Goal: Task Accomplishment & Management: Use online tool/utility

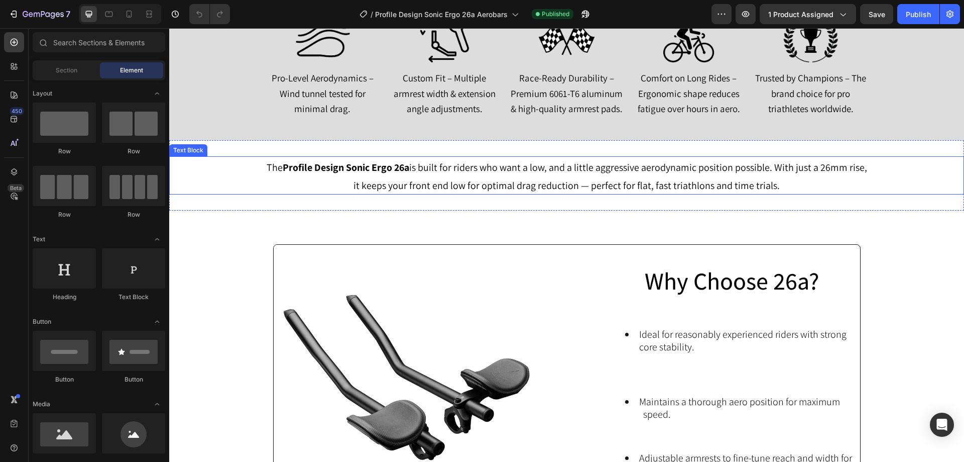
scroll to position [954, 0]
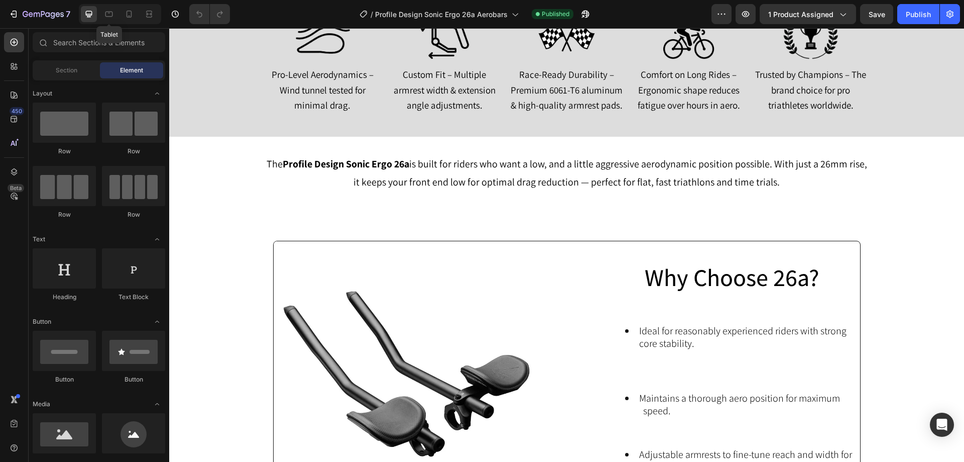
drag, startPoint x: 113, startPoint y: 8, endPoint x: 124, endPoint y: 4, distance: 11.8
click at [120, 5] on div "Tablet" at bounding box center [120, 14] width 82 height 20
click at [128, 7] on div at bounding box center [129, 14] width 16 height 16
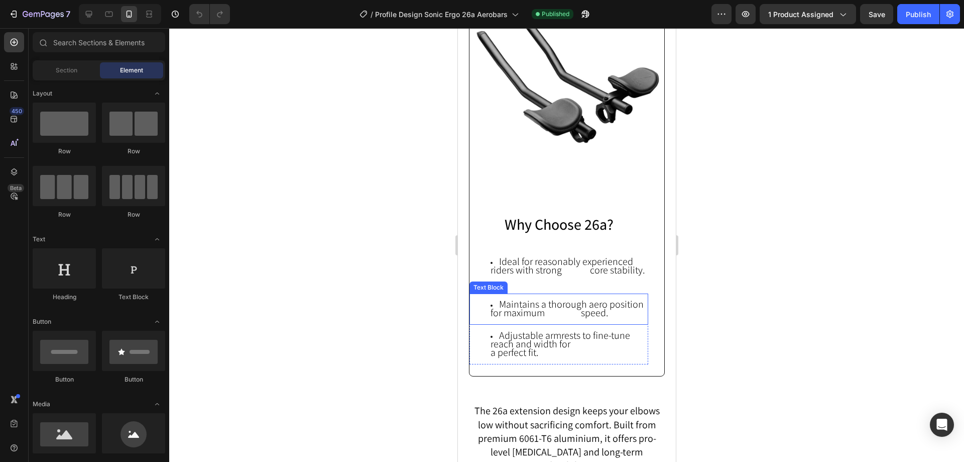
scroll to position [953, 0]
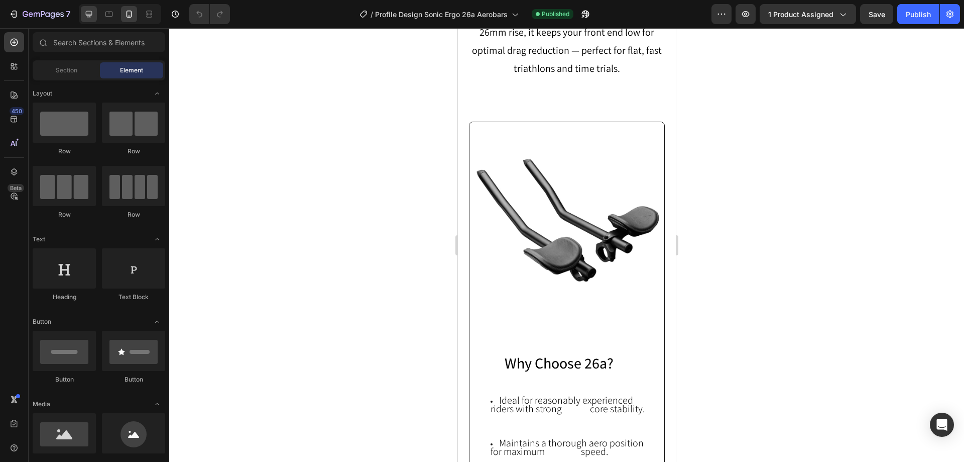
click at [94, 13] on icon at bounding box center [89, 14] width 10 height 10
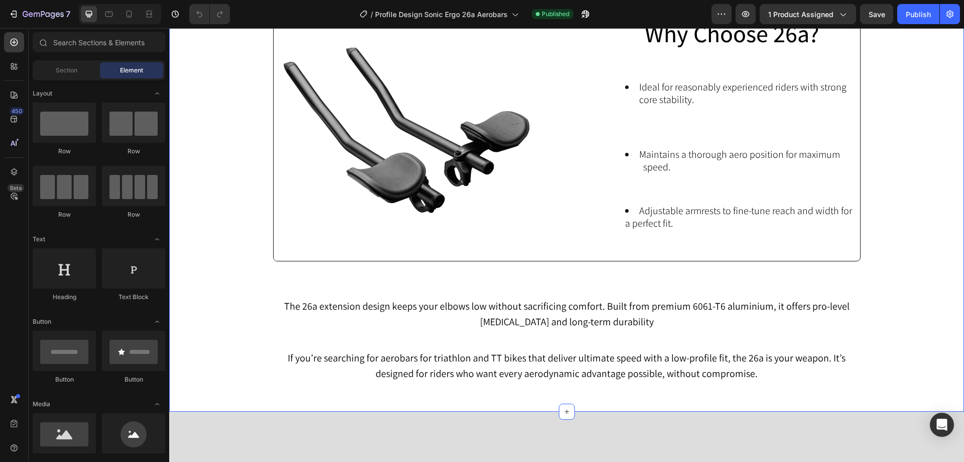
scroll to position [1204, 0]
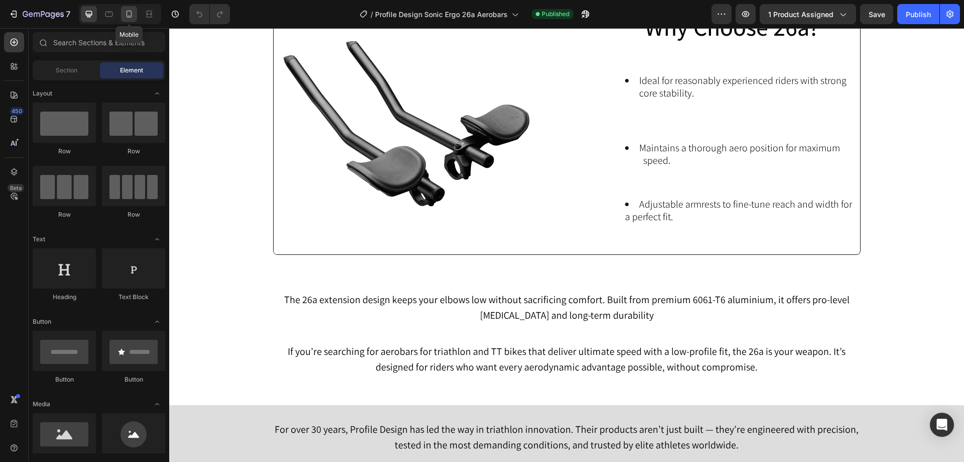
click at [126, 15] on icon at bounding box center [129, 14] width 10 height 10
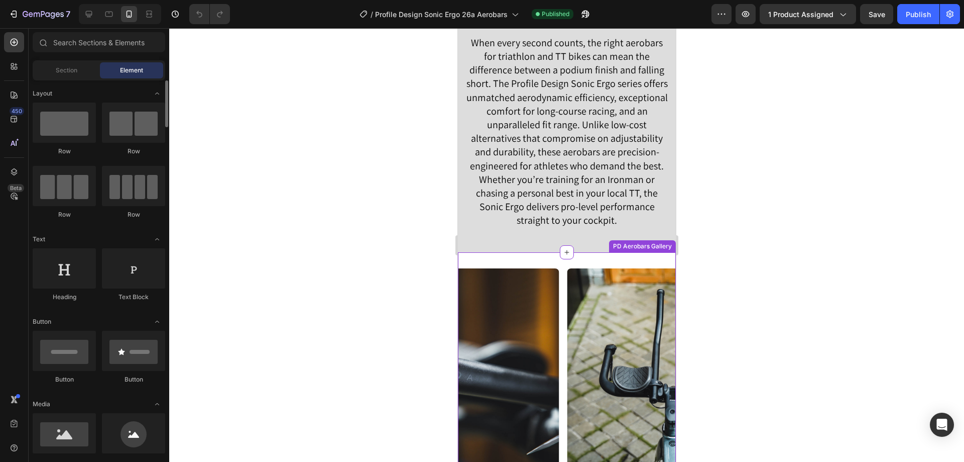
scroll to position [2108, 0]
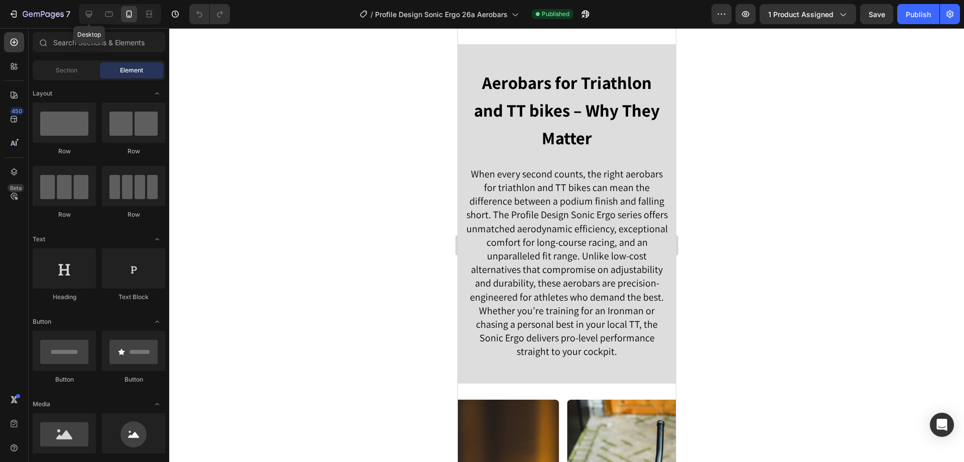
drag, startPoint x: 85, startPoint y: 12, endPoint x: 182, endPoint y: 126, distance: 149.6
click at [86, 12] on icon at bounding box center [89, 14] width 10 height 10
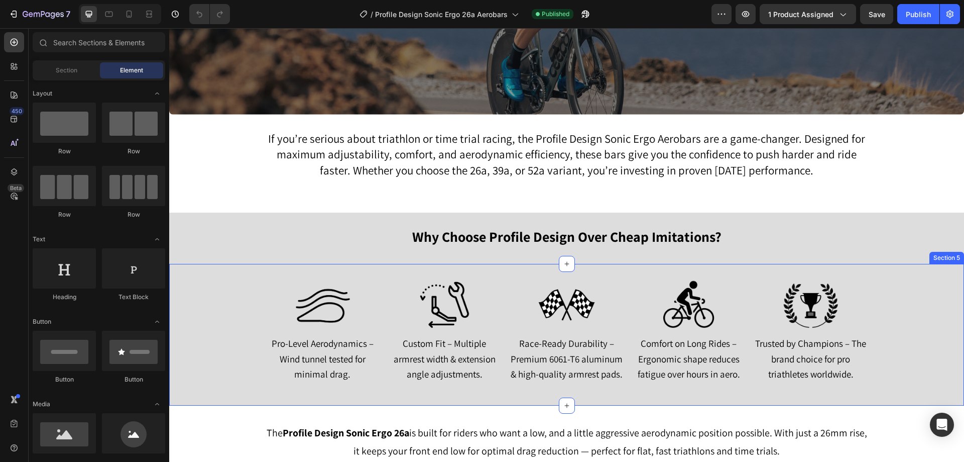
scroll to position [836, 0]
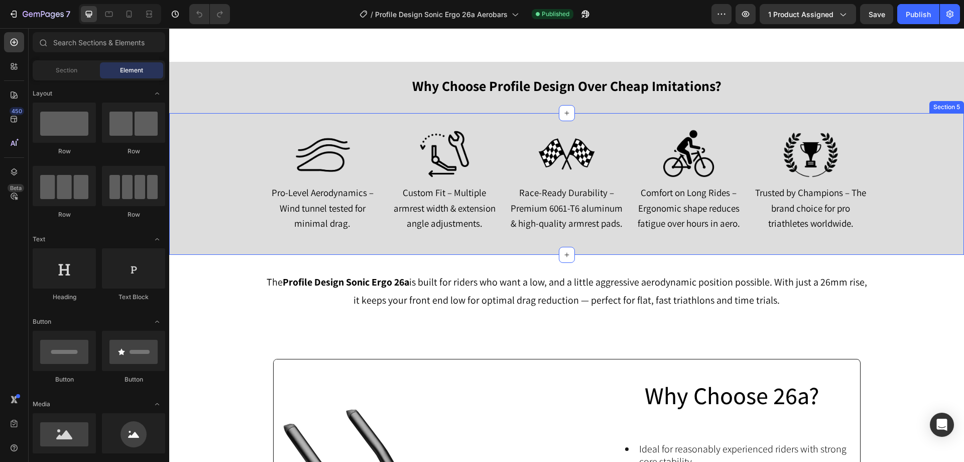
click at [900, 157] on div "Image Pro-Level Aerodynamics – Wind tunnel tested for minimal drag. Text Block …" at bounding box center [566, 183] width 795 height 109
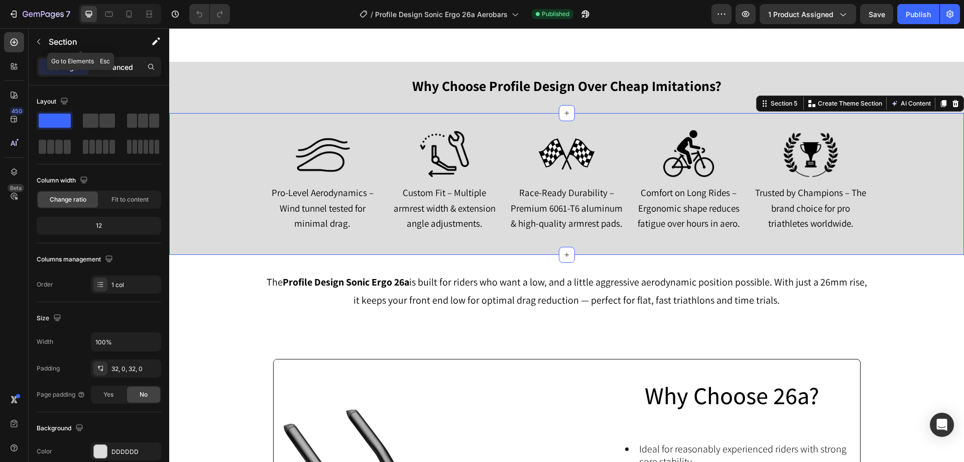
click at [117, 64] on p "Advanced" at bounding box center [116, 67] width 34 height 11
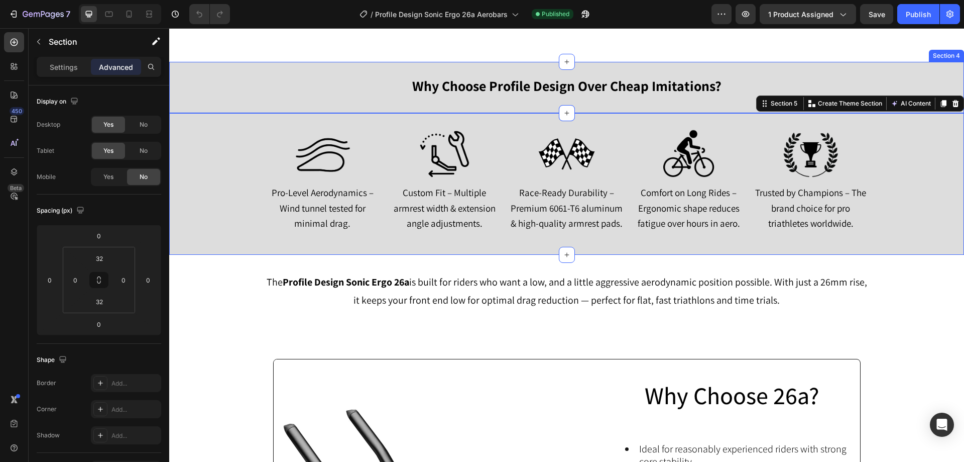
click at [338, 64] on div "Why Choose Profile Design Over Cheap Imitations? Text Block Pro-Level Aerodynam…" at bounding box center [566, 87] width 795 height 51
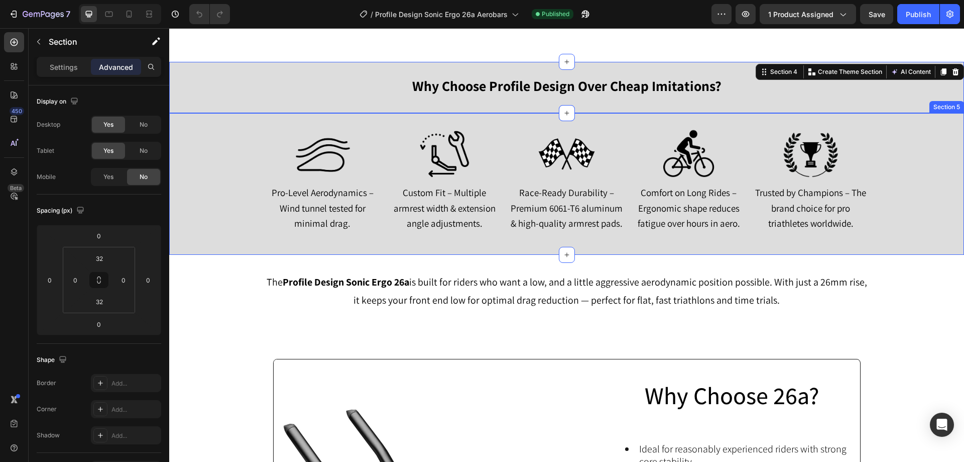
click at [190, 130] on div "Image Pro-Level Aerodynamics – Wind tunnel tested for minimal drag. Text Block …" at bounding box center [566, 183] width 795 height 109
click at [186, 106] on div "Why Choose Profile Design Over Cheap Imitations? Text Block Pro-Level Aerodynam…" at bounding box center [566, 87] width 795 height 51
click at [941, 69] on icon at bounding box center [944, 71] width 6 height 7
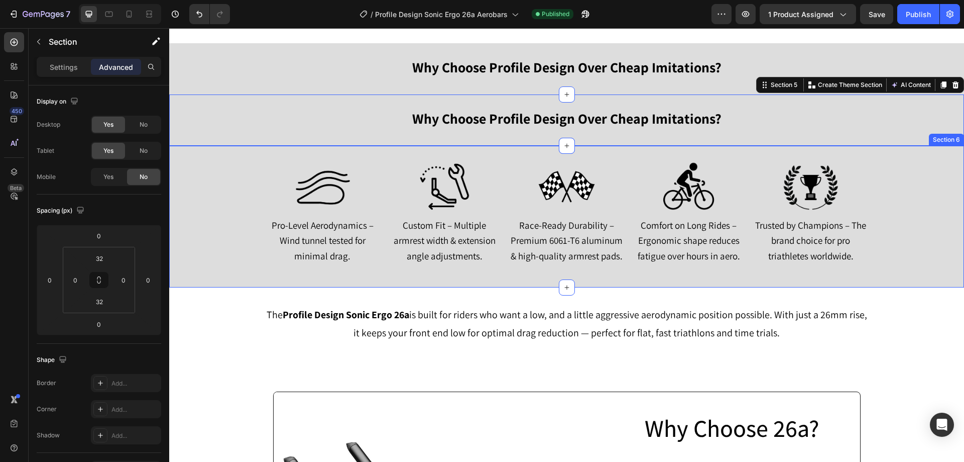
scroll to position [886, 0]
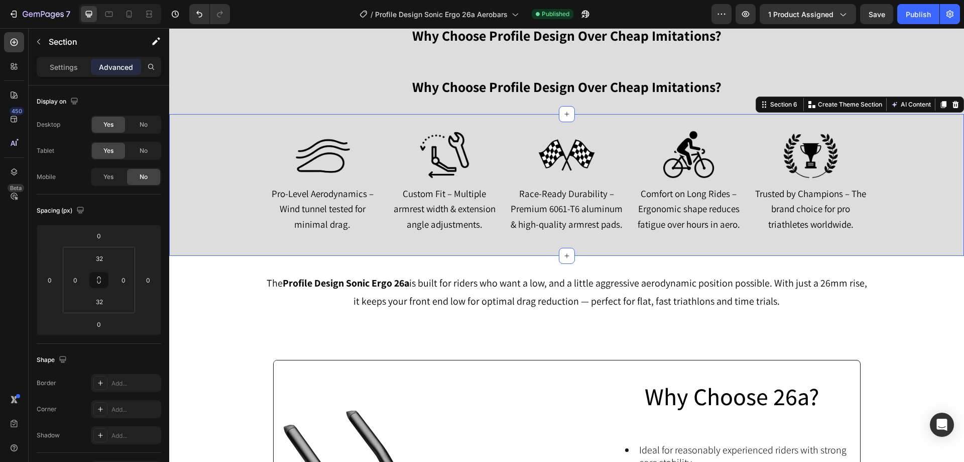
click at [182, 176] on div "Image Pro-Level Aerodynamics – Wind tunnel tested for minimal drag. Text Block …" at bounding box center [566, 184] width 795 height 109
click at [941, 106] on icon at bounding box center [944, 104] width 6 height 7
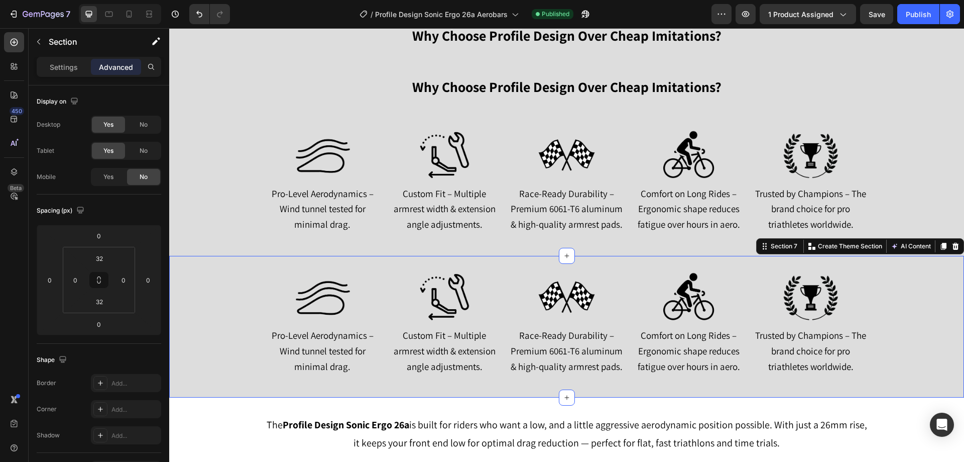
click at [182, 283] on div "Image Pro-Level Aerodynamics – Wind tunnel tested for minimal drag. Text Block …" at bounding box center [566, 326] width 795 height 109
click at [127, 18] on icon at bounding box center [129, 14] width 10 height 10
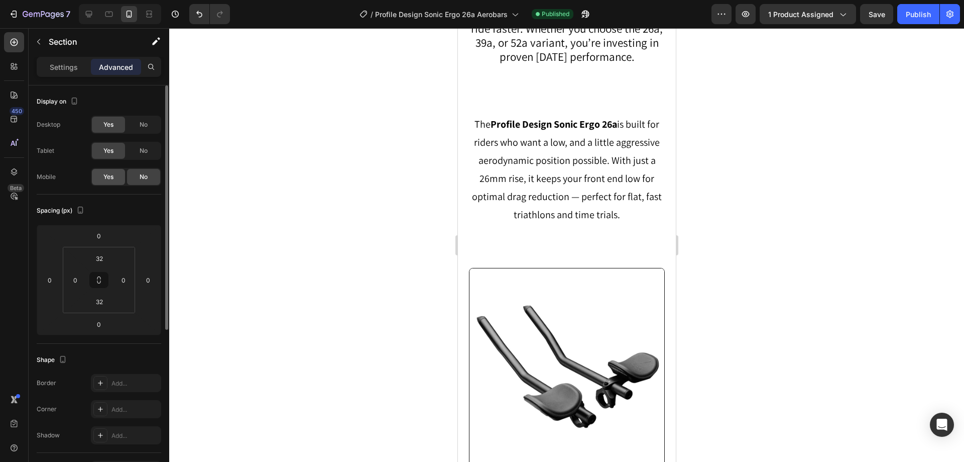
scroll to position [851, 0]
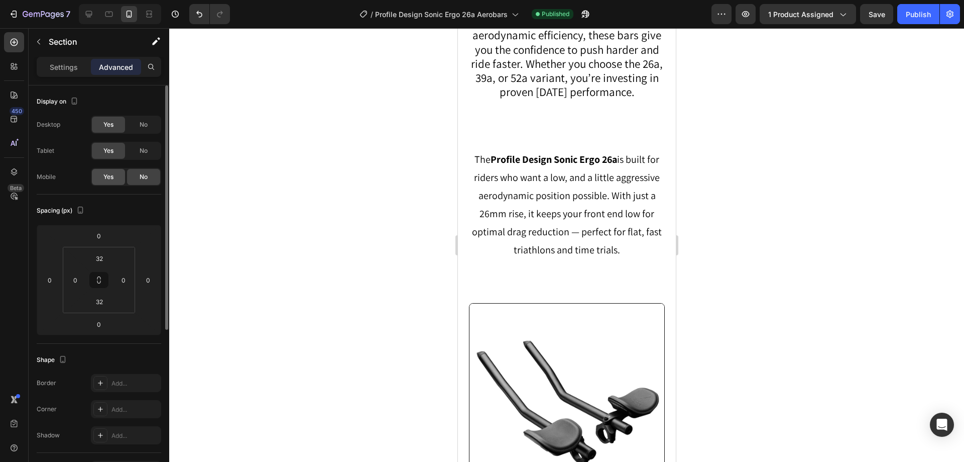
click at [109, 178] on span "Yes" at bounding box center [108, 176] width 10 height 9
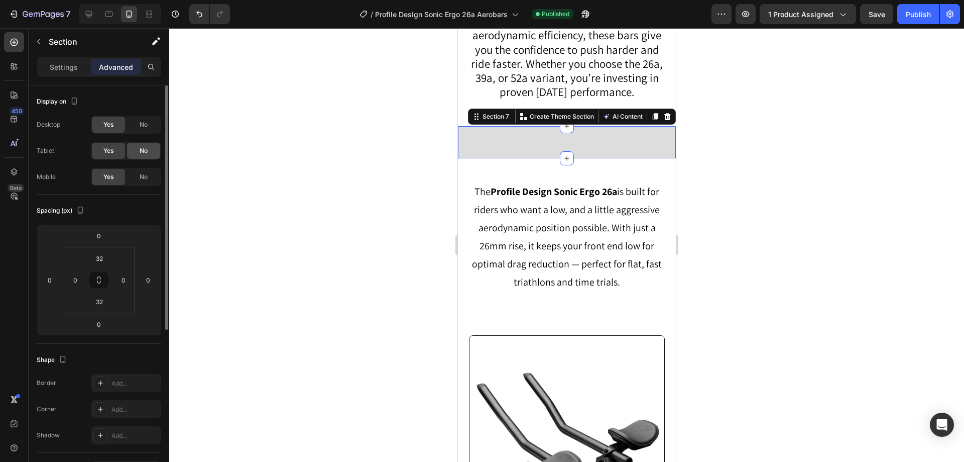
drag, startPoint x: 138, startPoint y: 156, endPoint x: 141, endPoint y: 124, distance: 32.3
click at [139, 155] on div "No" at bounding box center [143, 151] width 33 height 16
click at [141, 123] on span "No" at bounding box center [144, 124] width 8 height 9
click at [91, 12] on icon at bounding box center [89, 14] width 7 height 7
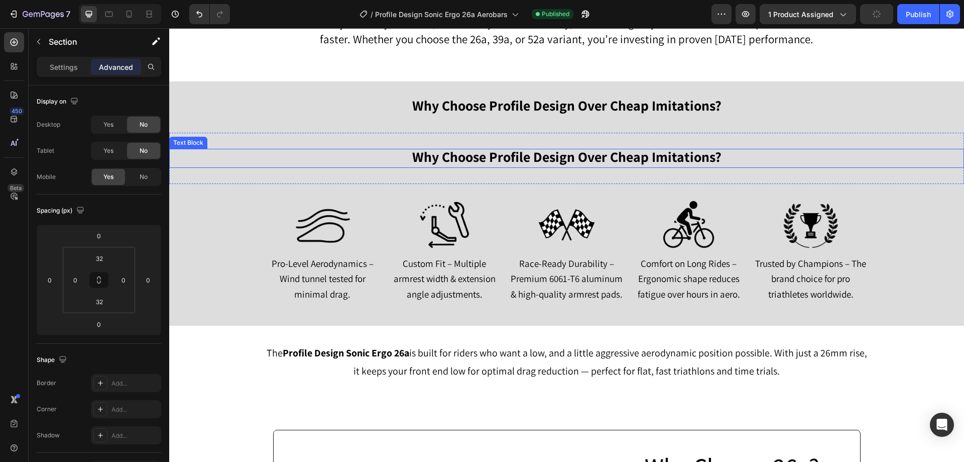
scroll to position [816, 0]
click at [181, 142] on div "Why Choose Profile Design Over Cheap Imitations? Text Block Pro-Level Aerodynam…" at bounding box center [566, 158] width 795 height 51
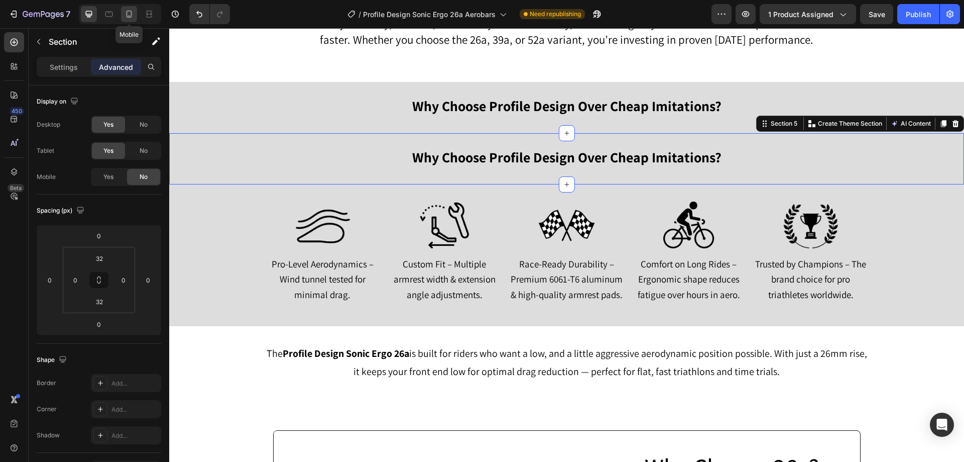
click at [129, 17] on icon at bounding box center [129, 14] width 10 height 10
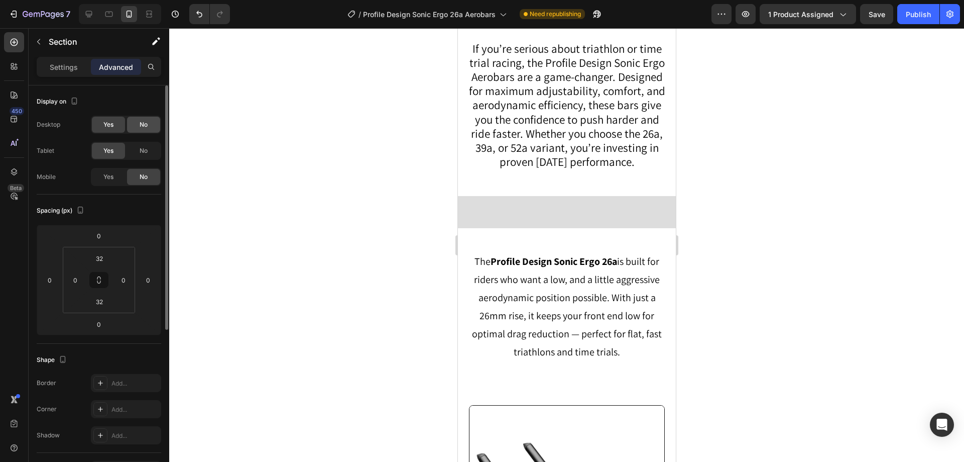
scroll to position [781, 0]
click at [141, 124] on span "No" at bounding box center [144, 124] width 8 height 9
click at [141, 149] on div "No" at bounding box center [143, 151] width 33 height 16
click at [107, 176] on span "Yes" at bounding box center [108, 176] width 10 height 9
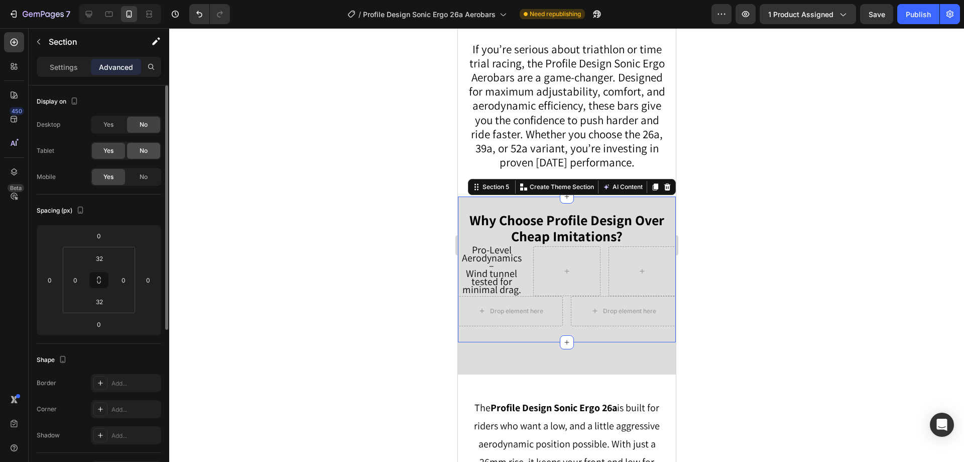
click at [141, 146] on span "No" at bounding box center [144, 150] width 8 height 9
click at [93, 15] on icon at bounding box center [89, 14] width 10 height 10
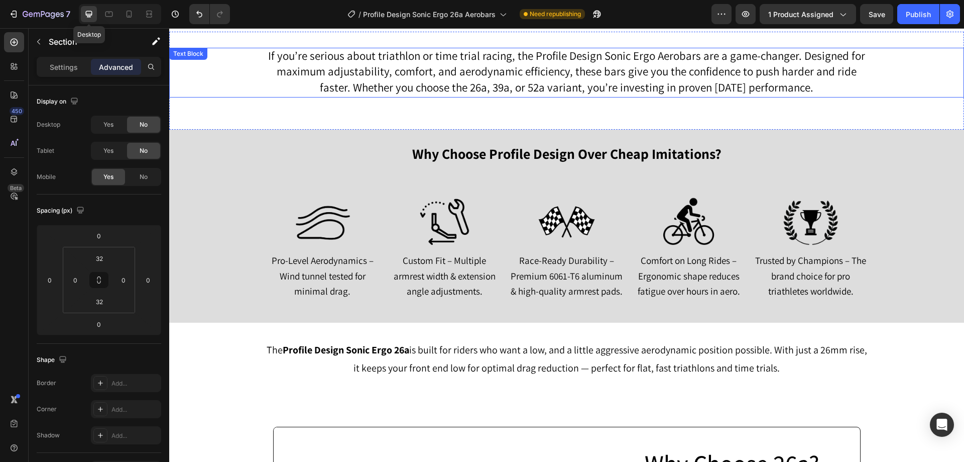
scroll to position [746, 0]
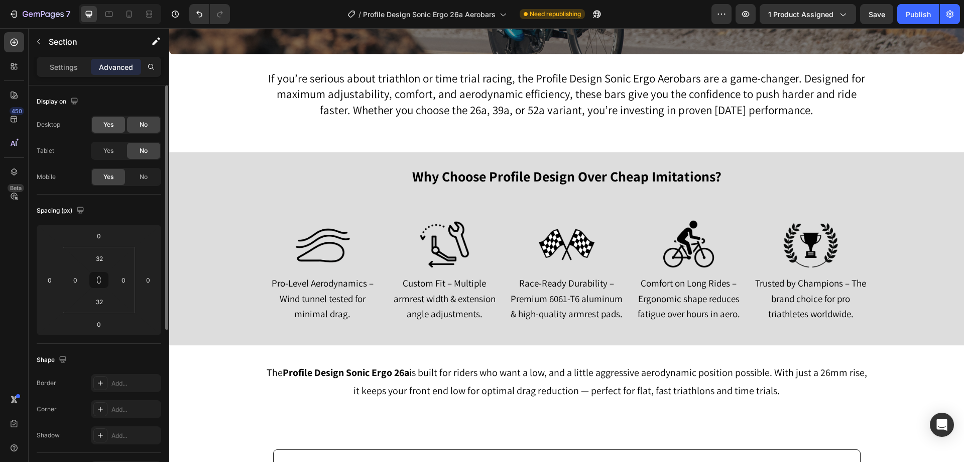
click at [117, 130] on div "Yes" at bounding box center [108, 125] width 33 height 16
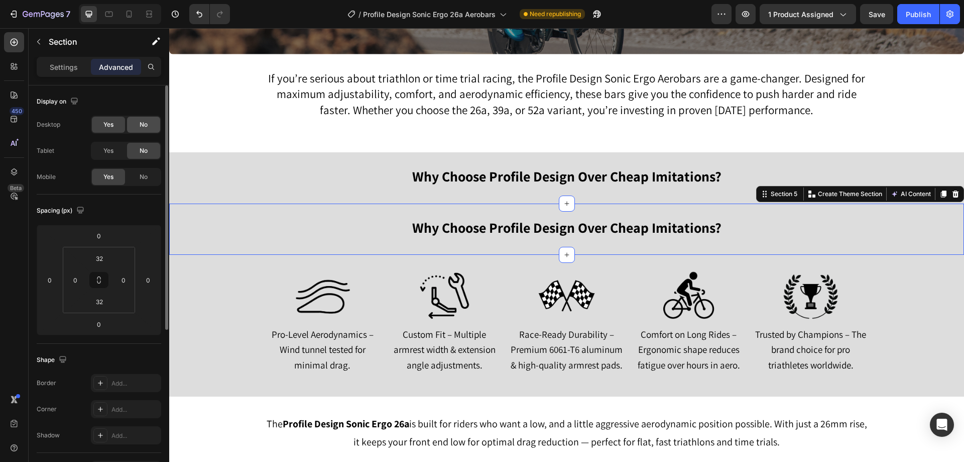
click at [140, 129] on div "No" at bounding box center [143, 125] width 33 height 16
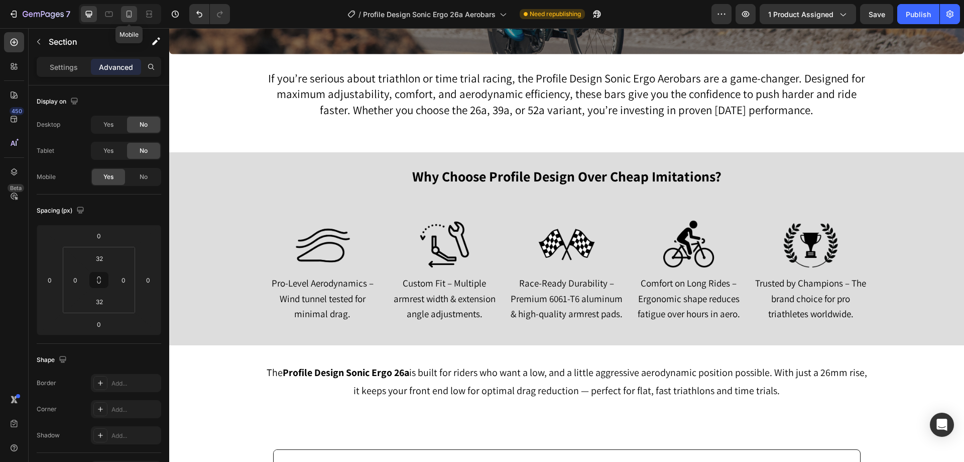
click at [130, 13] on icon at bounding box center [129, 14] width 10 height 10
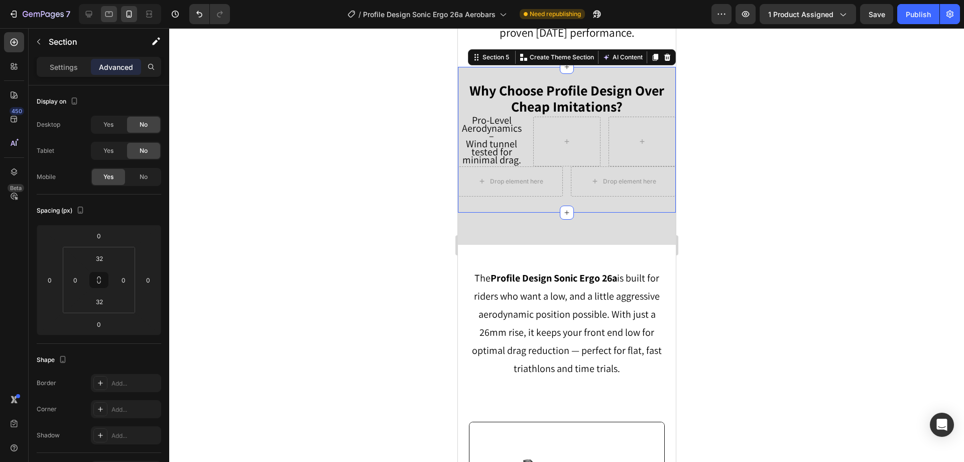
scroll to position [914, 0]
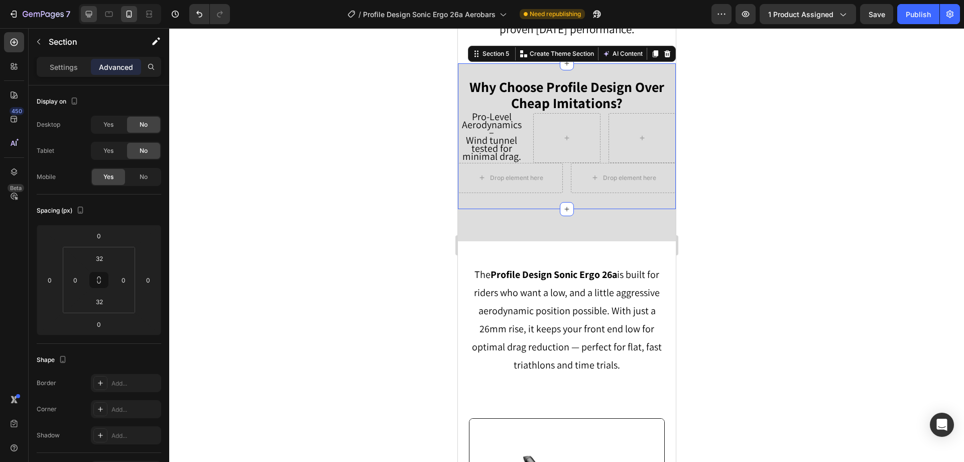
click at [91, 13] on icon at bounding box center [89, 14] width 10 height 10
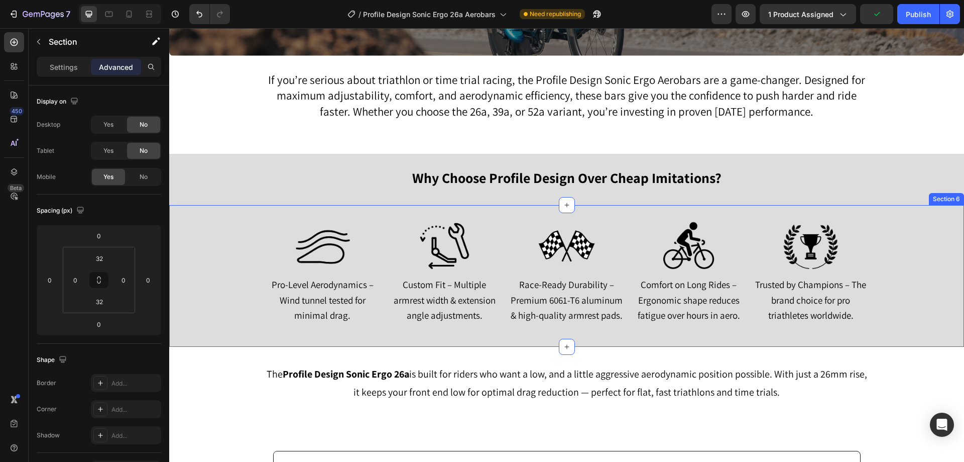
scroll to position [728, 0]
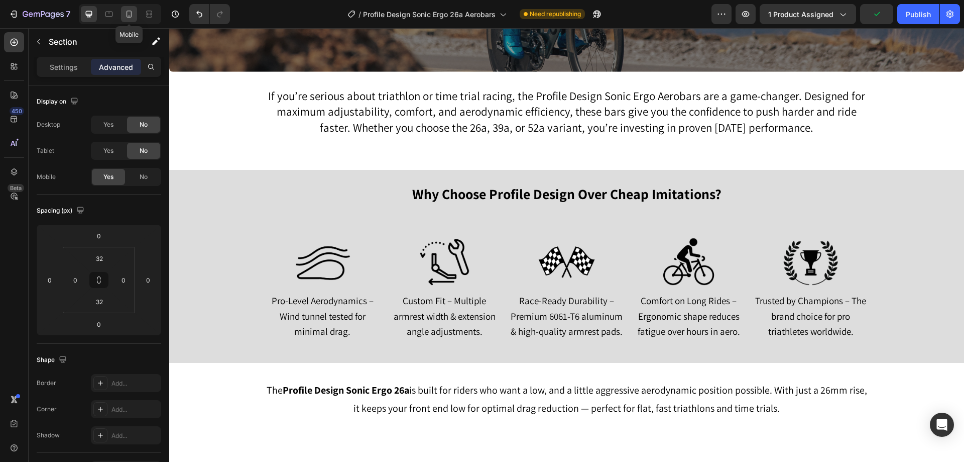
click at [133, 10] on icon at bounding box center [129, 14] width 10 height 10
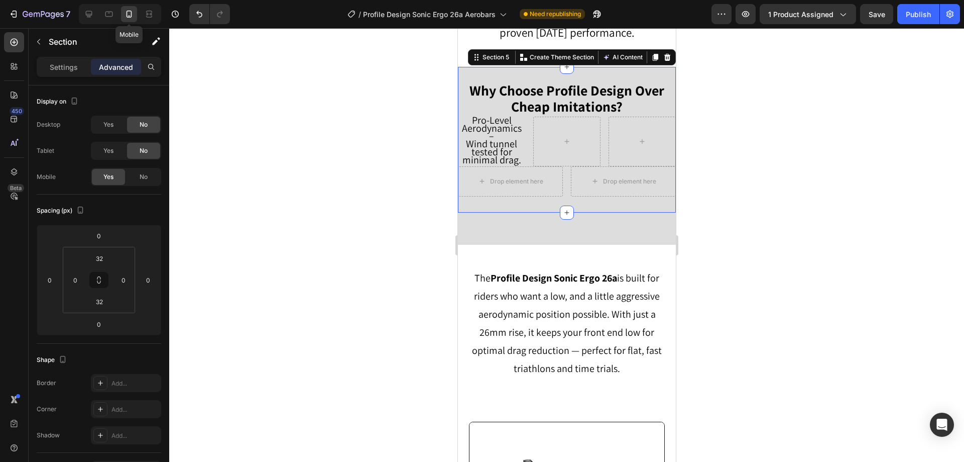
scroll to position [914, 0]
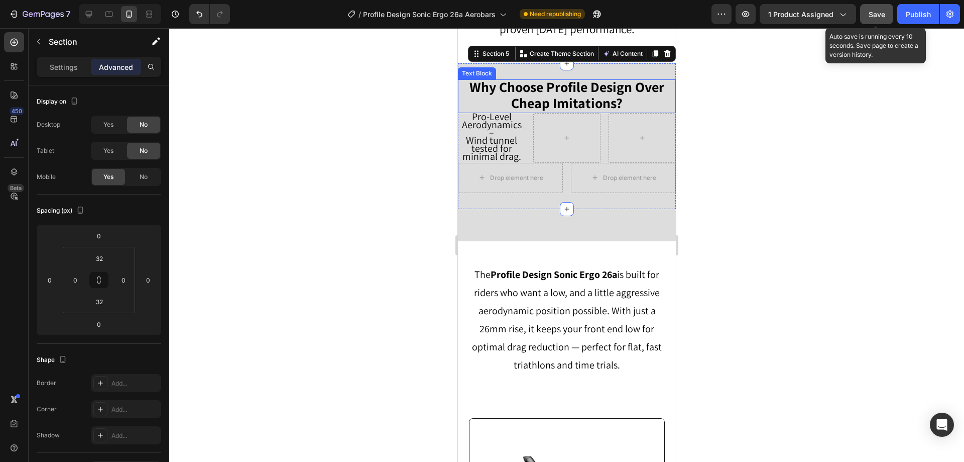
click at [877, 19] on div "Save" at bounding box center [877, 14] width 17 height 11
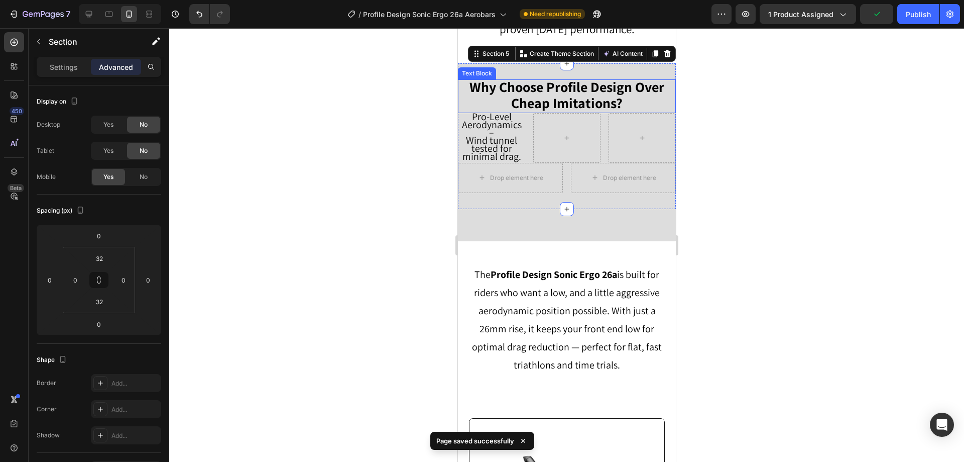
click at [651, 92] on strong "Why Choose Profile Design Over Cheap Imitations?" at bounding box center [566, 94] width 195 height 34
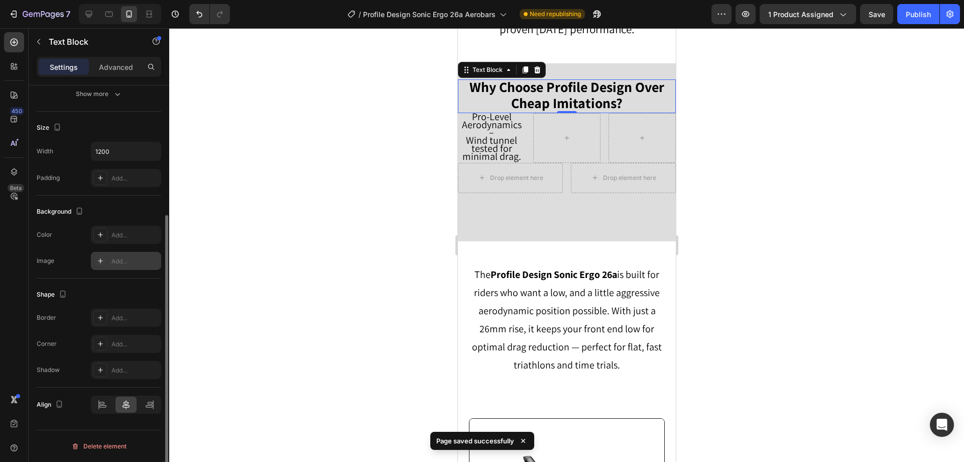
scroll to position [0, 0]
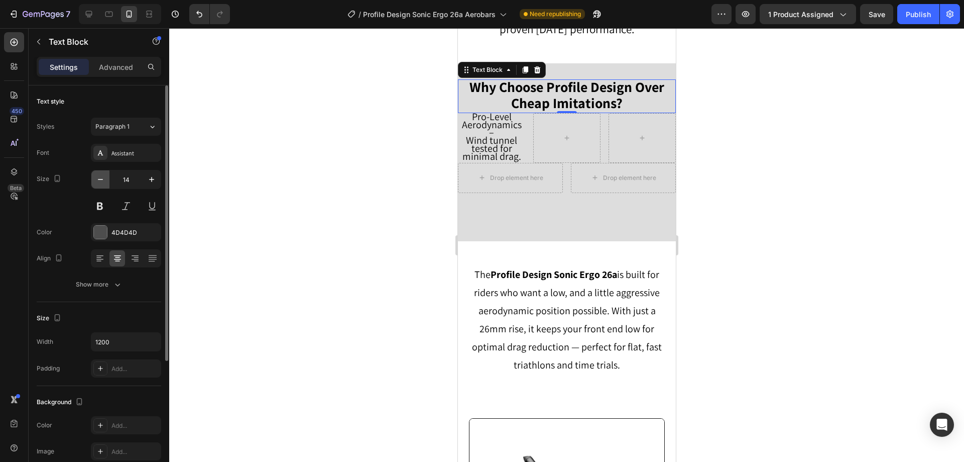
click at [106, 180] on button "button" at bounding box center [100, 179] width 18 height 18
click at [150, 176] on icon "button" at bounding box center [152, 179] width 10 height 10
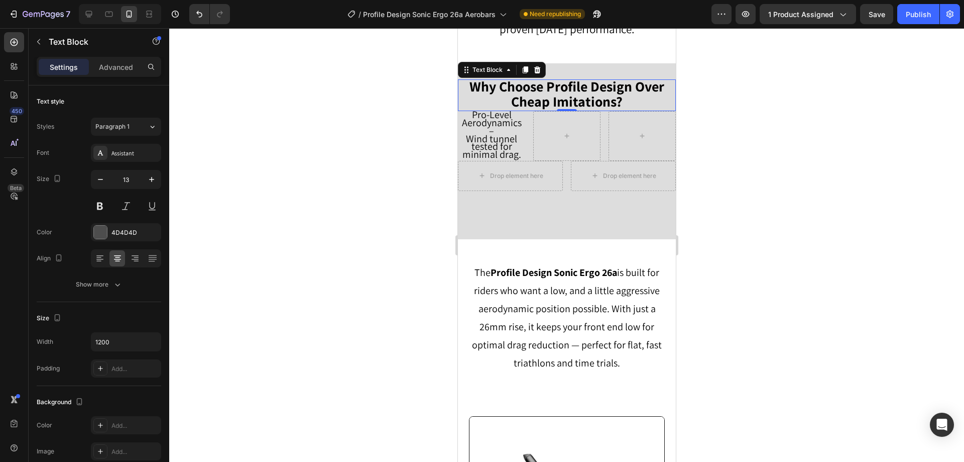
type input "14"
click at [599, 91] on strong "Why Choose Profile Design Over Cheap Imitations?" at bounding box center [566, 94] width 195 height 34
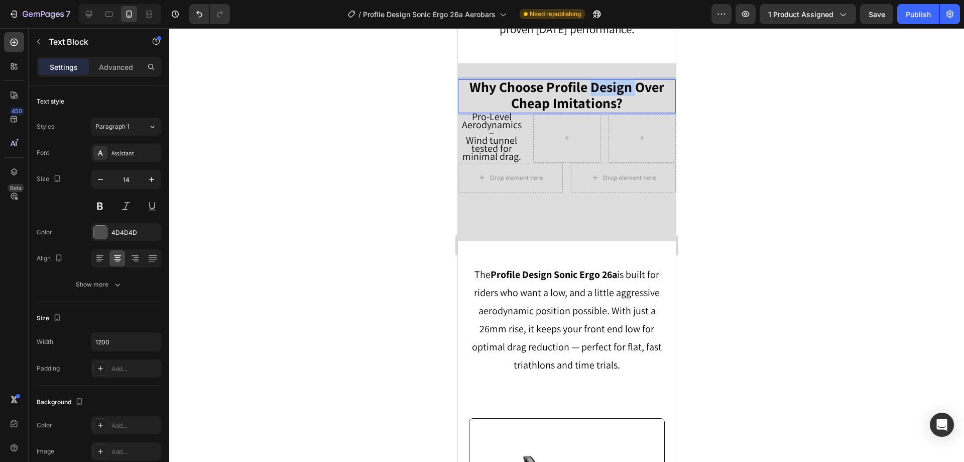
click at [599, 91] on strong "Why Choose Profile Design Over Cheap Imitations?" at bounding box center [566, 94] width 195 height 34
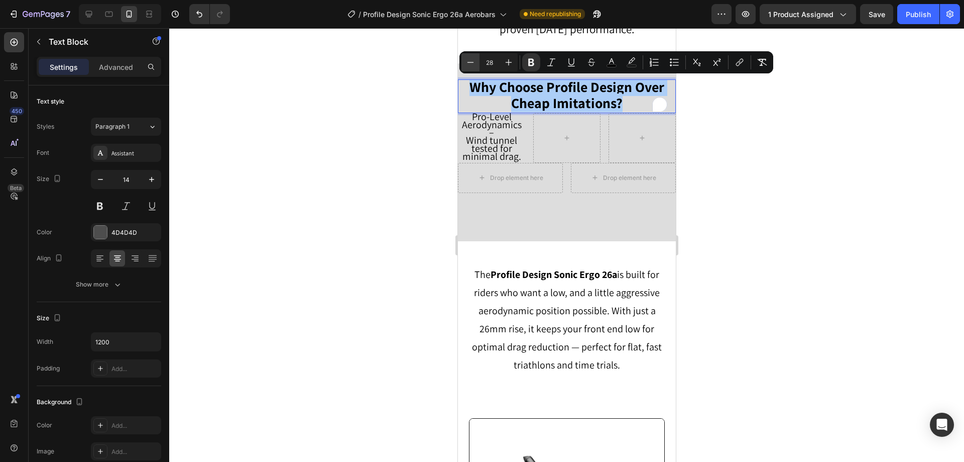
click at [468, 64] on icon "Editor contextual toolbar" at bounding box center [471, 62] width 10 height 10
type input "24"
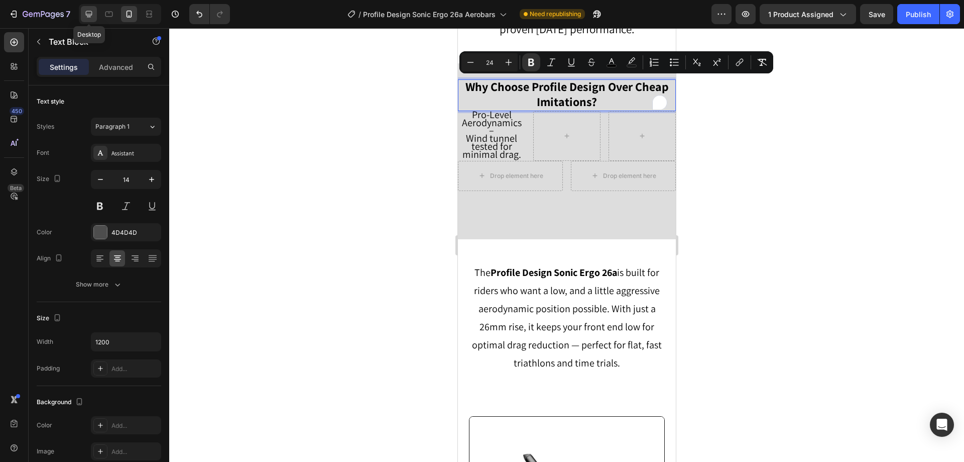
click at [90, 14] on icon at bounding box center [89, 14] width 10 height 10
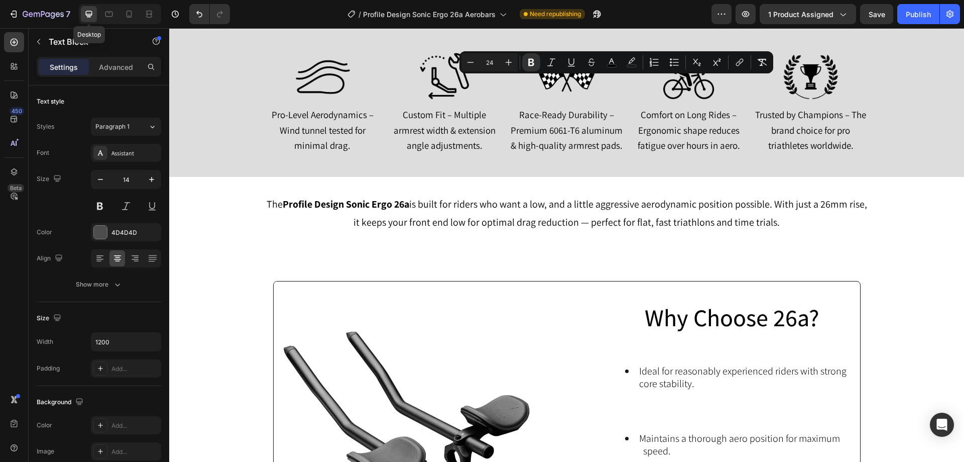
type input "16"
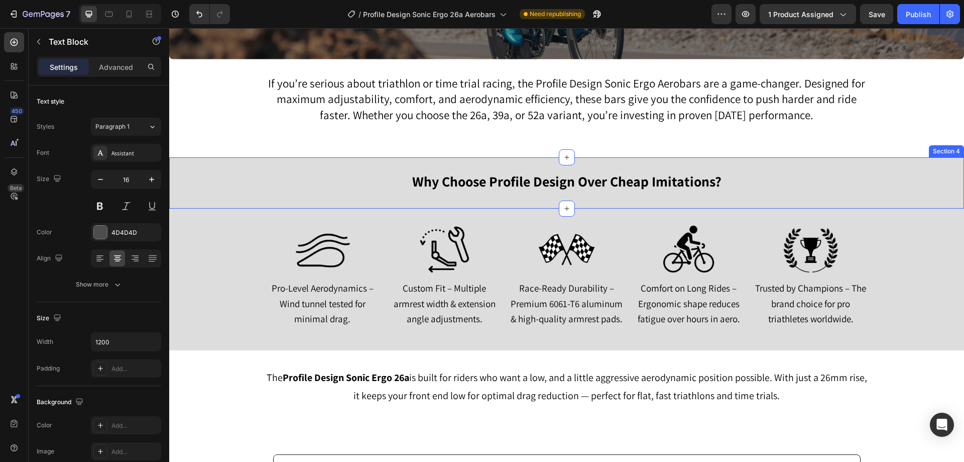
scroll to position [728, 0]
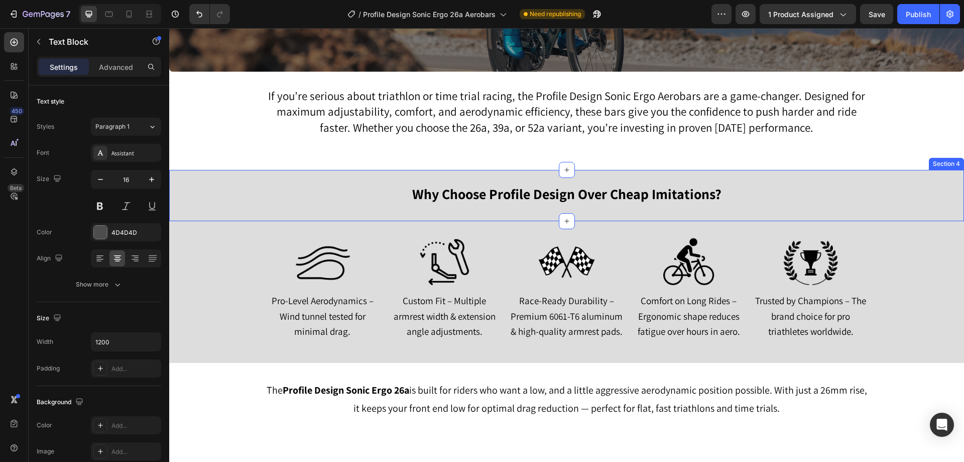
click at [484, 189] on strong "Why Choose Profile Design Over Cheap Imitations?" at bounding box center [566, 193] width 309 height 19
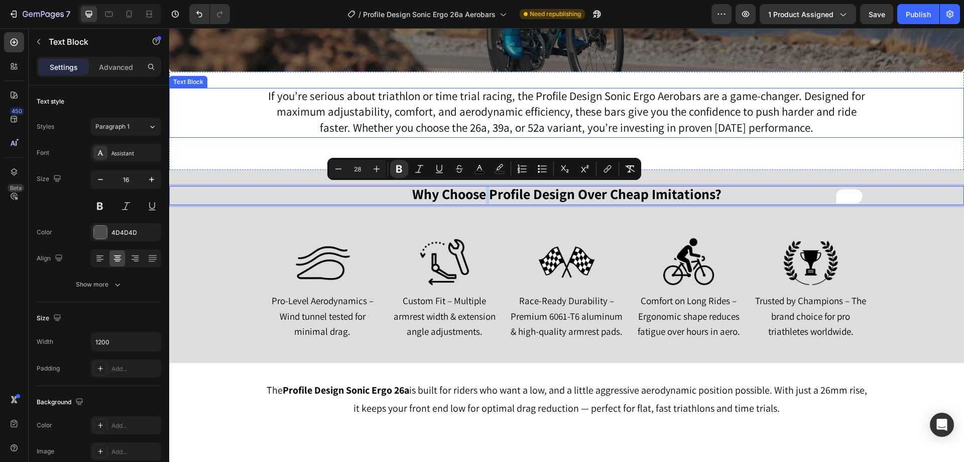
drag, startPoint x: 309, startPoint y: 71, endPoint x: 184, endPoint y: 73, distance: 124.6
click at [220, 108] on div "If you’re serious about triathlon or time trial racing, the Profile Design Soni…" at bounding box center [566, 113] width 795 height 50
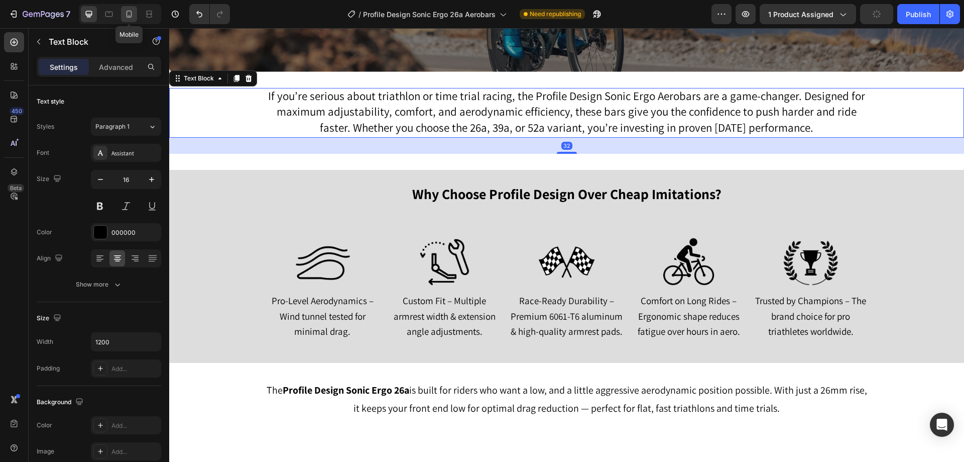
click at [131, 15] on icon at bounding box center [129, 14] width 10 height 10
type input "14"
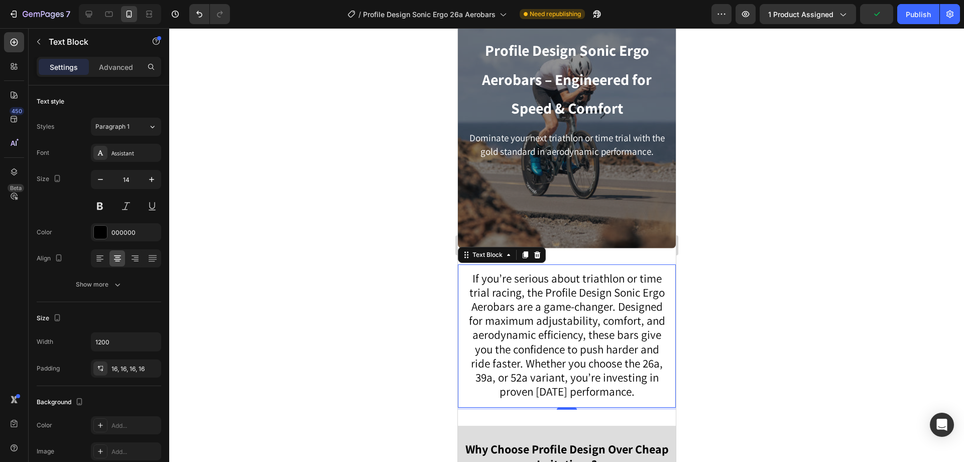
scroll to position [703, 0]
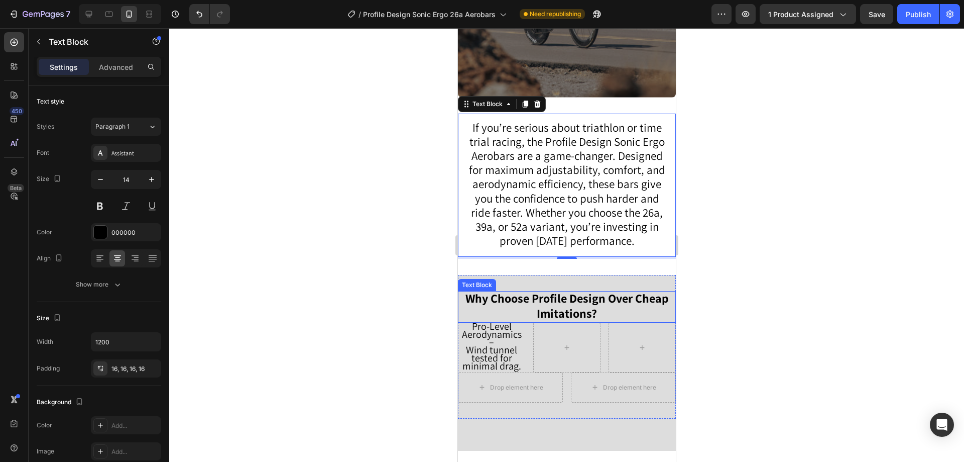
click at [563, 304] on strong "Why Choose Profile Design Over Cheap Imitations?" at bounding box center [566, 305] width 203 height 31
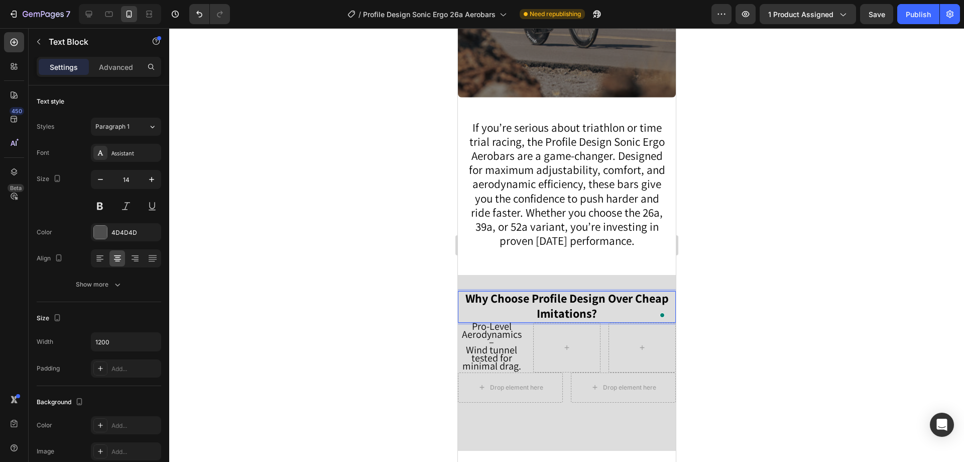
click at [563, 304] on strong "Why Choose Profile Design Over Cheap Imitations?" at bounding box center [566, 305] width 203 height 31
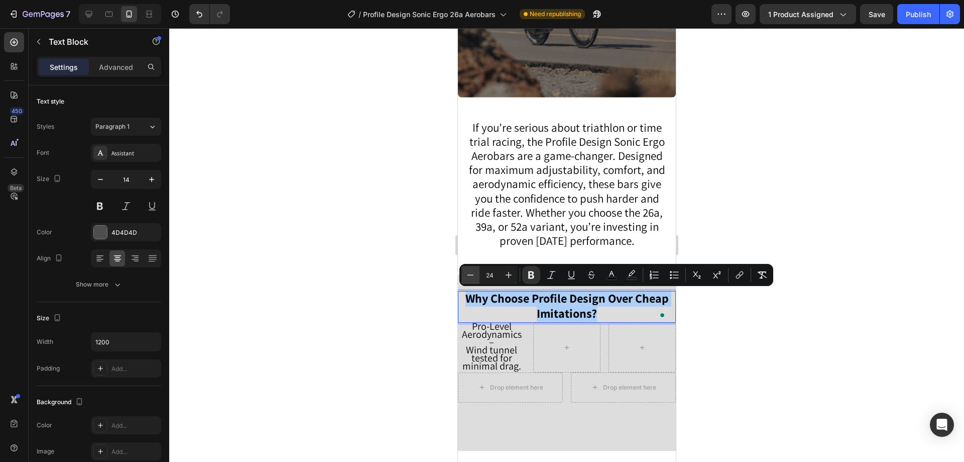
click at [466, 278] on icon "Editor contextual toolbar" at bounding box center [471, 275] width 10 height 10
click at [465, 278] on button "Minus" at bounding box center [471, 275] width 18 height 18
type input "21"
click at [339, 222] on div at bounding box center [566, 244] width 795 height 433
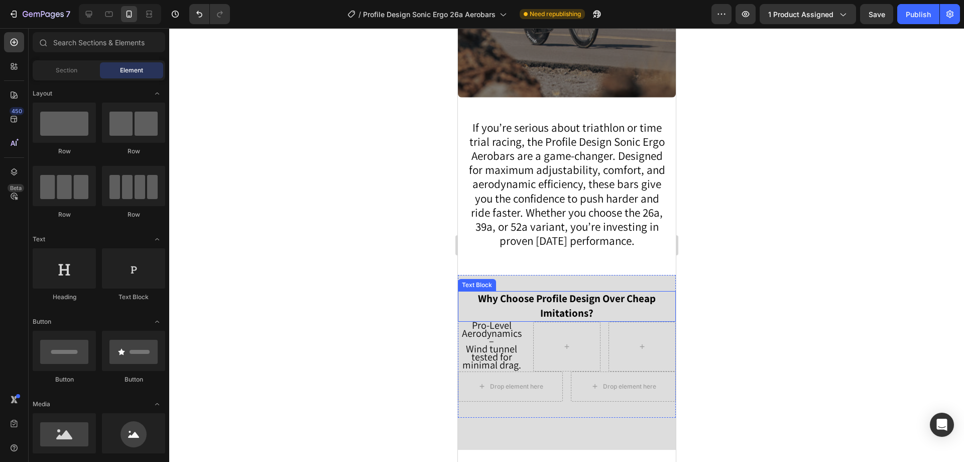
scroll to position [803, 0]
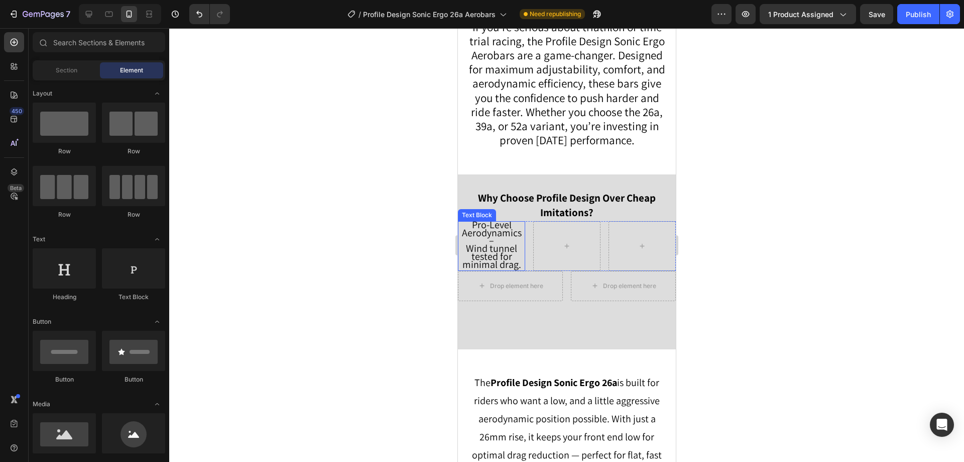
click at [488, 246] on span "Wind tunnel tested for minimal drag." at bounding box center [491, 256] width 59 height 29
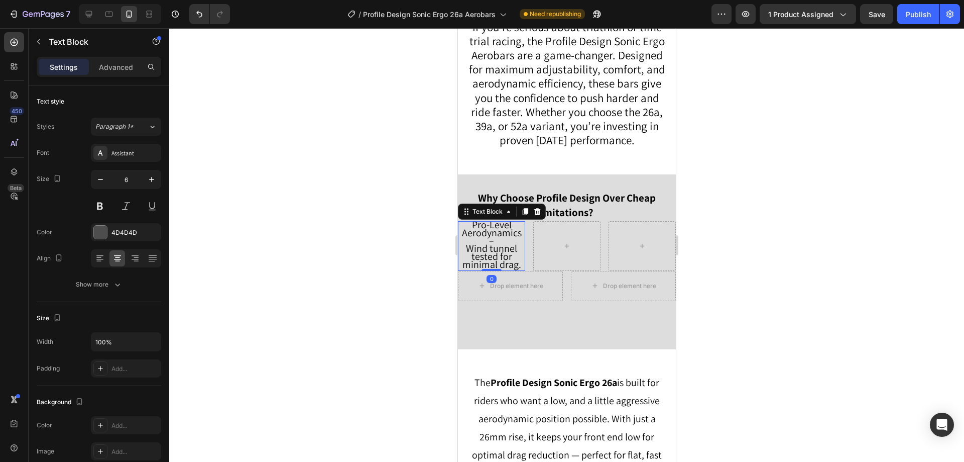
click at [488, 246] on span "Wind tunnel tested for minimal drag." at bounding box center [491, 256] width 59 height 29
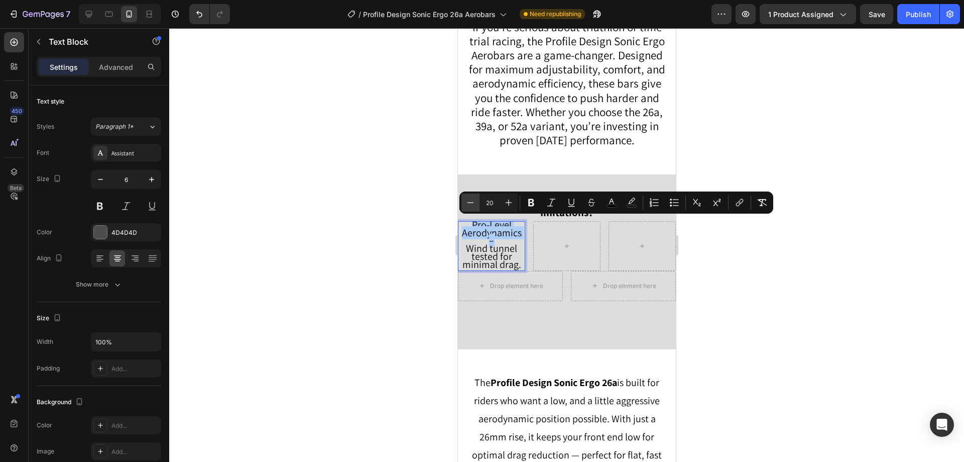
click at [473, 200] on icon "Editor contextual toolbar" at bounding box center [471, 202] width 10 height 10
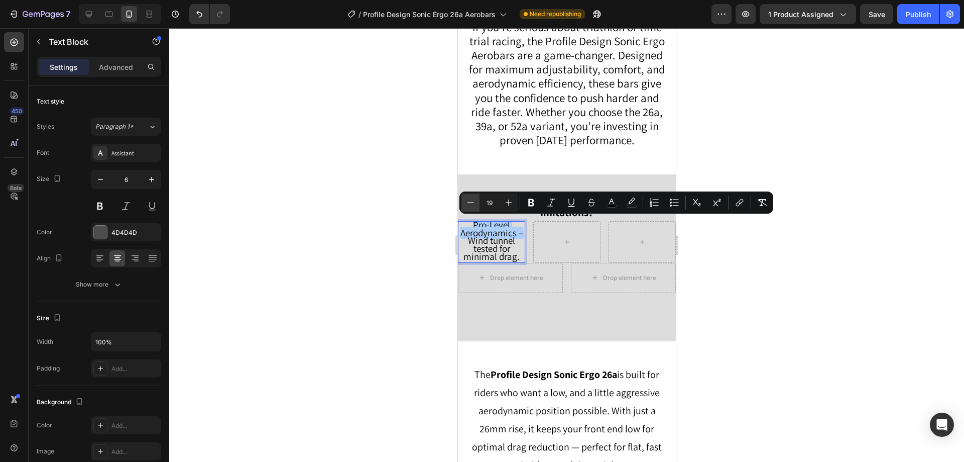
click at [473, 200] on icon "Editor contextual toolbar" at bounding box center [471, 202] width 10 height 10
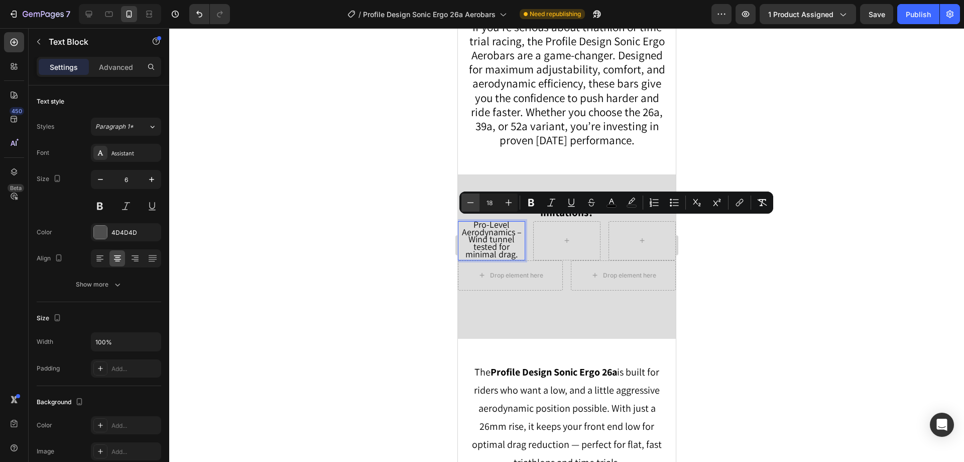
click at [473, 200] on icon "Editor contextual toolbar" at bounding box center [471, 202] width 10 height 10
type input "17"
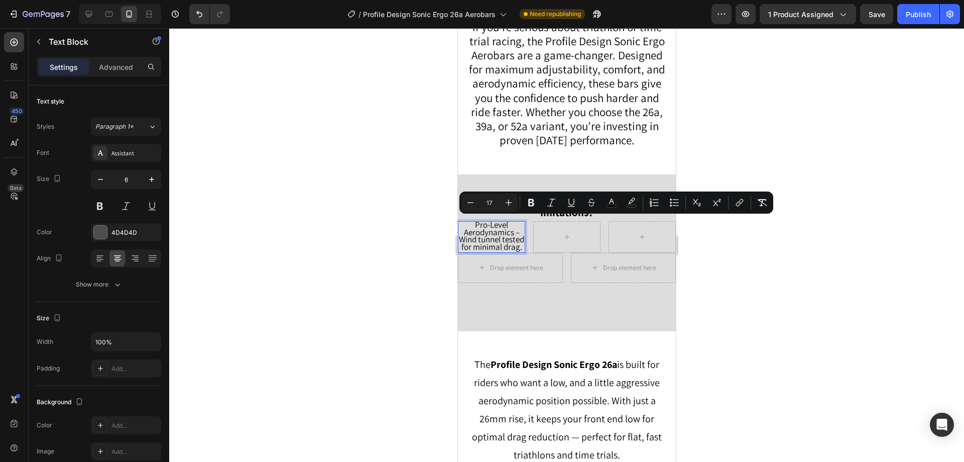
click at [345, 242] on div at bounding box center [566, 244] width 795 height 433
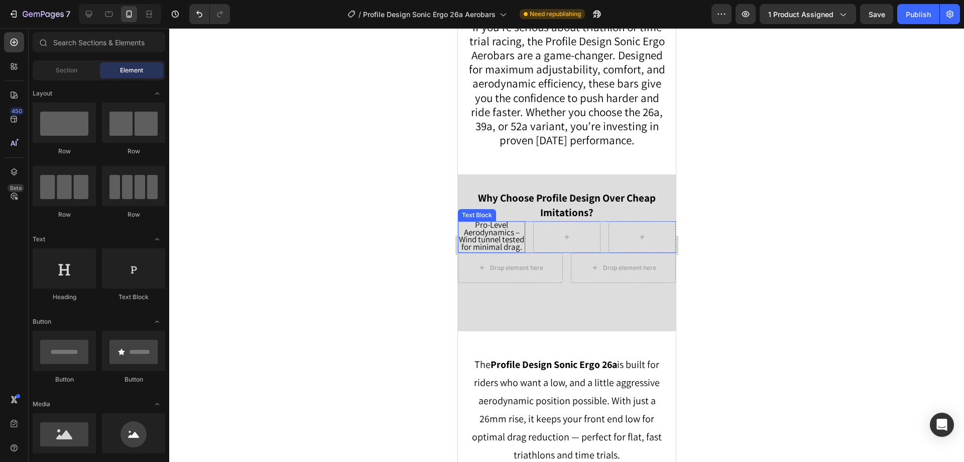
click at [496, 230] on span "Pro-Level Aerodynamics –" at bounding box center [492, 228] width 56 height 19
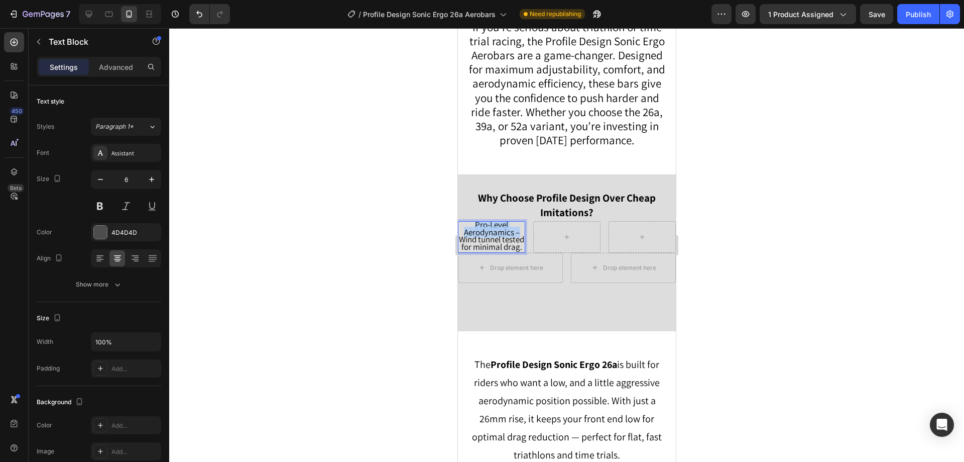
click at [496, 230] on span "Pro-Level Aerodynamics –" at bounding box center [492, 228] width 56 height 19
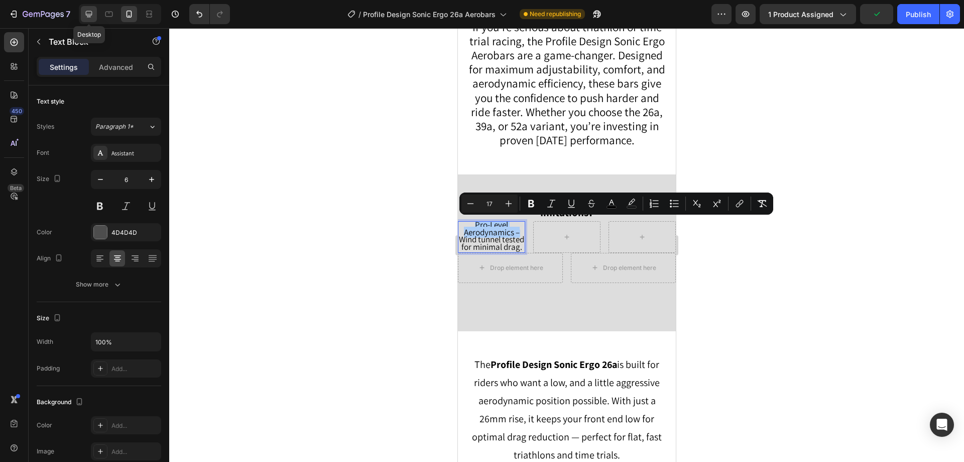
click at [95, 20] on div at bounding box center [89, 14] width 16 height 16
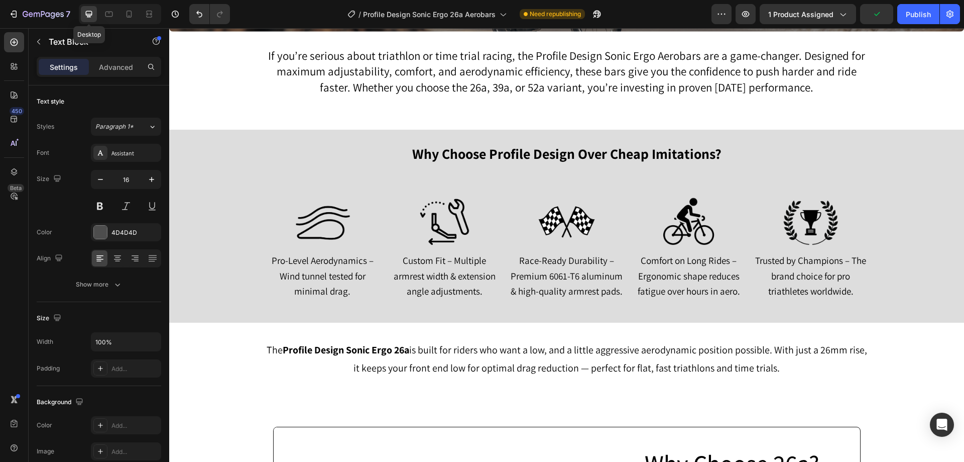
scroll to position [768, 0]
click at [129, 17] on icon at bounding box center [130, 14] width 6 height 7
type input "6"
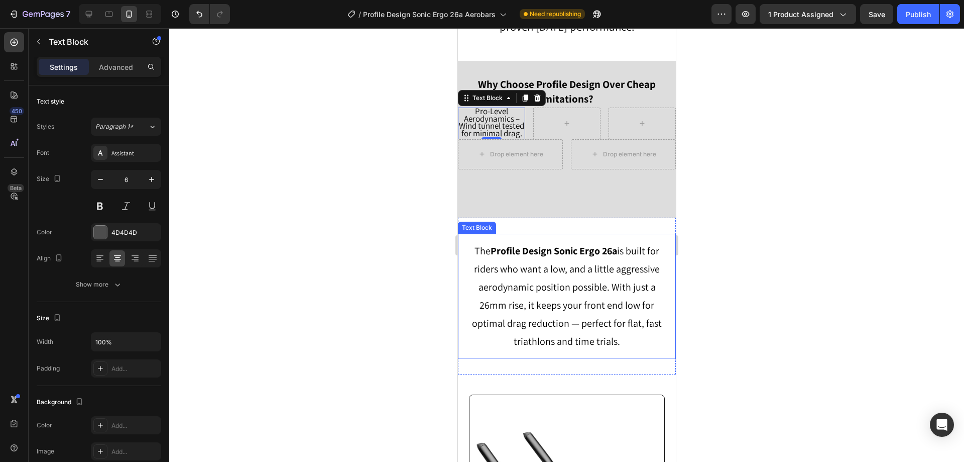
scroll to position [961, 0]
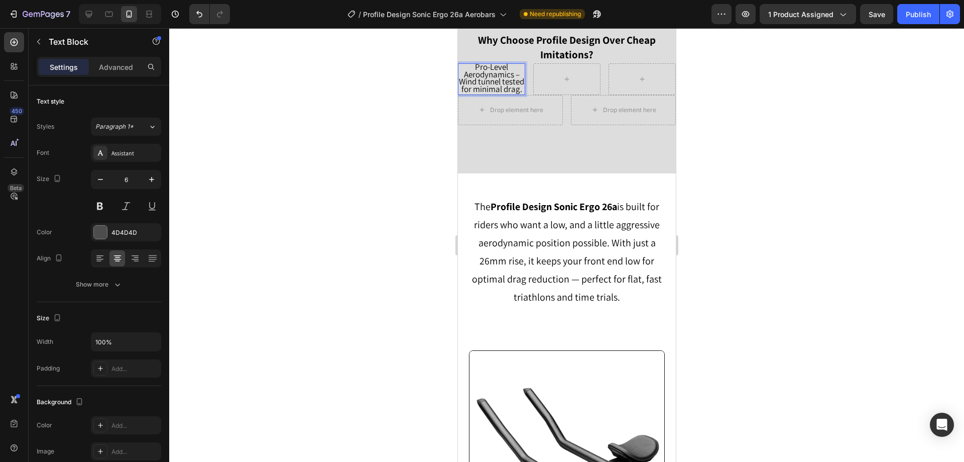
click at [478, 80] on span "Wind tunnel tested for minimal drag." at bounding box center [491, 85] width 65 height 19
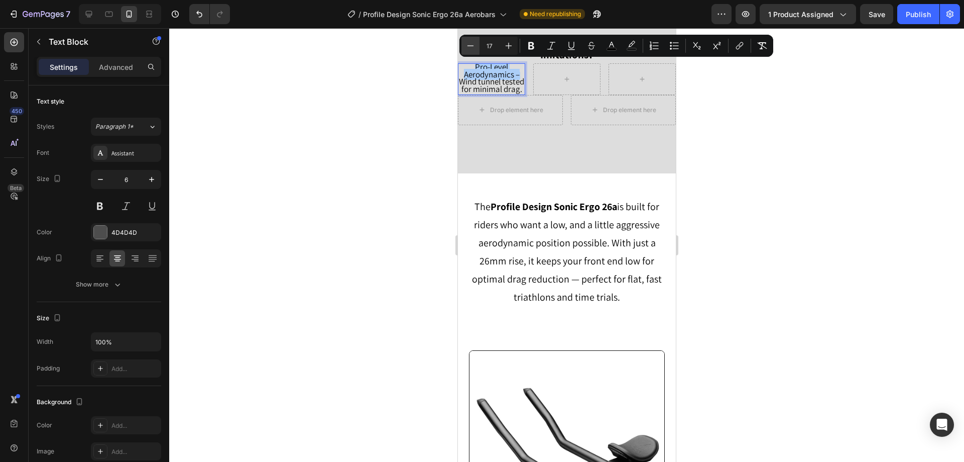
click at [470, 46] on icon "Editor contextual toolbar" at bounding box center [471, 46] width 10 height 10
type input "15"
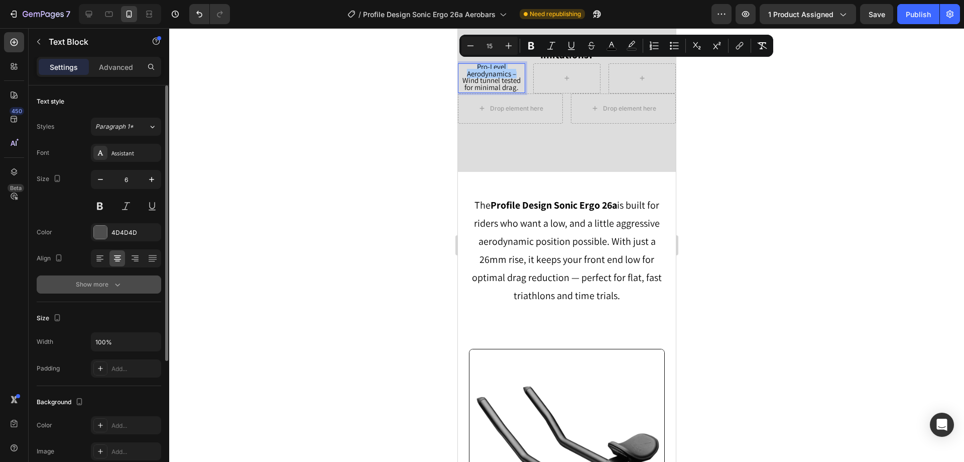
click at [121, 278] on button "Show more" at bounding box center [99, 284] width 125 height 18
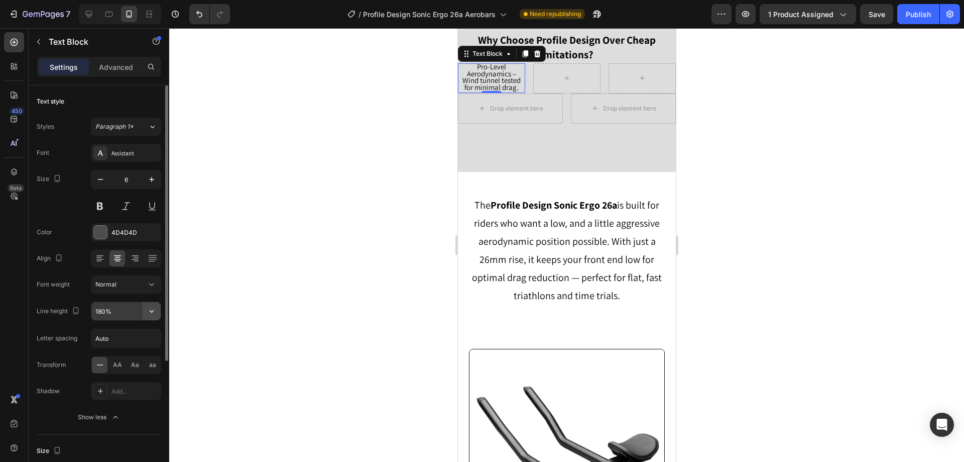
click at [151, 314] on icon "button" at bounding box center [152, 311] width 10 height 10
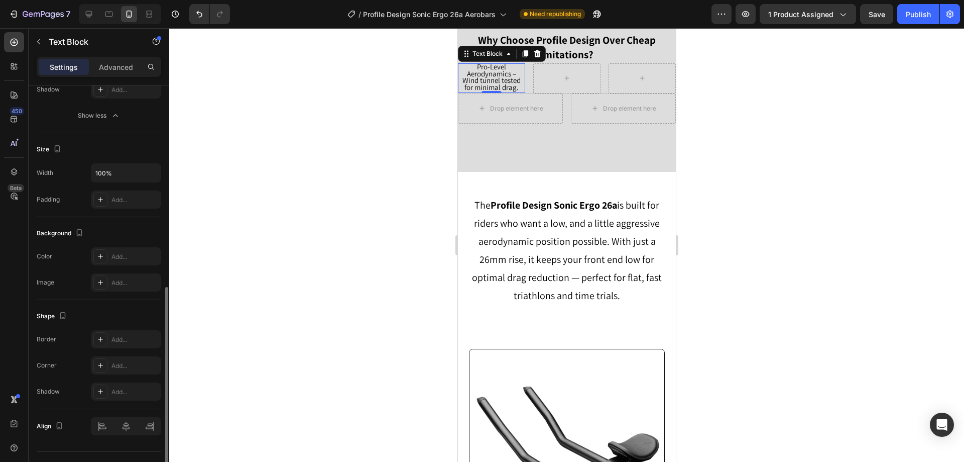
scroll to position [323, 0]
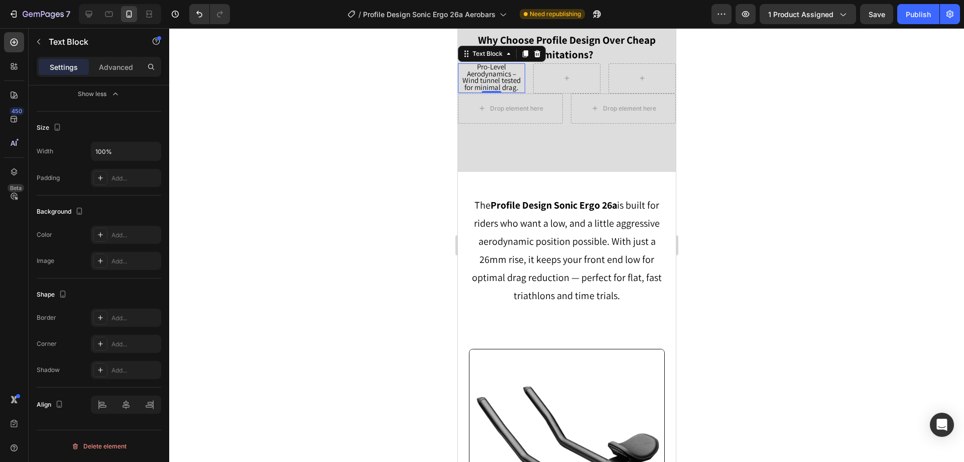
click at [352, 241] on div at bounding box center [566, 244] width 795 height 433
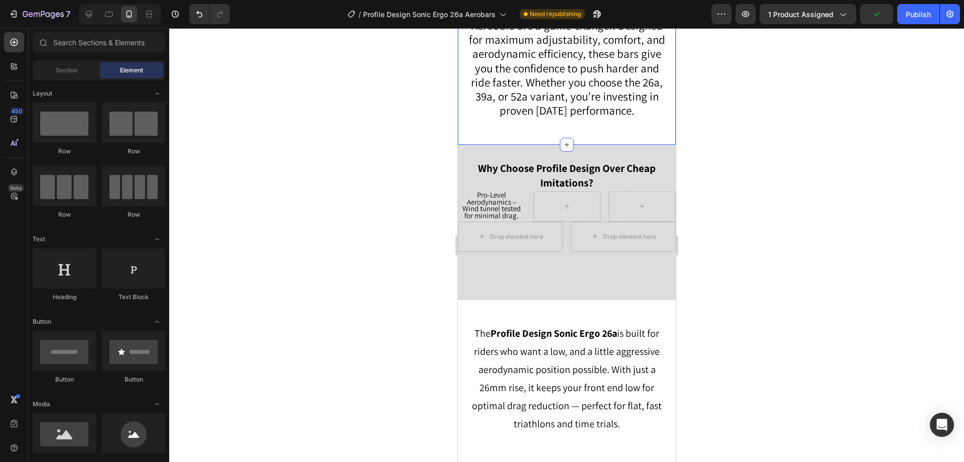
scroll to position [710, 0]
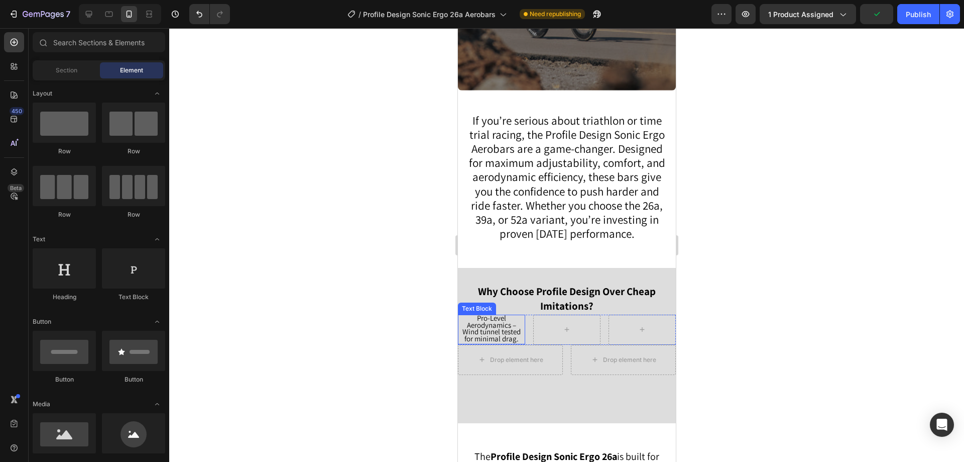
click at [471, 331] on span "Wind tunnel tested for minimal drag." at bounding box center [491, 334] width 58 height 17
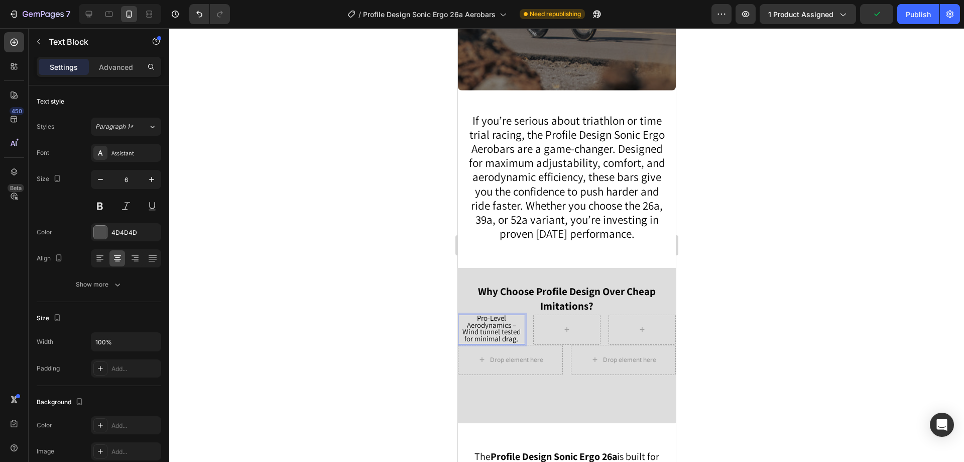
click at [472, 331] on span "Wind tunnel tested for minimal drag." at bounding box center [491, 334] width 58 height 17
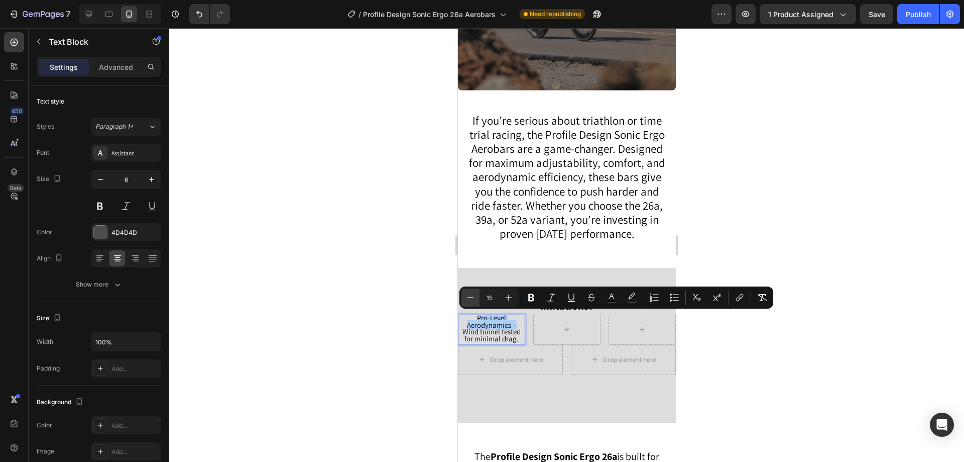
click at [474, 298] on icon "Editor contextual toolbar" at bounding box center [471, 297] width 10 height 10
click at [510, 297] on icon "Editor contextual toolbar" at bounding box center [509, 297] width 7 height 7
type input "13"
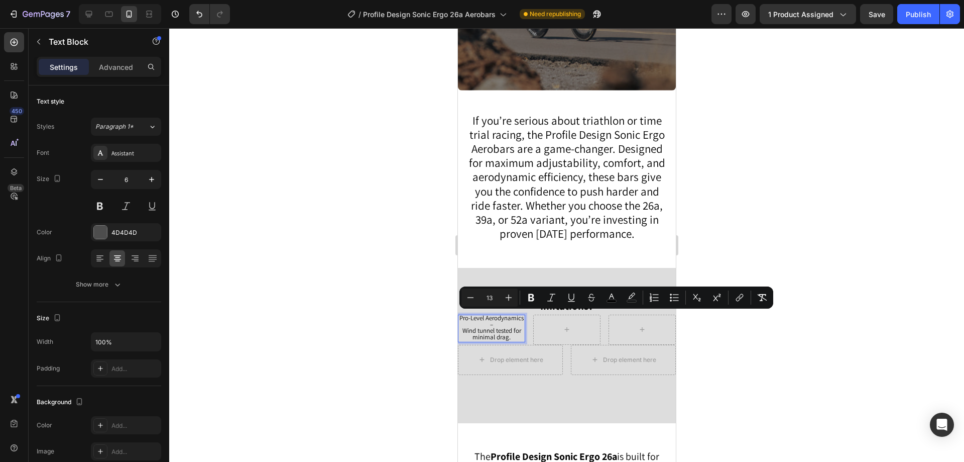
click at [397, 299] on div at bounding box center [566, 244] width 795 height 433
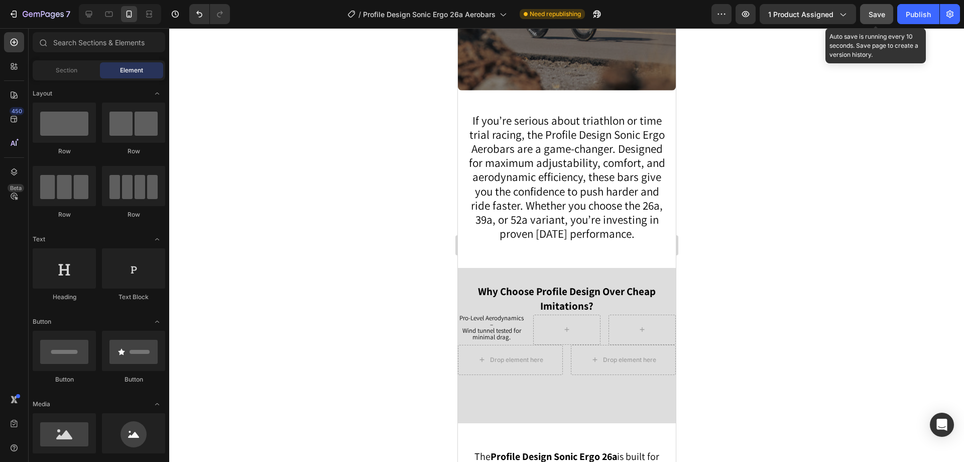
click at [869, 13] on span "Save" at bounding box center [877, 14] width 17 height 9
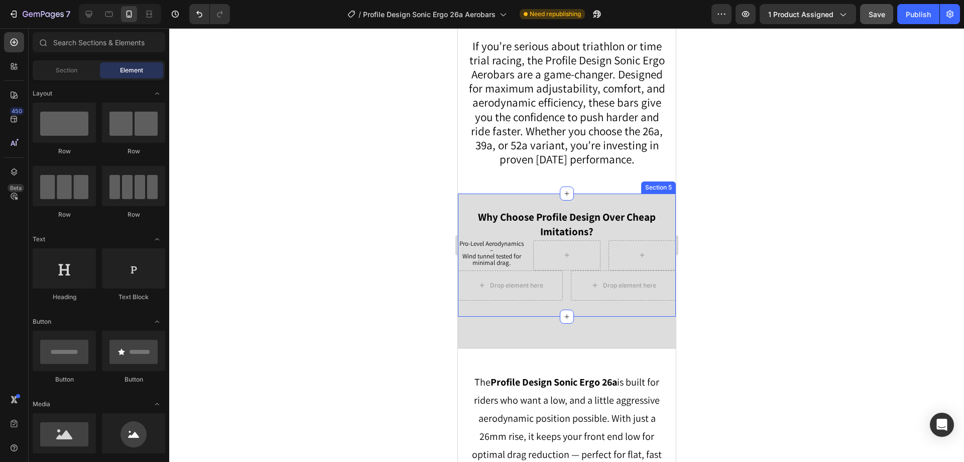
scroll to position [810, 0]
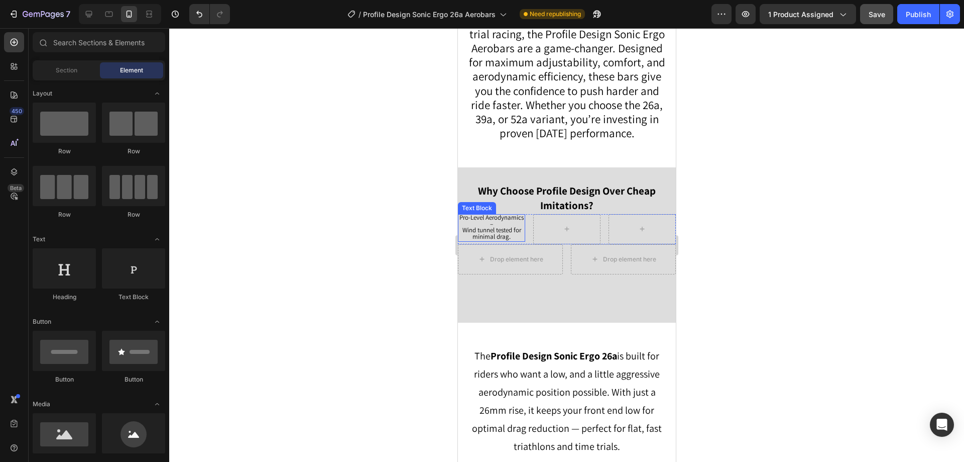
click at [487, 236] on span "Wind tunnel tested for minimal drag." at bounding box center [491, 233] width 59 height 15
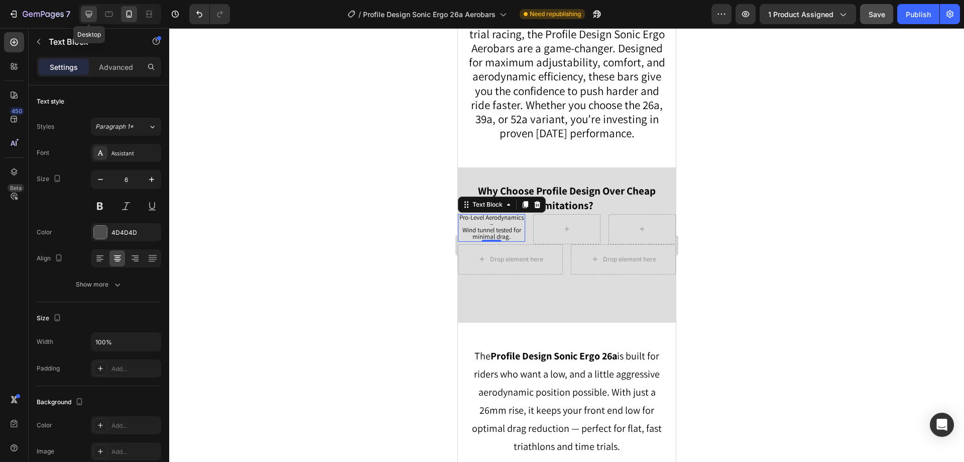
click at [89, 10] on icon at bounding box center [89, 14] width 10 height 10
type input "16"
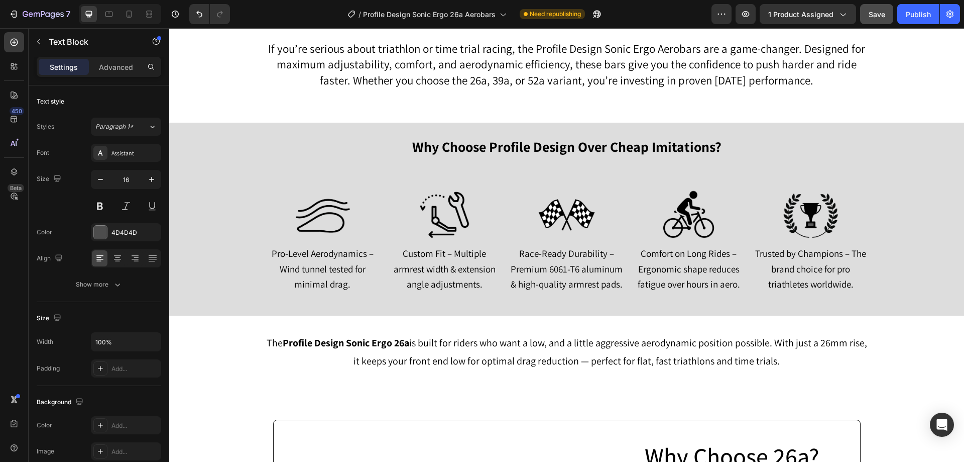
scroll to position [775, 0]
click at [863, 5] on button "Save" at bounding box center [876, 14] width 33 height 20
click at [127, 14] on icon at bounding box center [130, 14] width 6 height 7
type input "6"
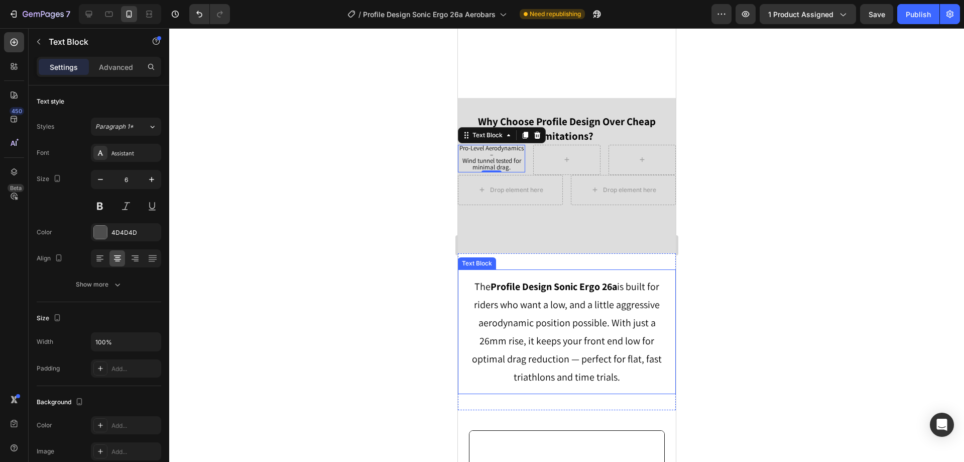
scroll to position [810, 0]
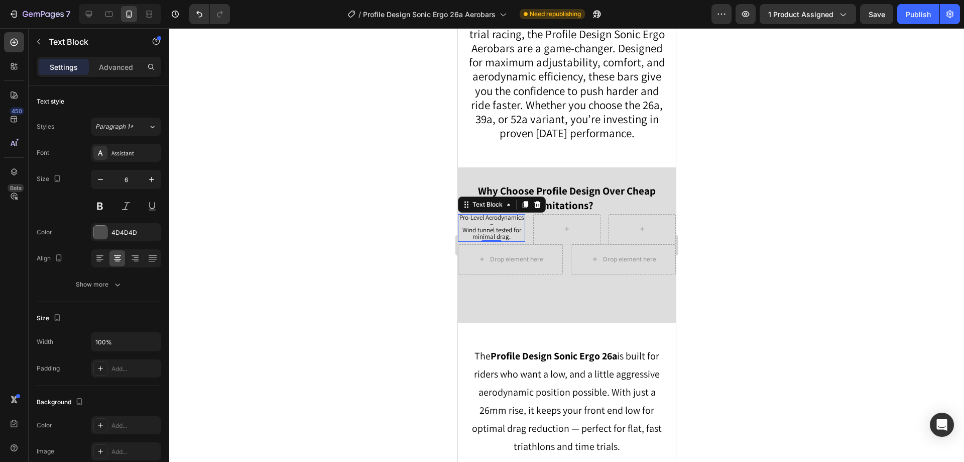
click at [275, 196] on div at bounding box center [566, 244] width 795 height 433
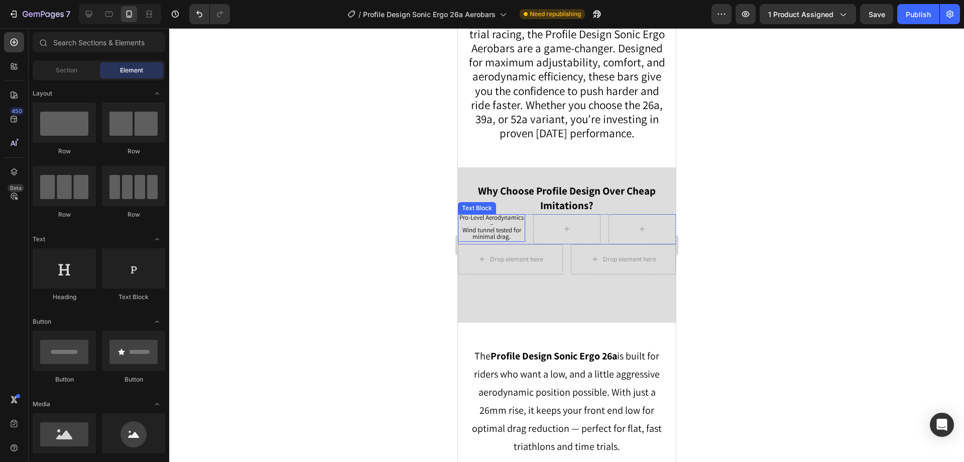
click at [499, 224] on span "Pro-Level Aerodynamics –" at bounding box center [491, 220] width 64 height 15
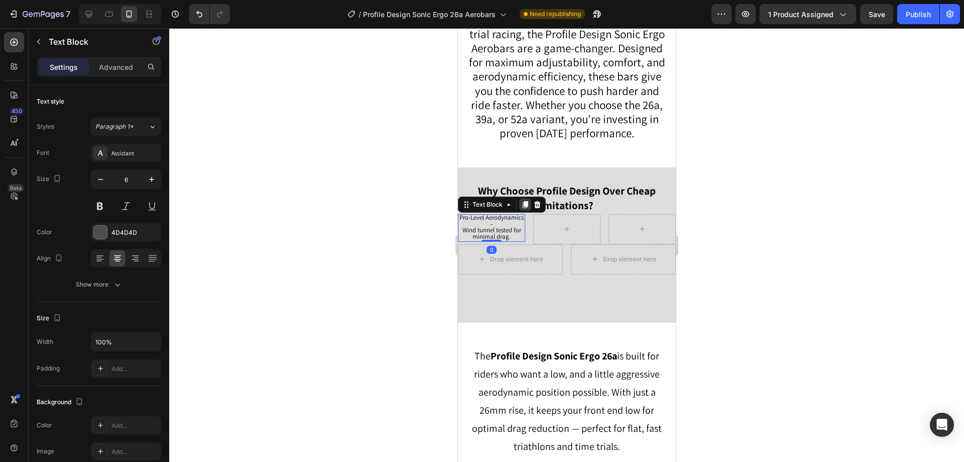
click at [527, 202] on icon at bounding box center [525, 204] width 6 height 7
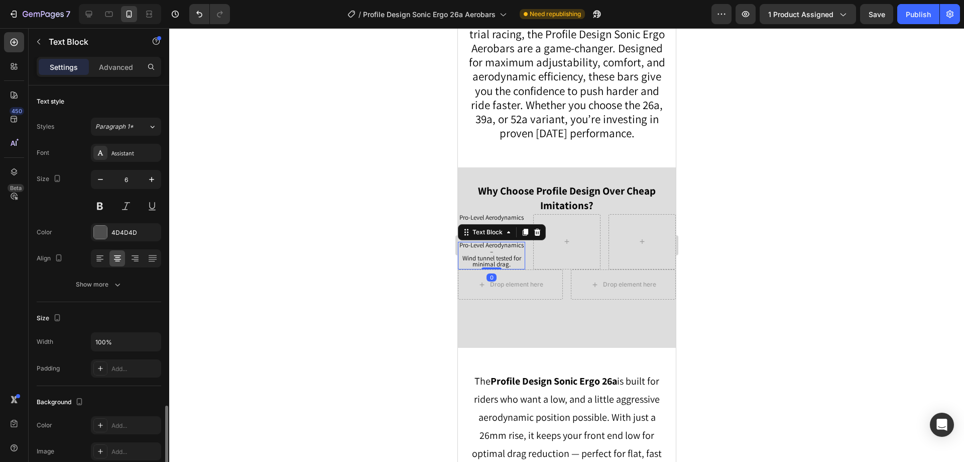
scroll to position [190, 0]
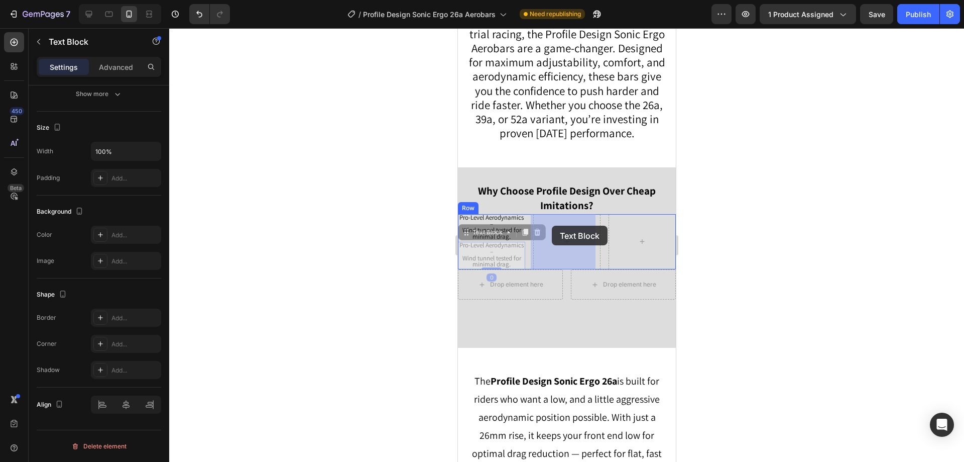
drag, startPoint x: 481, startPoint y: 234, endPoint x: 520, endPoint y: 232, distance: 39.7
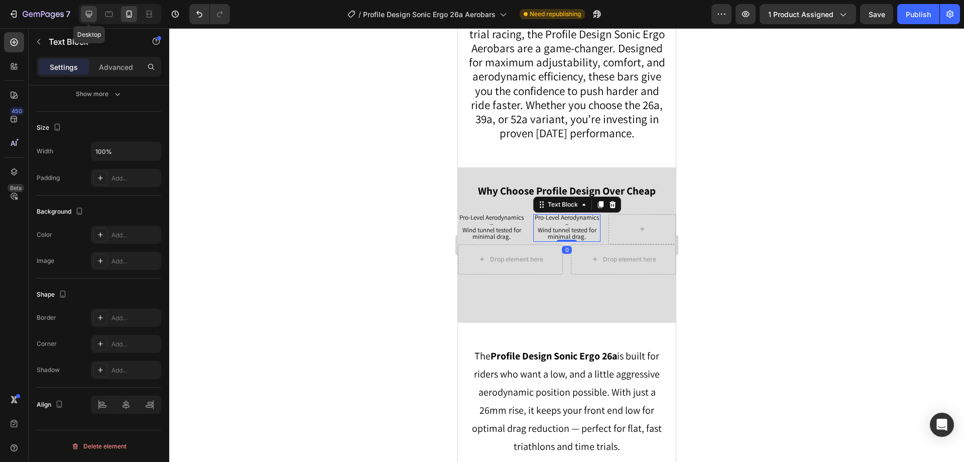
click at [90, 9] on icon at bounding box center [89, 14] width 10 height 10
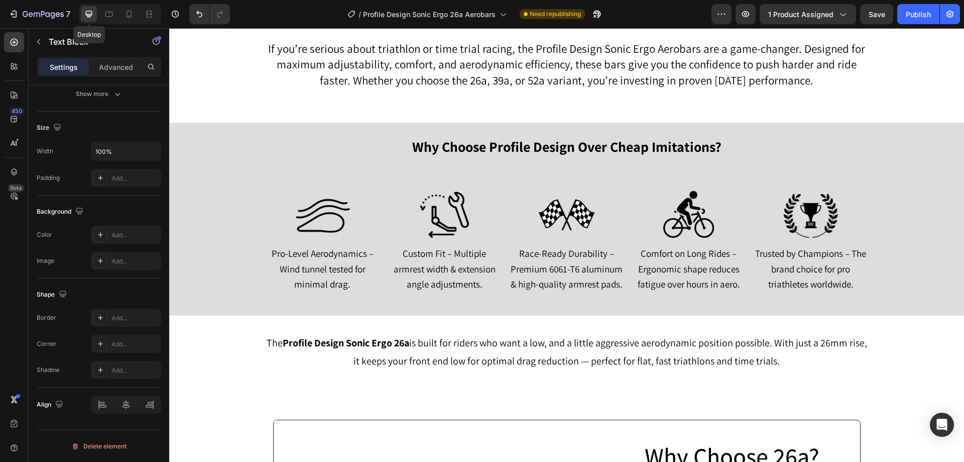
scroll to position [775, 0]
click at [132, 15] on icon at bounding box center [130, 14] width 6 height 7
type input "6"
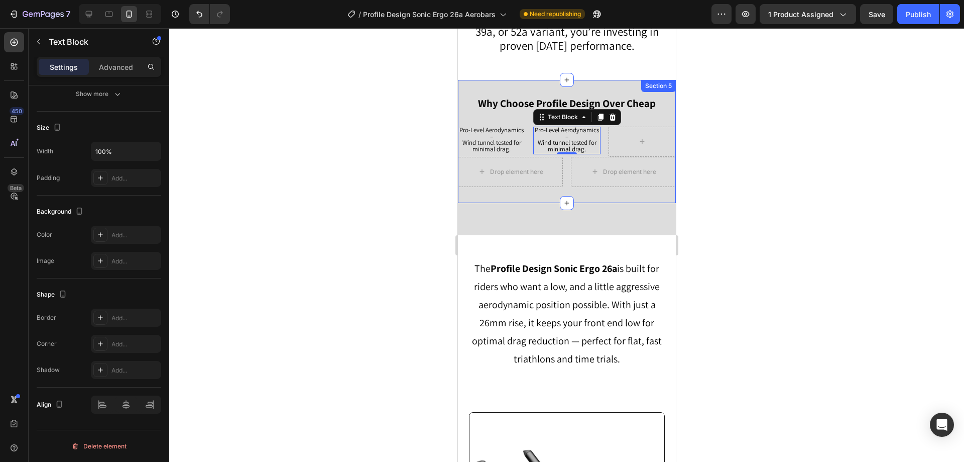
scroll to position [810, 0]
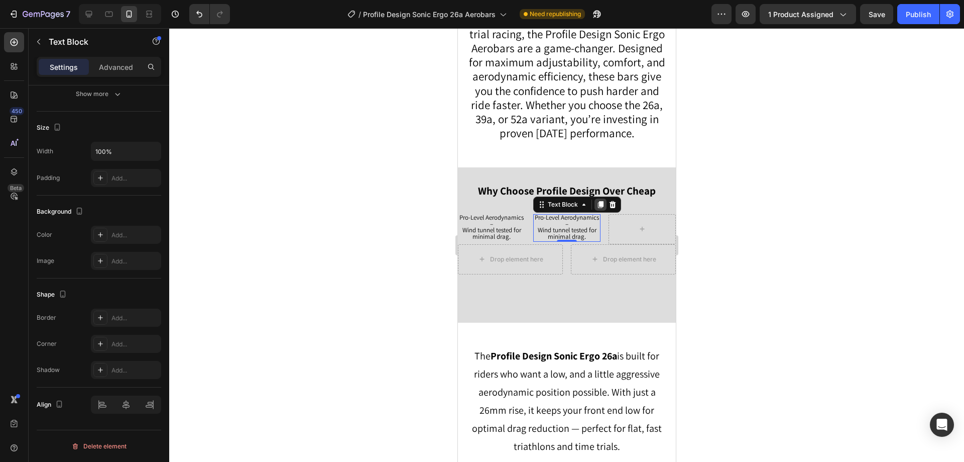
click at [599, 202] on icon at bounding box center [601, 204] width 6 height 7
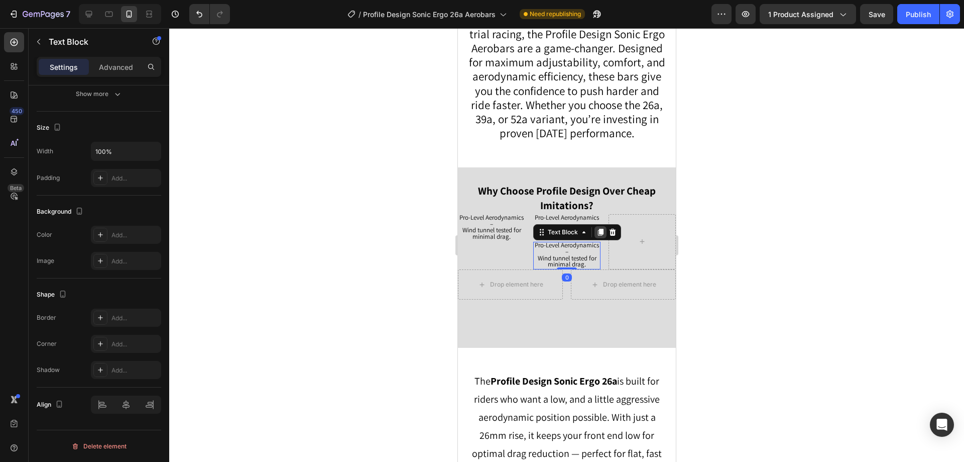
click at [598, 234] on icon at bounding box center [601, 232] width 6 height 7
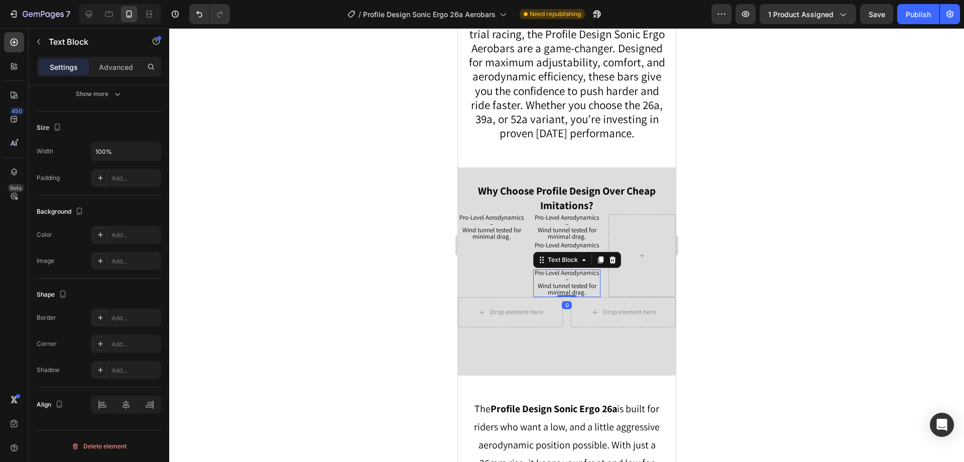
drag, startPoint x: 596, startPoint y: 262, endPoint x: 579, endPoint y: 257, distance: 17.2
click at [597, 262] on icon at bounding box center [600, 260] width 8 height 8
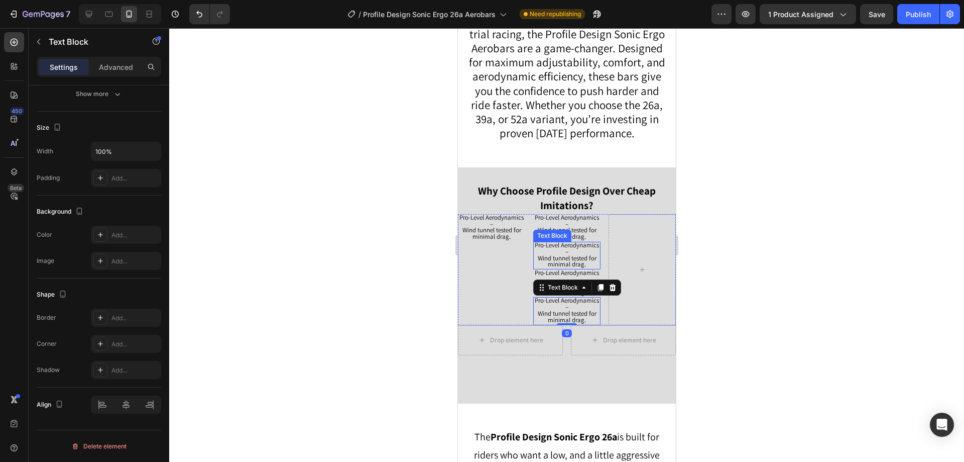
click at [564, 247] on span "Pro-Level Aerodynamics –" at bounding box center [566, 248] width 64 height 15
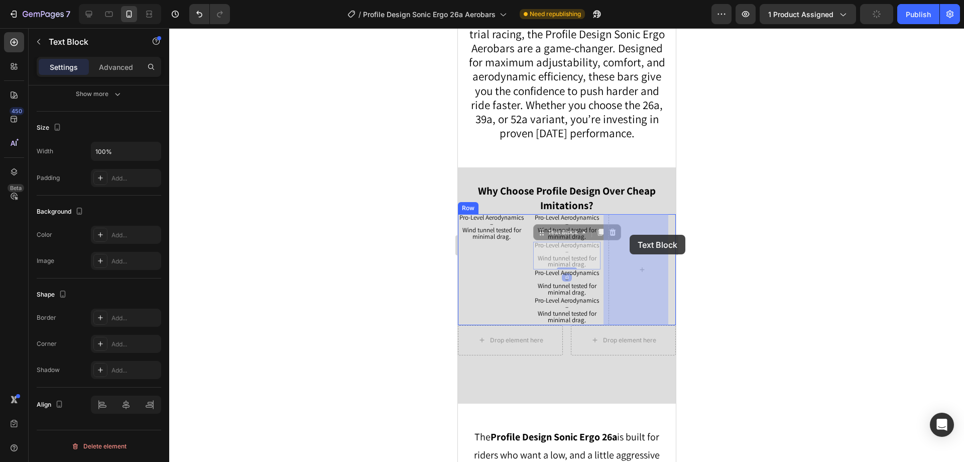
drag, startPoint x: 550, startPoint y: 234, endPoint x: 629, endPoint y: 235, distance: 78.9
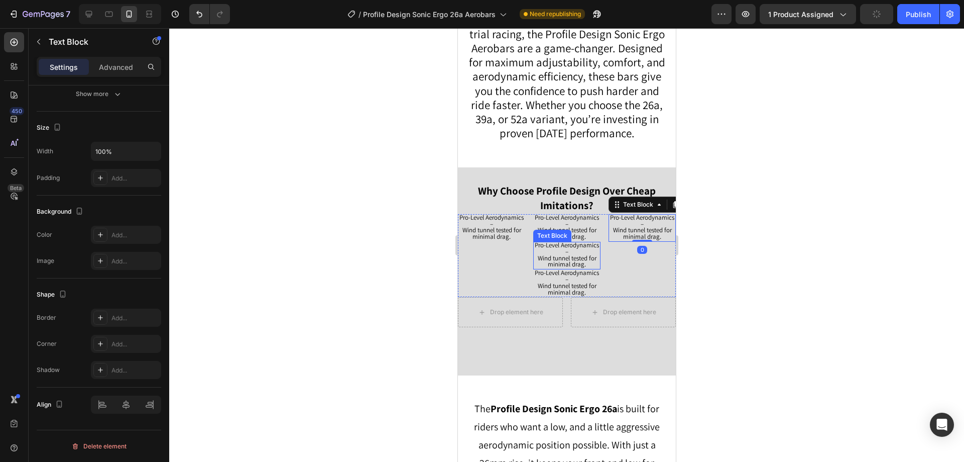
click at [564, 248] on span "Pro-Level Aerodynamics –" at bounding box center [566, 248] width 64 height 15
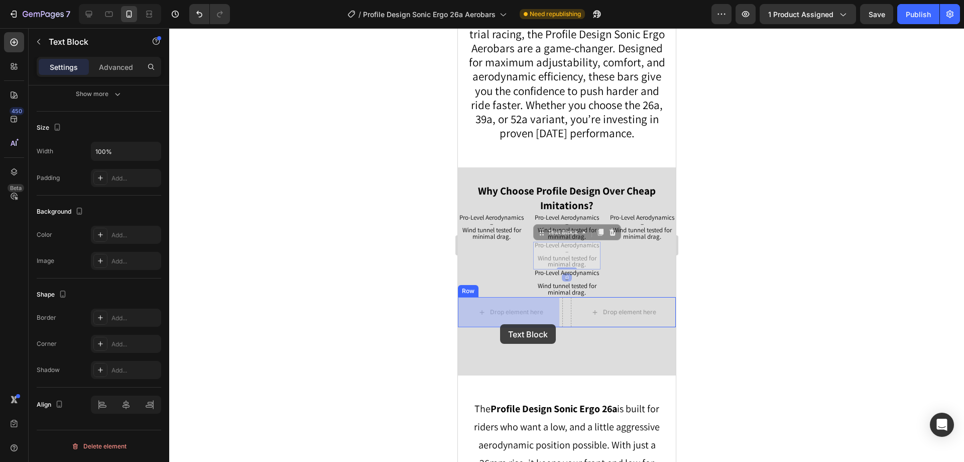
drag, startPoint x: 556, startPoint y: 232, endPoint x: 524, endPoint y: 298, distance: 73.2
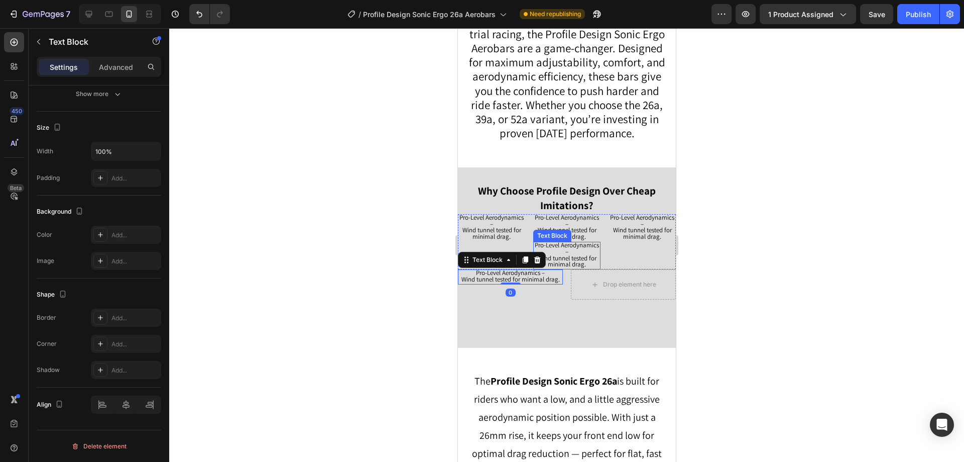
click at [558, 254] on span "Wind tunnel tested for minimal drag." at bounding box center [566, 261] width 59 height 15
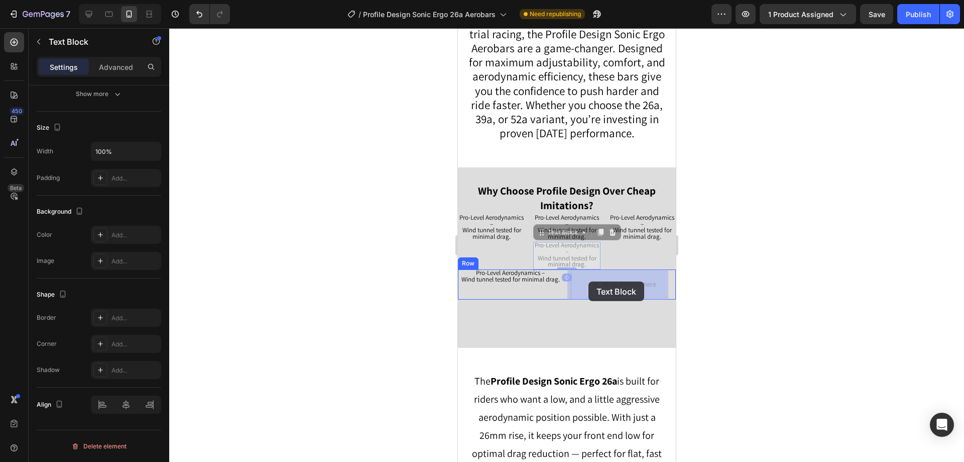
drag, startPoint x: 551, startPoint y: 235, endPoint x: 586, endPoint y: 279, distance: 55.9
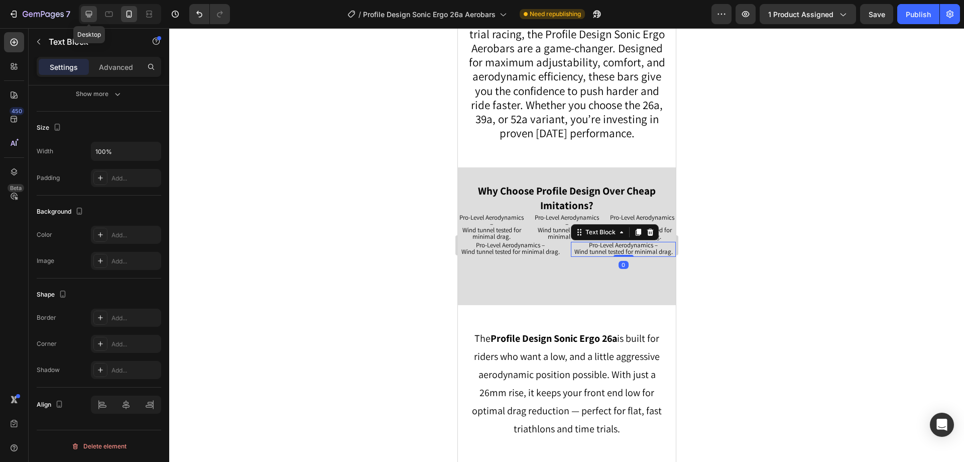
click at [91, 15] on icon at bounding box center [89, 14] width 7 height 7
type input "16"
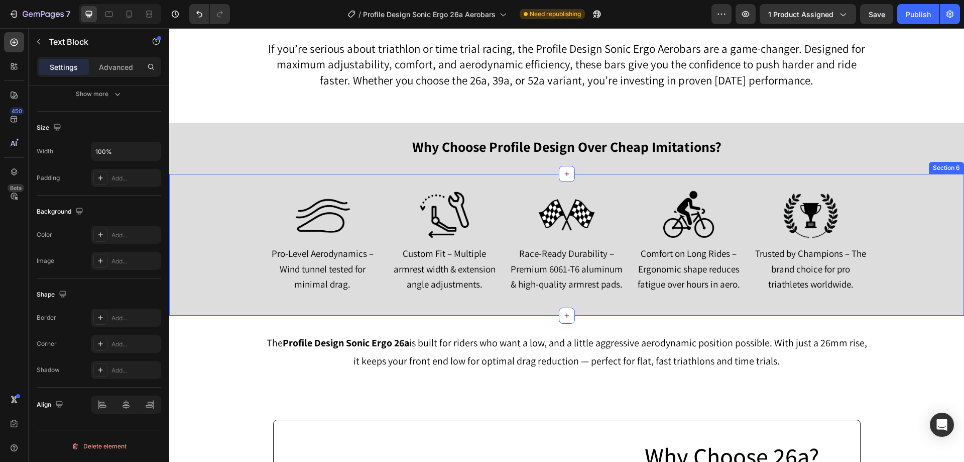
scroll to position [775, 0]
click at [439, 262] on p "Custom Fit – Multiple armrest width & extension angle adjustments." at bounding box center [445, 270] width 112 height 46
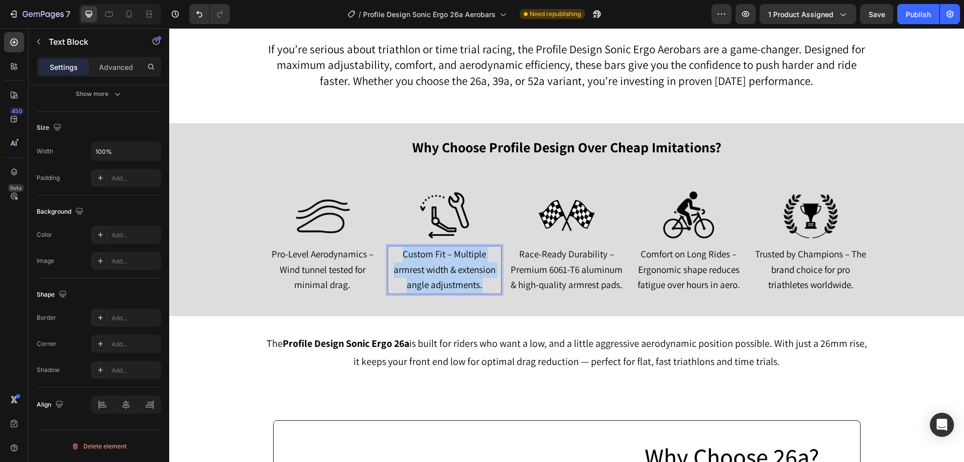
click at [439, 262] on p "Custom Fit – Multiple armrest width & extension angle adjustments." at bounding box center [445, 270] width 112 height 46
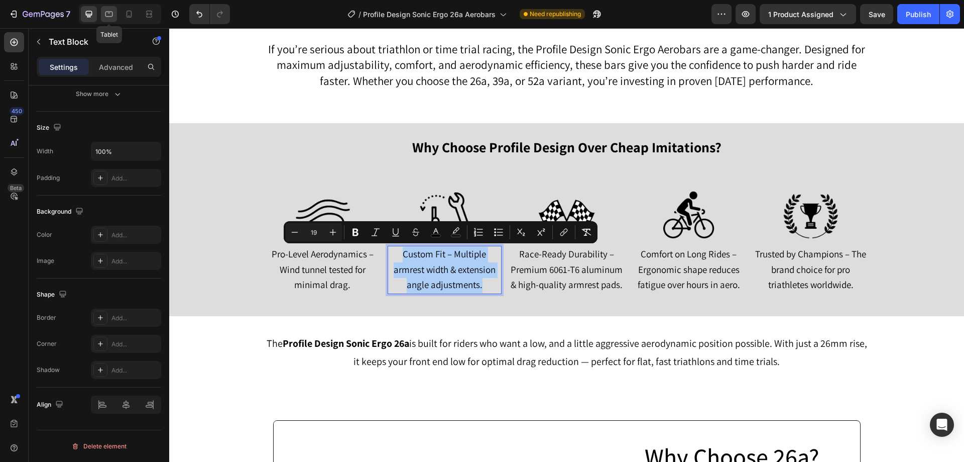
click at [108, 11] on icon at bounding box center [109, 14] width 10 height 10
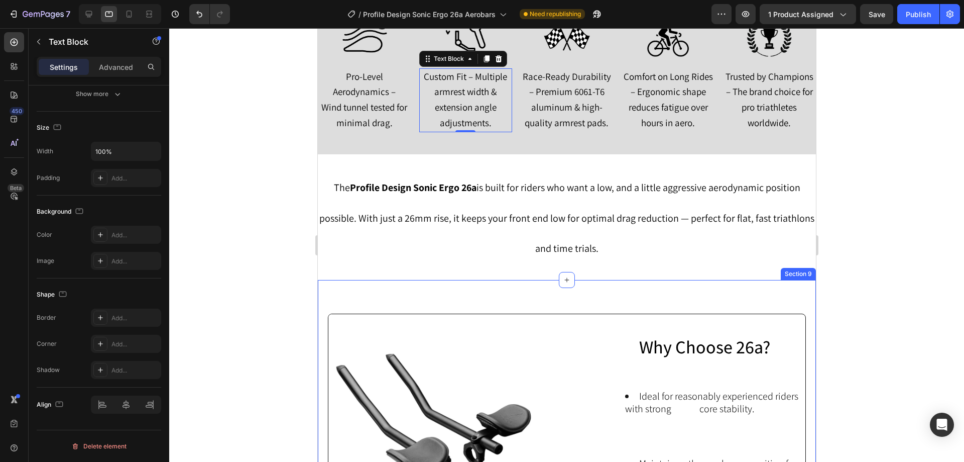
scroll to position [973, 0]
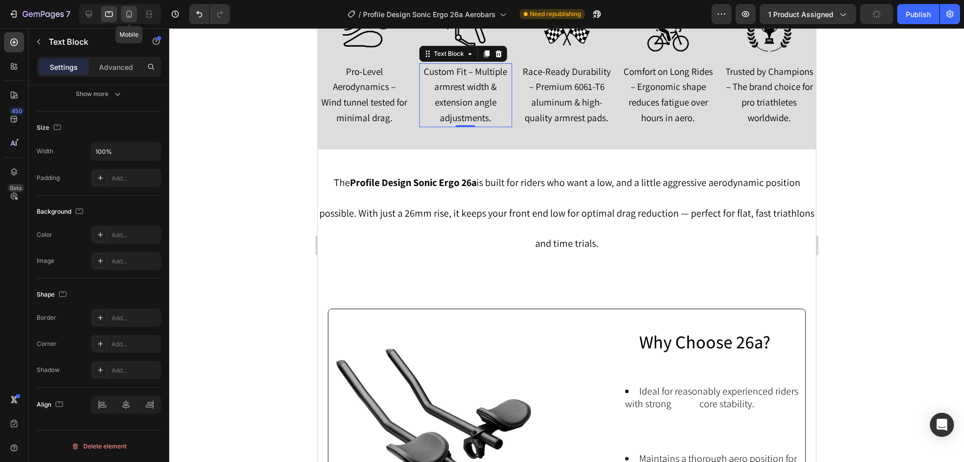
click at [133, 18] on icon at bounding box center [129, 14] width 10 height 10
type input "14"
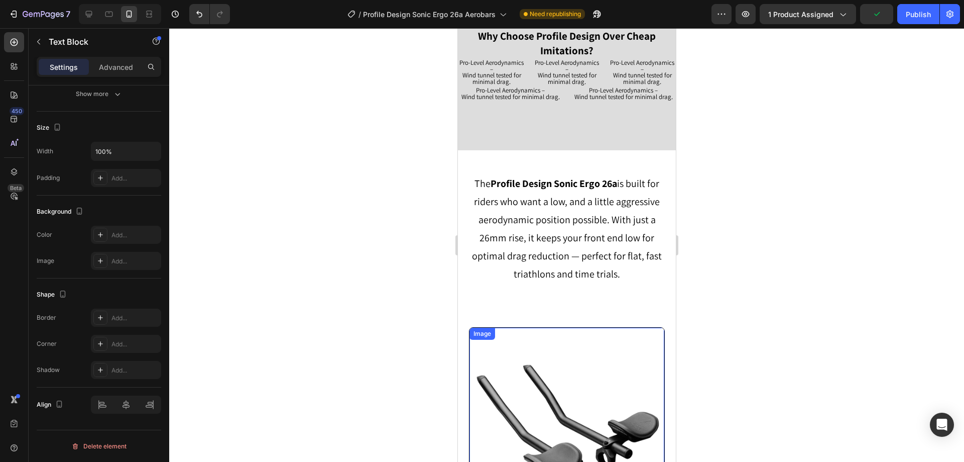
scroll to position [714, 0]
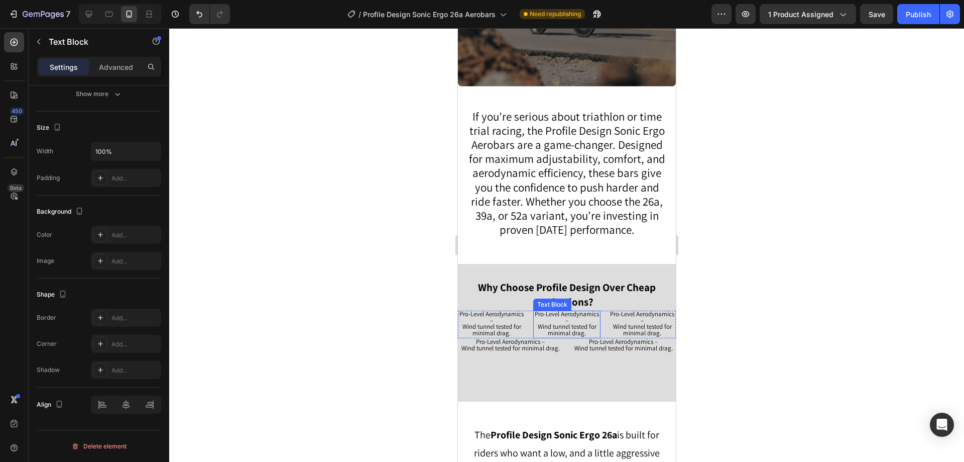
click at [550, 317] on span "Pro-Level Aerodynamics –" at bounding box center [566, 316] width 64 height 15
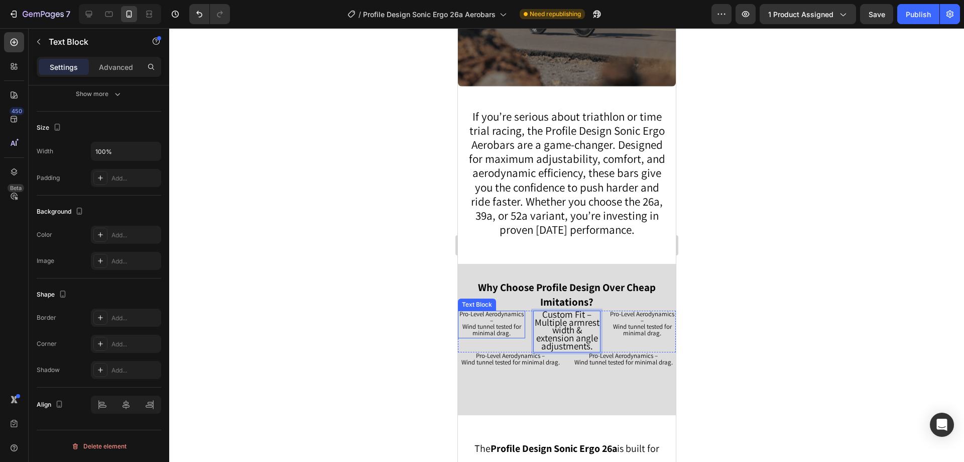
click at [492, 326] on span "Wind tunnel tested for minimal drag." at bounding box center [491, 329] width 59 height 15
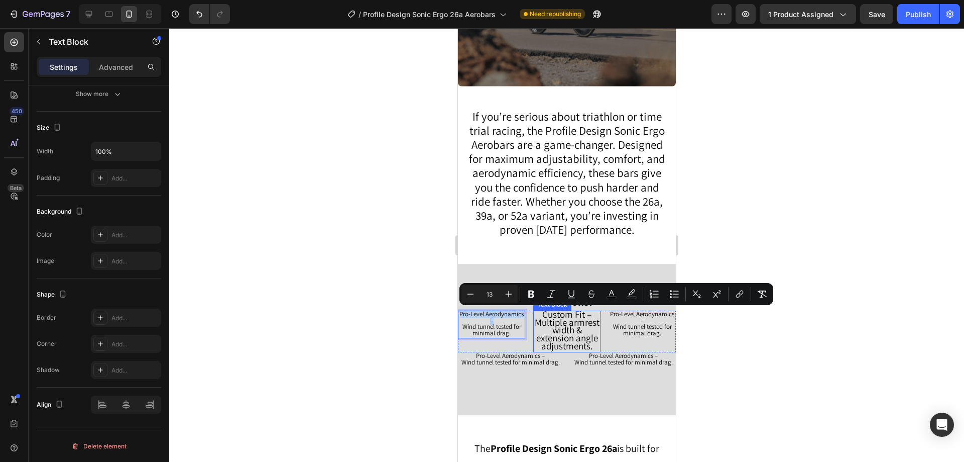
click at [559, 334] on span "Custom Fit – Multiple armrest width & extension angle adjustments." at bounding box center [566, 330] width 65 height 44
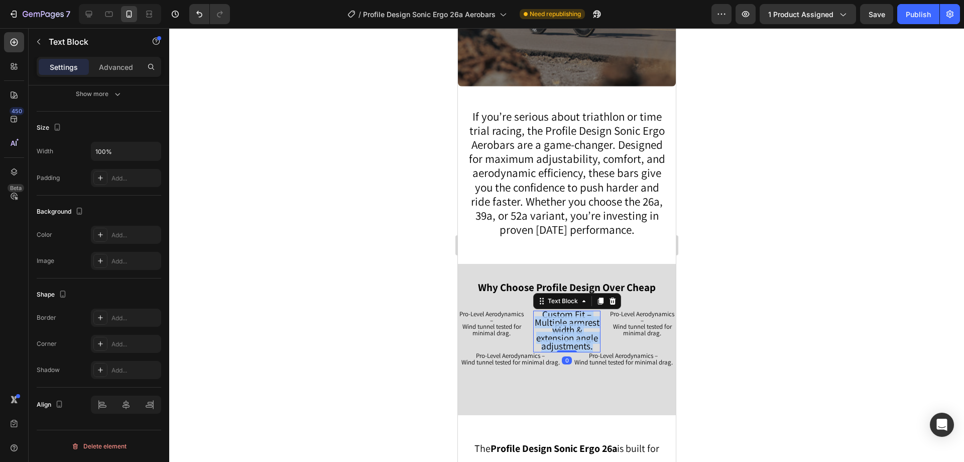
click at [559, 334] on span "Custom Fit – Multiple armrest width & extension angle adjustments." at bounding box center [566, 330] width 65 height 44
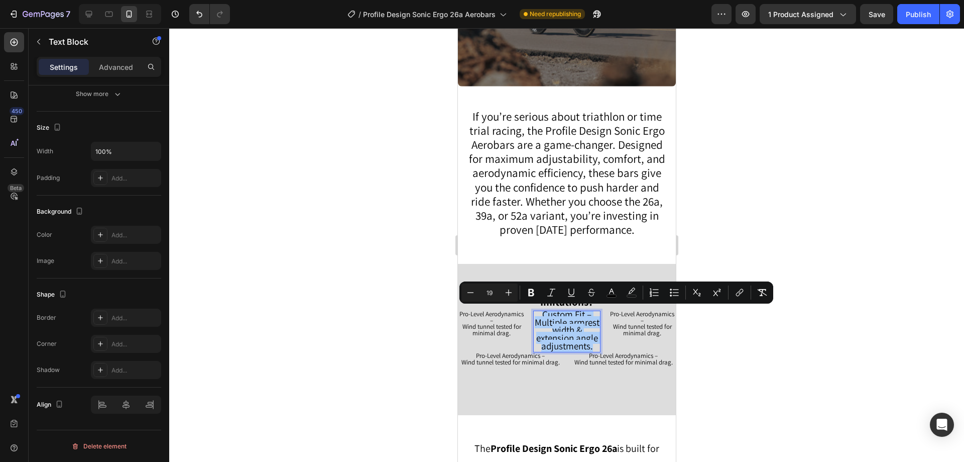
click at [496, 294] on input "19" at bounding box center [490, 292] width 20 height 12
type input "13"
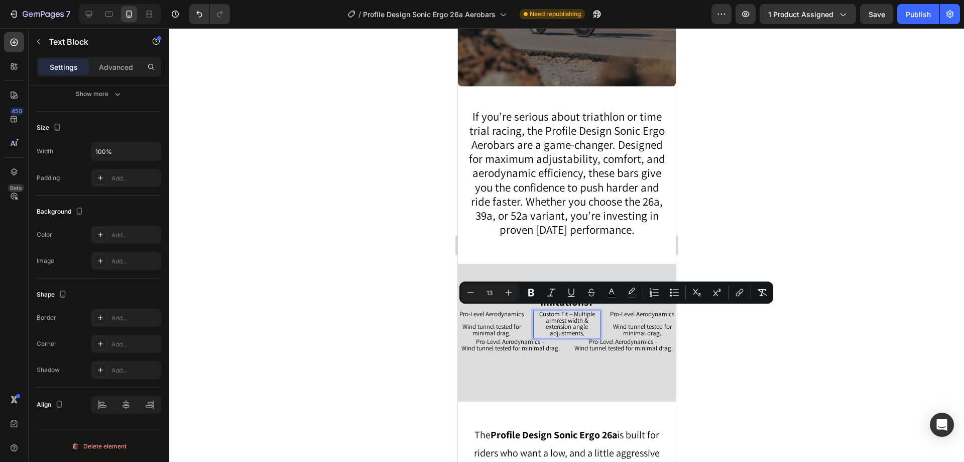
click at [270, 339] on div at bounding box center [566, 244] width 795 height 433
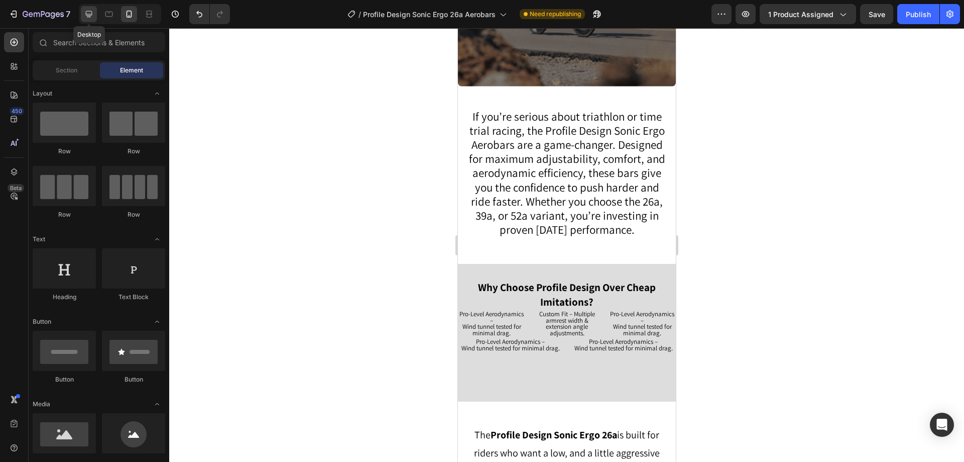
click at [90, 12] on icon at bounding box center [89, 14] width 10 height 10
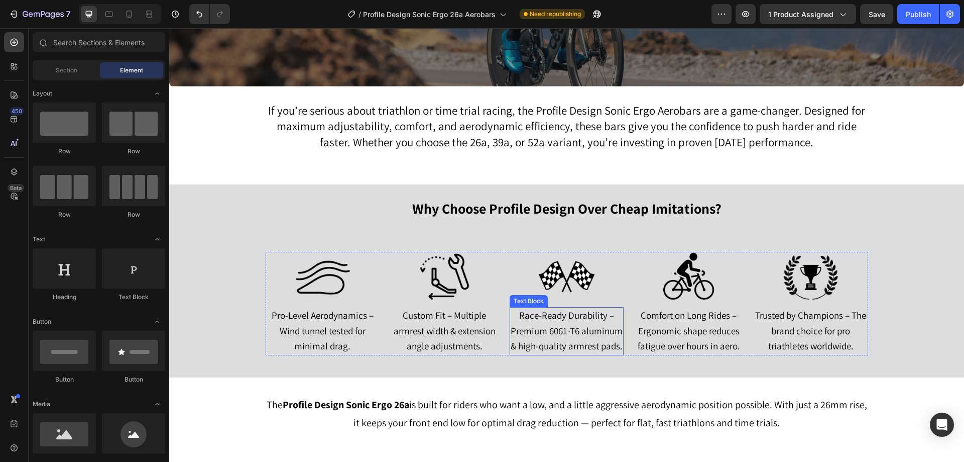
click at [575, 325] on span "Race-Ready Durability – Premium 6061-T6 aluminum & high-quality armrest pads." at bounding box center [567, 330] width 112 height 43
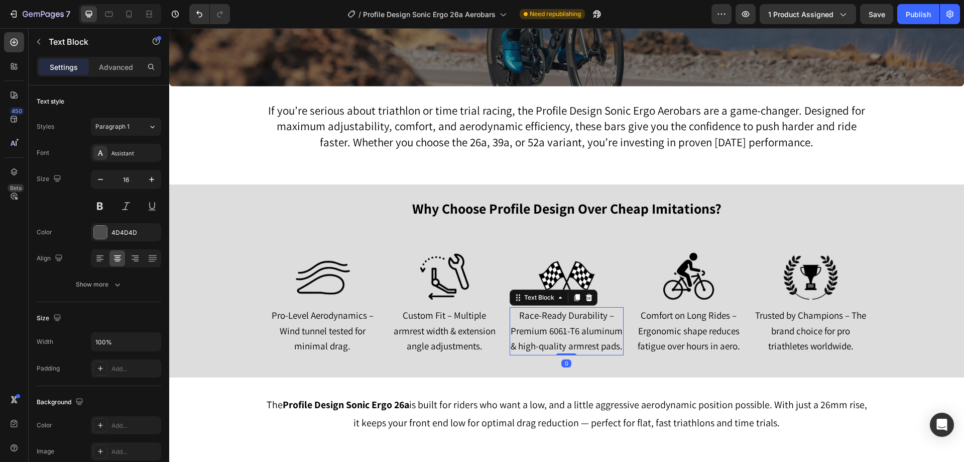
click at [575, 325] on span "Race-Ready Durability – Premium 6061-T6 aluminum & high-quality armrest pads." at bounding box center [567, 330] width 112 height 43
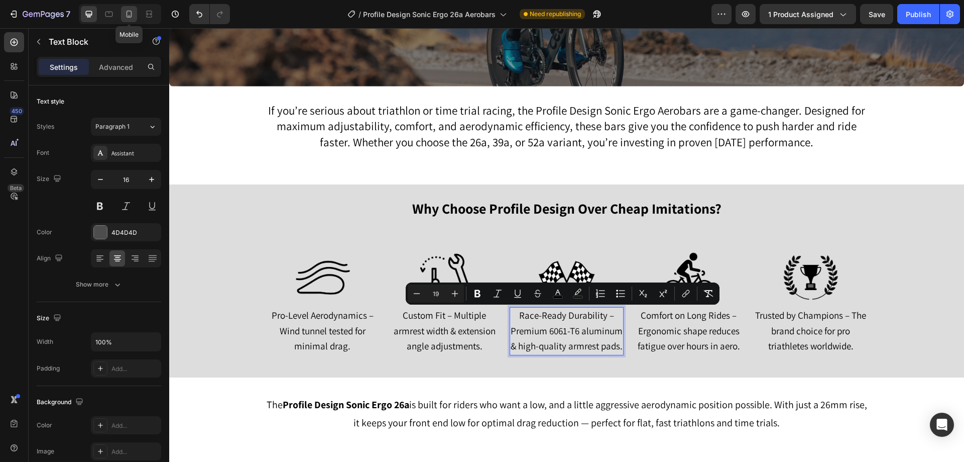
click at [130, 14] on icon at bounding box center [129, 14] width 10 height 10
type input "14"
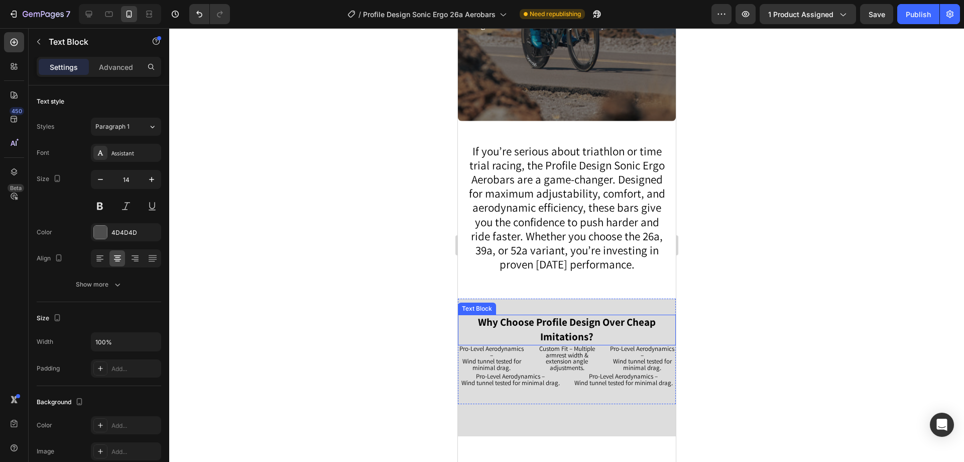
scroll to position [679, 0]
click at [645, 357] on span "Pro-Level Aerodynamics –" at bounding box center [642, 352] width 64 height 15
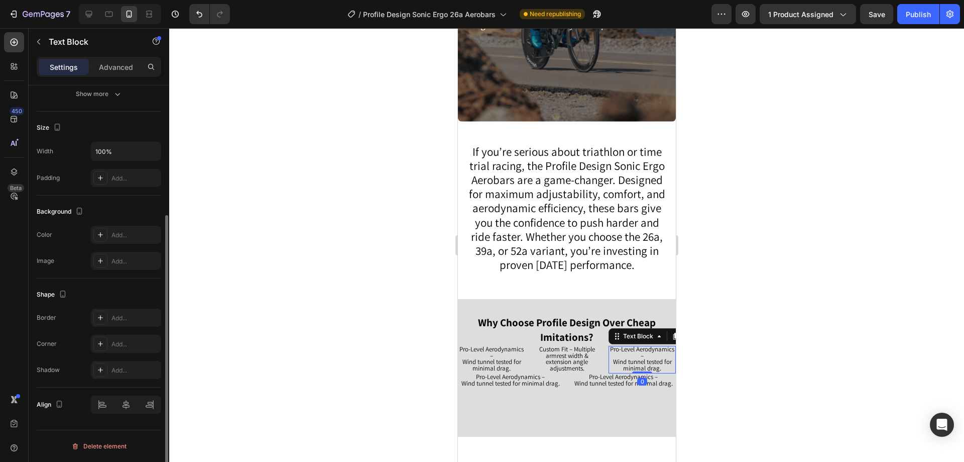
click at [645, 357] on span "Pro-Level Aerodynamics –" at bounding box center [642, 352] width 64 height 15
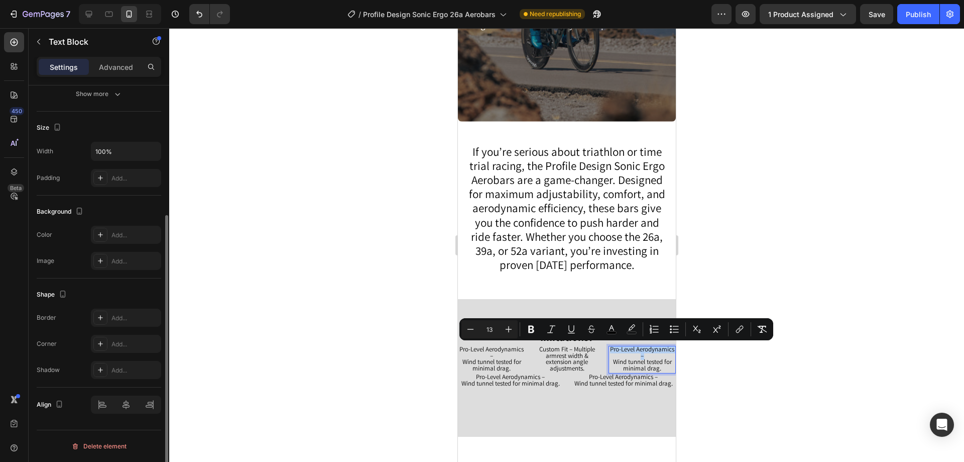
type input "19"
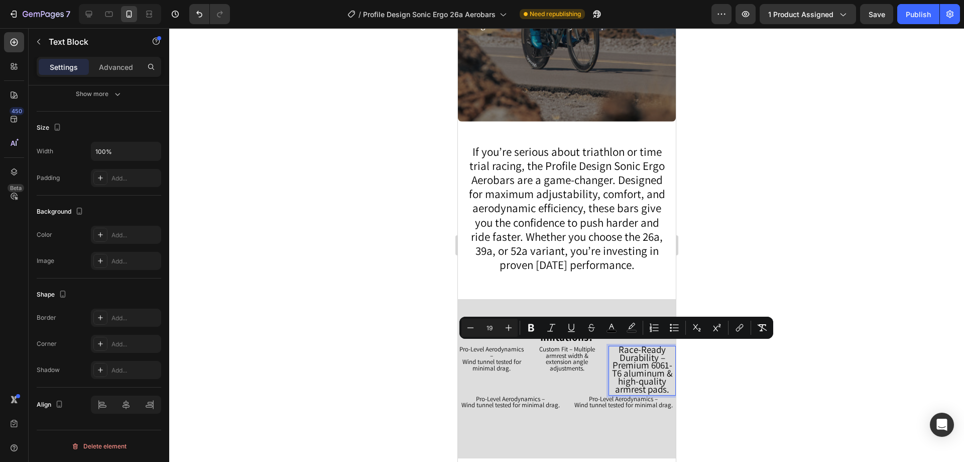
click at [497, 328] on input "19" at bounding box center [490, 327] width 20 height 12
type input "13"
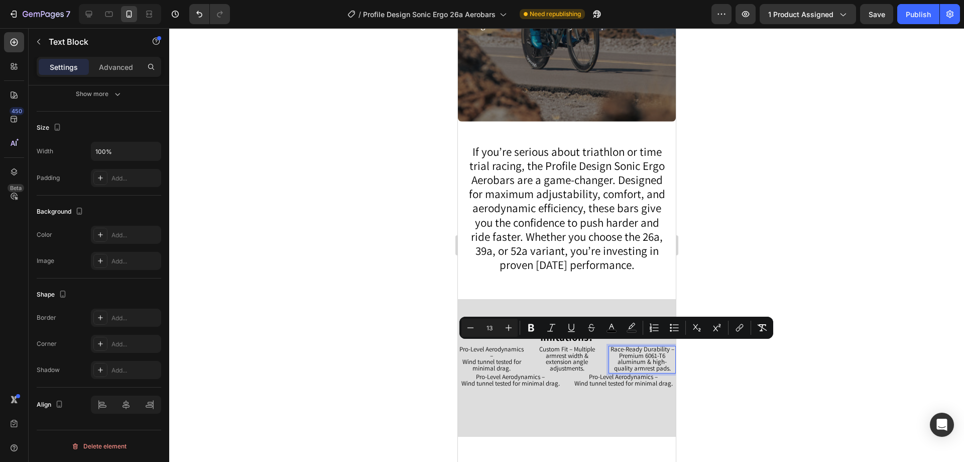
click at [827, 219] on div at bounding box center [566, 244] width 795 height 433
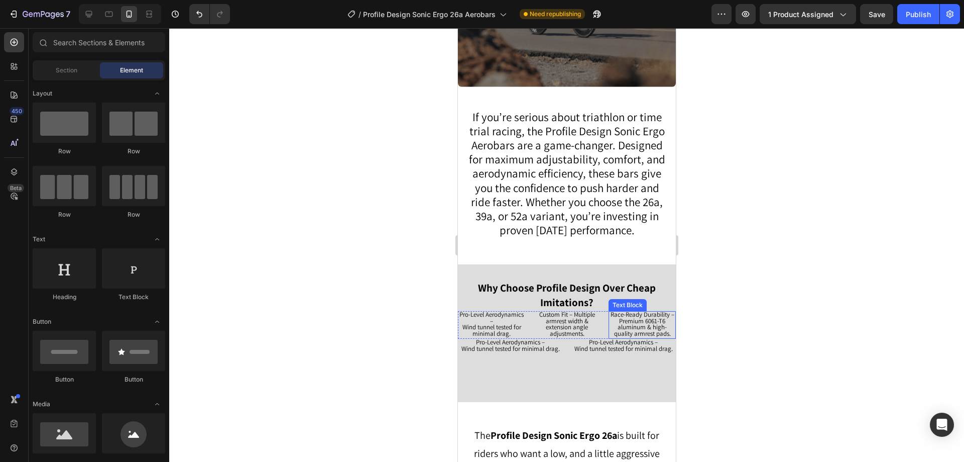
scroll to position [729, 0]
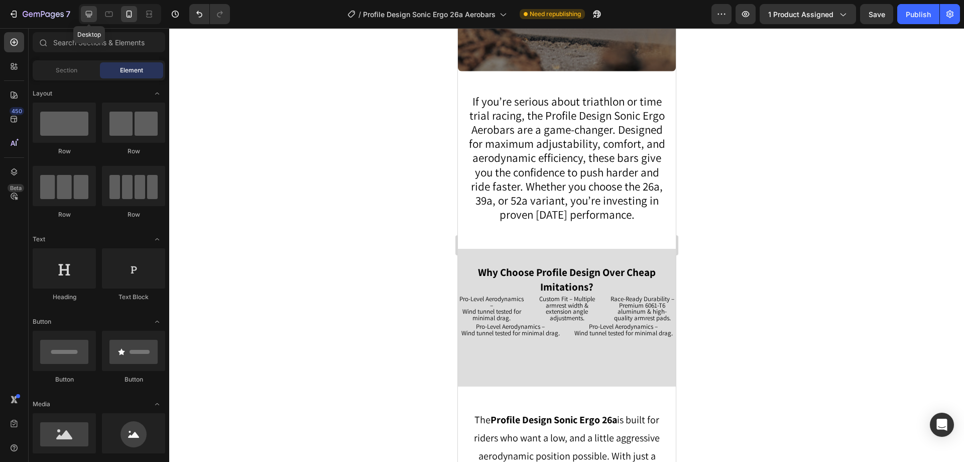
click at [88, 14] on icon at bounding box center [89, 14] width 10 height 10
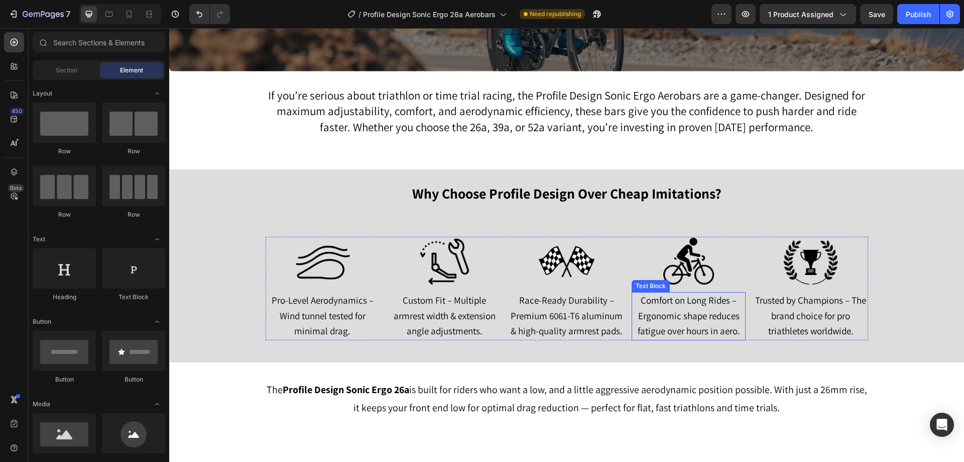
click at [673, 310] on span "Comfort on Long Rides – Ergonomic shape reduces fatigue over hours in aero." at bounding box center [689, 315] width 102 height 43
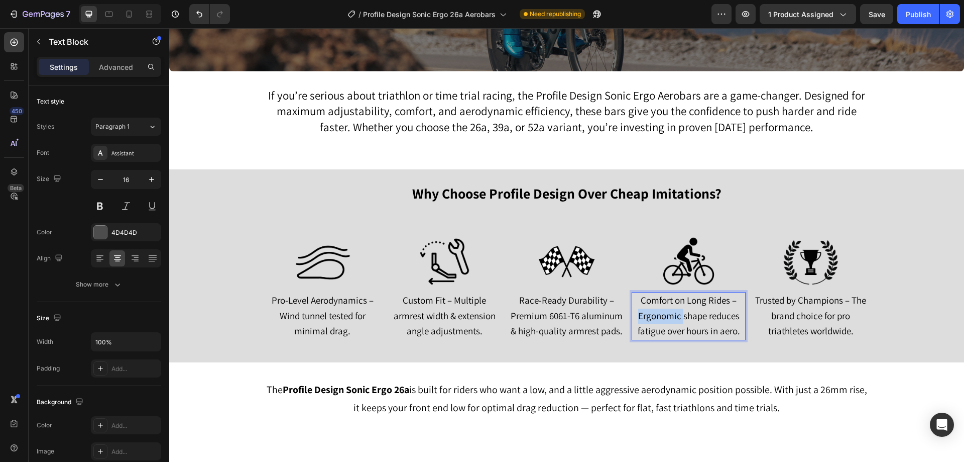
click at [673, 310] on span "Comfort on Long Rides – Ergonomic shape reduces fatigue over hours in aero." at bounding box center [689, 315] width 102 height 43
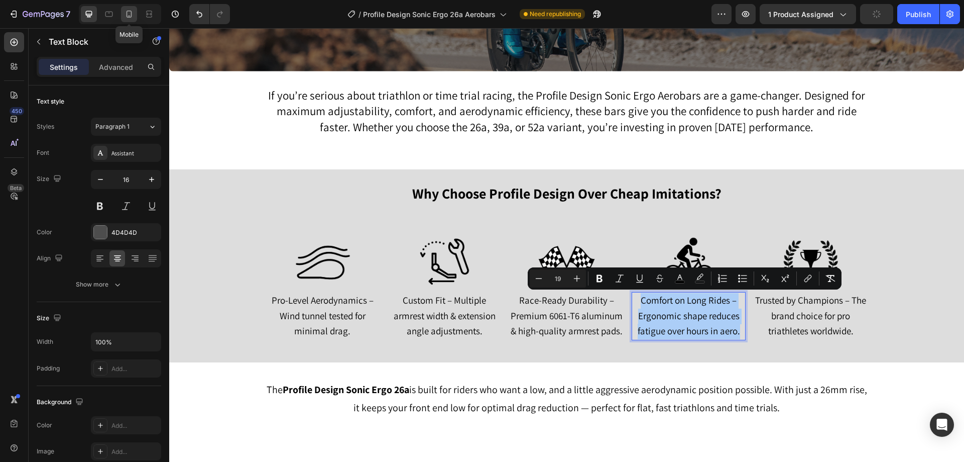
click at [128, 13] on icon at bounding box center [129, 14] width 10 height 10
type input "14"
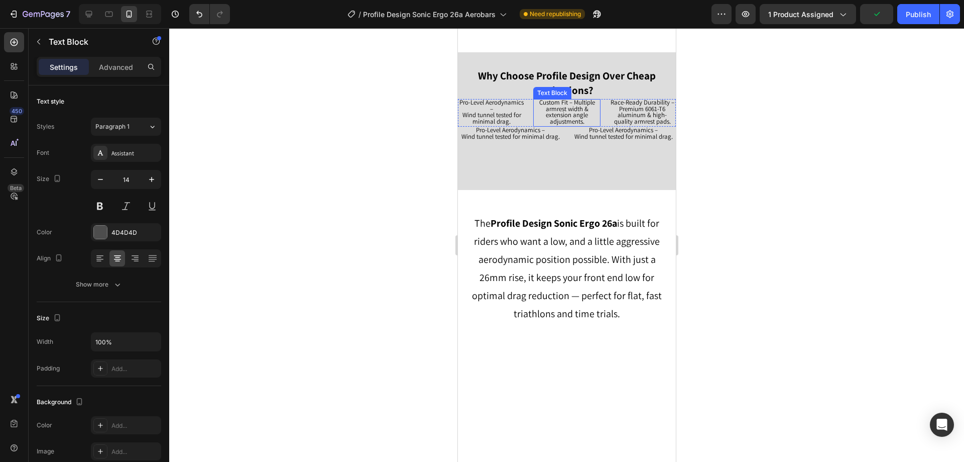
scroll to position [930, 0]
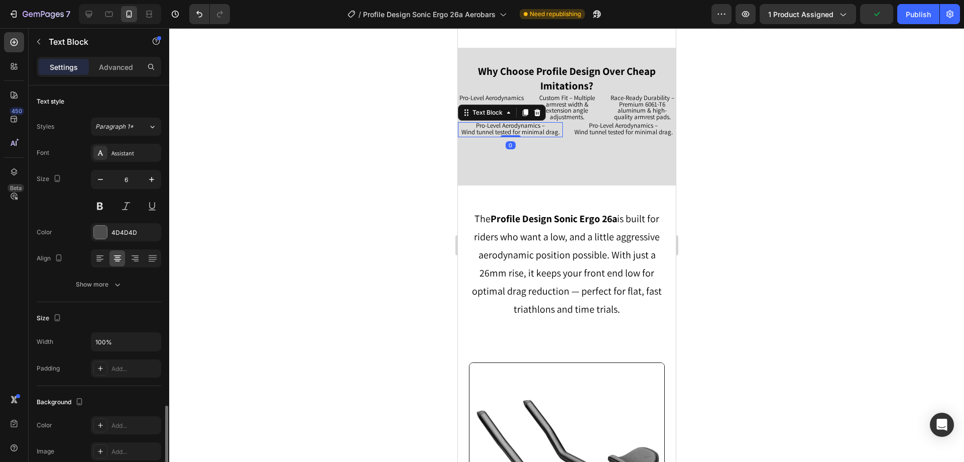
click at [499, 133] on span "Wind tunnel tested for minimal drag." at bounding box center [510, 132] width 98 height 9
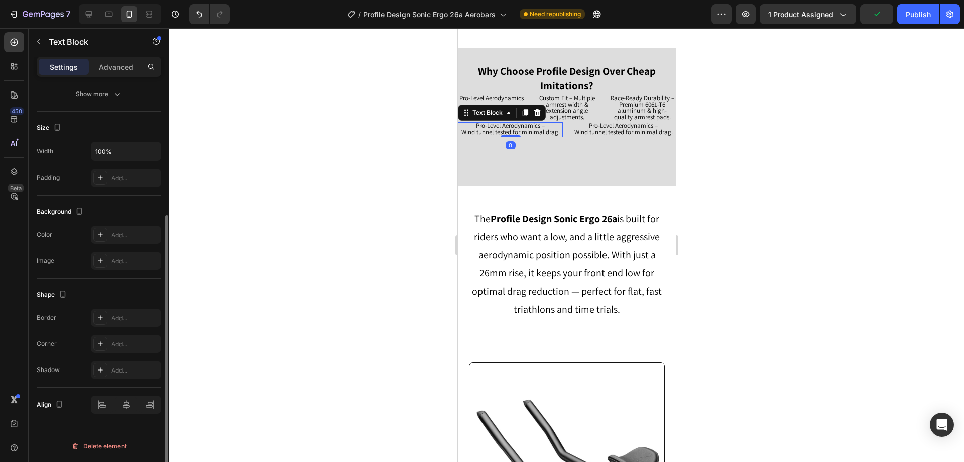
click at [499, 133] on span "Wind tunnel tested for minimal drag." at bounding box center [510, 132] width 98 height 9
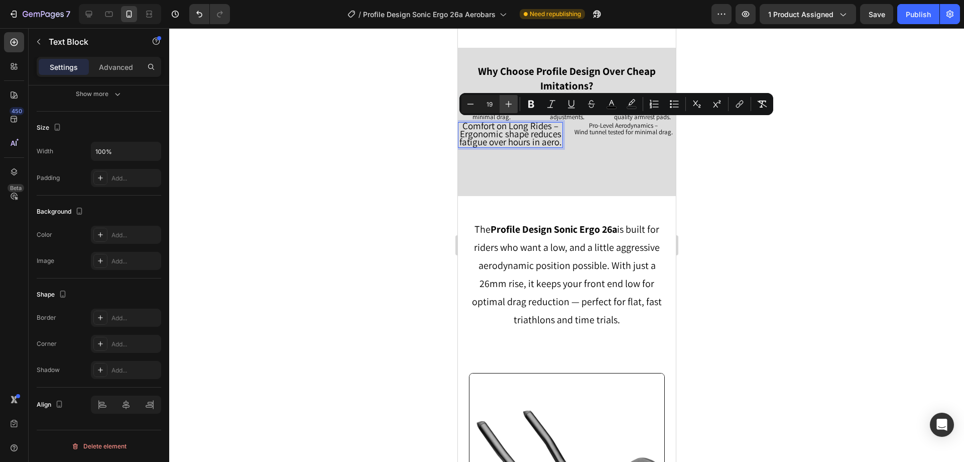
click at [512, 106] on icon "Editor contextual toolbar" at bounding box center [509, 104] width 10 height 10
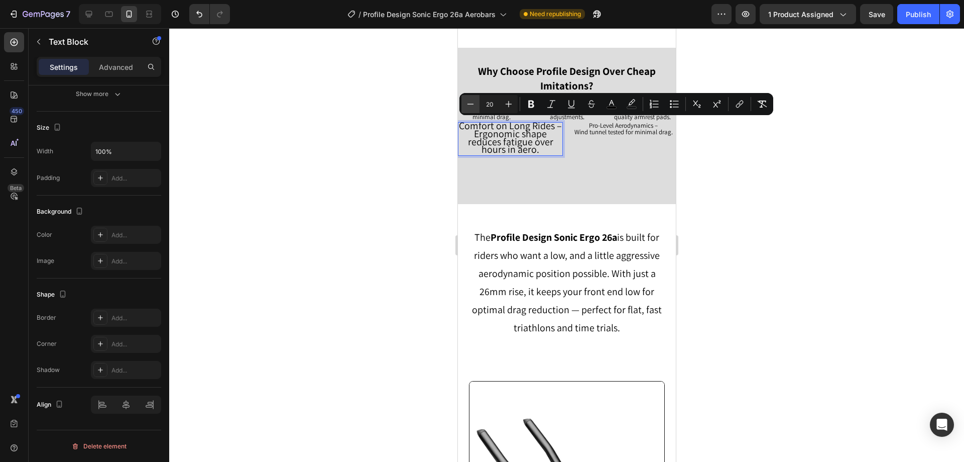
click at [467, 104] on icon "Editor contextual toolbar" at bounding box center [471, 104] width 10 height 10
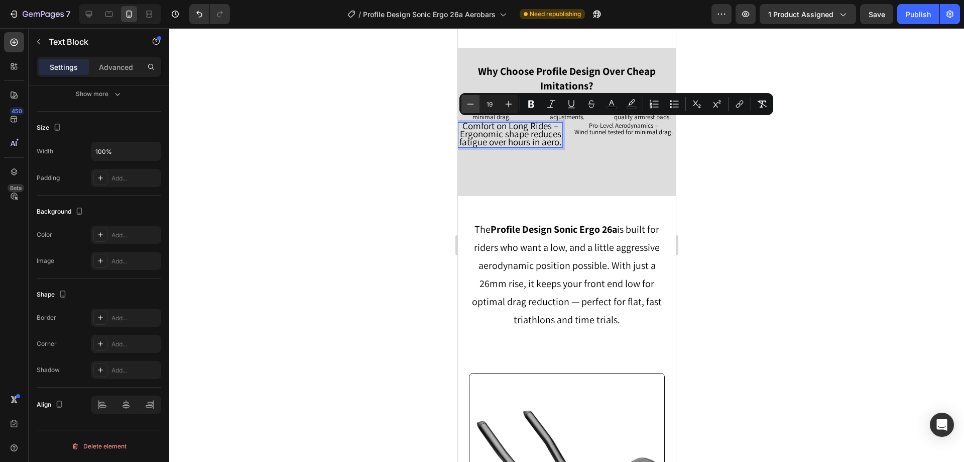
click at [467, 104] on icon "Editor contextual toolbar" at bounding box center [471, 104] width 10 height 10
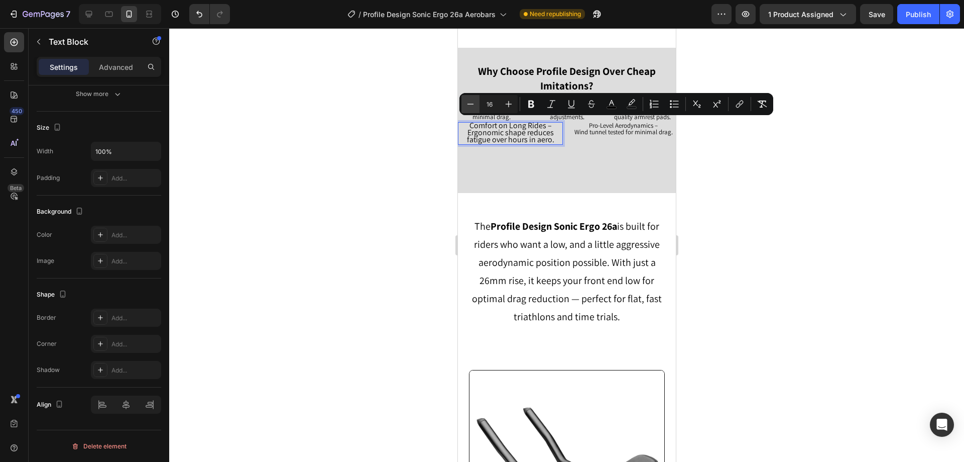
click at [467, 104] on icon "Editor contextual toolbar" at bounding box center [471, 104] width 10 height 10
type input "13"
click at [333, 153] on div at bounding box center [566, 244] width 795 height 433
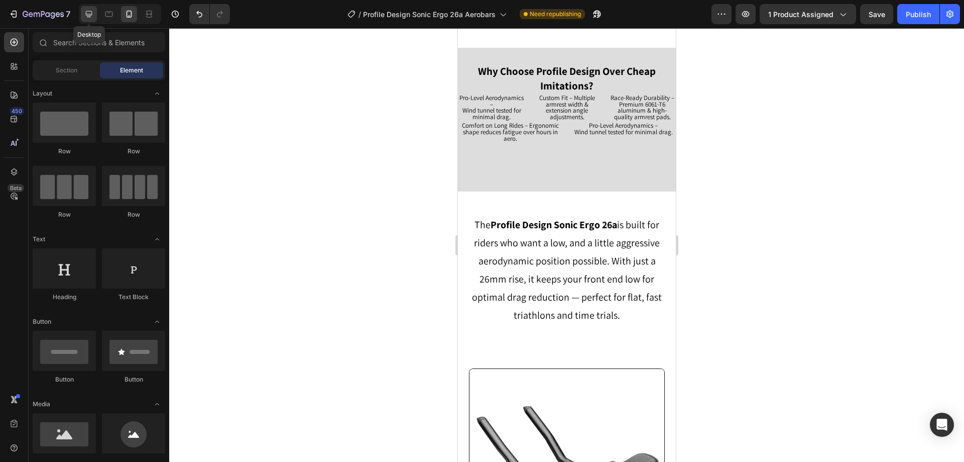
click at [87, 15] on icon at bounding box center [89, 14] width 7 height 7
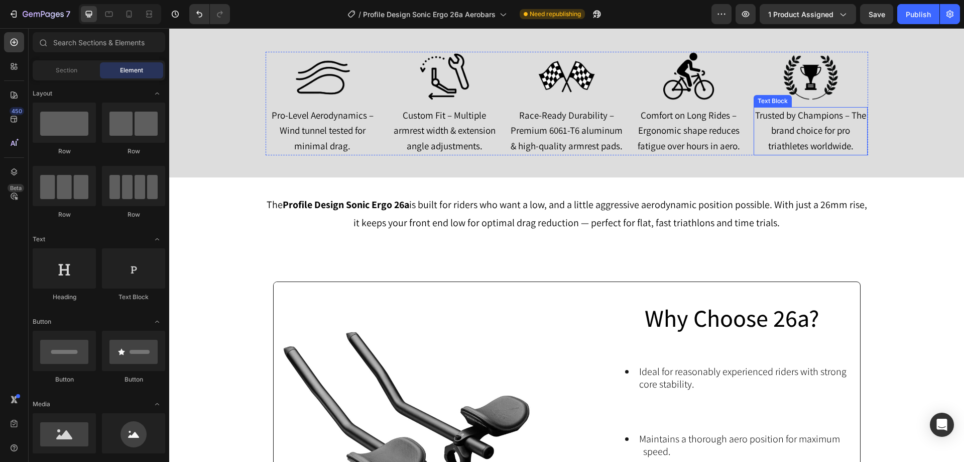
click at [783, 130] on span "Trusted by Champions – The brand choice for pro triathletes worldwide." at bounding box center [810, 130] width 111 height 43
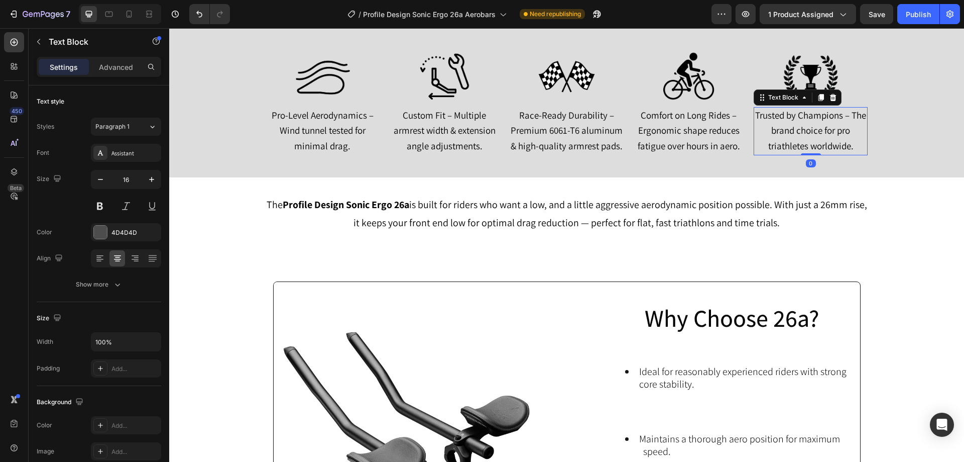
click at [783, 130] on span "Trusted by Champions – The brand choice for pro triathletes worldwide." at bounding box center [810, 130] width 111 height 43
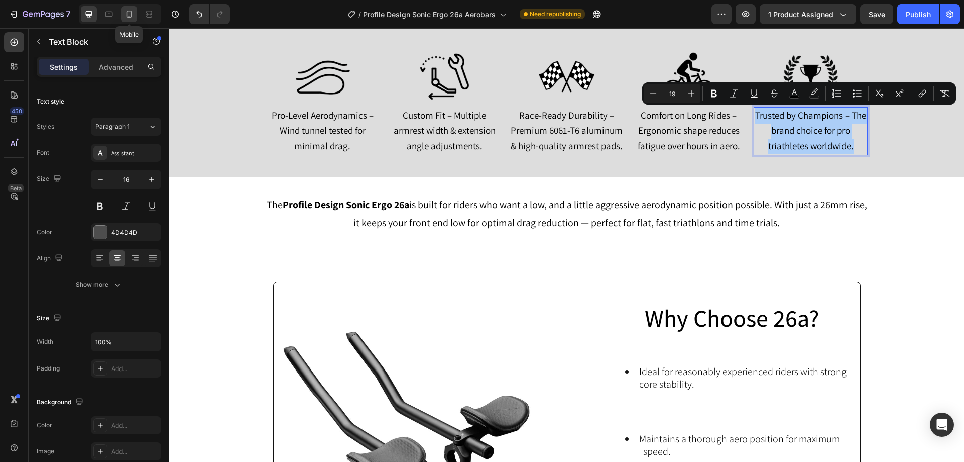
click at [127, 12] on icon at bounding box center [130, 14] width 6 height 7
type input "14"
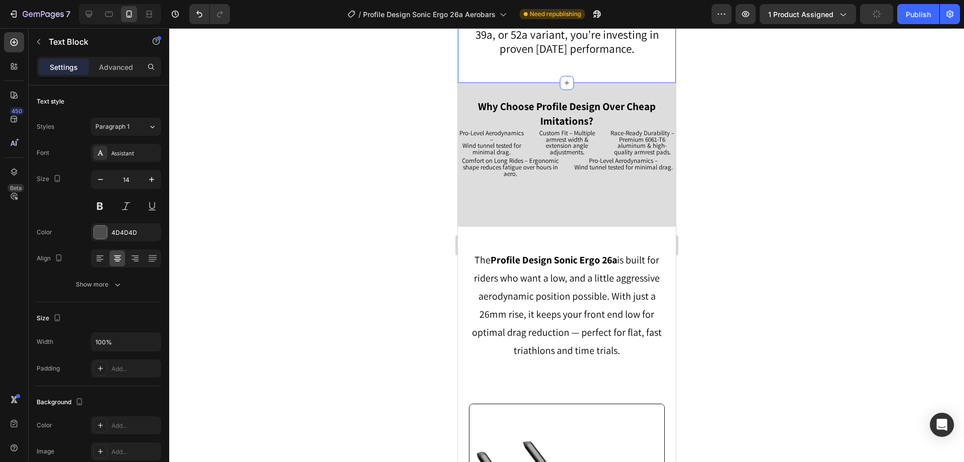
scroll to position [794, 0]
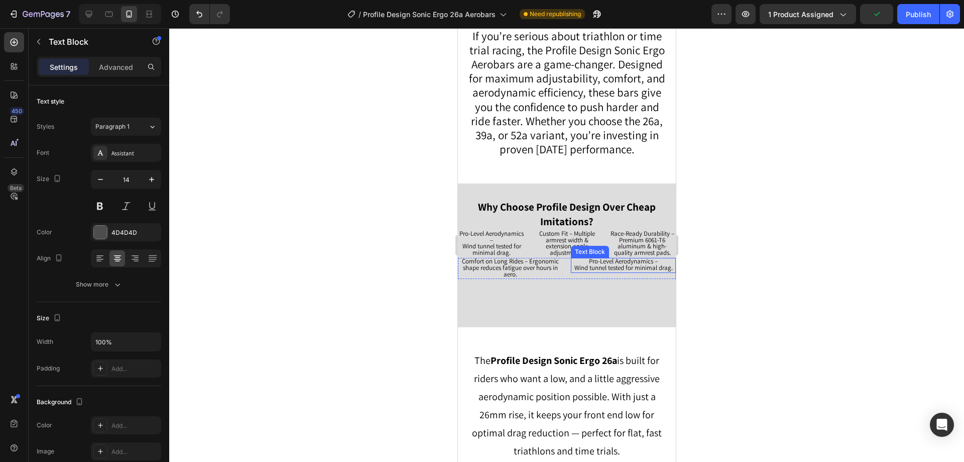
click at [629, 264] on span "Wind tunnel tested for minimal drag." at bounding box center [623, 267] width 98 height 9
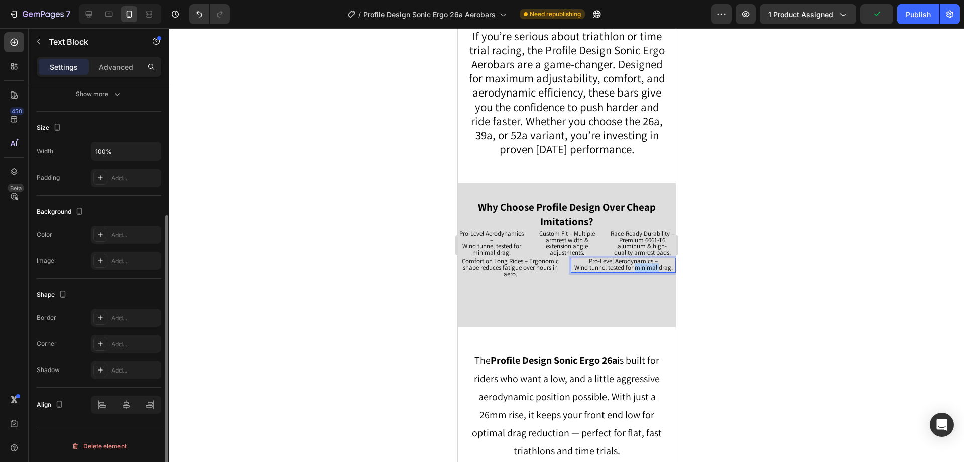
click at [629, 264] on span "Wind tunnel tested for minimal drag." at bounding box center [623, 267] width 98 height 9
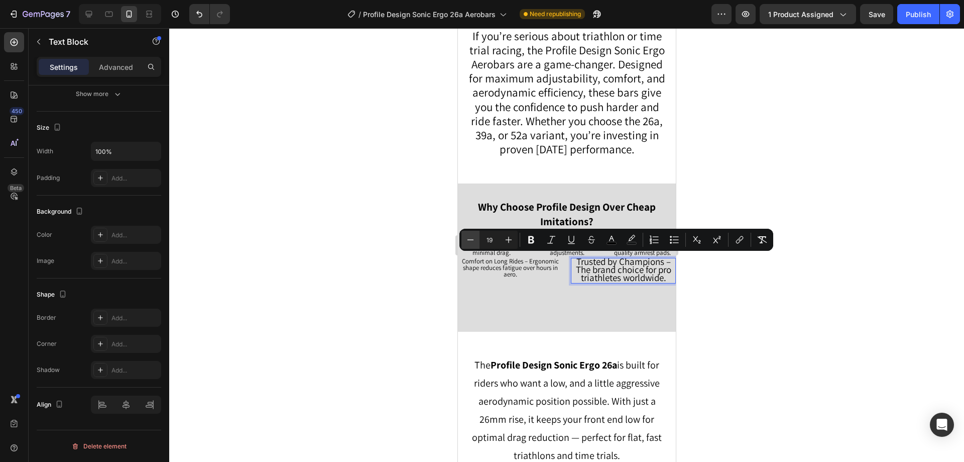
click at [478, 243] on button "Minus" at bounding box center [471, 240] width 18 height 18
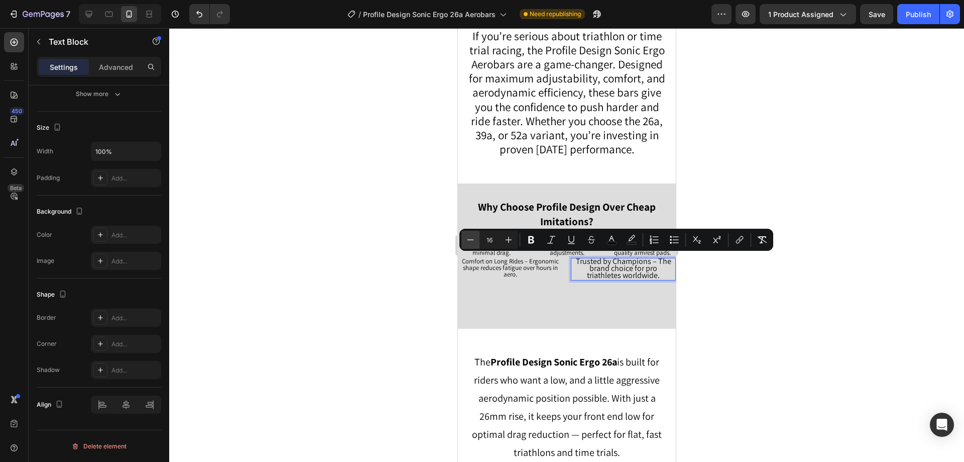
click at [478, 243] on button "Minus" at bounding box center [471, 240] width 18 height 18
click at [475, 243] on icon "Editor contextual toolbar" at bounding box center [471, 240] width 10 height 10
type input "13"
click at [869, 119] on div at bounding box center [566, 244] width 795 height 433
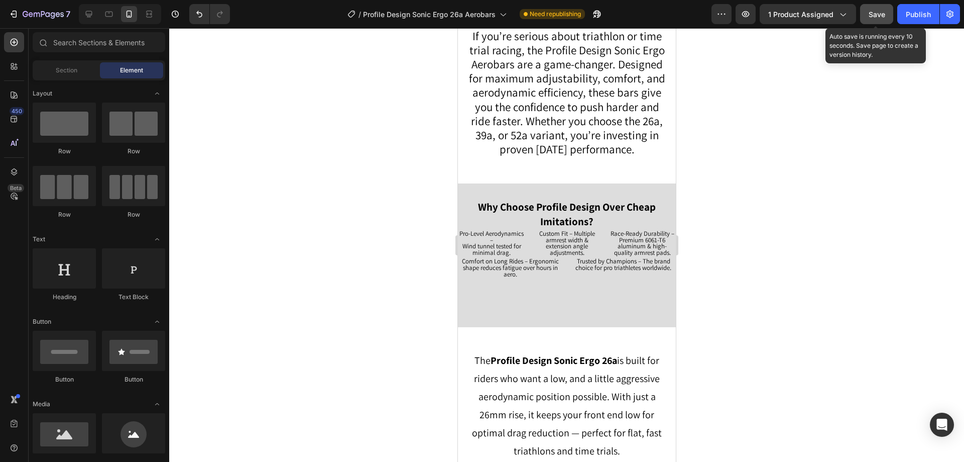
click at [886, 10] on button "Save" at bounding box center [876, 14] width 33 height 20
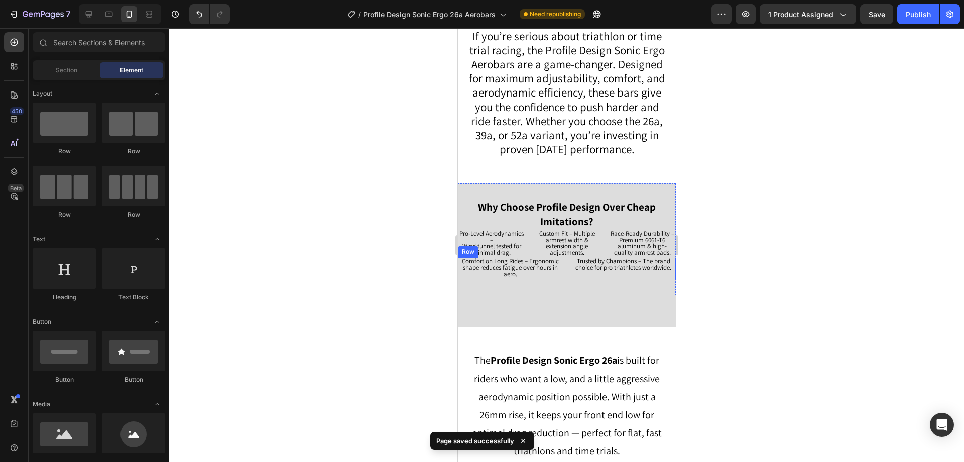
click at [565, 268] on div "Comfort on Long Rides – Ergonomic shape reduces fatigue over hours in aero. Tex…" at bounding box center [567, 268] width 218 height 21
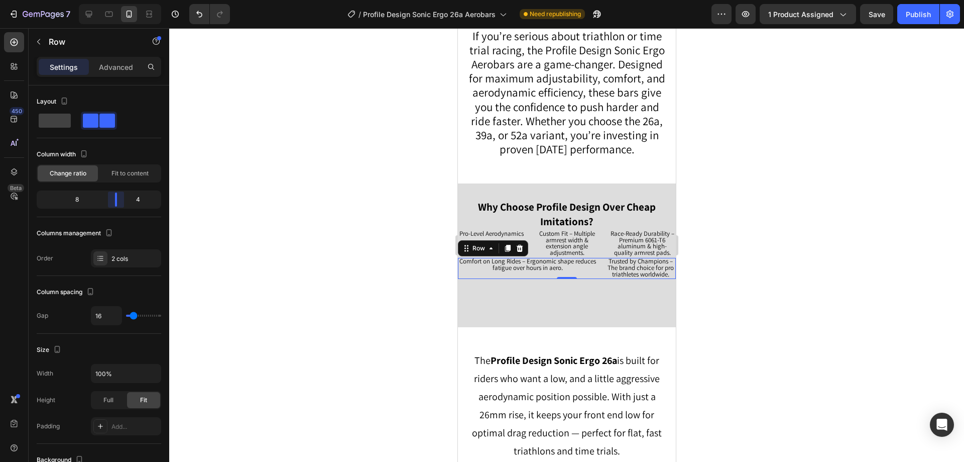
drag, startPoint x: 94, startPoint y: 199, endPoint x: 120, endPoint y: 199, distance: 25.6
click at [120, 0] on body "7 Version history / Profile Design Sonic Ergo 26a Aerobars Need republishing Pr…" at bounding box center [482, 0] width 964 height 0
click at [87, 13] on icon at bounding box center [89, 14] width 10 height 10
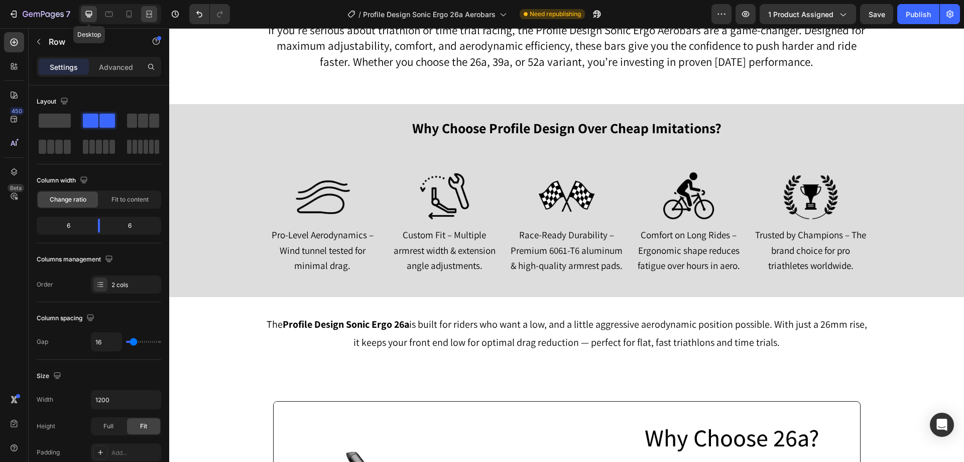
scroll to position [759, 0]
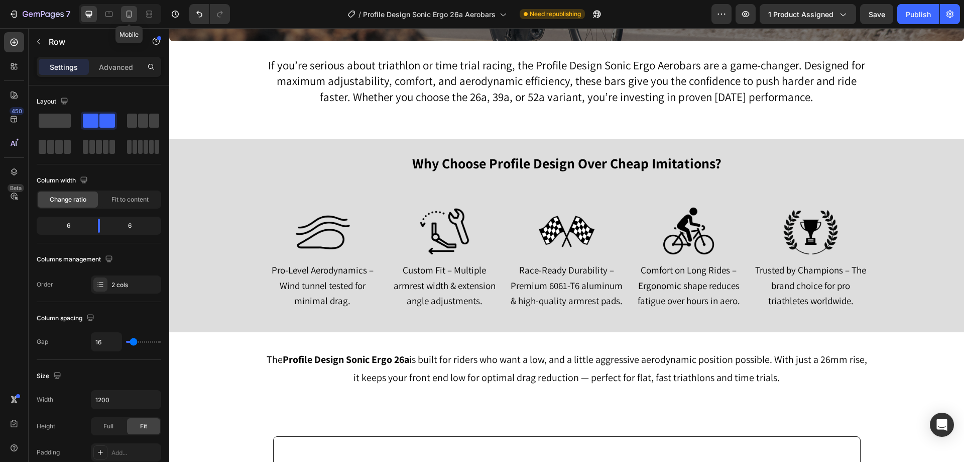
click at [128, 14] on icon at bounding box center [129, 14] width 10 height 10
type input "100%"
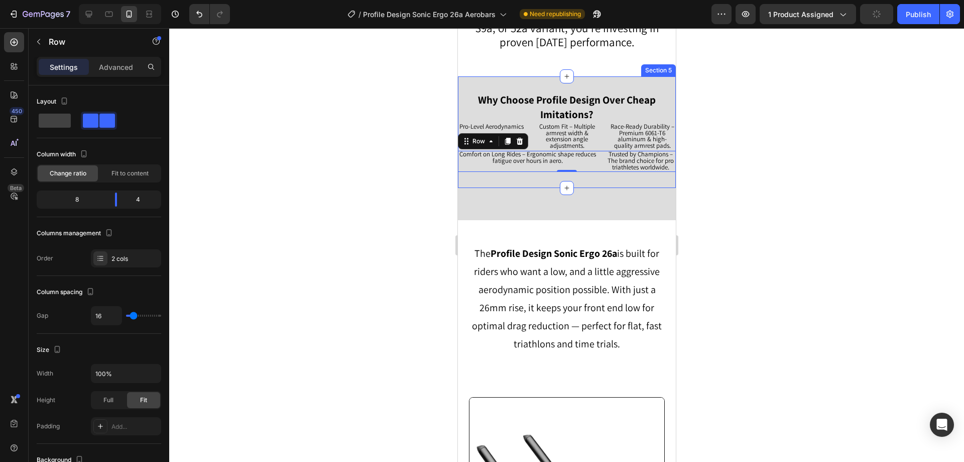
scroll to position [838, 0]
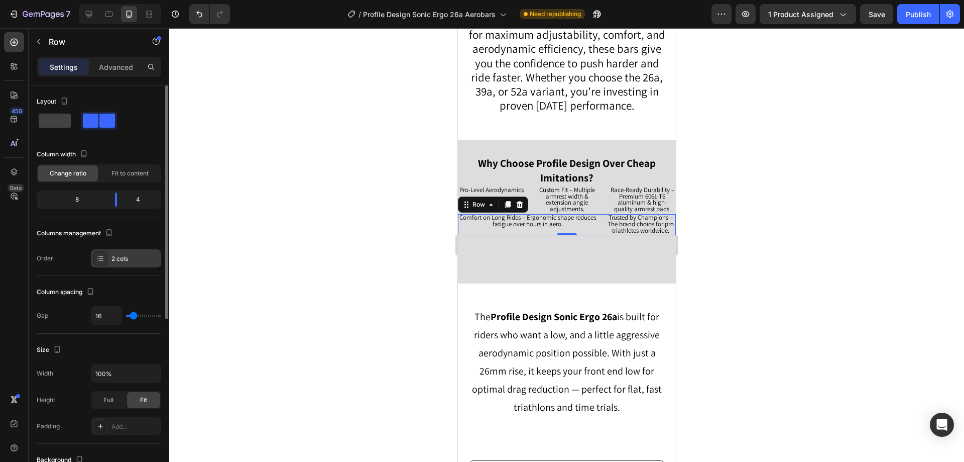
click at [108, 254] on div "2 cols" at bounding box center [126, 258] width 70 height 18
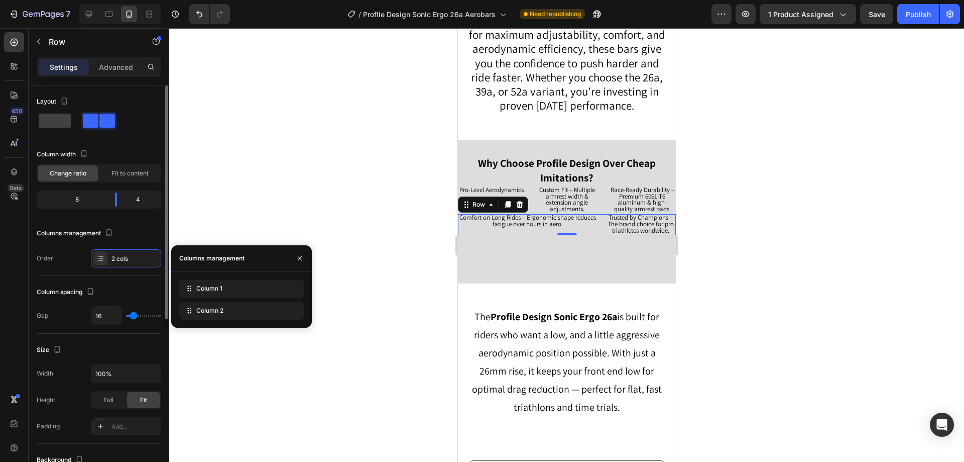
click at [108, 117] on span at bounding box center [107, 121] width 16 height 14
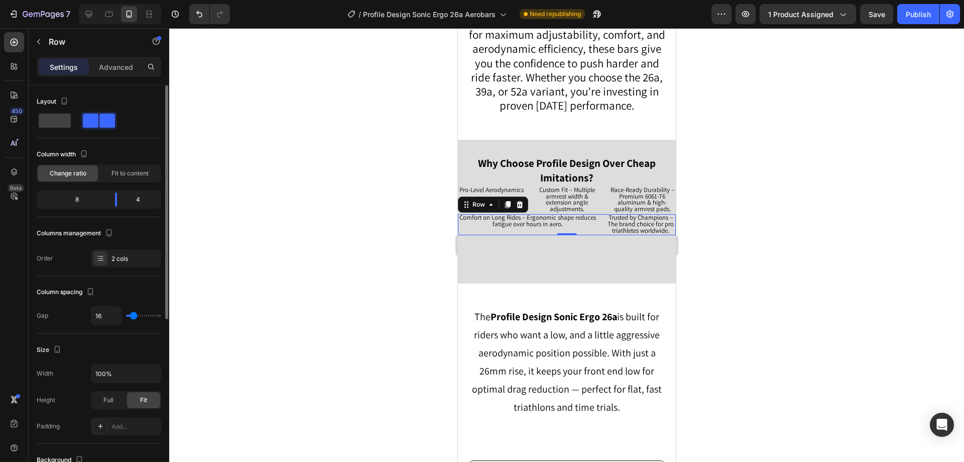
click at [108, 117] on span at bounding box center [107, 121] width 16 height 14
click at [44, 122] on span at bounding box center [55, 121] width 32 height 14
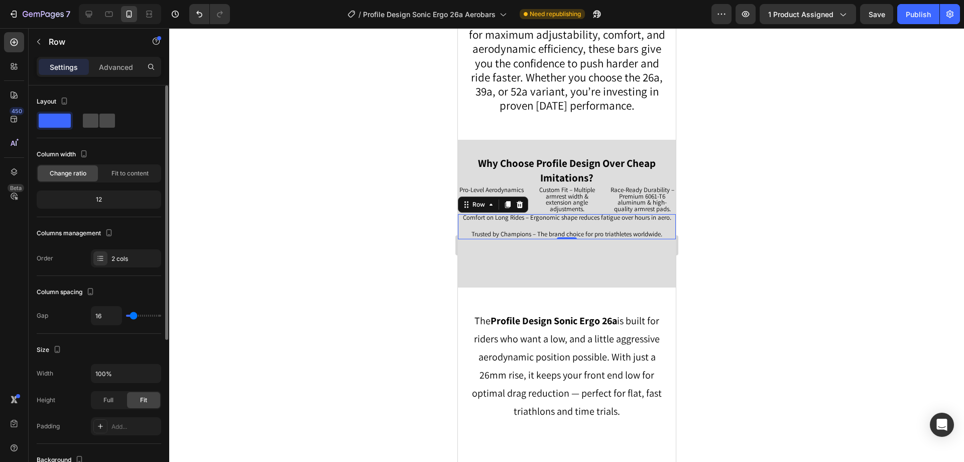
click at [99, 122] on span at bounding box center [107, 121] width 16 height 14
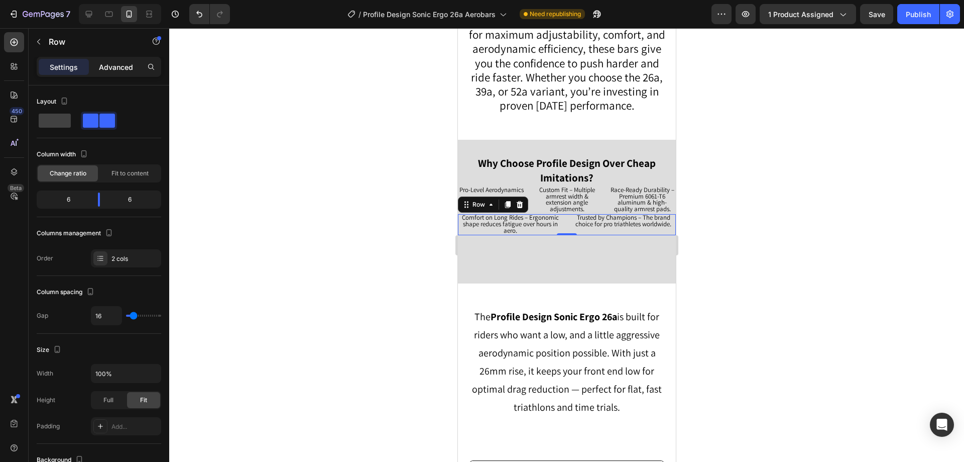
click at [122, 63] on p "Advanced" at bounding box center [116, 67] width 34 height 11
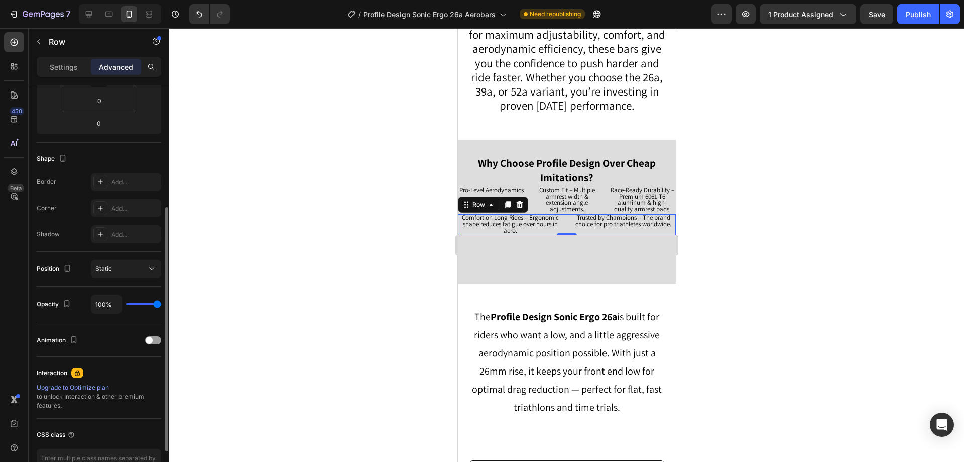
scroll to position [0, 0]
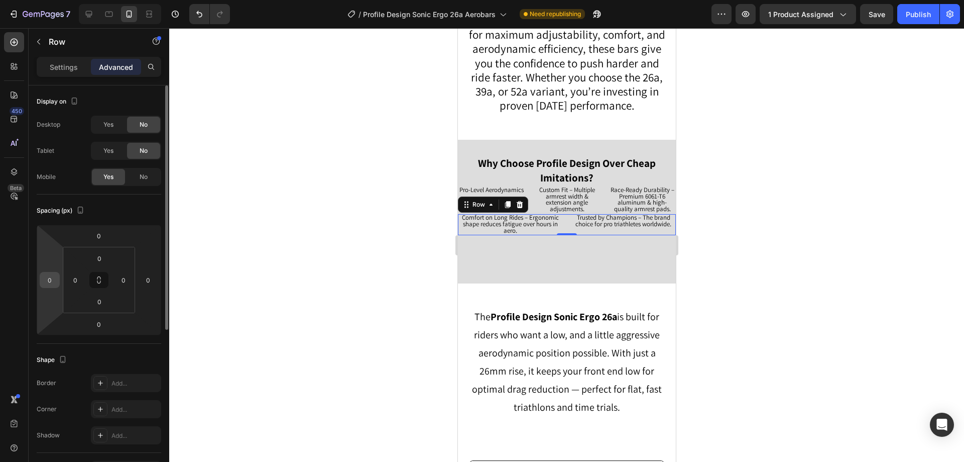
click at [47, 282] on input "0" at bounding box center [49, 279] width 15 height 15
type input "1"
drag, startPoint x: 55, startPoint y: 281, endPoint x: 45, endPoint y: 279, distance: 10.2
click at [45, 279] on input "50" at bounding box center [49, 279] width 15 height 15
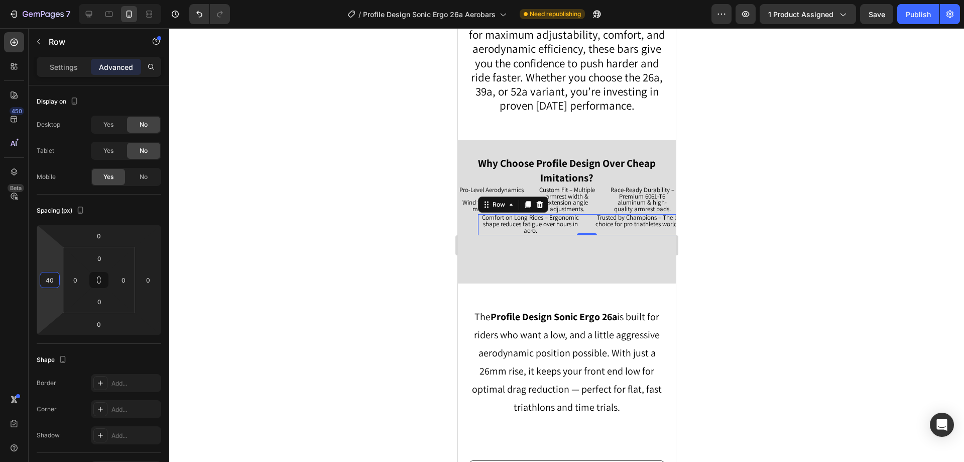
type input "40"
click at [585, 225] on div "Comfort on Long Rides – Ergonomic shape reduces fatigue over hours in aero. Tex…" at bounding box center [587, 224] width 218 height 21
drag, startPoint x: 71, startPoint y: 69, endPoint x: 74, endPoint y: 74, distance: 5.4
click at [70, 69] on p "Settings" at bounding box center [64, 67] width 28 height 11
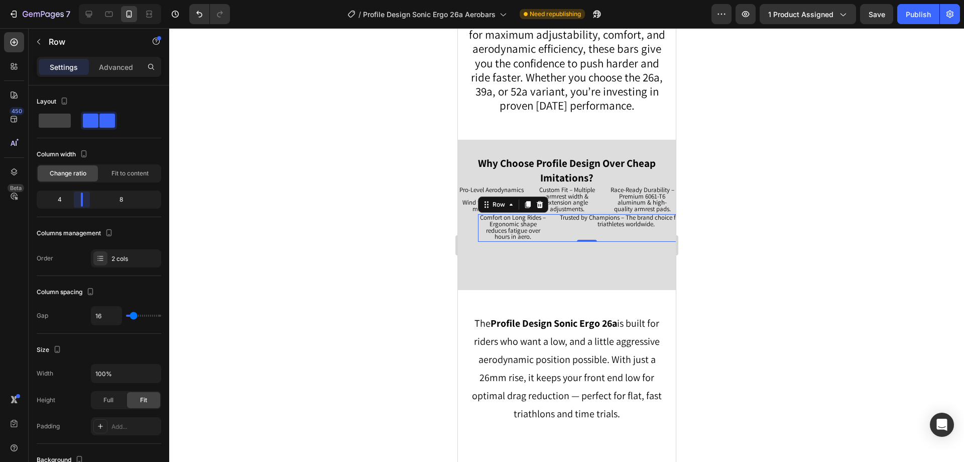
drag, startPoint x: 94, startPoint y: 199, endPoint x: 81, endPoint y: 199, distance: 13.1
click at [81, 0] on body "7 Version history / Profile Design Sonic Ergo 26a Aerobars Need republishing Pr…" at bounding box center [482, 0] width 964 height 0
click at [558, 238] on div "Trusted by Champions – The brand choice for pro triathletes worldwide. Text Blo…" at bounding box center [625, 228] width 140 height 28
click at [464, 230] on div "Why Choose Profile Design Over Cheap Imitations? Text Block Pro-Level Aerodynam…" at bounding box center [567, 199] width 218 height 86
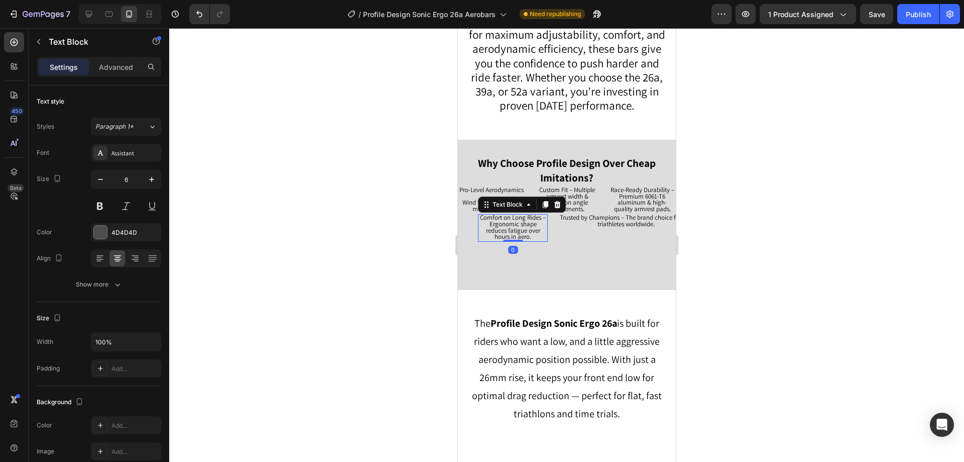
click at [543, 235] on p "Comfort on Long Rides – Ergonomic shape reduces fatigue over hours in aero." at bounding box center [513, 228] width 68 height 26
click at [557, 233] on div "Trusted by Champions – The brand choice for pro triathletes worldwide. Text Blo…" at bounding box center [625, 228] width 140 height 28
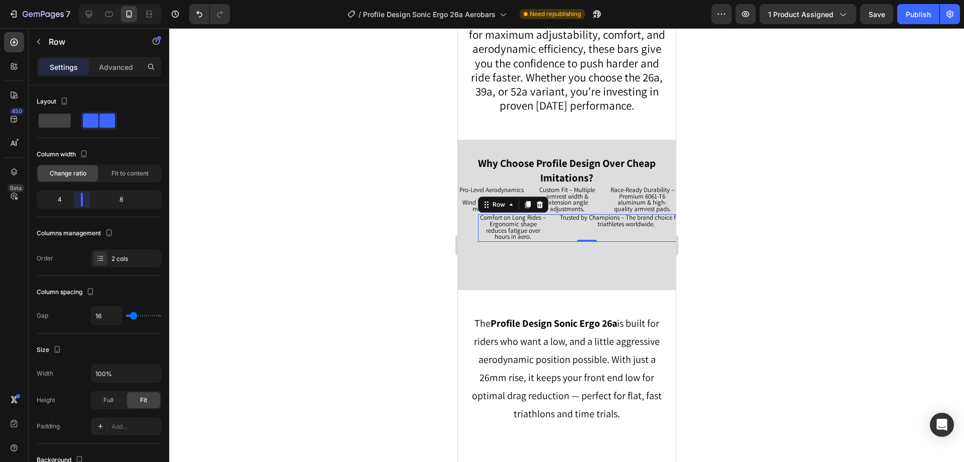
drag, startPoint x: 81, startPoint y: 200, endPoint x: 83, endPoint y: 205, distance: 5.9
click at [83, 0] on body "7 Version history / Profile Design Sonic Ergo 26a Aerobars Need republishing Pr…" at bounding box center [482, 0] width 964 height 0
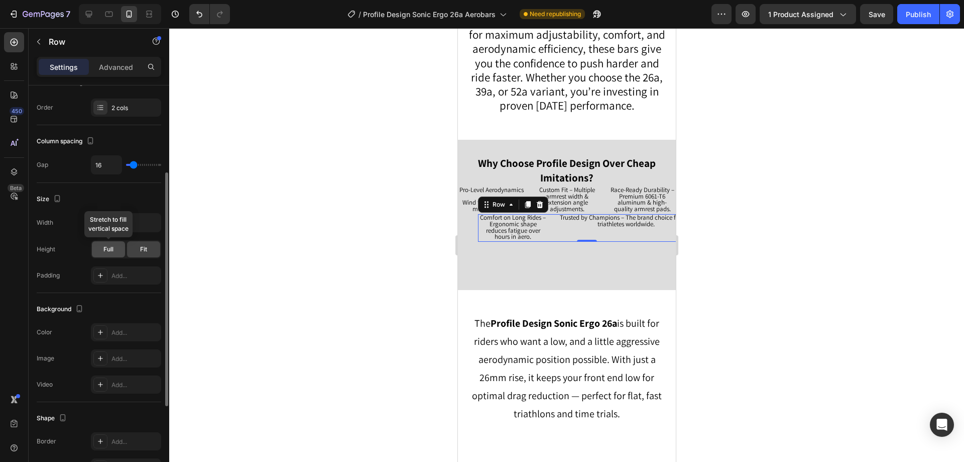
click at [104, 257] on div "Full" at bounding box center [108, 249] width 33 height 16
click at [139, 247] on div "Fit" at bounding box center [143, 249] width 33 height 16
drag, startPoint x: 127, startPoint y: 61, endPoint x: 126, endPoint y: 67, distance: 5.6
click at [126, 62] on p "Advanced" at bounding box center [116, 67] width 34 height 11
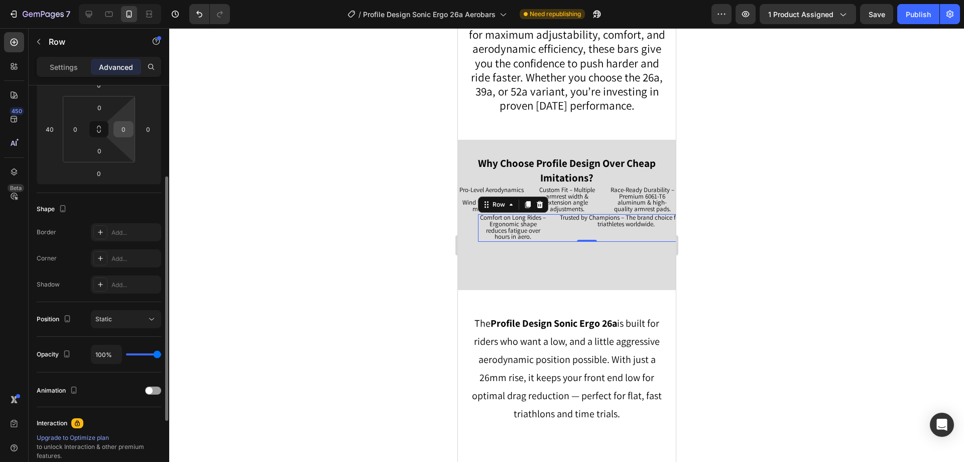
click at [125, 129] on input "0" at bounding box center [123, 129] width 15 height 15
type input "0"
click at [146, 131] on input "0" at bounding box center [148, 129] width 15 height 15
click at [151, 129] on input "40" at bounding box center [148, 129] width 15 height 15
drag, startPoint x: 153, startPoint y: 128, endPoint x: 134, endPoint y: 127, distance: 19.1
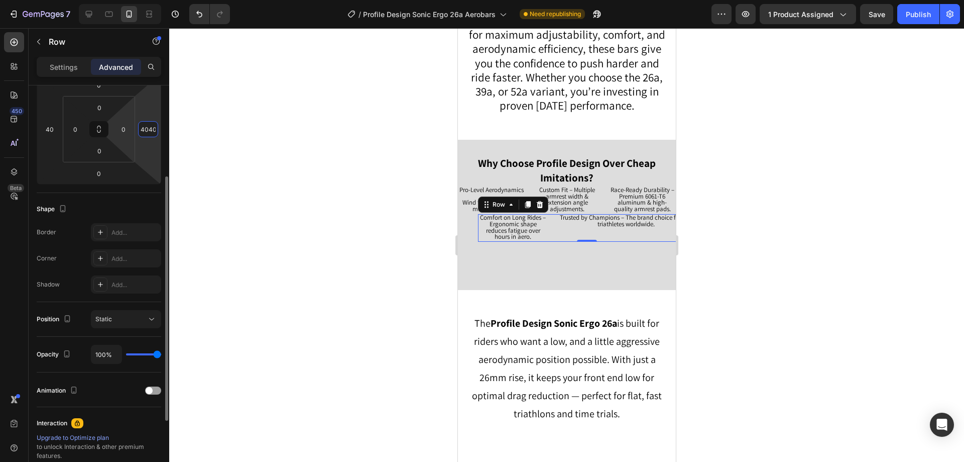
click at [134, 127] on div "0 40 0 4040 0 0 0 0" at bounding box center [99, 129] width 125 height 110
type input "40000"
click at [220, 127] on div at bounding box center [566, 244] width 795 height 433
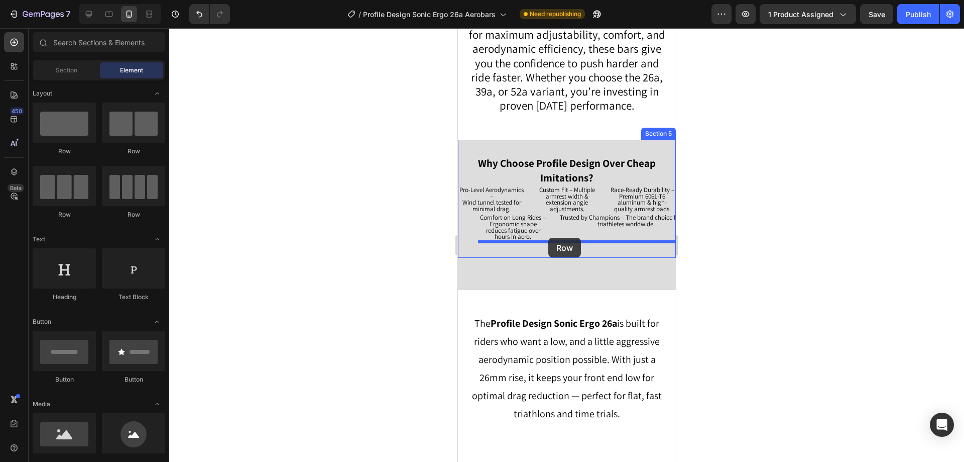
drag, startPoint x: 527, startPoint y: 227, endPoint x: 548, endPoint y: 238, distance: 23.8
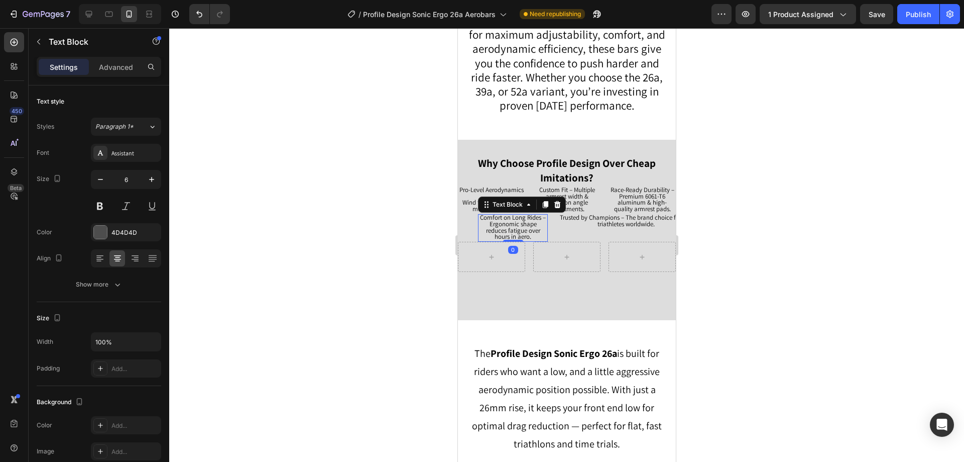
click at [534, 224] on span "Comfort on Long Rides – Ergonomic shape reduces fatigue over hours in aero." at bounding box center [513, 227] width 66 height 28
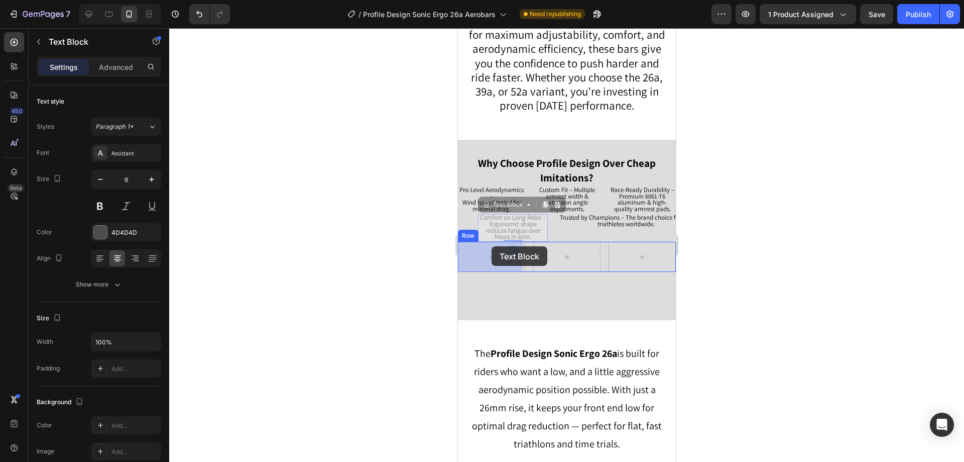
drag, startPoint x: 510, startPoint y: 203, endPoint x: 491, endPoint y: 244, distance: 44.7
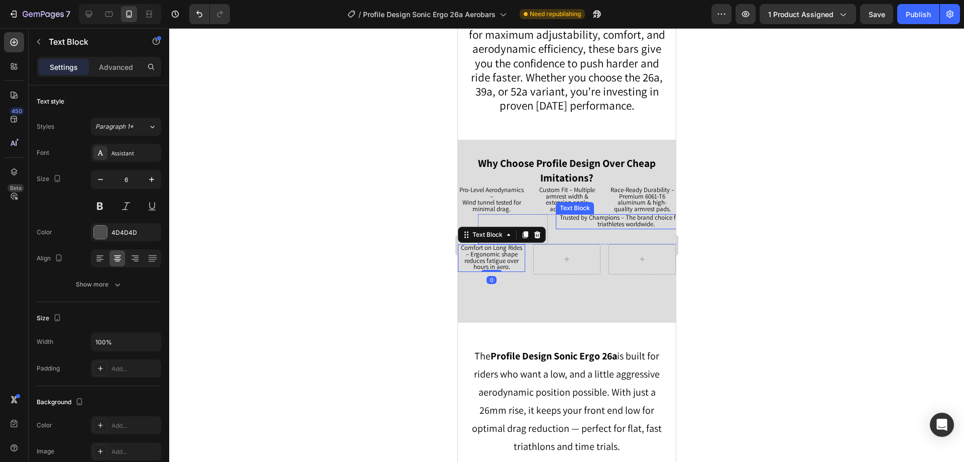
click at [609, 221] on span "Trusted by Champions – The brand choice for pro triathletes worldwide." at bounding box center [625, 220] width 132 height 15
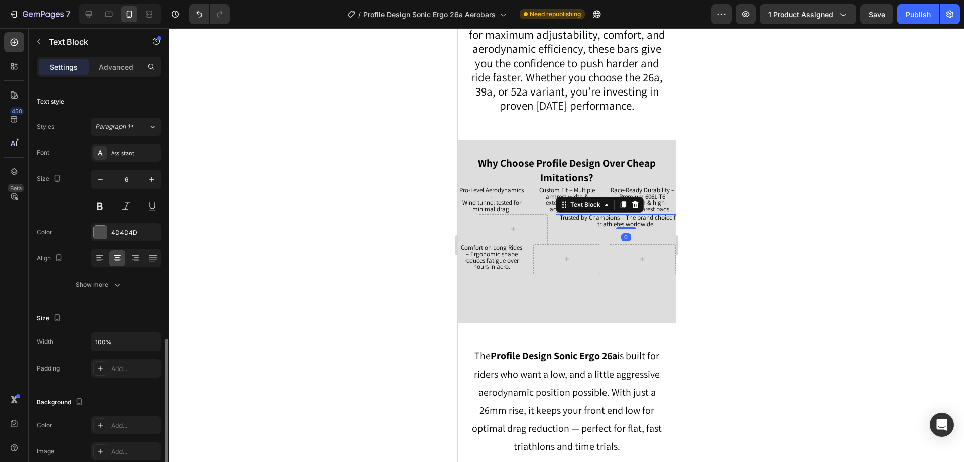
scroll to position [151, 0]
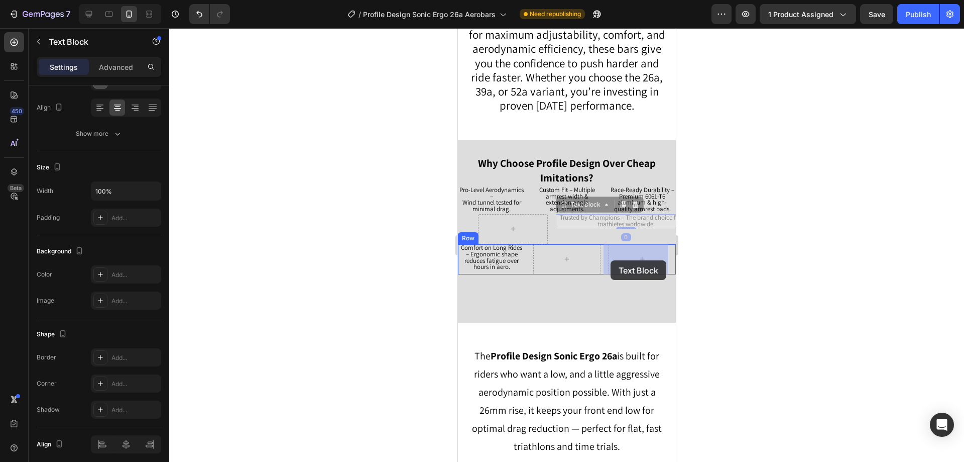
drag, startPoint x: 590, startPoint y: 203, endPoint x: 610, endPoint y: 260, distance: 59.7
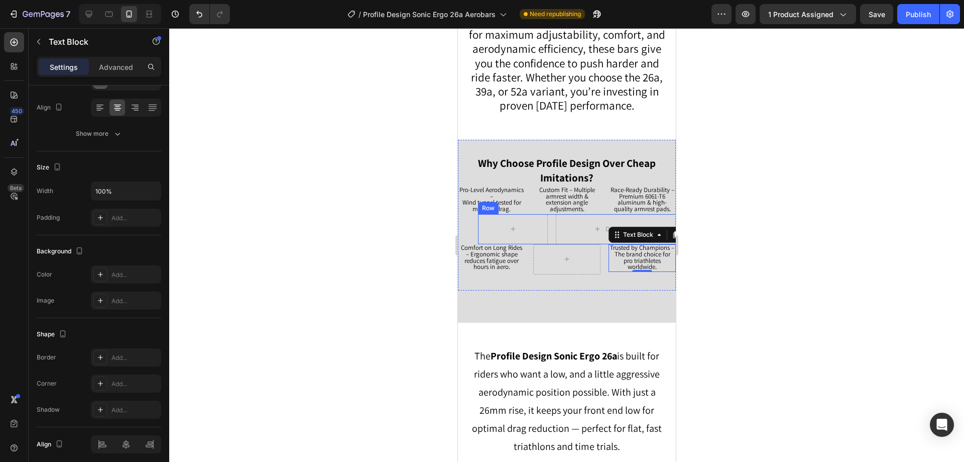
click at [549, 223] on div "Drop element here Row" at bounding box center [587, 229] width 218 height 30
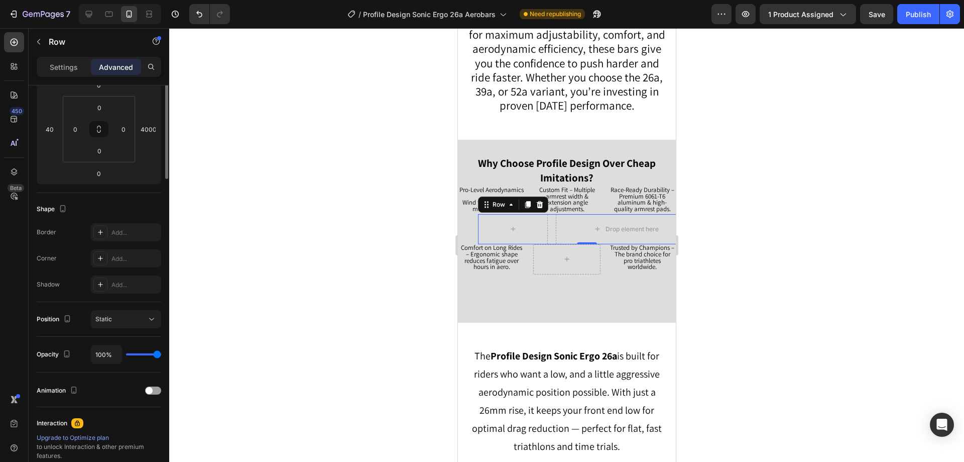
scroll to position [0, 0]
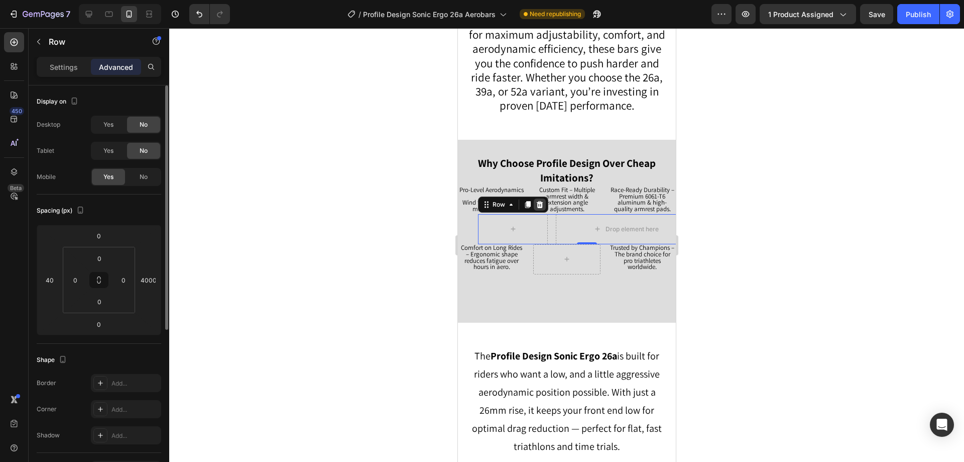
click at [540, 206] on icon at bounding box center [539, 204] width 7 height 7
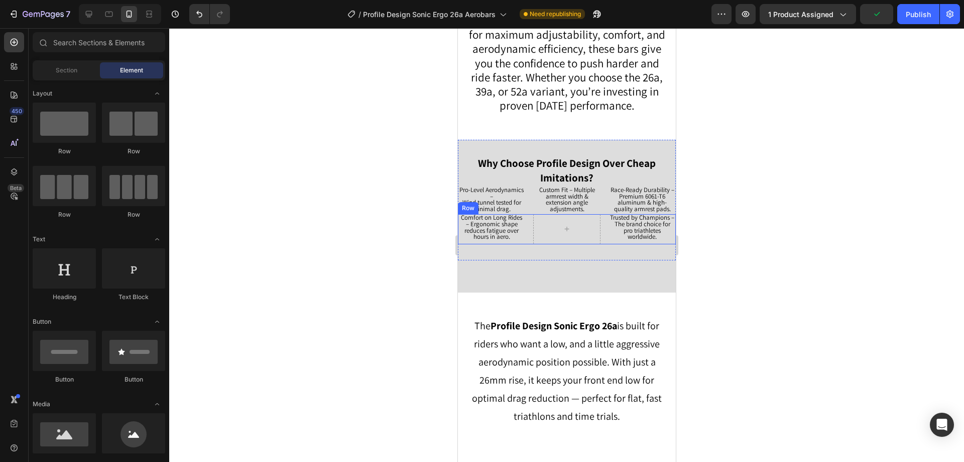
click at [526, 237] on div "Comfort on Long Rides – Ergonomic shape reduces fatigue over hours in aero. Tex…" at bounding box center [567, 229] width 218 height 30
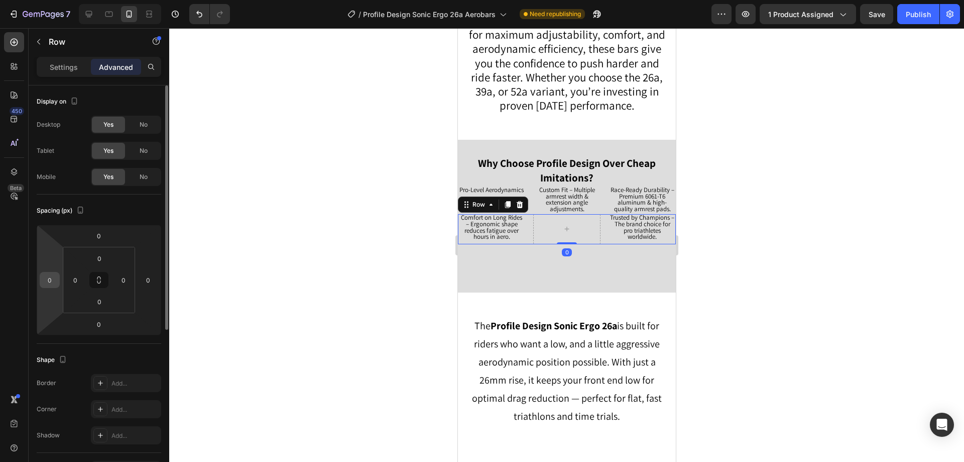
click at [51, 281] on input "0" at bounding box center [49, 279] width 15 height 15
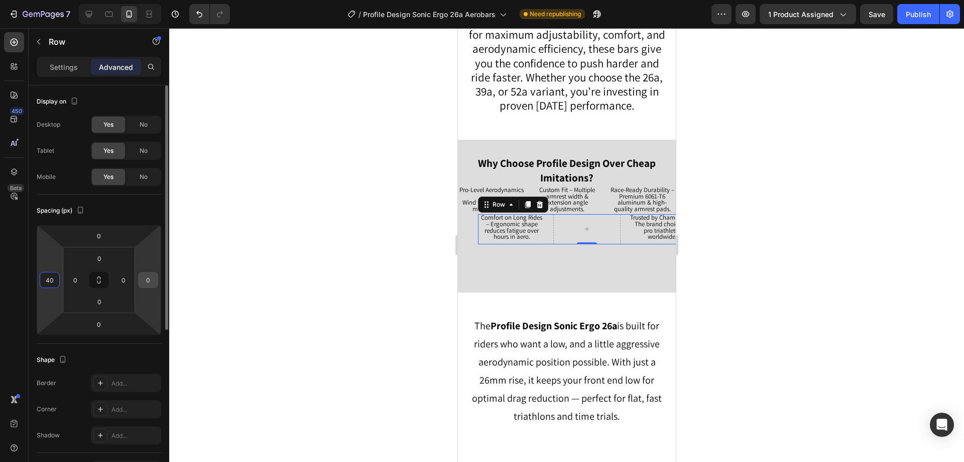
type input "40"
click at [154, 277] on input "0" at bounding box center [148, 279] width 15 height 15
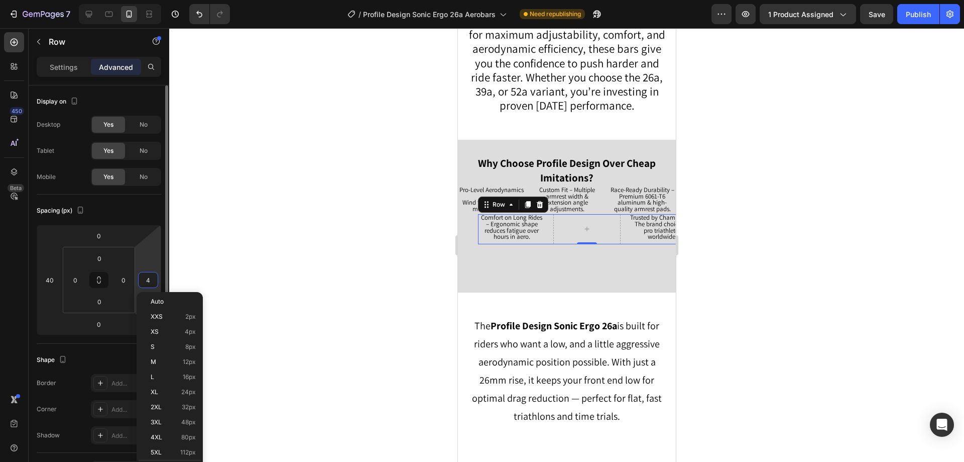
type input "40"
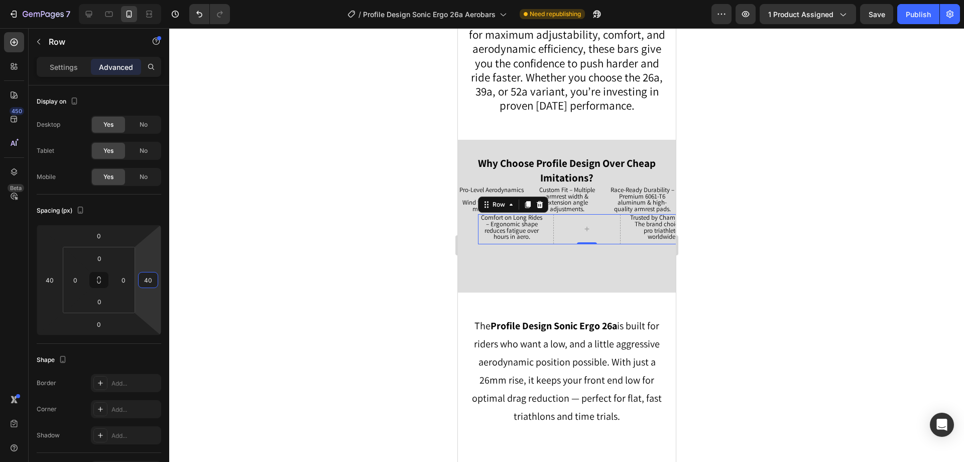
click at [239, 279] on div at bounding box center [566, 244] width 795 height 433
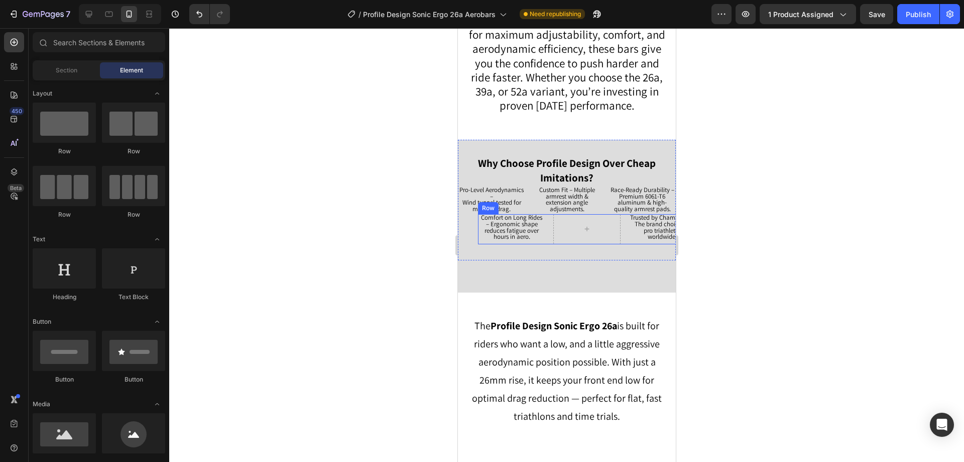
click at [546, 242] on div "Comfort on Long Rides – Ergonomic shape reduces fatigue over hours in aero. Tex…" at bounding box center [587, 229] width 218 height 30
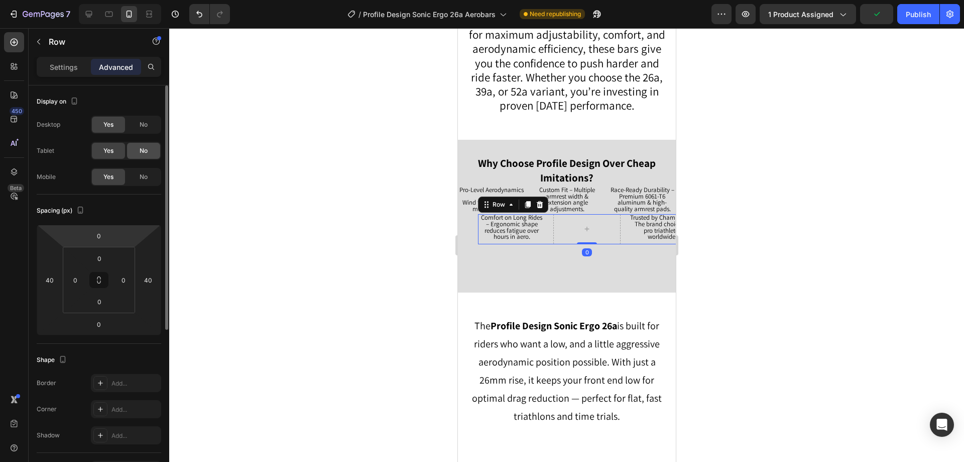
drag, startPoint x: 141, startPoint y: 122, endPoint x: 141, endPoint y: 148, distance: 26.1
click at [141, 122] on span "No" at bounding box center [144, 124] width 8 height 9
click at [140, 150] on span "No" at bounding box center [144, 150] width 8 height 9
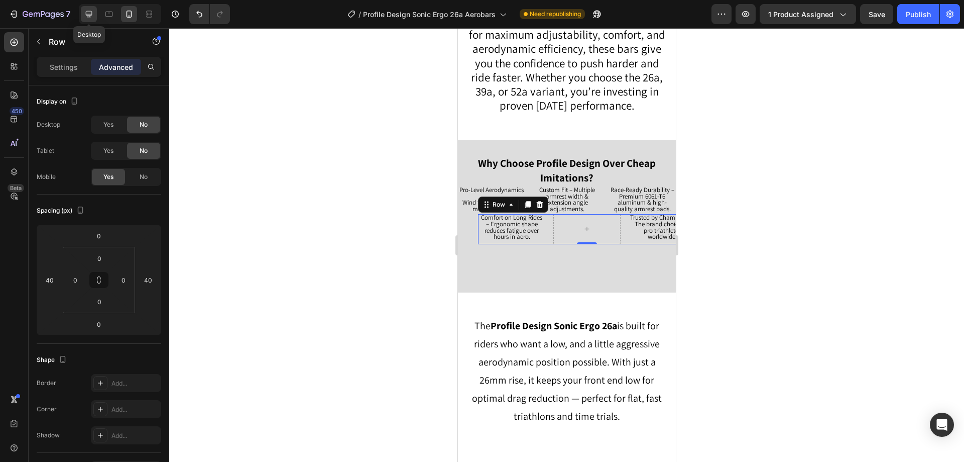
click at [86, 11] on icon at bounding box center [89, 14] width 10 height 10
type input "0"
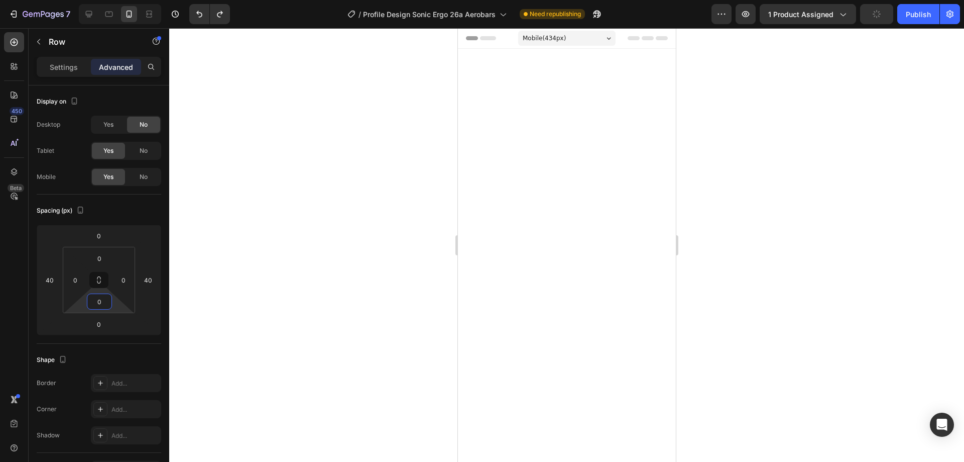
scroll to position [838, 0]
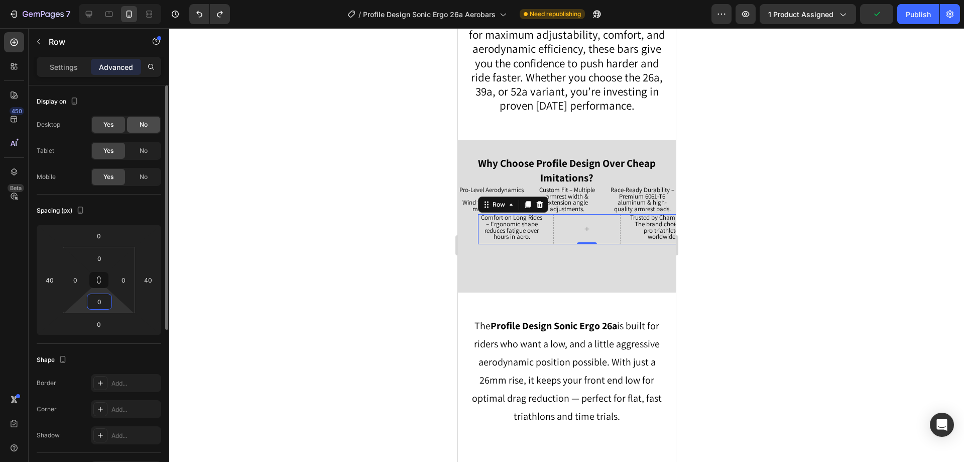
click at [142, 125] on span "No" at bounding box center [144, 124] width 8 height 9
click at [144, 152] on span "No" at bounding box center [144, 150] width 8 height 9
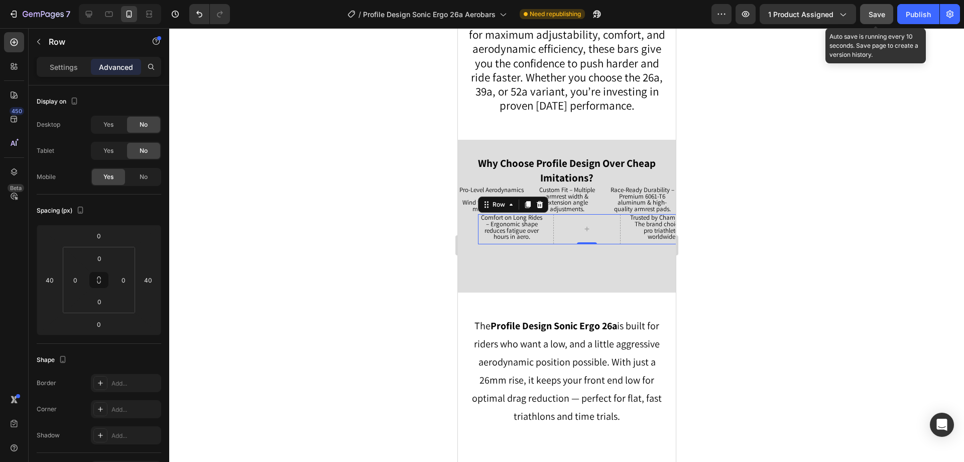
click at [876, 15] on span "Save" at bounding box center [877, 14] width 17 height 9
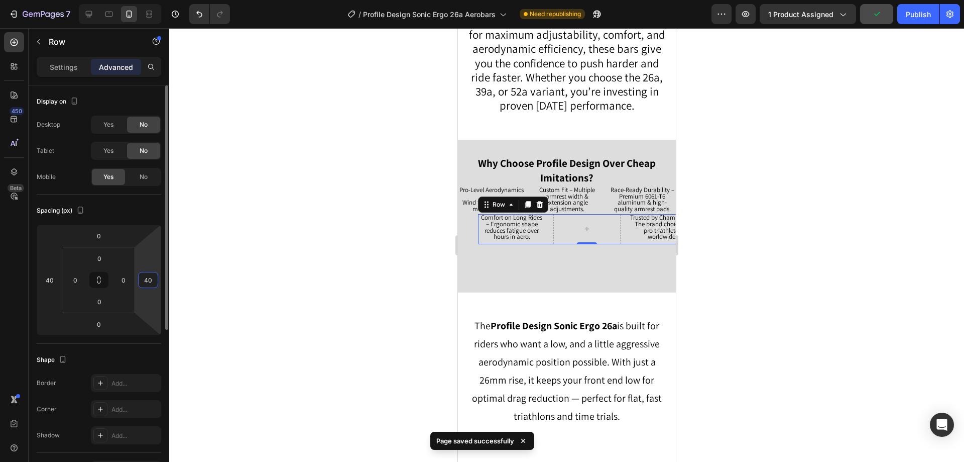
click at [147, 281] on input "40" at bounding box center [148, 279] width 15 height 15
type input "0"
click at [622, 227] on div "Comfort on Long Rides – Ergonomic shape reduces fatigue over hours in aero. Tex…" at bounding box center [587, 229] width 218 height 30
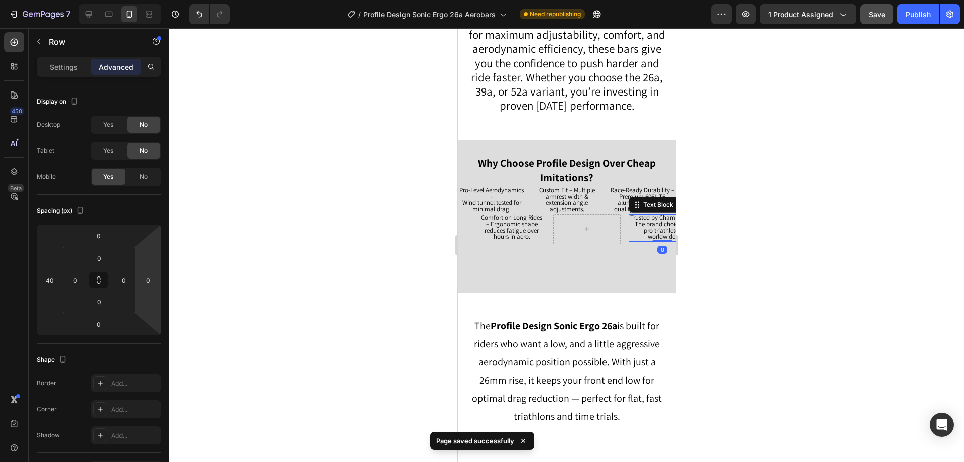
click at [629, 228] on p "Trusted by Champions – The brand choice for pro triathletes worldwide." at bounding box center [661, 228] width 65 height 26
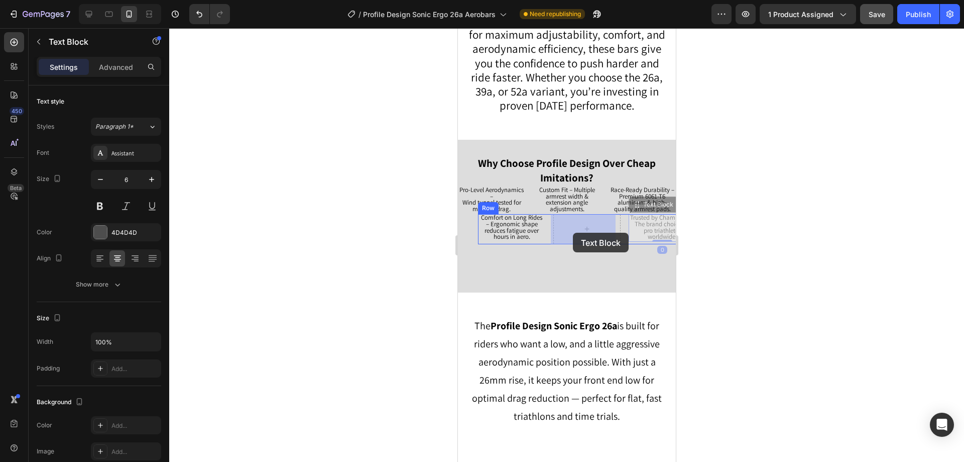
drag, startPoint x: 652, startPoint y: 206, endPoint x: 573, endPoint y: 233, distance: 83.5
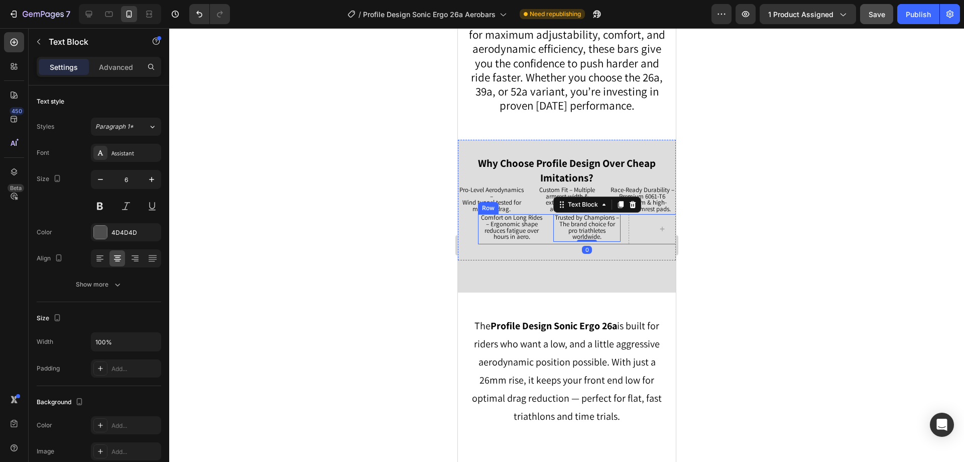
click at [545, 235] on div "Comfort on Long Rides – Ergonomic shape reduces fatigue over hours in aero. Tex…" at bounding box center [587, 229] width 218 height 30
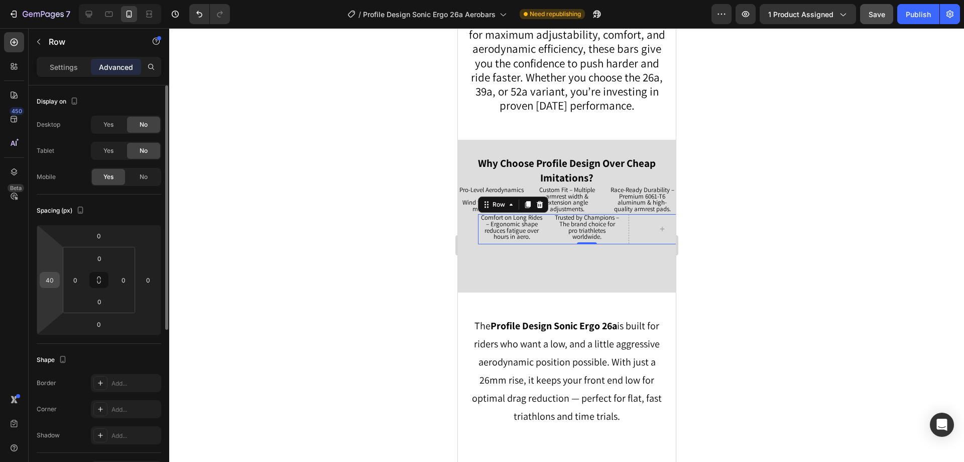
click at [52, 281] on input "40" at bounding box center [49, 279] width 15 height 15
type input "4"
type input "5"
type input "60"
click at [752, 243] on div at bounding box center [566, 244] width 795 height 433
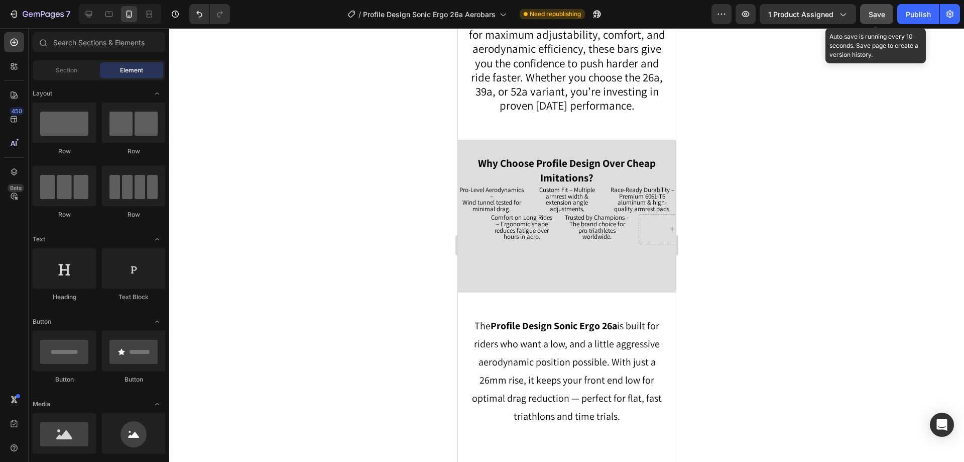
click at [883, 20] on button "Save" at bounding box center [876, 14] width 33 height 20
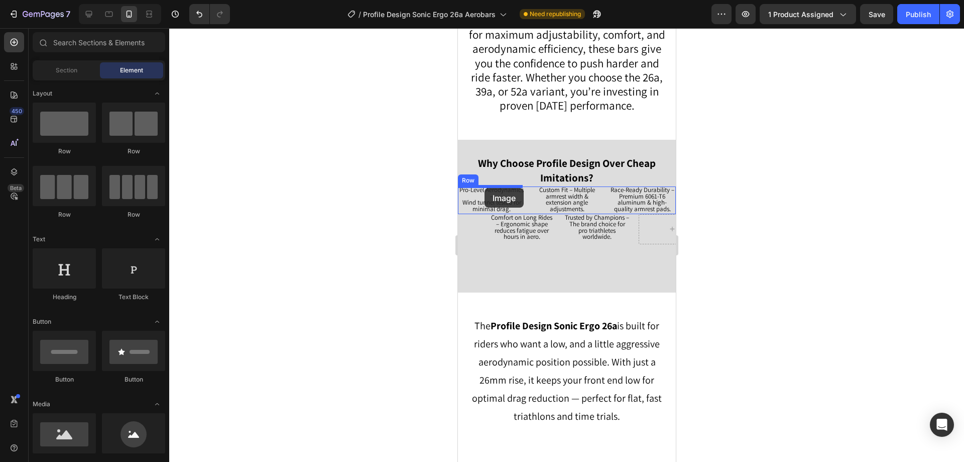
drag, startPoint x: 517, startPoint y: 468, endPoint x: 484, endPoint y: 188, distance: 282.1
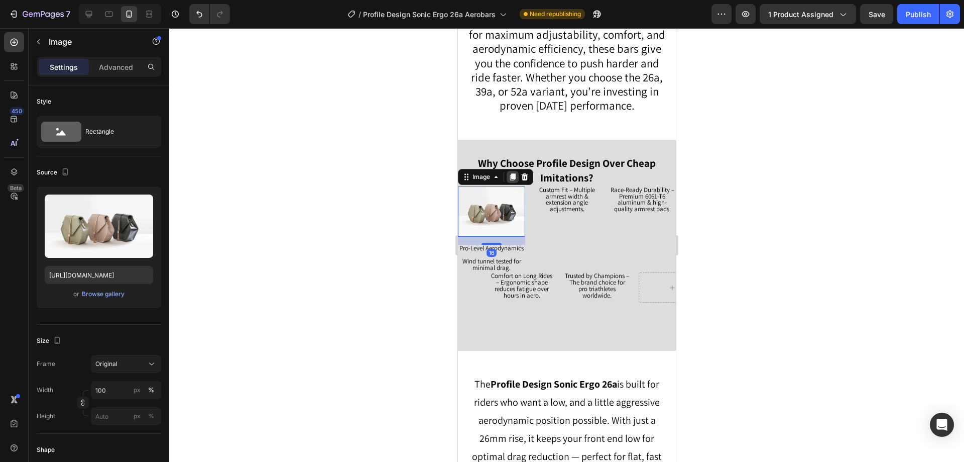
click at [515, 175] on icon at bounding box center [512, 177] width 8 height 8
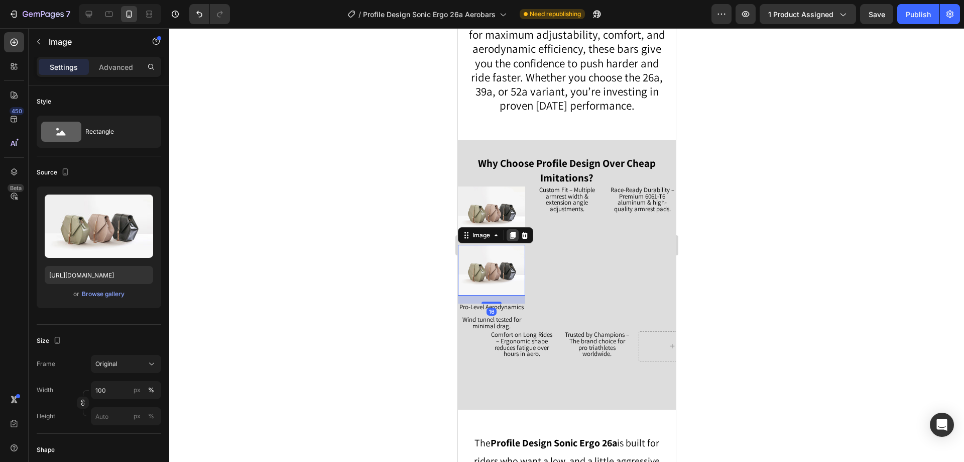
click at [512, 237] on div at bounding box center [512, 235] width 12 height 12
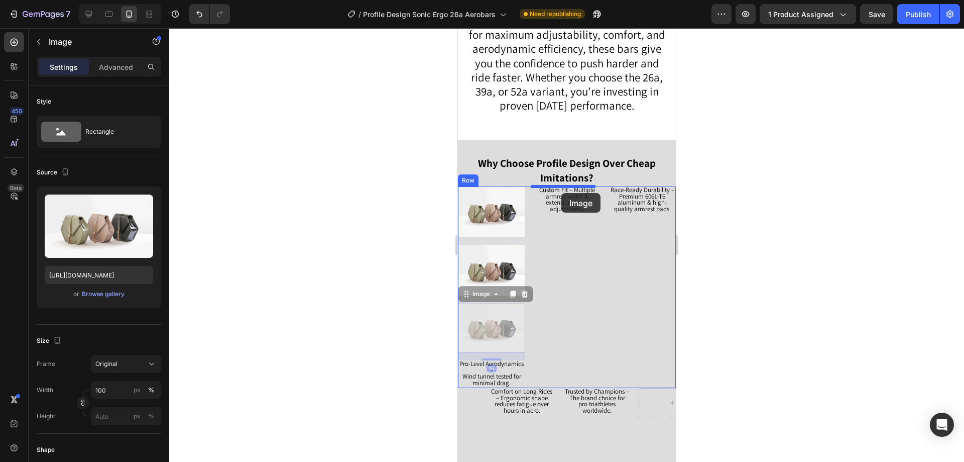
drag, startPoint x: 485, startPoint y: 292, endPoint x: 561, endPoint y: 193, distance: 125.4
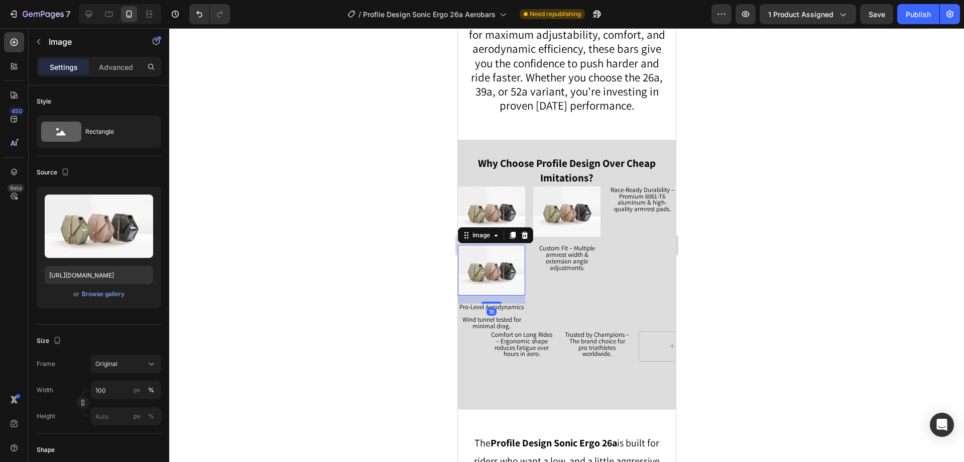
click at [491, 270] on img at bounding box center [491, 270] width 67 height 51
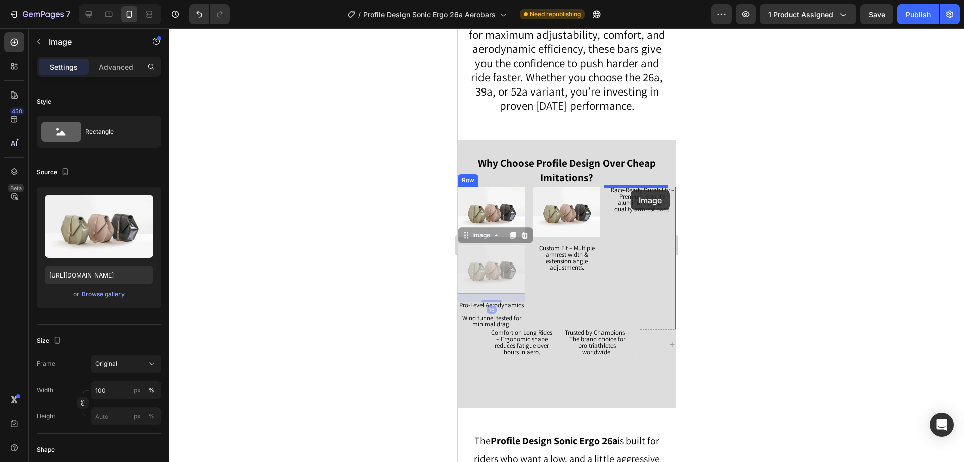
drag, startPoint x: 478, startPoint y: 232, endPoint x: 630, endPoint y: 190, distance: 157.8
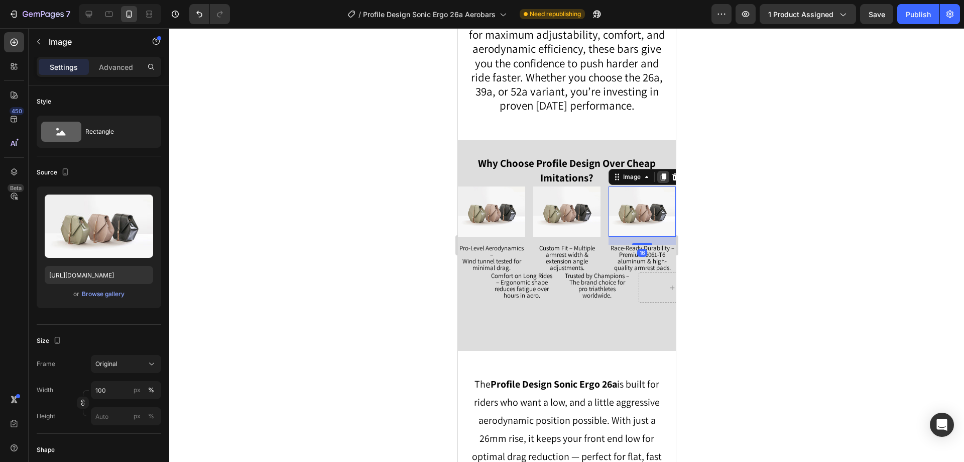
click at [659, 178] on icon at bounding box center [663, 177] width 8 height 8
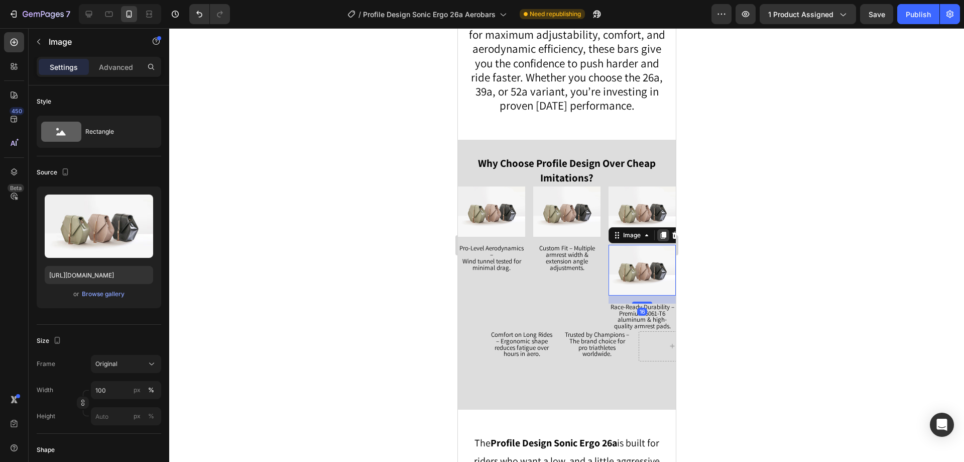
click at [660, 232] on icon at bounding box center [663, 235] width 6 height 7
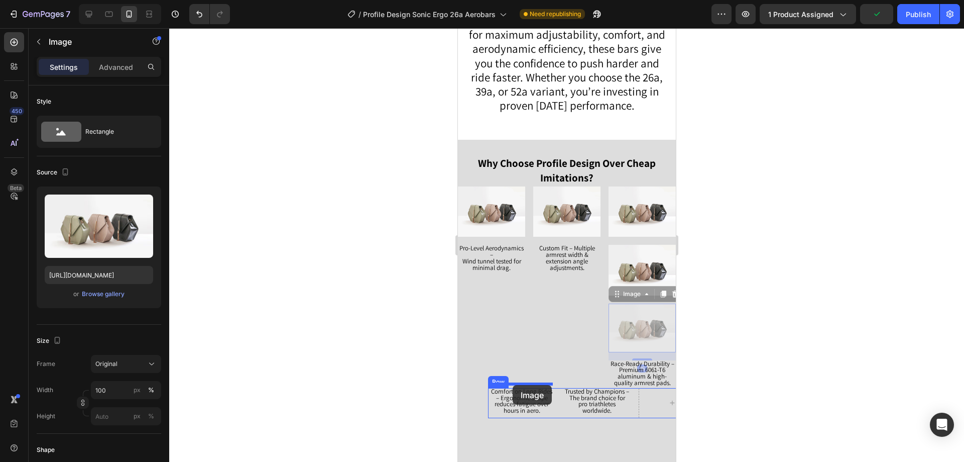
drag, startPoint x: 623, startPoint y: 289, endPoint x: 520, endPoint y: 379, distance: 137.0
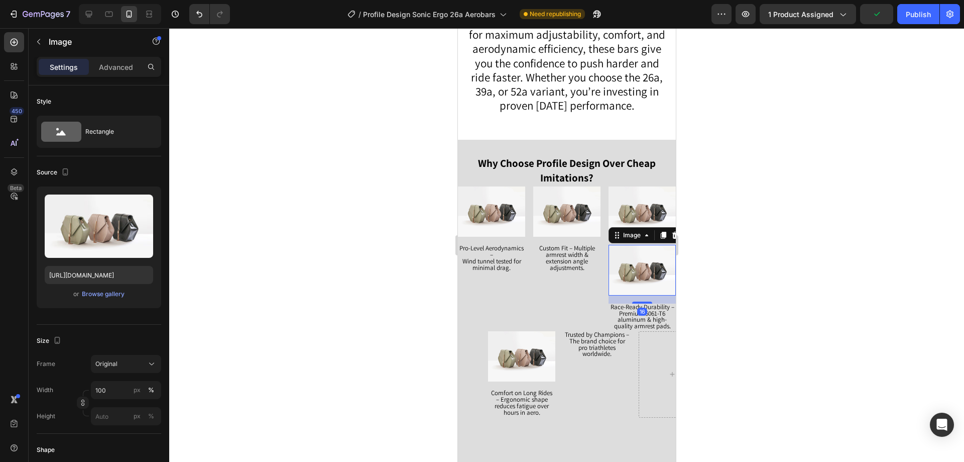
click at [634, 263] on img at bounding box center [641, 270] width 67 height 51
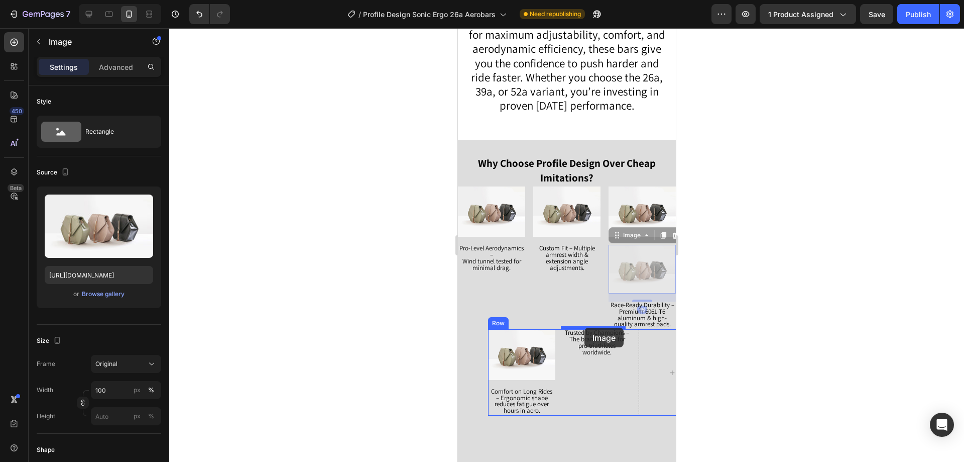
drag, startPoint x: 626, startPoint y: 236, endPoint x: 584, endPoint y: 327, distance: 100.9
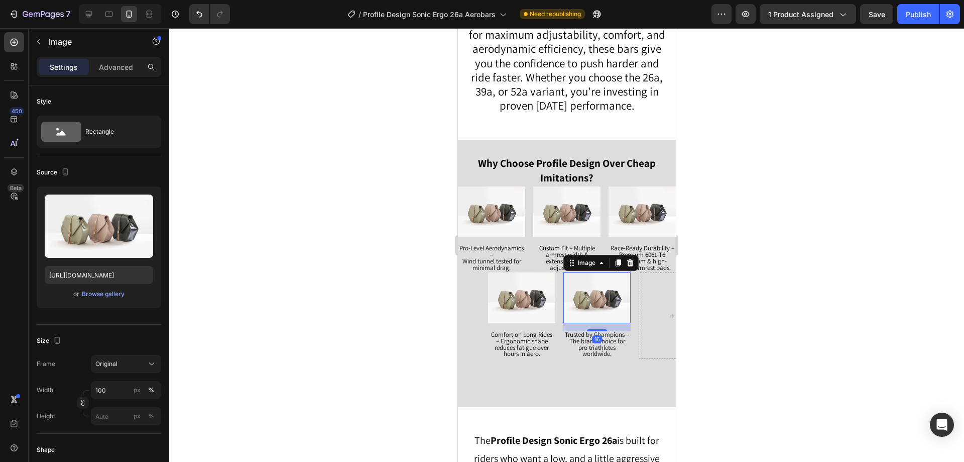
click at [787, 234] on div at bounding box center [566, 244] width 795 height 433
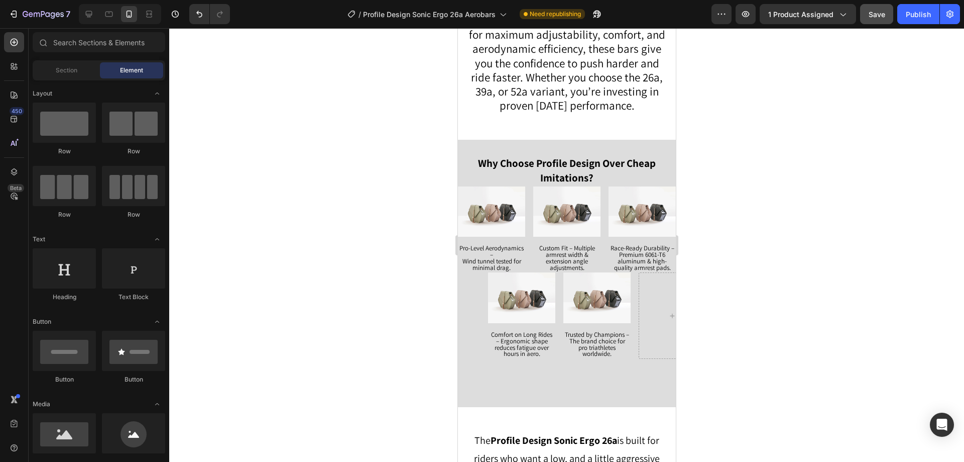
click at [888, 12] on button "Save" at bounding box center [876, 14] width 33 height 20
click at [99, 14] on div at bounding box center [120, 14] width 82 height 20
click at [94, 13] on icon at bounding box center [89, 14] width 10 height 10
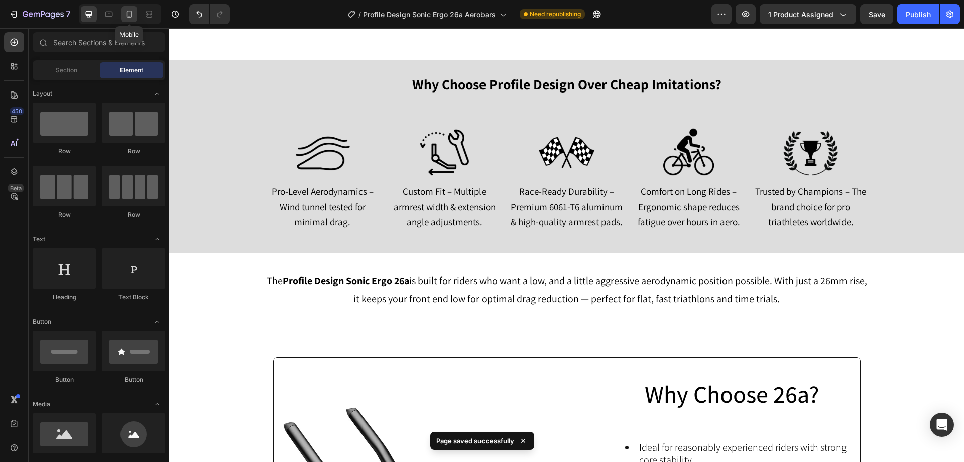
click at [132, 16] on icon at bounding box center [130, 14] width 6 height 7
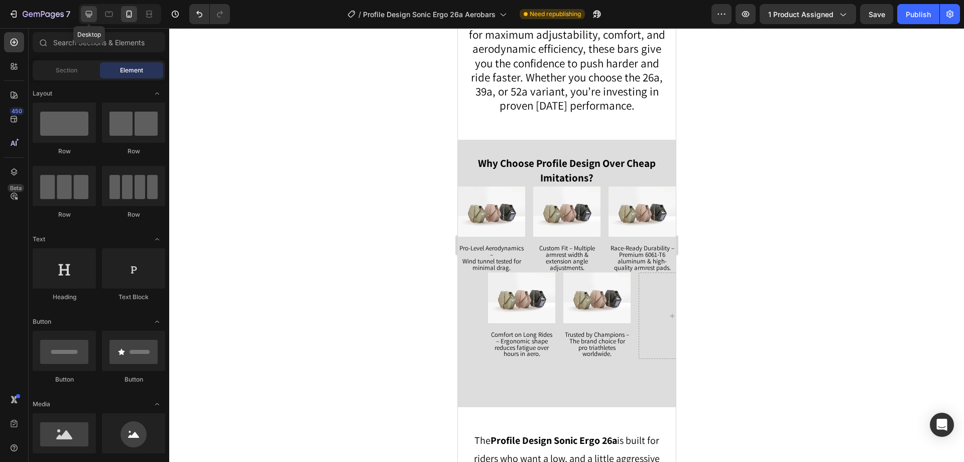
click at [87, 13] on icon at bounding box center [89, 14] width 10 height 10
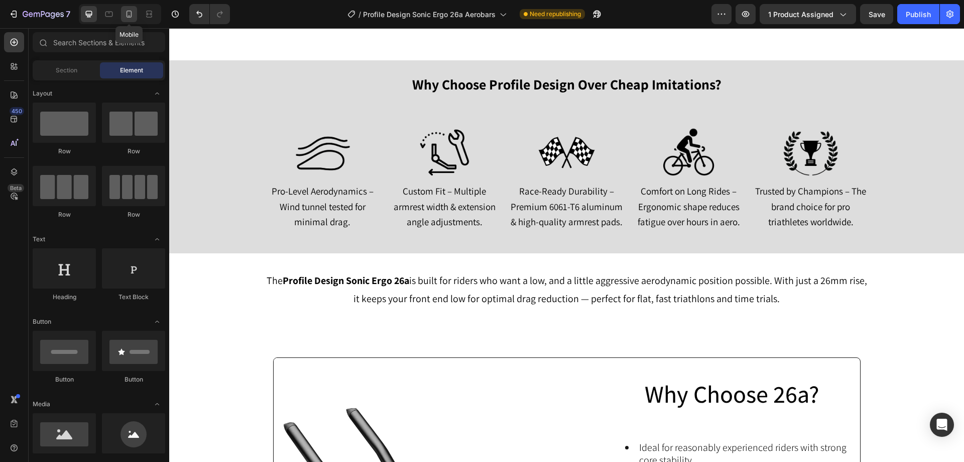
click at [126, 15] on icon at bounding box center [129, 14] width 10 height 10
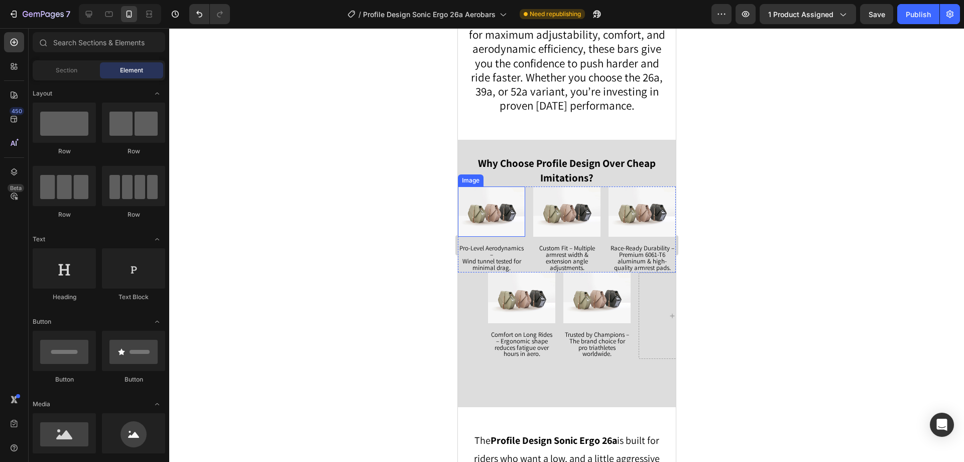
click at [503, 208] on img at bounding box center [491, 211] width 67 height 51
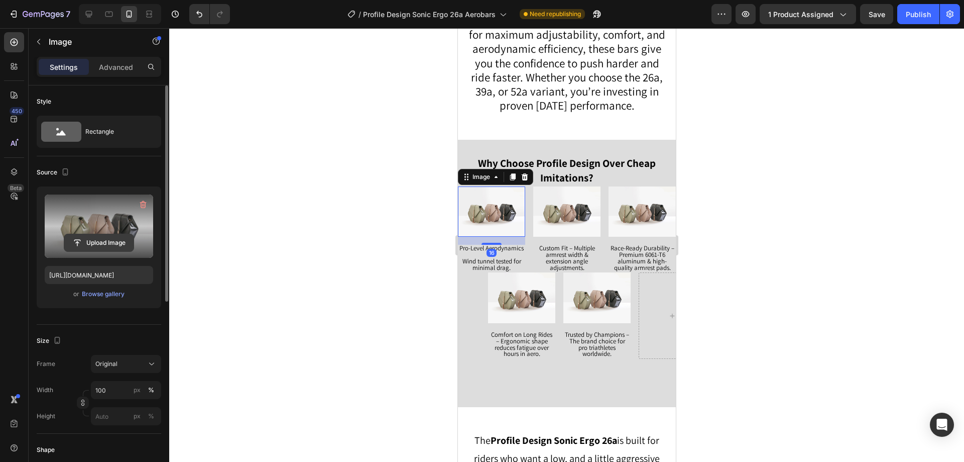
click at [100, 240] on input "file" at bounding box center [98, 242] width 69 height 17
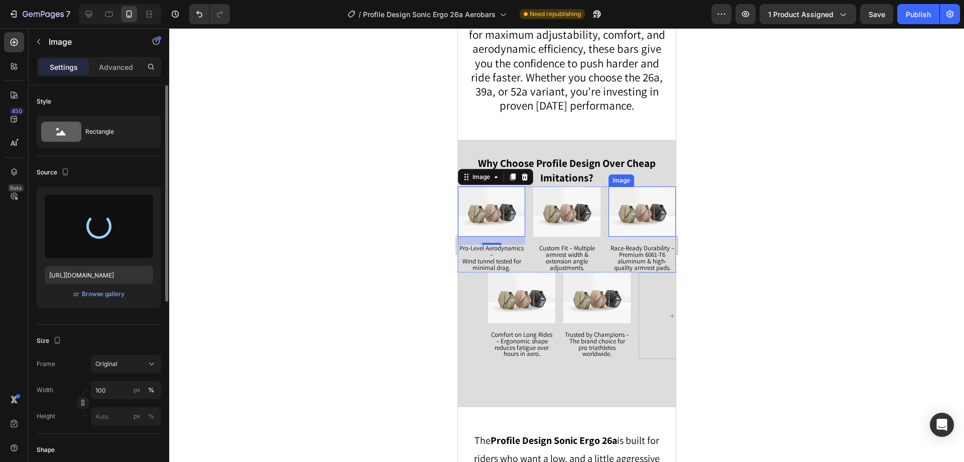
type input "https://cdn.shopify.com/s/files/1/0260/5783/4570/files/gempages_505536864325731…"
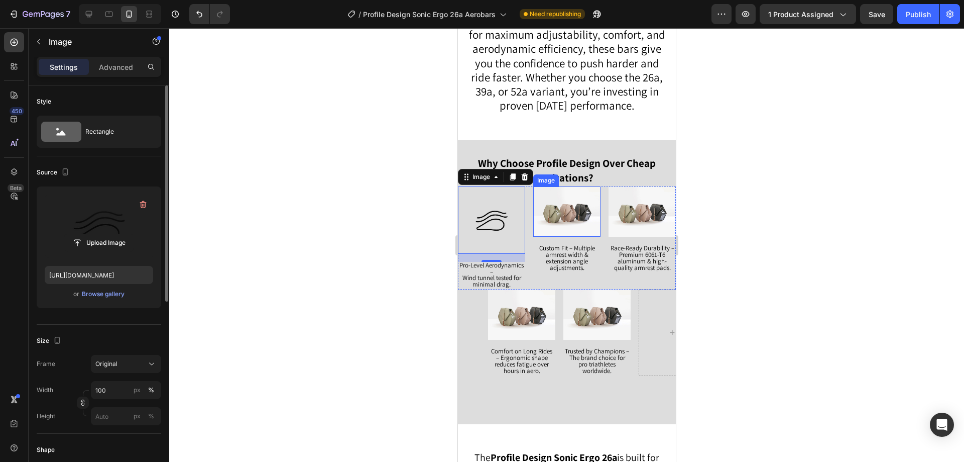
click at [571, 208] on img at bounding box center [566, 211] width 67 height 51
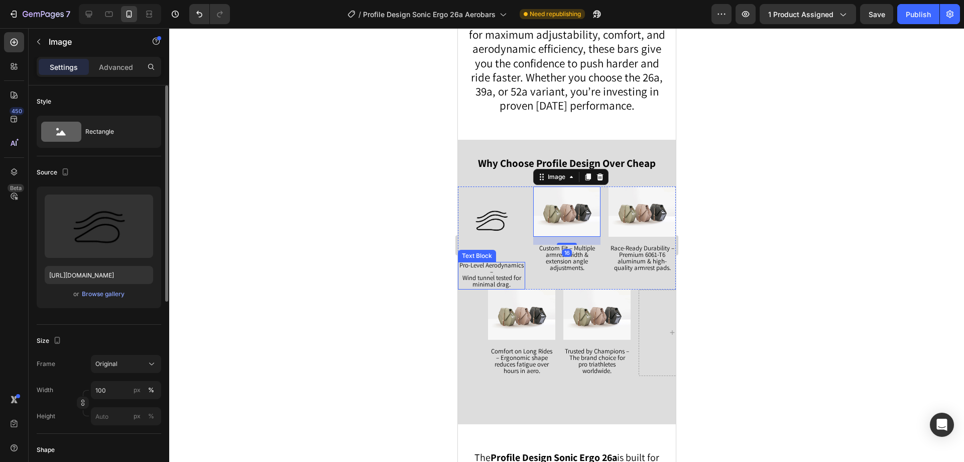
click at [493, 244] on img at bounding box center [491, 219] width 67 height 67
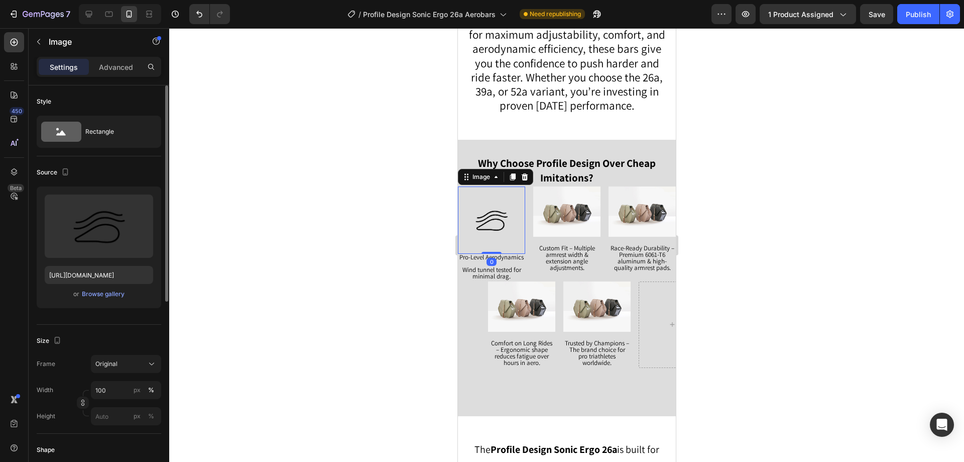
drag, startPoint x: 494, startPoint y: 258, endPoint x: 505, endPoint y: 231, distance: 29.8
click at [498, 241] on div "Image 0" at bounding box center [491, 219] width 67 height 67
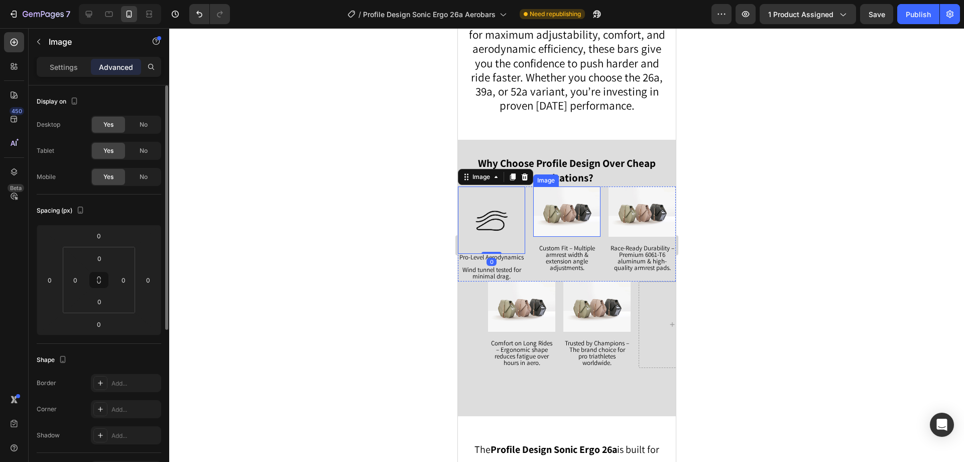
click at [556, 210] on img at bounding box center [566, 211] width 67 height 51
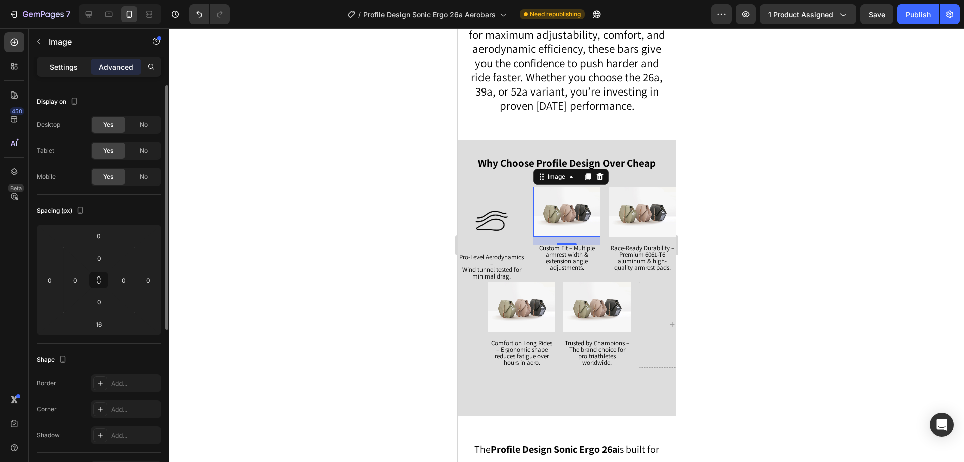
click at [70, 66] on p "Settings" at bounding box center [64, 67] width 28 height 11
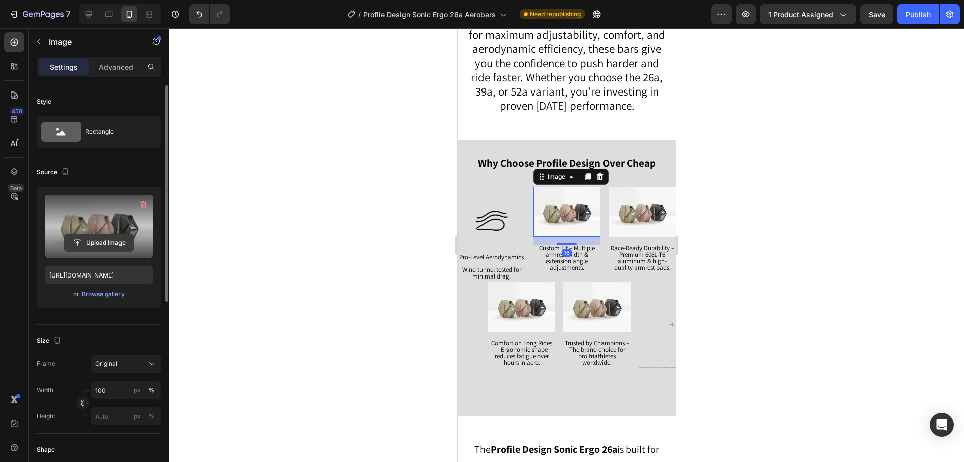
click at [99, 238] on input "file" at bounding box center [98, 242] width 69 height 17
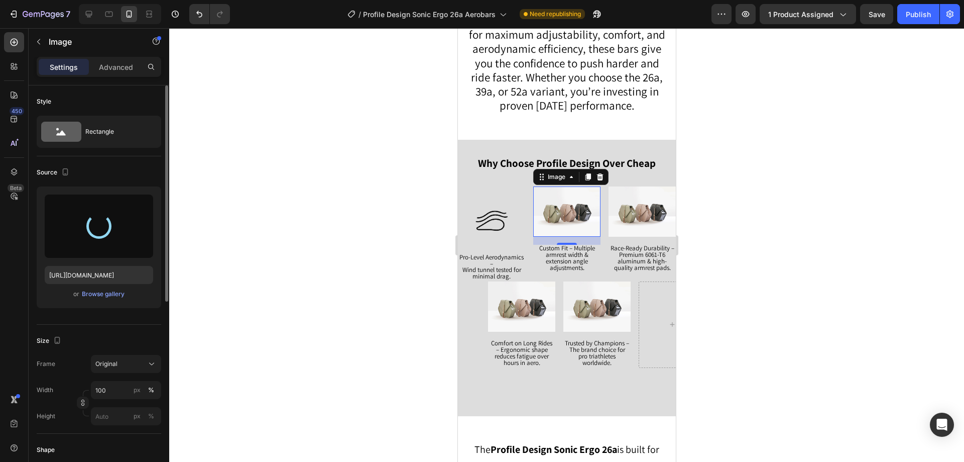
type input "https://cdn.shopify.com/s/files/1/0260/5783/4570/files/gempages_505536864325731…"
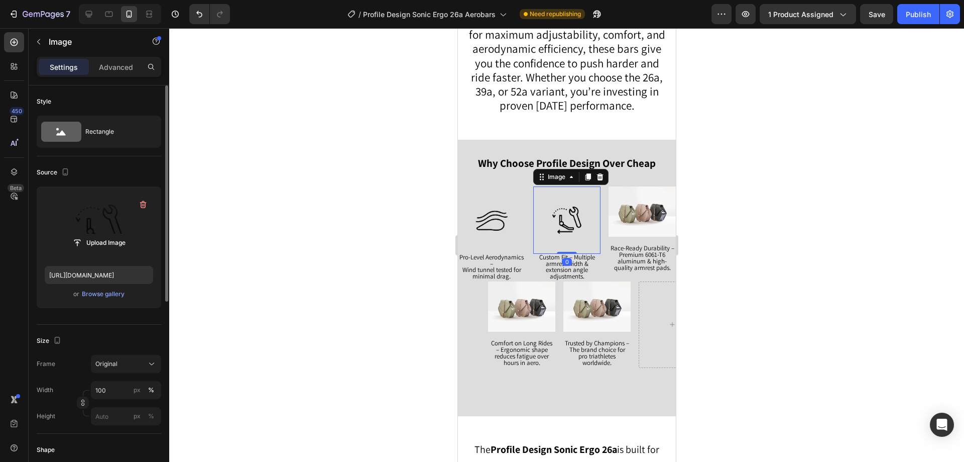
drag, startPoint x: 566, startPoint y: 258, endPoint x: 575, endPoint y: 236, distance: 24.2
click at [569, 237] on div "Image 0" at bounding box center [566, 219] width 67 height 67
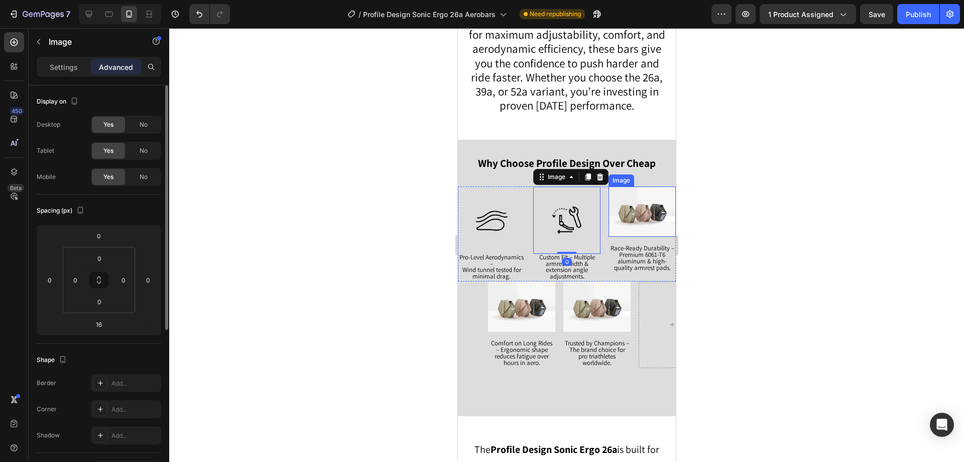
click at [644, 208] on img at bounding box center [641, 211] width 67 height 51
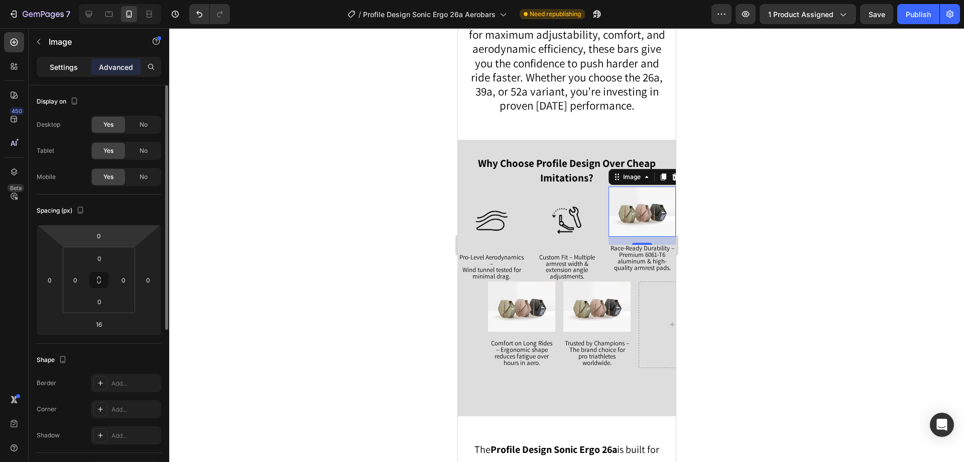
click at [51, 68] on p "Settings" at bounding box center [64, 67] width 28 height 11
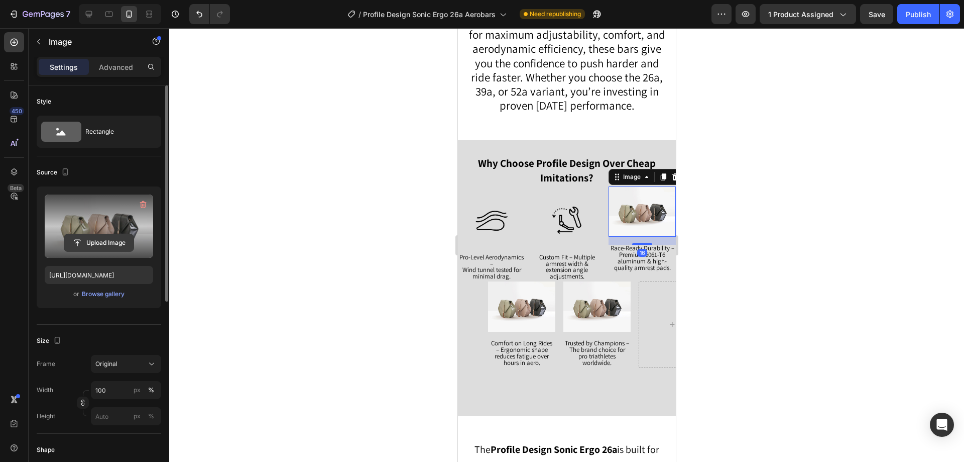
click at [114, 241] on input "file" at bounding box center [98, 242] width 69 height 17
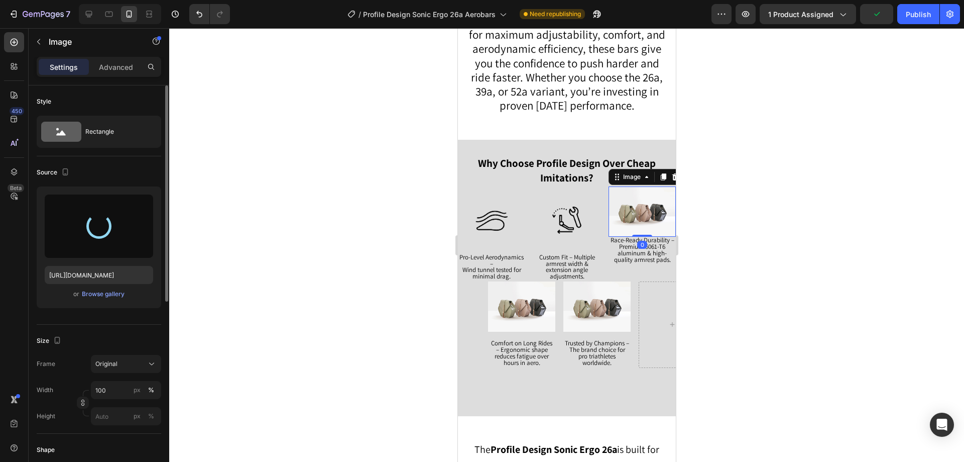
drag, startPoint x: 641, startPoint y: 241, endPoint x: 642, endPoint y: 229, distance: 12.1
click at [642, 229] on div "Image 0" at bounding box center [641, 211] width 67 height 51
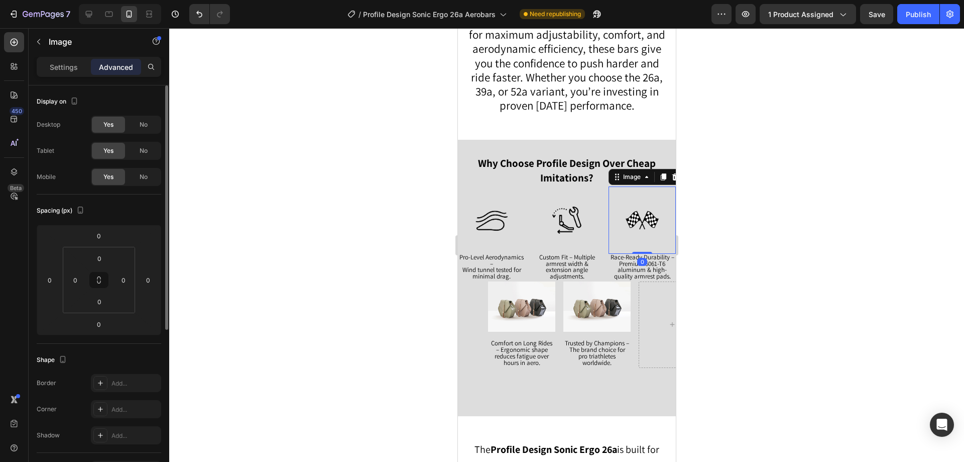
click at [807, 193] on div at bounding box center [566, 244] width 795 height 433
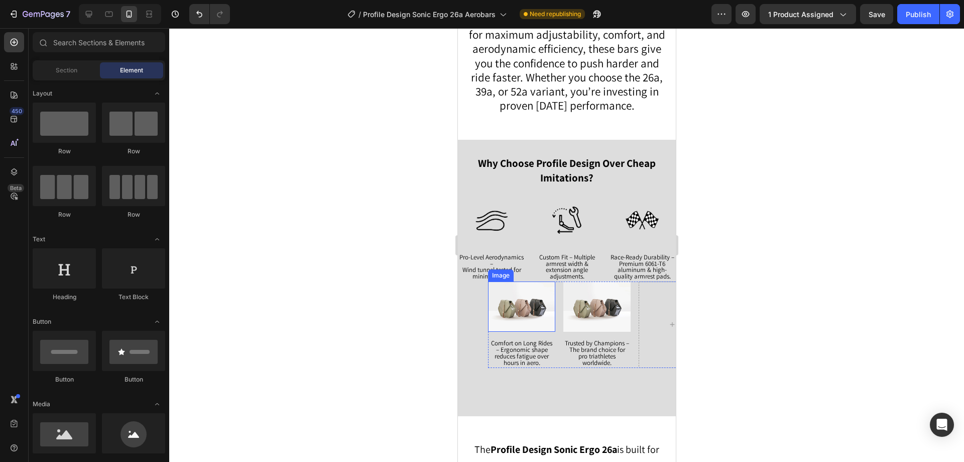
click at [533, 295] on img at bounding box center [521, 306] width 67 height 51
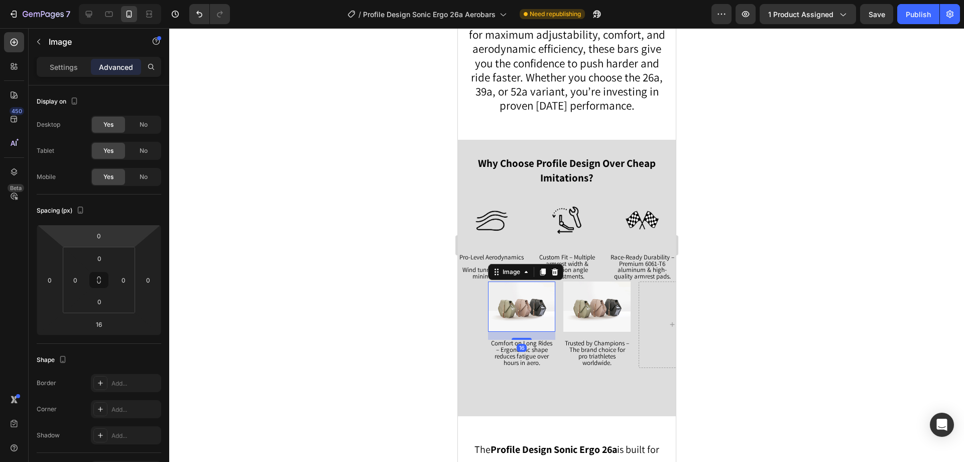
click at [514, 297] on img at bounding box center [521, 306] width 67 height 51
click at [48, 66] on div "Settings" at bounding box center [64, 67] width 50 height 16
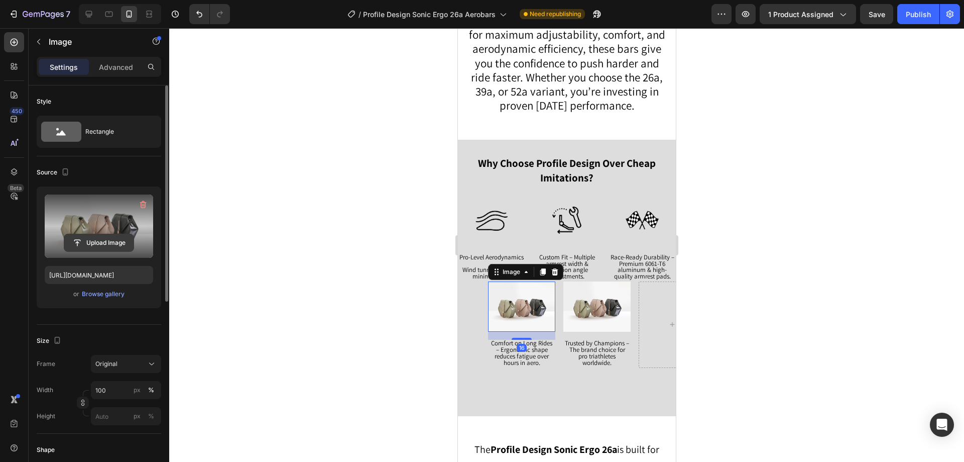
click at [97, 240] on input "file" at bounding box center [98, 242] width 69 height 17
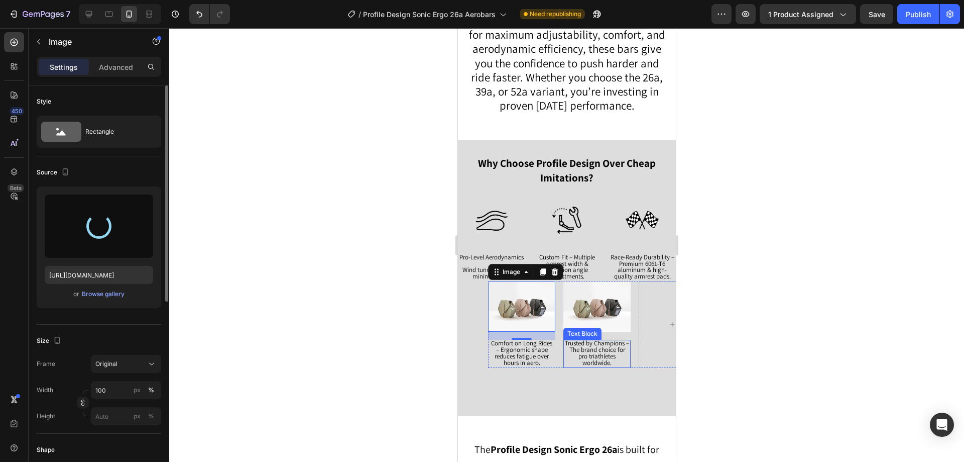
type input "https://cdn.shopify.com/s/files/1/0260/5783/4570/files/gempages_505536864325731…"
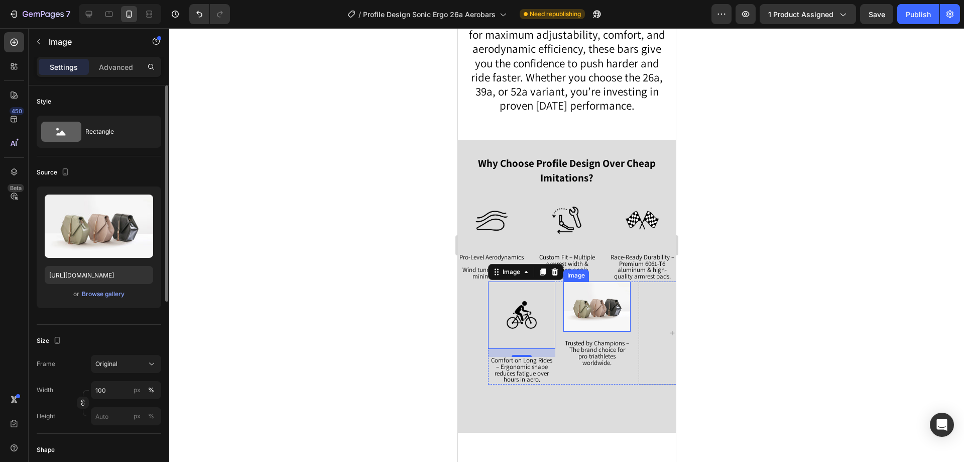
click at [591, 304] on img at bounding box center [596, 306] width 67 height 51
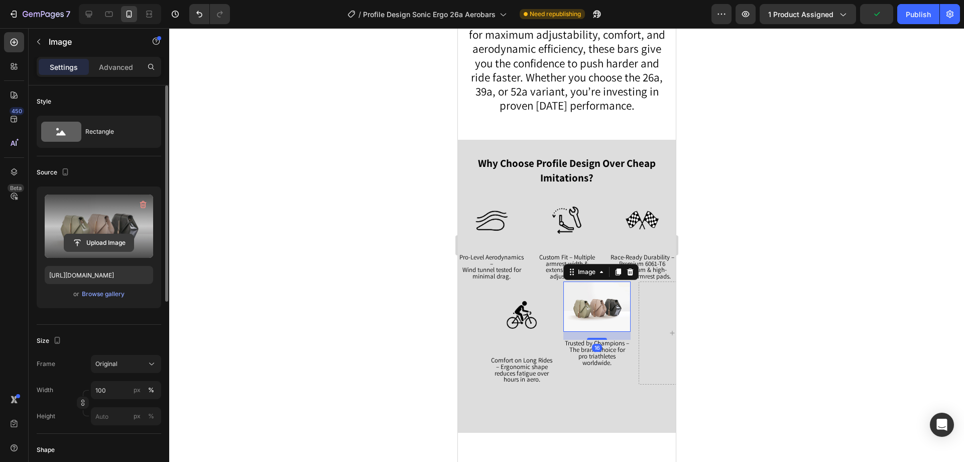
click at [84, 246] on input "file" at bounding box center [98, 242] width 69 height 17
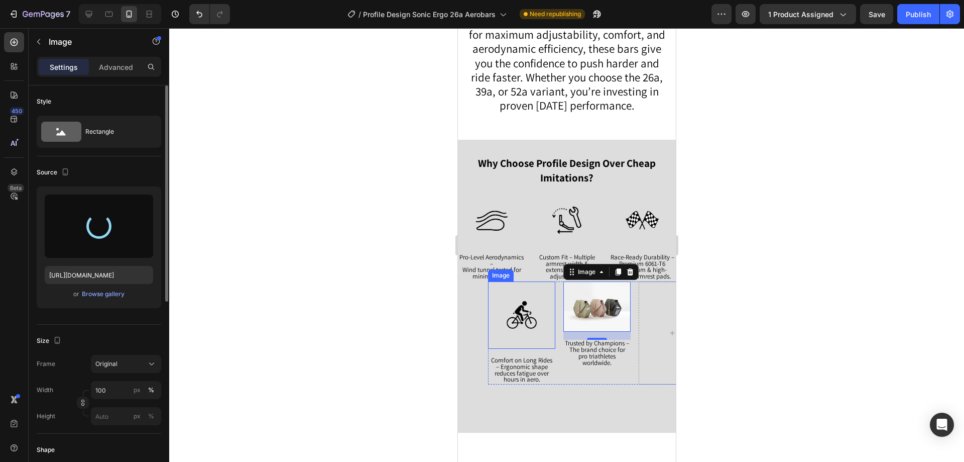
type input "https://cdn.shopify.com/s/files/1/0260/5783/4570/files/gempages_505536864325731…"
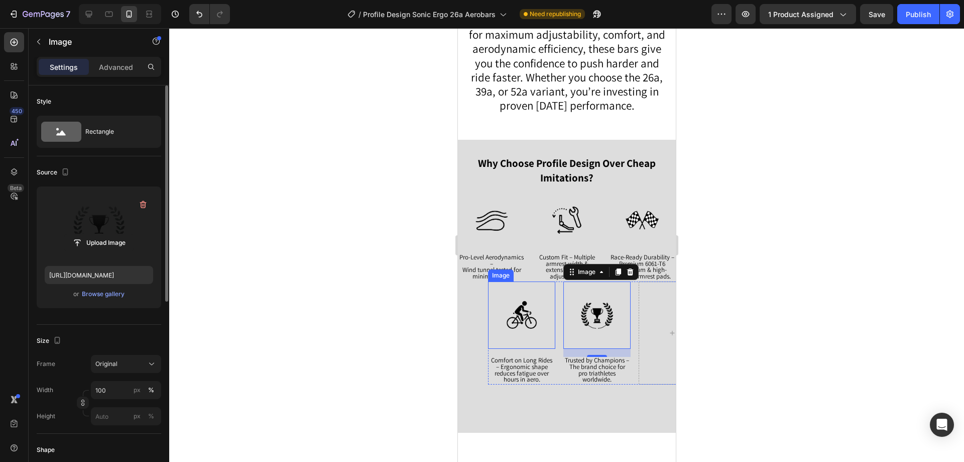
click at [527, 336] on img at bounding box center [521, 314] width 67 height 67
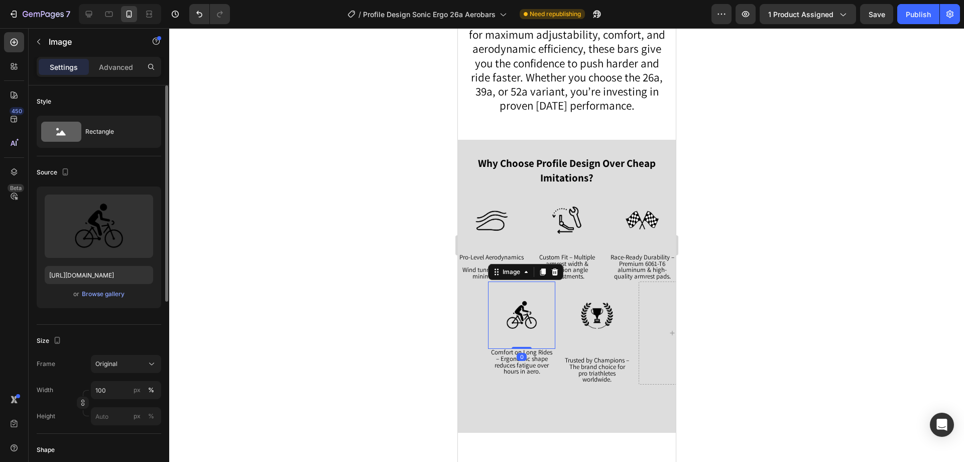
drag, startPoint x: 525, startPoint y: 351, endPoint x: 533, endPoint y: 332, distance: 20.2
click at [525, 330] on div "Image 0" at bounding box center [521, 314] width 67 height 67
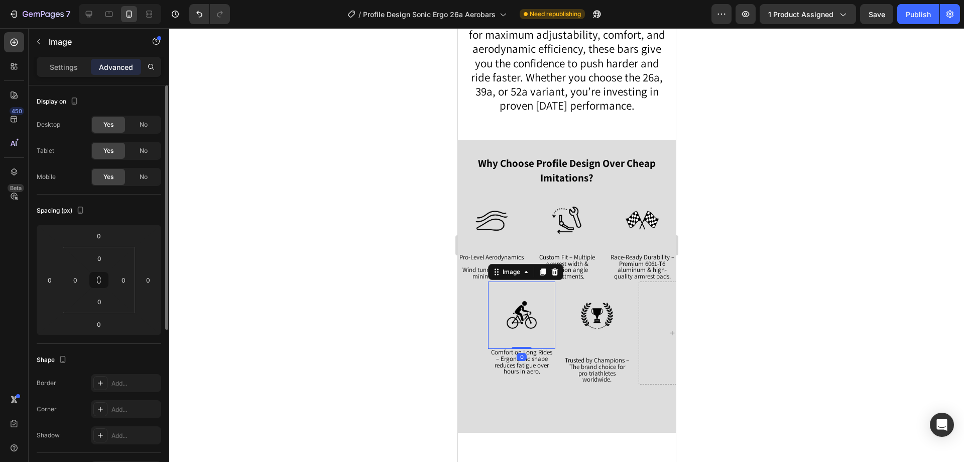
click at [604, 331] on img at bounding box center [596, 314] width 67 height 67
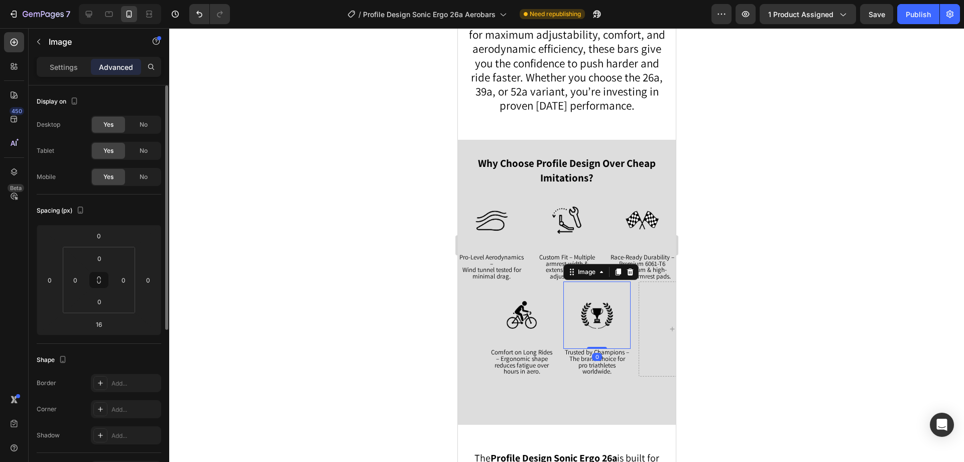
drag, startPoint x: 599, startPoint y: 350, endPoint x: 618, endPoint y: 324, distance: 31.6
click at [602, 328] on div "Image 0" at bounding box center [596, 314] width 67 height 67
type input "0"
click at [724, 290] on div at bounding box center [566, 244] width 795 height 433
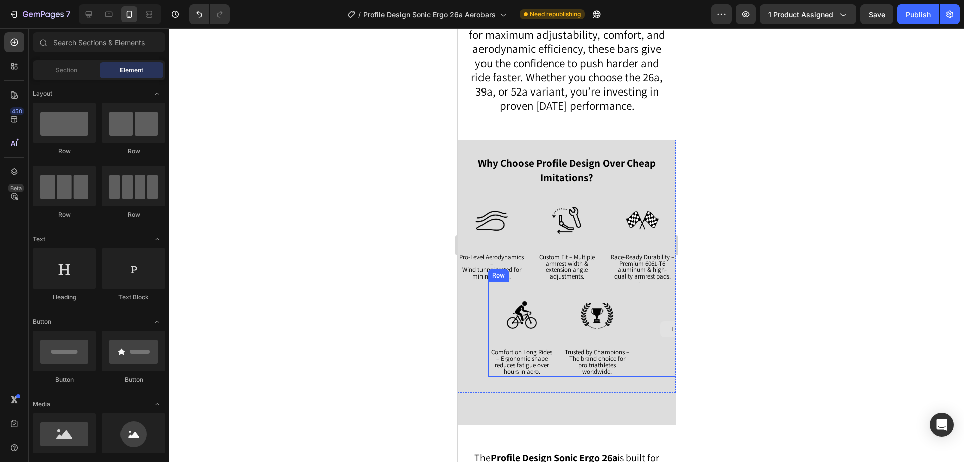
click at [638, 311] on div at bounding box center [671, 328] width 67 height 95
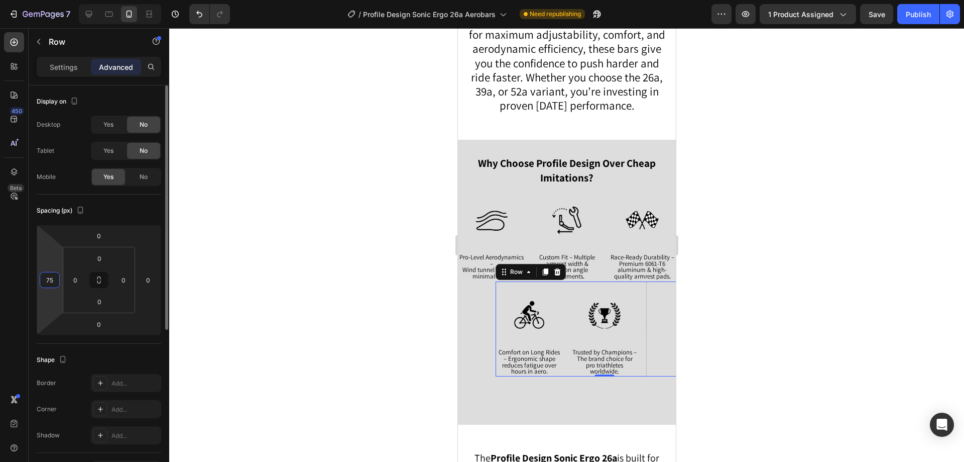
type input "7"
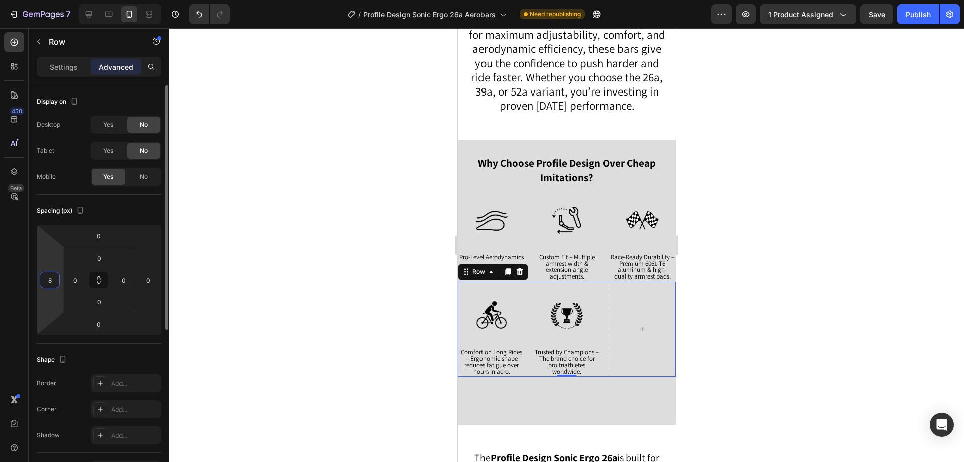
type input "80"
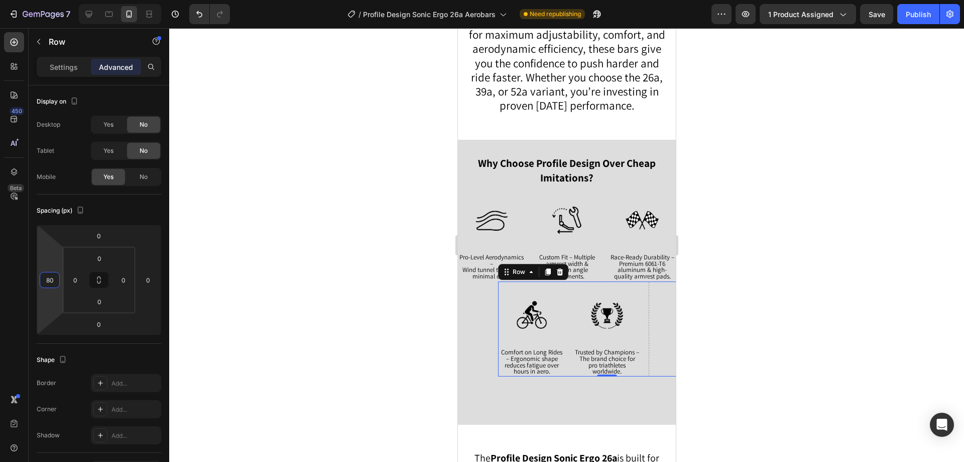
click at [867, 245] on div at bounding box center [566, 244] width 795 height 433
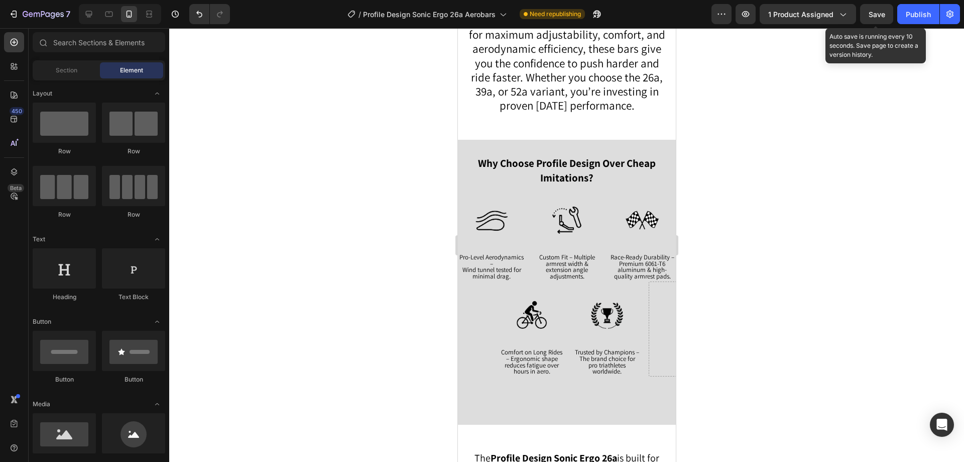
click at [880, 9] on div "Save" at bounding box center [877, 14] width 17 height 11
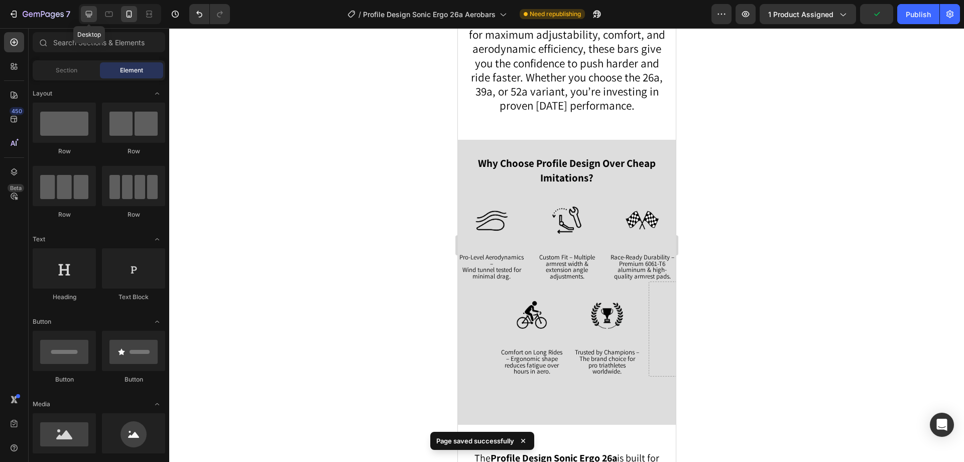
click at [85, 14] on icon at bounding box center [89, 14] width 10 height 10
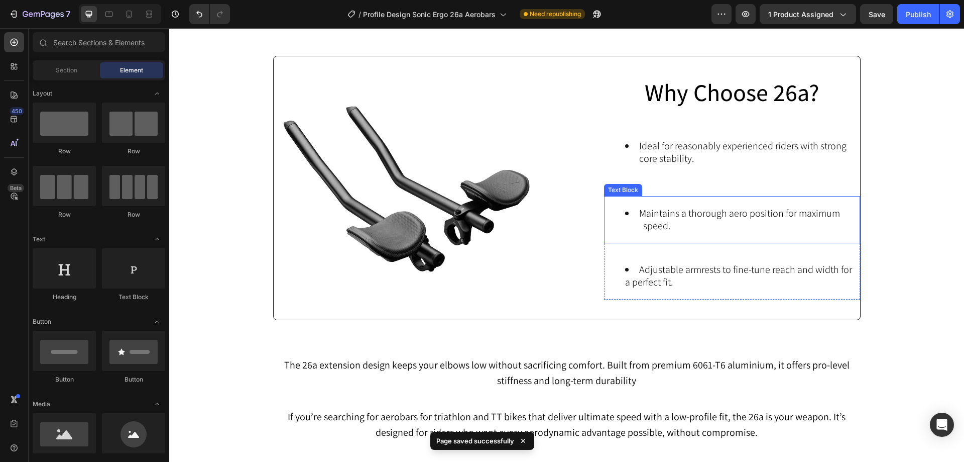
scroll to position [788, 0]
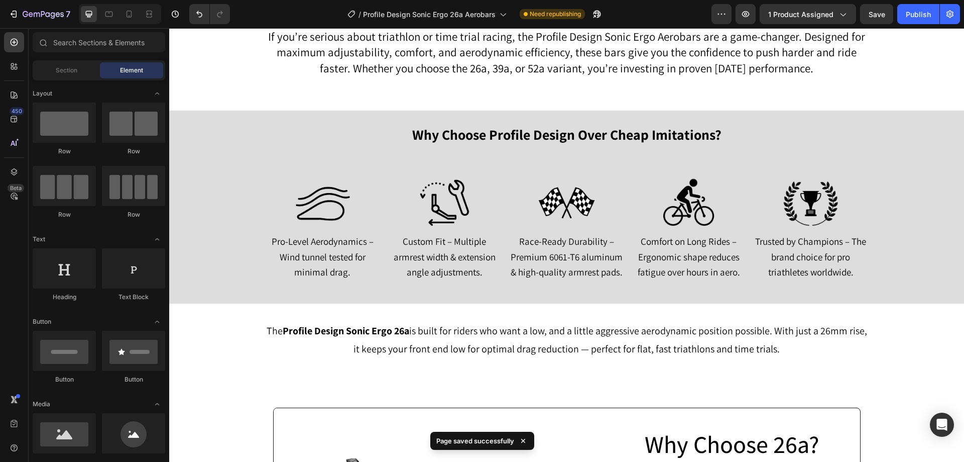
click at [909, 25] on div "7 Version history / Profile Design Sonic Ergo 26a Aerobars Need republishing Pr…" at bounding box center [482, 14] width 964 height 29
click at [912, 18] on div "Publish" at bounding box center [918, 14] width 25 height 11
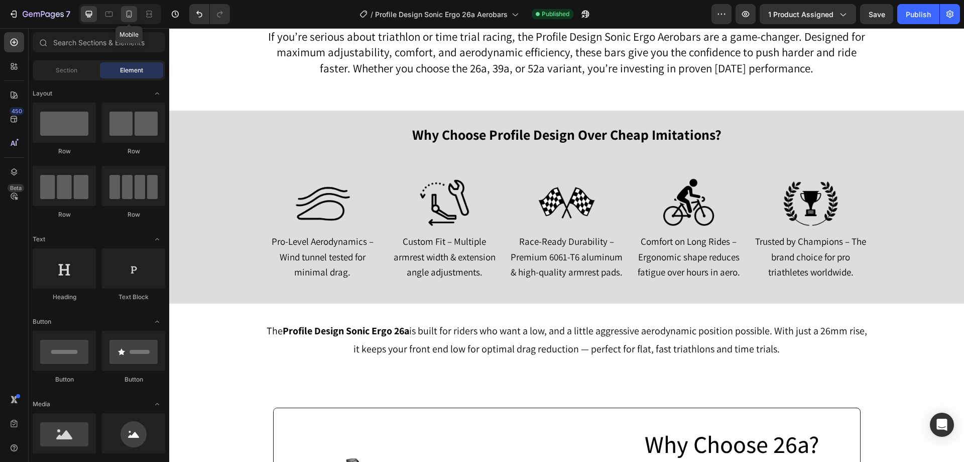
click at [128, 11] on icon at bounding box center [130, 14] width 6 height 7
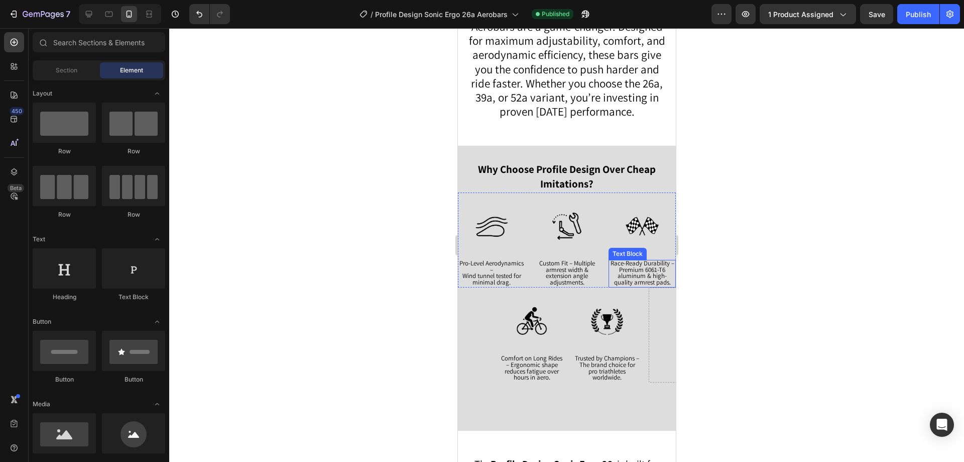
scroll to position [838, 0]
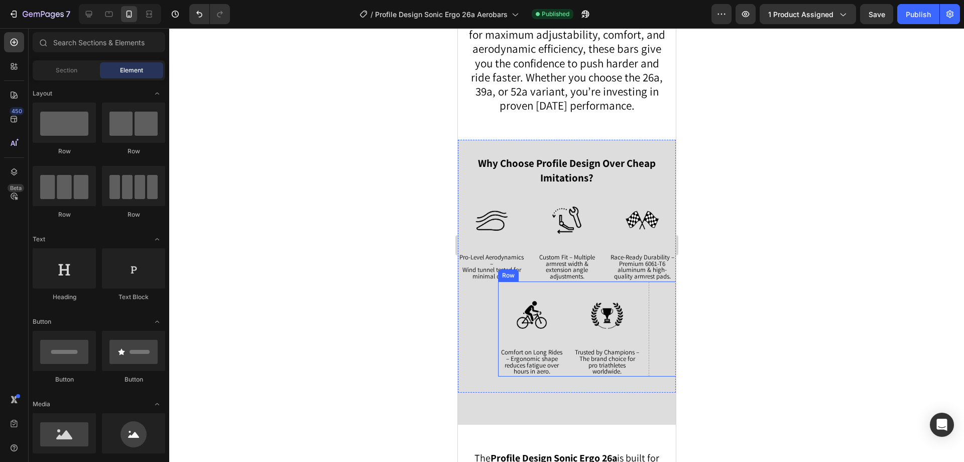
click at [566, 297] on div "Image Comfort on Long Rides – Ergonomic shape reduces fatigue over hours in aer…" at bounding box center [607, 328] width 218 height 95
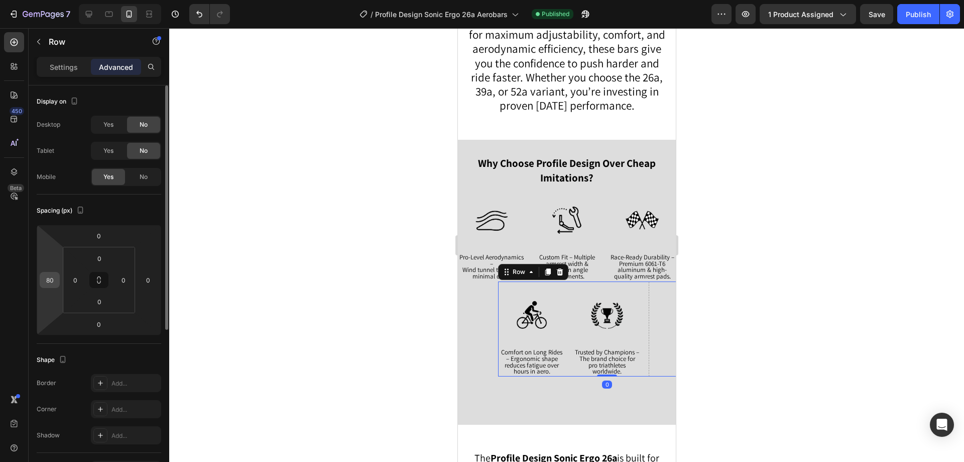
click at [51, 283] on input "80" at bounding box center [49, 279] width 15 height 15
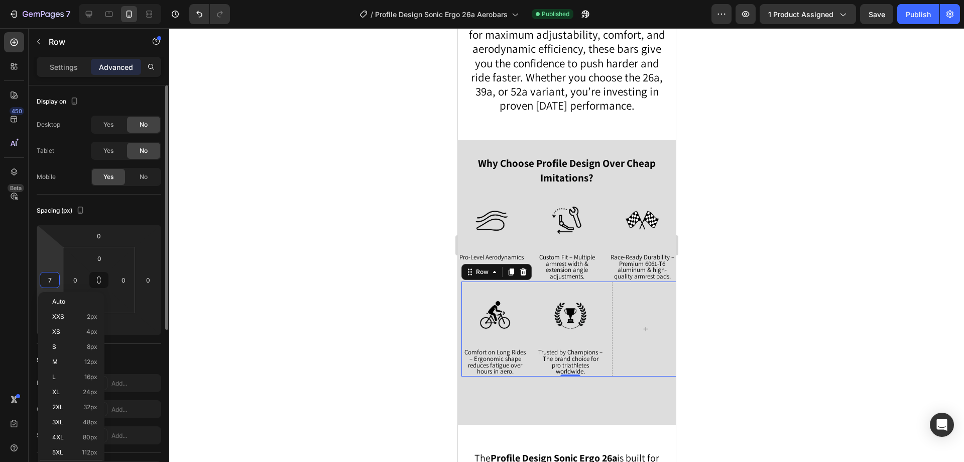
type input "75"
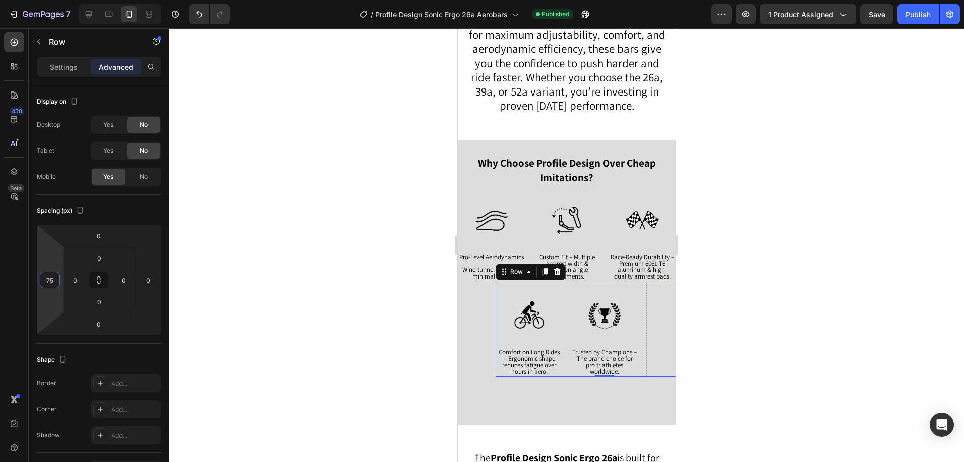
click at [314, 361] on div at bounding box center [566, 244] width 795 height 433
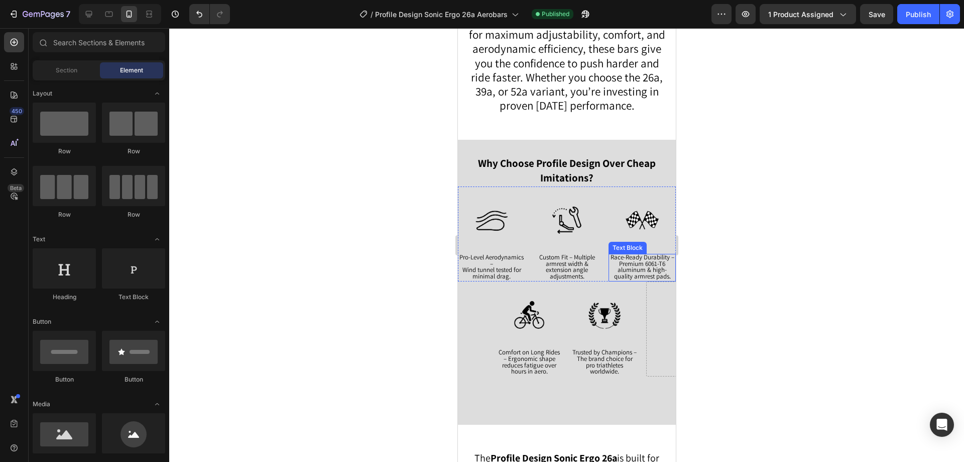
click at [633, 255] on span "Race-Ready Durability – Premium 6061-T6 aluminum & high-quality armrest pads." at bounding box center [642, 267] width 64 height 28
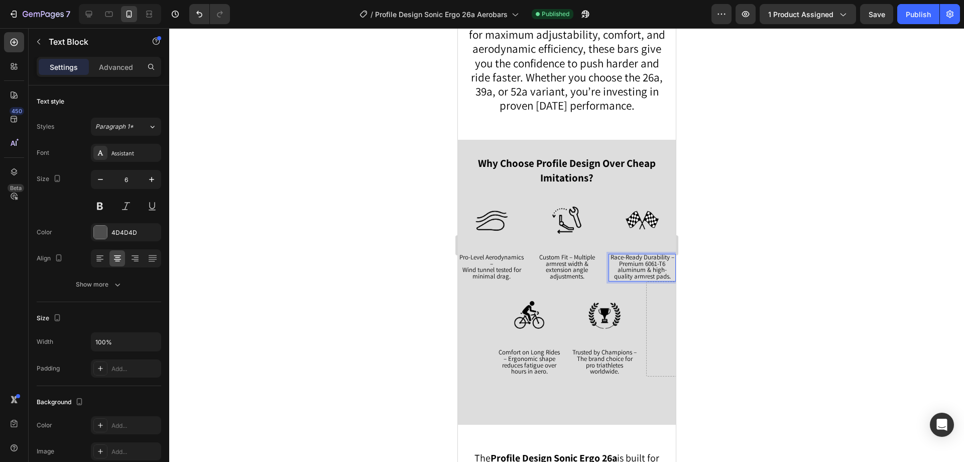
click at [633, 255] on span "Race-Ready Durability – Premium 6061-T6 aluminum & high-quality armrest pads." at bounding box center [642, 267] width 64 height 28
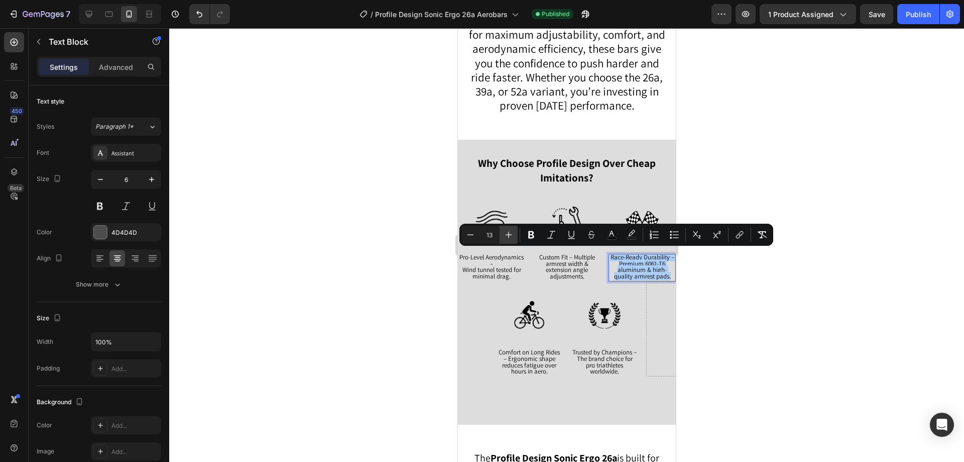
click at [502, 235] on button "Plus" at bounding box center [509, 235] width 18 height 18
type input "14"
click at [575, 265] on span "Custom Fit – Multiple armrest width & extension angle adjustments." at bounding box center [567, 267] width 56 height 28
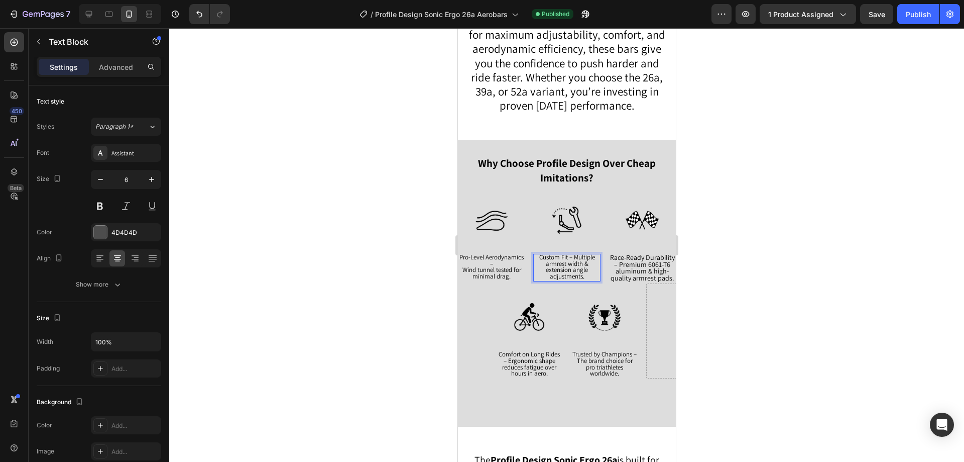
click at [572, 262] on span "Custom Fit – Multiple armrest width & extension angle adjustments." at bounding box center [567, 267] width 56 height 28
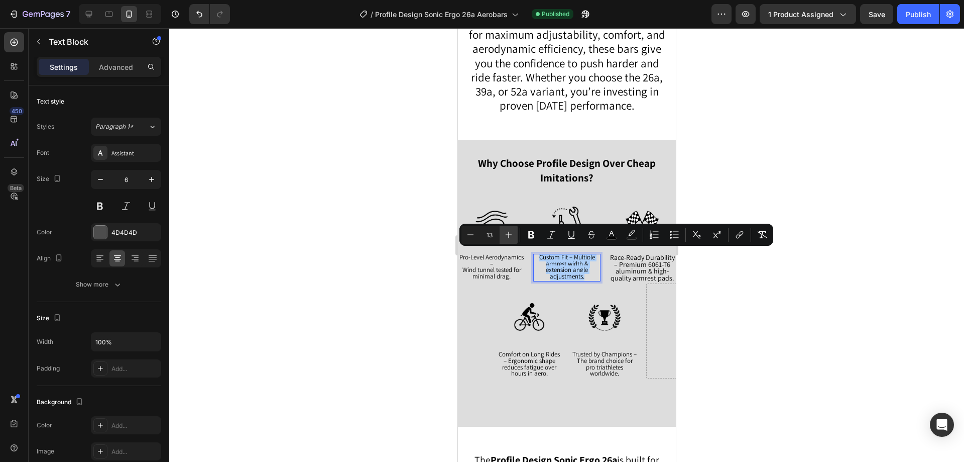
click at [505, 234] on icon "Editor contextual toolbar" at bounding box center [509, 235] width 10 height 10
type input "14"
click at [493, 268] on span "Wind tunnel tested for minimal drag." at bounding box center [491, 272] width 59 height 15
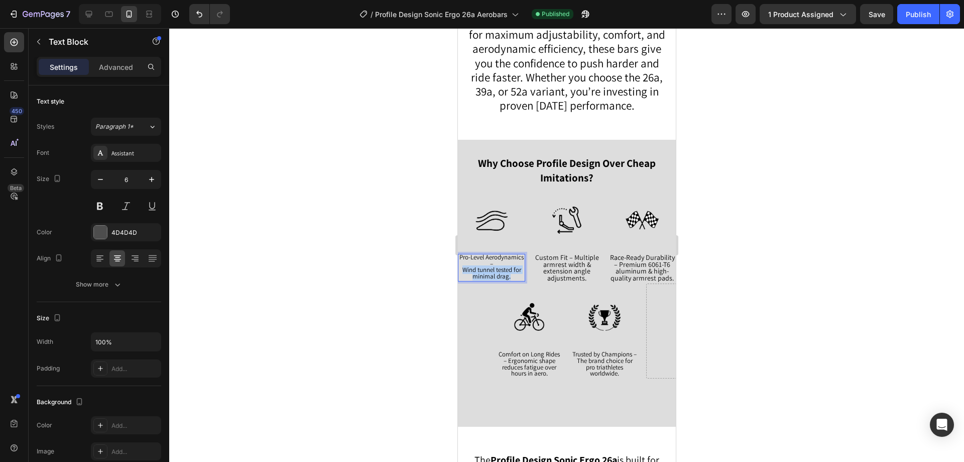
click at [493, 268] on span "Wind tunnel tested for minimal drag." at bounding box center [491, 272] width 59 height 15
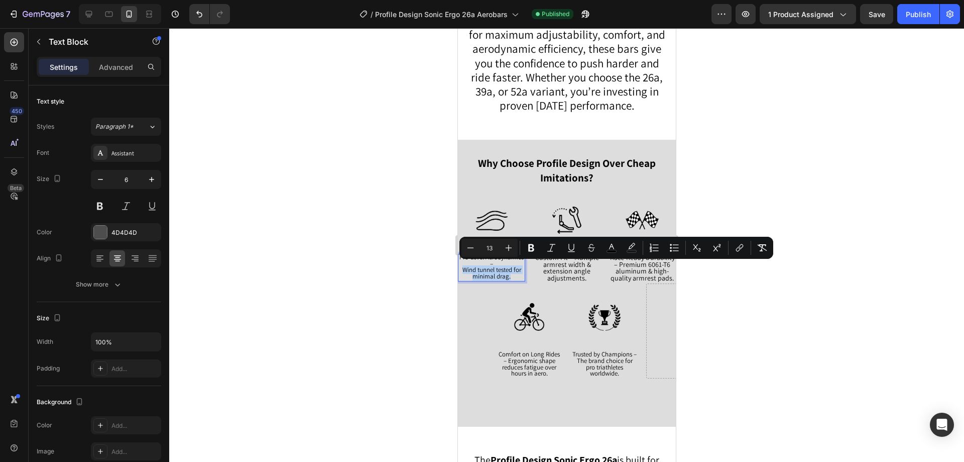
click at [485, 273] on span "Wind tunnel tested for minimal drag." at bounding box center [491, 272] width 59 height 15
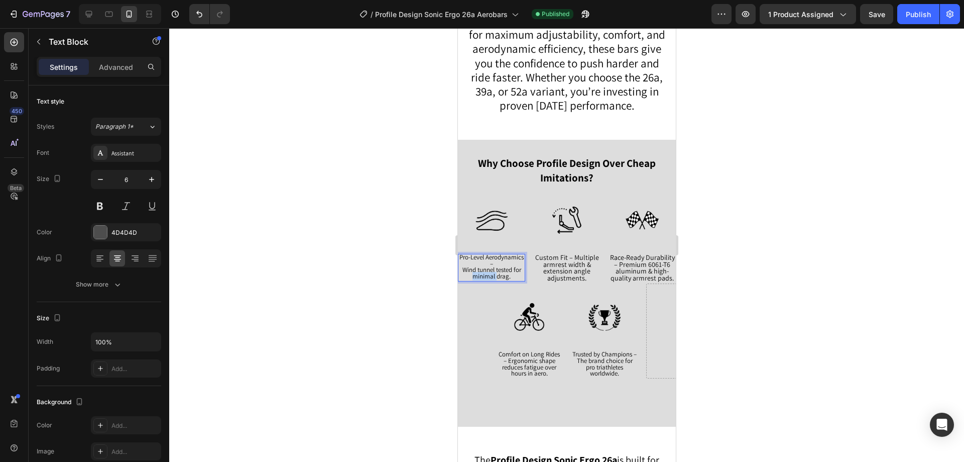
click at [485, 273] on span "Wind tunnel tested for minimal drag." at bounding box center [491, 272] width 59 height 15
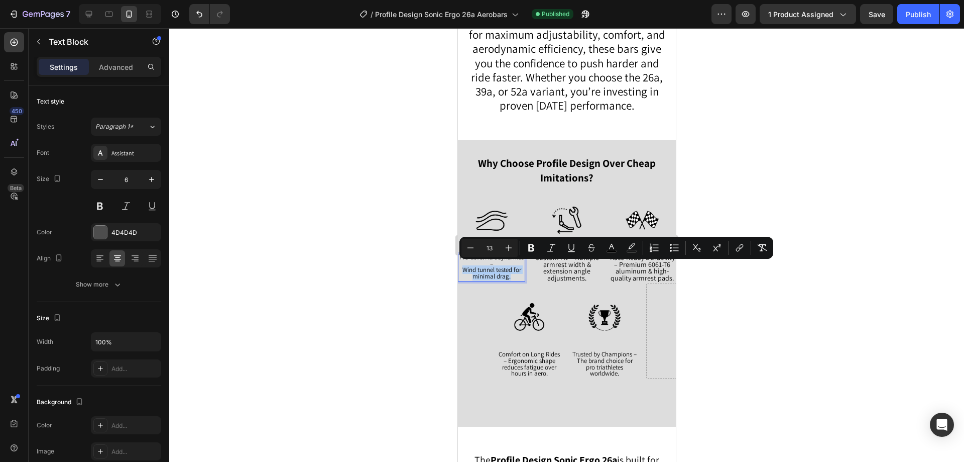
click at [485, 273] on span "Wind tunnel tested for minimal drag." at bounding box center [491, 272] width 59 height 15
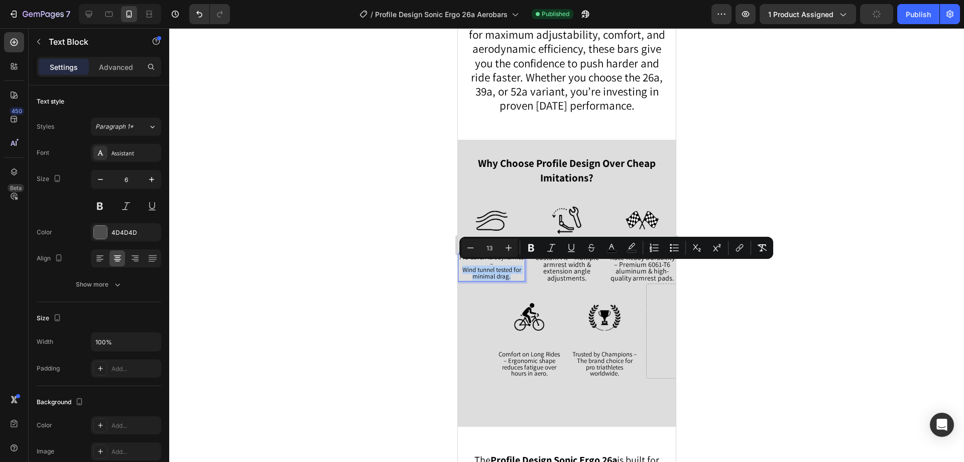
click at [485, 273] on span "Wind tunnel tested for minimal drag." at bounding box center [491, 272] width 59 height 15
click at [493, 268] on span "Wind tunnel tested for minimal drag." at bounding box center [491, 272] width 59 height 15
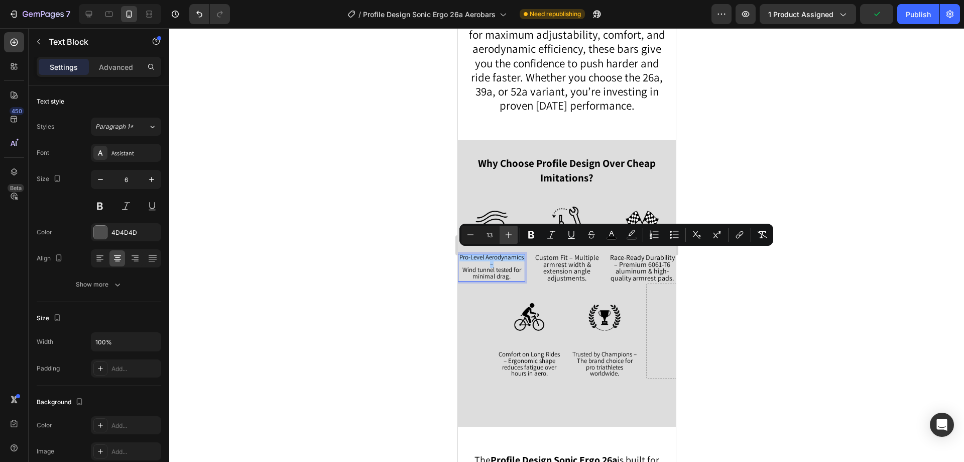
click at [509, 238] on icon "Editor contextual toolbar" at bounding box center [509, 235] width 10 height 10
type input "14"
click at [533, 374] on span "Comfort on Long Rides – Ergonomic shape reduces fatigue over hours in aero." at bounding box center [528, 364] width 61 height 28
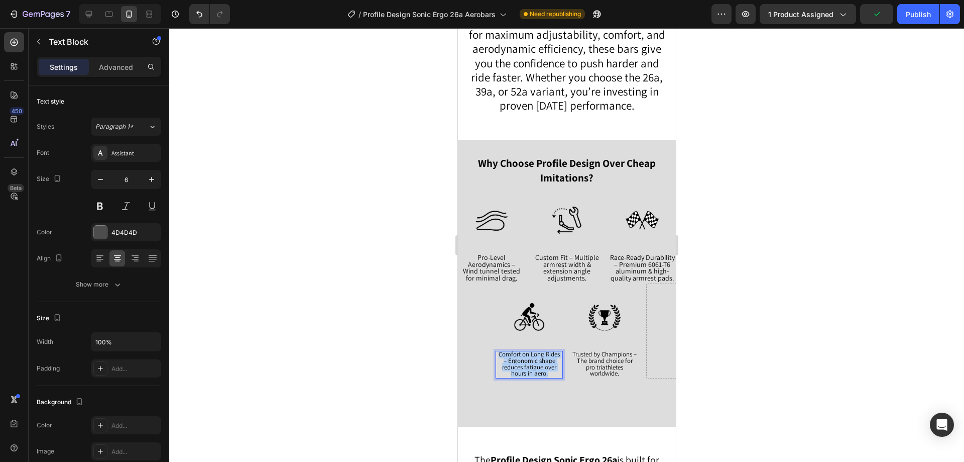
click at [533, 374] on span "Comfort on Long Rides – Ergonomic shape reduces fatigue over hours in aero." at bounding box center [528, 364] width 61 height 28
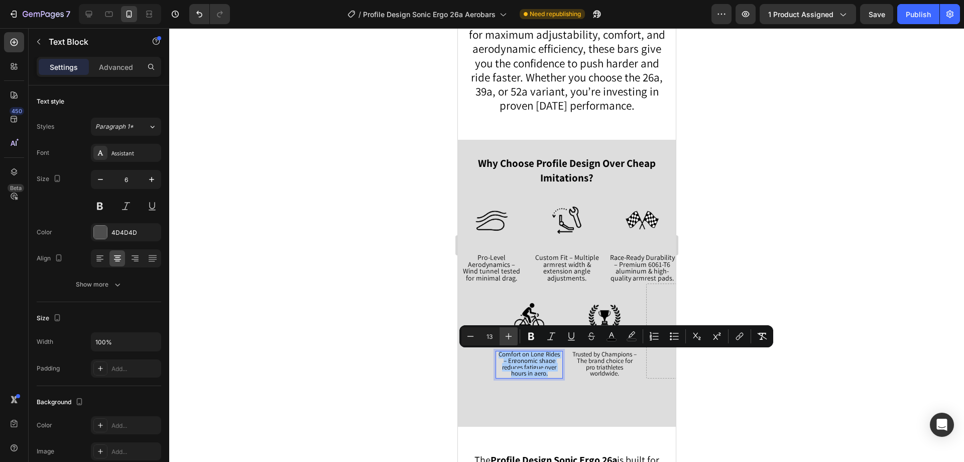
click at [510, 336] on icon "Editor contextual toolbar" at bounding box center [509, 336] width 7 height 7
type input "14"
click at [617, 365] on span "Trusted by Champions – The brand choice for pro triathletes worldwide." at bounding box center [604, 364] width 64 height 28
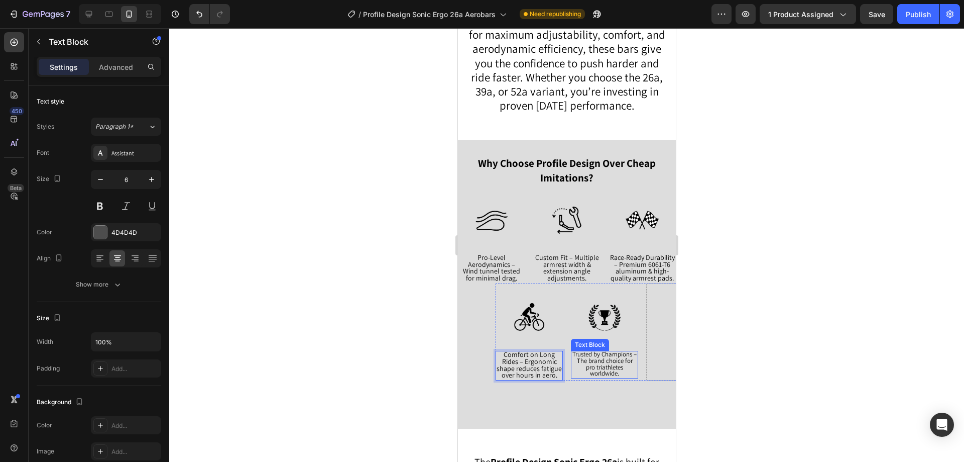
click at [617, 365] on span "Trusted by Champions – The brand choice for pro triathletes worldwide." at bounding box center [604, 364] width 64 height 28
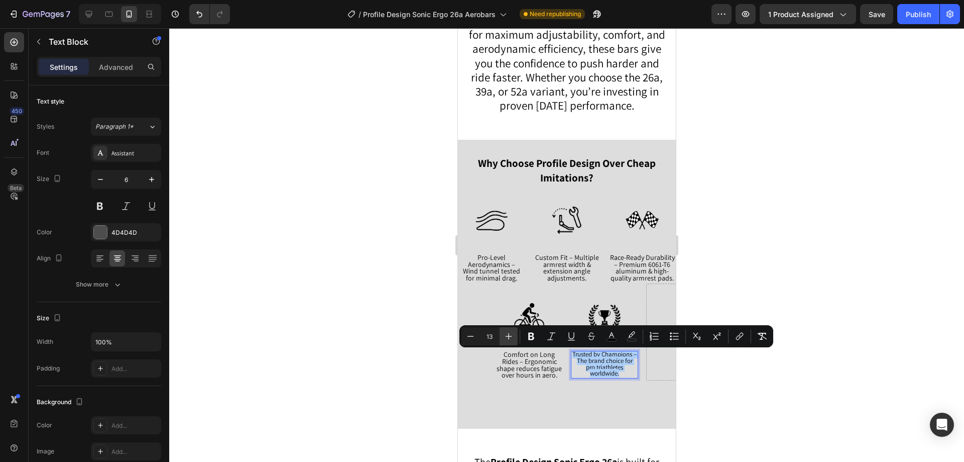
click at [513, 336] on icon "Editor contextual toolbar" at bounding box center [509, 336] width 10 height 10
type input "14"
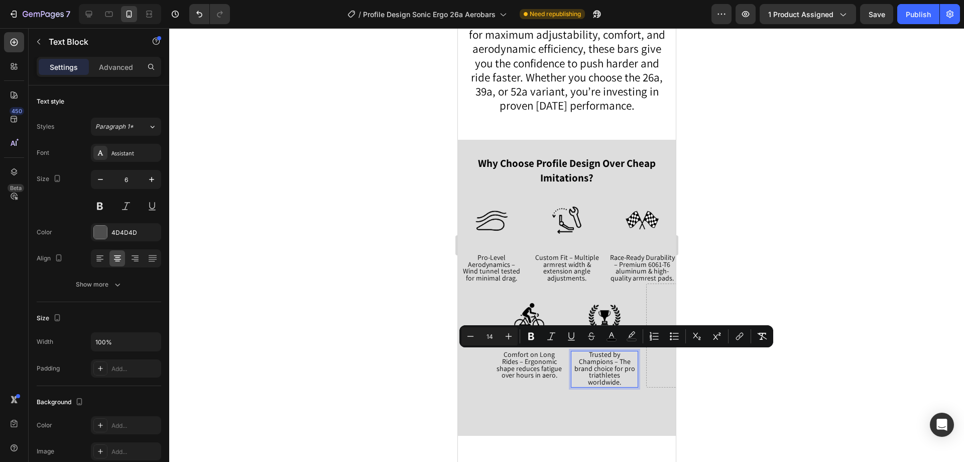
click at [833, 122] on div at bounding box center [566, 244] width 795 height 433
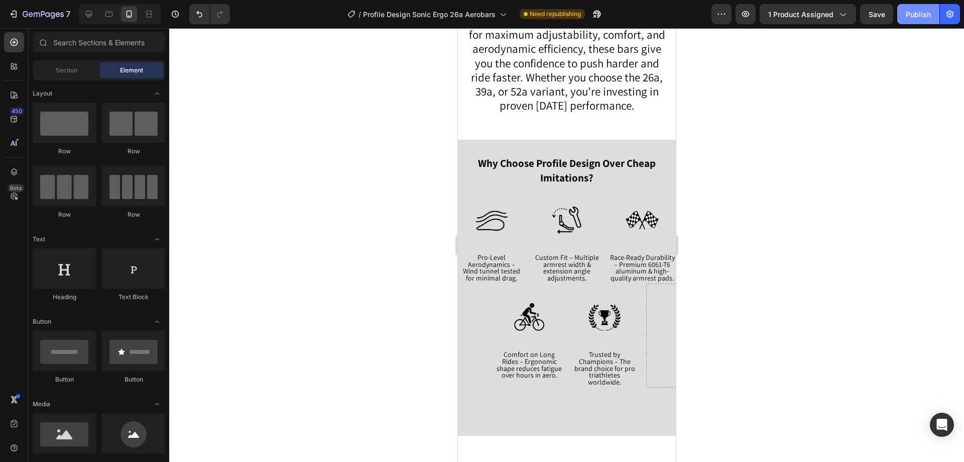
click at [905, 12] on button "Publish" at bounding box center [918, 14] width 42 height 20
click at [471, 147] on div "Why Choose Profile Design Over Cheap Imitations? Text Block Image Pro-Level Aer…" at bounding box center [567, 272] width 218 height 264
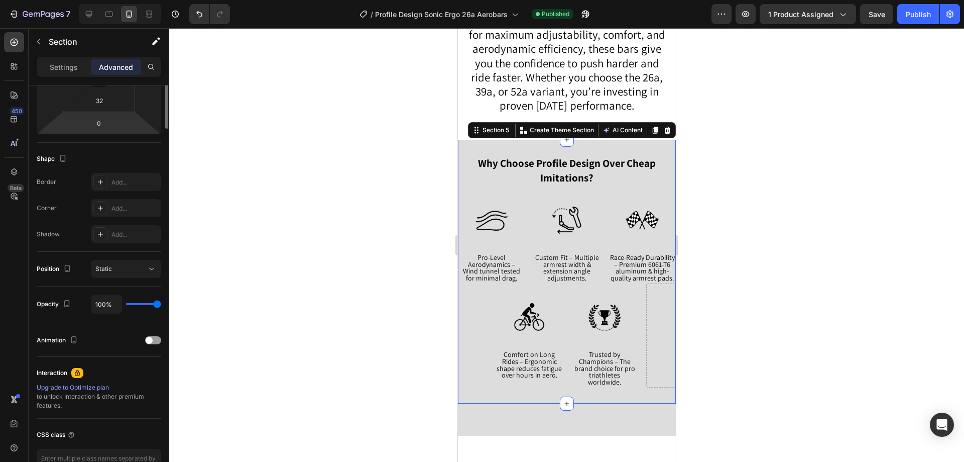
scroll to position [0, 0]
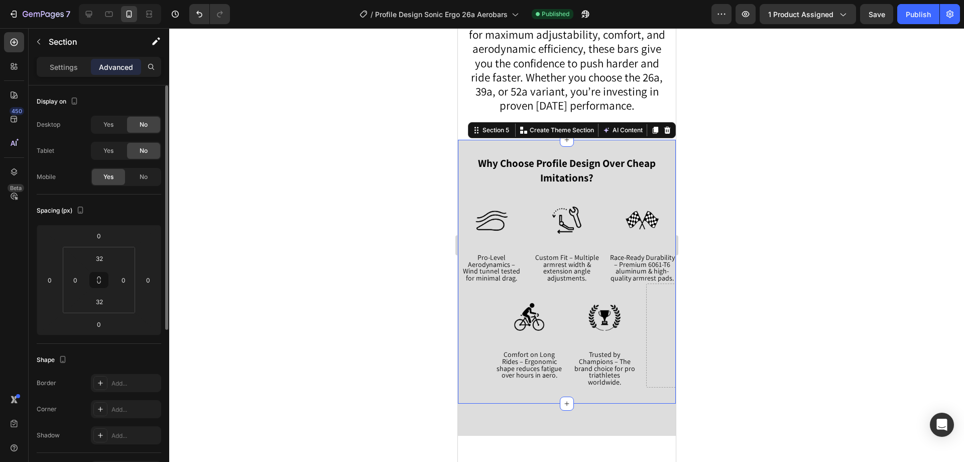
click at [66, 77] on div "Settings Advanced" at bounding box center [99, 71] width 141 height 29
click at [65, 71] on p "Settings" at bounding box center [64, 67] width 28 height 11
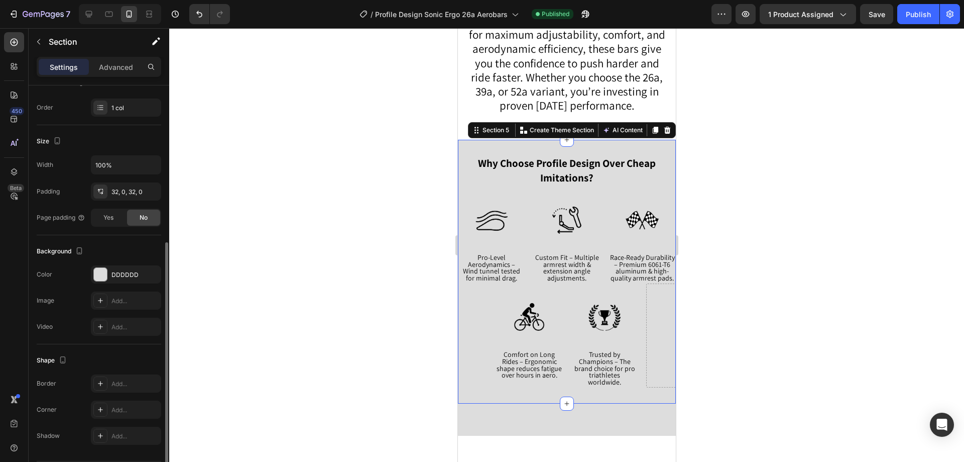
scroll to position [182, 0]
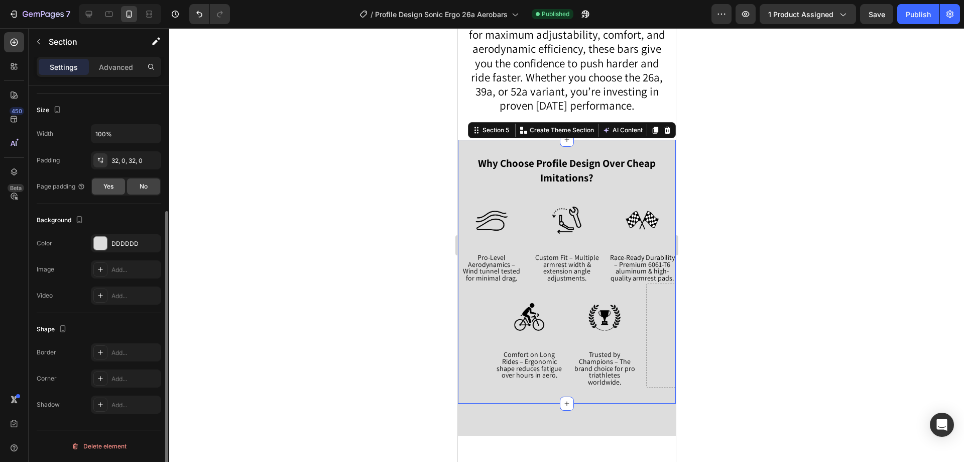
click at [105, 188] on span "Yes" at bounding box center [108, 186] width 10 height 9
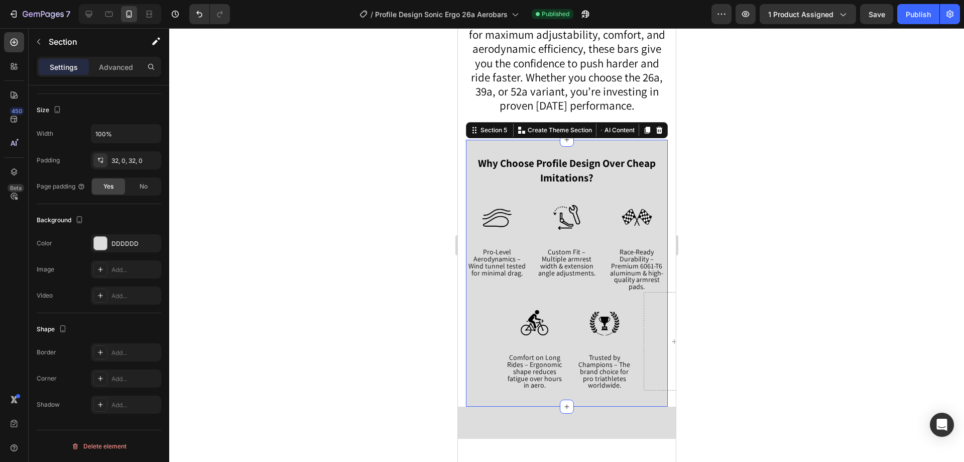
click at [243, 198] on div at bounding box center [566, 244] width 795 height 433
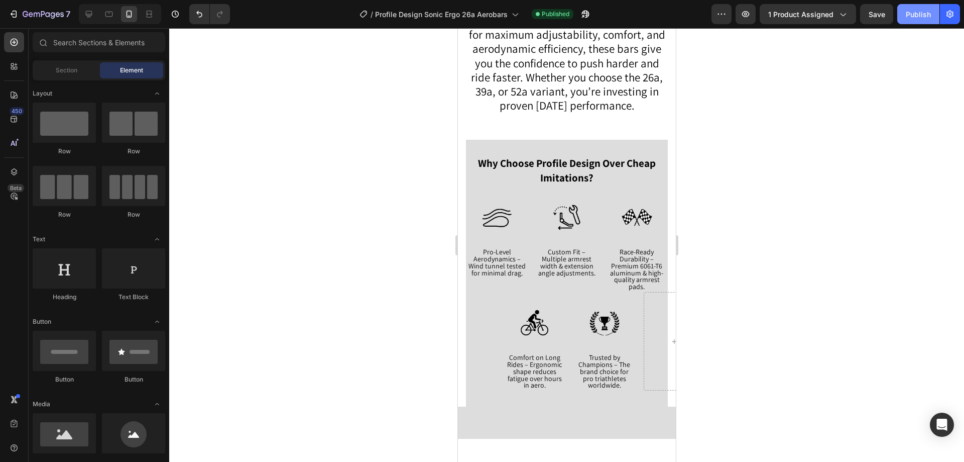
click at [902, 22] on button "Publish" at bounding box center [918, 14] width 42 height 20
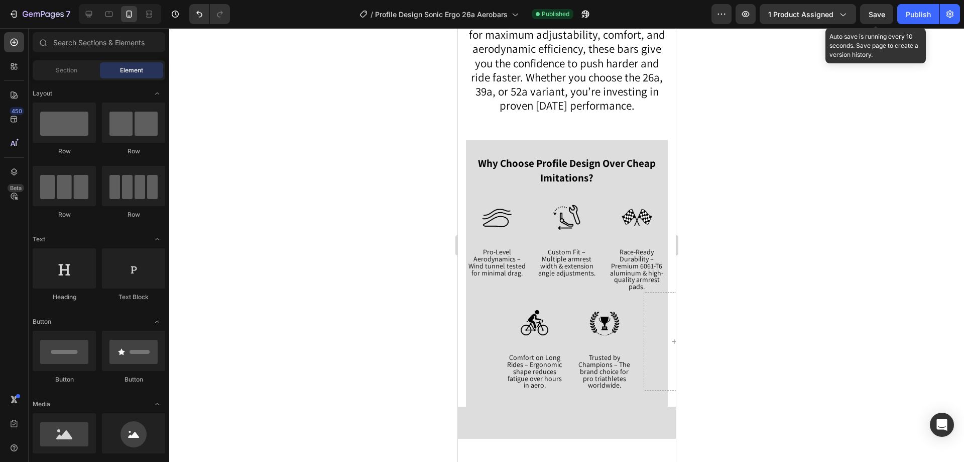
click at [873, 18] on span "Save" at bounding box center [877, 14] width 17 height 9
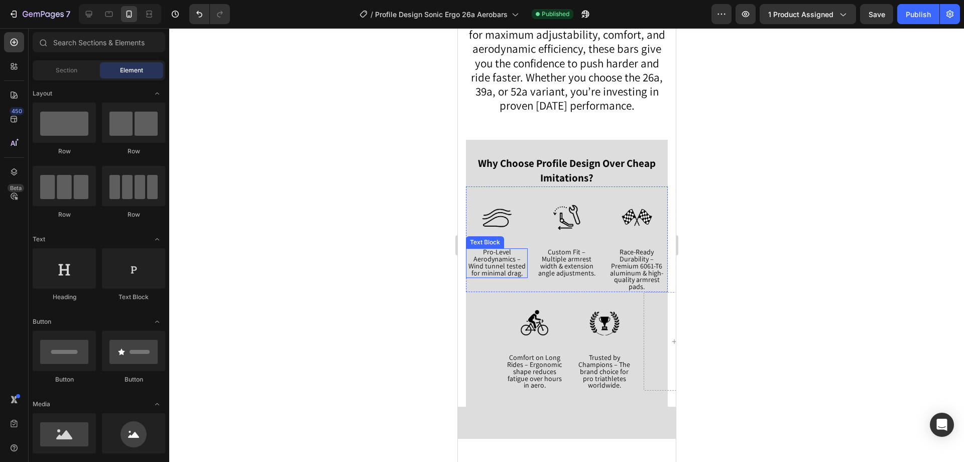
click at [502, 268] on span "Wind tunnel tested for minimal drag." at bounding box center [496, 269] width 57 height 16
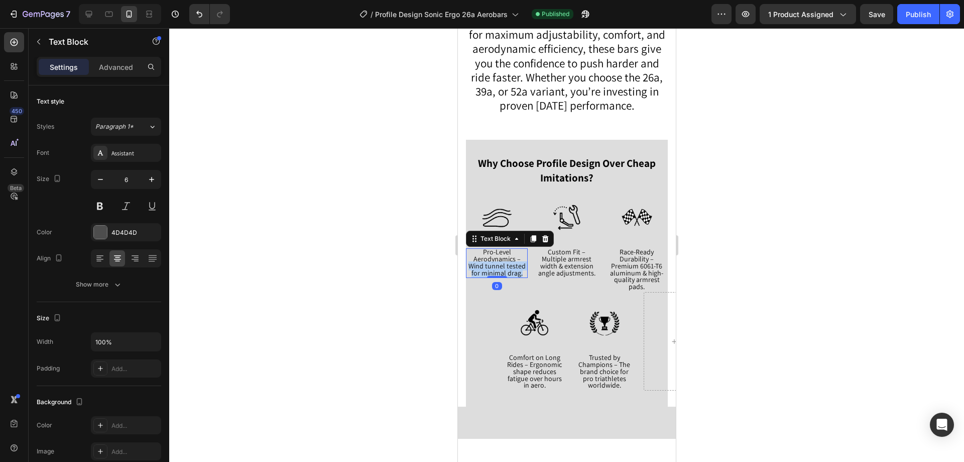
click at [502, 268] on span "Wind tunnel tested for minimal drag." at bounding box center [496, 269] width 57 height 16
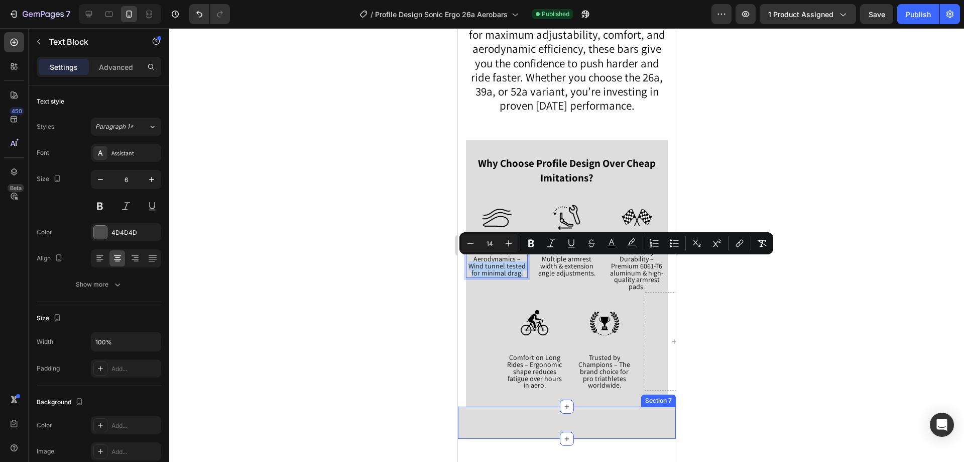
click at [472, 426] on div "Image Pro-Level Aerodynamics – Wind tunnel tested for minimal drag. Text Block …" at bounding box center [567, 422] width 218 height 32
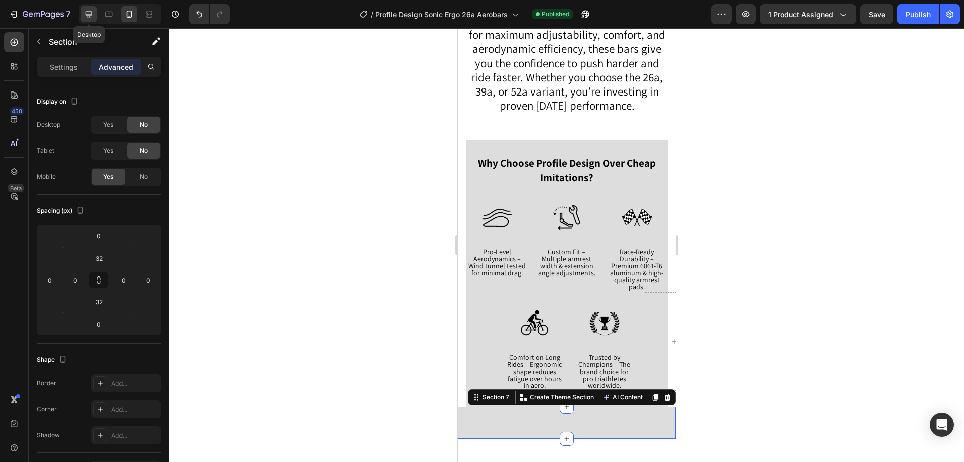
click at [92, 16] on icon at bounding box center [89, 14] width 10 height 10
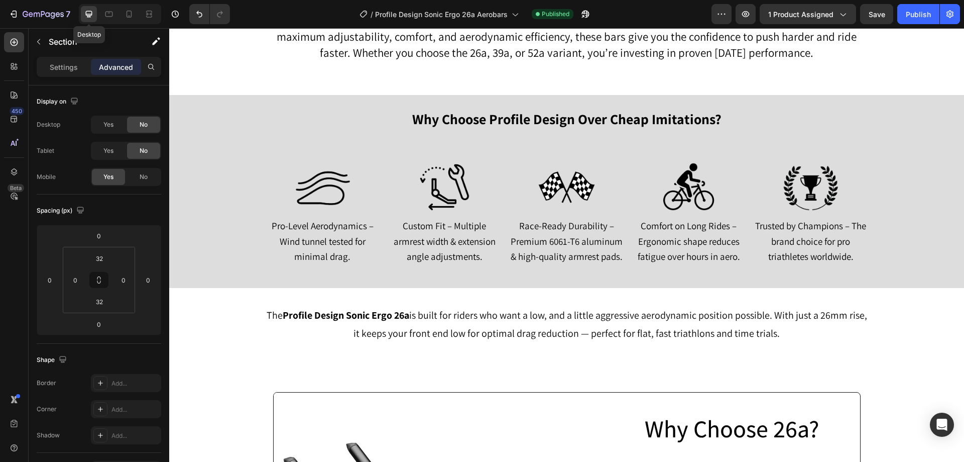
scroll to position [803, 0]
click at [125, 12] on icon at bounding box center [129, 14] width 10 height 10
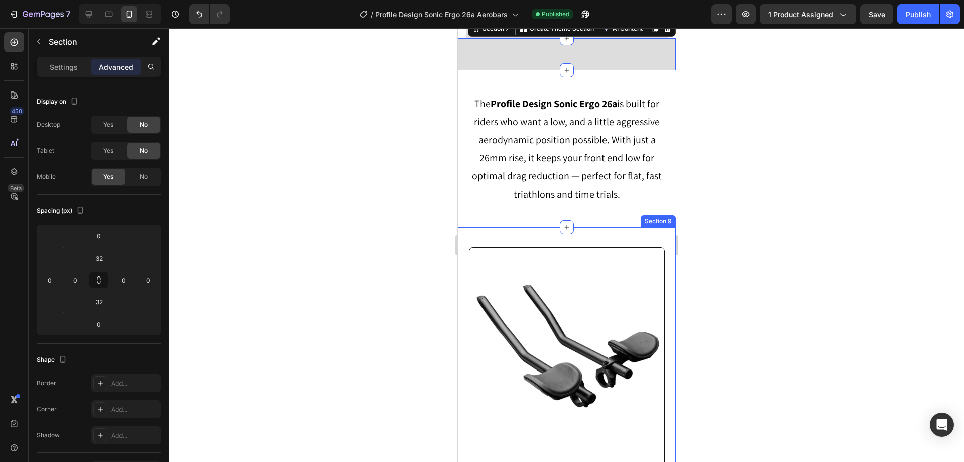
scroll to position [1176, 0]
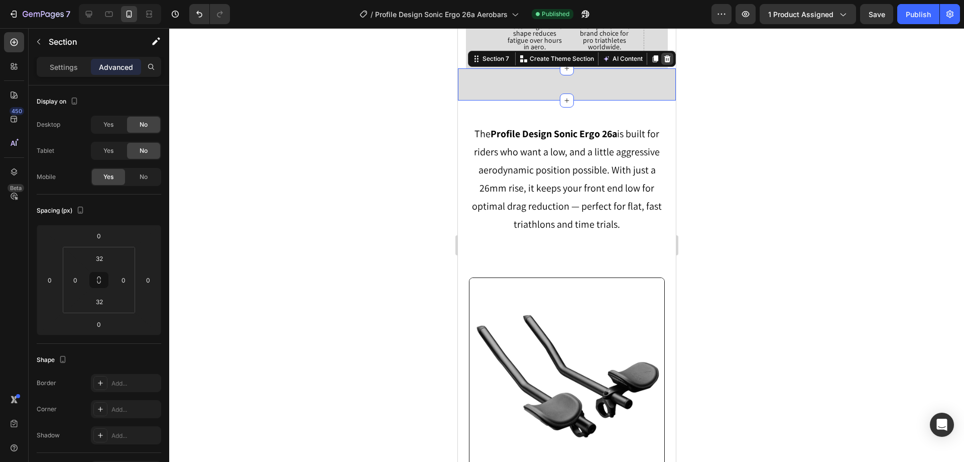
click at [664, 55] on icon at bounding box center [667, 58] width 7 height 7
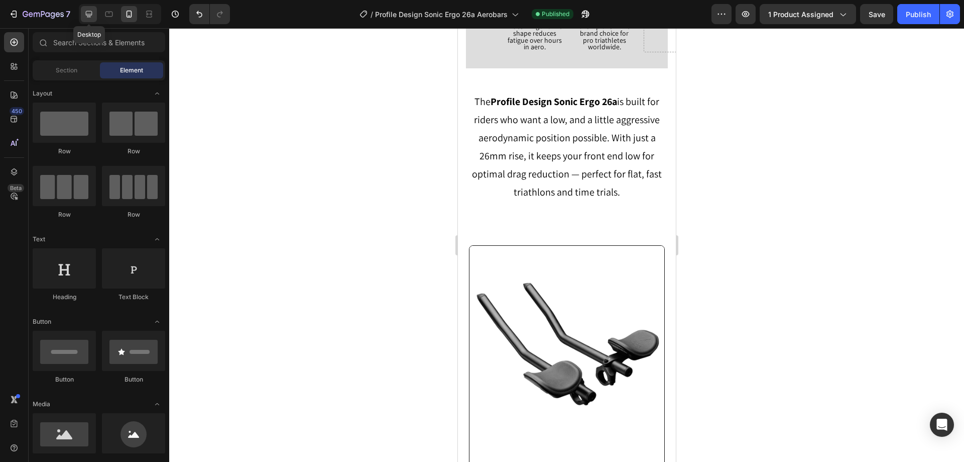
click at [86, 11] on icon at bounding box center [89, 14] width 10 height 10
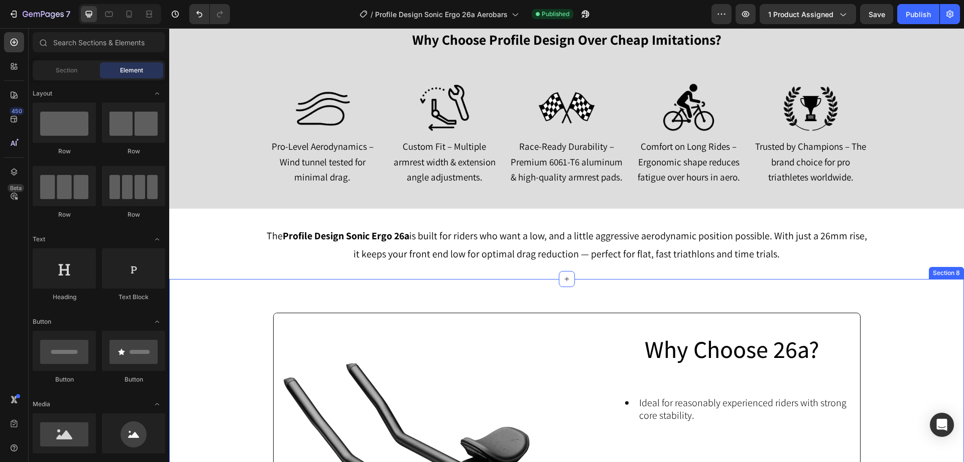
scroll to position [874, 0]
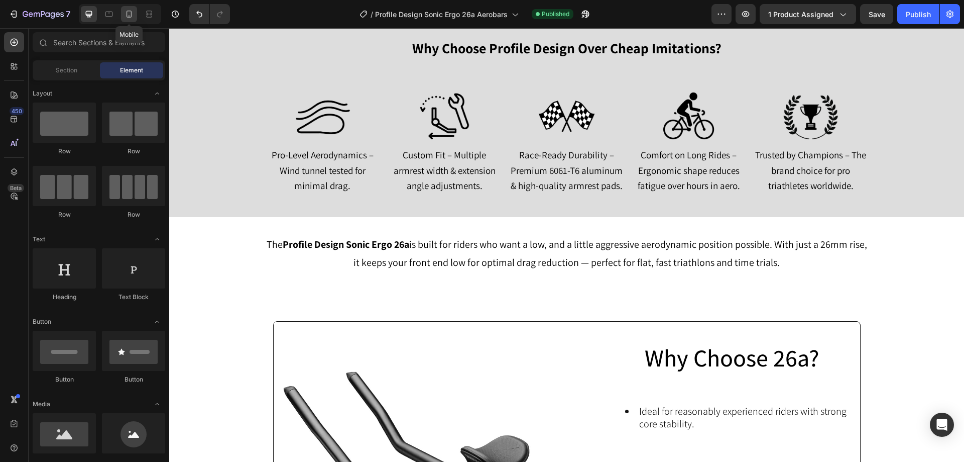
click at [131, 20] on div at bounding box center [129, 14] width 16 height 16
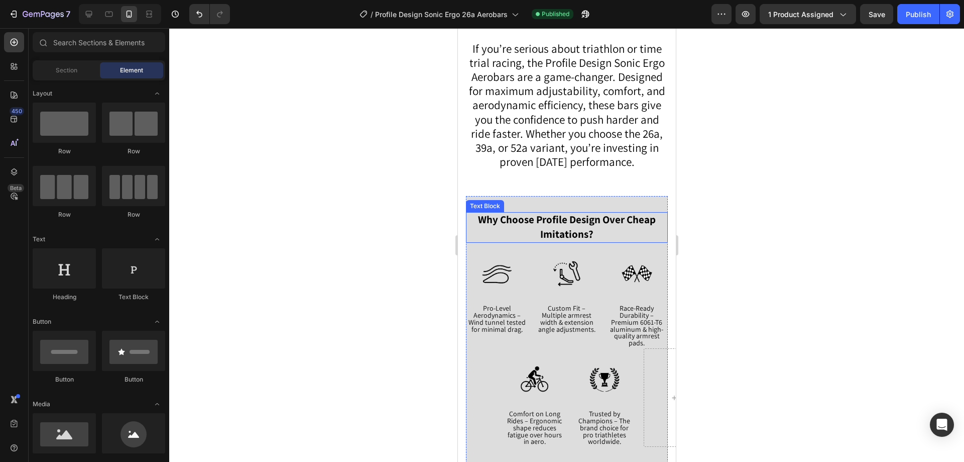
scroll to position [824, 0]
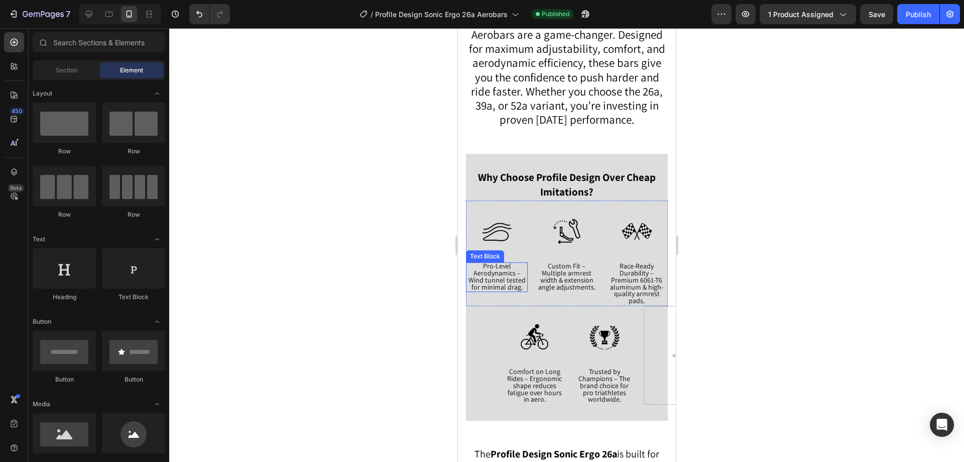
click at [492, 268] on span "Pro-Level Aerodynamics –" at bounding box center [496, 269] width 47 height 16
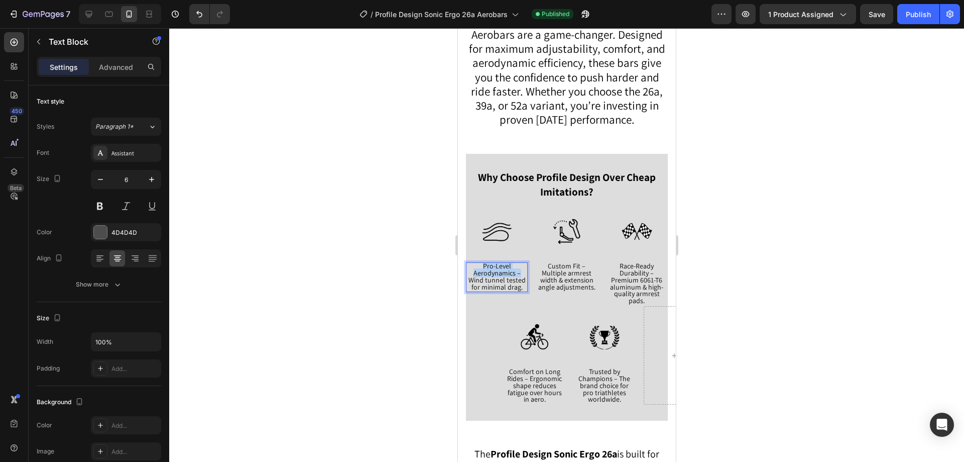
click at [492, 268] on span "Pro-Level Aerodynamics –" at bounding box center [496, 269] width 47 height 16
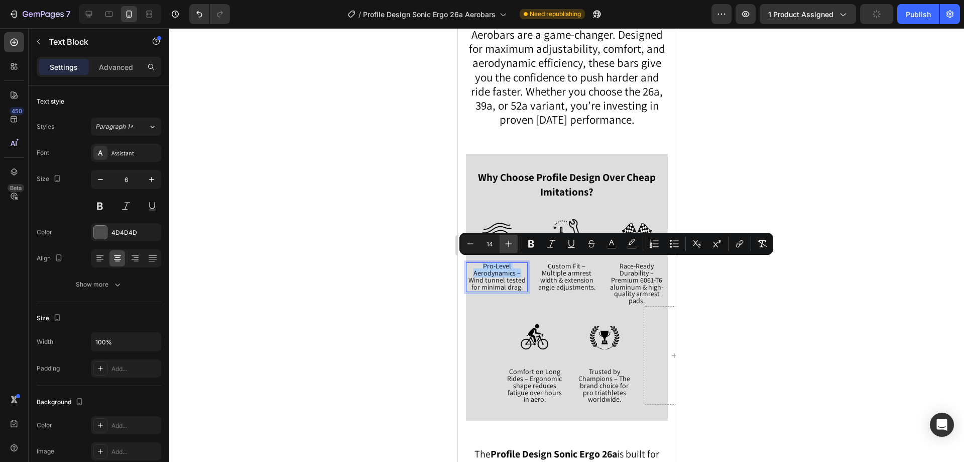
click at [509, 245] on icon "Editor contextual toolbar" at bounding box center [509, 244] width 7 height 7
click at [471, 244] on icon "Editor contextual toolbar" at bounding box center [471, 244] width 10 height 10
type input "13"
click at [564, 273] on span "Custom Fit – Multiple armrest width & extension angle adjustments." at bounding box center [566, 276] width 57 height 30
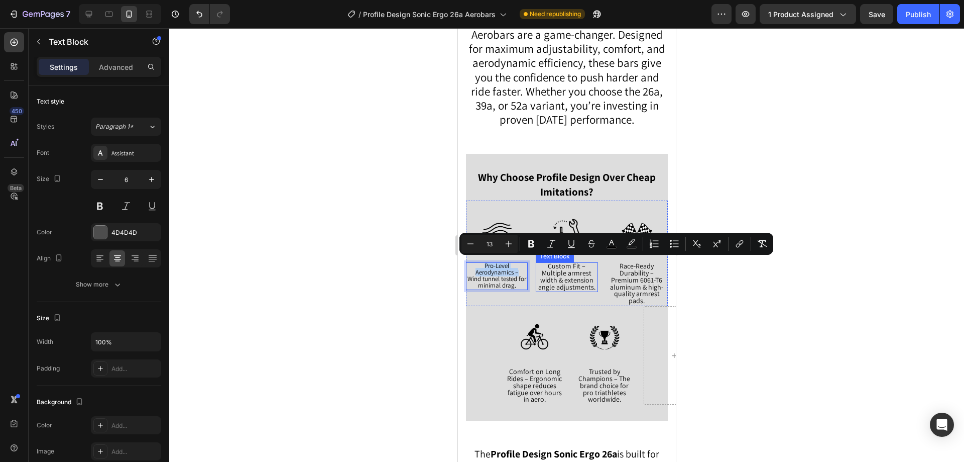
scroll to position [182, 0]
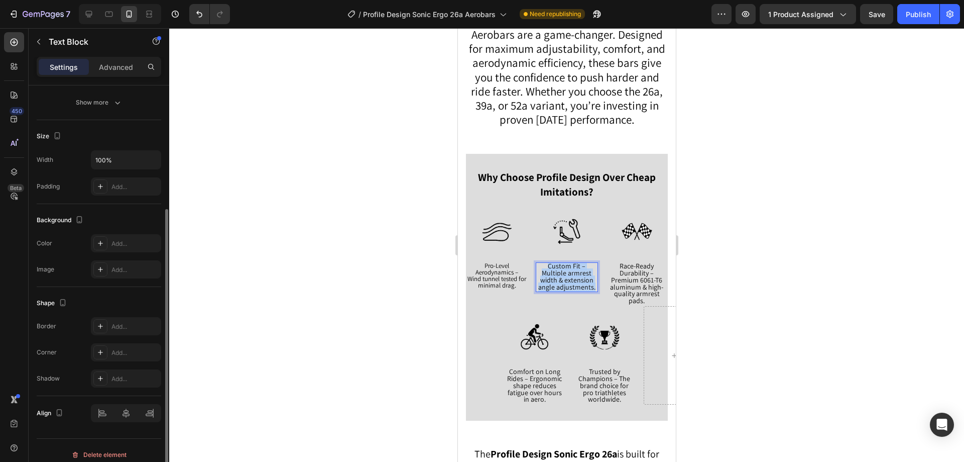
click at [564, 273] on span "Custom Fit – Multiple armrest width & extension angle adjustments." at bounding box center [566, 276] width 57 height 30
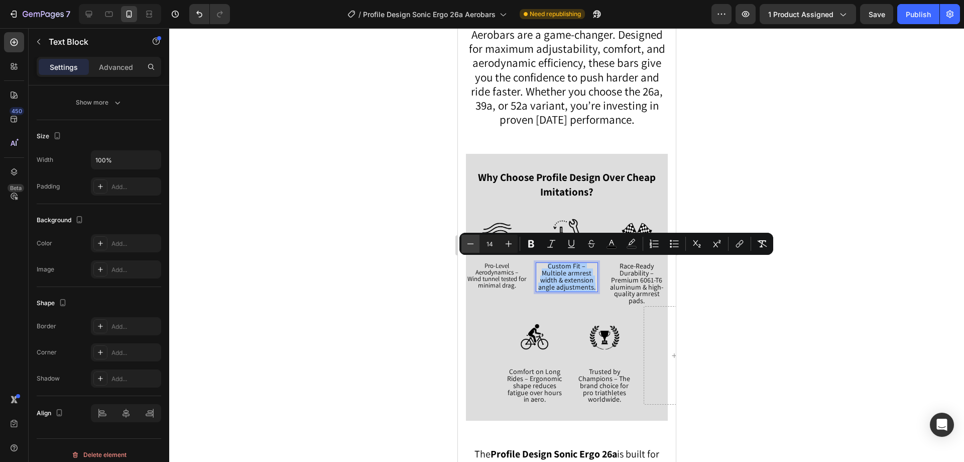
click at [470, 240] on icon "Editor contextual toolbar" at bounding box center [471, 244] width 10 height 10
type input "13"
click at [620, 279] on span "Race-Ready Durability – Premium 6061-T6 aluminum & high-quality armrest pads." at bounding box center [636, 283] width 53 height 44
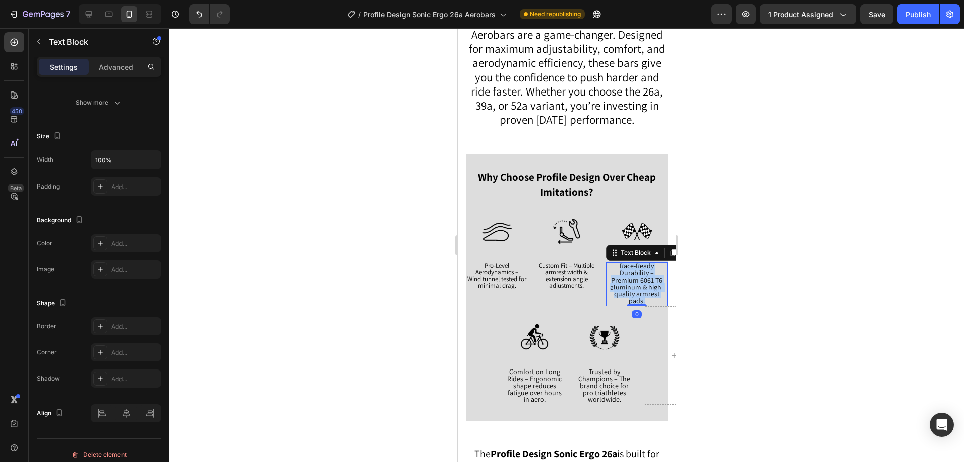
click at [620, 279] on span "Race-Ready Durability – Premium 6061-T6 aluminum & high-quality armrest pads." at bounding box center [636, 283] width 53 height 44
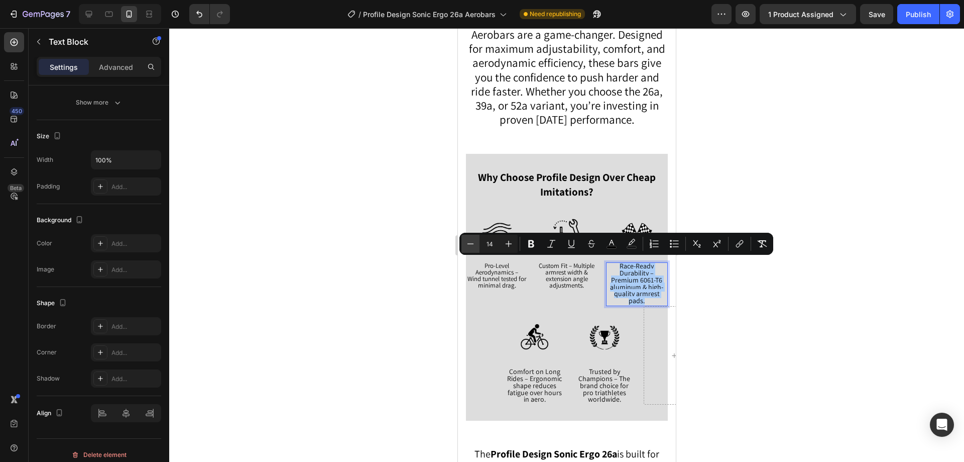
click at [470, 245] on icon "Editor contextual toolbar" at bounding box center [471, 244] width 10 height 10
type input "13"
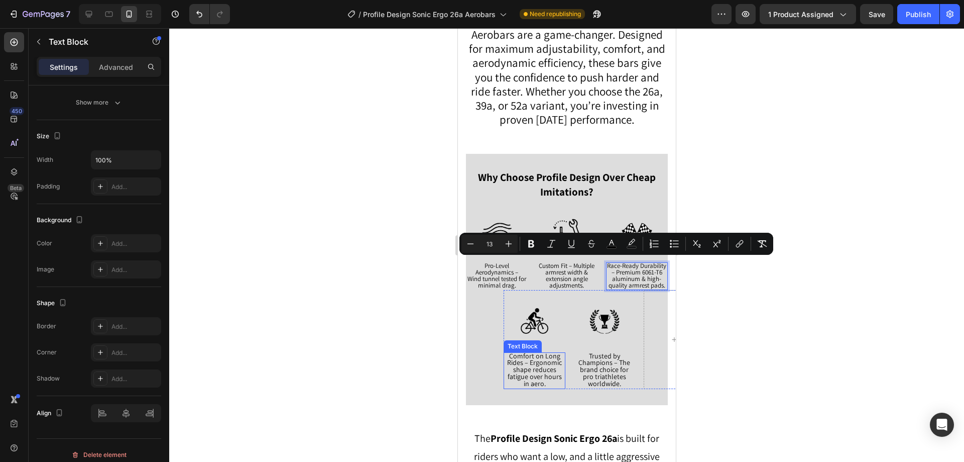
click at [534, 366] on span "Comfort on Long Rides – Ergonomic shape reduces fatigue over hours in aero." at bounding box center [534, 369] width 55 height 37
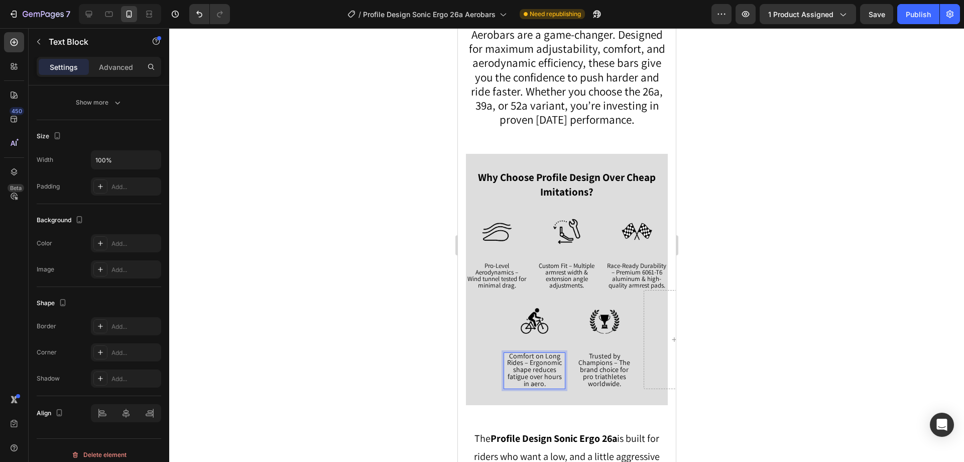
click at [534, 366] on span "Comfort on Long Rides – Ergonomic shape reduces fatigue over hours in aero." at bounding box center [534, 369] width 55 height 37
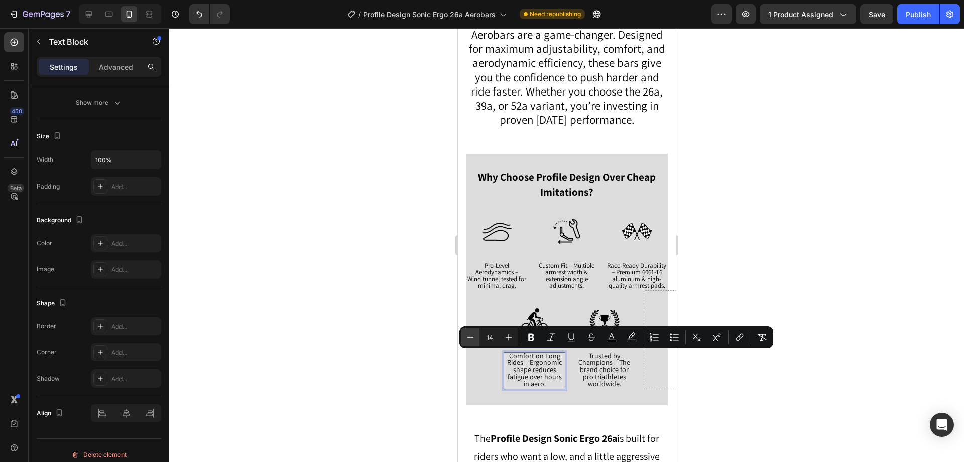
click at [471, 339] on icon "Editor contextual toolbar" at bounding box center [471, 337] width 10 height 10
type input "13"
click at [592, 365] on span "Trusted by Champions – The brand choice for pro triathletes worldwide." at bounding box center [604, 369] width 52 height 37
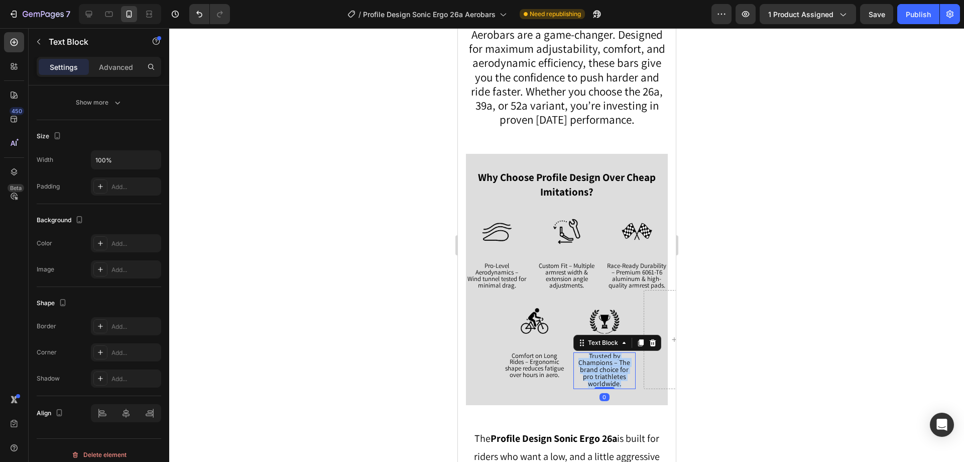
click at [592, 365] on span "Trusted by Champions – The brand choice for pro triathletes worldwide." at bounding box center [604, 369] width 52 height 37
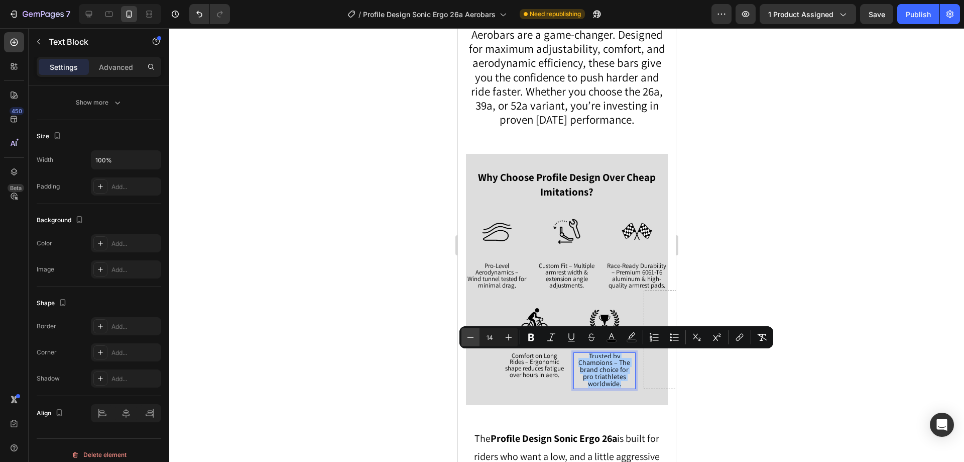
click at [471, 338] on icon "Editor contextual toolbar" at bounding box center [471, 337] width 10 height 10
type input "13"
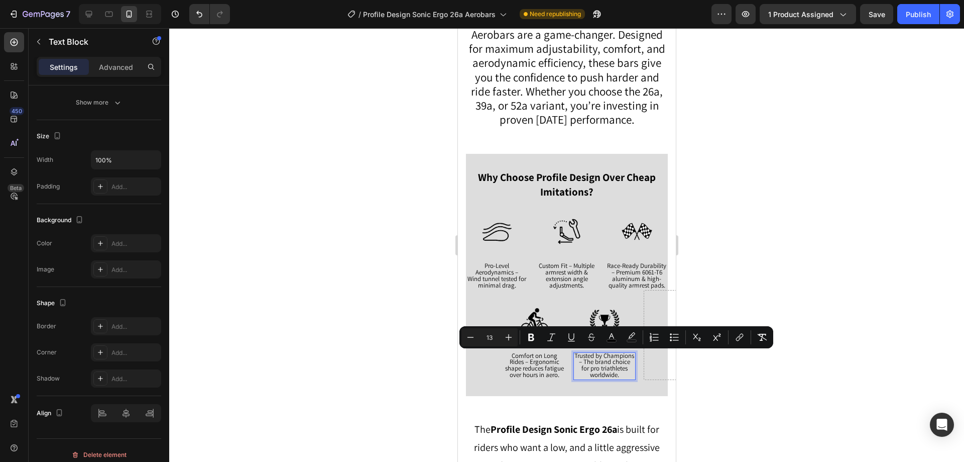
click at [807, 207] on div at bounding box center [566, 244] width 795 height 433
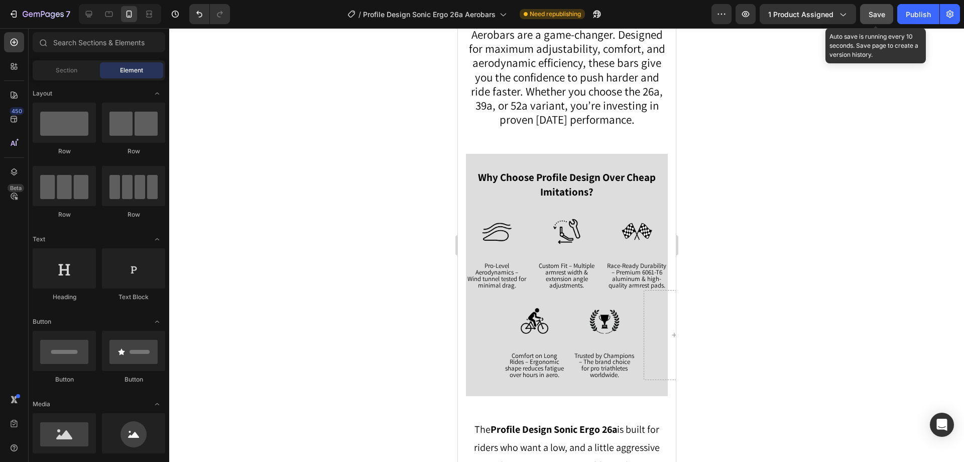
click at [874, 14] on button "Save" at bounding box center [876, 14] width 33 height 20
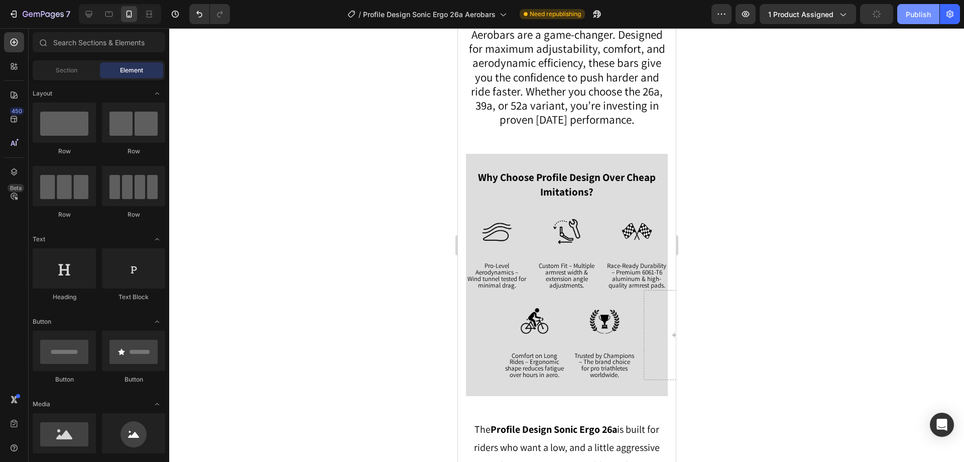
click at [900, 18] on button "Publish" at bounding box center [918, 14] width 42 height 20
click at [483, 166] on div "Why Choose Profile Design Over Cheap Imitations? Text Block Image Pro-Level Aer…" at bounding box center [567, 275] width 202 height 242
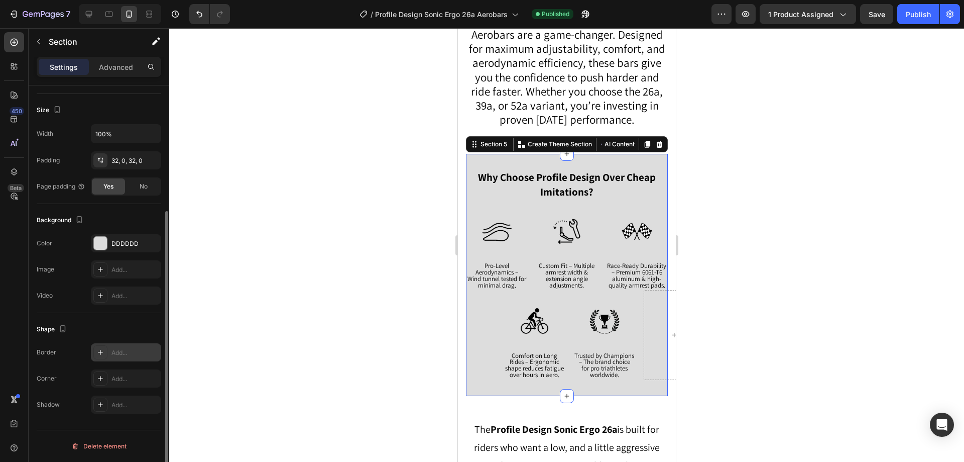
click at [115, 347] on div "Add..." at bounding box center [126, 352] width 70 height 18
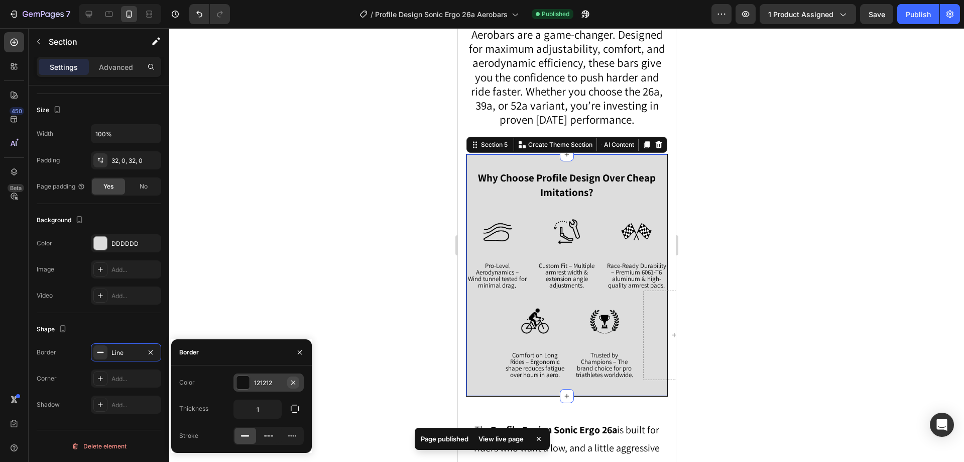
click at [295, 381] on icon "button" at bounding box center [293, 382] width 8 height 8
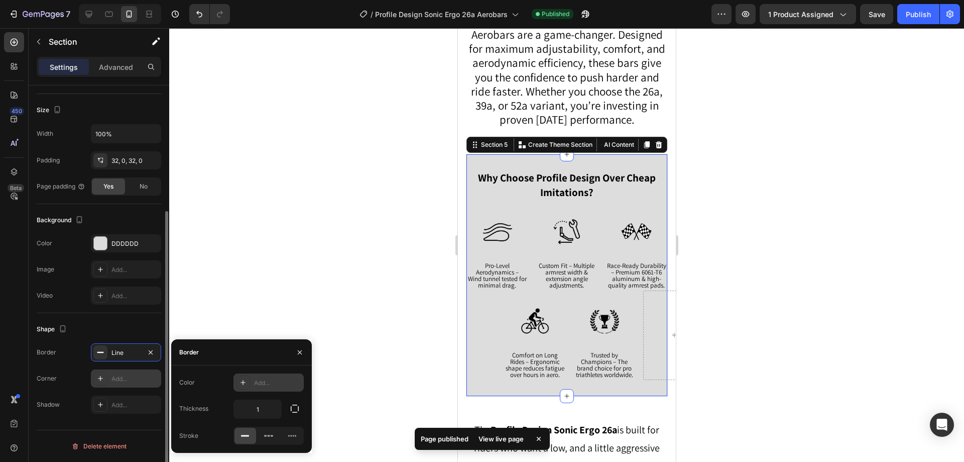
click at [102, 375] on icon at bounding box center [100, 378] width 8 height 8
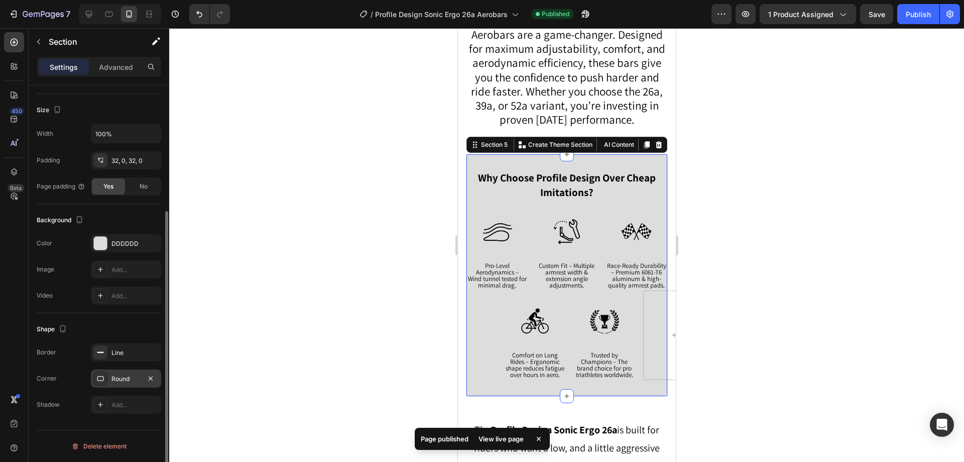
click at [245, 244] on div at bounding box center [566, 244] width 795 height 433
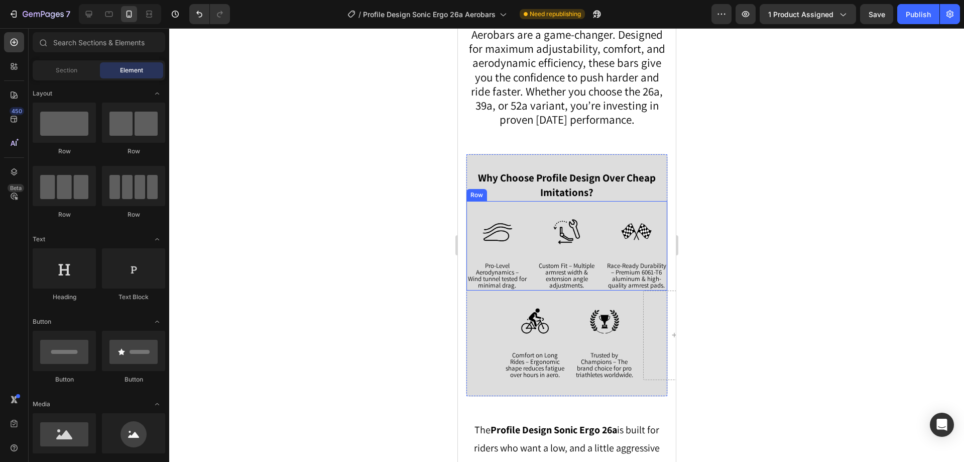
click at [529, 211] on div "Image Pro-Level Aerodynamics – Wind tunnel tested for minimal drag. Text Block …" at bounding box center [566, 245] width 201 height 89
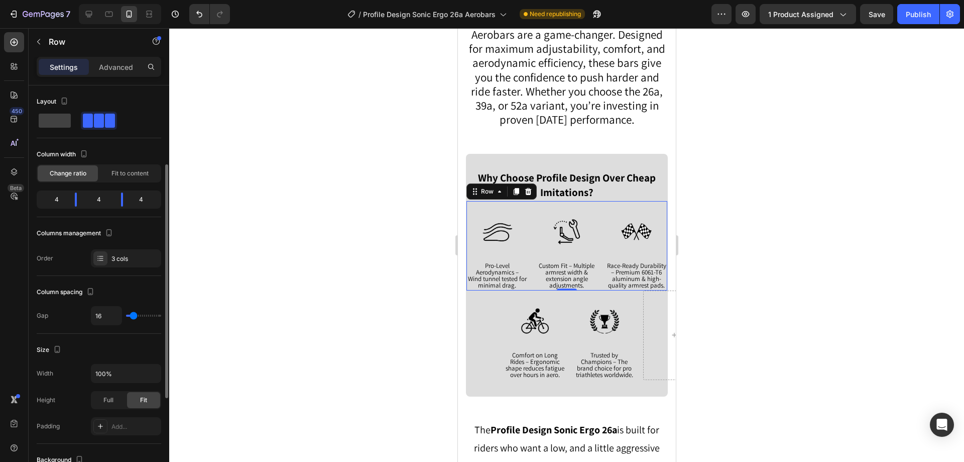
scroll to position [50, 0]
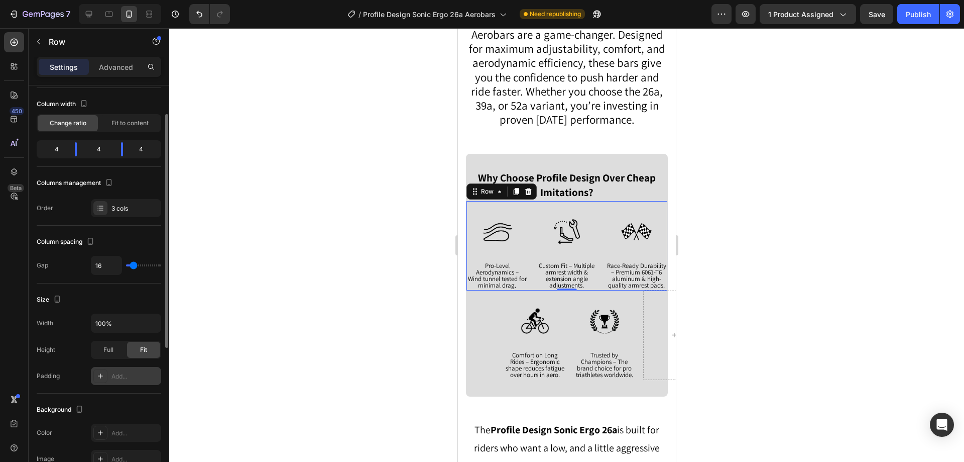
click at [111, 381] on div "Add..." at bounding box center [126, 376] width 70 height 18
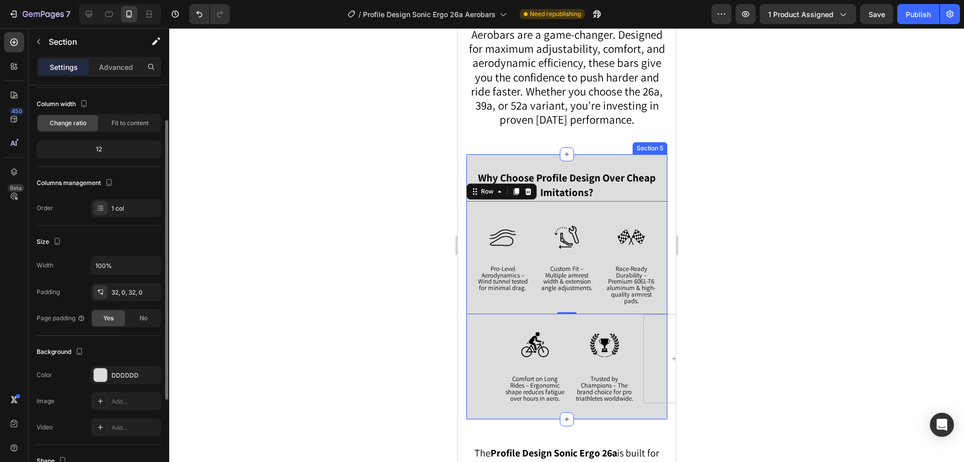
click at [503, 327] on div "Why Choose Profile Design Over Cheap Imitations? Text Block Image Pro-Level Aer…" at bounding box center [566, 286] width 201 height 233
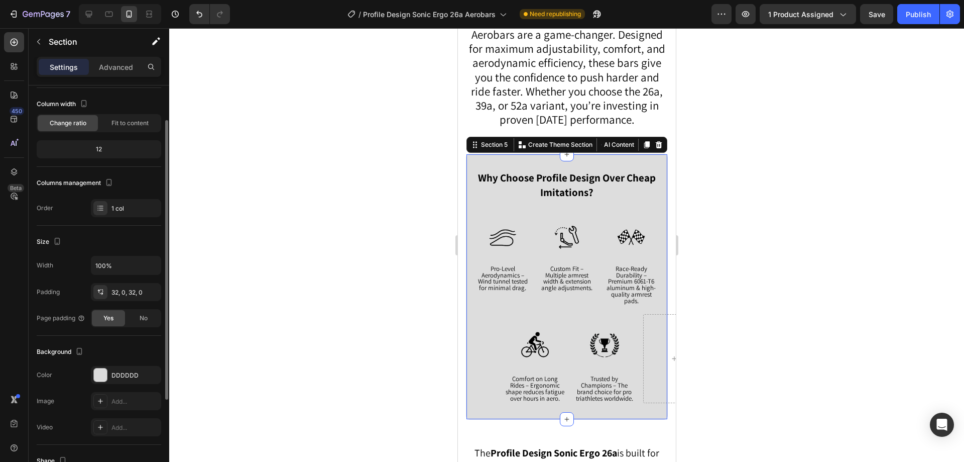
scroll to position [0, 0]
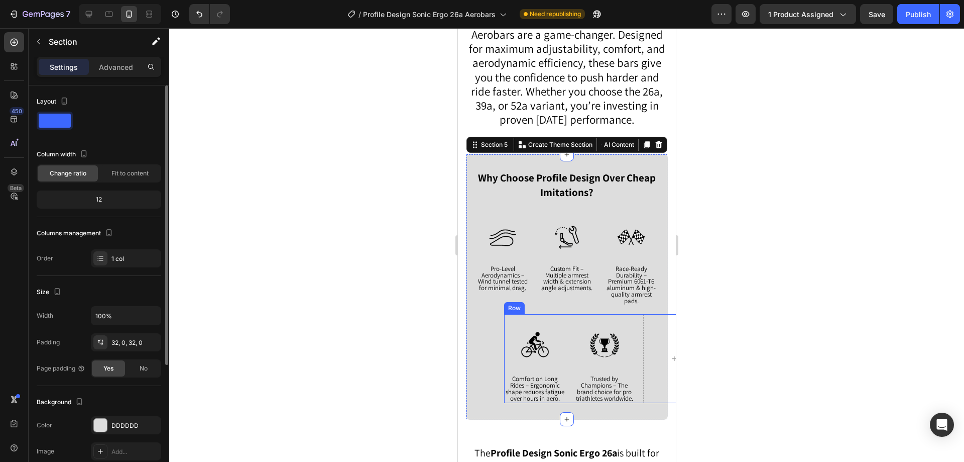
click at [569, 328] on div "Image Comfort on Long Rides – Ergonomic shape reduces fatigue over hours in aer…" at bounding box center [604, 358] width 201 height 89
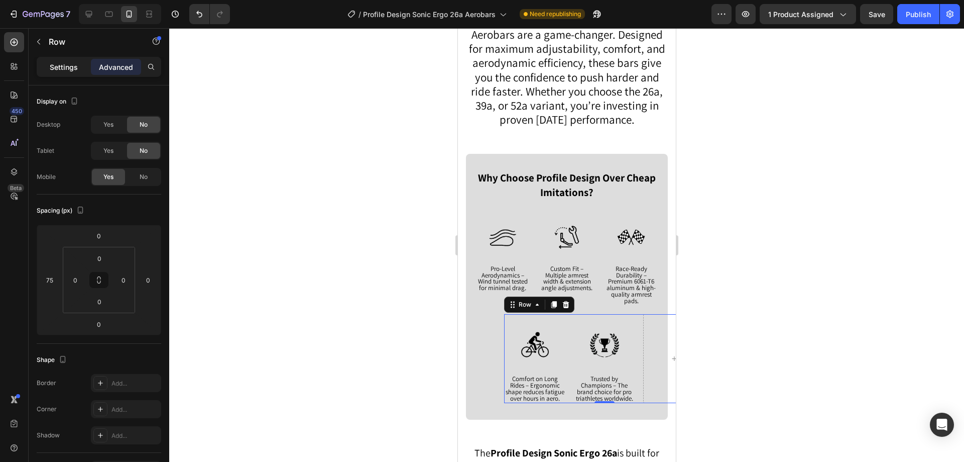
click at [59, 62] on p "Settings" at bounding box center [64, 67] width 28 height 11
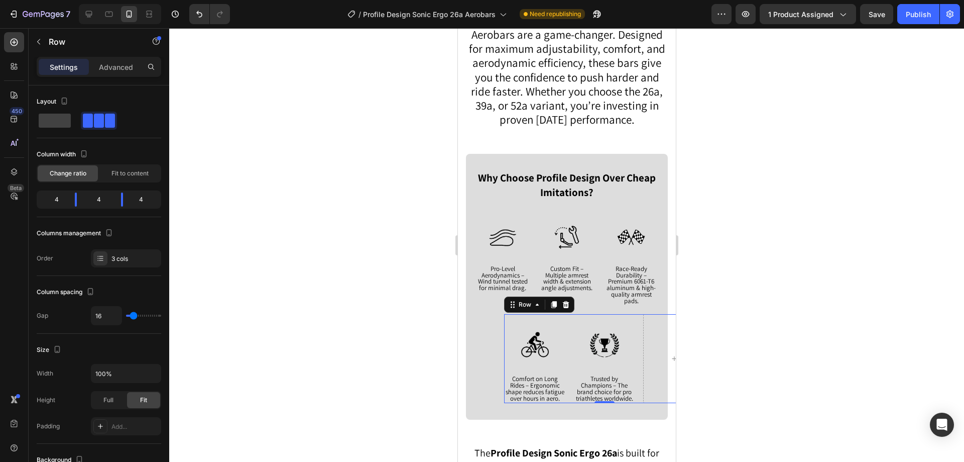
scroll to position [50, 0]
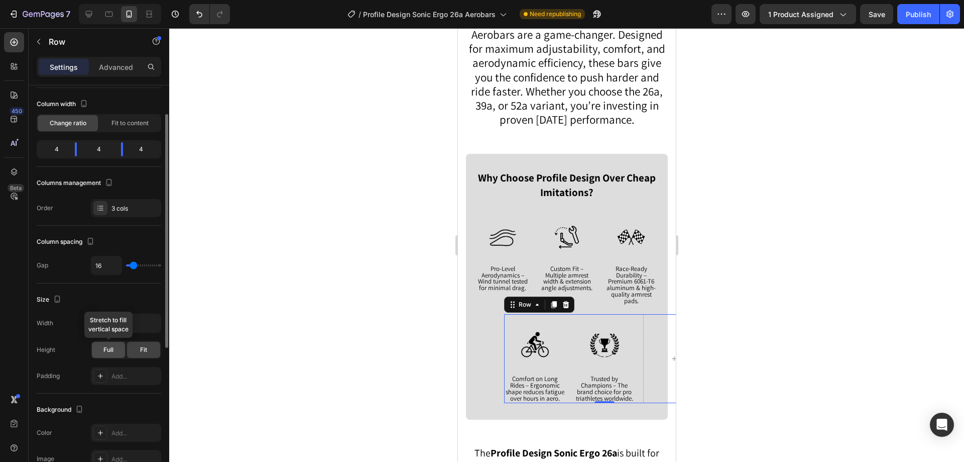
click at [99, 349] on div "Full" at bounding box center [108, 350] width 33 height 16
click at [152, 352] on div "Fit" at bounding box center [143, 350] width 33 height 16
click at [127, 370] on div "Add..." at bounding box center [126, 376] width 70 height 18
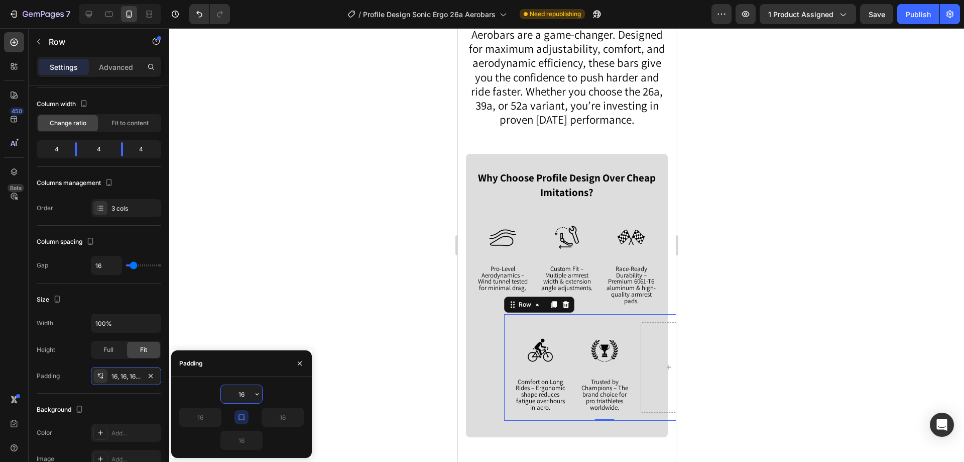
click at [296, 255] on div at bounding box center [566, 244] width 795 height 433
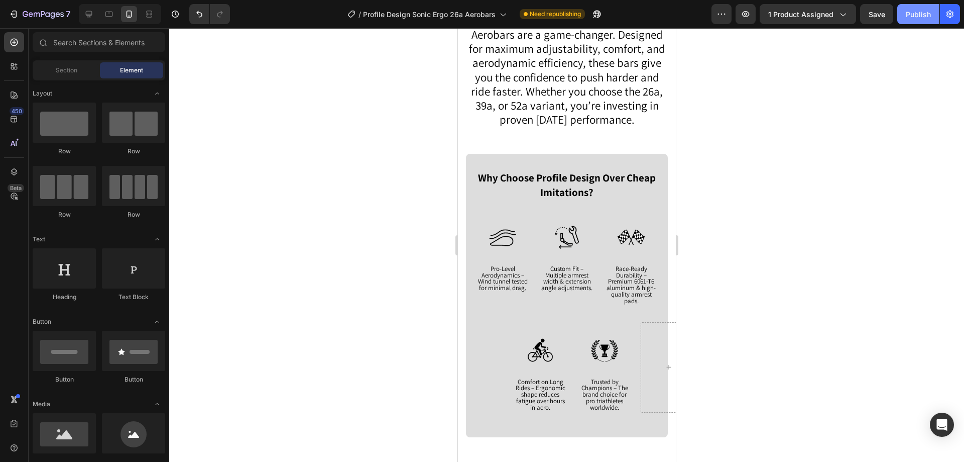
click at [908, 13] on div "Publish" at bounding box center [918, 14] width 25 height 11
click at [574, 279] on span "Custom Fit – Multiple armrest width & extension angle adjustments." at bounding box center [566, 278] width 51 height 28
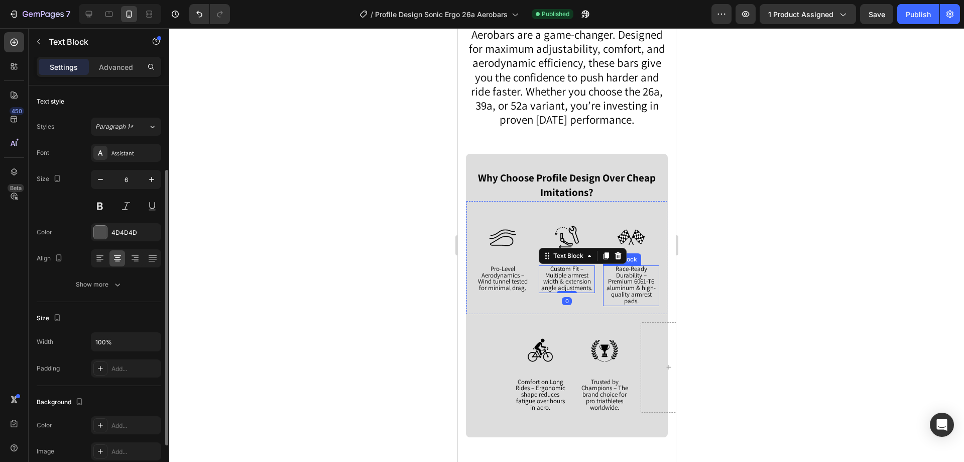
click at [649, 272] on p "Race-Ready Durability – Premium 6061-T6 aluminum & high-quality armrest pads." at bounding box center [631, 285] width 54 height 39
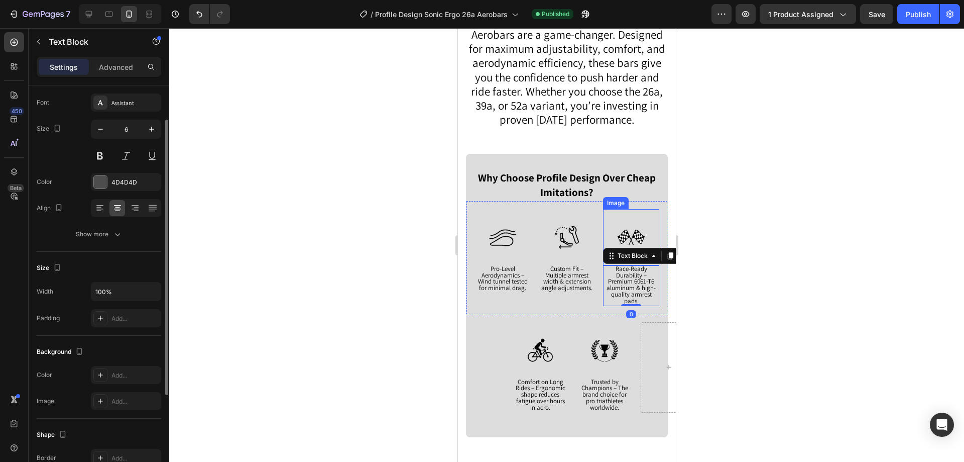
click at [628, 238] on img at bounding box center [631, 237] width 56 height 56
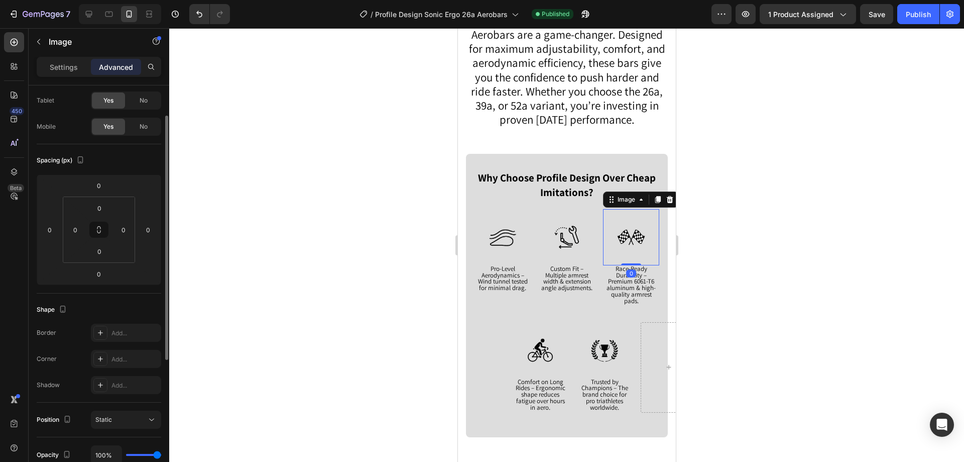
scroll to position [0, 0]
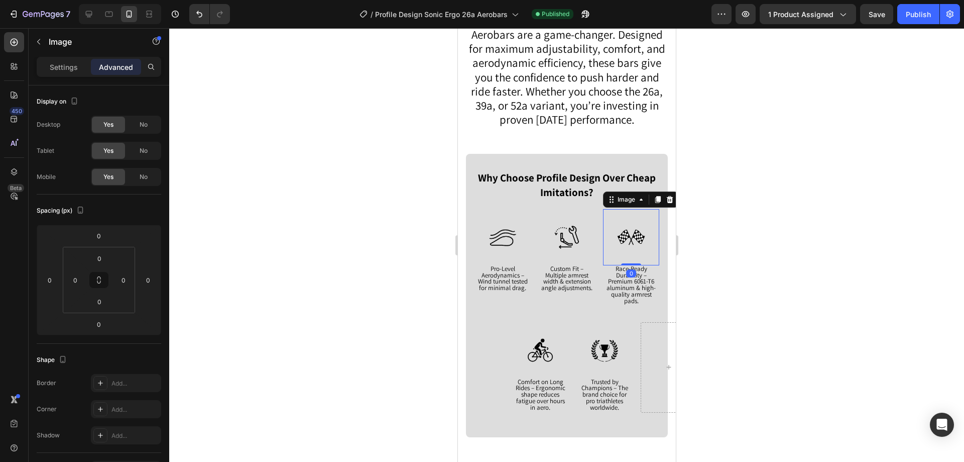
drag, startPoint x: 625, startPoint y: 260, endPoint x: 624, endPoint y: 232, distance: 28.6
click at [624, 232] on div "Image 0" at bounding box center [631, 237] width 56 height 56
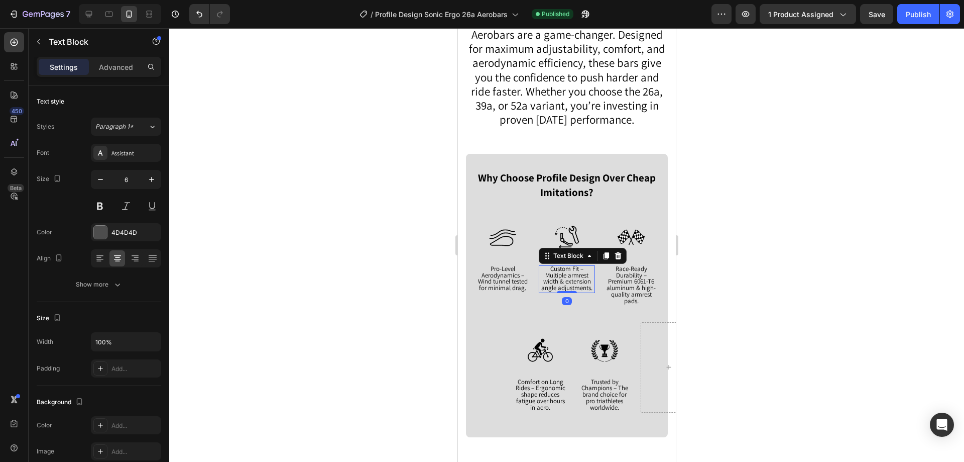
click at [559, 268] on span "Custom Fit – Multiple armrest width & extension angle adjustments." at bounding box center [566, 278] width 51 height 28
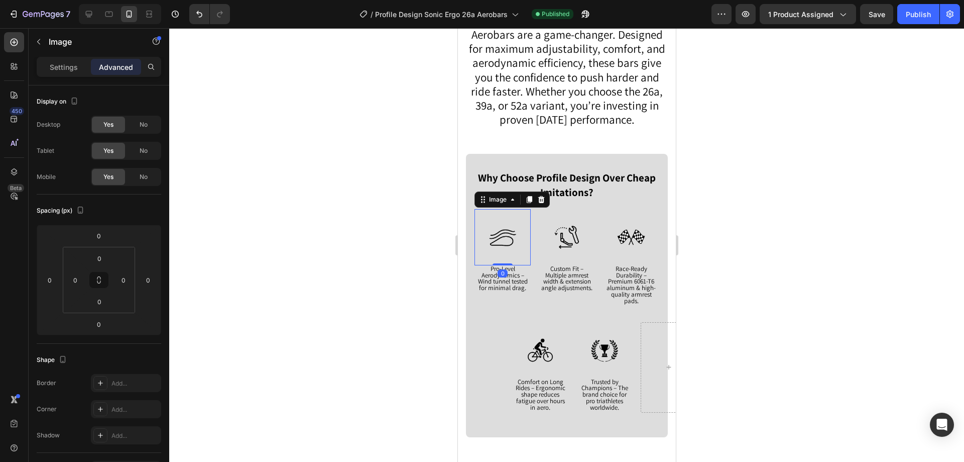
click at [515, 255] on img at bounding box center [502, 237] width 56 height 56
click at [553, 265] on span "Custom Fit – Multiple armrest width & extension angle adjustments." at bounding box center [566, 278] width 51 height 28
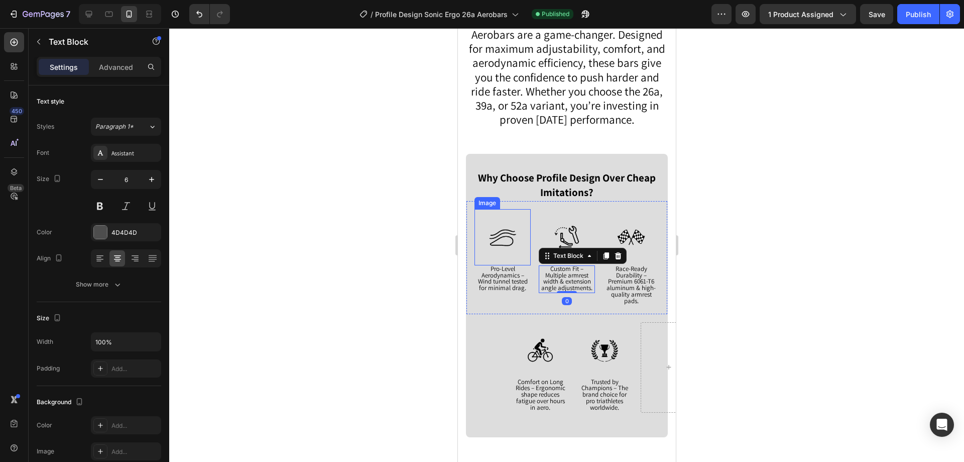
click at [508, 251] on img at bounding box center [502, 237] width 56 height 56
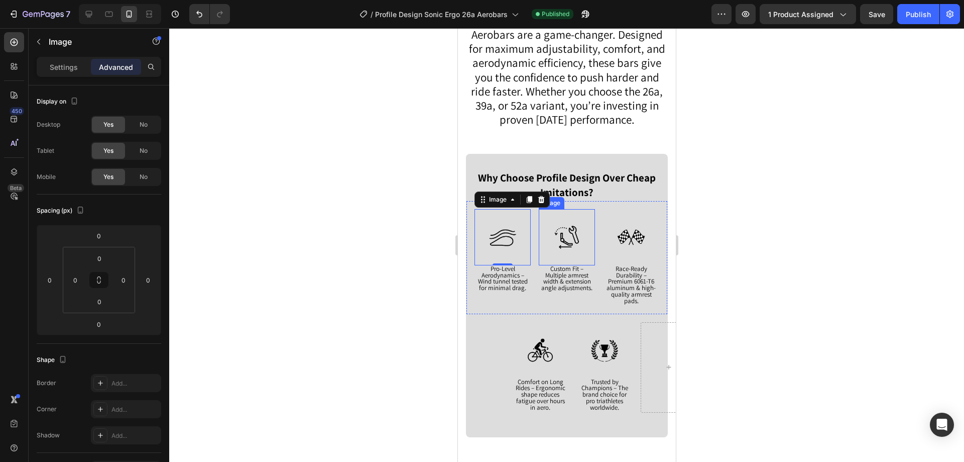
click at [577, 260] on img at bounding box center [566, 237] width 56 height 56
drag, startPoint x: 568, startPoint y: 262, endPoint x: 567, endPoint y: 268, distance: 6.0
click at [567, 268] on div at bounding box center [566, 269] width 20 height 3
type input "12"
click at [498, 243] on img at bounding box center [502, 237] width 56 height 56
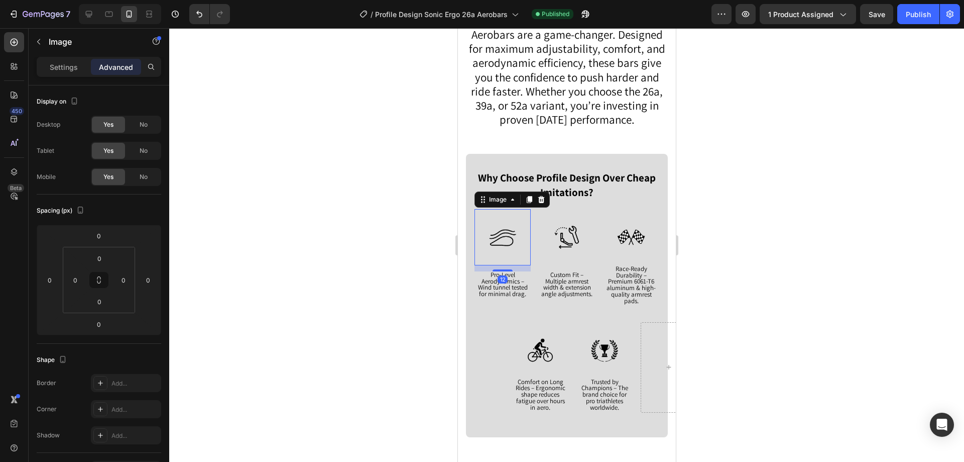
drag, startPoint x: 505, startPoint y: 262, endPoint x: 505, endPoint y: 268, distance: 6.0
click at [505, 269] on div at bounding box center [502, 270] width 20 height 2
type input "12"
click at [788, 239] on div at bounding box center [566, 244] width 795 height 433
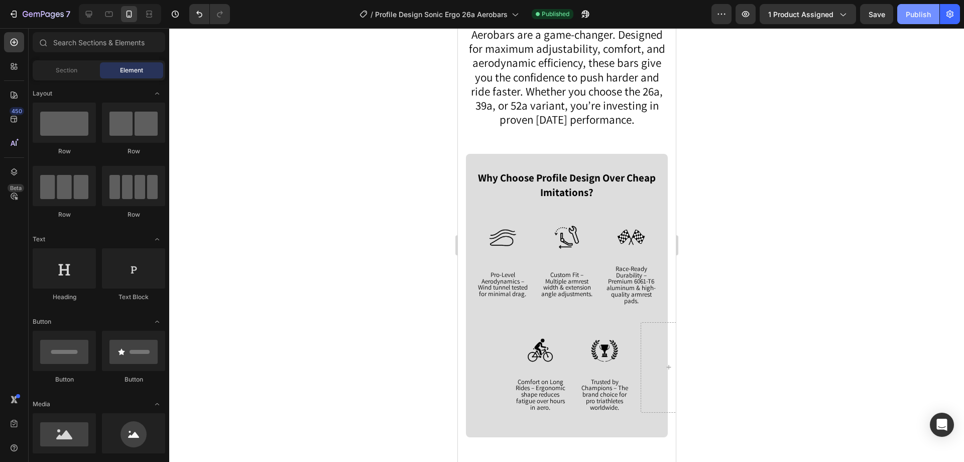
click at [907, 15] on div "Publish" at bounding box center [918, 14] width 25 height 11
click at [510, 285] on span "Wind tunnel tested for minimal drag." at bounding box center [503, 290] width 50 height 15
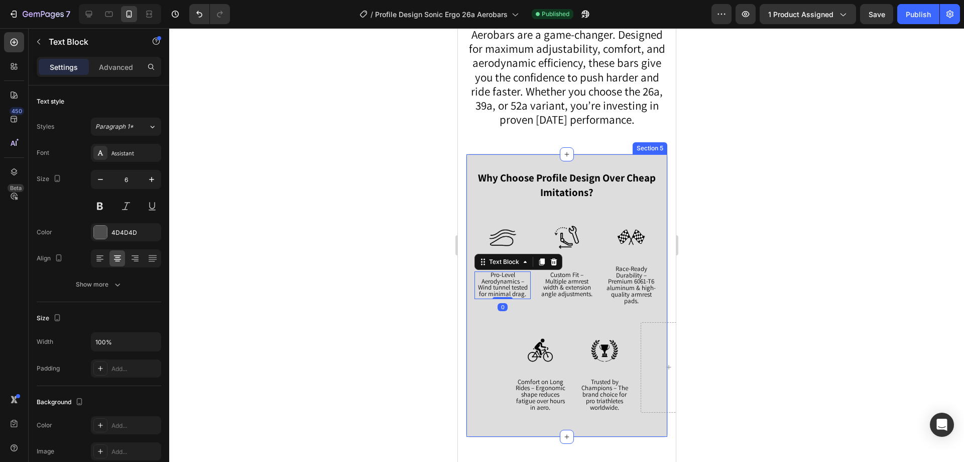
click at [484, 333] on div "Why Choose Profile Design Over Cheap Imitations? Text Block Image Pro-Level Aer…" at bounding box center [566, 295] width 201 height 250
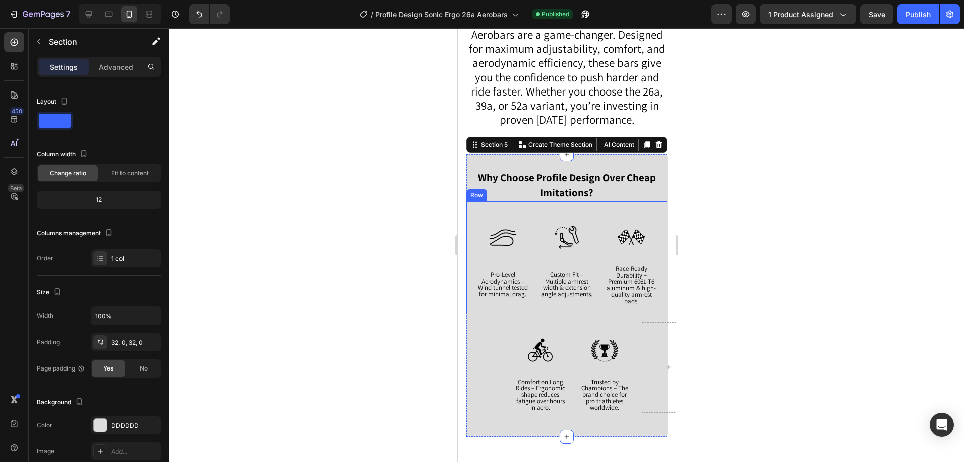
click at [567, 281] on span "Custom Fit – Multiple armrest width & extension angle adjustments." at bounding box center [566, 284] width 51 height 28
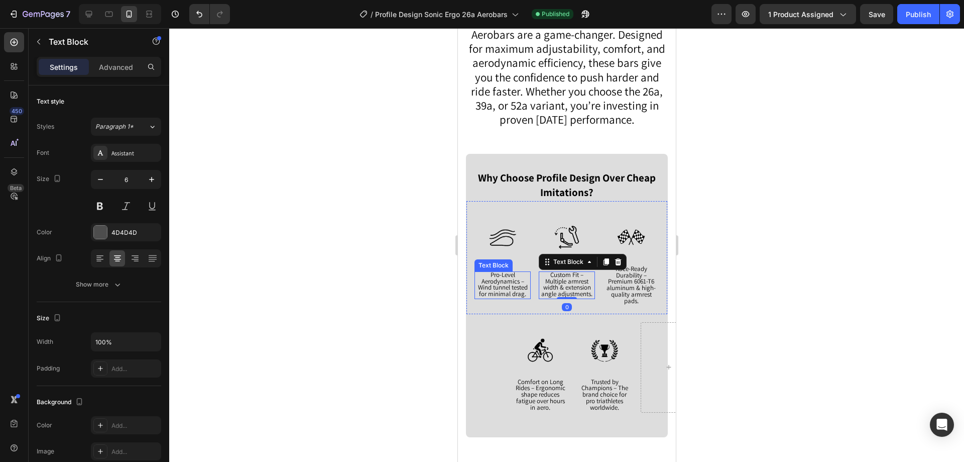
click at [507, 242] on img at bounding box center [502, 237] width 56 height 56
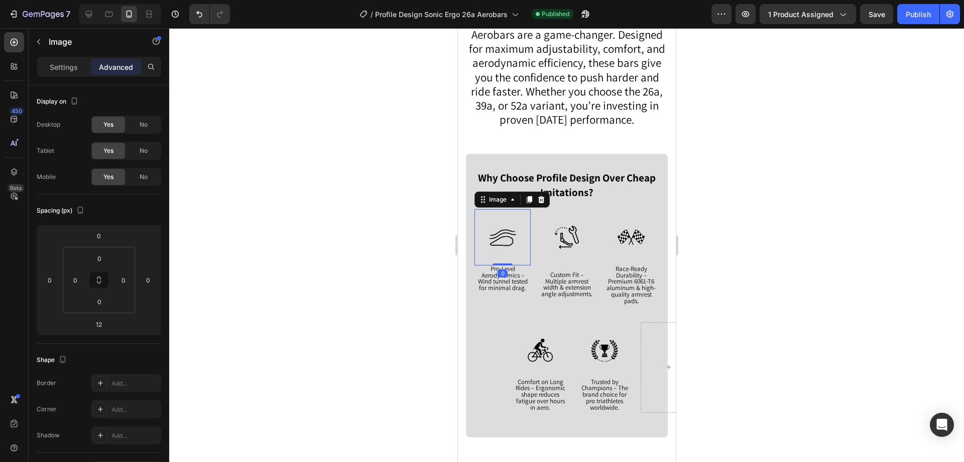
drag, startPoint x: 504, startPoint y: 268, endPoint x: 515, endPoint y: 237, distance: 33.0
click at [503, 243] on div "Image 0" at bounding box center [502, 237] width 56 height 56
type input "0"
click at [584, 224] on img at bounding box center [566, 237] width 56 height 56
drag, startPoint x: 559, startPoint y: 267, endPoint x: 559, endPoint y: 241, distance: 26.6
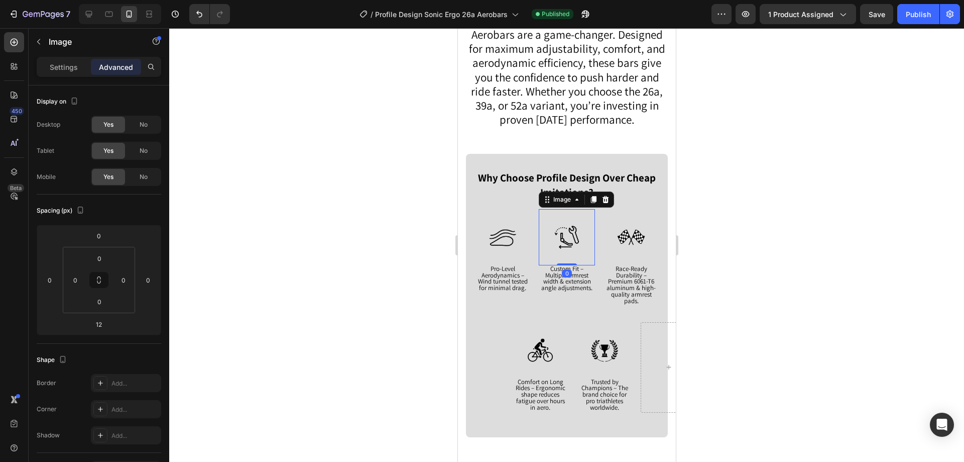
click at [559, 241] on div "Image 0" at bounding box center [566, 237] width 56 height 56
type input "0"
click at [649, 218] on img at bounding box center [631, 237] width 56 height 56
drag, startPoint x: 622, startPoint y: 262, endPoint x: 618, endPoint y: 229, distance: 34.0
click at [623, 226] on div "Image 0" at bounding box center [631, 237] width 56 height 56
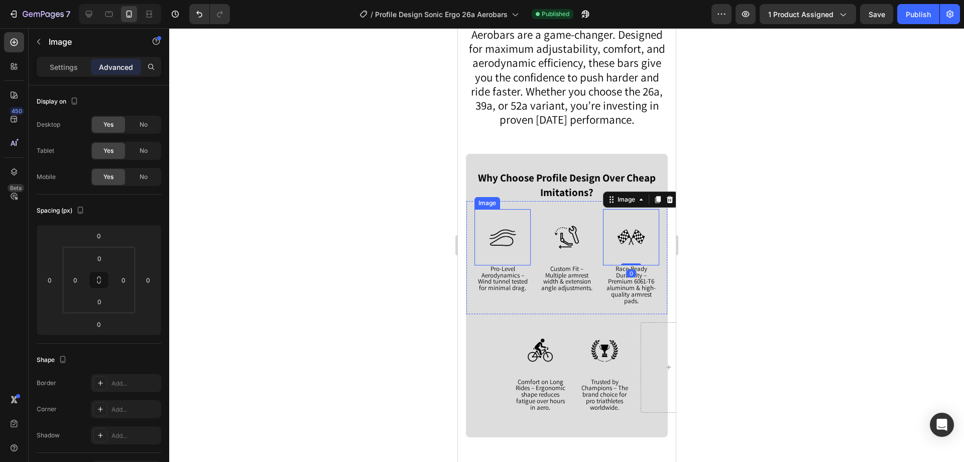
click at [497, 247] on img at bounding box center [502, 237] width 56 height 56
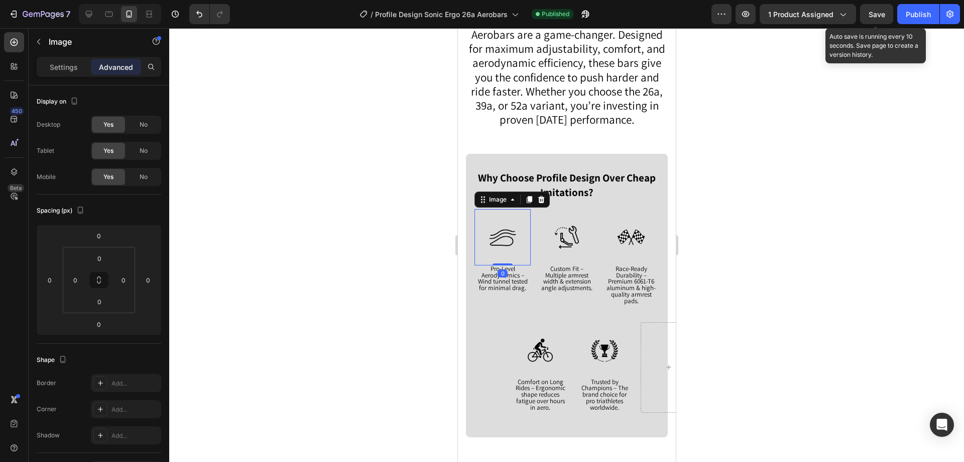
click at [884, 20] on button "Save" at bounding box center [876, 14] width 33 height 20
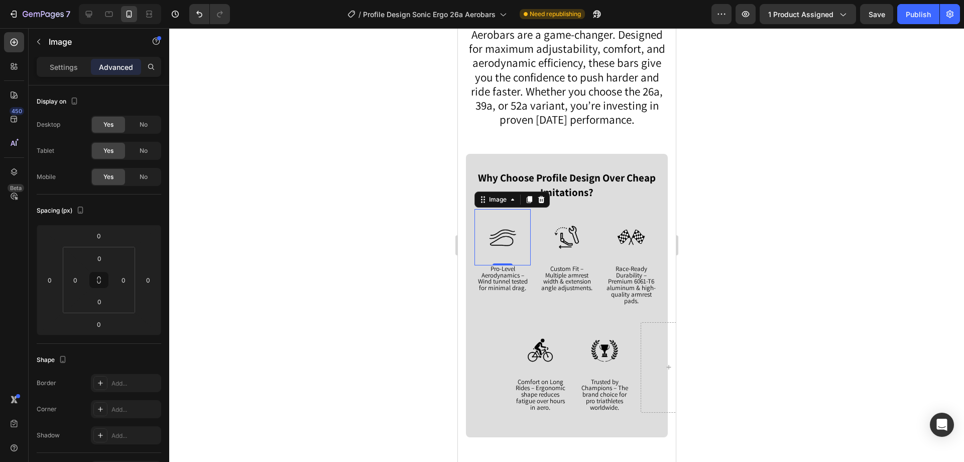
click at [806, 151] on div at bounding box center [566, 244] width 795 height 433
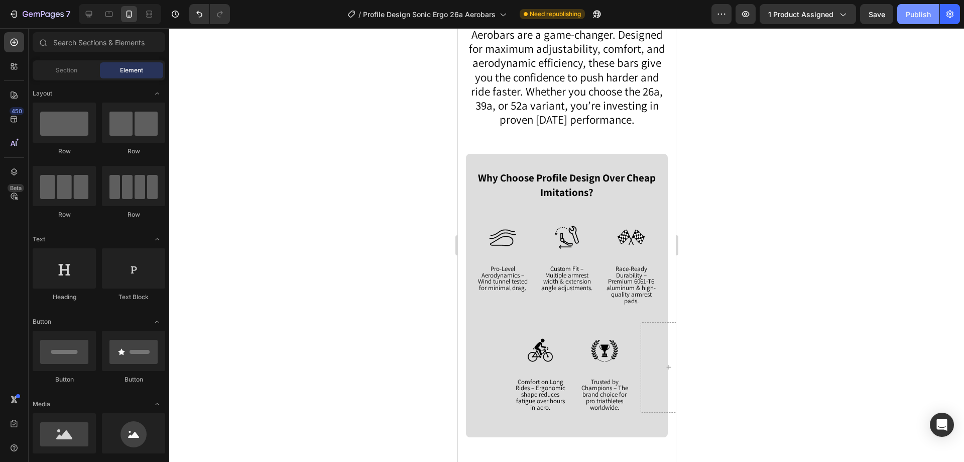
click at [918, 22] on button "Publish" at bounding box center [918, 14] width 42 height 20
click at [571, 236] on img at bounding box center [566, 237] width 56 height 56
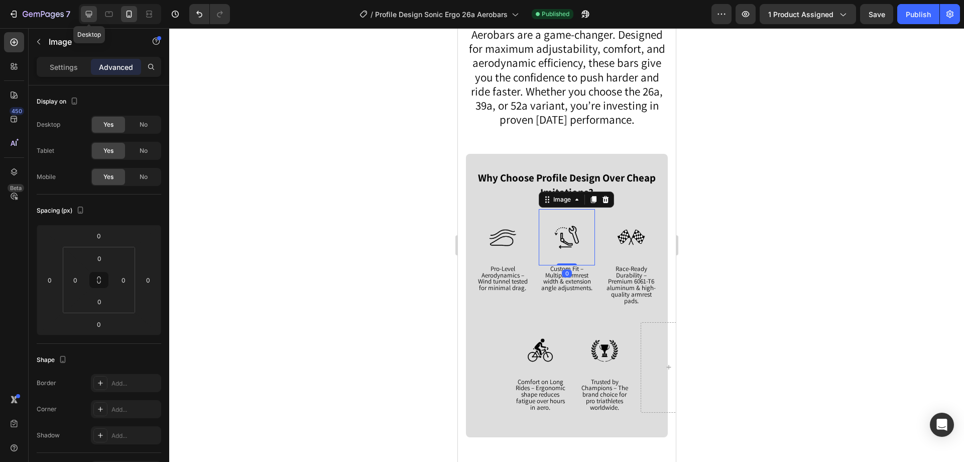
click at [85, 12] on icon at bounding box center [89, 14] width 10 height 10
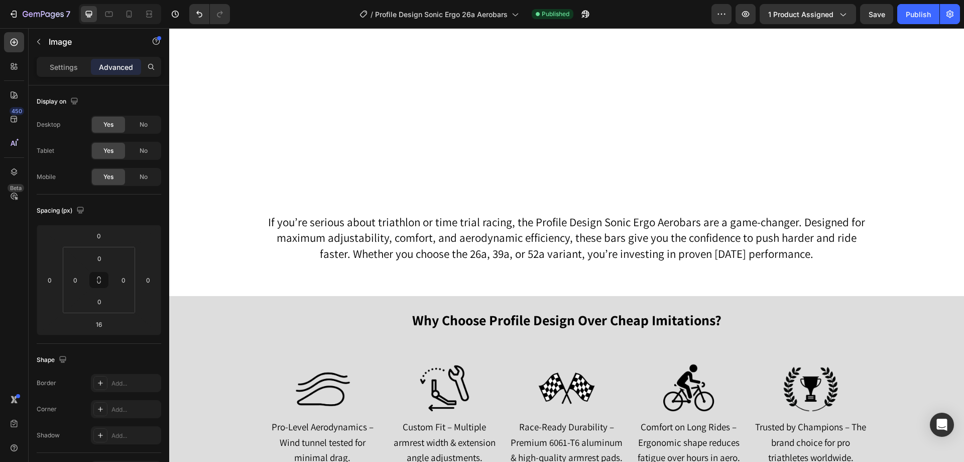
scroll to position [789, 0]
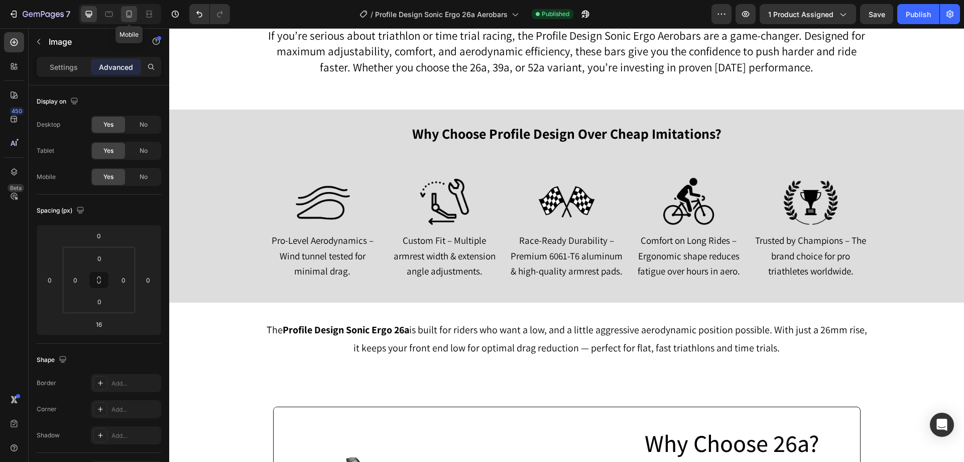
click at [126, 15] on icon at bounding box center [129, 14] width 10 height 10
type input "0"
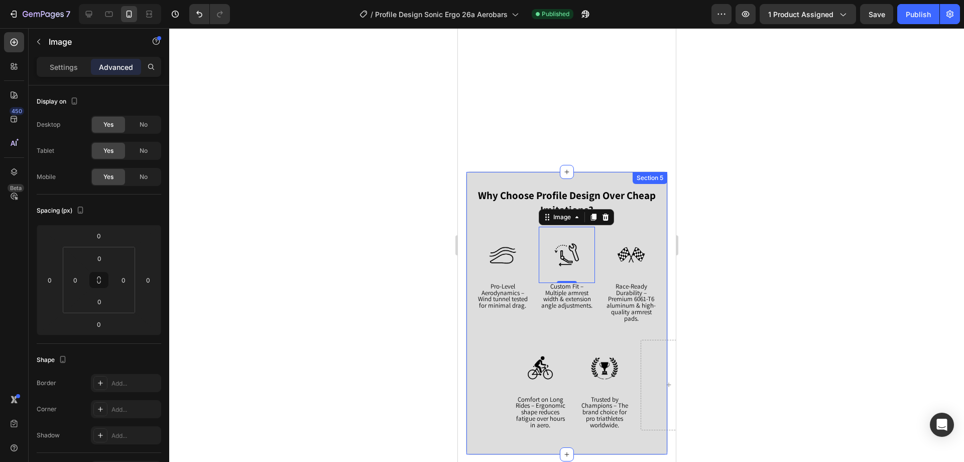
scroll to position [969, 0]
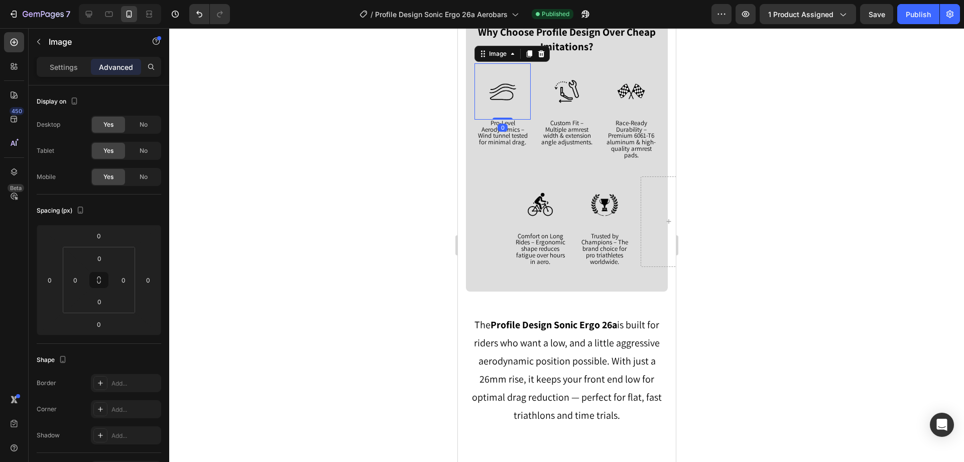
click at [508, 80] on img at bounding box center [502, 91] width 56 height 56
click at [570, 171] on div "Image Comfort on Long Rides – Ergonomic shape reduces fatigue over hours in aer…" at bounding box center [604, 221] width 201 height 106
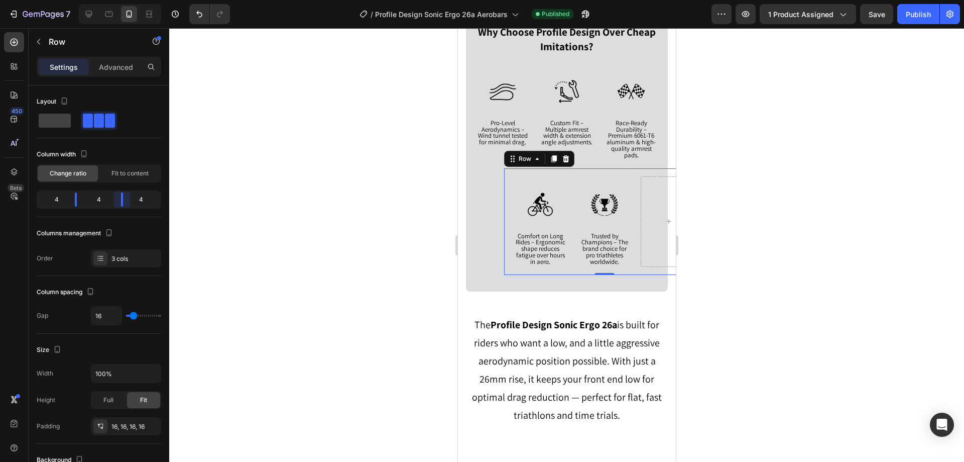
click at [120, 0] on body "7 Version history / Profile Design Sonic Ergo 26a Aerobars Published Preview 1 …" at bounding box center [482, 0] width 964 height 0
click at [72, 0] on body "7 Version history / Profile Design Sonic Ergo 26a Aerobars Published Preview 1 …" at bounding box center [482, 0] width 964 height 0
drag, startPoint x: 118, startPoint y: 199, endPoint x: 105, endPoint y: 199, distance: 12.1
click at [105, 0] on body "7 Version history / Profile Design Sonic Ergo 26a Aerobars Published Preview 1 …" at bounding box center [482, 0] width 964 height 0
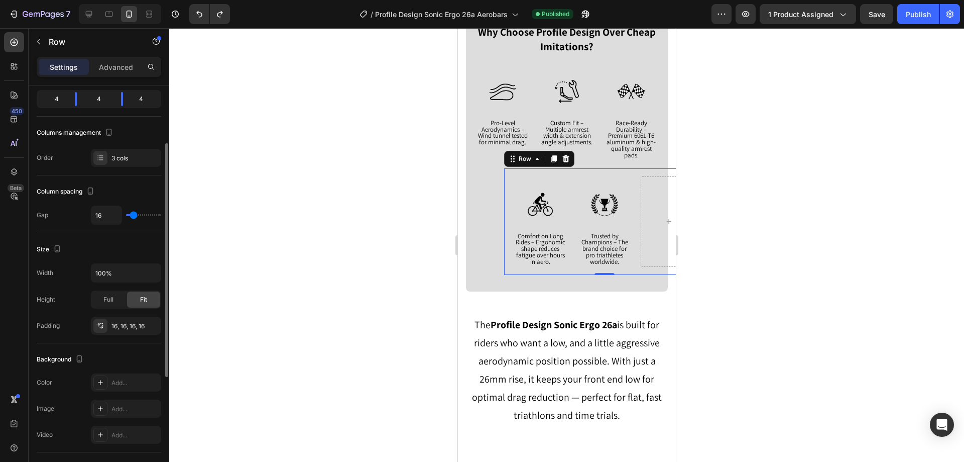
type input "0"
type input "2"
type input "4"
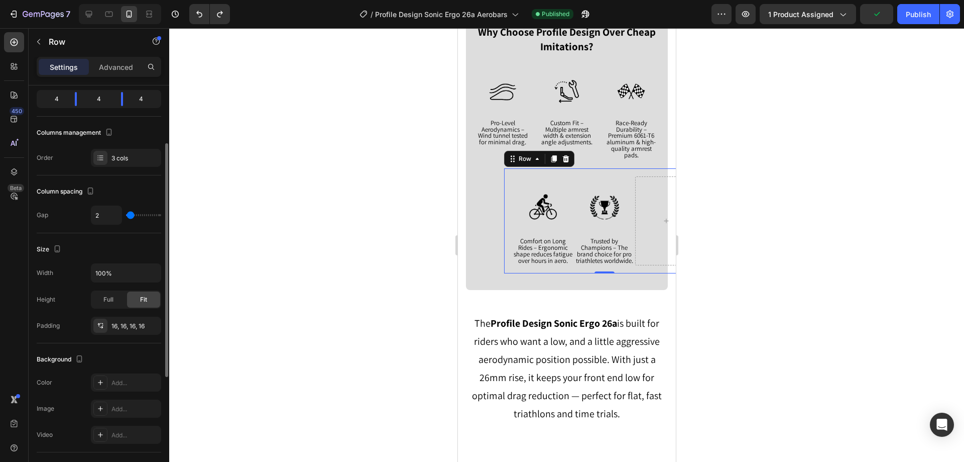
type input "4"
type input "7"
type input "9"
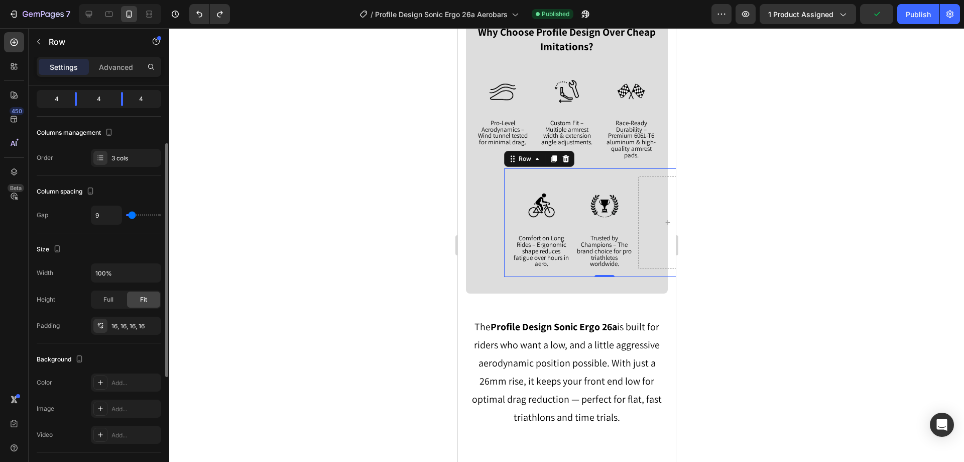
type input "13"
click at [133, 215] on input "range" at bounding box center [143, 215] width 35 height 2
type input "16"
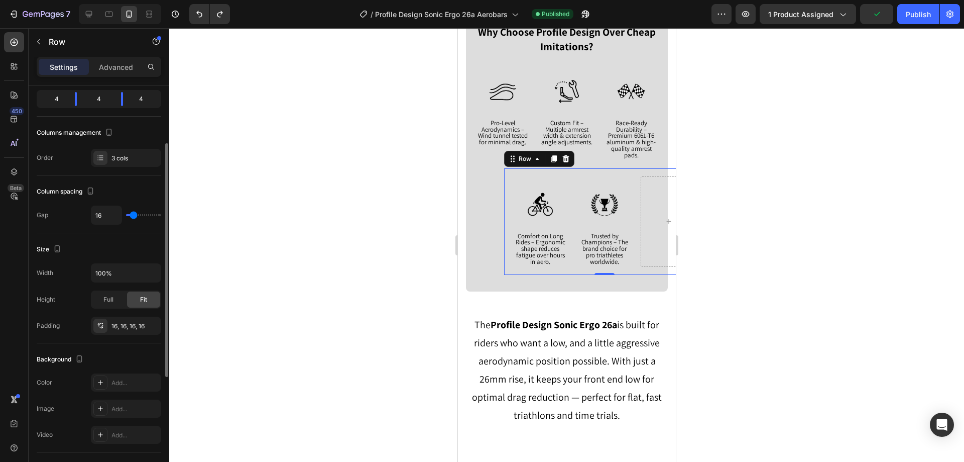
click at [39, 264] on div "Width 100%" at bounding box center [99, 272] width 125 height 19
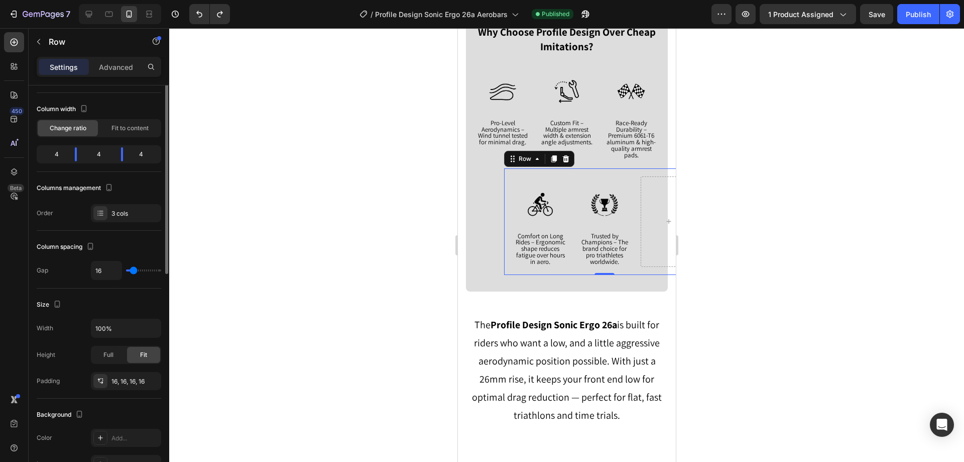
scroll to position [0, 0]
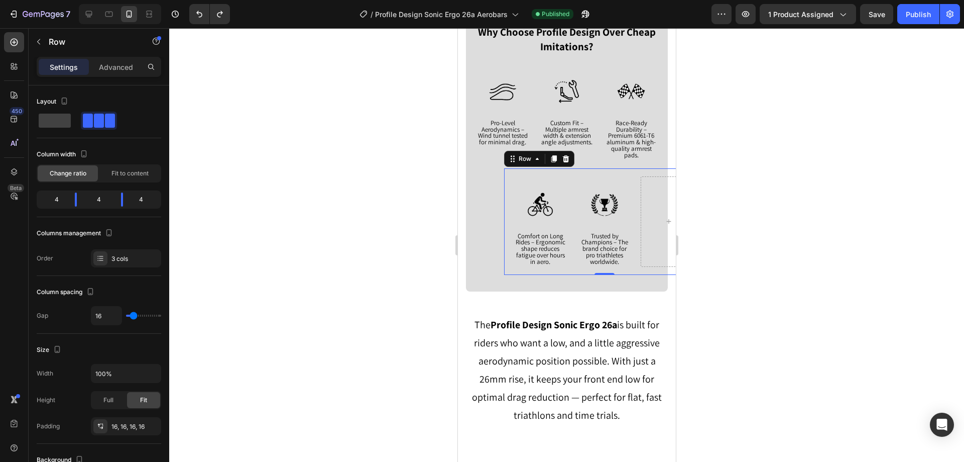
click at [256, 208] on div at bounding box center [566, 244] width 795 height 433
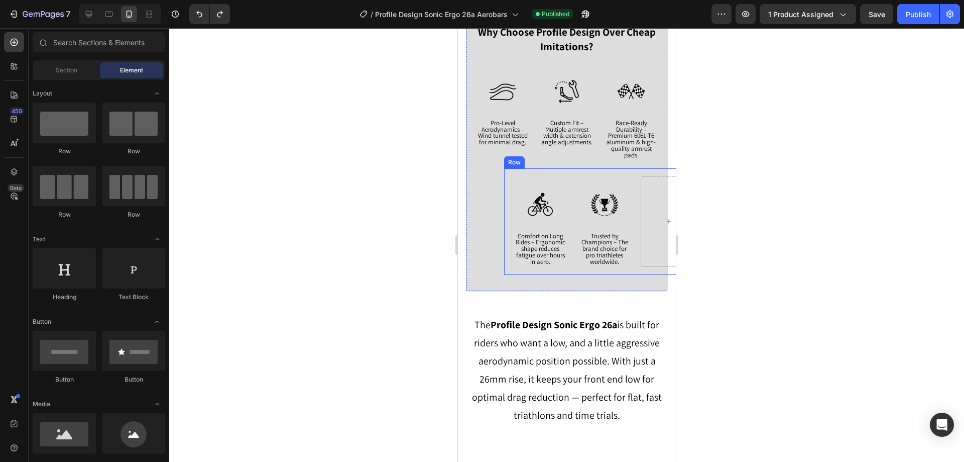
click at [508, 207] on div "Image Comfort on Long Rides – Ergonomic shape reduces fatigue over hours in aer…" at bounding box center [604, 221] width 201 height 106
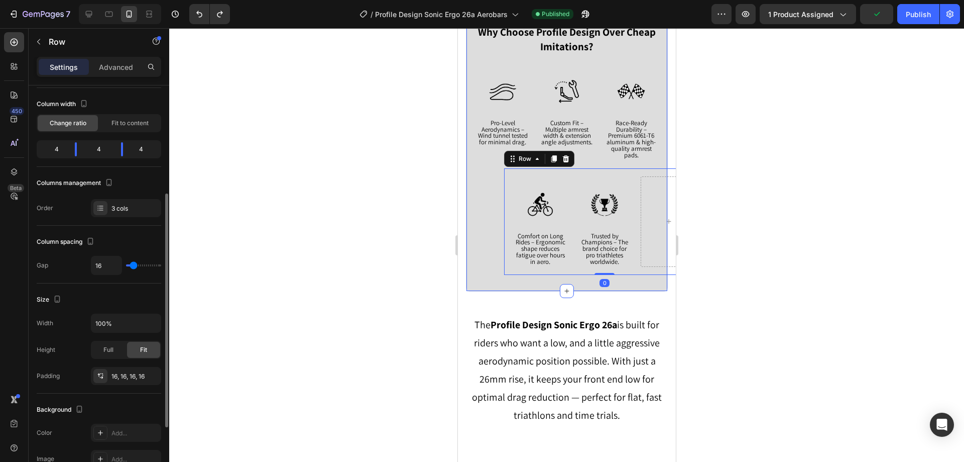
scroll to position [100, 0]
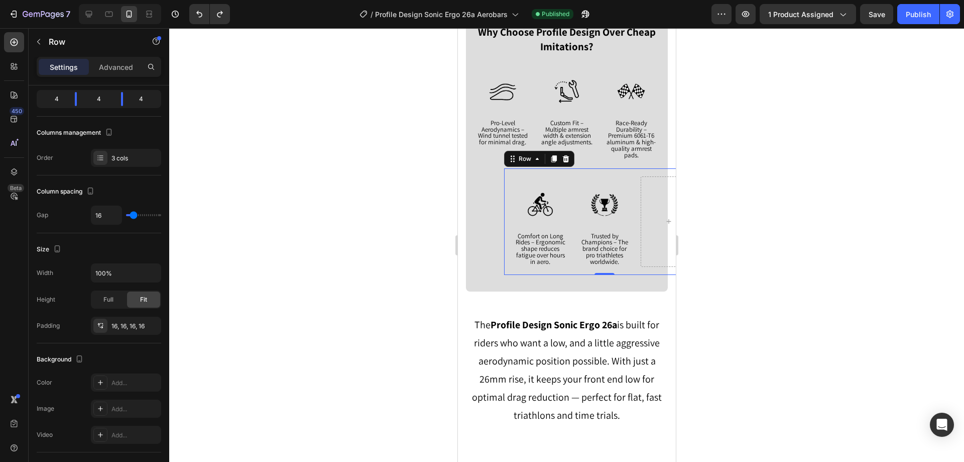
click at [508, 211] on div "Image Comfort on Long Rides – Ergonomic shape reduces fatigue over hours in aer…" at bounding box center [604, 221] width 201 height 106
click at [127, 49] on div "Row" at bounding box center [86, 42] width 115 height 26
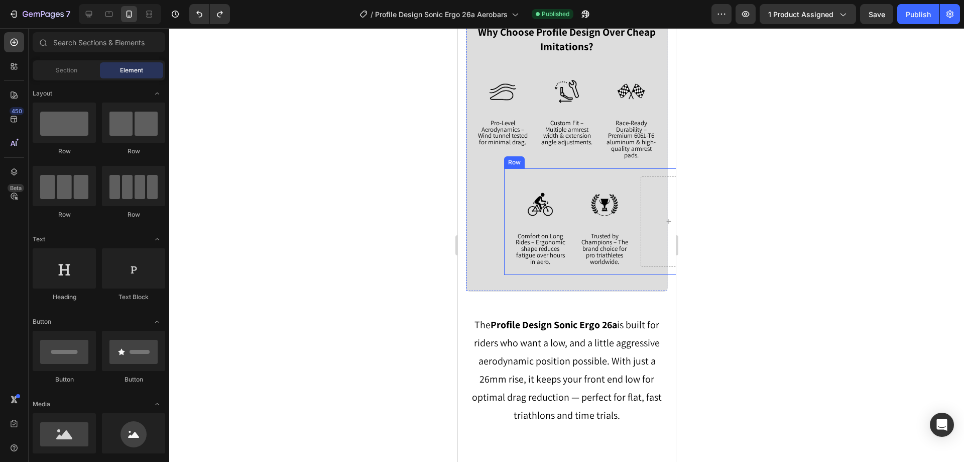
click at [513, 202] on img at bounding box center [540, 204] width 56 height 56
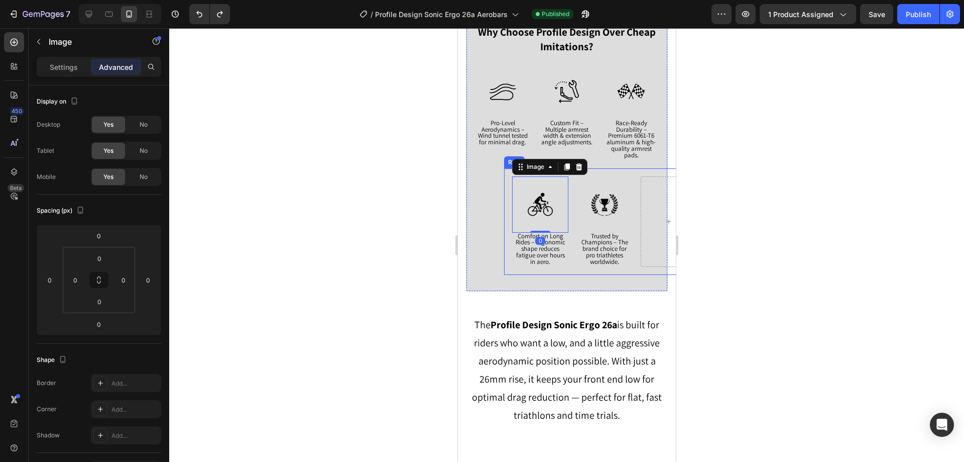
click at [507, 202] on div "Image 0 Comfort on Long Rides – Ergonomic shape reduces fatigue over hours in a…" at bounding box center [604, 221] width 201 height 106
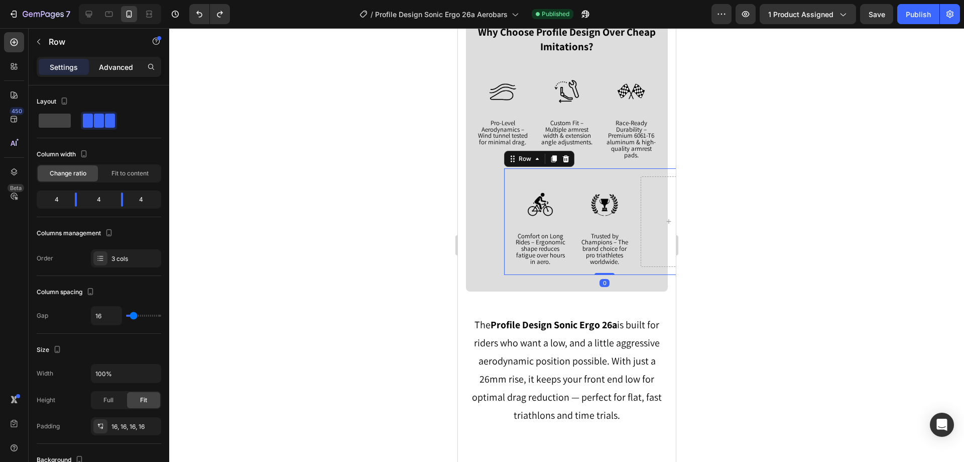
click at [123, 70] on p "Advanced" at bounding box center [116, 67] width 34 height 11
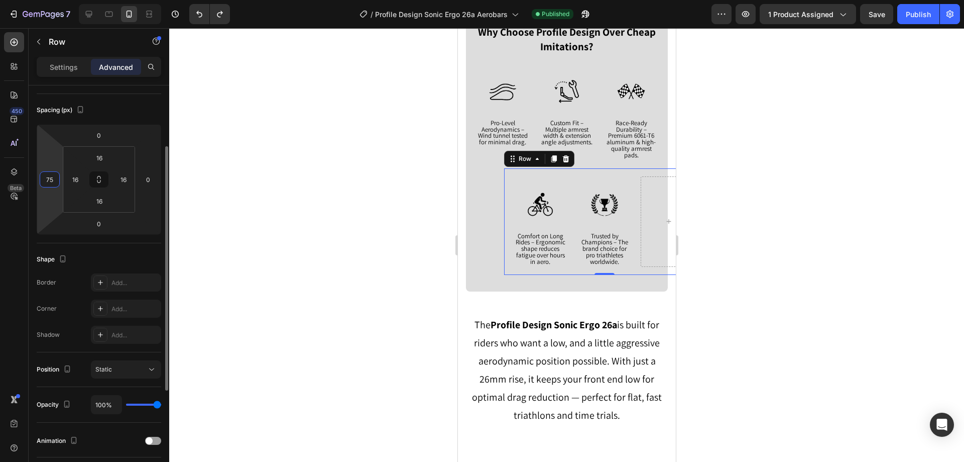
click at [52, 179] on input "75" at bounding box center [49, 179] width 15 height 15
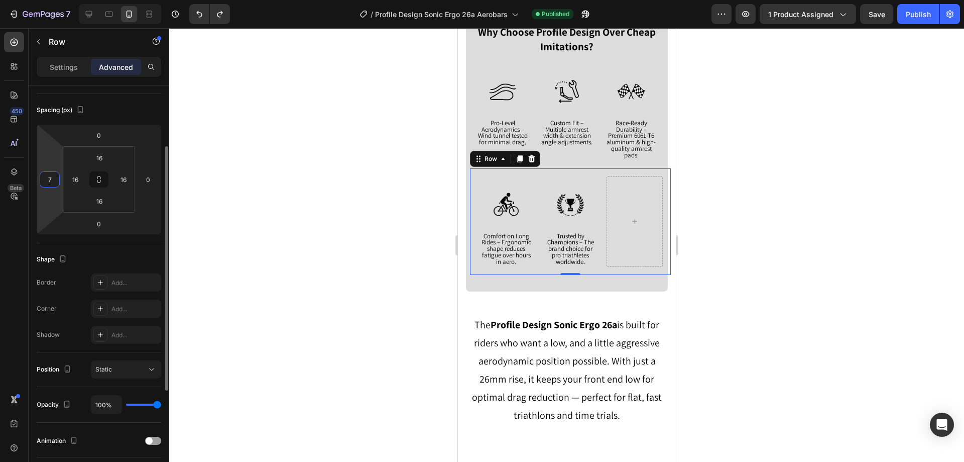
type input "70"
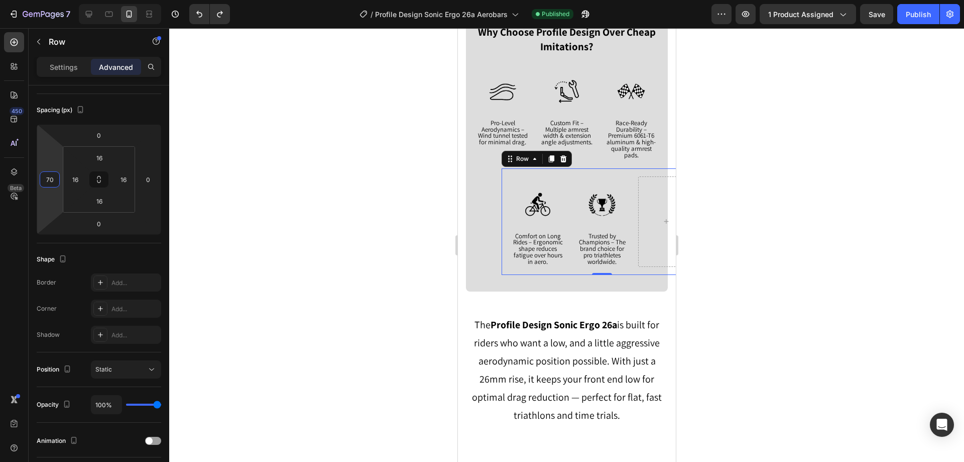
click at [299, 250] on div at bounding box center [566, 244] width 795 height 433
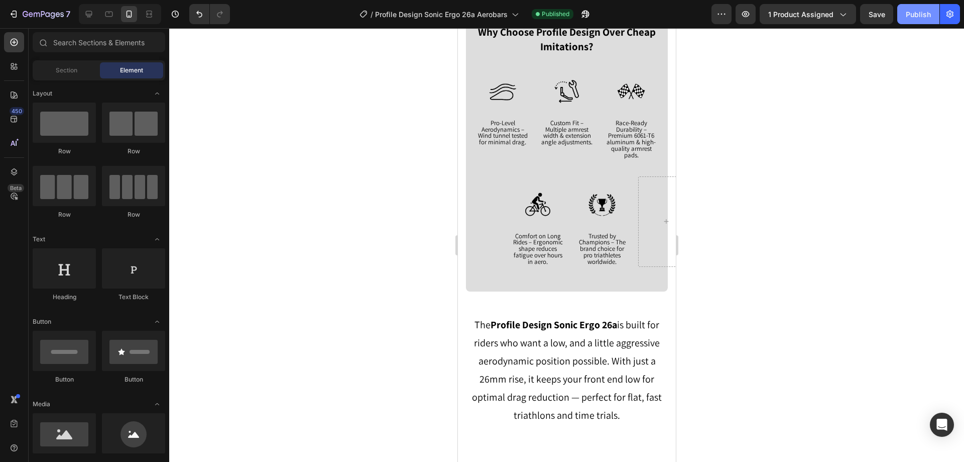
click at [923, 12] on div "Publish" at bounding box center [918, 14] width 25 height 11
click at [546, 170] on div "Image Comfort on Long Rides – Ergonomic shape reduces fatigue over hours in aer…" at bounding box center [601, 221] width 201 height 106
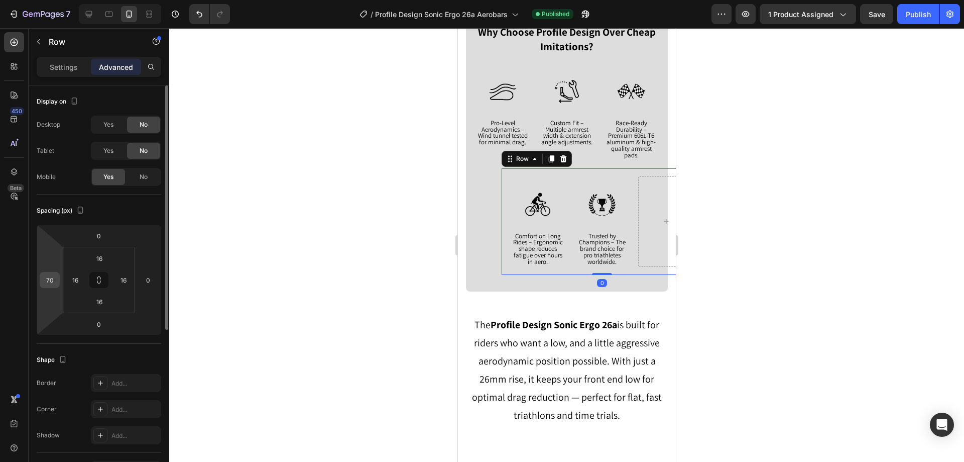
click at [54, 283] on input "70" at bounding box center [49, 279] width 15 height 15
click at [911, 27] on div "7 Version history / Profile Design Sonic Ergo 26a Aerobars Published Preview 1 …" at bounding box center [482, 14] width 964 height 29
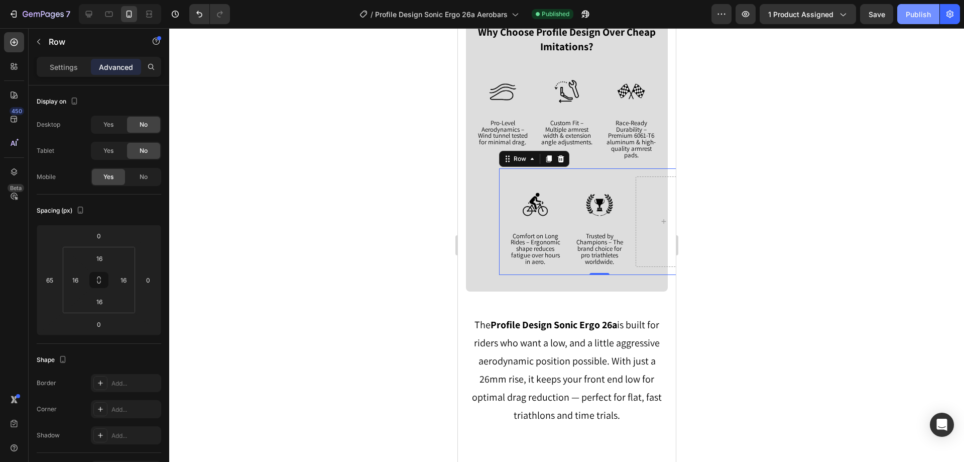
click at [912, 19] on div "Publish" at bounding box center [918, 14] width 25 height 11
click at [54, 282] on input "65" at bounding box center [49, 279] width 15 height 15
click at [918, 26] on div "7 Version history / Profile Design Sonic Ergo 26a Aerobars Published Preview 1 …" at bounding box center [482, 14] width 964 height 29
click at [918, 19] on div "Publish" at bounding box center [918, 14] width 25 height 11
click at [52, 281] on input "63" at bounding box center [49, 279] width 15 height 15
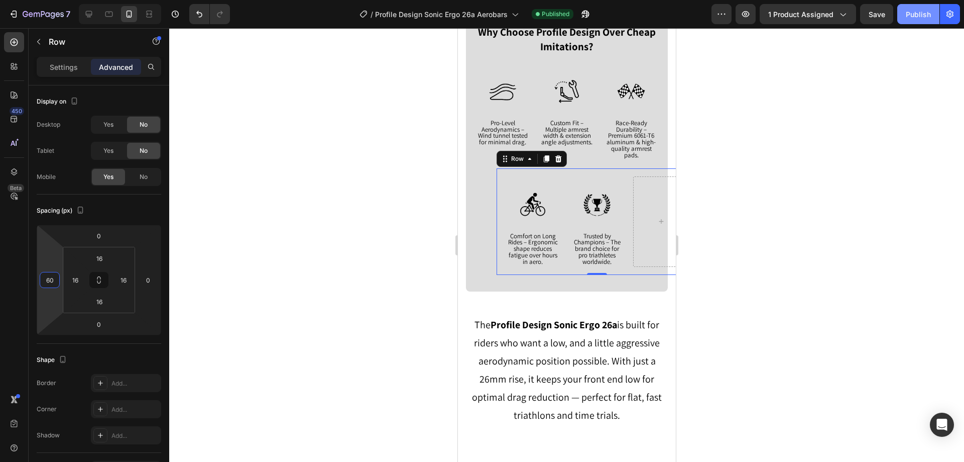
type input "60"
click at [905, 11] on button "Publish" at bounding box center [918, 14] width 42 height 20
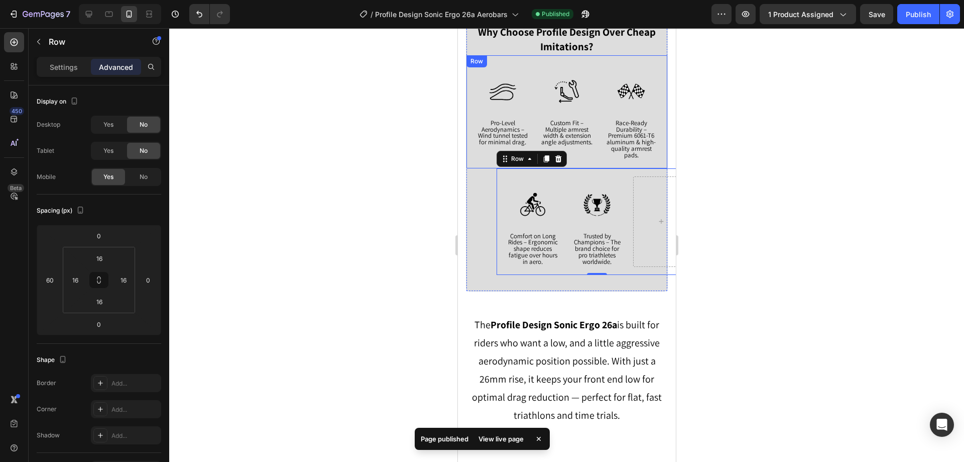
click at [367, 155] on div at bounding box center [566, 244] width 795 height 433
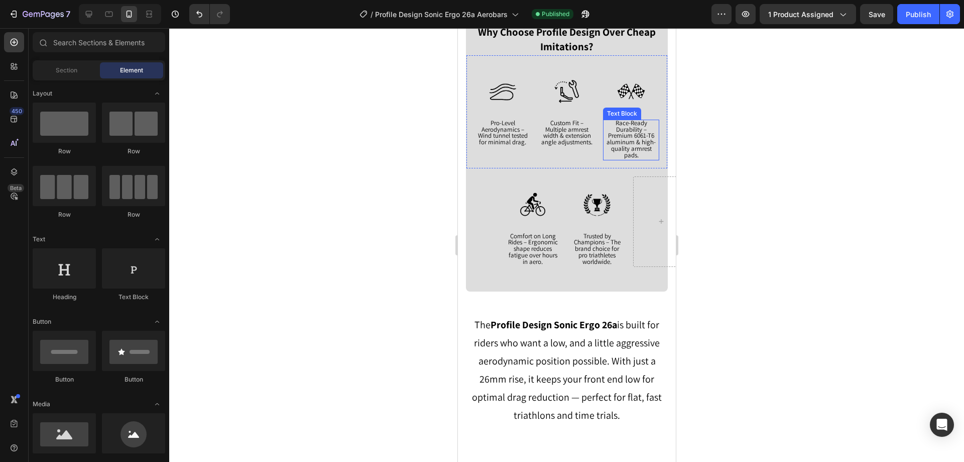
click at [639, 128] on span "Race-Ready Durability – Premium 6061-T6 aluminum & high-quality armrest pads." at bounding box center [630, 139] width 49 height 41
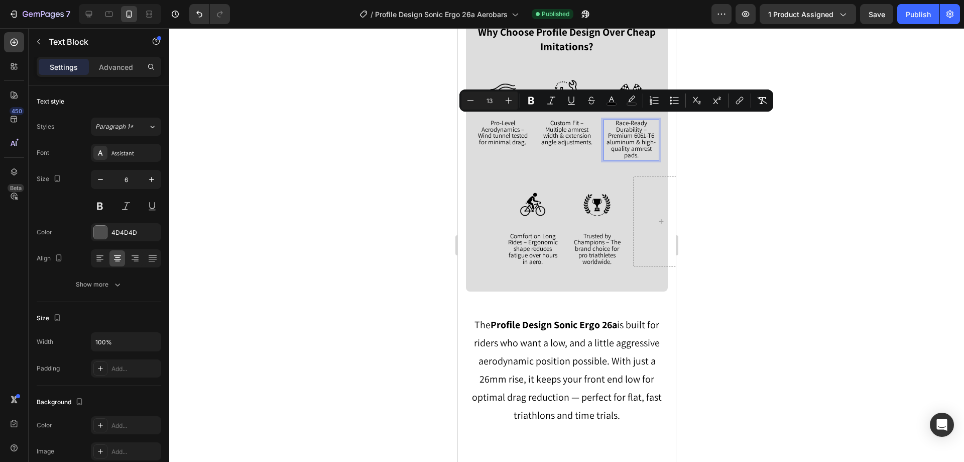
click at [618, 137] on span "Race-Ready Durability – Premium 6061-T6 aluminum & high-quality armrest pads." at bounding box center [630, 139] width 49 height 41
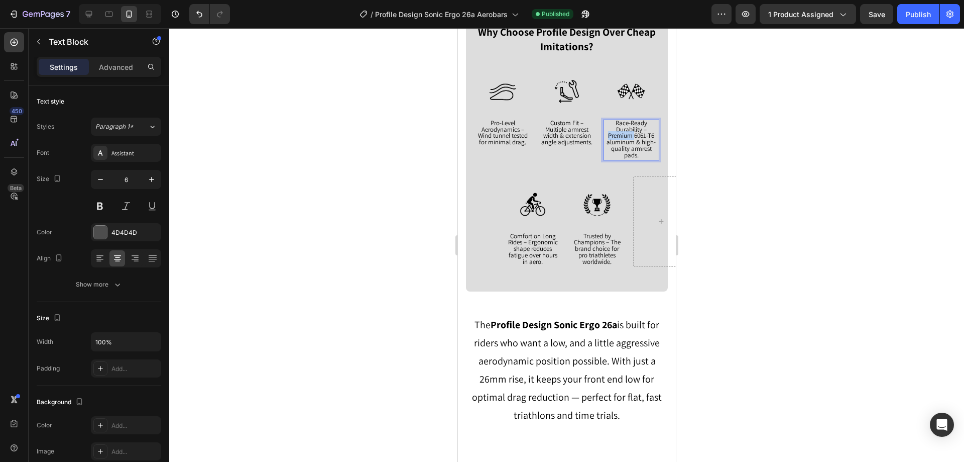
click at [618, 137] on span "Race-Ready Durability – Premium 6061-T6 aluminum & high-quality armrest pads." at bounding box center [630, 139] width 49 height 41
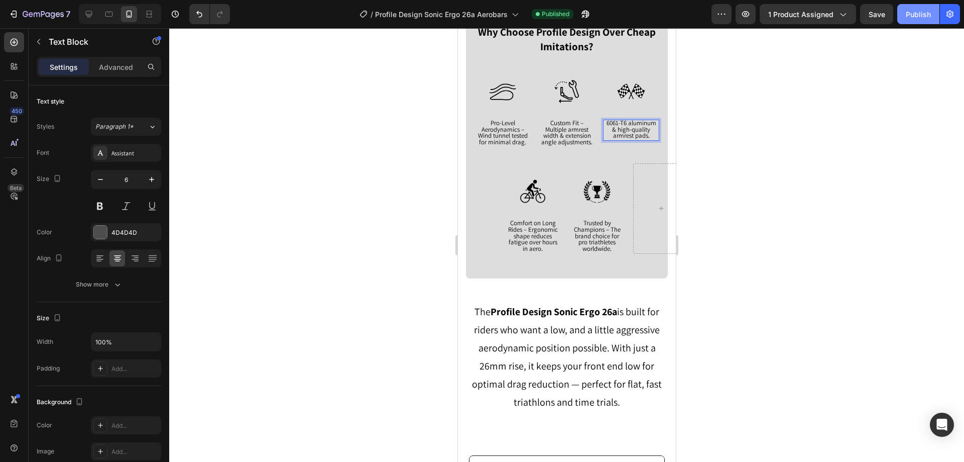
click at [910, 20] on button "Publish" at bounding box center [918, 14] width 42 height 20
click at [731, 151] on div at bounding box center [566, 244] width 795 height 433
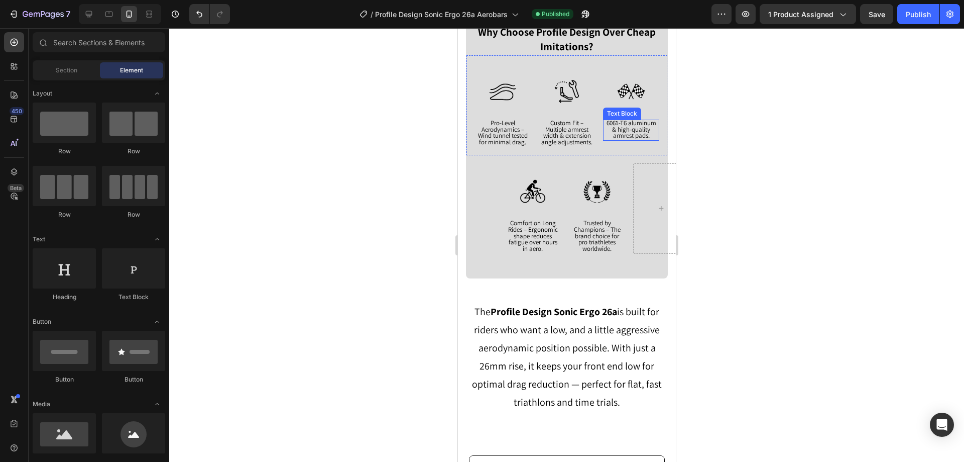
click at [631, 119] on span "6061-T6 aluminum & high-quality armrest pads." at bounding box center [631, 130] width 50 height 22
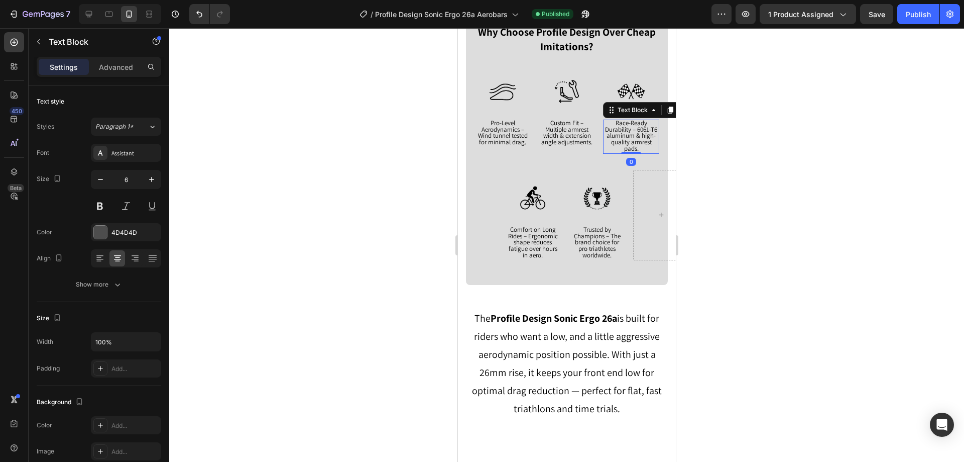
click at [755, 129] on div at bounding box center [566, 244] width 795 height 433
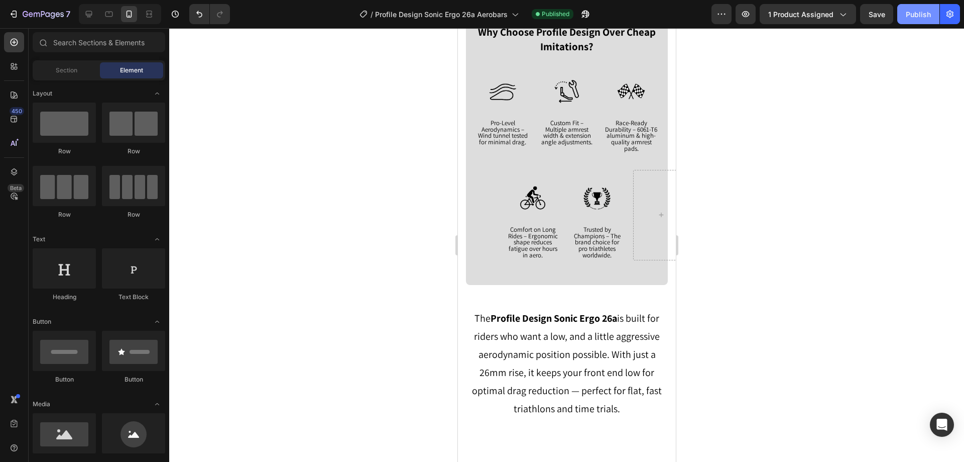
click at [916, 11] on div "Publish" at bounding box center [918, 14] width 25 height 11
click at [499, 121] on span "Pro-Level Aerodynamics –" at bounding box center [502, 126] width 43 height 15
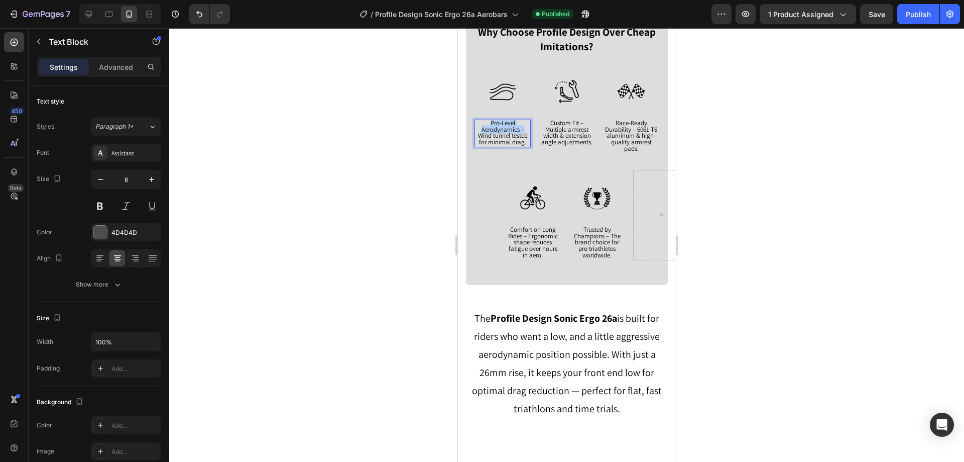
copy p "Pro-Level Aerodynamics –"
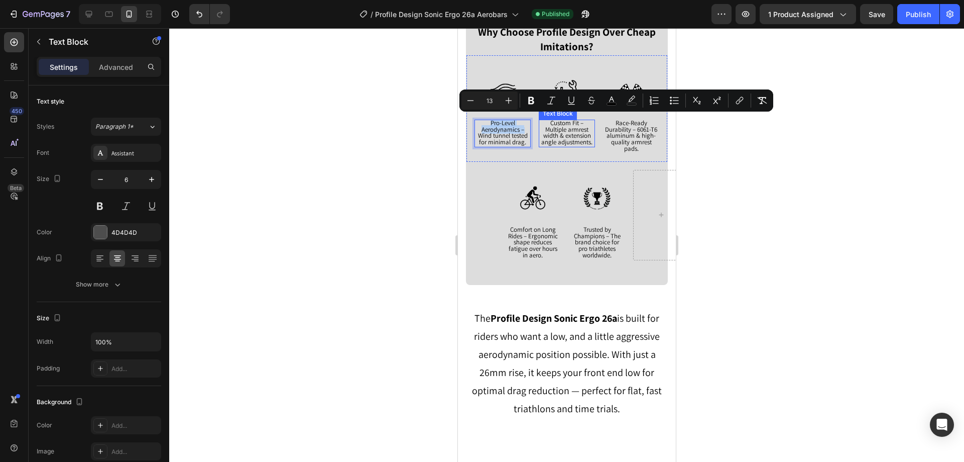
click at [553, 134] on span "Custom Fit – Multiple armrest width & extension angle adjustments." at bounding box center [566, 133] width 51 height 28
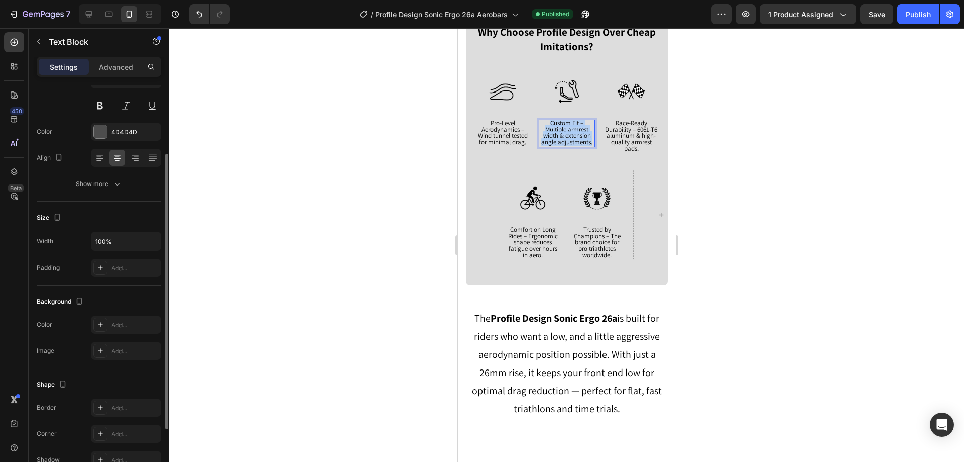
click at [553, 134] on span "Custom Fit – Multiple armrest width & extension angle adjustments." at bounding box center [566, 133] width 51 height 28
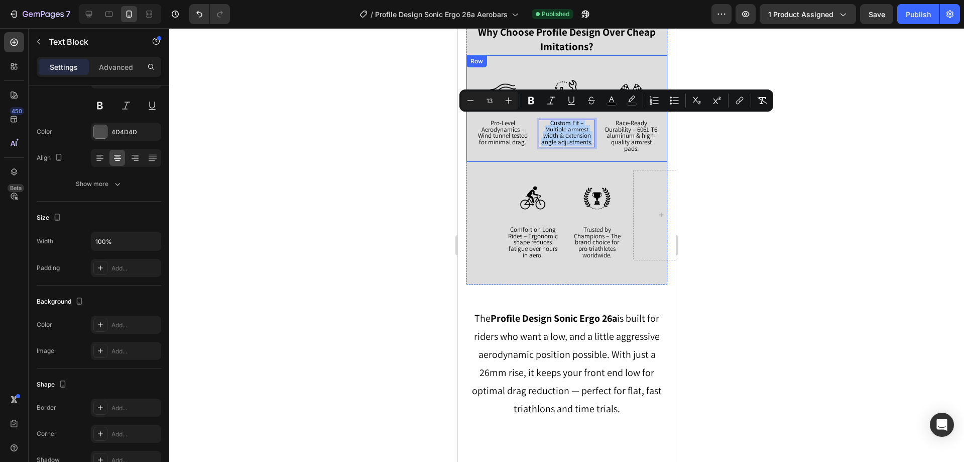
click at [502, 136] on span "Wind tunnel tested for minimal drag." at bounding box center [503, 138] width 50 height 15
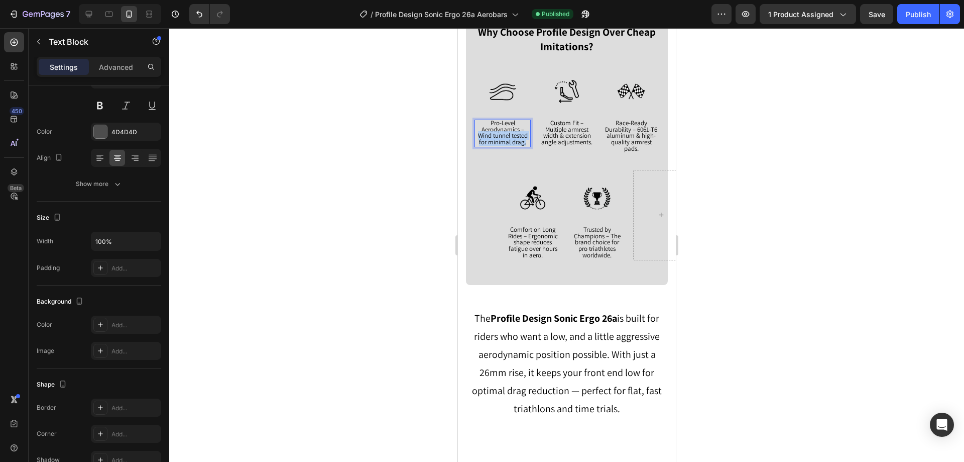
click at [502, 136] on span "Wind tunnel tested for minimal drag." at bounding box center [503, 138] width 50 height 15
click at [553, 138] on span "Custom Fit – Multiple armrest width & extension angle adjustments." at bounding box center [566, 133] width 51 height 28
click at [775, 121] on div at bounding box center [566, 244] width 795 height 433
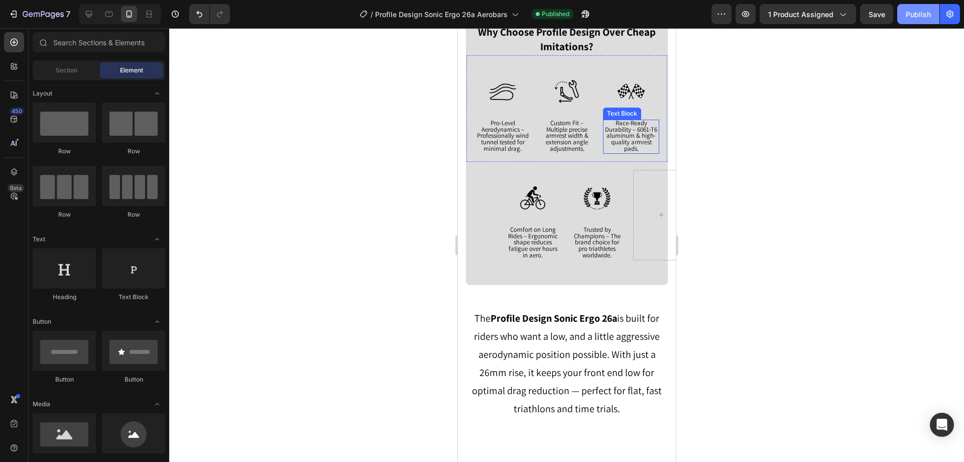
click at [908, 18] on div "Publish" at bounding box center [918, 14] width 25 height 11
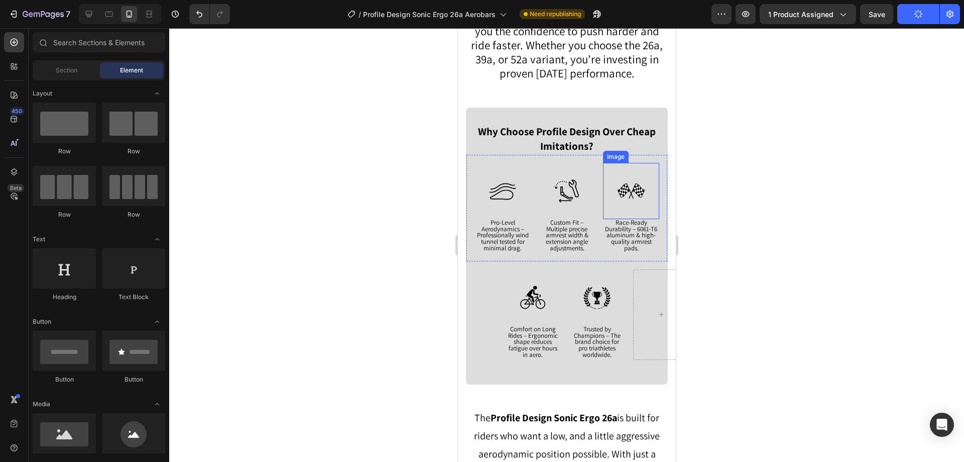
scroll to position [869, 0]
click at [564, 234] on span "Custom Fit – Multiple precise armrest width & extension angle adjustments." at bounding box center [566, 236] width 43 height 34
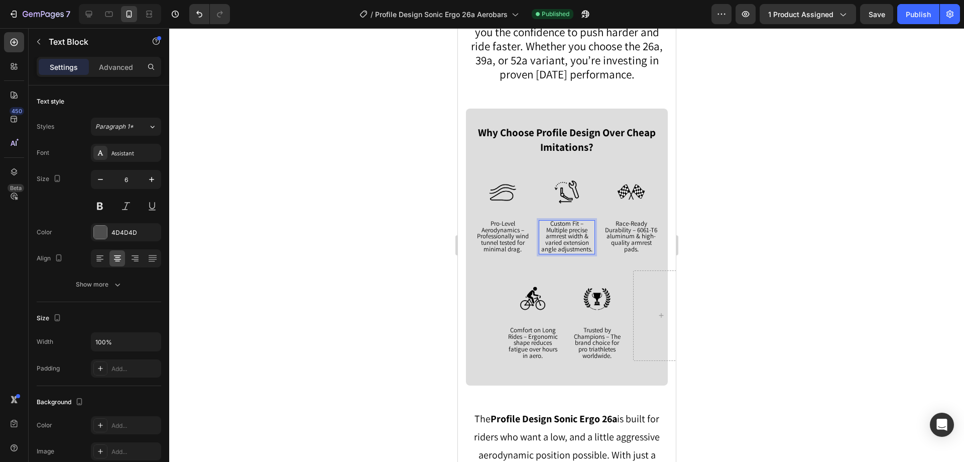
click at [757, 199] on div at bounding box center [566, 244] width 795 height 433
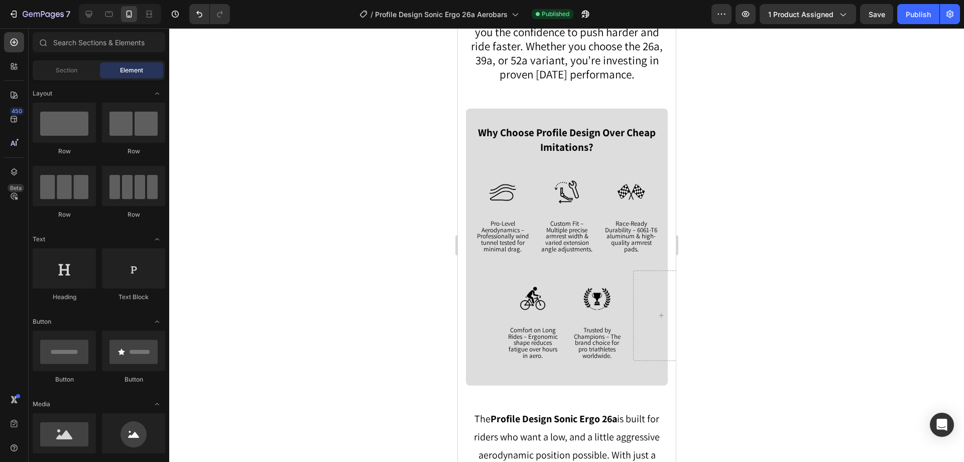
click at [896, 15] on div "Preview 1 product assigned Save Publish" at bounding box center [836, 14] width 249 height 20
click at [907, 13] on div "Publish" at bounding box center [918, 14] width 25 height 11
click at [657, 119] on div "Why Choose Profile Design Over Cheap Imitations? Text Block Image Pro-Level Aer…" at bounding box center [567, 246] width 202 height 276
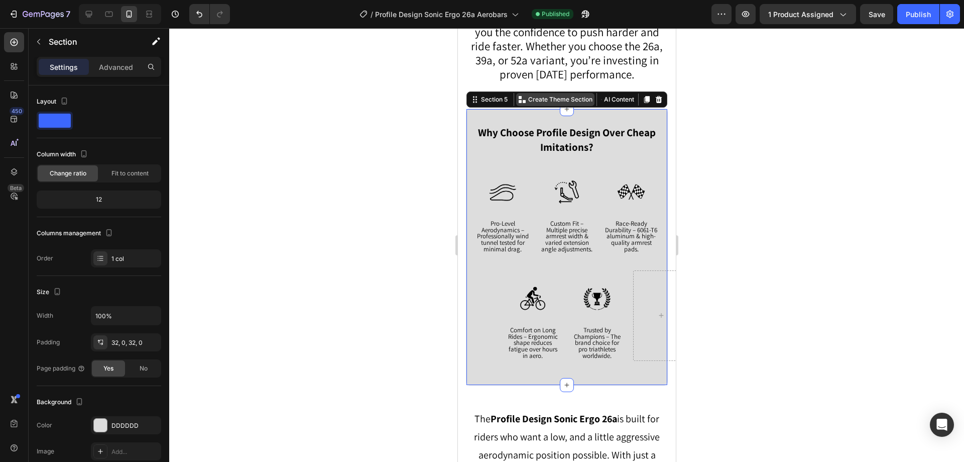
click at [530, 98] on p "Create Theme Section" at bounding box center [560, 99] width 64 height 9
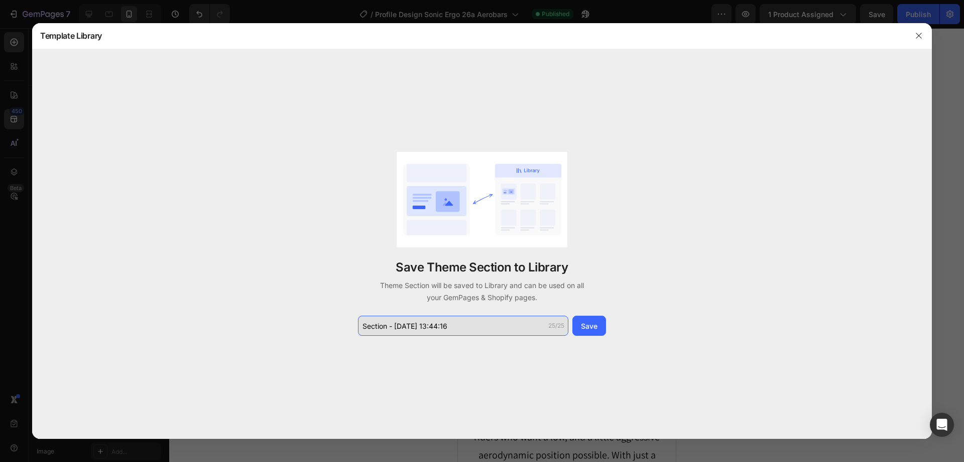
click at [468, 323] on input "Section - Aug 26 13:44:16" at bounding box center [463, 325] width 210 height 20
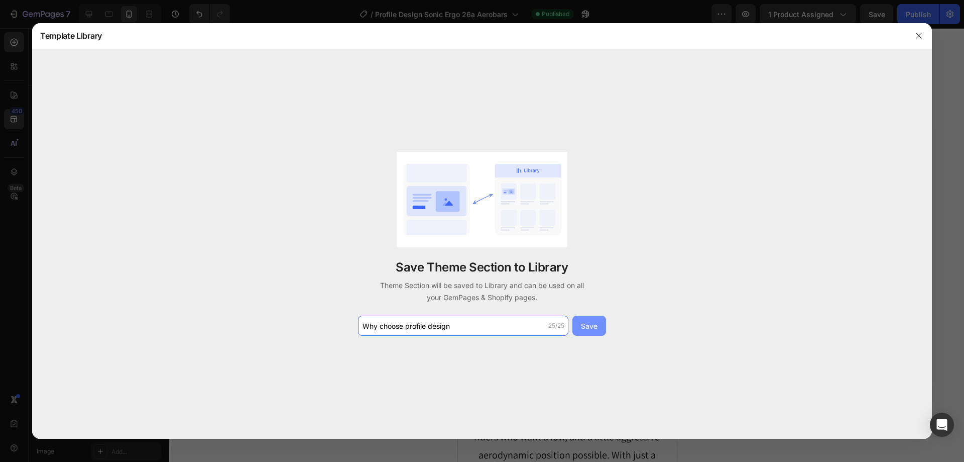
type input "Why choose profile design"
click at [591, 321] on div "Save" at bounding box center [589, 325] width 17 height 11
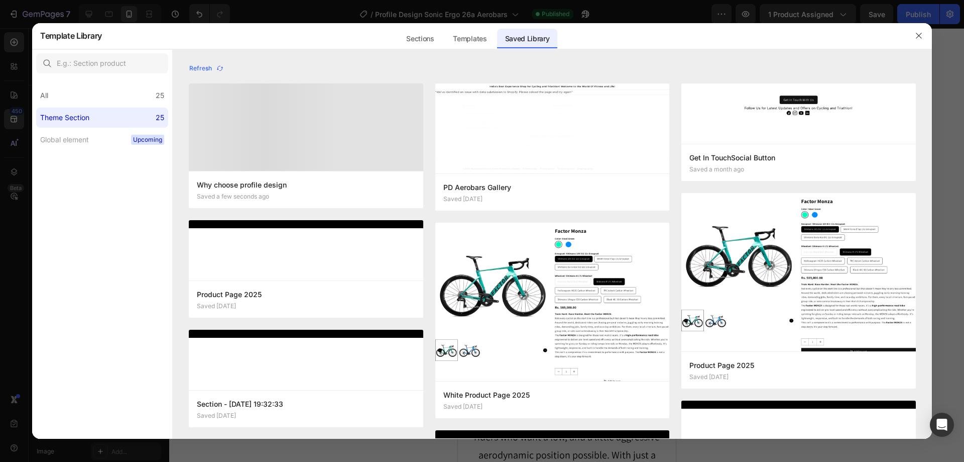
click at [327, 8] on div at bounding box center [482, 231] width 964 height 462
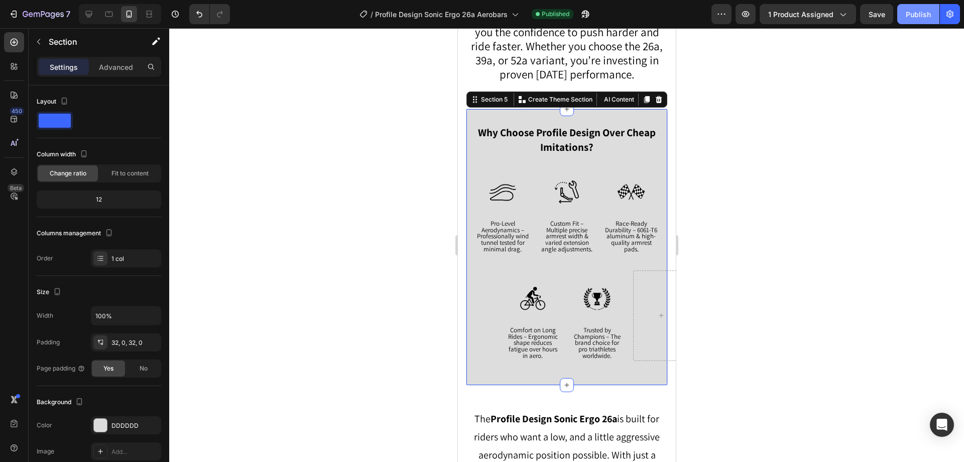
click at [907, 18] on div "Publish" at bounding box center [918, 14] width 25 height 11
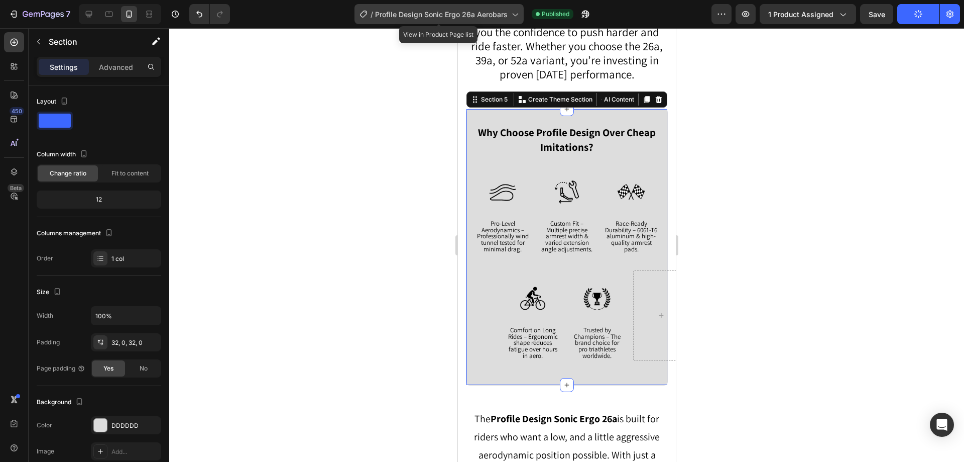
click at [502, 15] on span "Profile Design Sonic Ergo 26a Aerobars" at bounding box center [441, 14] width 133 height 11
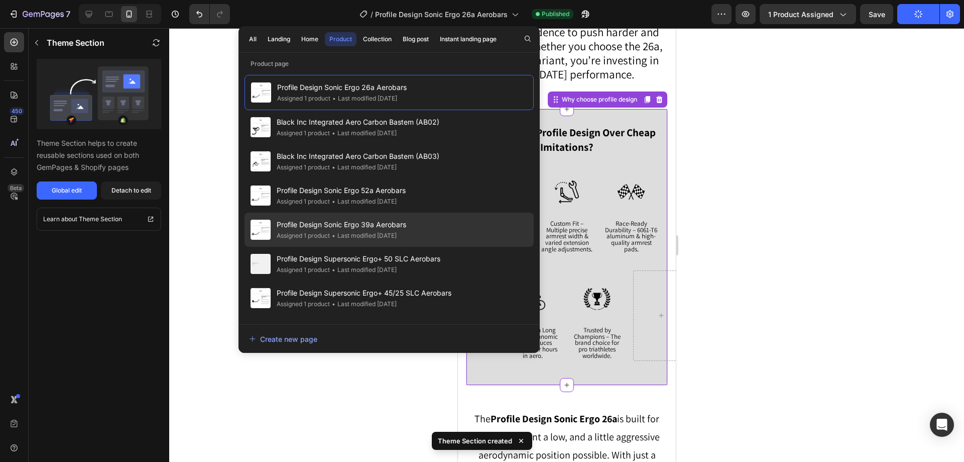
click at [367, 224] on span "Profile Design Sonic Ergo 39a Aerobars" at bounding box center [342, 224] width 130 height 12
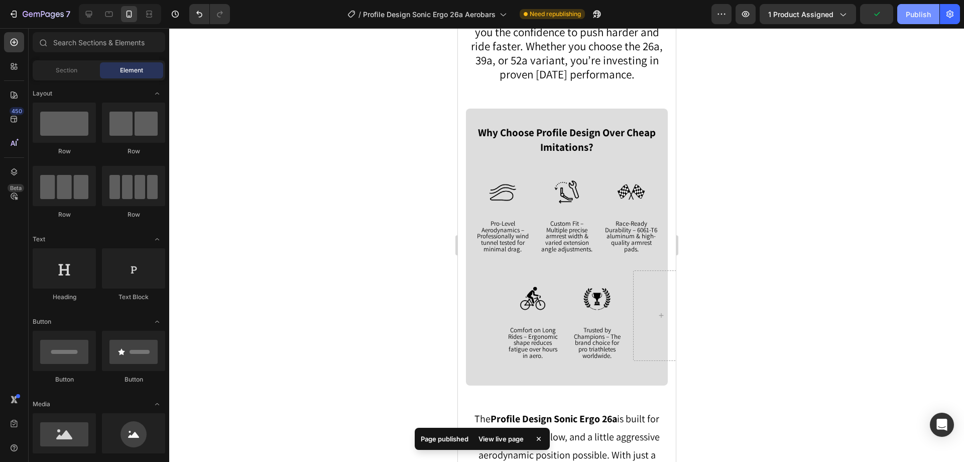
click at [919, 16] on div "Publish" at bounding box center [918, 14] width 25 height 11
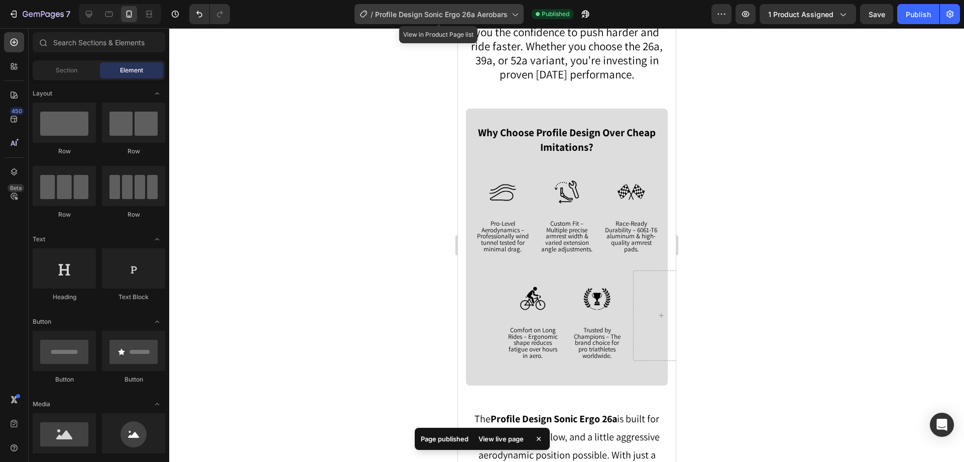
click at [487, 6] on div "/ Profile Design Sonic Ergo 26a Aerobars" at bounding box center [439, 14] width 169 height 20
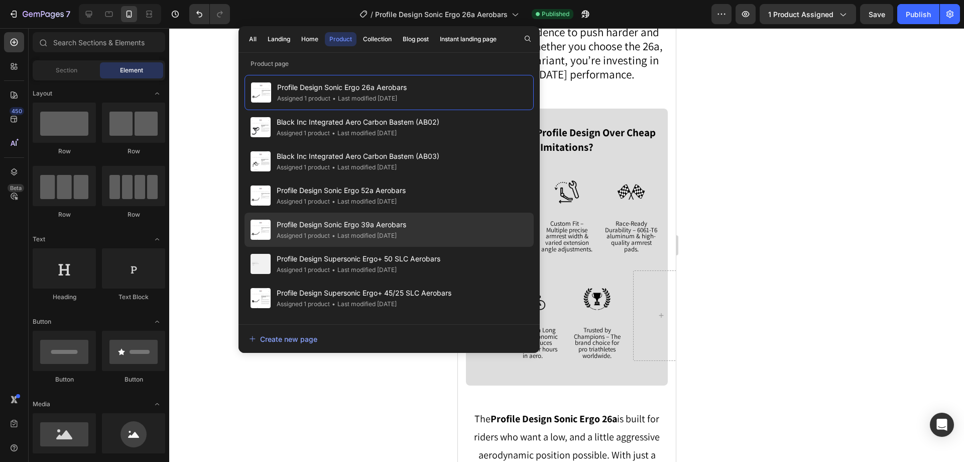
click at [378, 234] on div "• Last modified 3 days ago" at bounding box center [363, 236] width 67 height 10
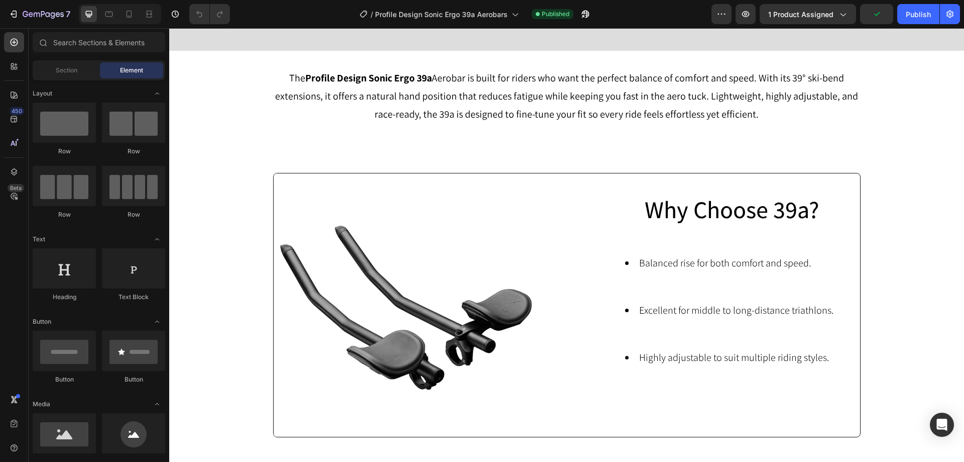
scroll to position [753, 0]
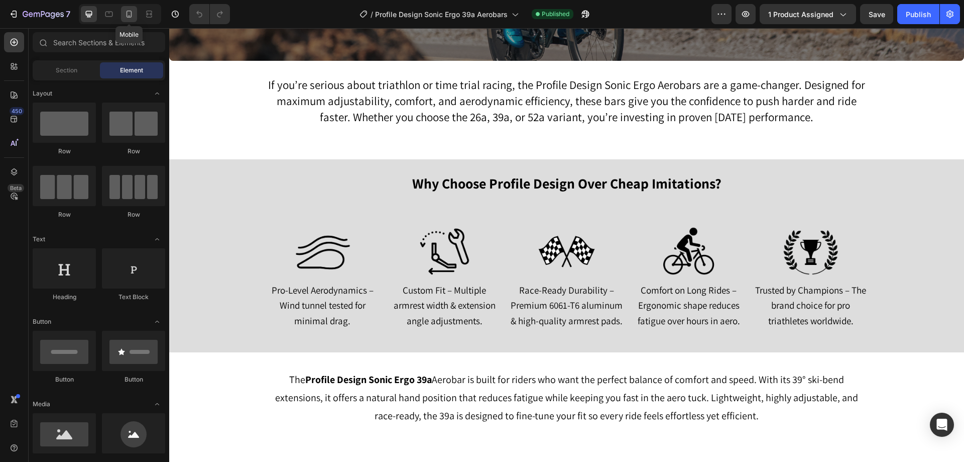
click at [129, 15] on icon at bounding box center [129, 14] width 10 height 10
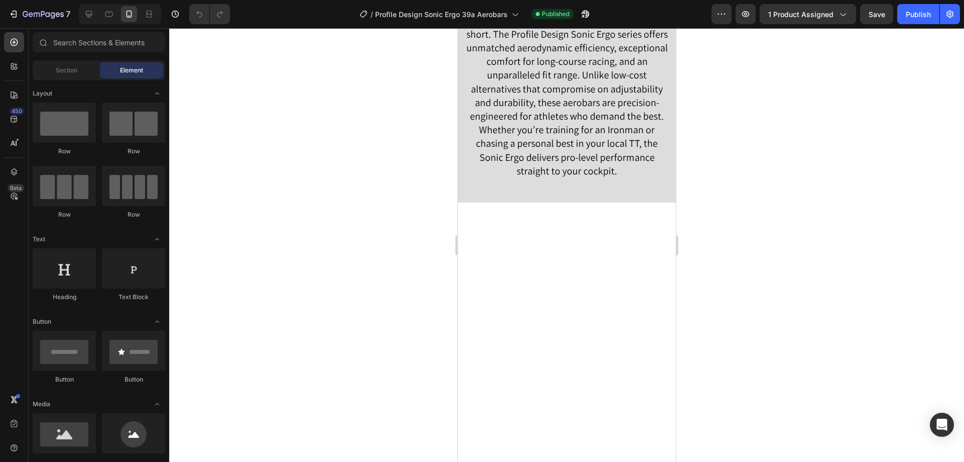
scroll to position [2310, 0]
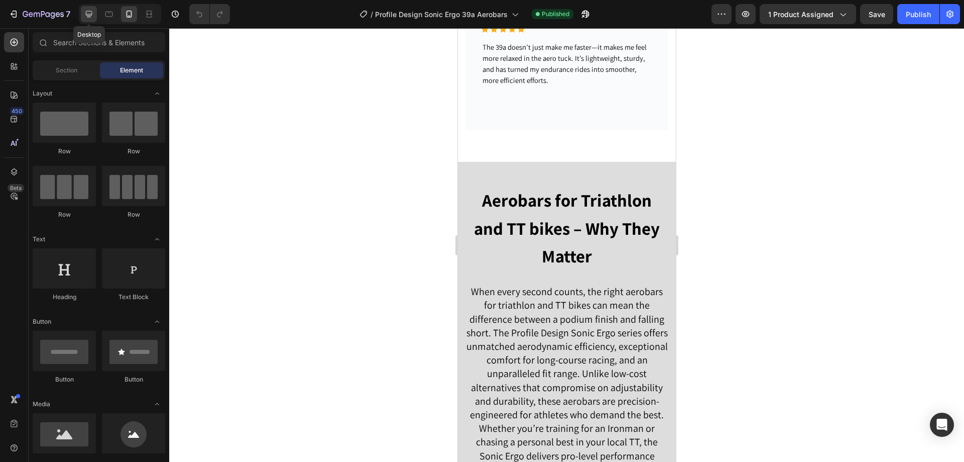
click at [89, 15] on icon at bounding box center [89, 14] width 7 height 7
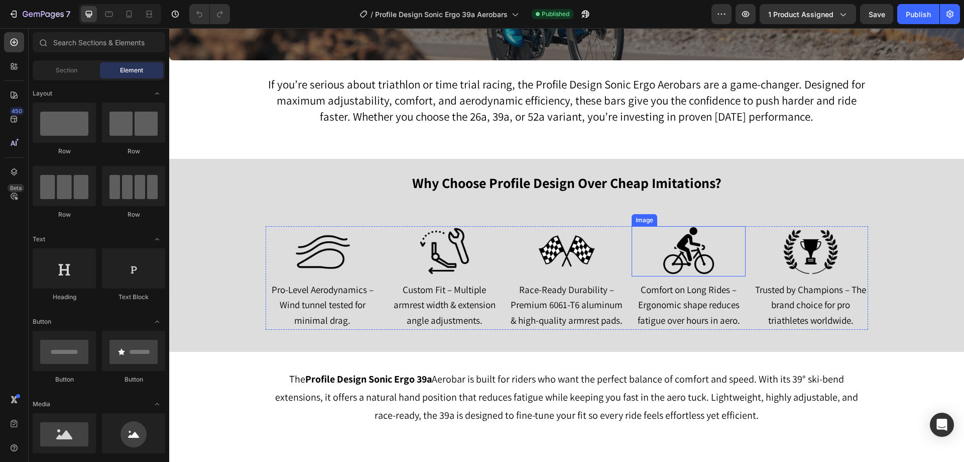
scroll to position [757, 0]
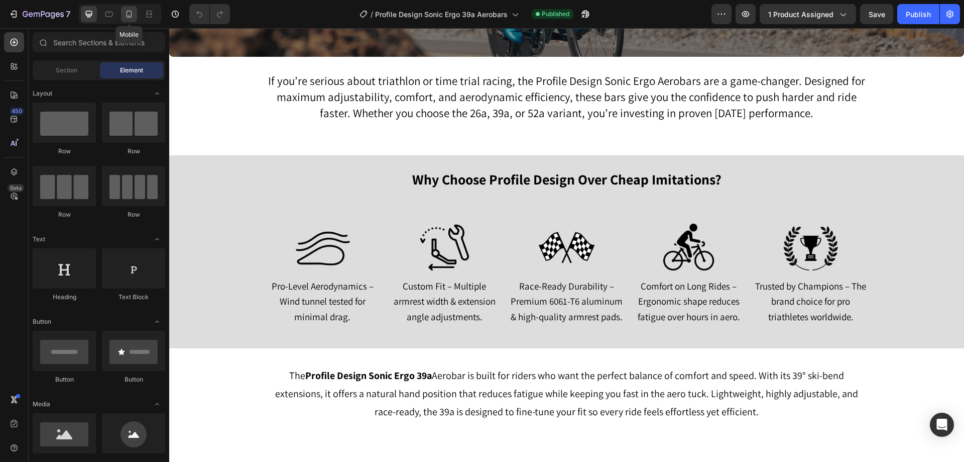
click at [127, 14] on icon at bounding box center [130, 14] width 6 height 7
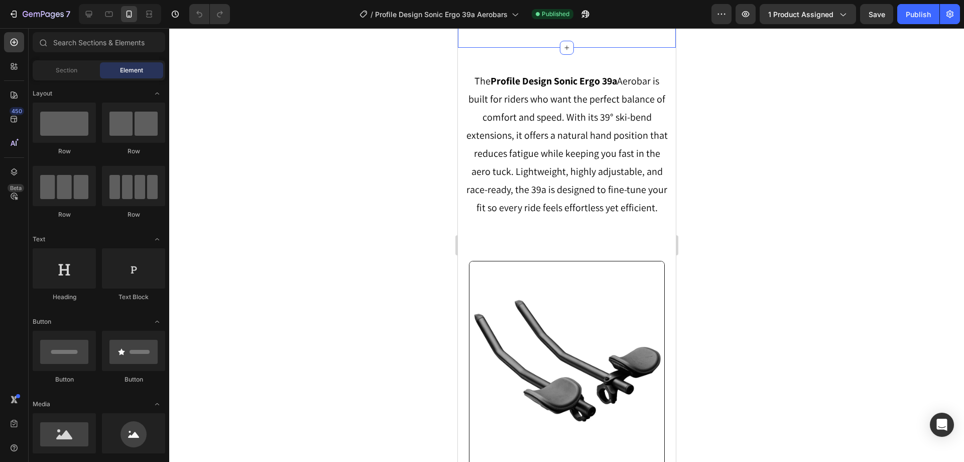
scroll to position [858, 0]
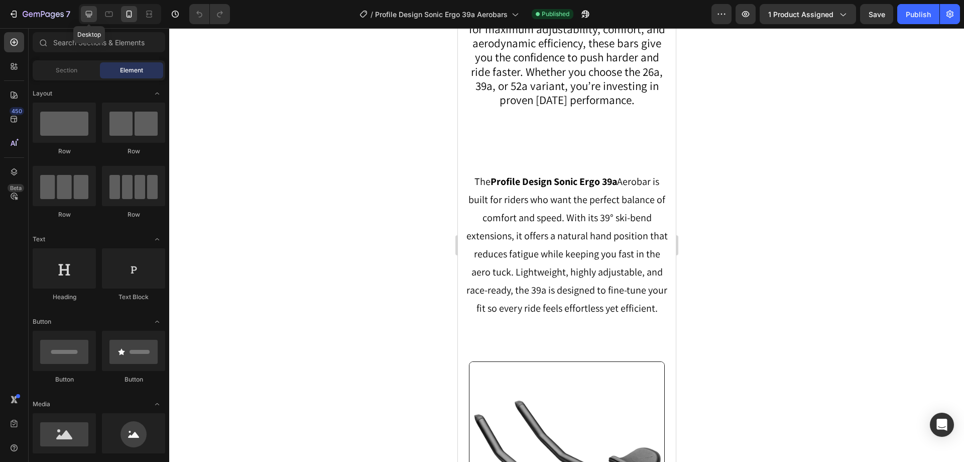
click at [87, 11] on icon at bounding box center [89, 14] width 10 height 10
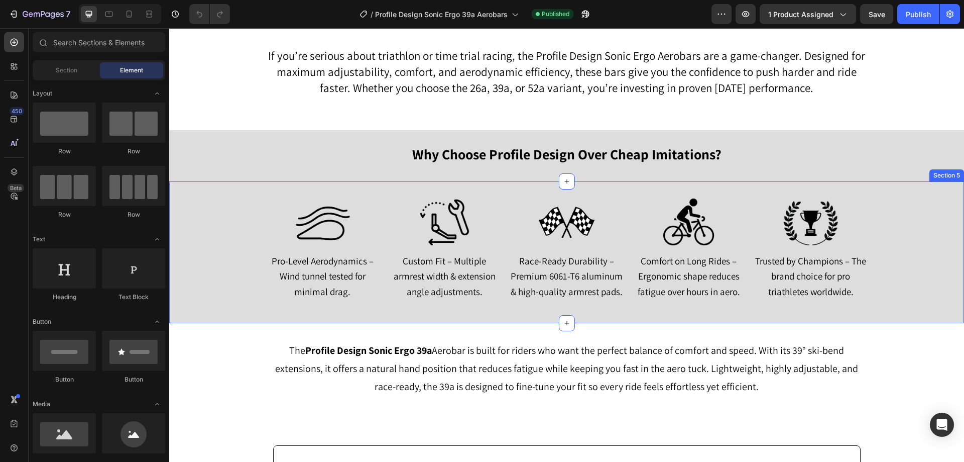
scroll to position [757, 0]
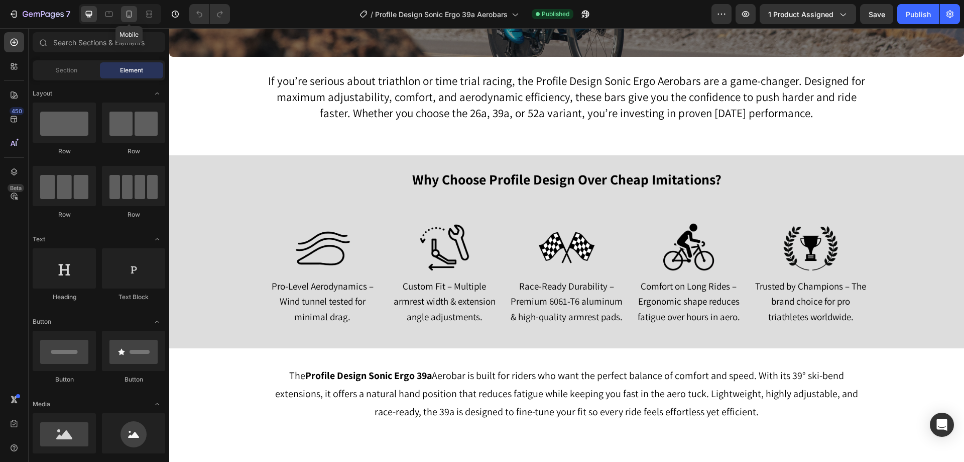
click at [125, 14] on icon at bounding box center [129, 14] width 10 height 10
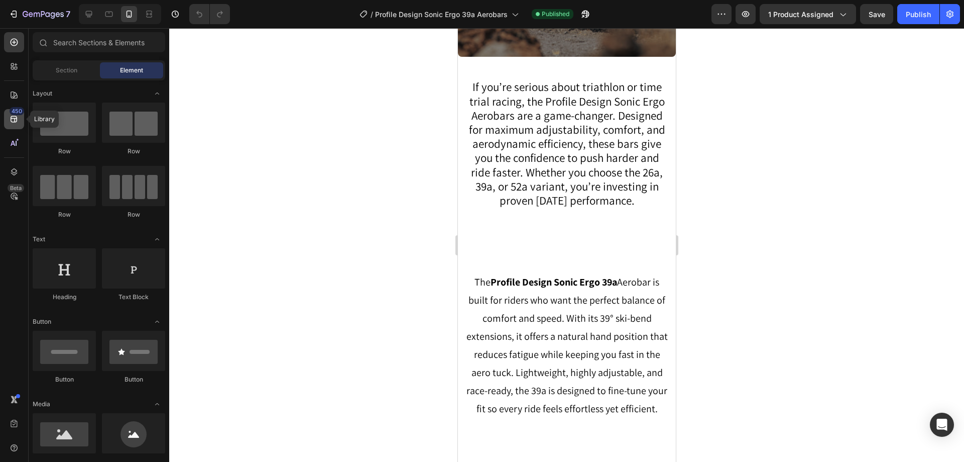
click at [14, 117] on icon at bounding box center [14, 119] width 10 height 10
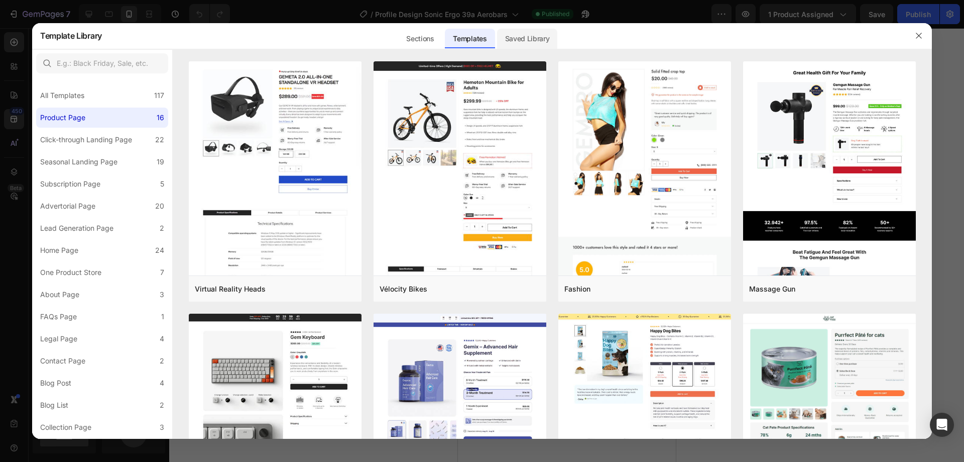
click at [552, 38] on div "Saved Library" at bounding box center [527, 39] width 61 height 20
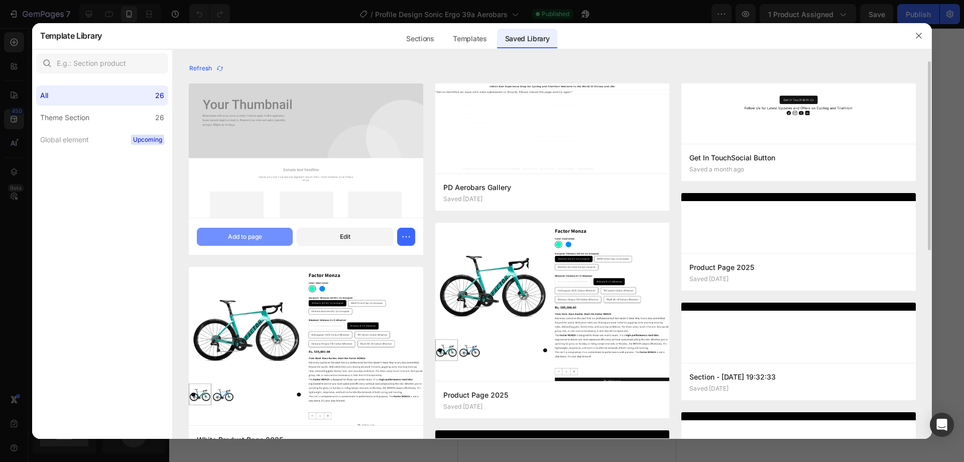
click at [242, 235] on div "Add to page" at bounding box center [245, 236] width 34 height 9
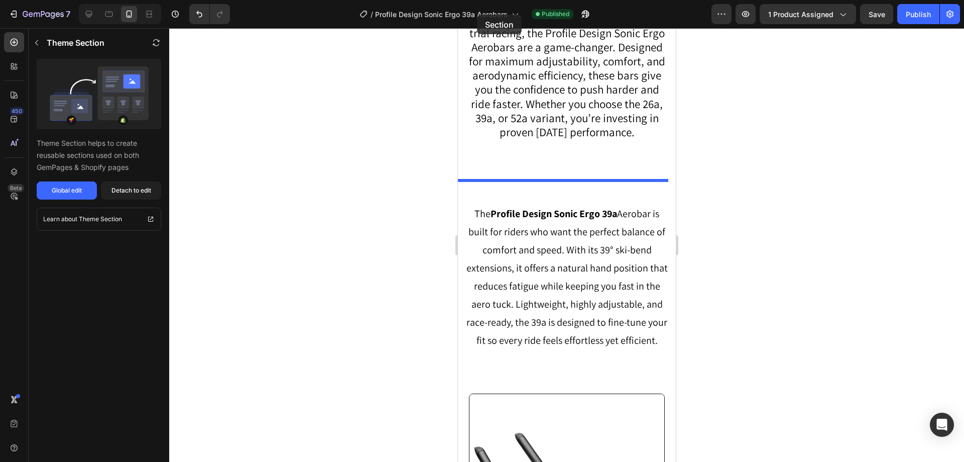
scroll to position [816, 0]
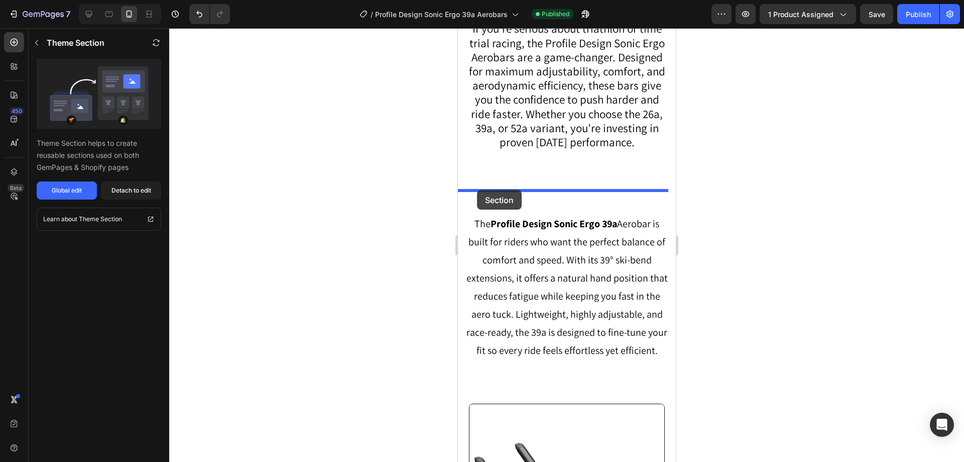
drag, startPoint x: 469, startPoint y: 224, endPoint x: 477, endPoint y: 190, distance: 35.5
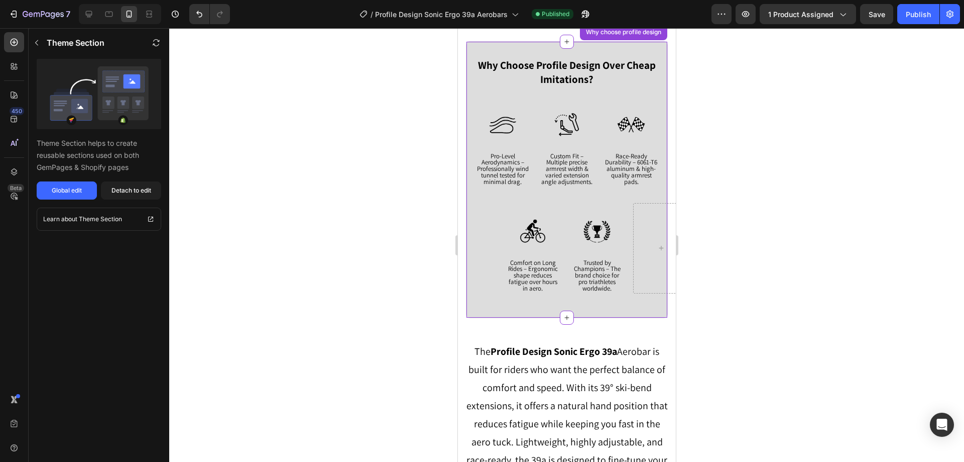
scroll to position [1117, 0]
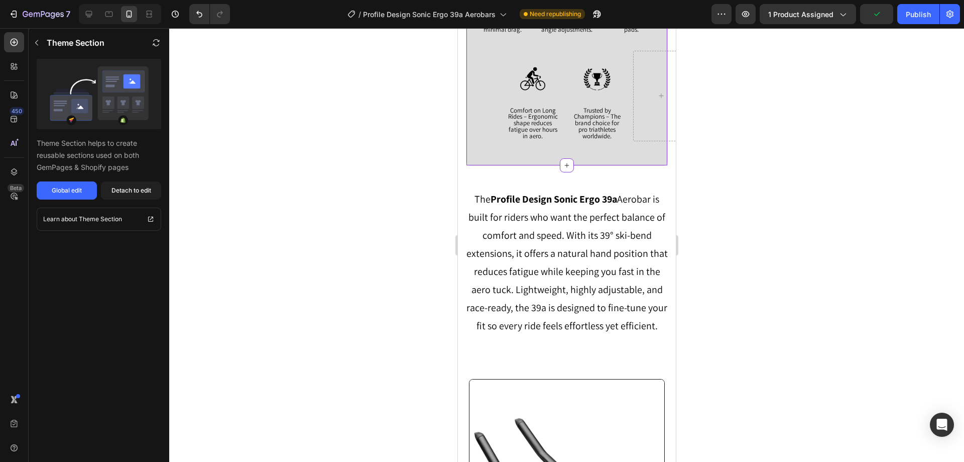
click at [235, 79] on div at bounding box center [566, 244] width 795 height 433
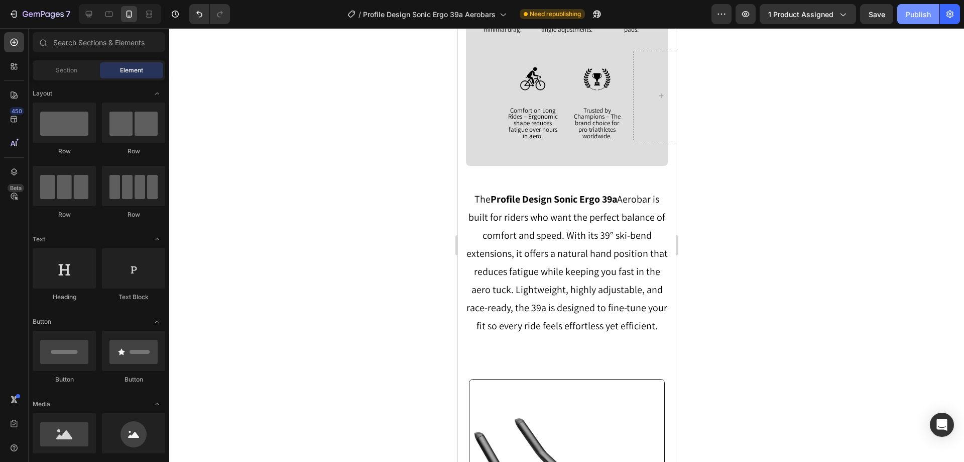
click at [915, 13] on div "Publish" at bounding box center [918, 14] width 25 height 11
click at [87, 9] on div at bounding box center [89, 14] width 16 height 16
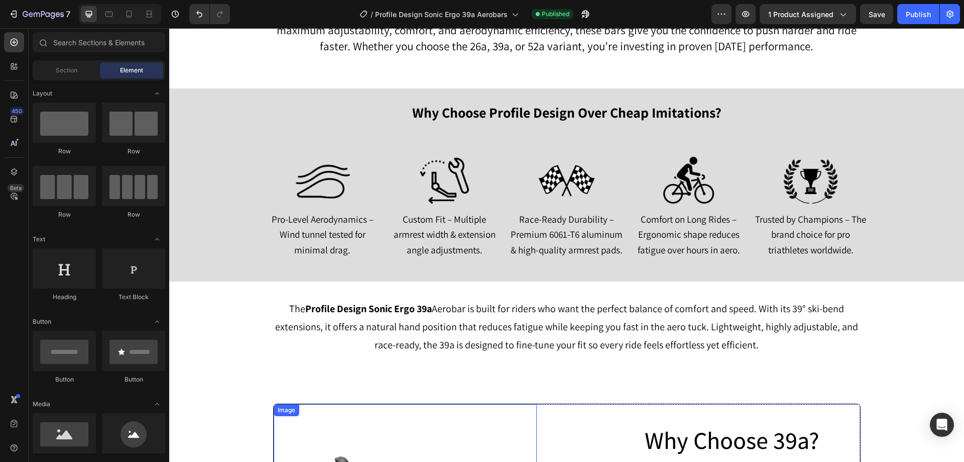
scroll to position [815, 0]
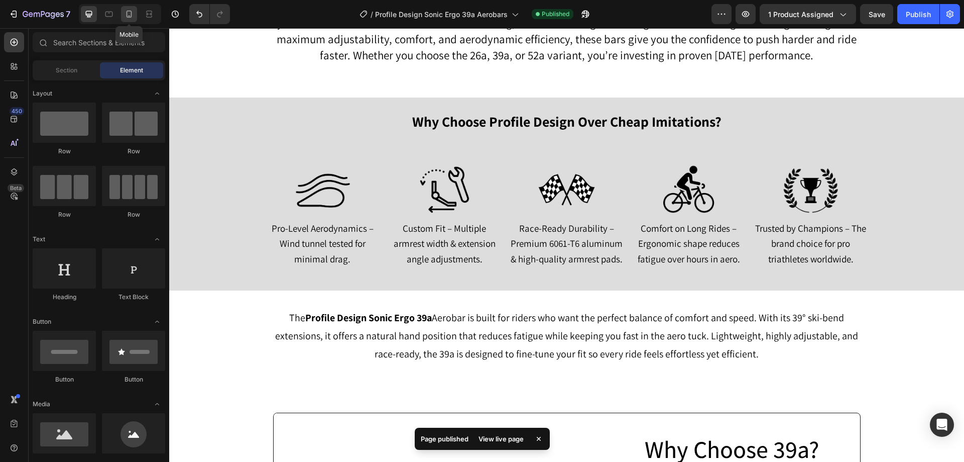
click at [124, 11] on icon at bounding box center [129, 14] width 10 height 10
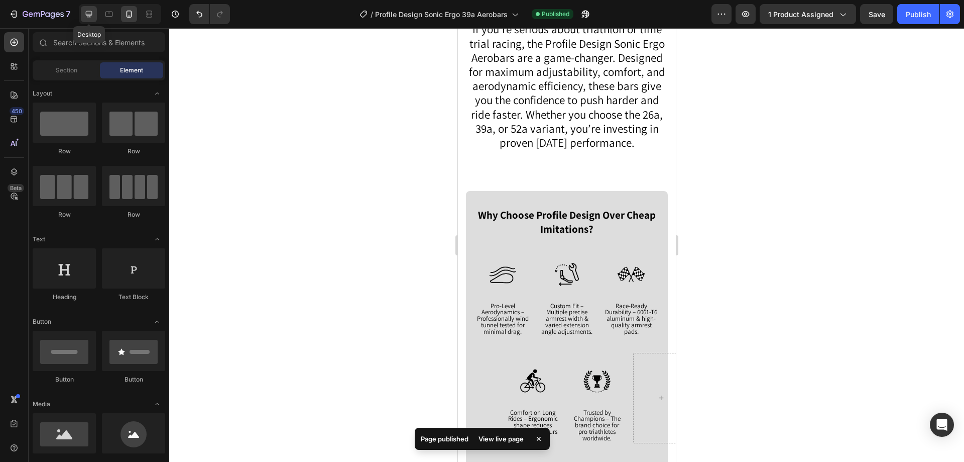
click at [88, 12] on icon at bounding box center [89, 14] width 7 height 7
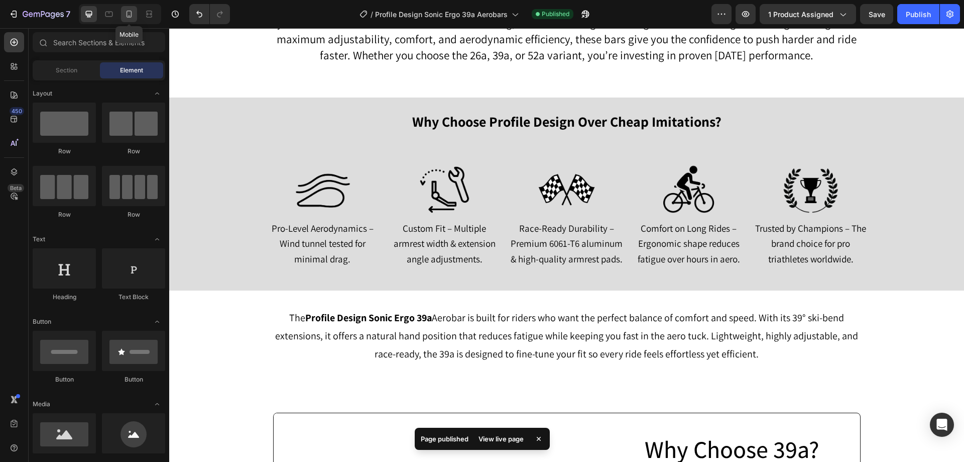
click at [126, 17] on icon at bounding box center [129, 14] width 10 height 10
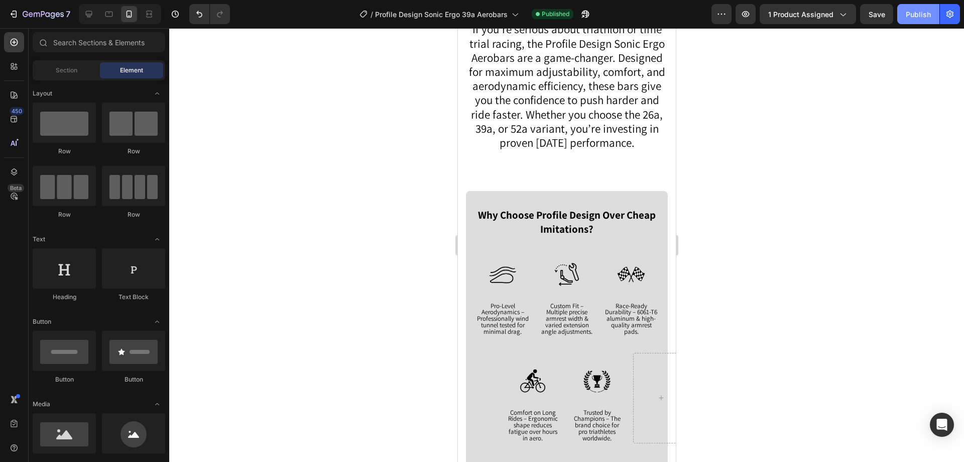
click at [918, 6] on button "Publish" at bounding box center [918, 14] width 42 height 20
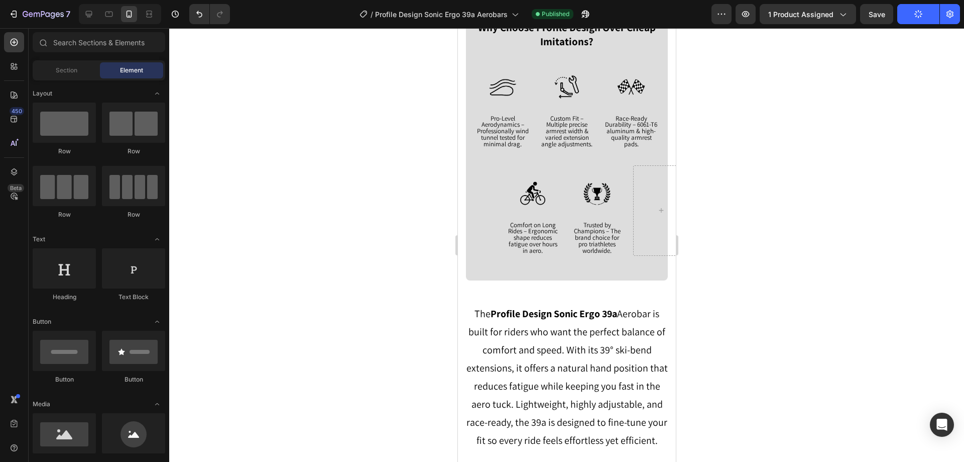
scroll to position [1116, 0]
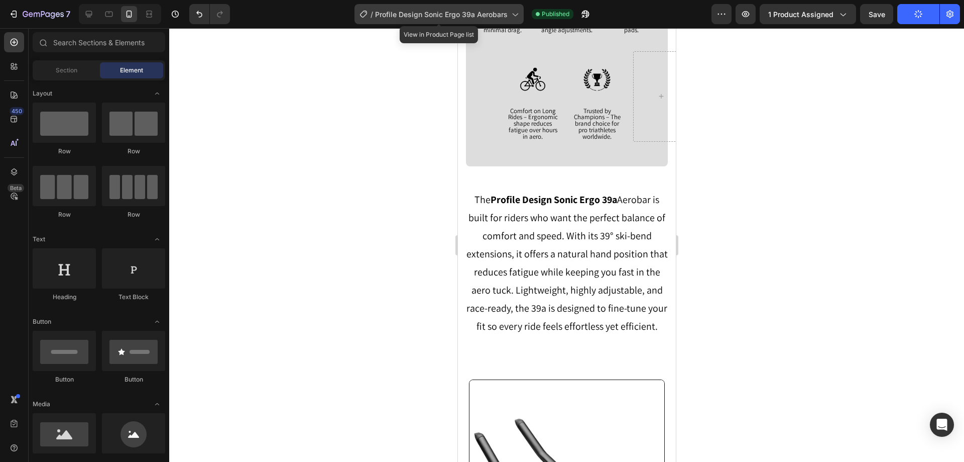
click at [480, 17] on span "Profile Design Sonic Ergo 39a Aerobars" at bounding box center [441, 14] width 133 height 11
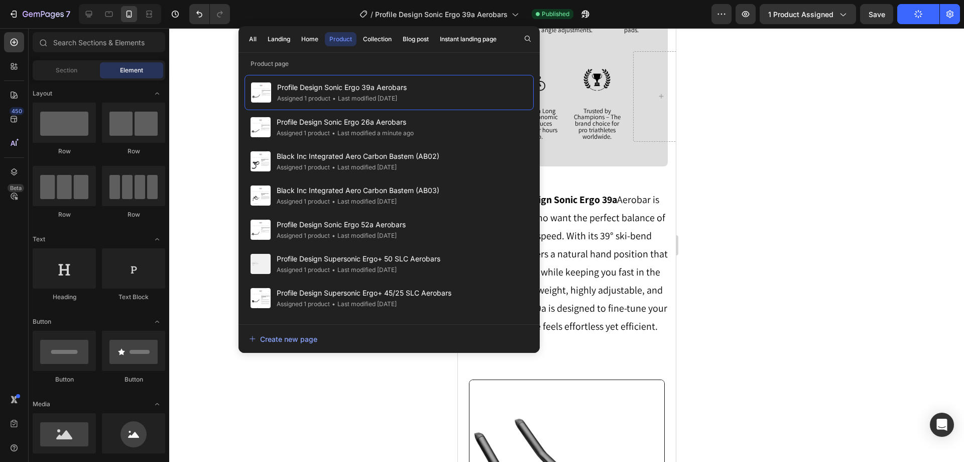
click at [201, 58] on div at bounding box center [566, 244] width 795 height 433
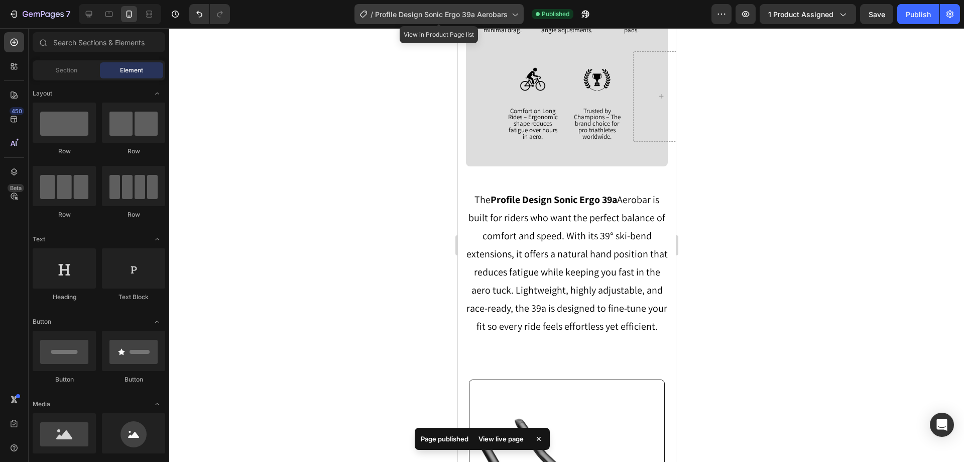
click at [452, 9] on span "Profile Design Sonic Ergo 39a Aerobars" at bounding box center [441, 14] width 133 height 11
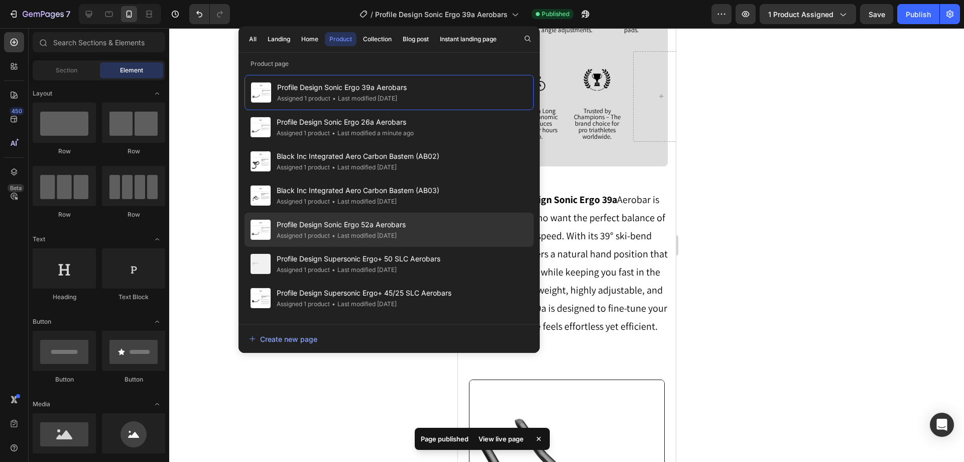
click at [361, 229] on span "Profile Design Sonic Ergo 52a Aerobars" at bounding box center [341, 224] width 129 height 12
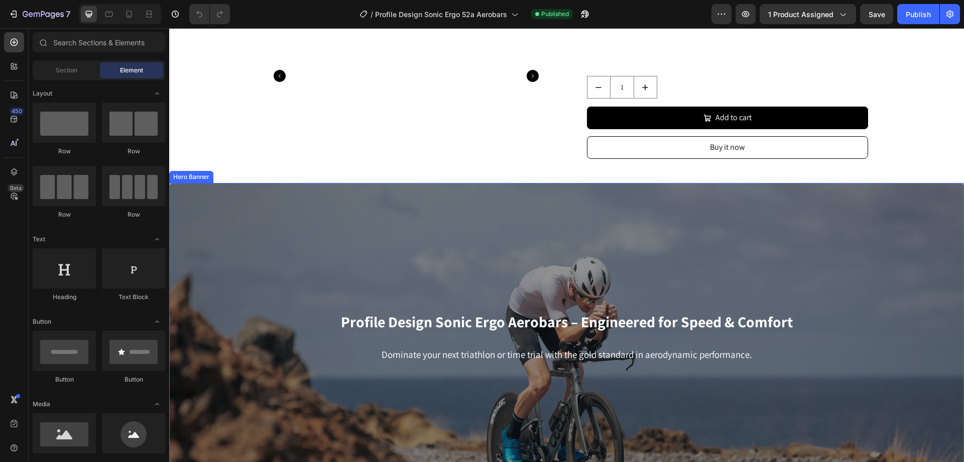
scroll to position [703, 0]
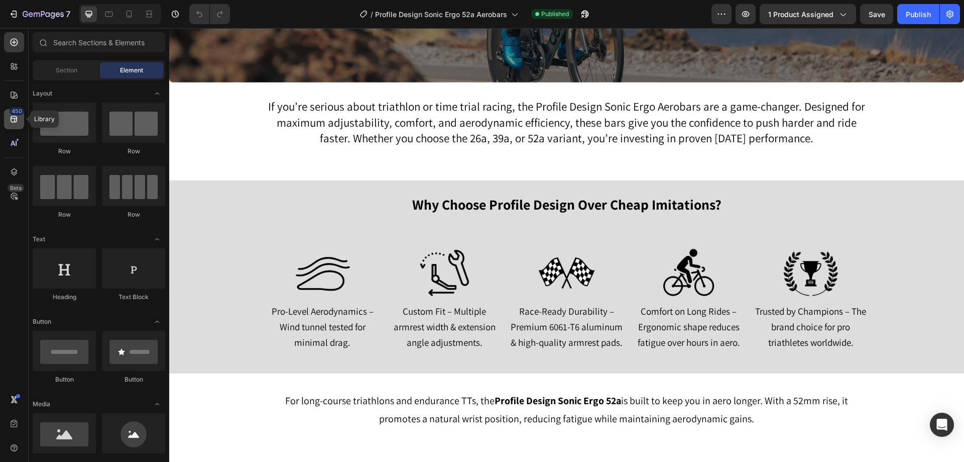
click at [15, 115] on icon at bounding box center [14, 119] width 10 height 10
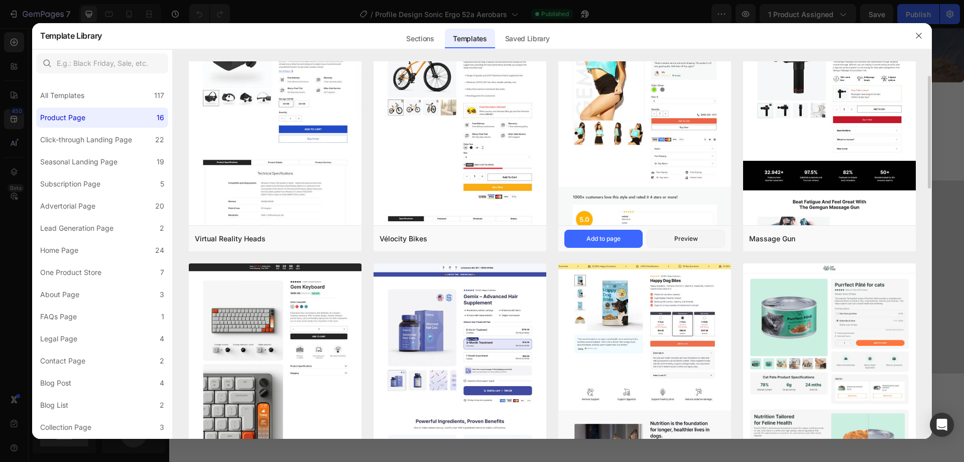
scroll to position [0, 0]
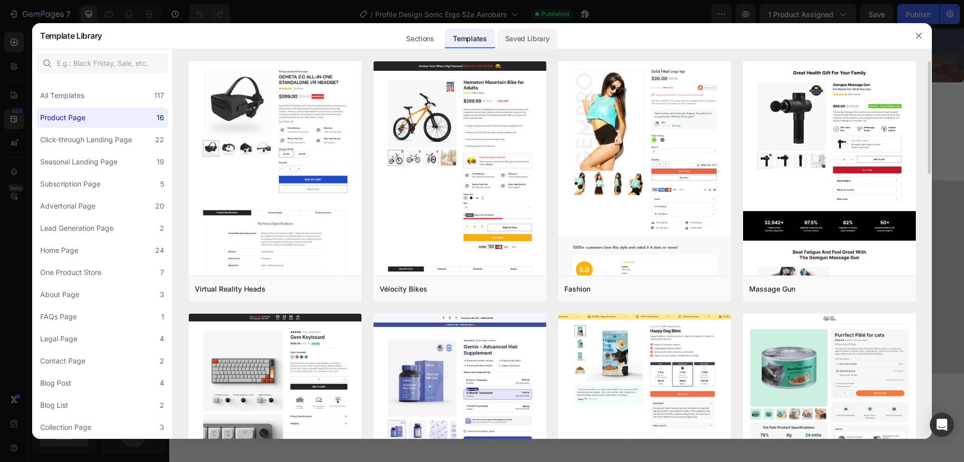
click at [521, 43] on div "Saved Library" at bounding box center [527, 39] width 61 height 20
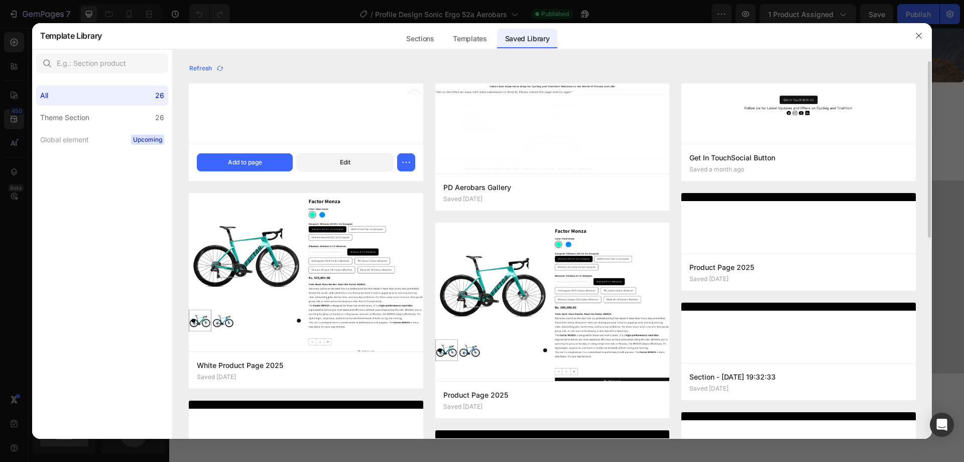
click at [304, 118] on div at bounding box center [306, 113] width 235 height 60
click at [237, 160] on div "Add to page" at bounding box center [245, 162] width 34 height 9
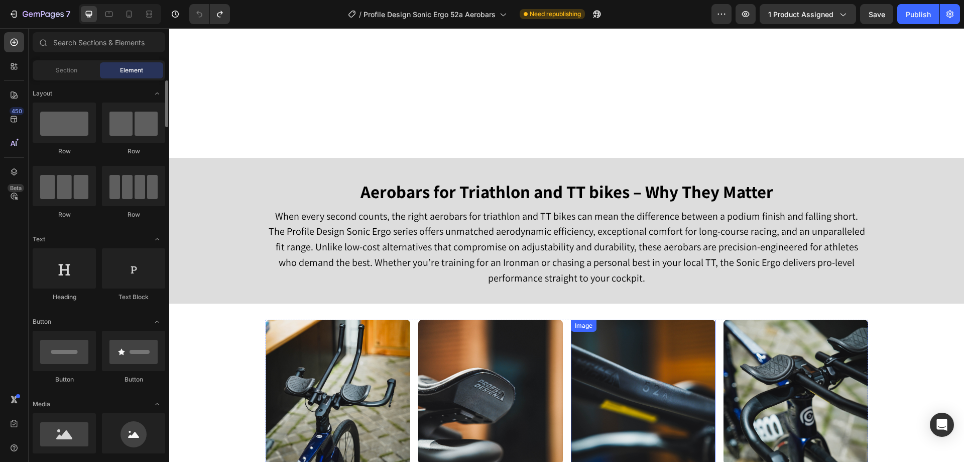
scroll to position [1966, 0]
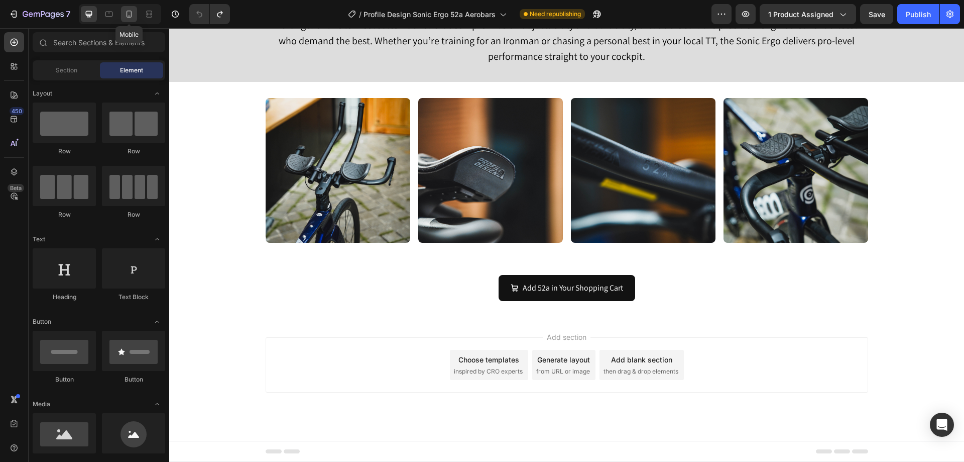
click at [133, 9] on div at bounding box center [129, 14] width 16 height 16
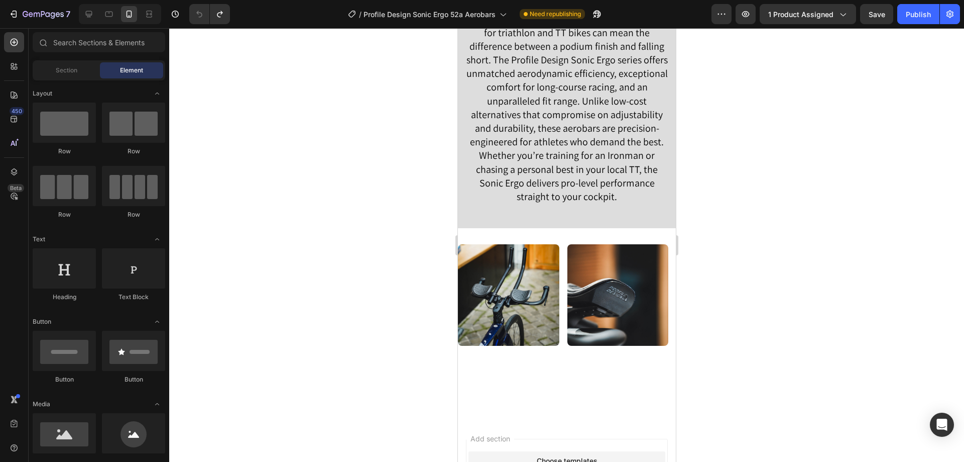
scroll to position [1652, 0]
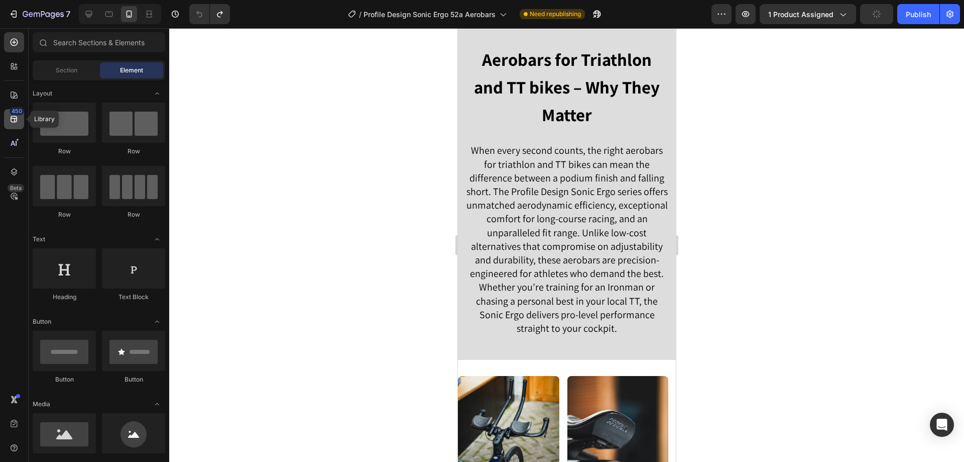
click at [20, 119] on div "450" at bounding box center [14, 119] width 20 height 20
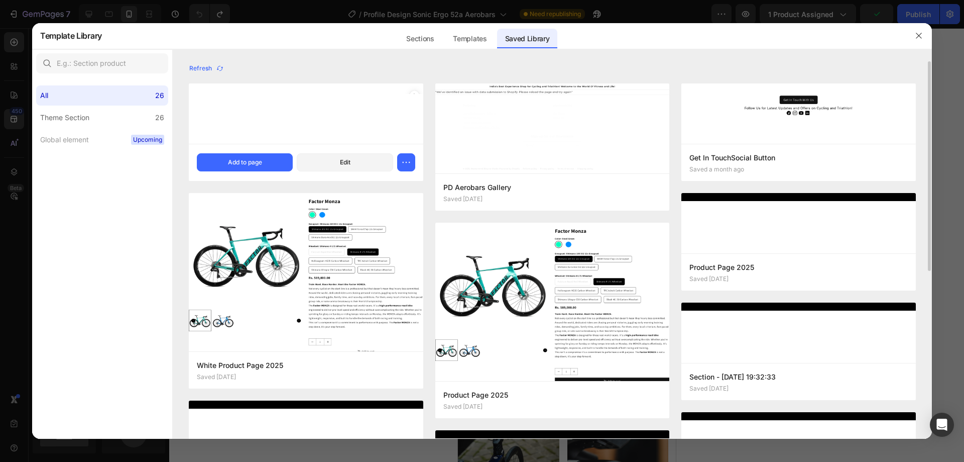
click at [382, 116] on div at bounding box center [306, 113] width 235 height 60
click at [244, 162] on div "Add to page" at bounding box center [245, 162] width 34 height 9
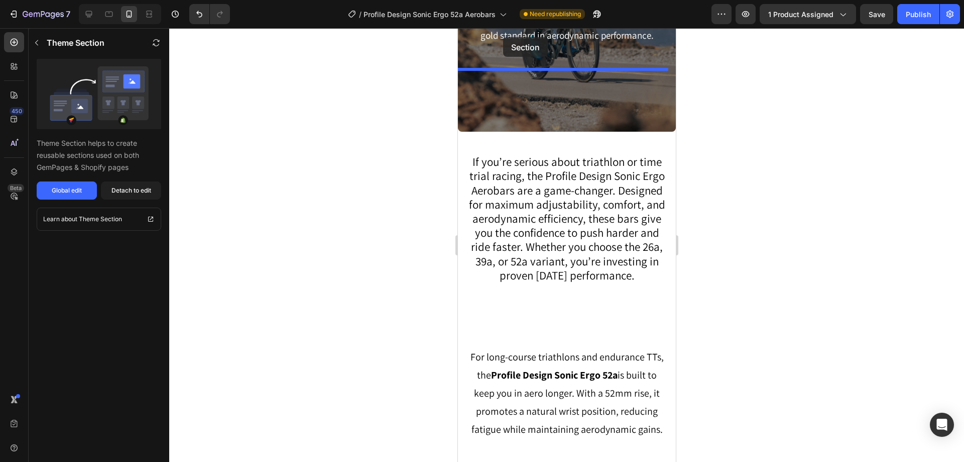
scroll to position [705, 0]
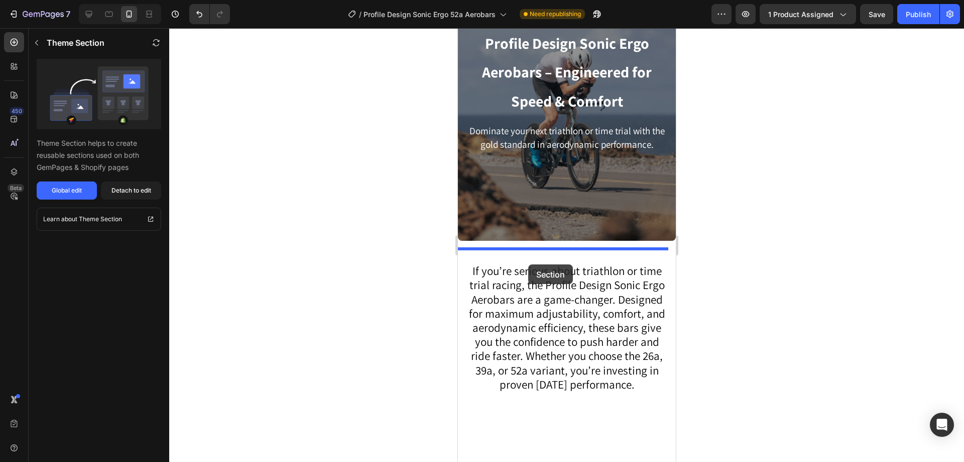
drag, startPoint x: 479, startPoint y: 210, endPoint x: 527, endPoint y: 264, distance: 72.2
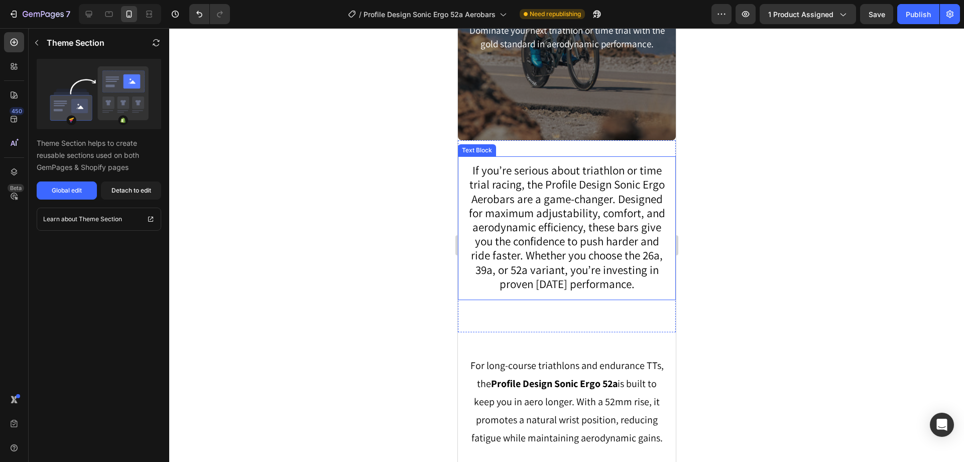
scroll to position [906, 0]
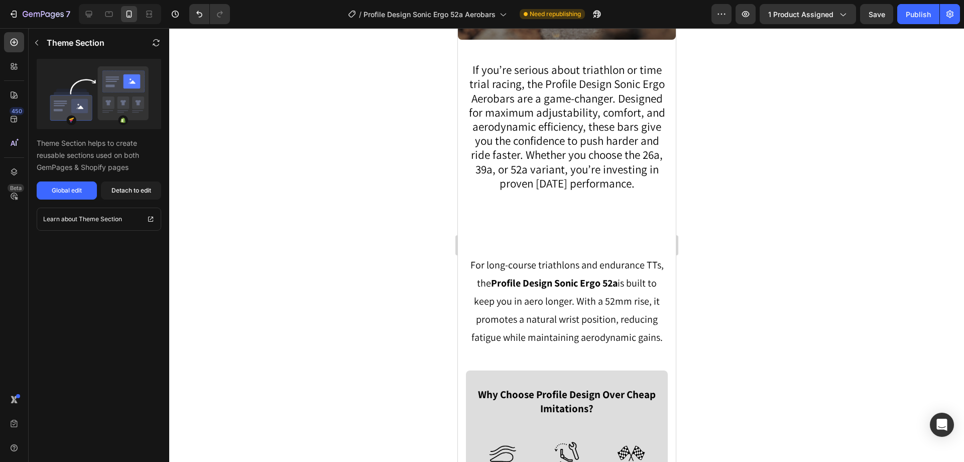
click at [846, 104] on div at bounding box center [566, 244] width 795 height 433
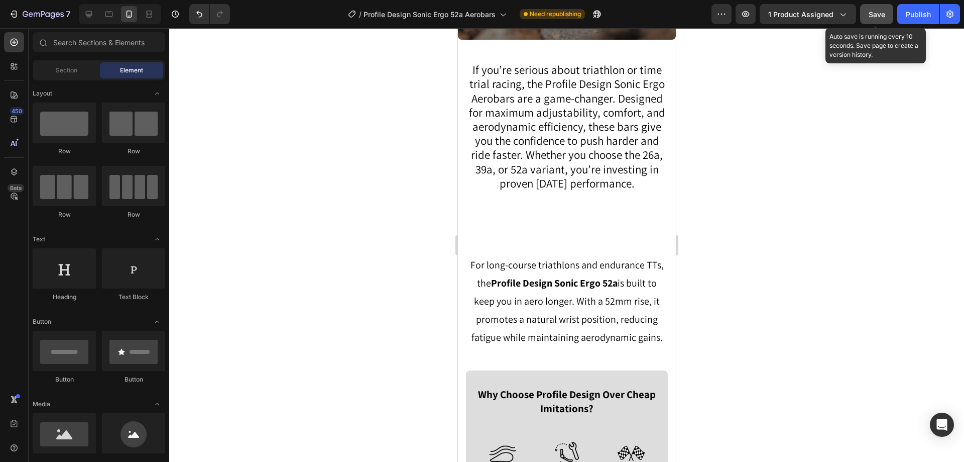
click at [876, 13] on span "Save" at bounding box center [877, 14] width 17 height 9
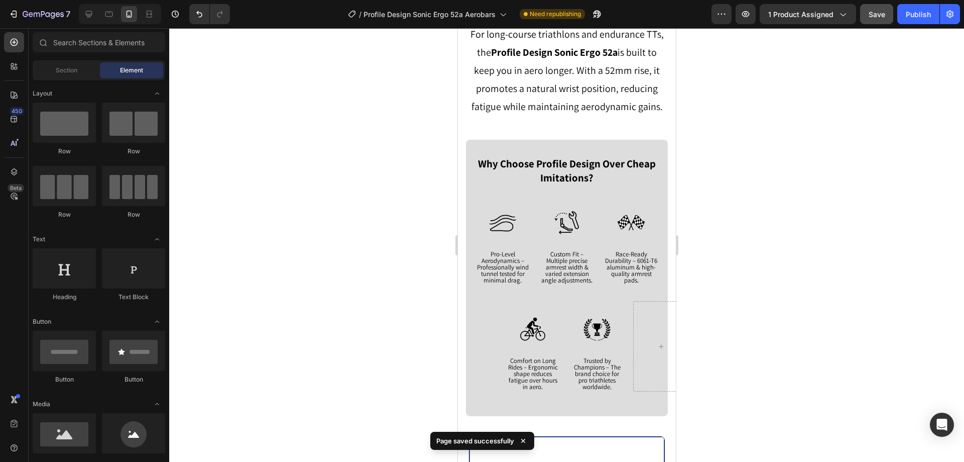
scroll to position [1108, 0]
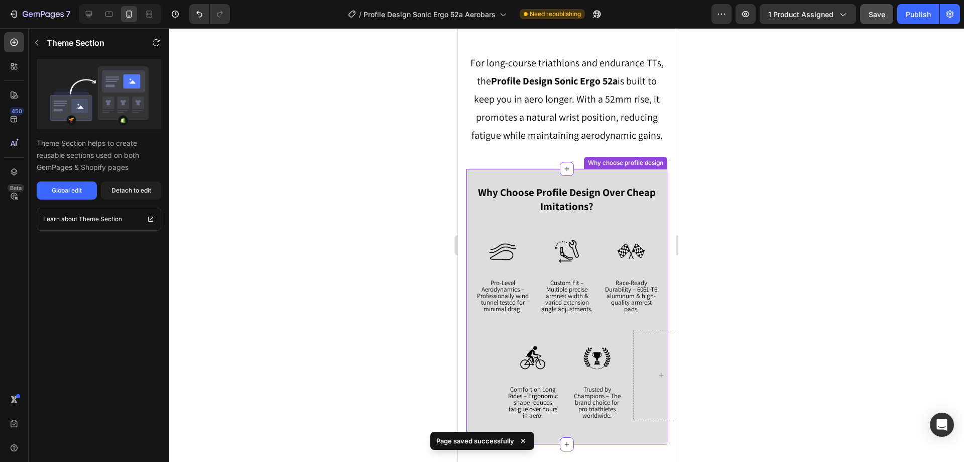
click at [477, 213] on p "Why Choose Profile Design Over Cheap Imitations?" at bounding box center [566, 200] width 199 height 28
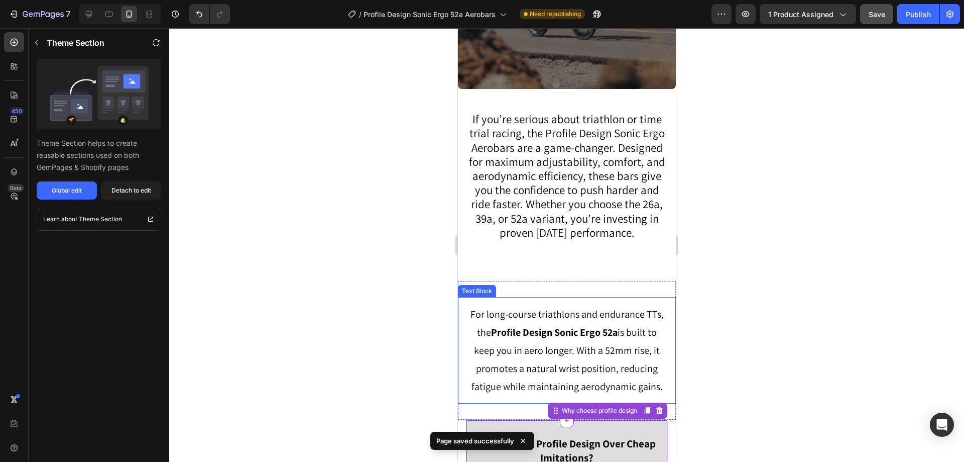
scroll to position [907, 0]
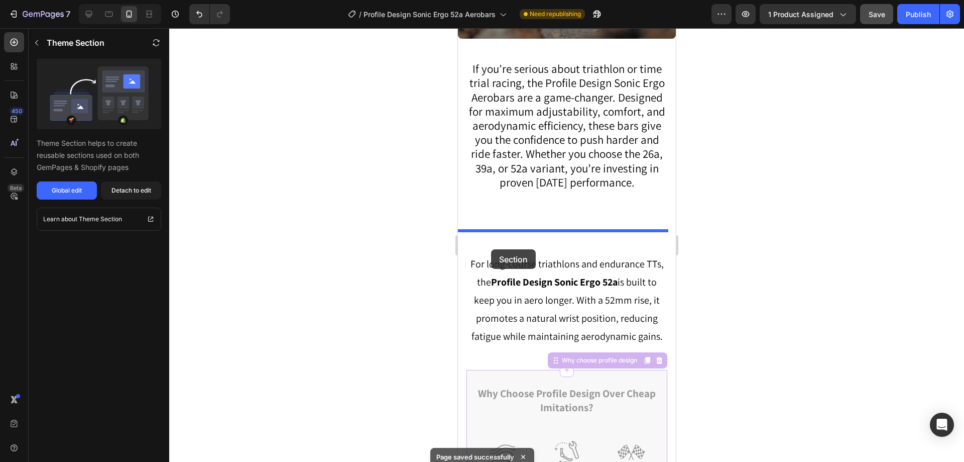
drag, startPoint x: 474, startPoint y: 382, endPoint x: 491, endPoint y: 249, distance: 134.1
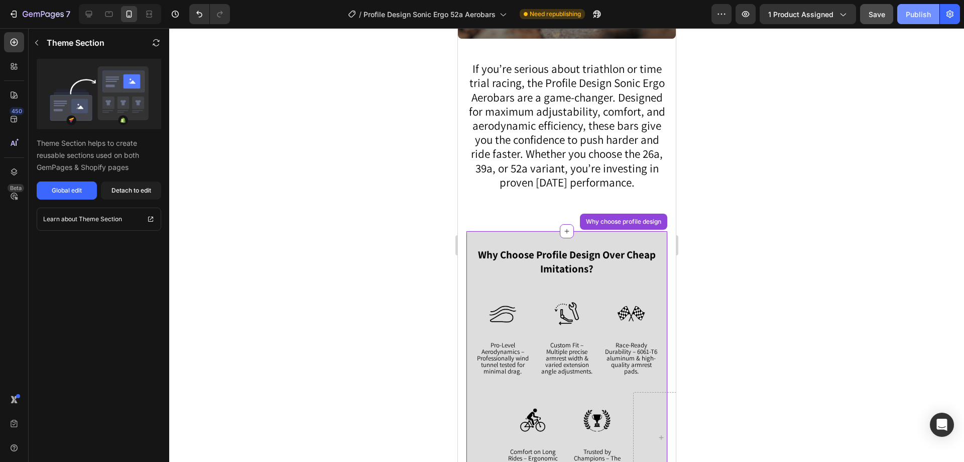
click at [911, 21] on button "Publish" at bounding box center [918, 14] width 42 height 20
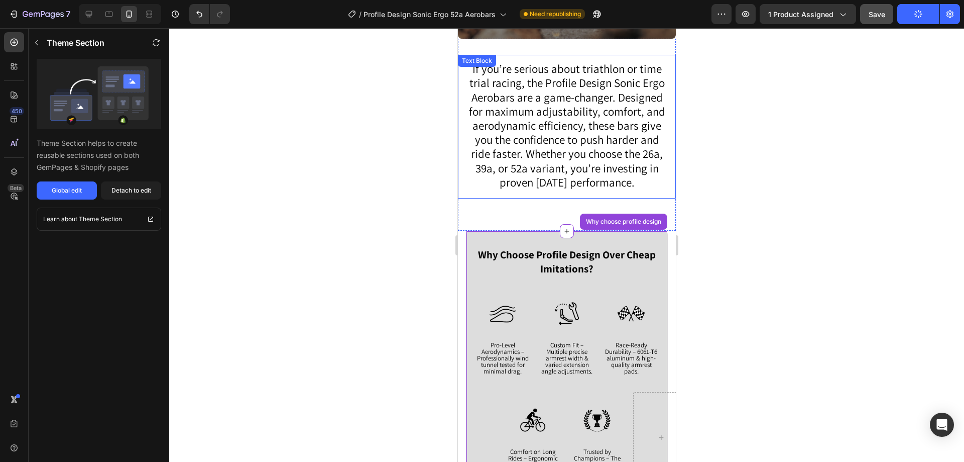
click at [423, 172] on div at bounding box center [566, 244] width 795 height 433
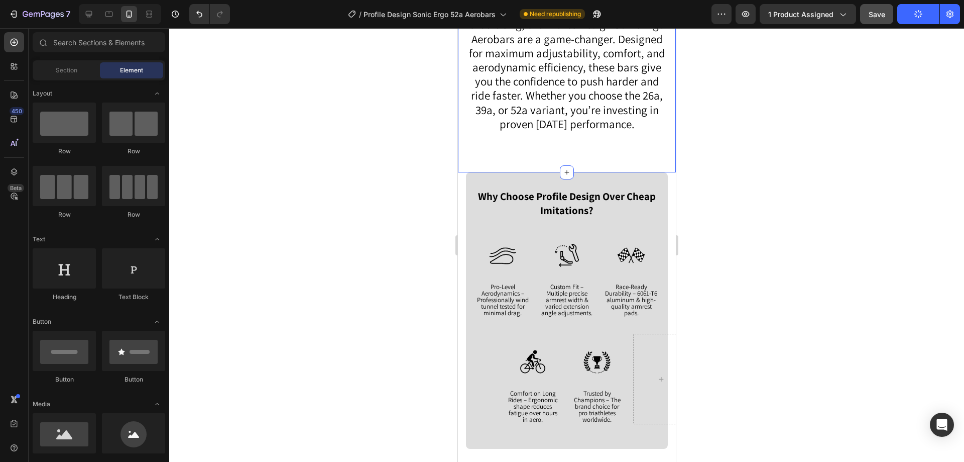
scroll to position [1007, 0]
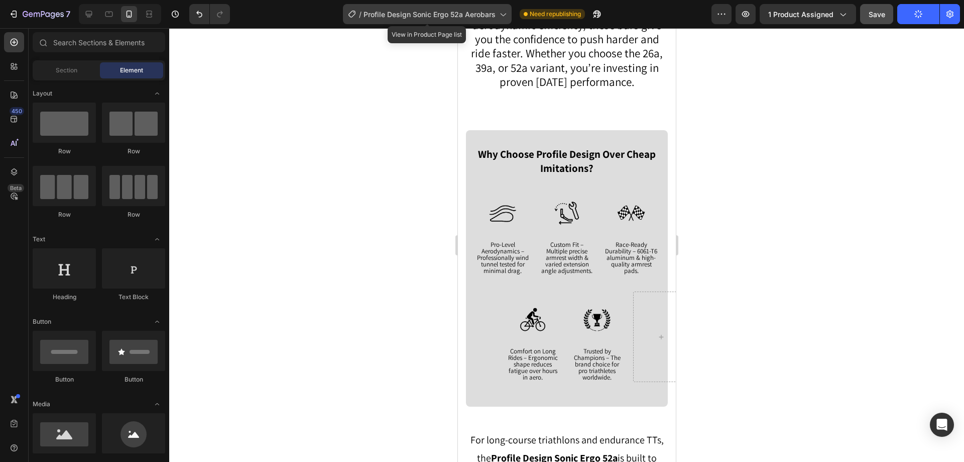
click at [455, 14] on span "Profile Design Sonic Ergo 52a Aerobars" at bounding box center [430, 14] width 132 height 11
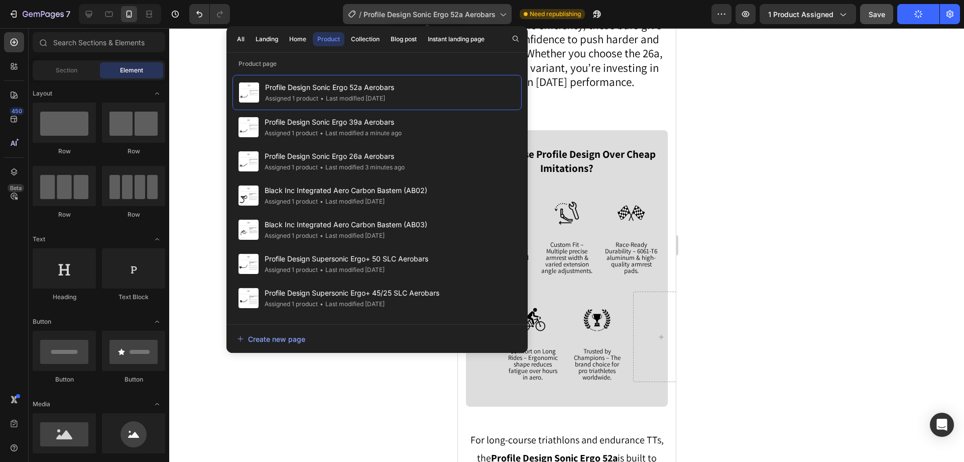
click at [455, 14] on span "Profile Design Sonic Ergo 52a Aerobars" at bounding box center [430, 14] width 132 height 11
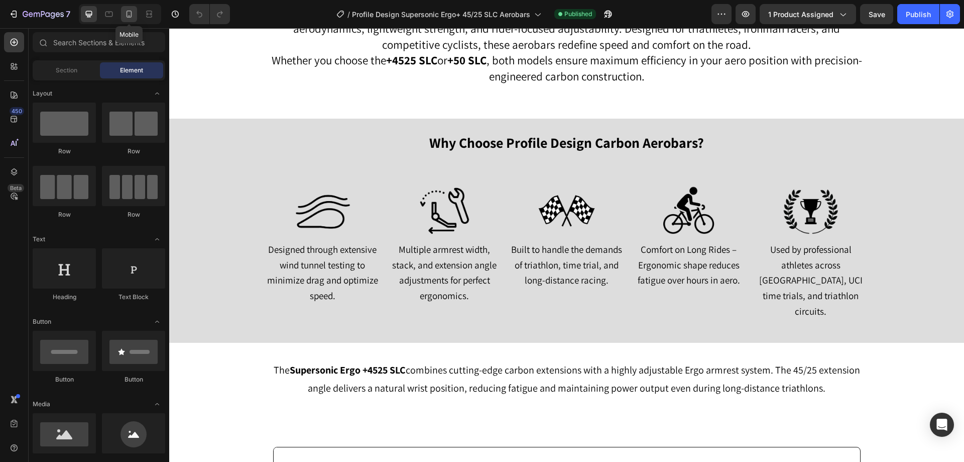
click at [127, 19] on div at bounding box center [129, 14] width 16 height 16
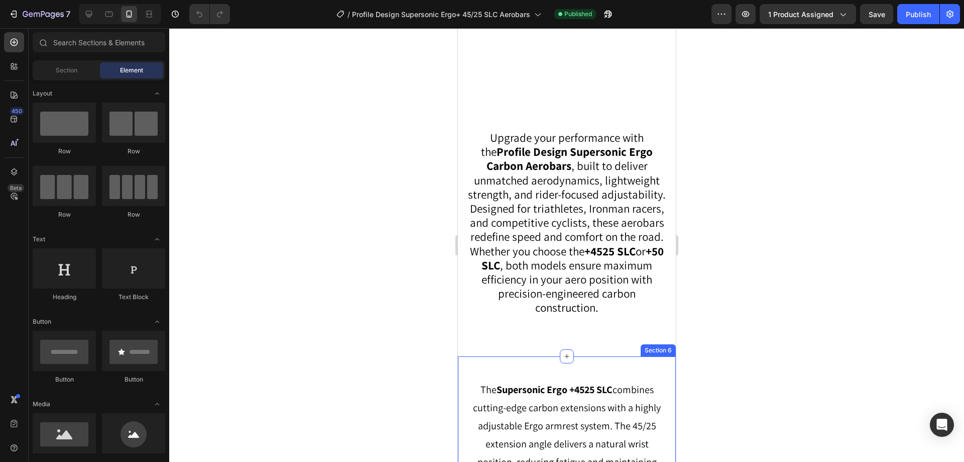
scroll to position [382, 0]
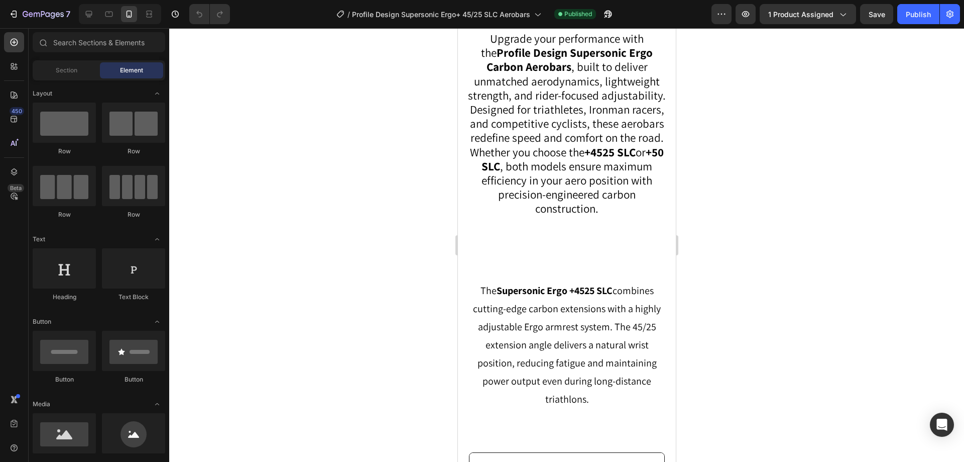
click at [83, 3] on div "7 Version history / Profile Design Supersonic Ergo+ 45/25 SLC Aerobars Publishe…" at bounding box center [482, 14] width 964 height 29
click at [84, 12] on icon at bounding box center [89, 14] width 10 height 10
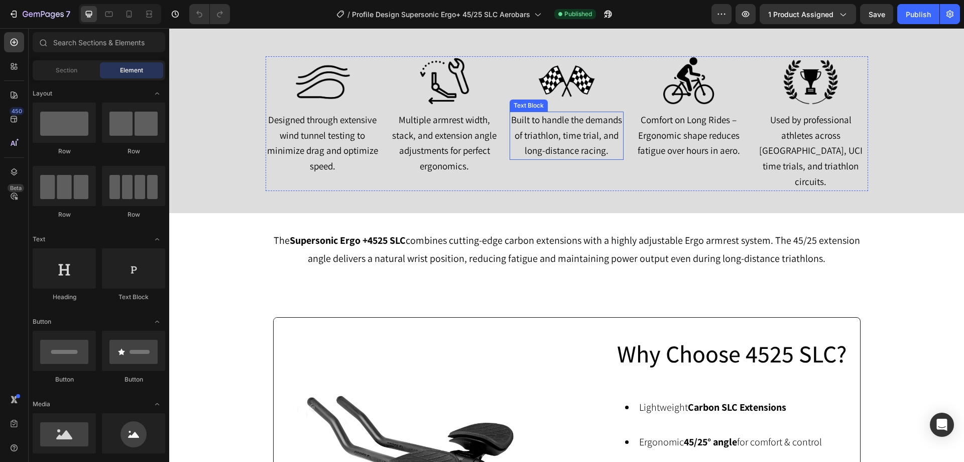
scroll to position [482, 0]
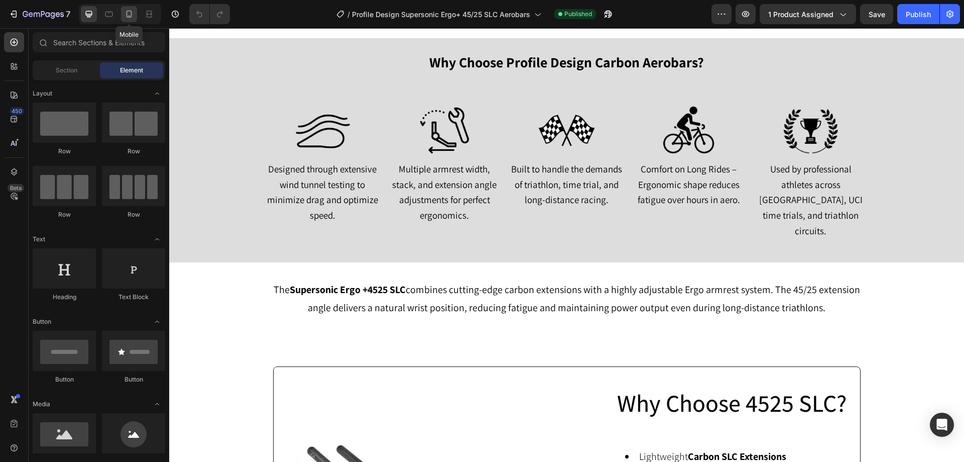
click at [122, 17] on div at bounding box center [129, 14] width 16 height 16
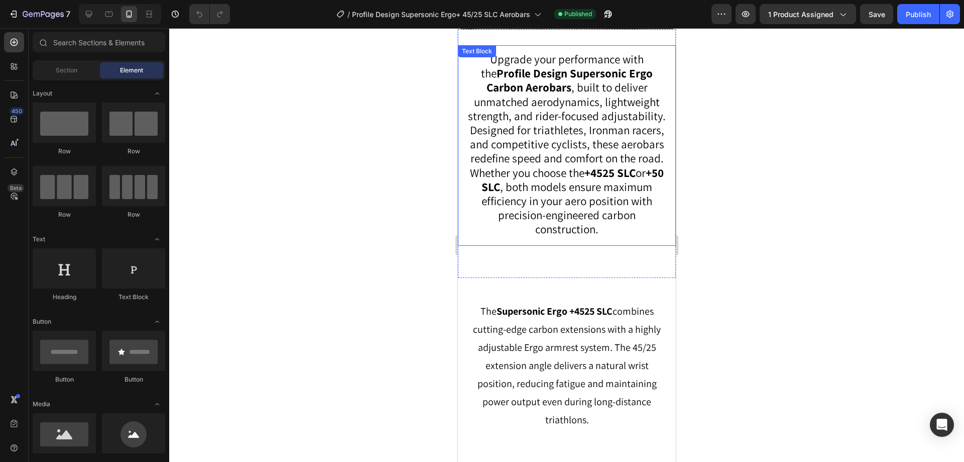
scroll to position [1004, 0]
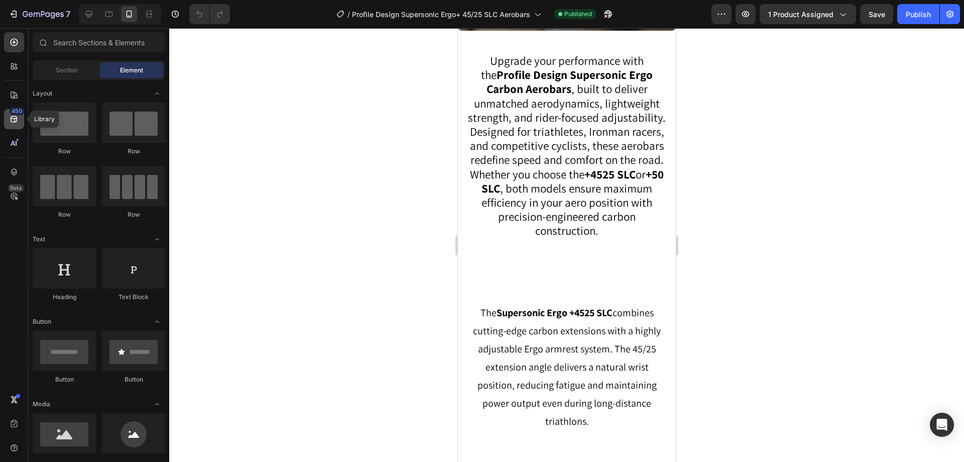
click at [16, 119] on icon at bounding box center [14, 119] width 7 height 7
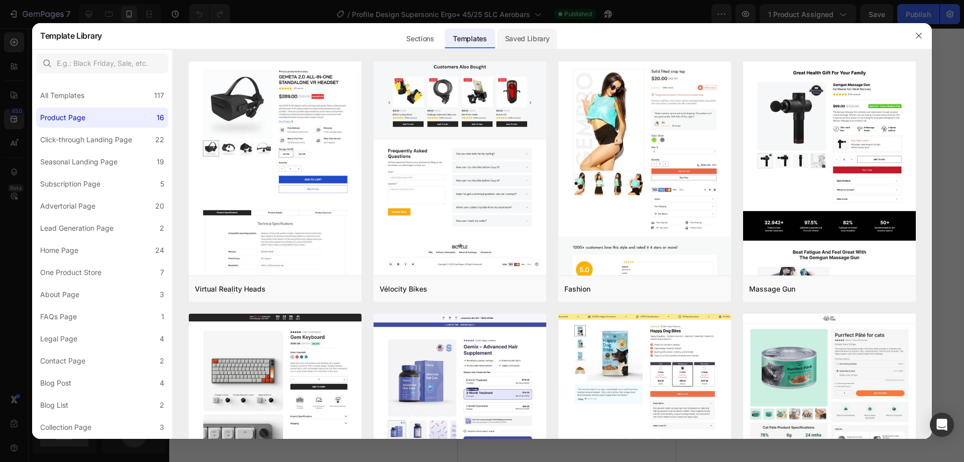
click at [529, 46] on div "Saved Library" at bounding box center [527, 39] width 61 height 20
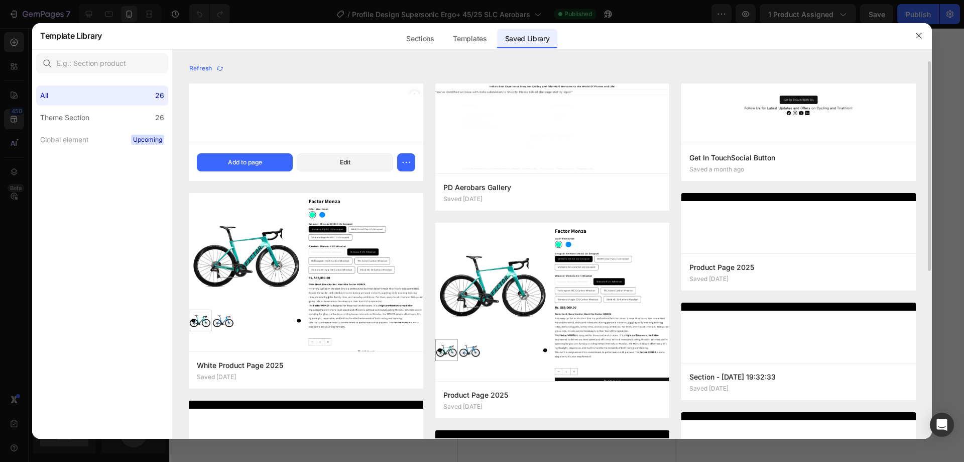
click at [243, 102] on div at bounding box center [306, 113] width 235 height 60
click at [250, 159] on div "Add to page" at bounding box center [245, 162] width 34 height 9
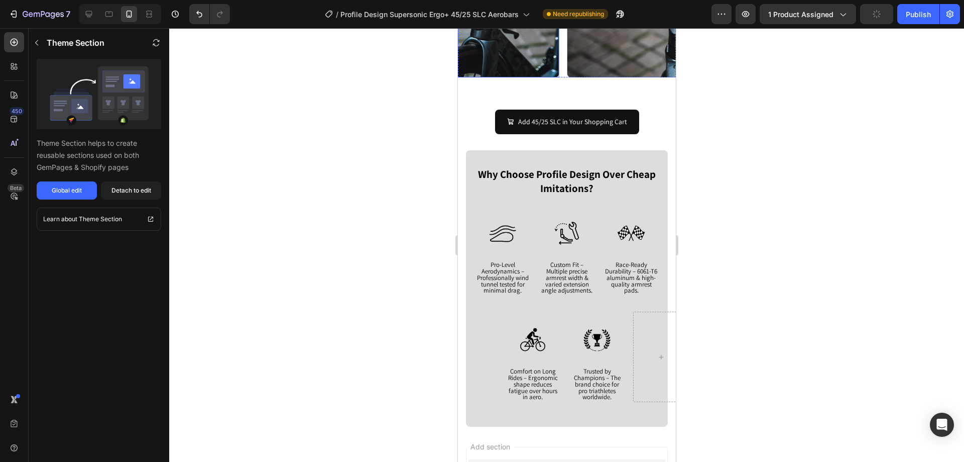
scroll to position [3485, 0]
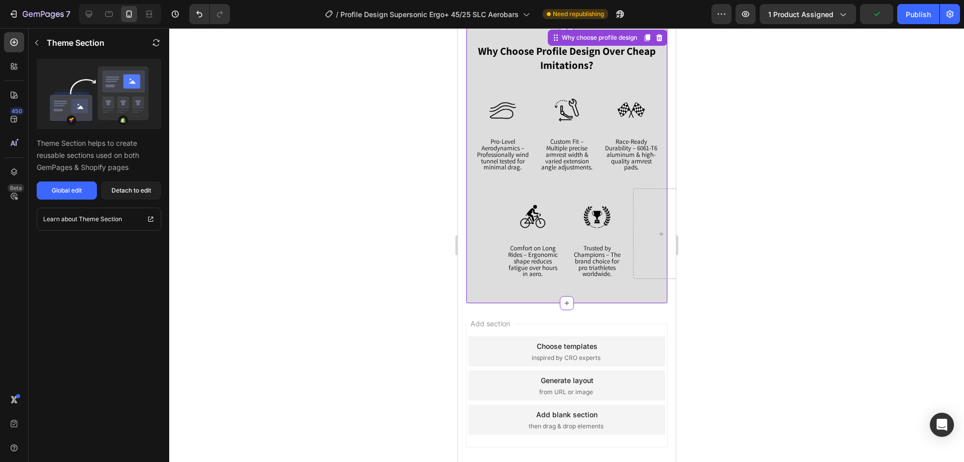
click at [471, 201] on div "Why Choose Profile Design Over Cheap Imitations? Text Block Image Pro-Level Aer…" at bounding box center [566, 165] width 201 height 243
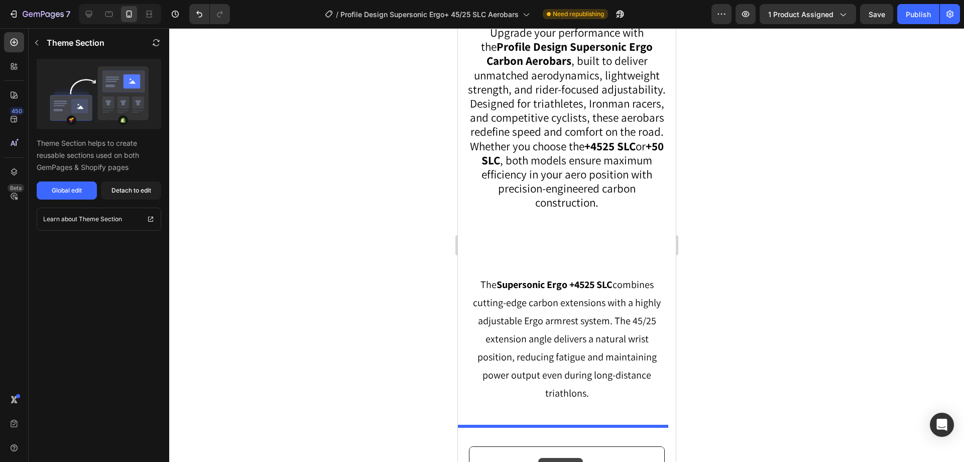
scroll to position [1078, 0]
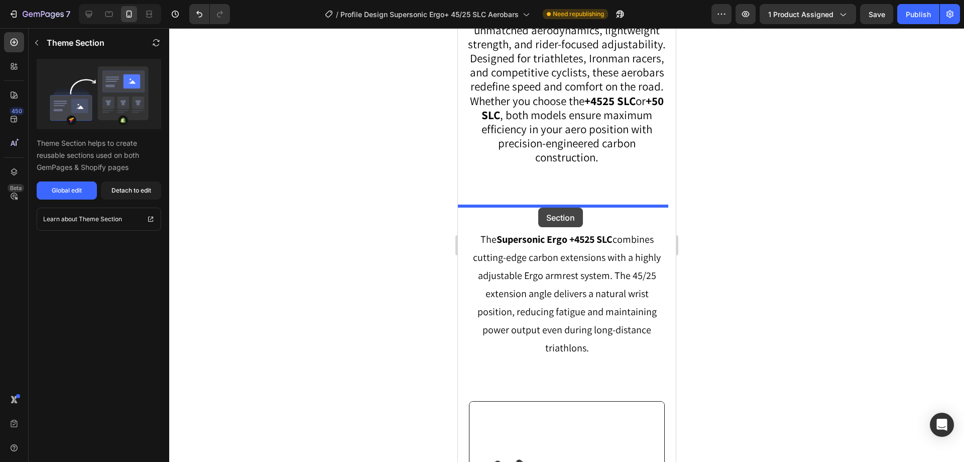
drag, startPoint x: 547, startPoint y: 342, endPoint x: 536, endPoint y: 207, distance: 135.1
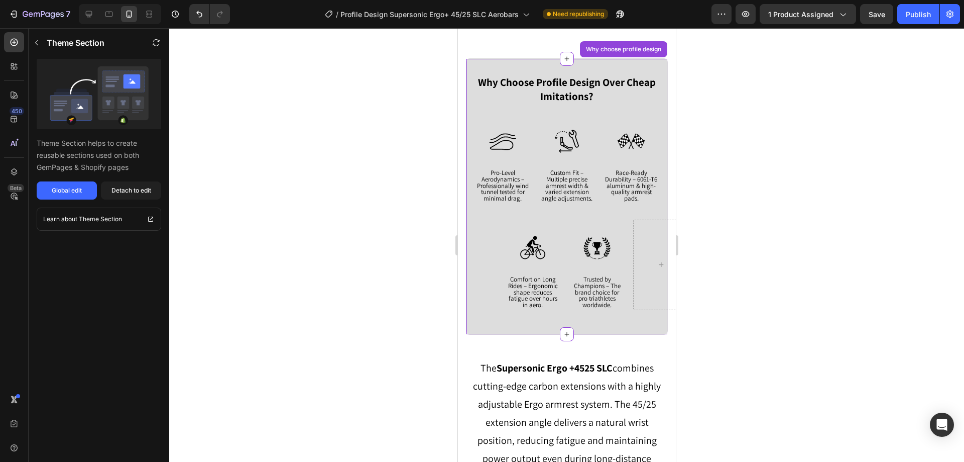
scroll to position [1228, 0]
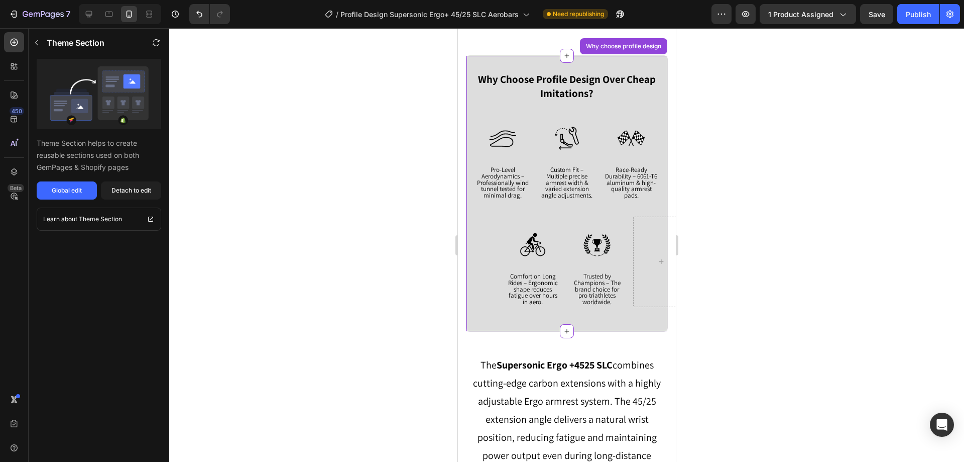
click at [788, 187] on div at bounding box center [566, 244] width 795 height 433
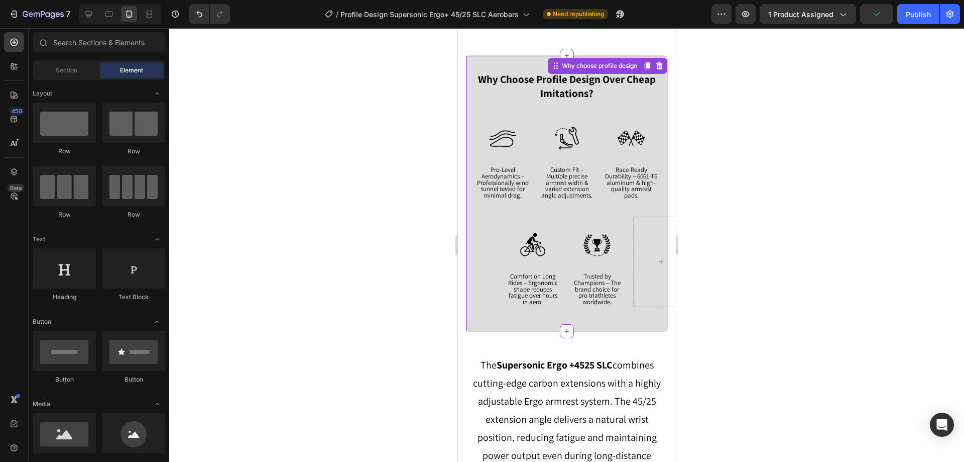
click at [531, 84] on strong "Why Choose Profile Design Over Cheap Imitations?" at bounding box center [567, 86] width 178 height 28
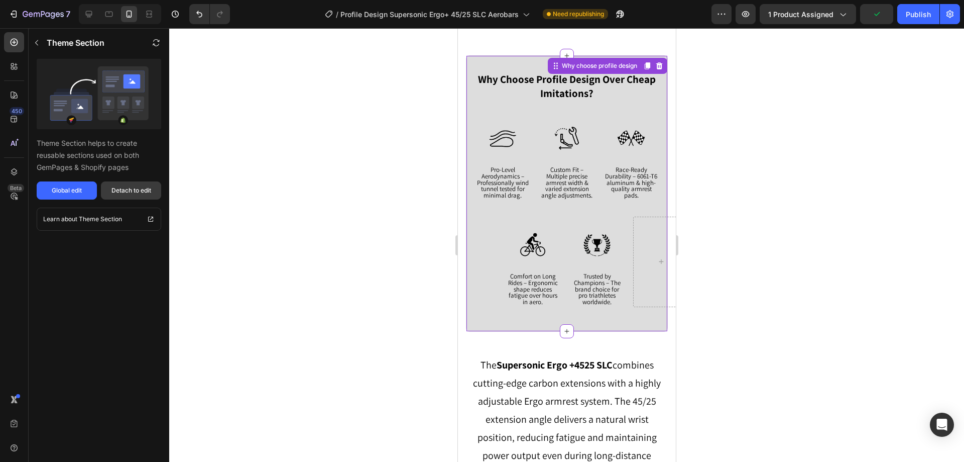
click at [127, 194] on div "Detach to edit" at bounding box center [131, 190] width 40 height 9
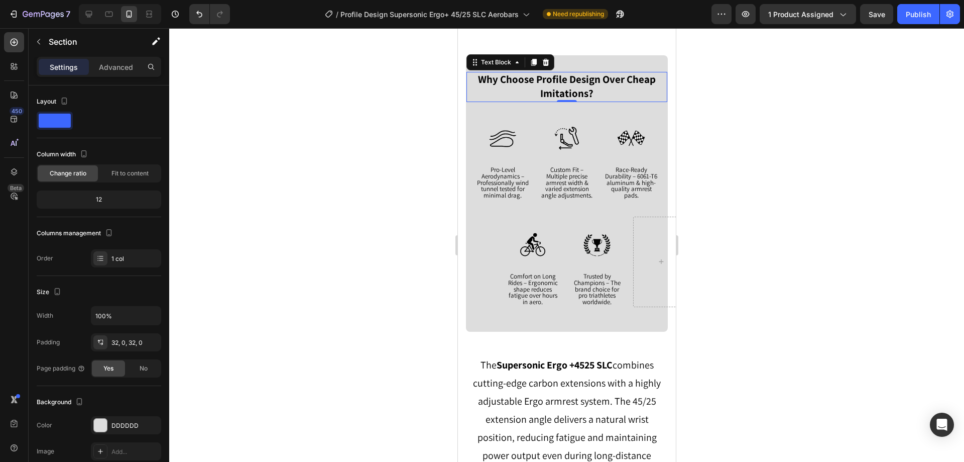
click at [569, 81] on strong "Why Choose Profile Design Over Cheap Imitations?" at bounding box center [567, 86] width 178 height 28
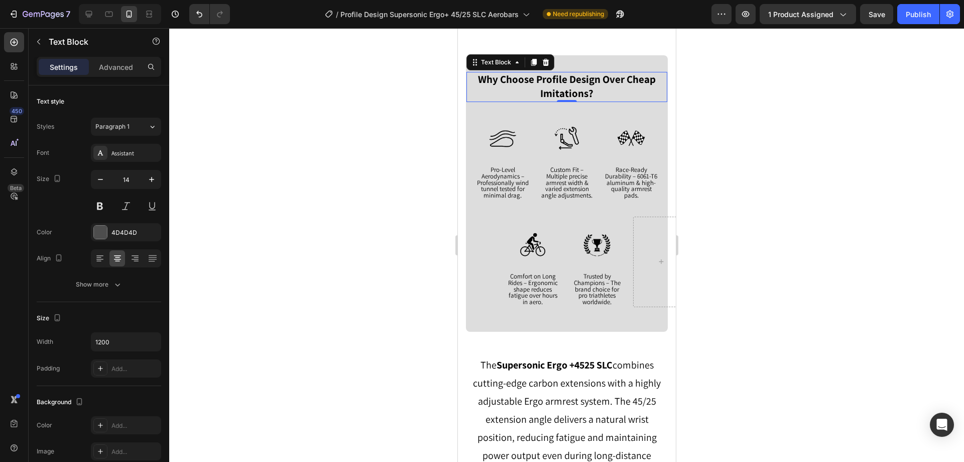
click at [569, 81] on strong "Why Choose Profile Design Over Cheap Imitations?" at bounding box center [567, 86] width 178 height 28
click at [505, 175] on span "Pro-Level Aerodynamics – Professionally wind tunnel tested for minimal drag." at bounding box center [503, 182] width 52 height 34
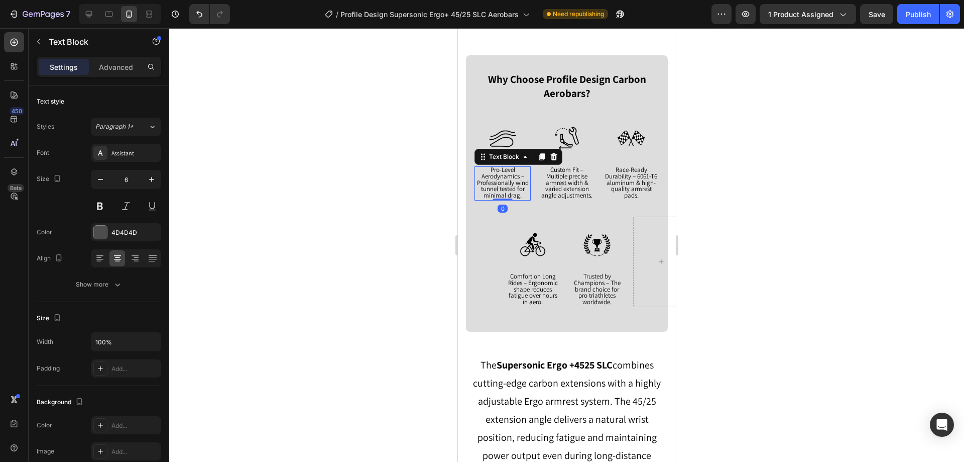
click at [505, 175] on span "Pro-Level Aerodynamics – Professionally wind tunnel tested for minimal drag." at bounding box center [503, 182] width 52 height 34
click at [557, 185] on span "Custom Fit – Multiple precise armrest width & varied extension angle adjustment…" at bounding box center [566, 182] width 51 height 34
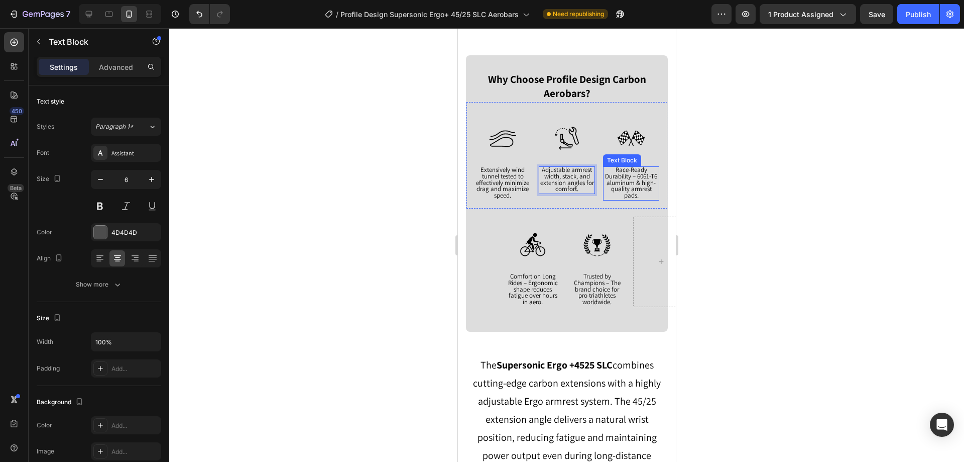
click at [628, 182] on span "Race-Ready Durability – 6061-T6 aluminum & high-quality armrest pads." at bounding box center [631, 182] width 52 height 34
click at [635, 185] on span "Race-Ready Durability – 6061-T6 aluminum & high-quality armrest pads." at bounding box center [631, 182] width 52 height 34
click at [536, 294] on span "Comfort on Long Rides – Ergonomic shape reduces fatigue over hours in aero." at bounding box center [533, 289] width 50 height 34
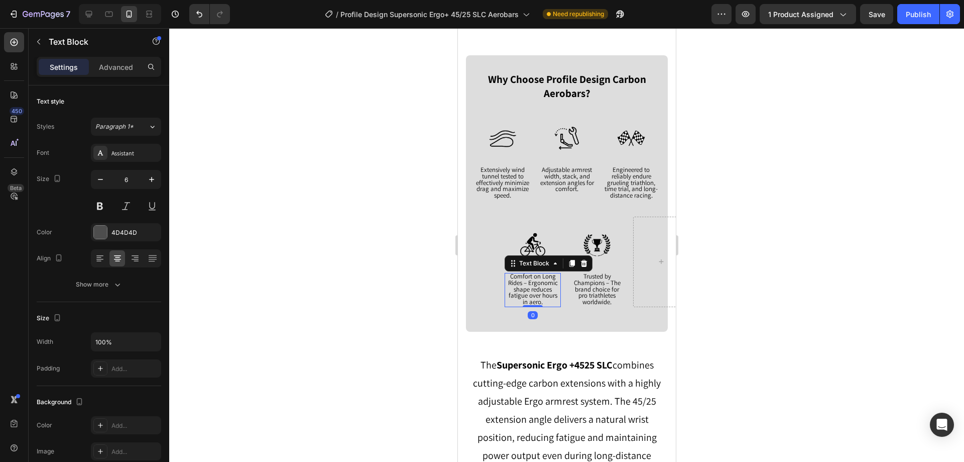
click at [536, 294] on span "Comfort on Long Rides – Ergonomic shape reduces fatigue over hours in aero." at bounding box center [533, 289] width 50 height 34
click at [589, 290] on span "Trusted by Champions – The brand choice for pro triathletes worldwide." at bounding box center [597, 289] width 47 height 34
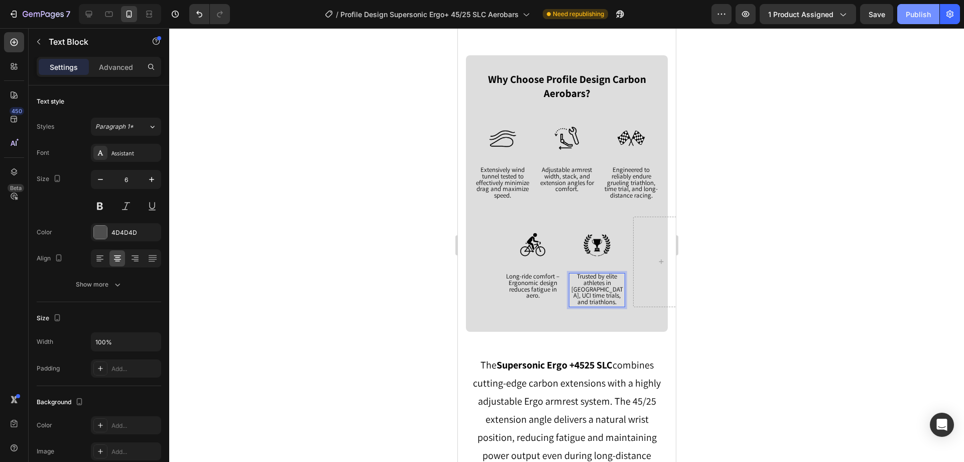
click at [930, 20] on button "Publish" at bounding box center [918, 14] width 42 height 20
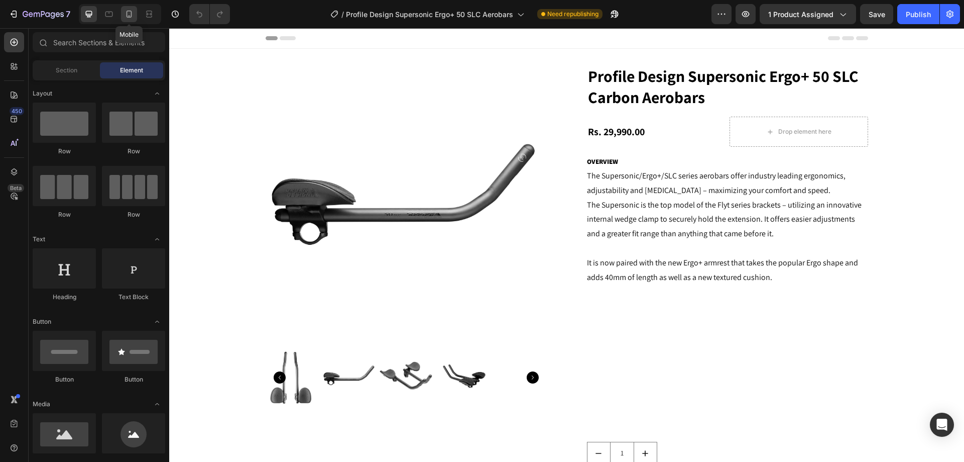
click at [129, 12] on icon at bounding box center [129, 14] width 10 height 10
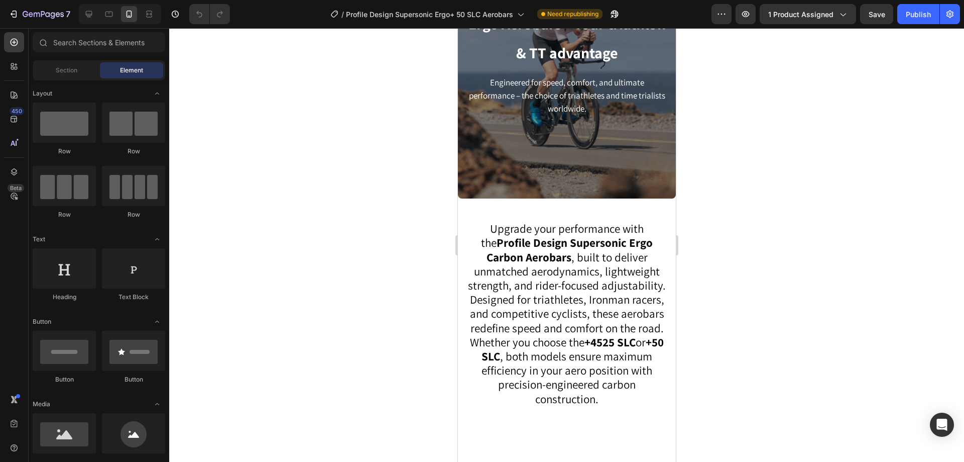
scroll to position [954, 0]
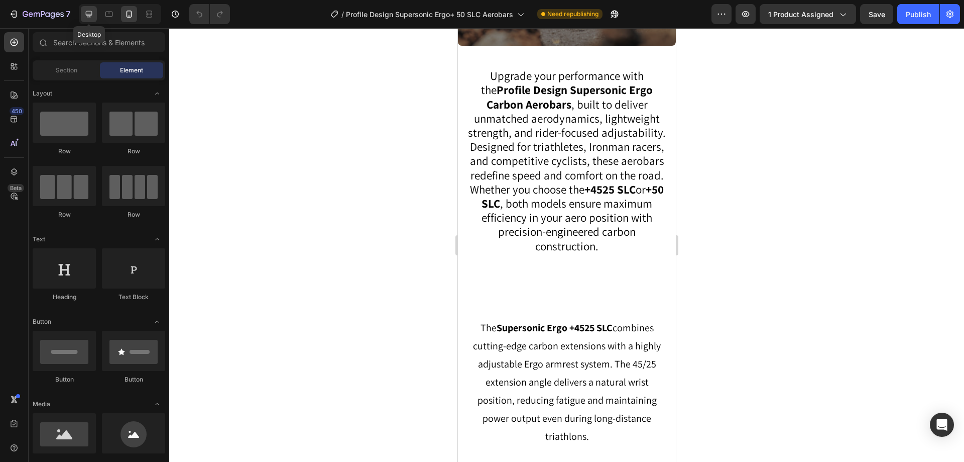
drag, startPoint x: 86, startPoint y: 13, endPoint x: 37, endPoint y: 93, distance: 94.1
click at [86, 13] on icon at bounding box center [89, 14] width 7 height 7
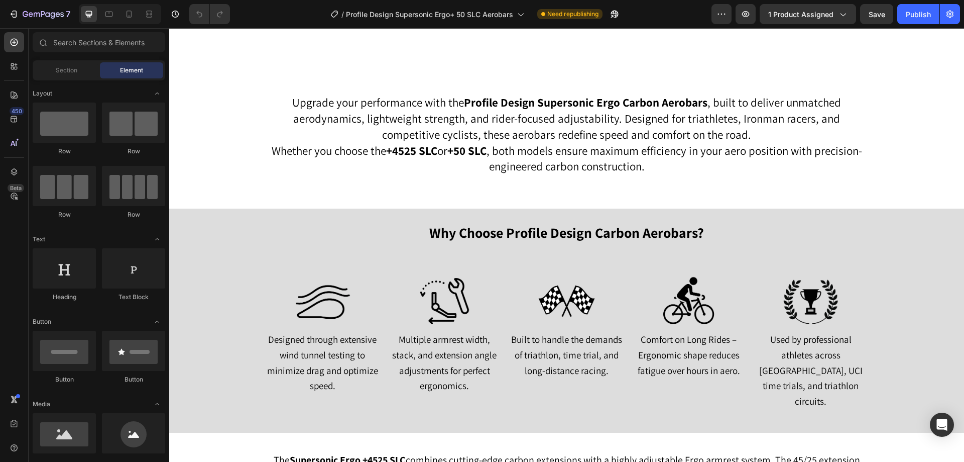
scroll to position [1004, 0]
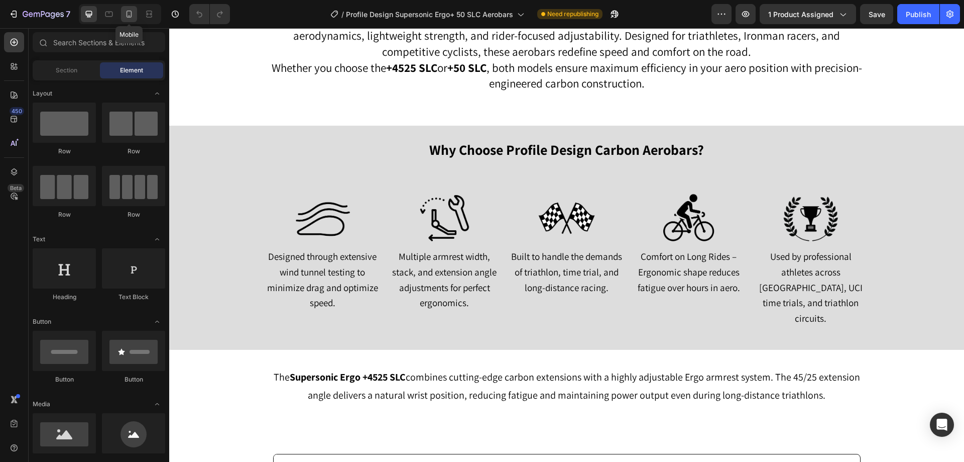
click at [126, 15] on icon at bounding box center [129, 14] width 10 height 10
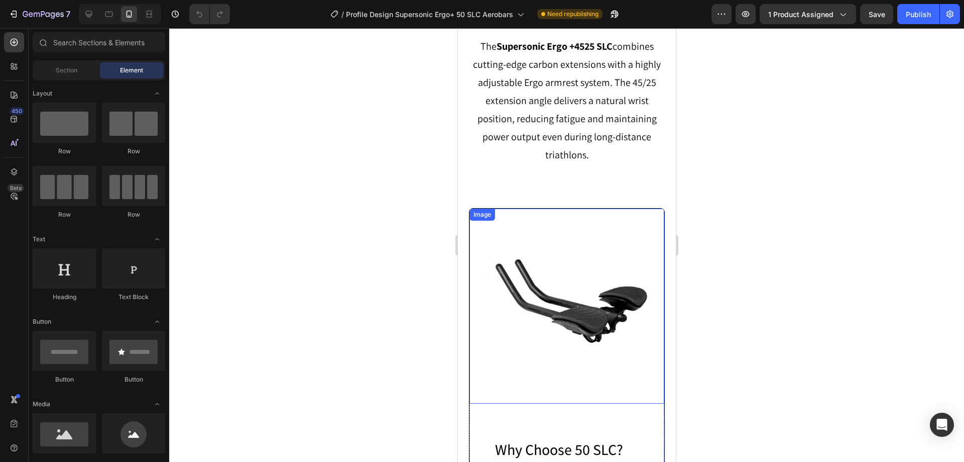
scroll to position [934, 0]
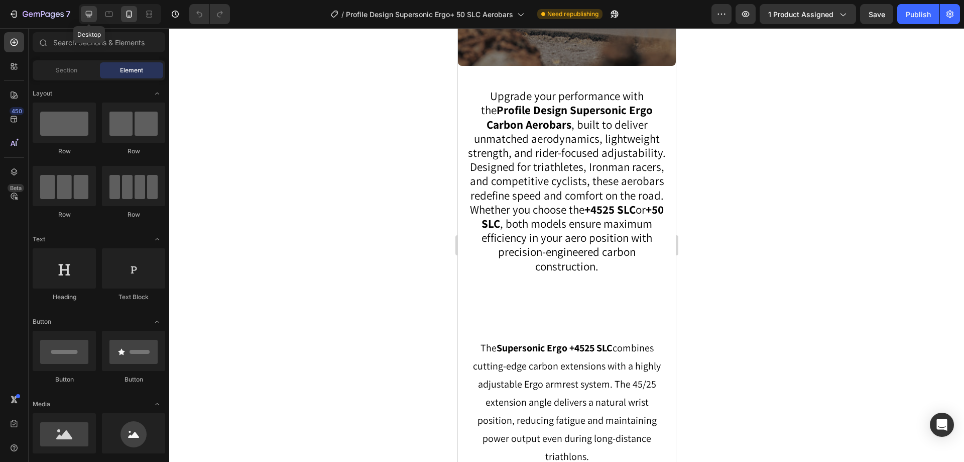
click at [87, 14] on icon at bounding box center [89, 14] width 10 height 10
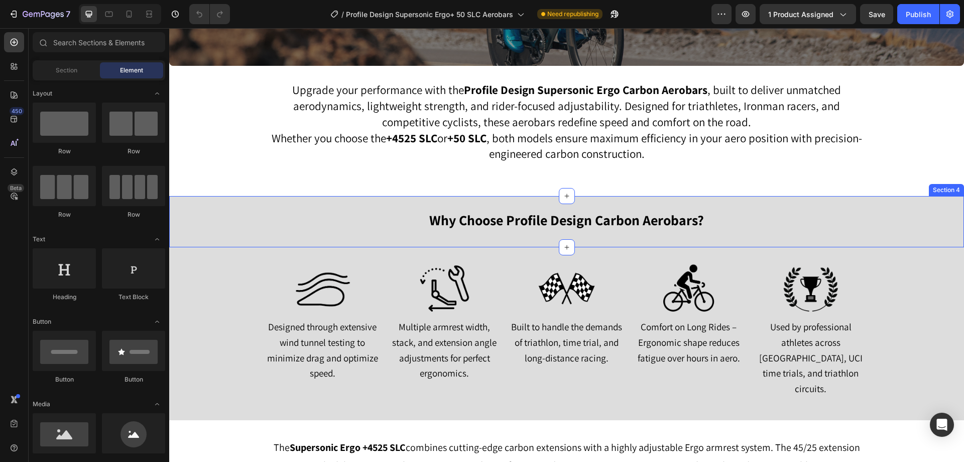
click at [410, 201] on div "Why Choose Profile Design Carbon Aerobars? Text Block Row Row Section 4" at bounding box center [566, 221] width 795 height 51
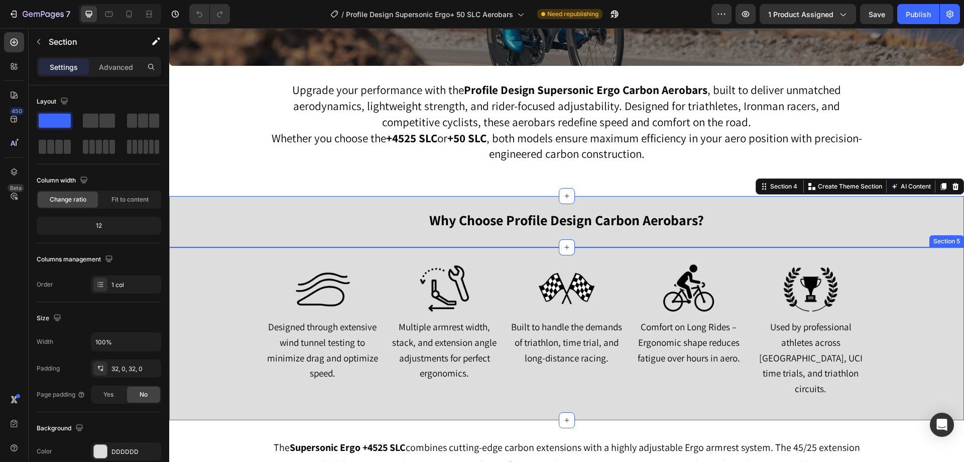
click at [183, 267] on div "Image Designed through extensive wind tunnel testing to minimize drag and optim…" at bounding box center [566, 333] width 795 height 141
click at [170, 243] on div "Why Choose Profile Design Carbon Aerobars? Text Block Row Row Section 4 Create …" at bounding box center [566, 221] width 795 height 51
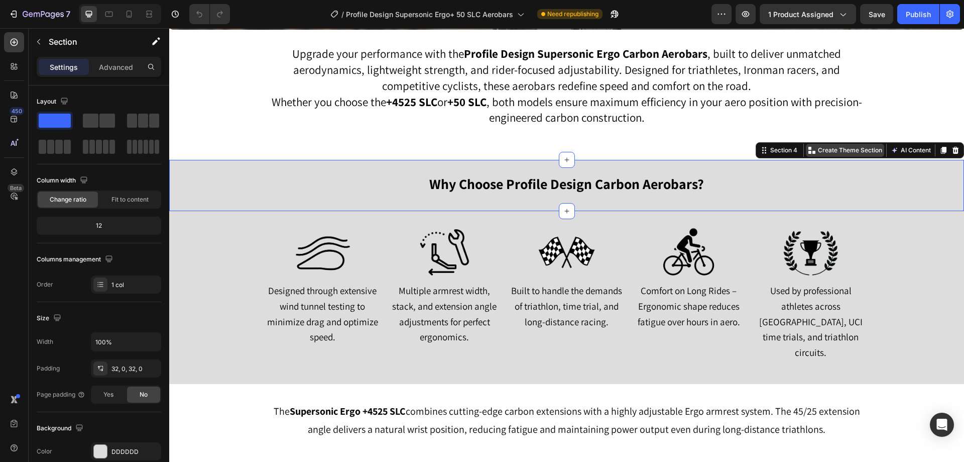
scroll to position [984, 0]
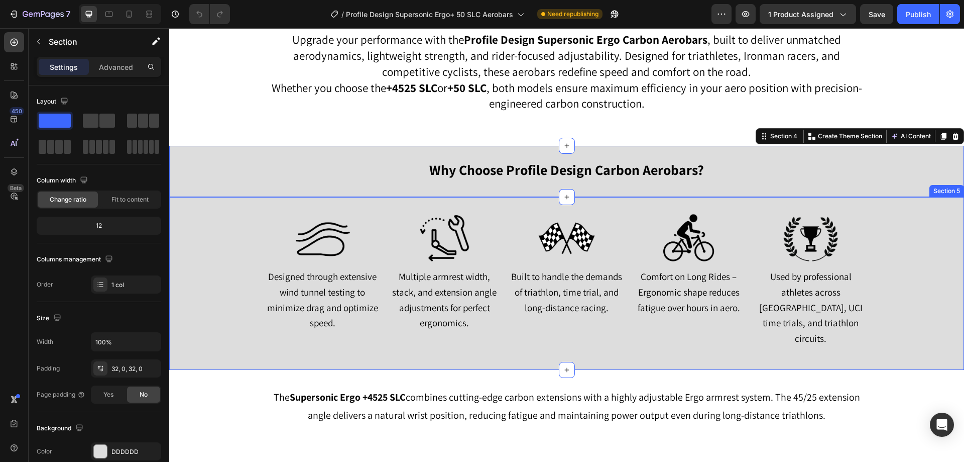
click at [941, 229] on div "Image Designed through extensive wind tunnel testing to minimize drag and optim…" at bounding box center [566, 283] width 795 height 141
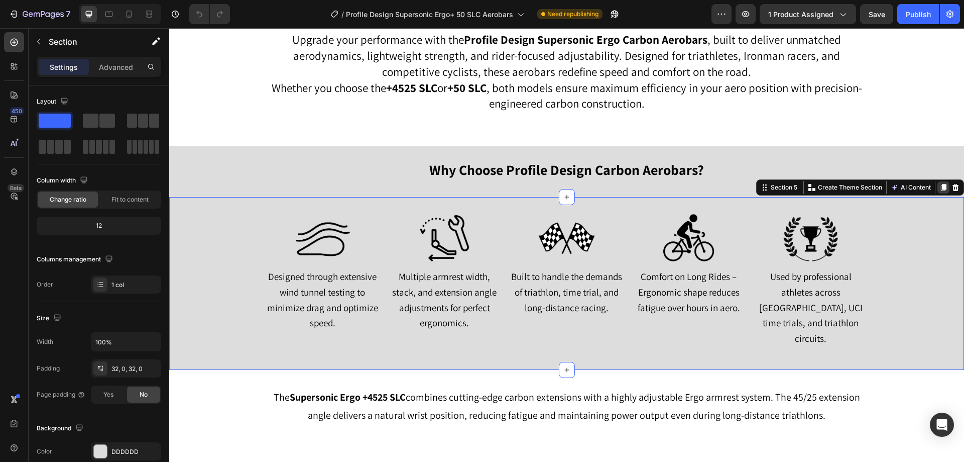
click at [940, 187] on icon at bounding box center [944, 187] width 8 height 8
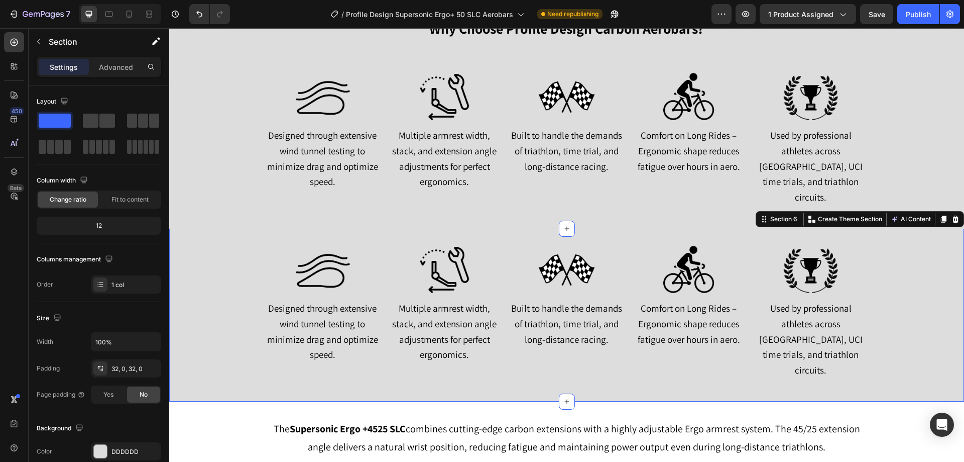
scroll to position [1024, 0]
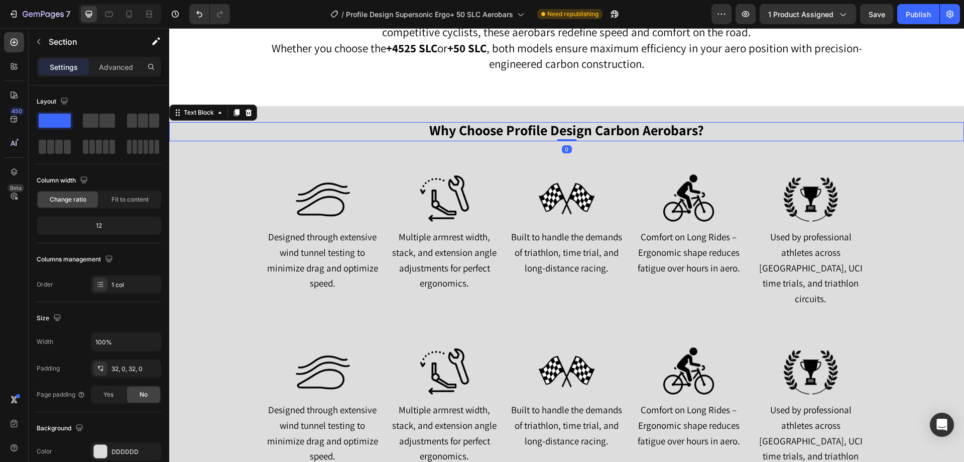
click at [917, 132] on div "Why Choose Profile Design Carbon Aerobars?" at bounding box center [566, 131] width 795 height 19
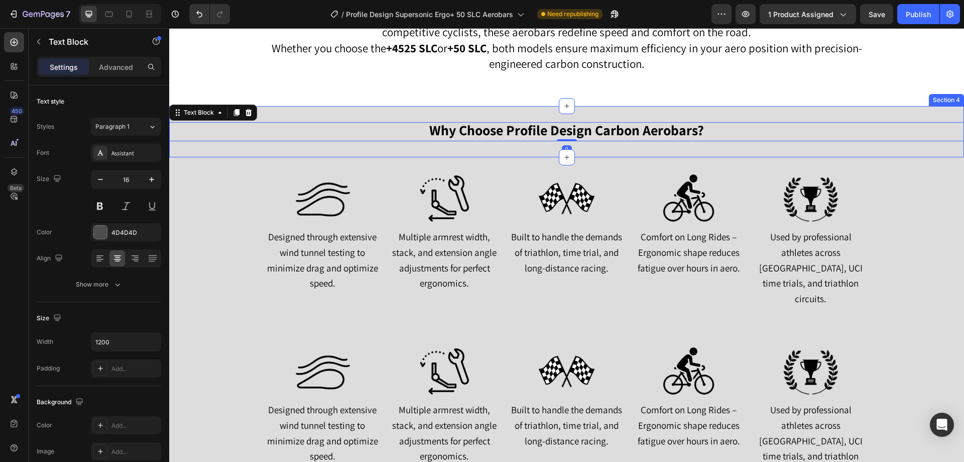
click at [952, 110] on div "Why Choose Profile Design Carbon Aerobars? Text Block 0 Row Row Section 4" at bounding box center [566, 131] width 795 height 51
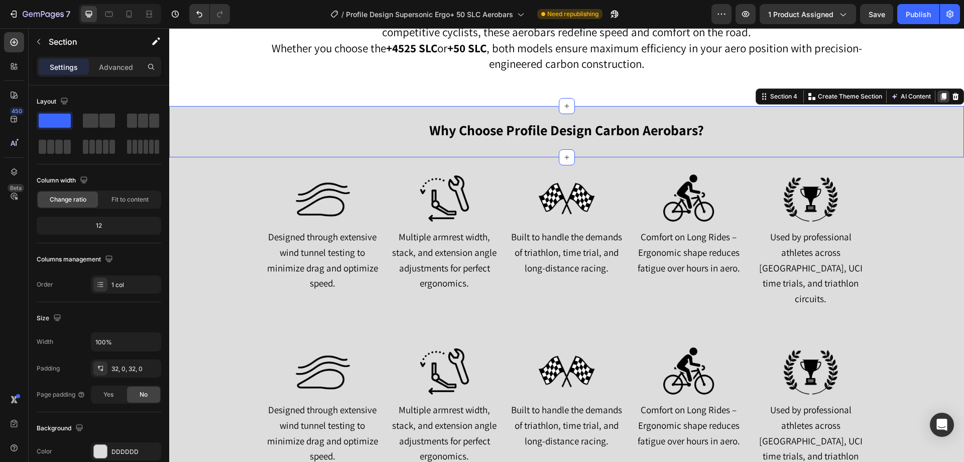
click at [940, 97] on icon at bounding box center [944, 96] width 8 height 8
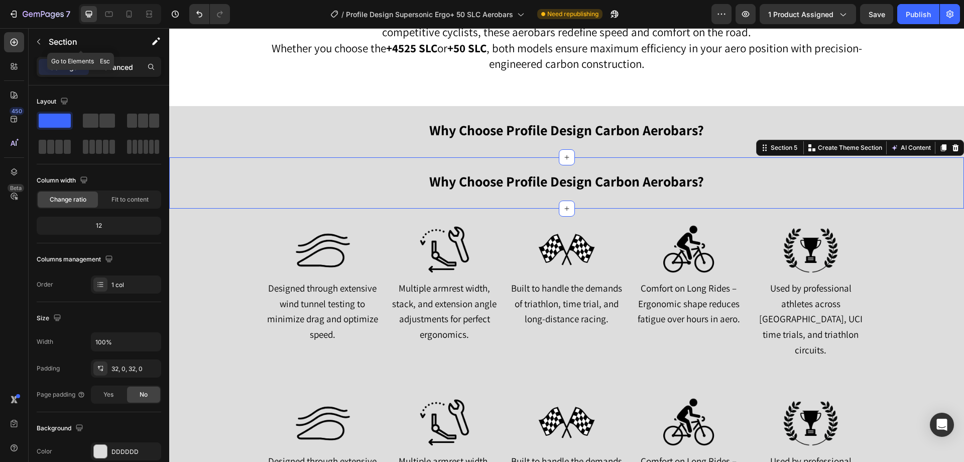
click at [104, 64] on p "Advanced" at bounding box center [116, 67] width 34 height 11
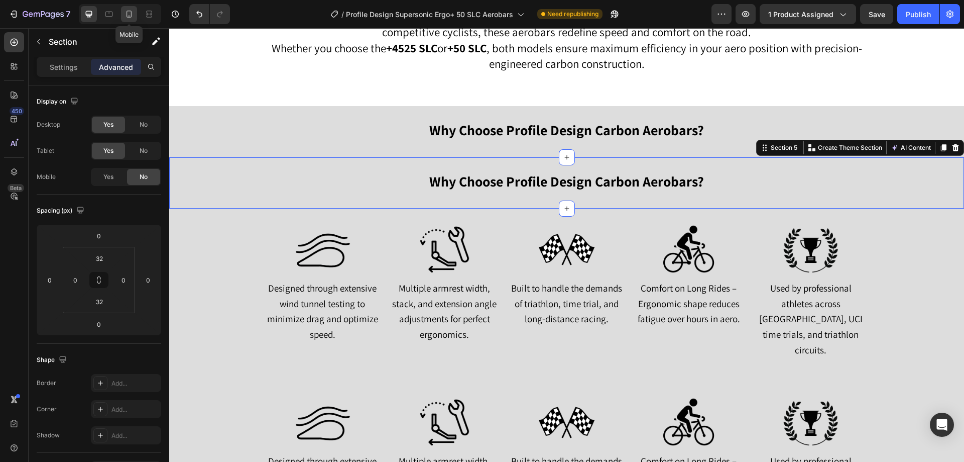
click at [131, 14] on icon at bounding box center [129, 14] width 10 height 10
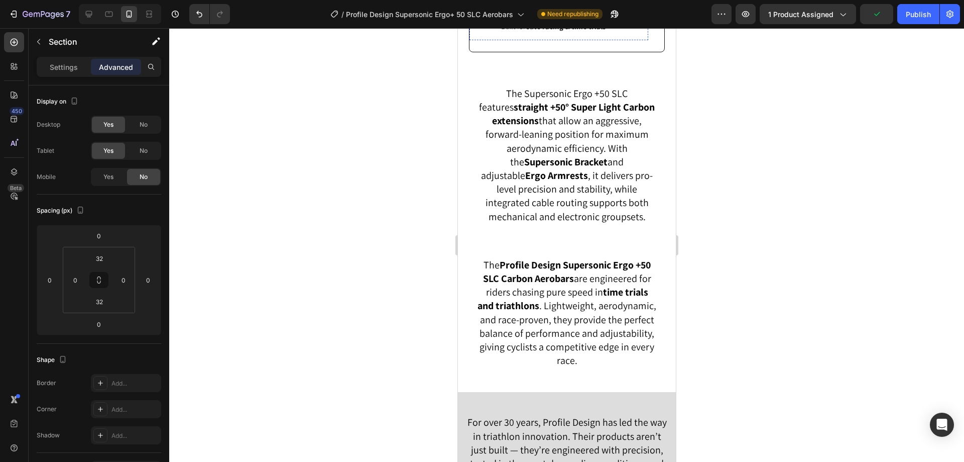
scroll to position [1873, 0]
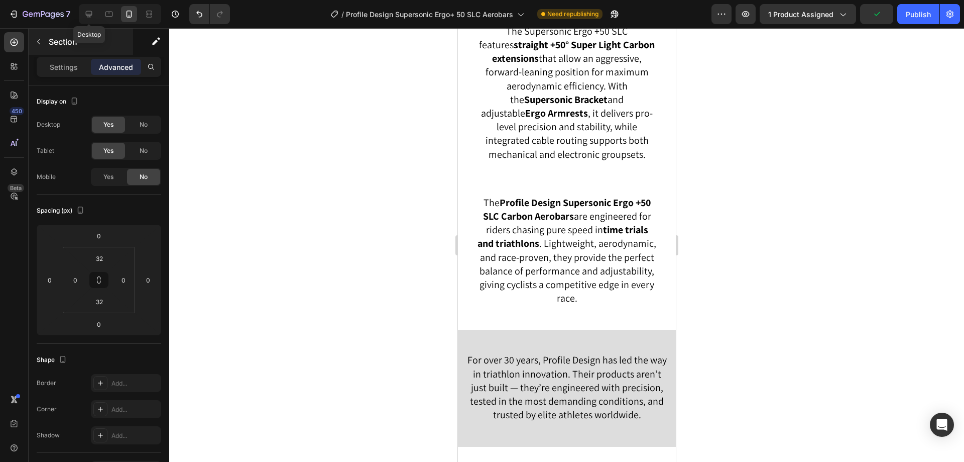
drag, startPoint x: 91, startPoint y: 16, endPoint x: 131, endPoint y: 48, distance: 50.7
click at [91, 15] on icon at bounding box center [89, 14] width 10 height 10
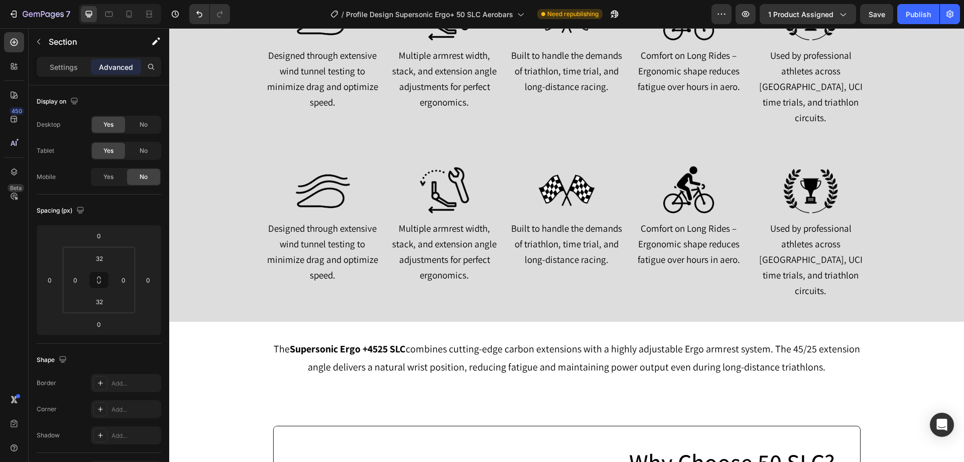
scroll to position [1237, 0]
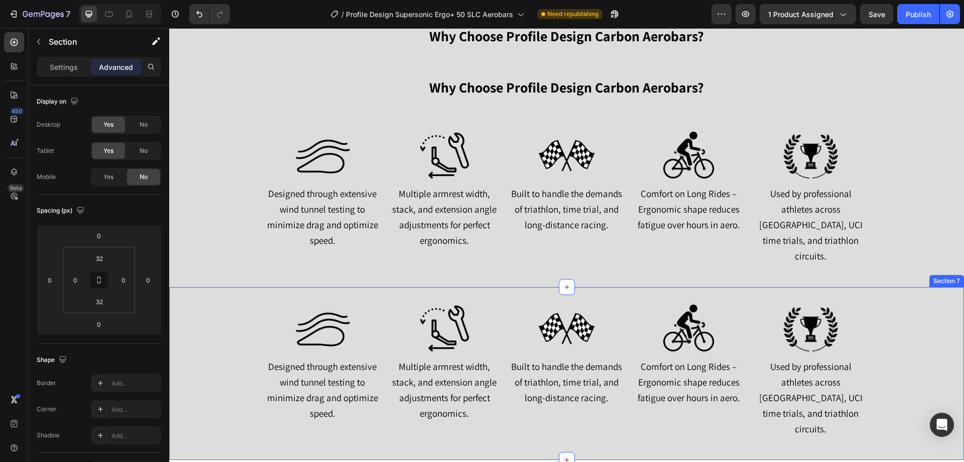
click at [187, 340] on div "Image Designed through extensive wind tunnel testing to minimize drag and optim…" at bounding box center [566, 373] width 795 height 141
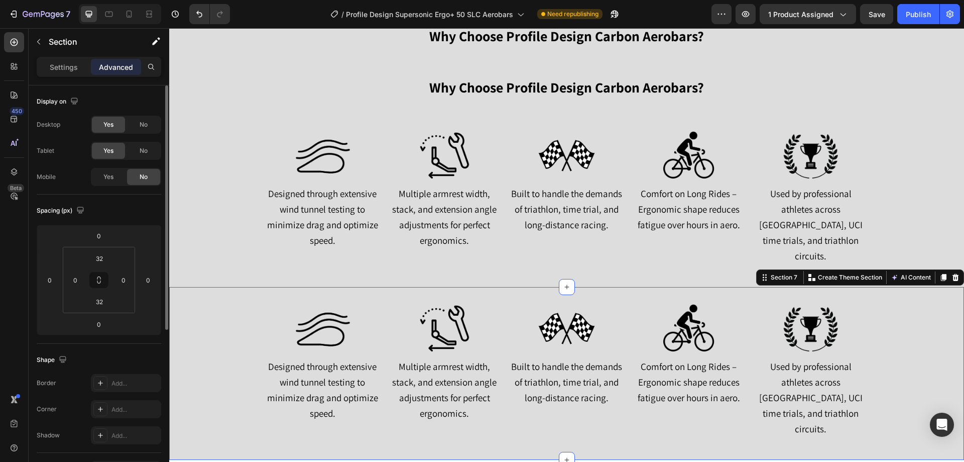
drag, startPoint x: 109, startPoint y: 180, endPoint x: 131, endPoint y: 165, distance: 26.3
click at [109, 179] on span "Yes" at bounding box center [108, 176] width 10 height 9
click at [148, 147] on div "No" at bounding box center [143, 151] width 33 height 16
click at [148, 124] on div "No" at bounding box center [143, 125] width 33 height 16
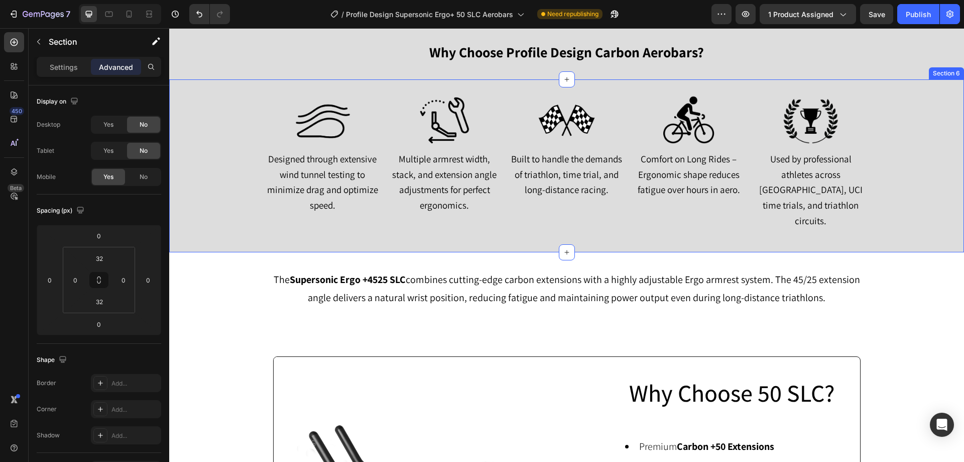
scroll to position [1086, 0]
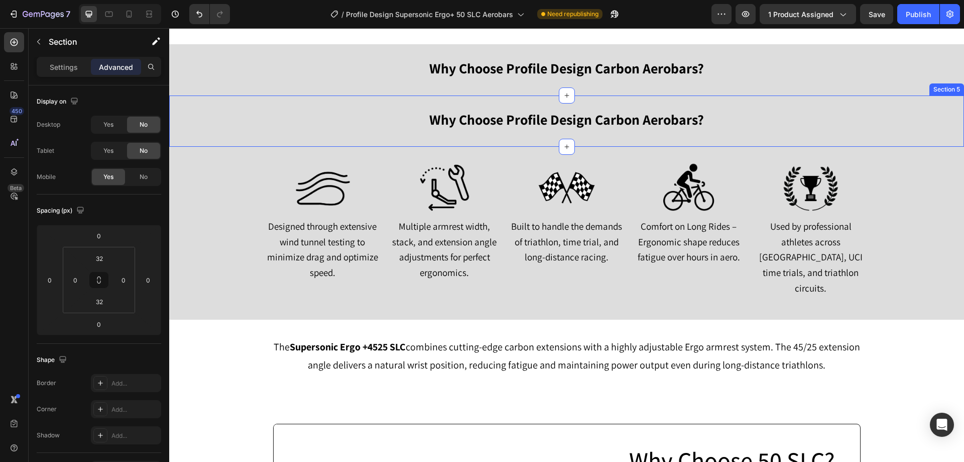
click at [181, 136] on div "Why Choose Profile Design Carbon Aerobars? Text Block Row Row Section 5" at bounding box center [566, 120] width 795 height 51
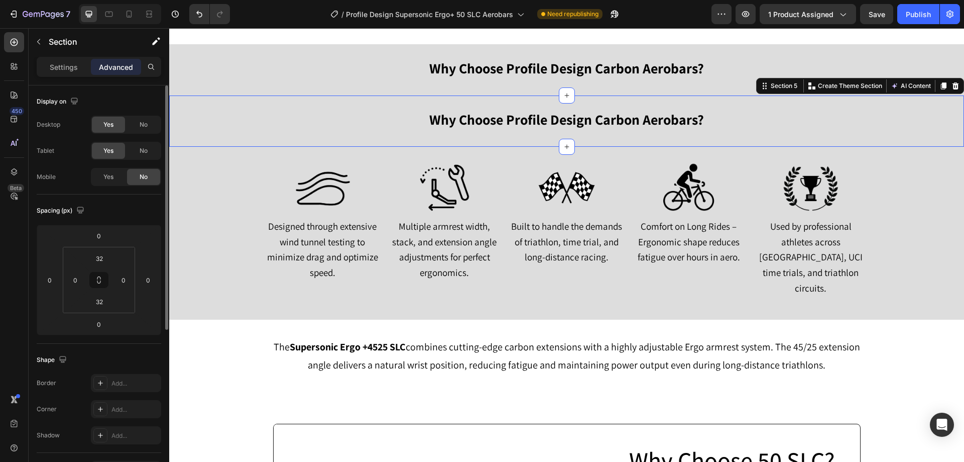
drag, startPoint x: 105, startPoint y: 176, endPoint x: 115, endPoint y: 165, distance: 14.6
click at [106, 174] on span "Yes" at bounding box center [108, 176] width 10 height 9
drag, startPoint x: 139, startPoint y: 145, endPoint x: 145, endPoint y: 121, distance: 25.5
click at [140, 145] on div "No" at bounding box center [143, 151] width 33 height 16
click at [145, 121] on span "No" at bounding box center [144, 124] width 8 height 9
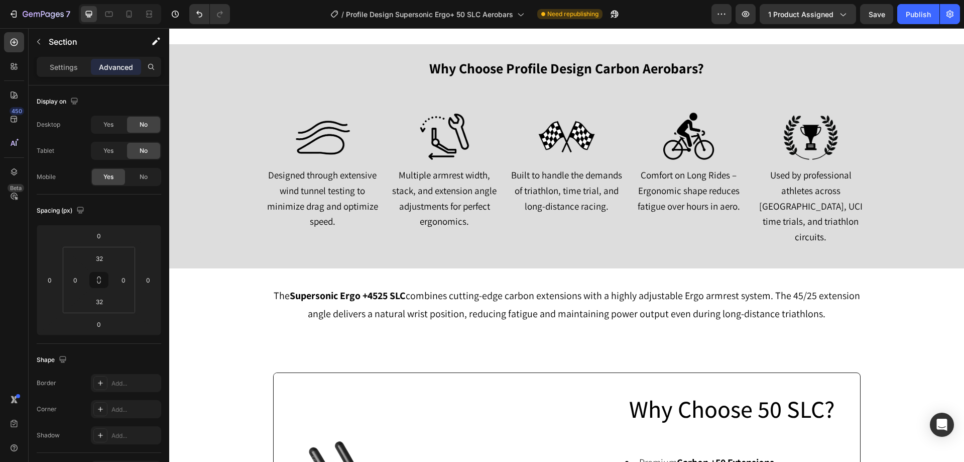
click at [878, 1] on div "7 Version history / Profile Design Supersonic Ergo+ 50 SLC Aerobars Need republ…" at bounding box center [482, 14] width 964 height 29
drag, startPoint x: 879, startPoint y: 7, endPoint x: 889, endPoint y: 13, distance: 11.5
click at [879, 8] on button "Save" at bounding box center [876, 14] width 33 height 20
click at [130, 13] on icon at bounding box center [129, 14] width 10 height 10
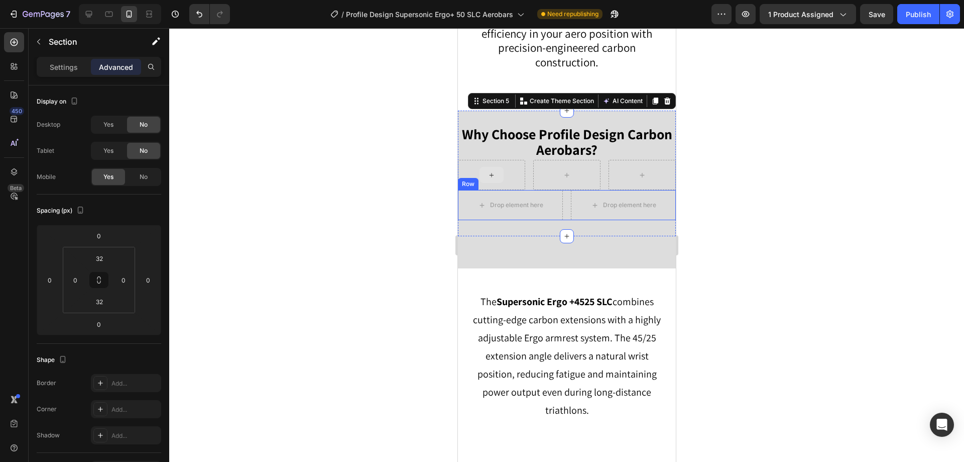
scroll to position [1085, 0]
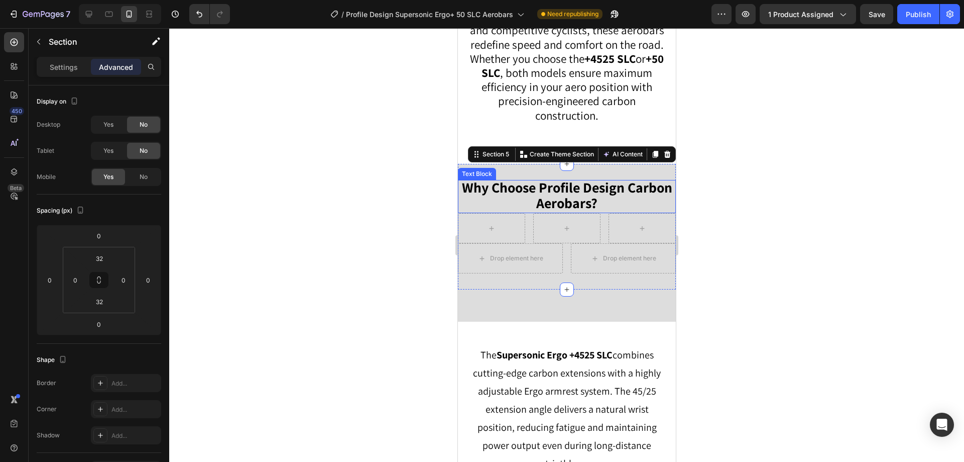
click at [527, 195] on strong "Why Choose Profile Design Carbon Aerobars?" at bounding box center [567, 195] width 210 height 34
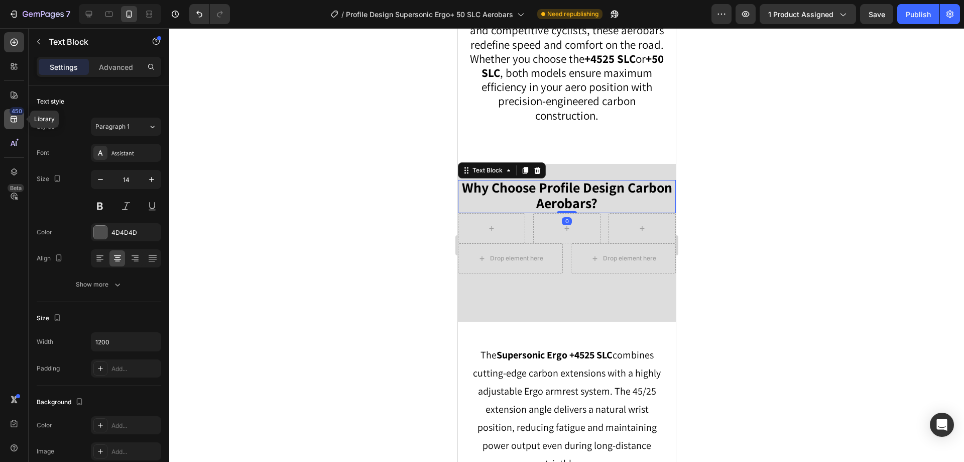
click at [14, 116] on icon at bounding box center [14, 119] width 10 height 10
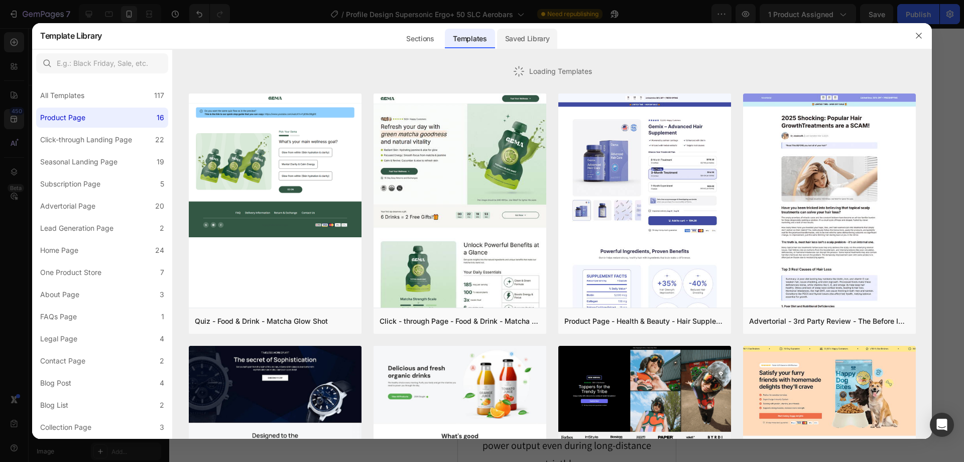
click at [521, 32] on div "Saved Library" at bounding box center [527, 39] width 61 height 20
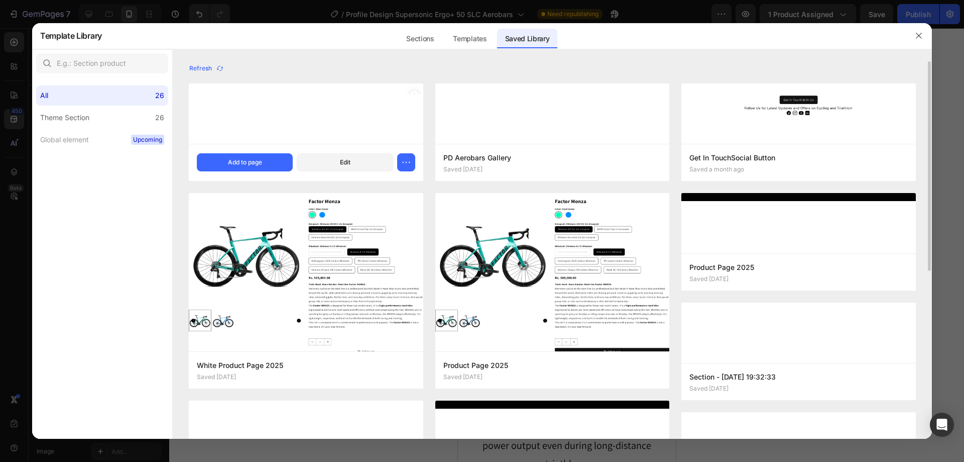
click at [310, 130] on div at bounding box center [306, 113] width 235 height 60
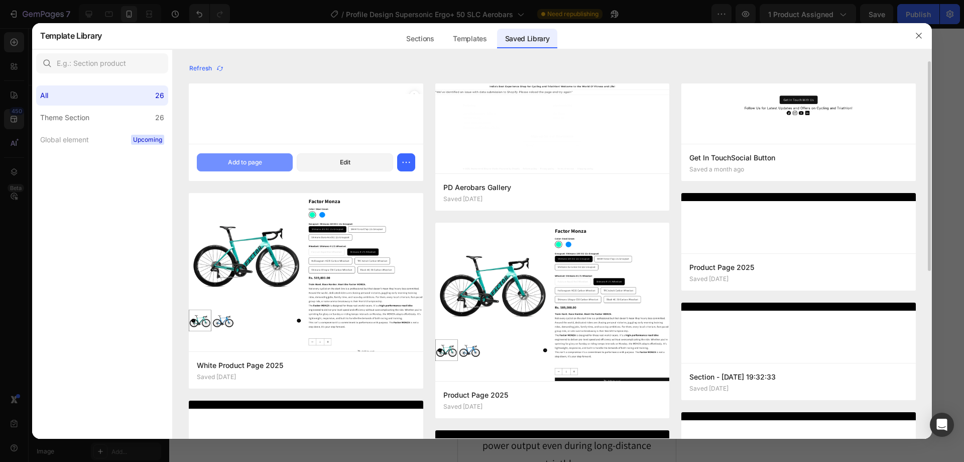
click at [244, 161] on div "Add to page" at bounding box center [245, 162] width 34 height 9
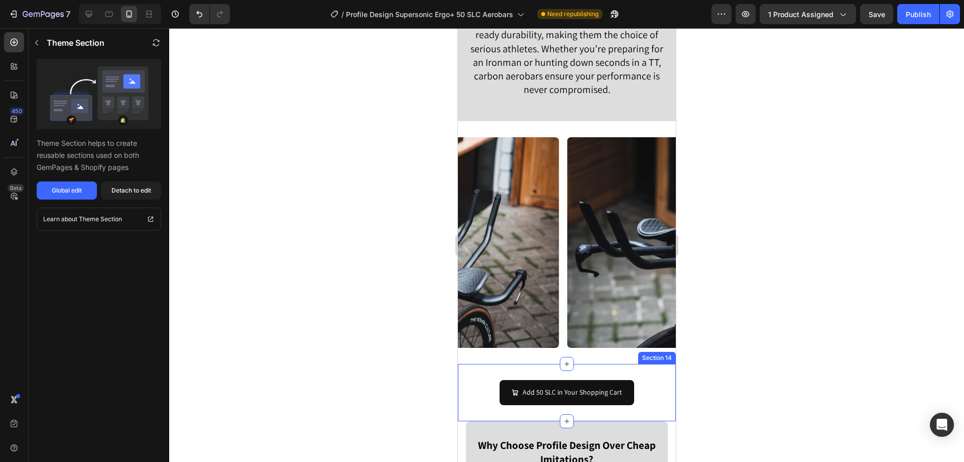
scroll to position [3313, 0]
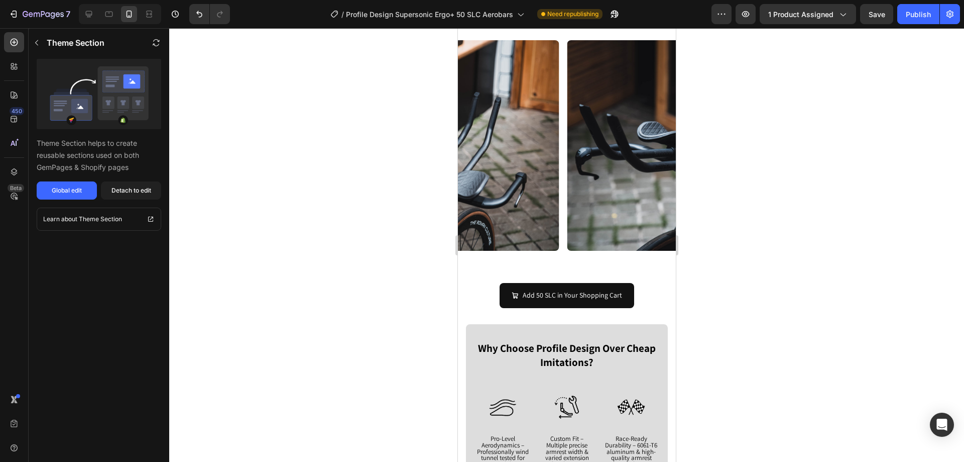
click at [465, 353] on section "Why Choose Profile Design Over Cheap Imitations? Text Block Image Pro-Level Aer…" at bounding box center [567, 462] width 218 height 276
click at [470, 355] on p "Why Choose Profile Design Over Cheap Imitations?" at bounding box center [566, 356] width 199 height 28
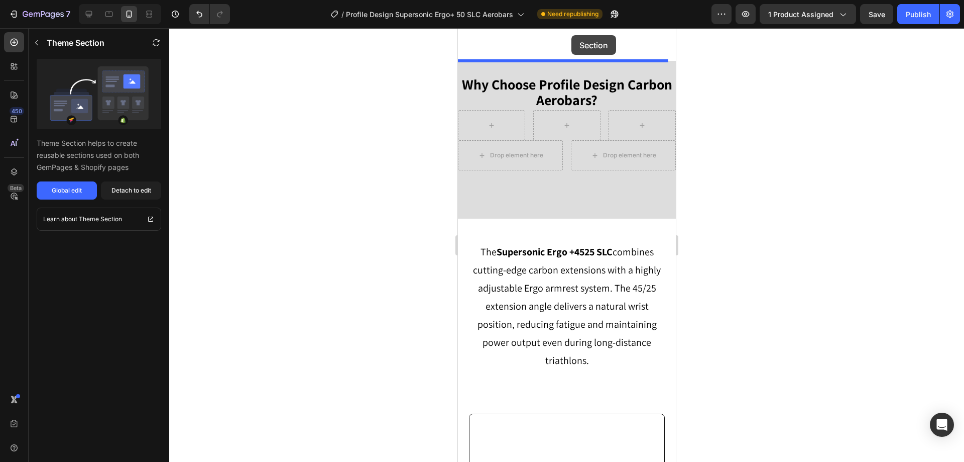
scroll to position [1143, 0]
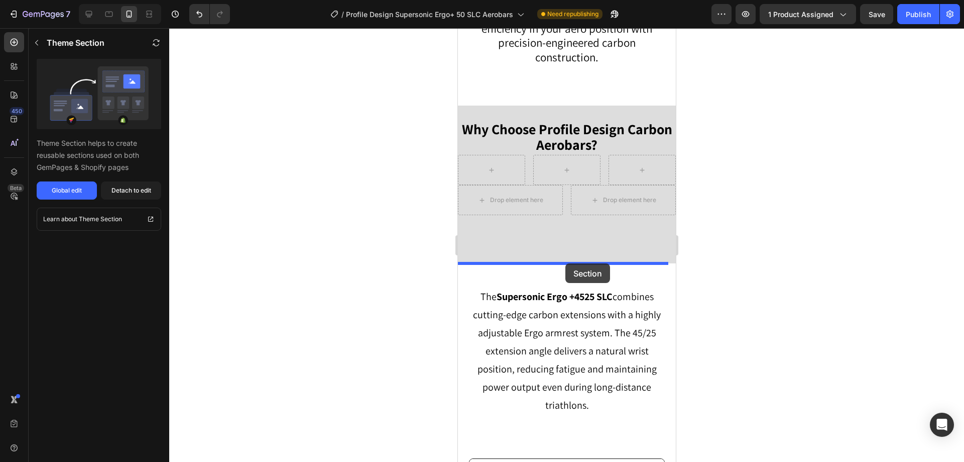
drag, startPoint x: 551, startPoint y: 311, endPoint x: 565, endPoint y: 263, distance: 50.2
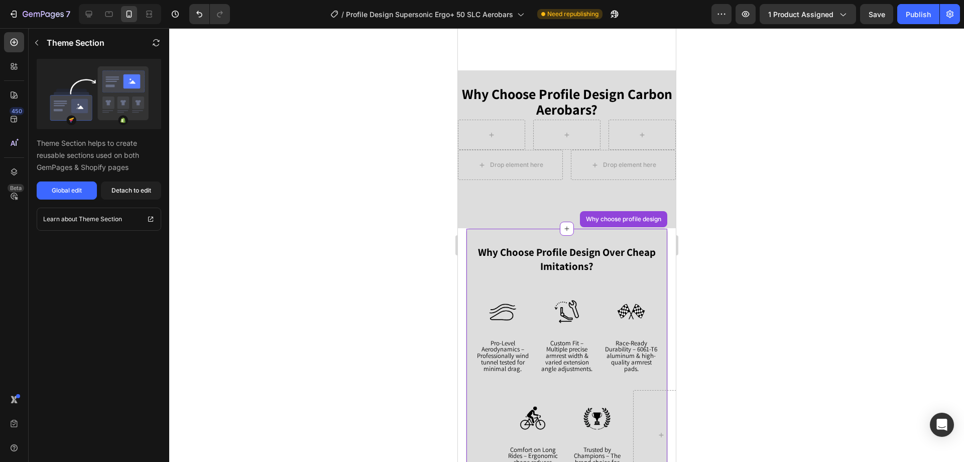
scroll to position [1193, 0]
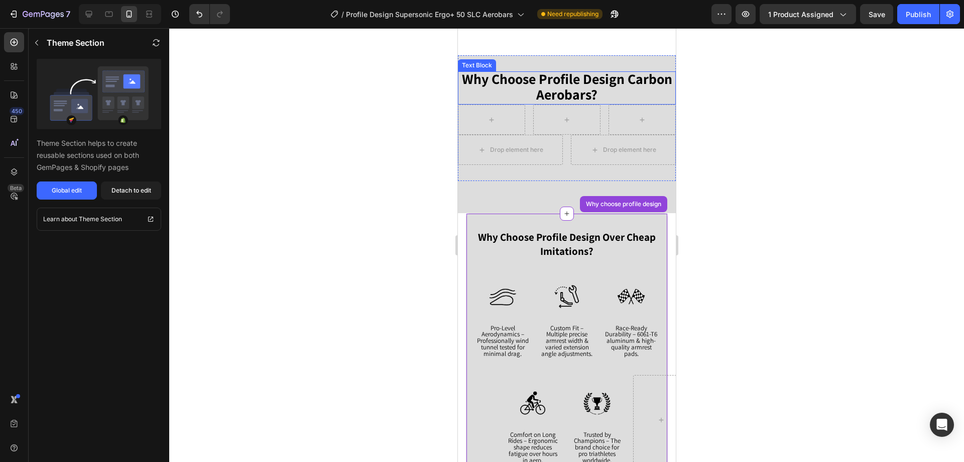
click at [562, 87] on strong "Why Choose Profile Design Carbon Aerobars?" at bounding box center [567, 86] width 210 height 34
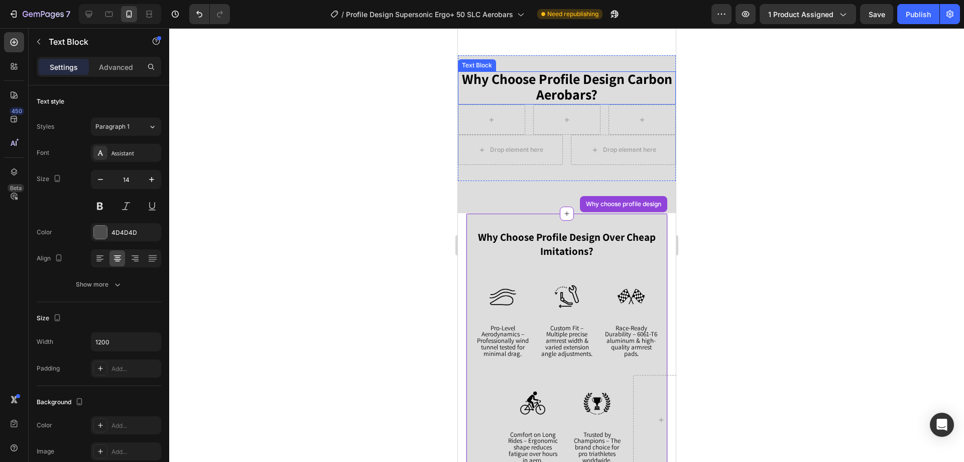
click at [562, 87] on strong "Why Choose Profile Design Carbon Aerobars?" at bounding box center [567, 86] width 210 height 34
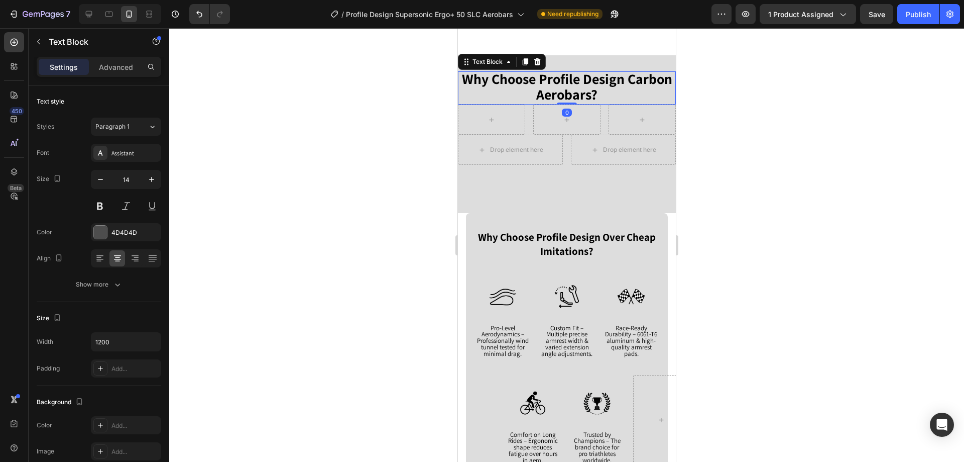
click at [562, 87] on strong "Why Choose Profile Design Carbon Aerobars?" at bounding box center [567, 86] width 210 height 34
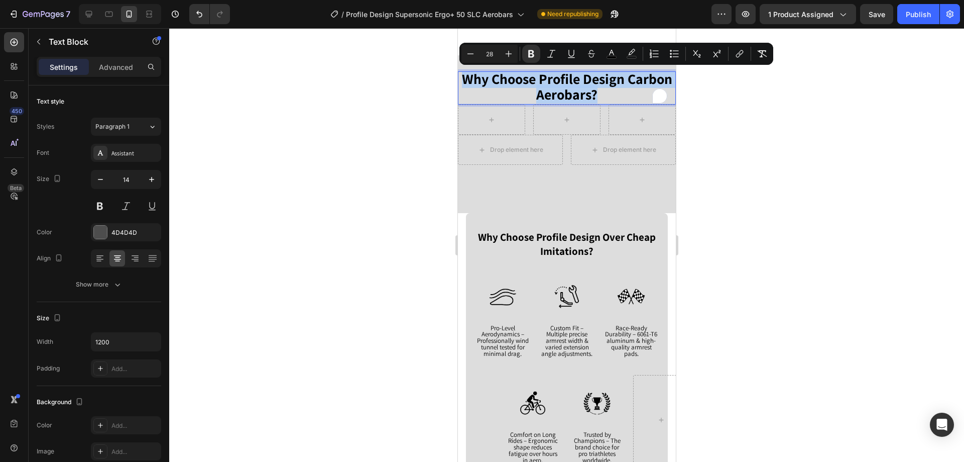
copy strong "Why Choose Profile Design Carbon Aerobars?"
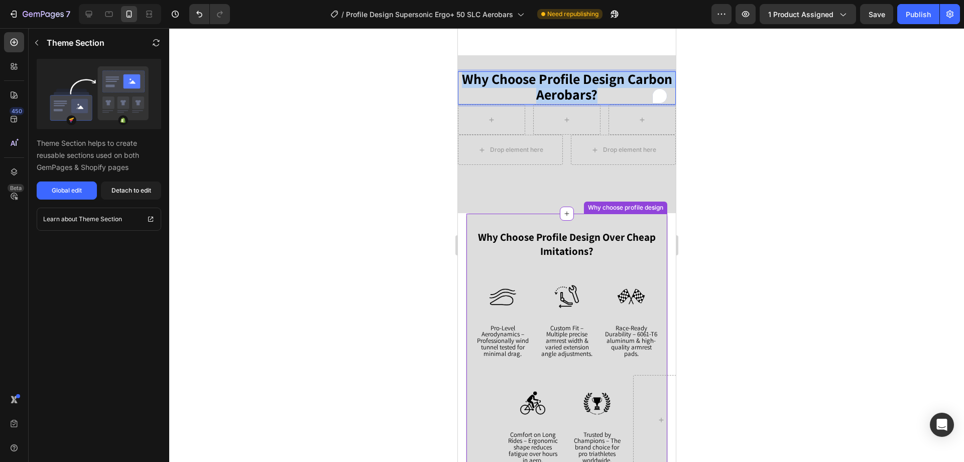
click at [563, 240] on strong "Why Choose Profile Design Over Cheap Imitations?" at bounding box center [567, 244] width 178 height 28
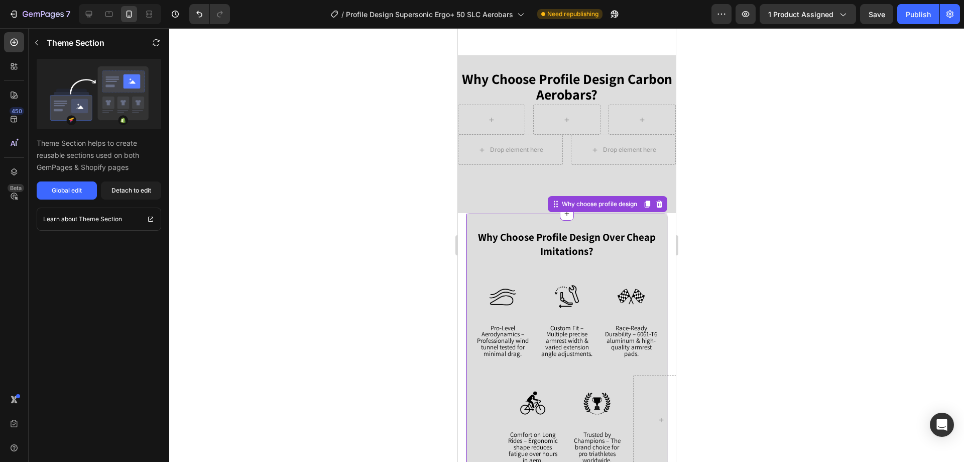
click at [563, 240] on strong "Why Choose Profile Design Over Cheap Imitations?" at bounding box center [567, 244] width 178 height 28
click at [562, 238] on strong "Why Choose Profile Design Over Cheap Imitations?" at bounding box center [567, 244] width 178 height 28
click at [116, 193] on div "Detach to edit" at bounding box center [131, 190] width 40 height 9
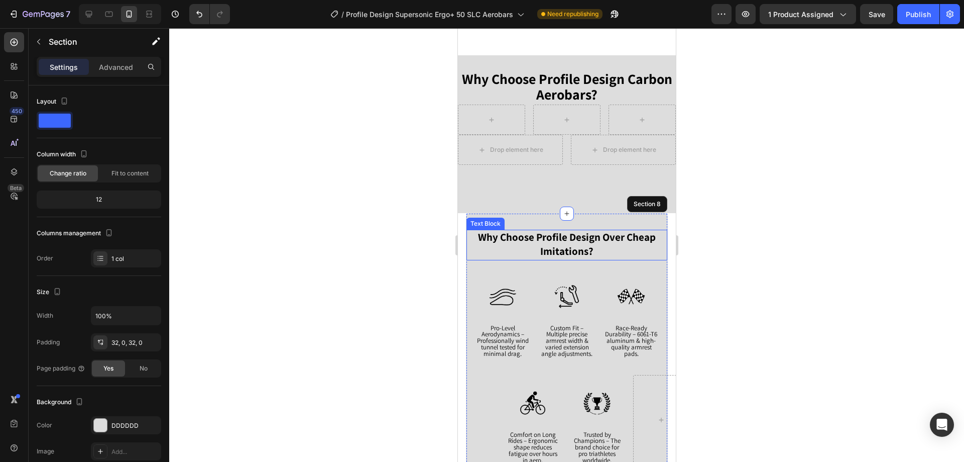
click at [550, 244] on strong "Why Choose Profile Design Over Cheap Imitations?" at bounding box center [567, 244] width 178 height 28
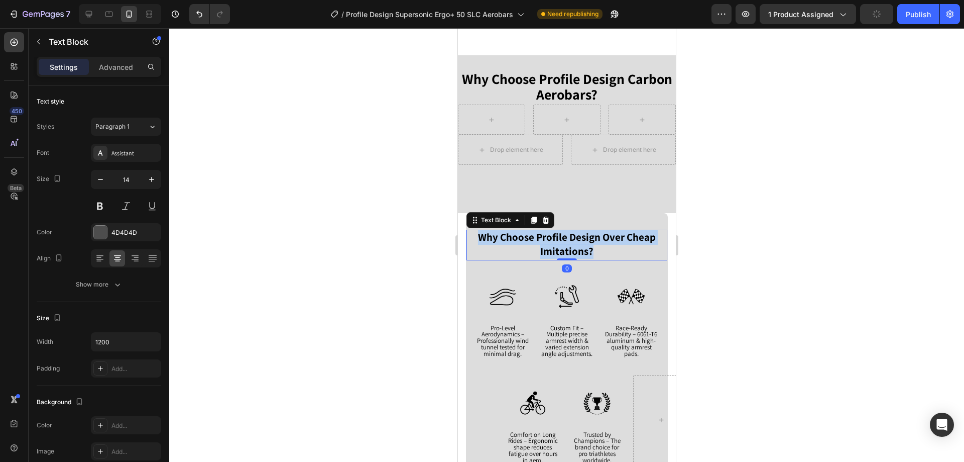
click at [550, 244] on strong "Why Choose Profile Design Over Cheap Imitations?" at bounding box center [567, 244] width 178 height 28
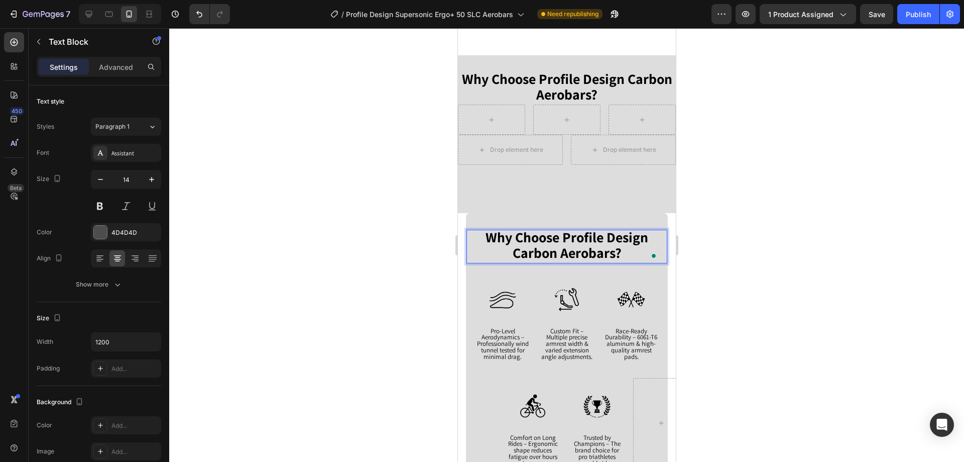
click at [554, 245] on strong "Why Choose Profile Design Carbon Aerobars?" at bounding box center [566, 245] width 163 height 34
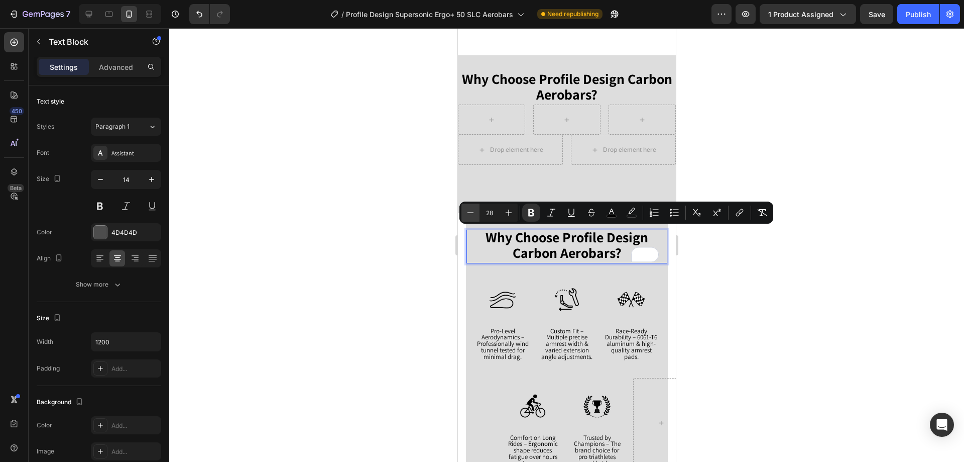
click at [471, 214] on icon "Editor contextual toolbar" at bounding box center [471, 212] width 10 height 10
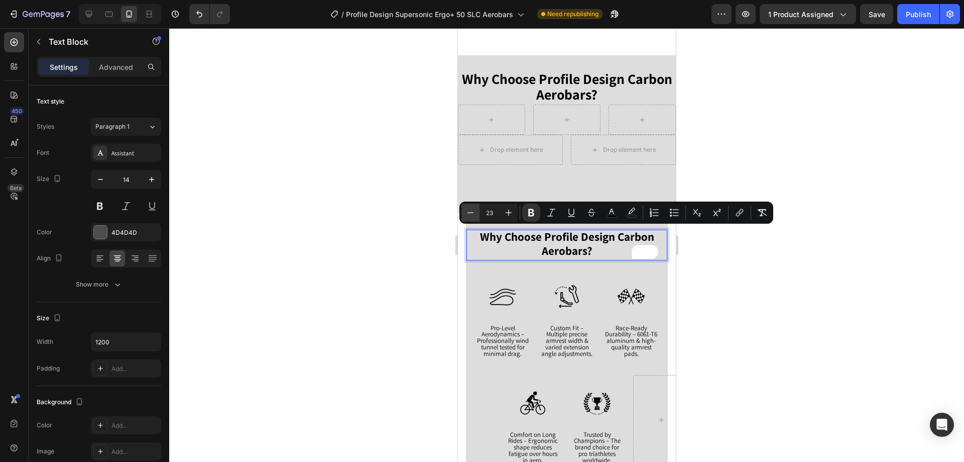
click at [471, 214] on icon "Editor contextual toolbar" at bounding box center [471, 212] width 10 height 10
type input "21"
click at [351, 230] on div at bounding box center [566, 244] width 795 height 433
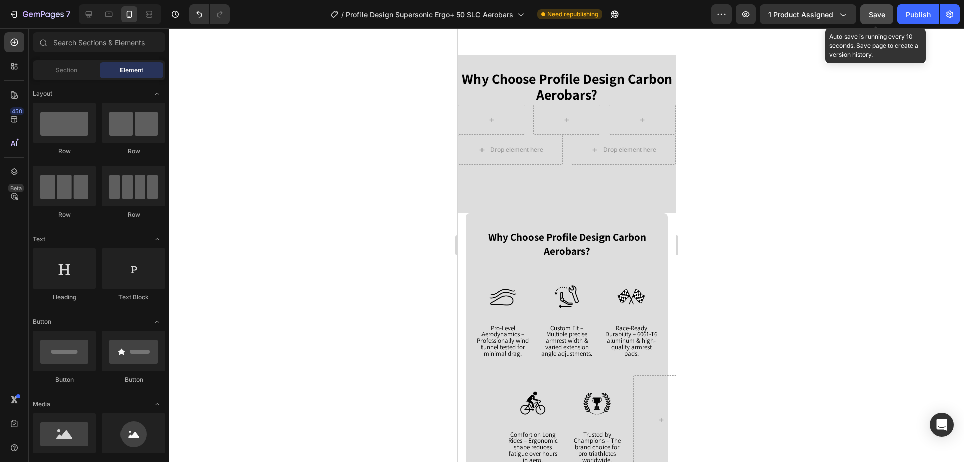
click at [871, 14] on span "Save" at bounding box center [877, 14] width 17 height 9
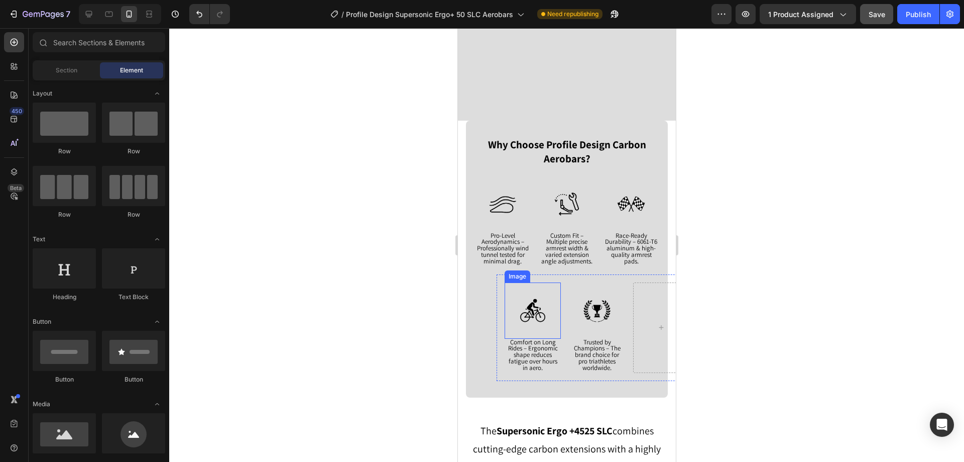
scroll to position [1394, 0]
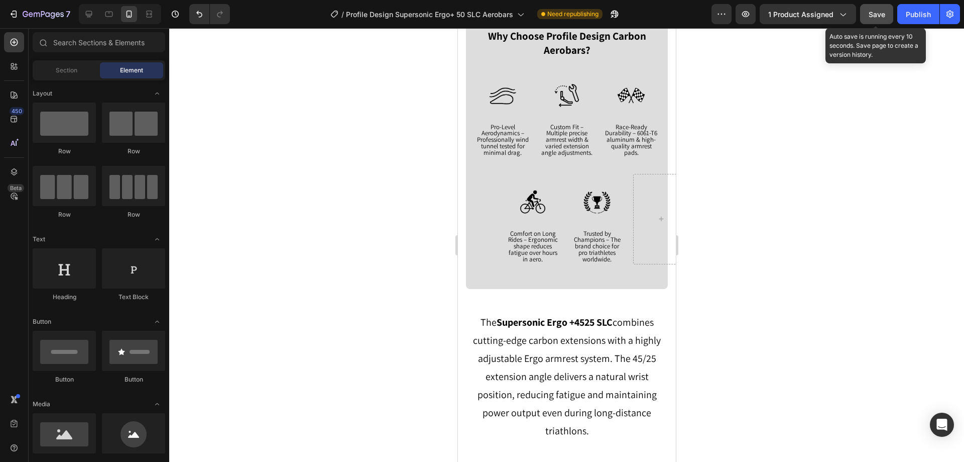
click at [872, 12] on span "Save" at bounding box center [877, 14] width 17 height 9
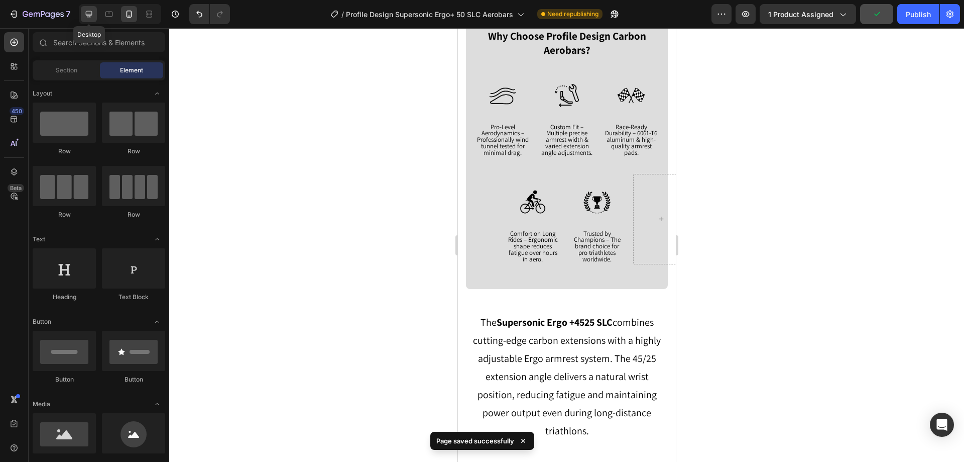
click at [90, 15] on icon at bounding box center [89, 14] width 7 height 7
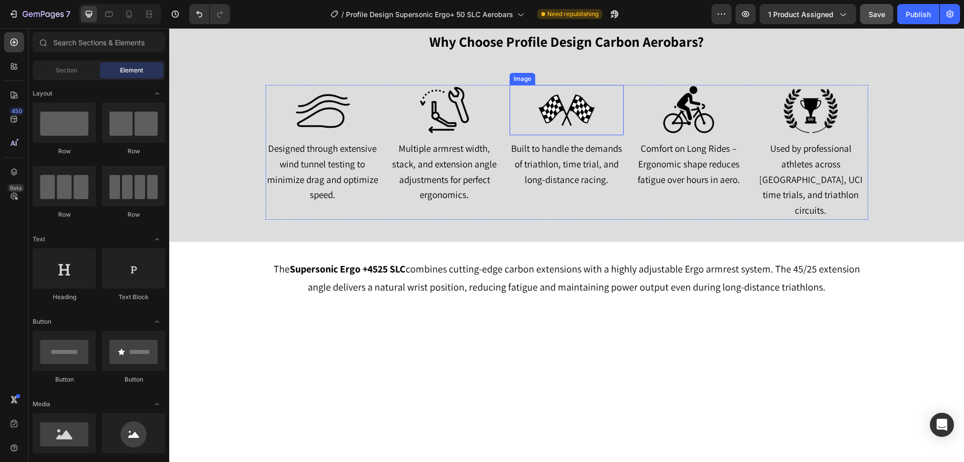
scroll to position [1143, 0]
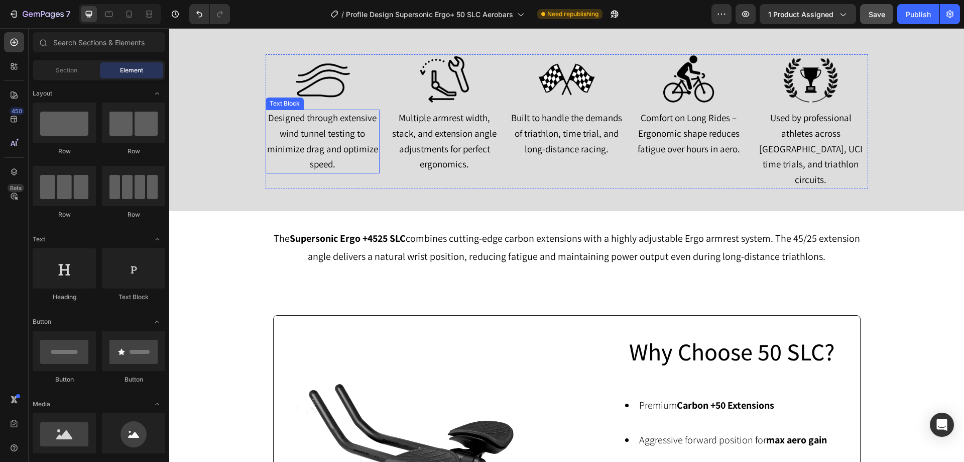
click at [303, 129] on span "Designed through extensive wind tunnel testing to minimize drag and optimize sp…" at bounding box center [322, 140] width 111 height 58
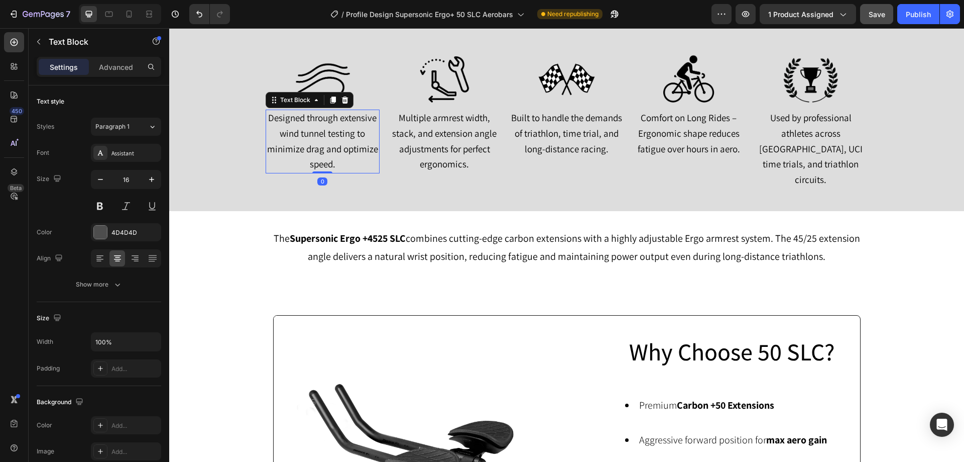
click at [303, 129] on span "Designed through extensive wind tunnel testing to minimize drag and optimize sp…" at bounding box center [322, 140] width 111 height 58
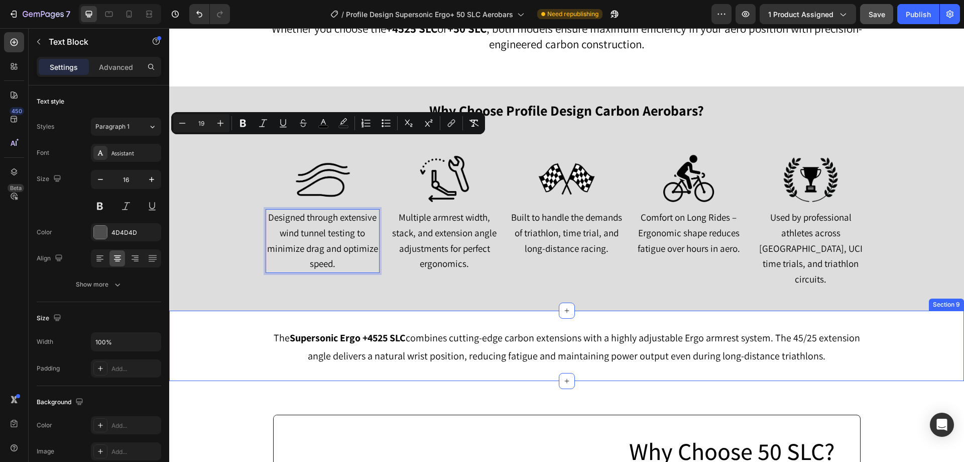
scroll to position [1043, 0]
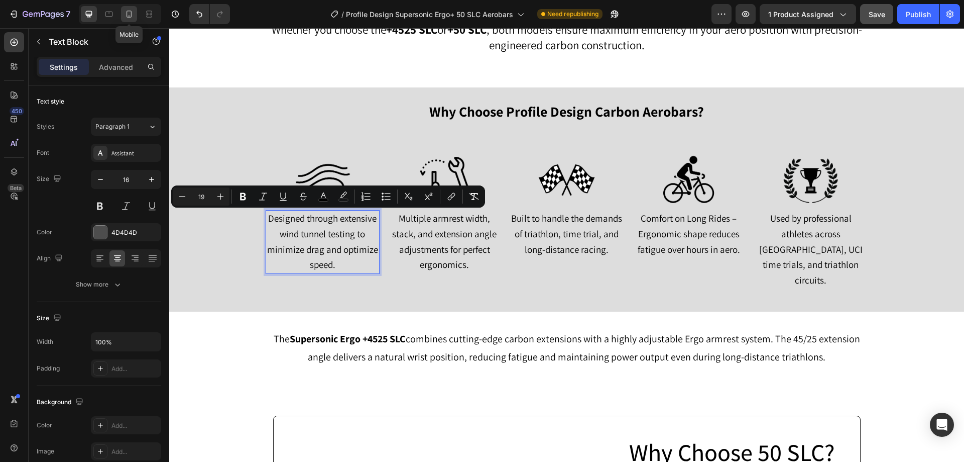
click at [128, 16] on icon at bounding box center [129, 14] width 10 height 10
type input "14"
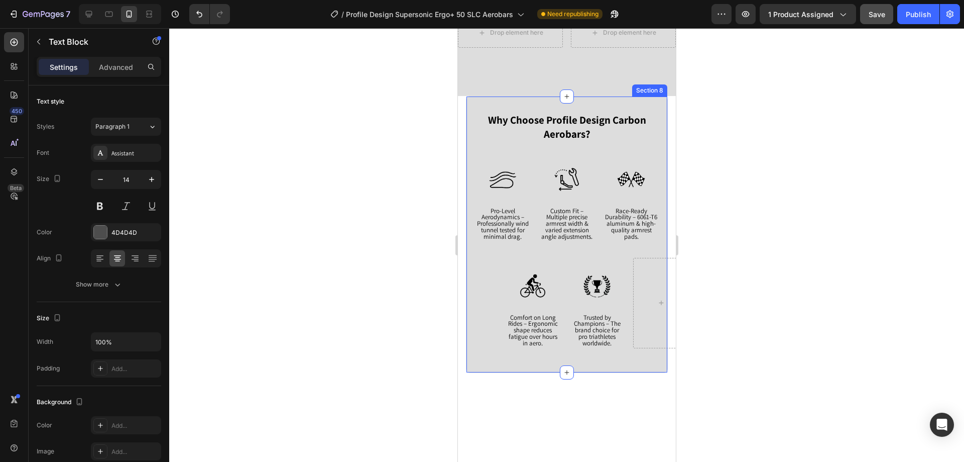
scroll to position [1323, 0]
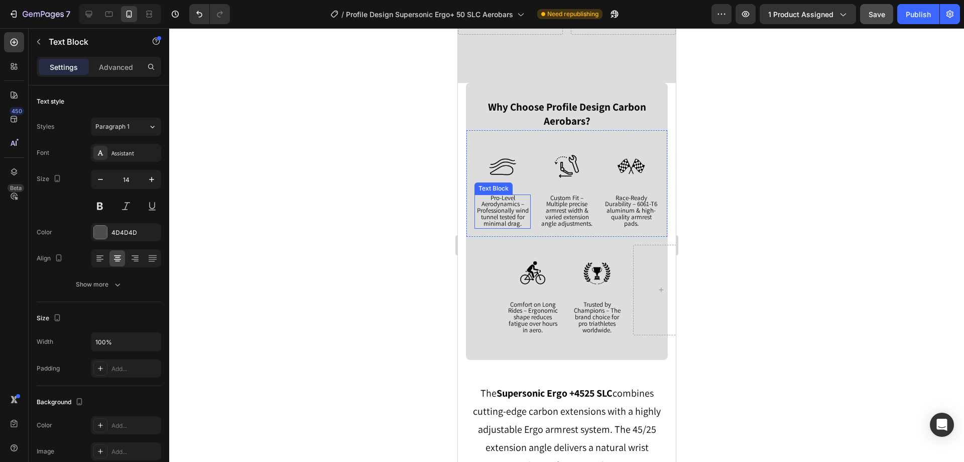
click at [515, 206] on span "Pro-Level Aerodynamics – Professionally wind tunnel tested for minimal drag." at bounding box center [503, 210] width 52 height 34
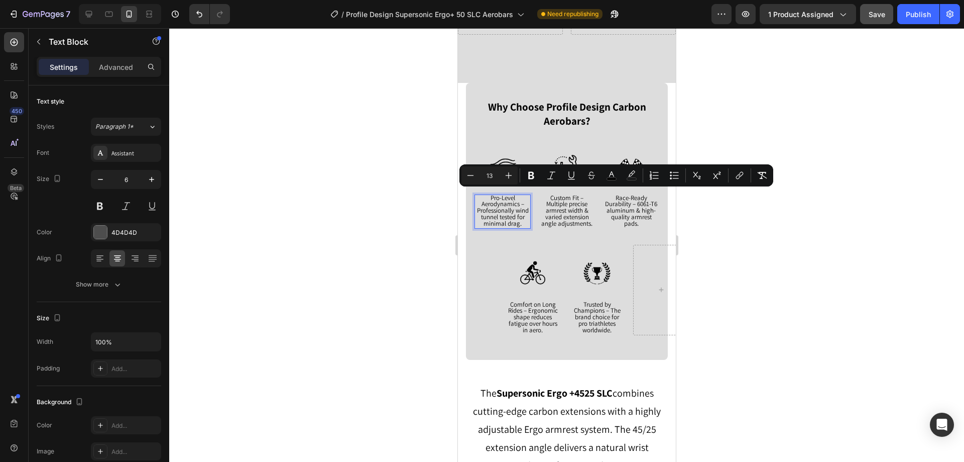
type input "19"
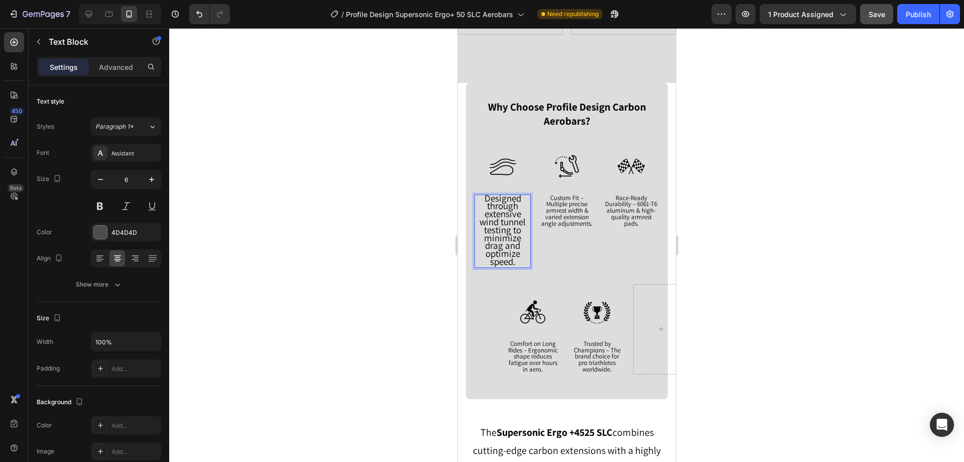
click at [499, 202] on span "Designed through extensive wind tunnel testing to minimize drag and optimize sp…" at bounding box center [502, 229] width 46 height 75
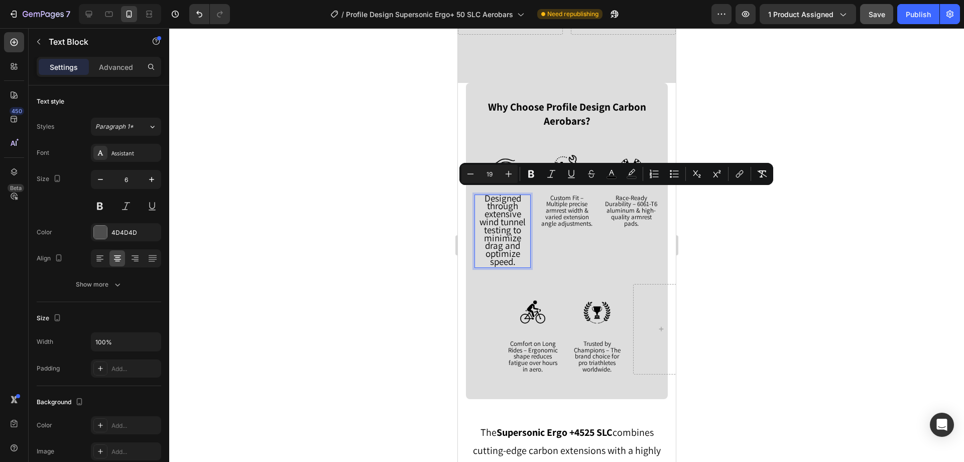
click at [493, 177] on input "19" at bounding box center [490, 174] width 20 height 12
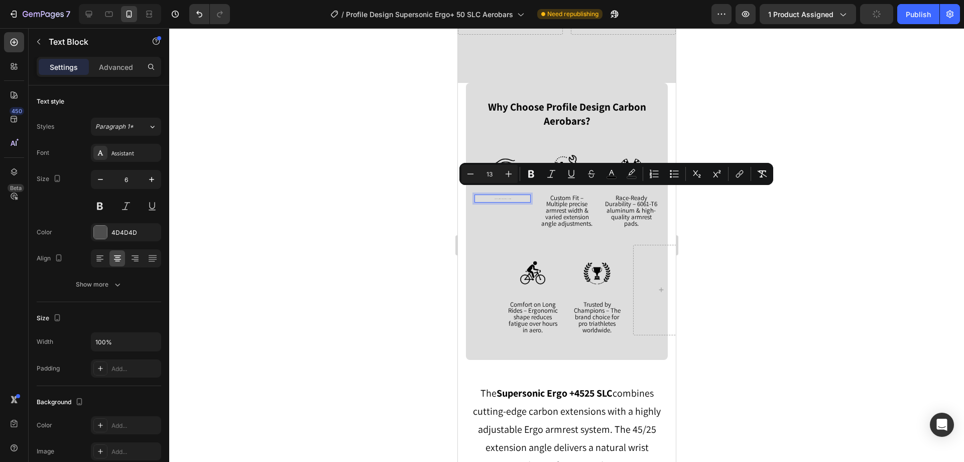
type input "13"
click at [378, 170] on div at bounding box center [566, 244] width 795 height 433
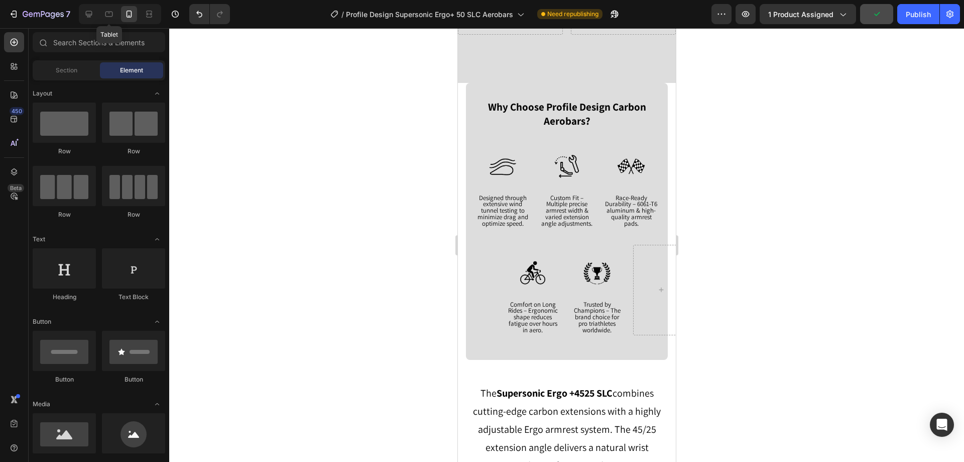
click at [80, 12] on div "Tablet" at bounding box center [120, 14] width 82 height 20
click at [86, 13] on icon at bounding box center [89, 14] width 7 height 7
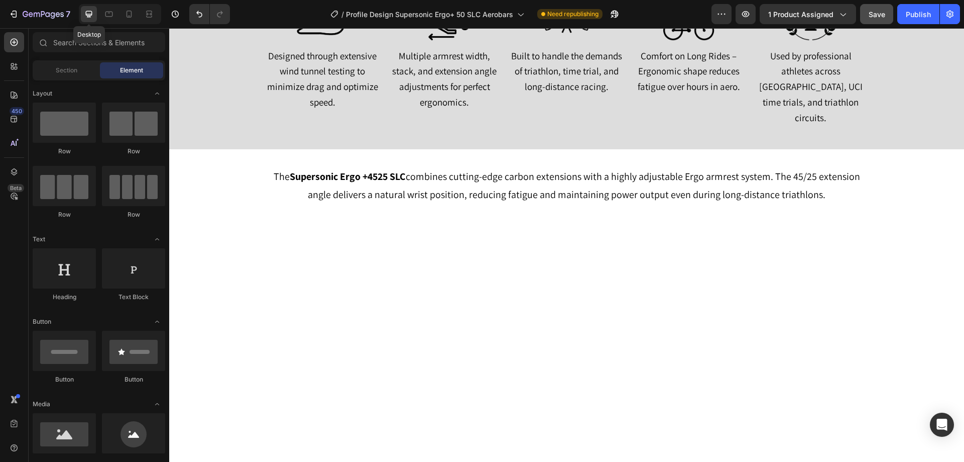
scroll to position [1308, 0]
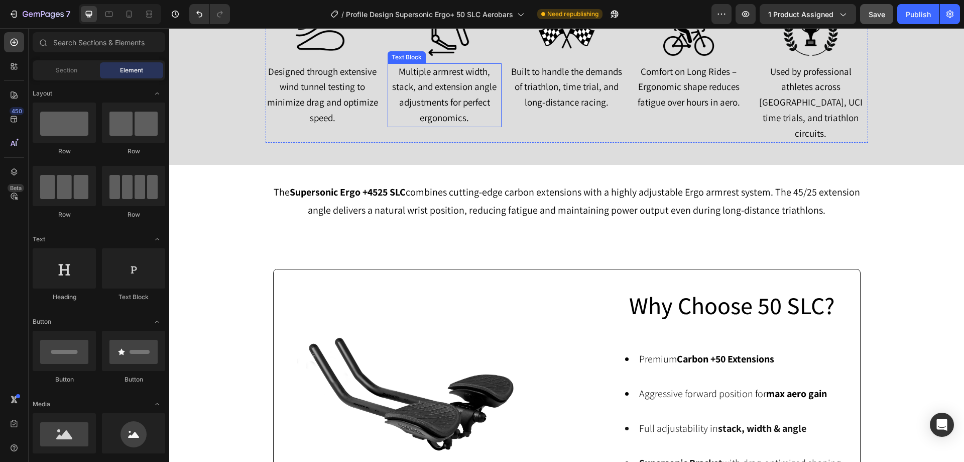
click at [463, 81] on span "Multiple armrest width, stack, and extension angle adjustments for perfect ergo…" at bounding box center [444, 94] width 104 height 58
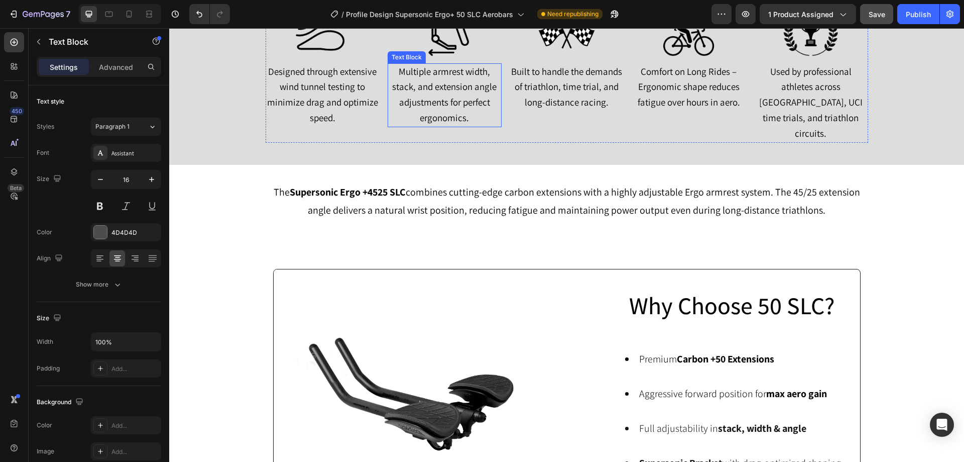
click at [463, 81] on span "Multiple armrest width, stack, and extension angle adjustments for perfect ergo…" at bounding box center [444, 94] width 104 height 58
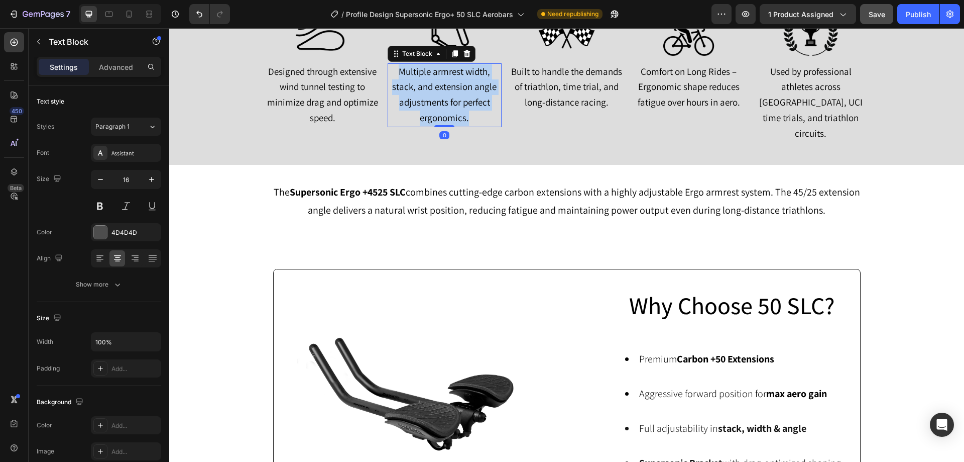
click at [463, 81] on span "Multiple armrest width, stack, and extension angle adjustments for perfect ergo…" at bounding box center [444, 94] width 104 height 58
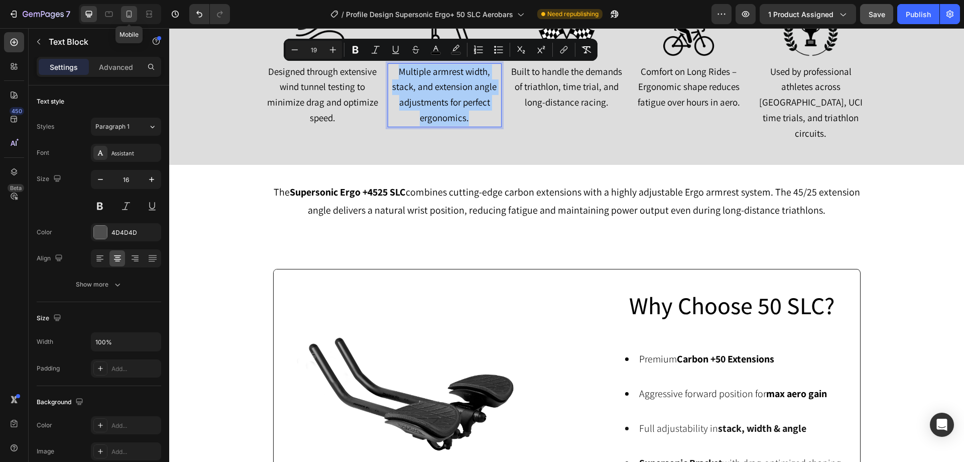
click at [127, 18] on icon at bounding box center [129, 14] width 10 height 10
type input "14"
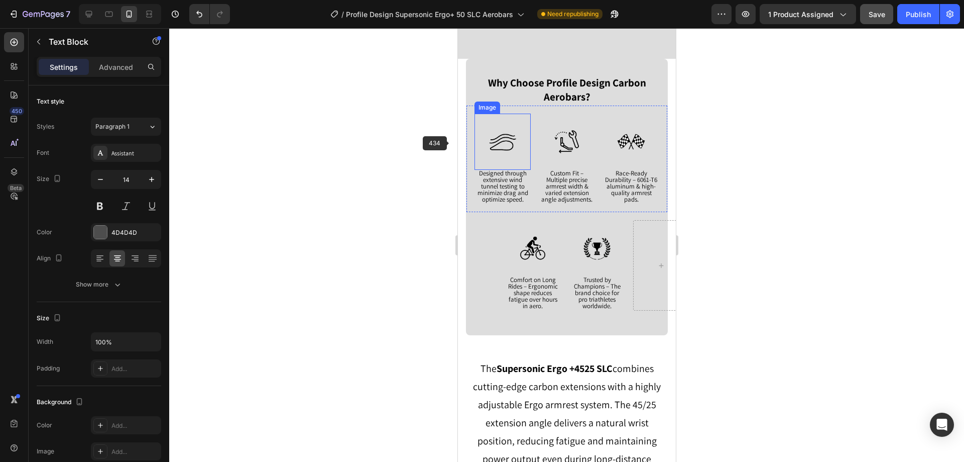
scroll to position [1331, 0]
click at [560, 175] on span "Custom Fit – Multiple precise armrest width & varied extension angle adjustment…" at bounding box center [566, 186] width 51 height 34
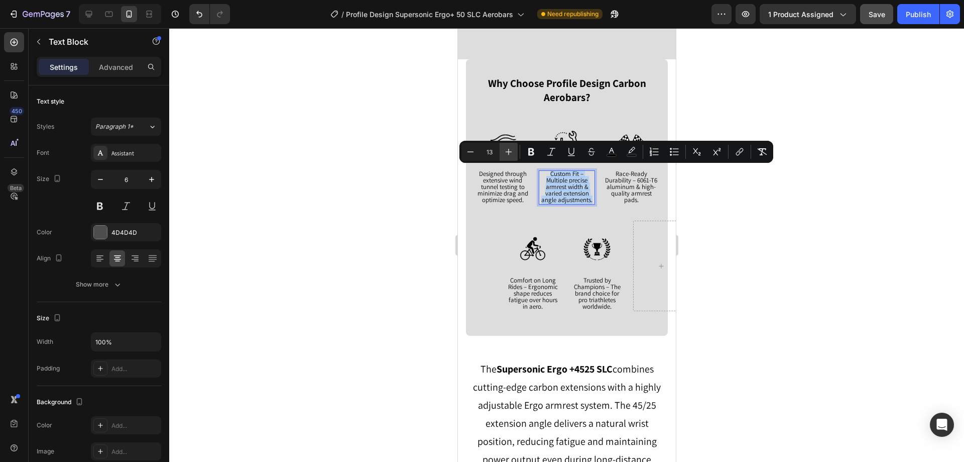
type input "19"
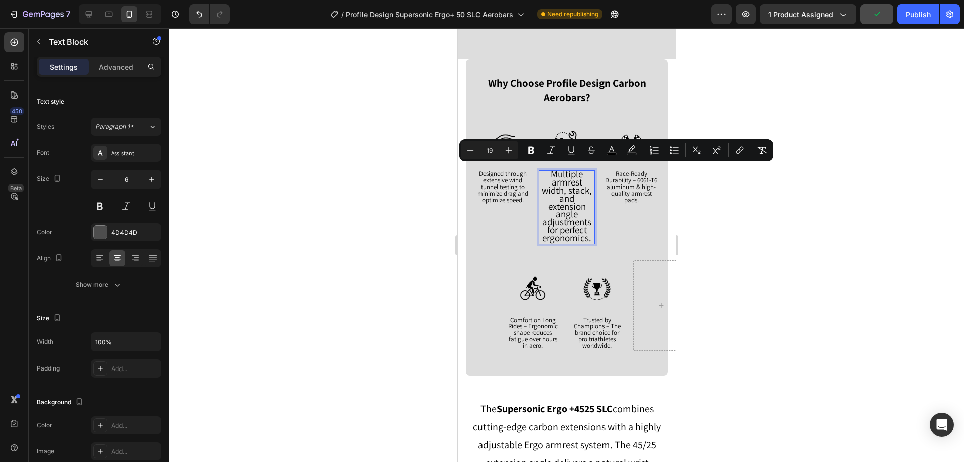
click at [499, 150] on input "19" at bounding box center [490, 150] width 20 height 12
type input "13"
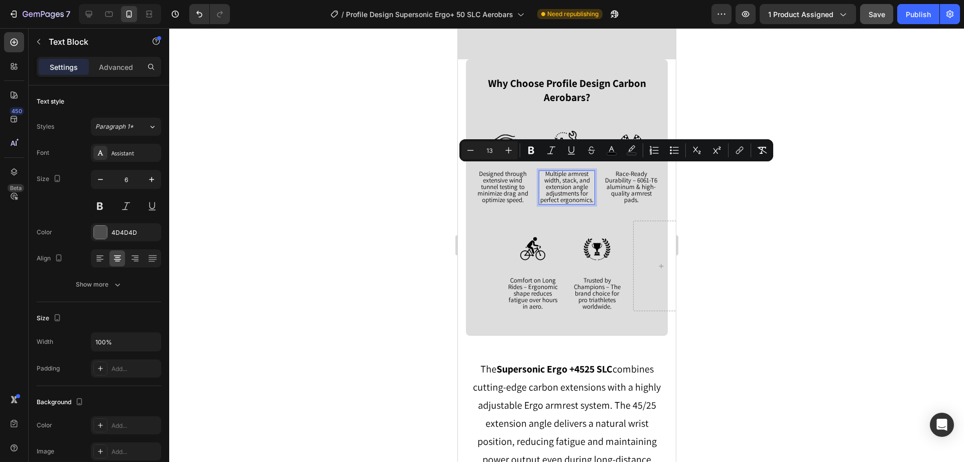
click at [346, 169] on div at bounding box center [566, 244] width 795 height 433
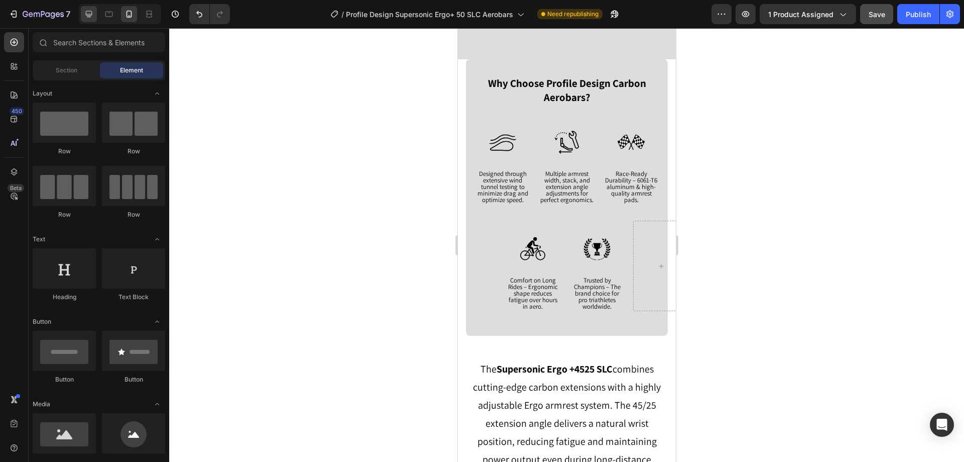
click at [96, 11] on div at bounding box center [89, 14] width 16 height 16
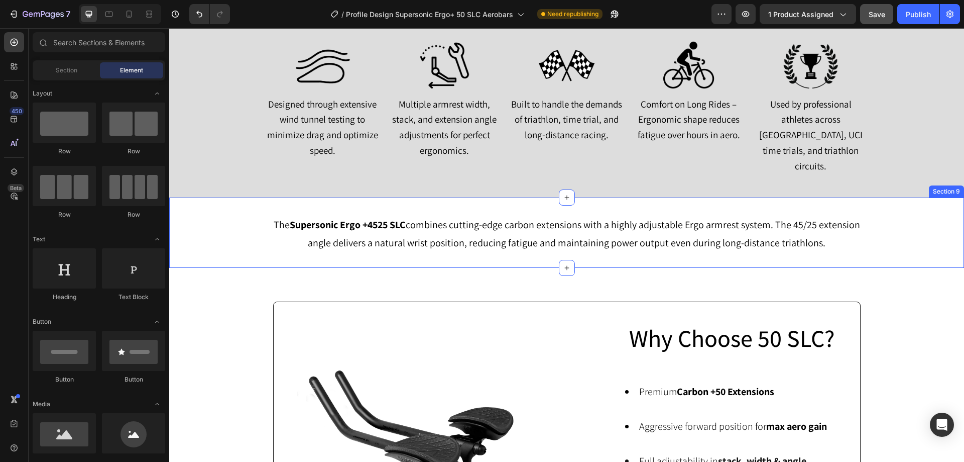
scroll to position [1231, 0]
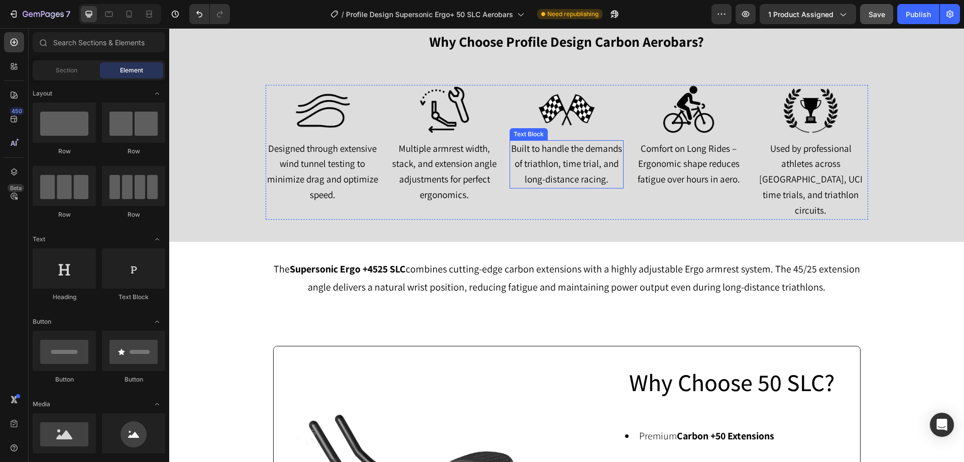
click at [560, 170] on p "Built to handle the demands of triathlon, time trial, and long-distance racing." at bounding box center [567, 164] width 112 height 46
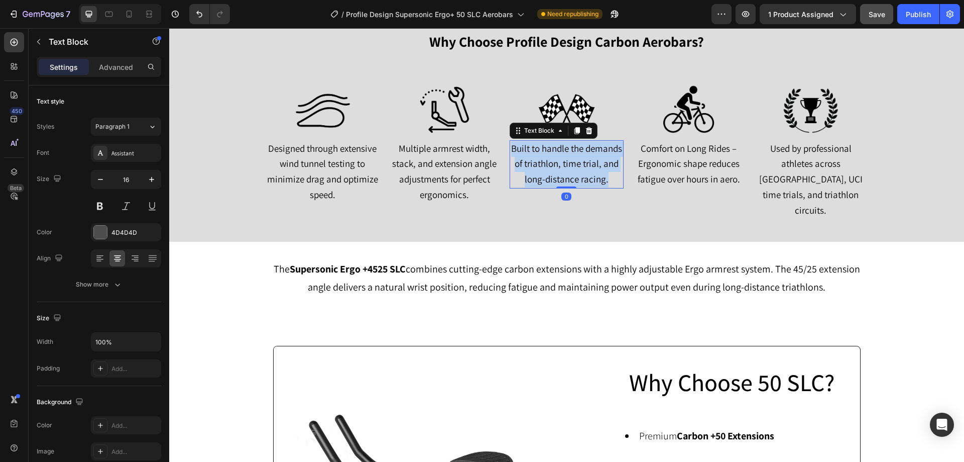
click at [560, 170] on p "Built to handle the demands of triathlon, time trial, and long-distance racing." at bounding box center [567, 164] width 112 height 46
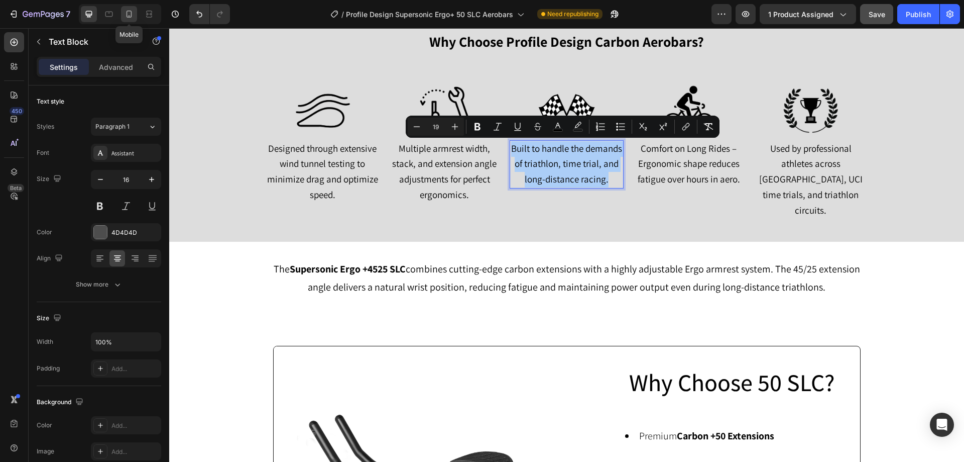
click at [129, 12] on icon at bounding box center [129, 14] width 10 height 10
type input "14"
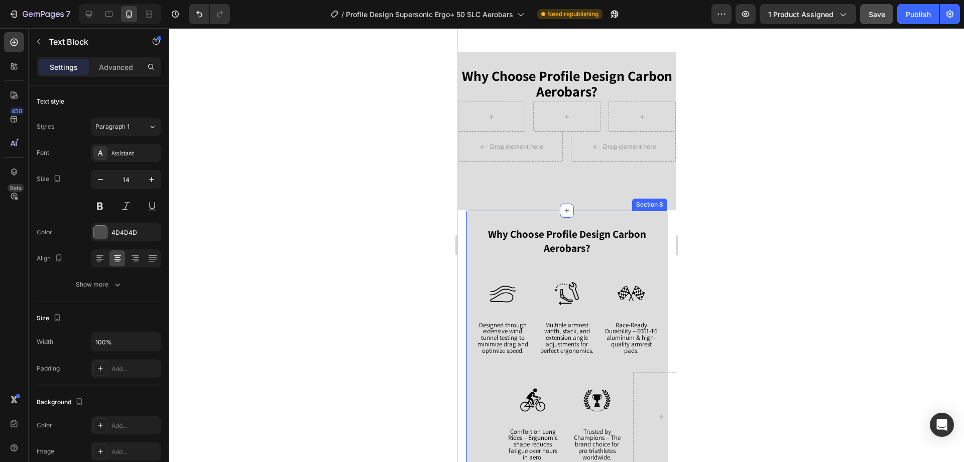
scroll to position [1196, 0]
click at [622, 332] on span "Race-Ready Durability – 6061-T6 aluminum & high-quality armrest pads." at bounding box center [631, 338] width 52 height 34
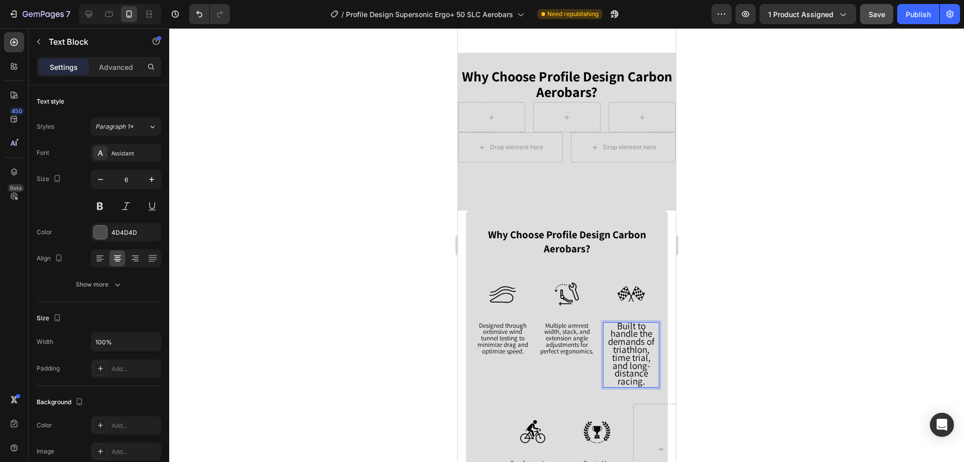
click at [637, 333] on span "Built to handle the demands of triathlon, time trial, and long-distance racing." at bounding box center [631, 353] width 46 height 68
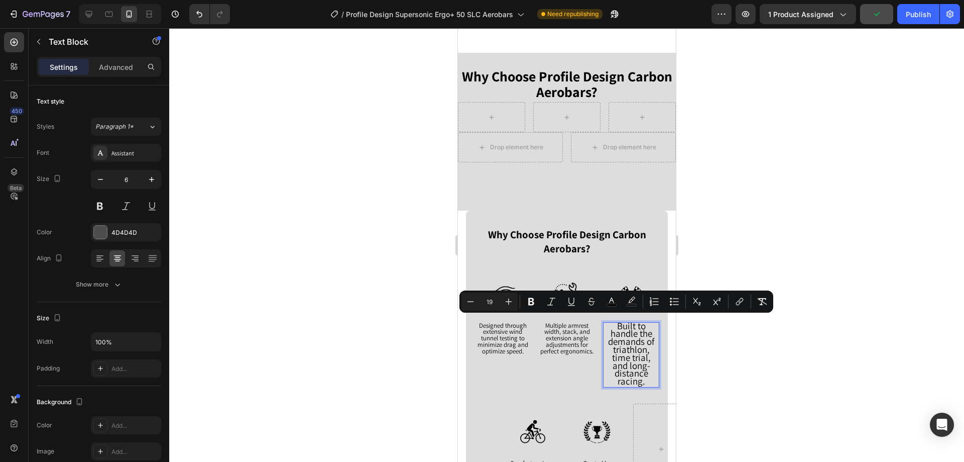
click at [499, 302] on input "19" at bounding box center [490, 301] width 20 height 12
type input "13"
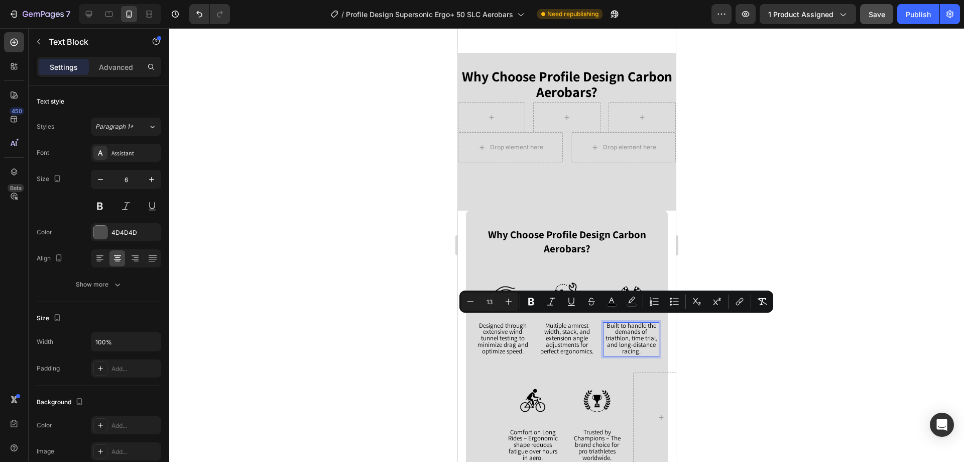
click at [773, 269] on div at bounding box center [566, 244] width 795 height 433
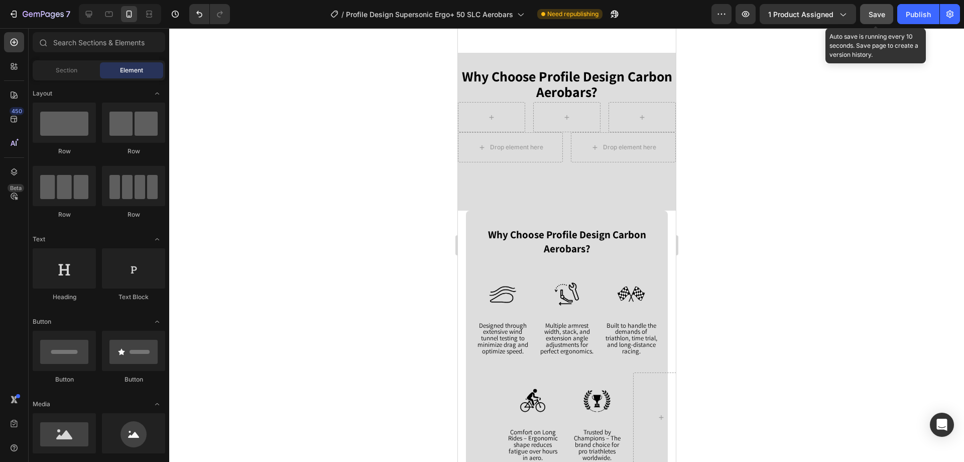
click at [877, 19] on div "Save" at bounding box center [877, 14] width 17 height 11
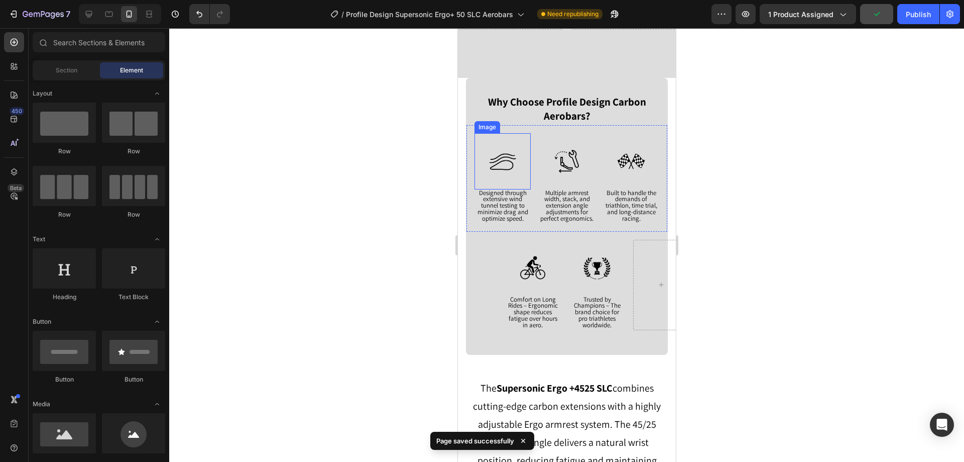
scroll to position [1346, 0]
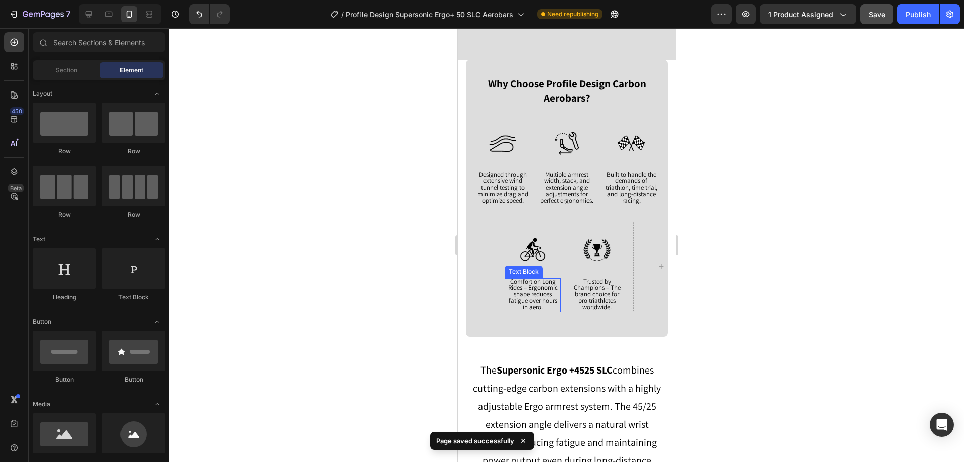
click at [522, 301] on span "Comfort on Long Rides – Ergonomic shape reduces fatigue over hours in aero." at bounding box center [533, 294] width 50 height 34
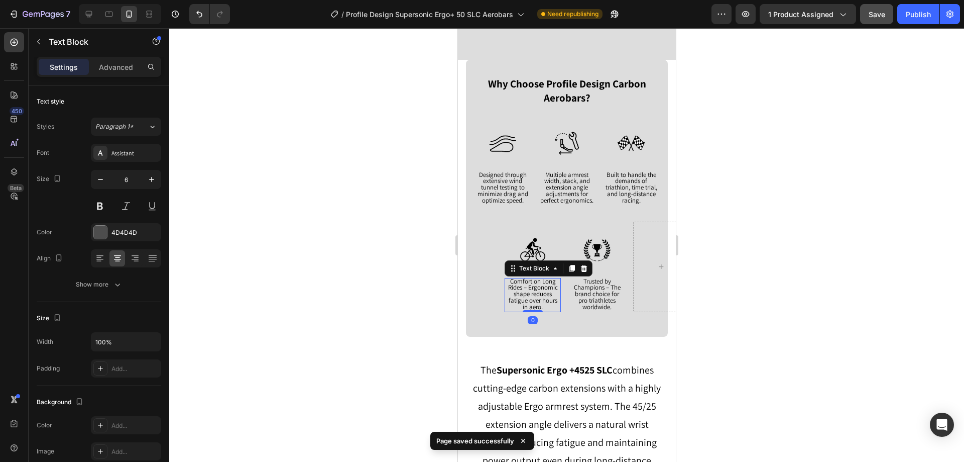
click at [522, 301] on span "Comfort on Long Rides – Ergonomic shape reduces fatigue over hours in aero." at bounding box center [533, 294] width 50 height 34
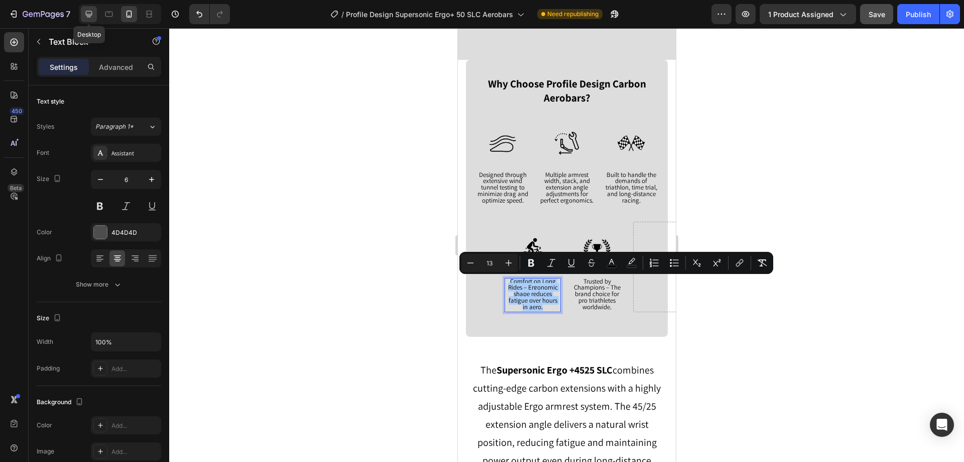
click at [84, 11] on icon at bounding box center [89, 14] width 10 height 10
type input "16"
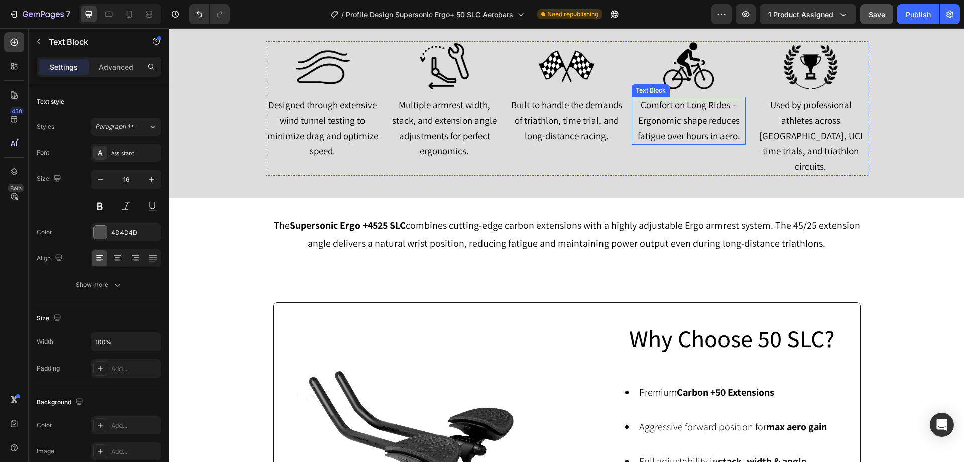
scroll to position [1110, 0]
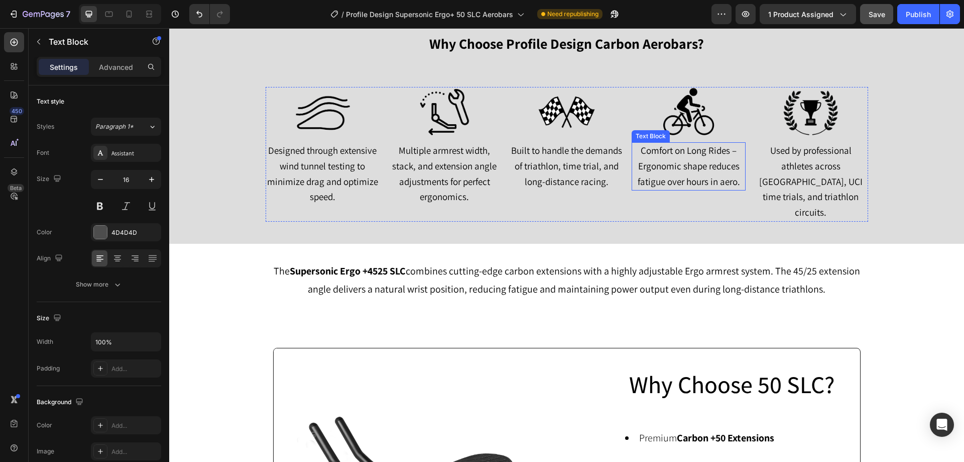
click at [696, 167] on span "Comfort on Long Rides – Ergonomic shape reduces fatigue over hours in aero." at bounding box center [689, 165] width 102 height 43
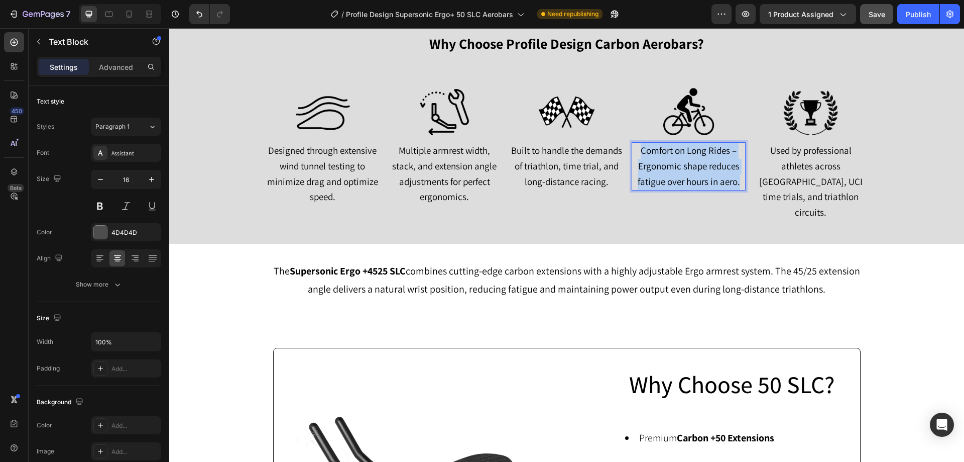
click at [696, 167] on span "Comfort on Long Rides – Ergonomic shape reduces fatigue over hours in aero." at bounding box center [689, 165] width 102 height 43
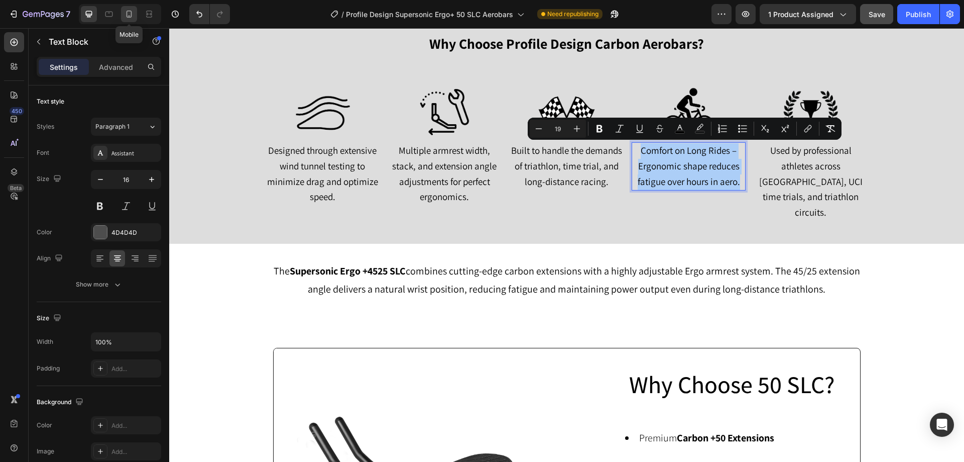
click at [129, 14] on icon at bounding box center [129, 14] width 10 height 10
type input "14"
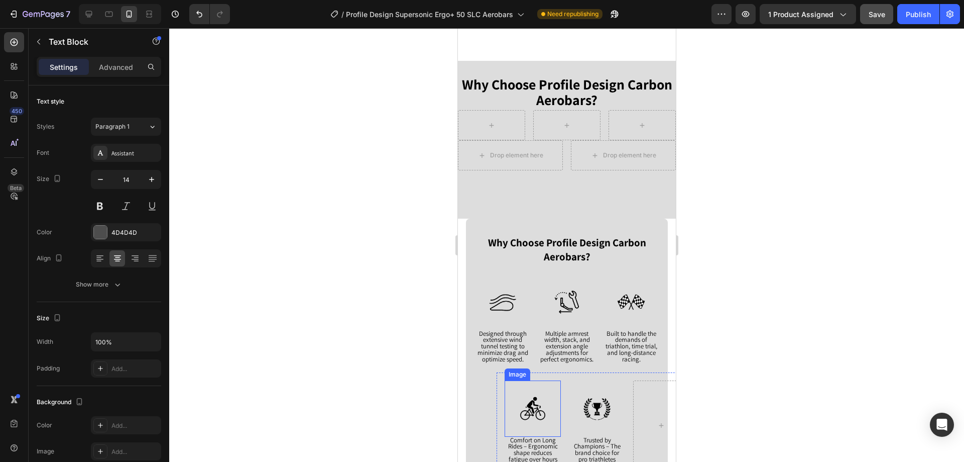
scroll to position [1276, 0]
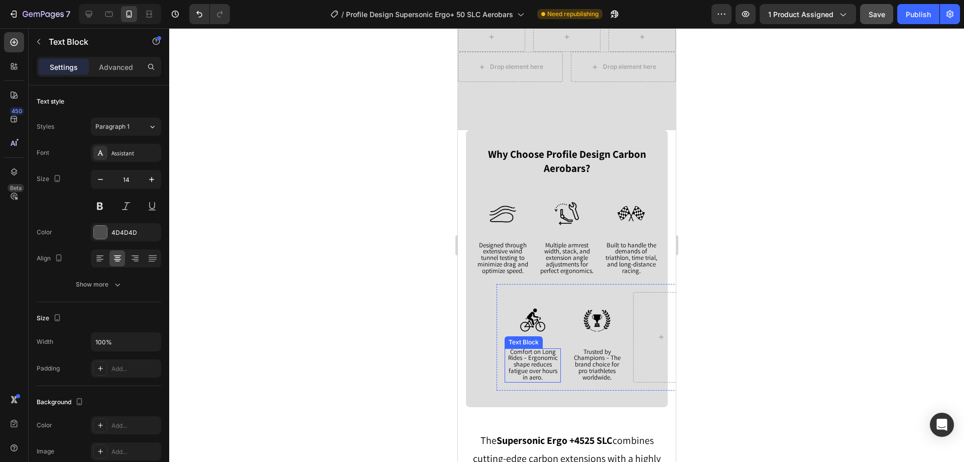
click at [540, 358] on span "Comfort on Long Rides – Ergonomic shape reduces fatigue over hours in aero." at bounding box center [533, 364] width 50 height 34
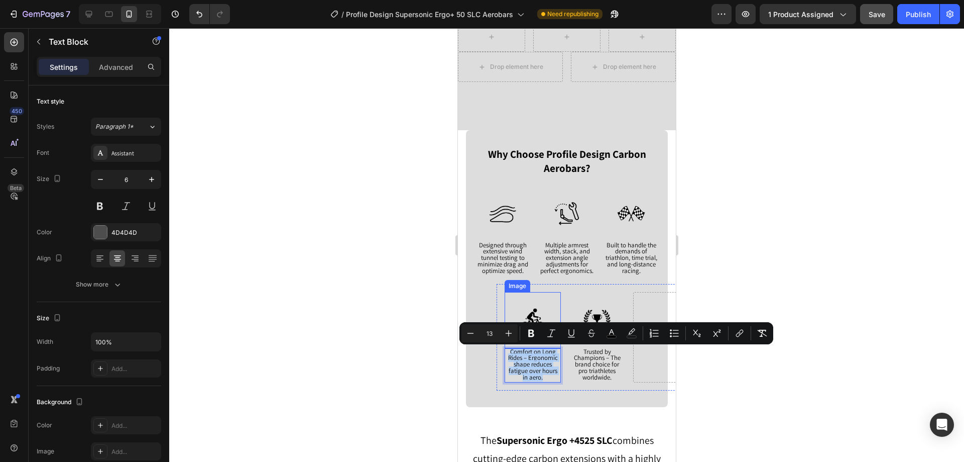
type input "19"
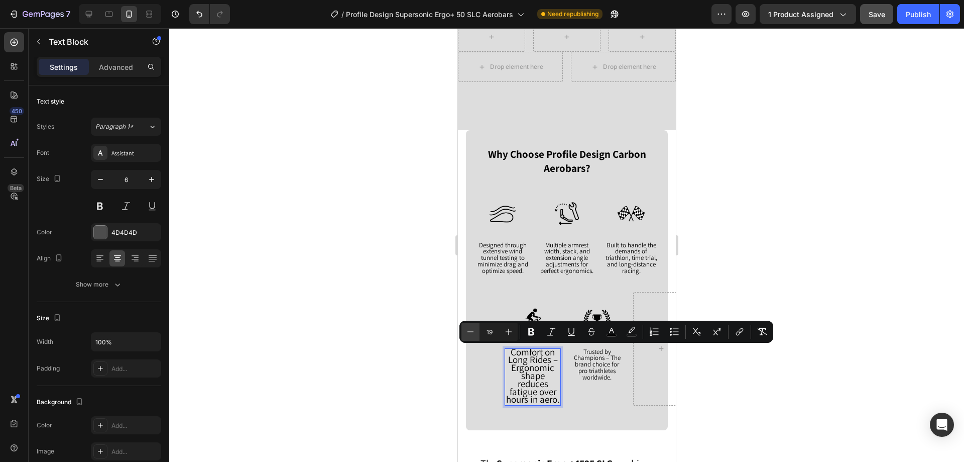
click at [469, 333] on icon "Editor contextual toolbar" at bounding box center [471, 331] width 10 height 10
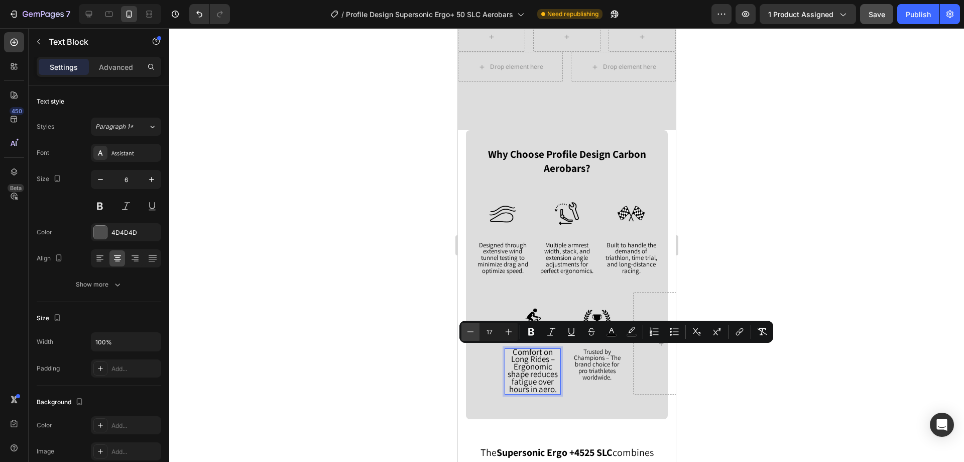
click at [469, 333] on icon "Editor contextual toolbar" at bounding box center [471, 331] width 10 height 10
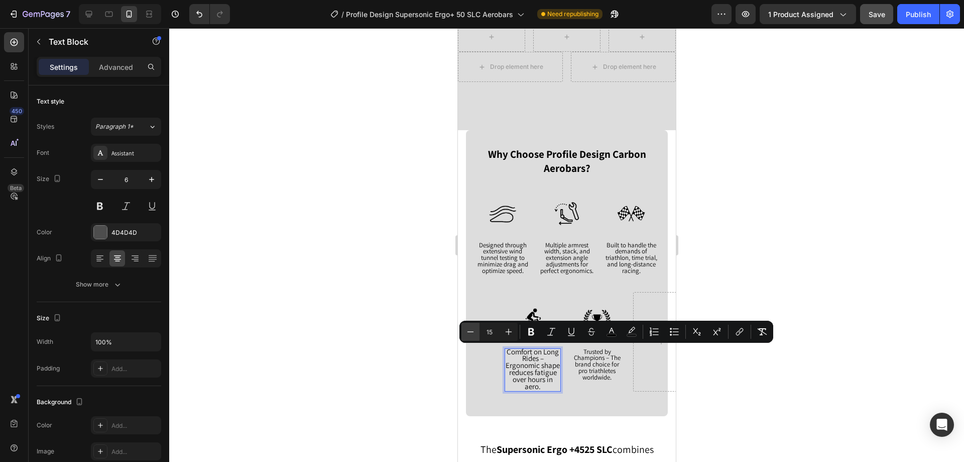
click at [469, 333] on icon "Editor contextual toolbar" at bounding box center [471, 331] width 10 height 10
click at [469, 332] on icon "Editor contextual toolbar" at bounding box center [471, 331] width 10 height 10
type input "13"
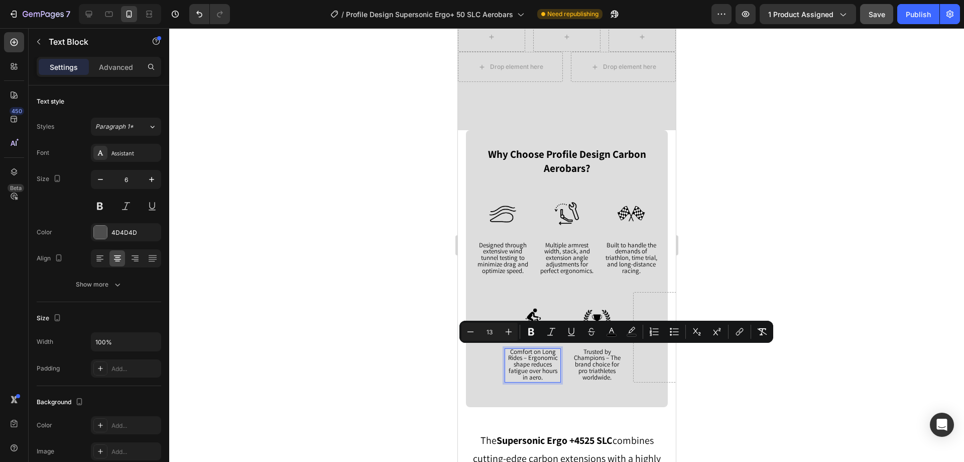
click at [385, 321] on div at bounding box center [566, 244] width 795 height 433
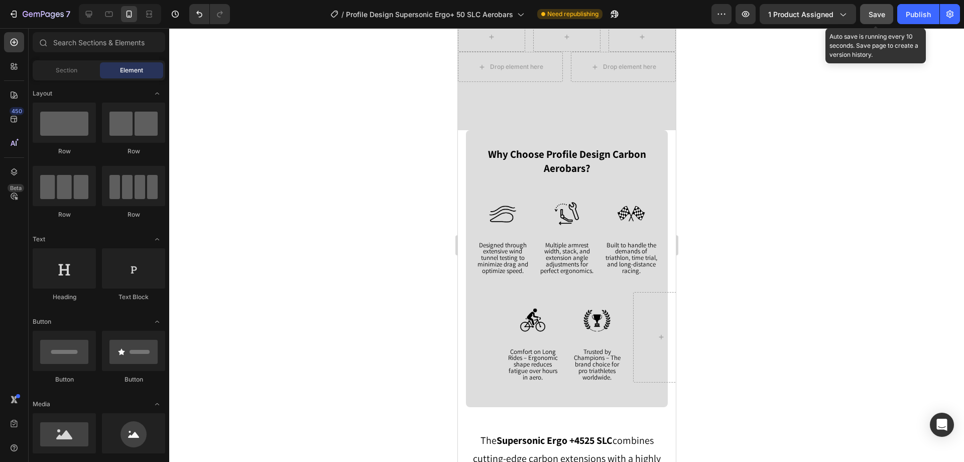
click at [886, 20] on button "Save" at bounding box center [876, 14] width 33 height 20
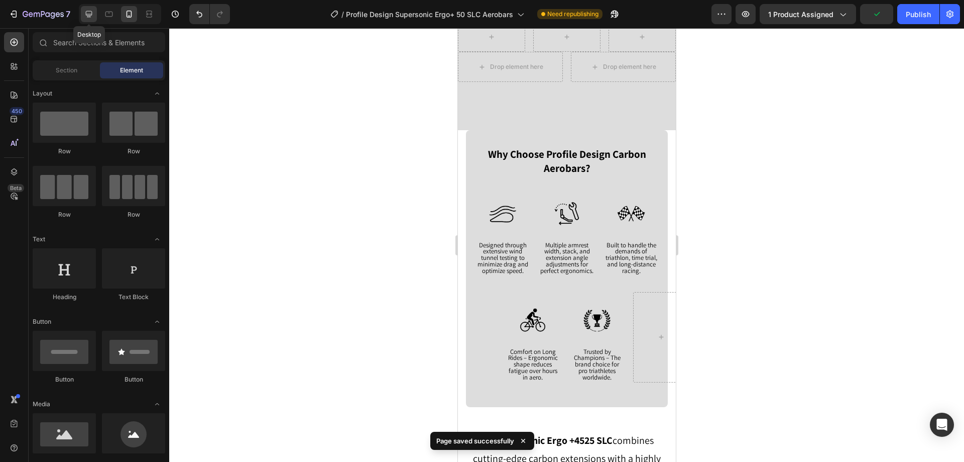
click at [91, 12] on icon at bounding box center [89, 14] width 10 height 10
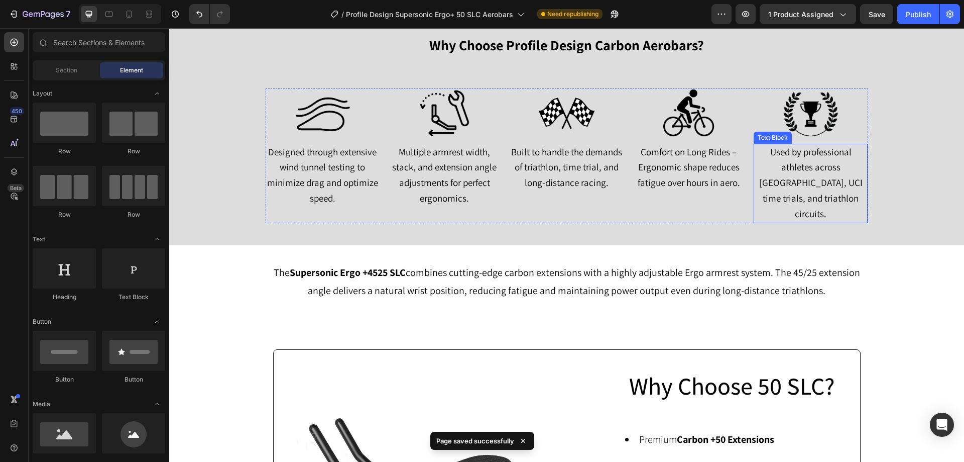
scroll to position [1227, 0]
click at [795, 186] on span "Used by professional athletes across [GEOGRAPHIC_DATA], UCI time trials, and tr…" at bounding box center [810, 183] width 103 height 74
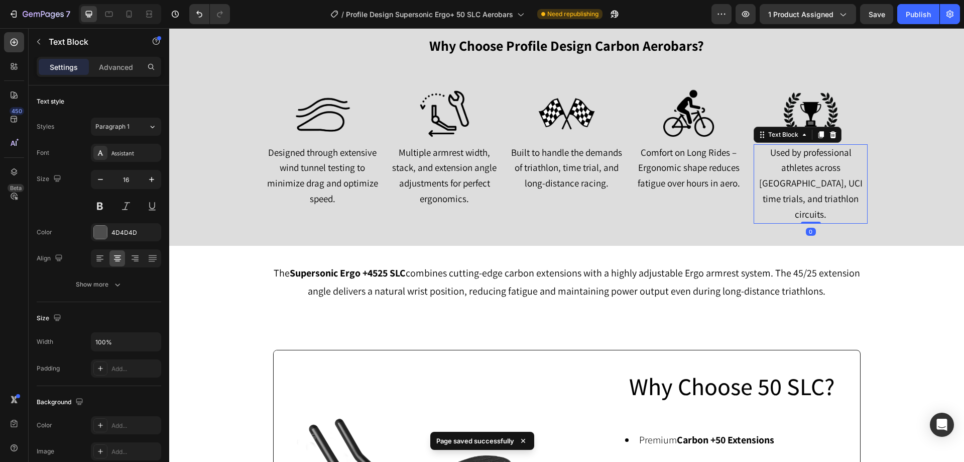
click at [795, 186] on span "Used by professional athletes across [GEOGRAPHIC_DATA], UCI time trials, and tr…" at bounding box center [810, 183] width 103 height 74
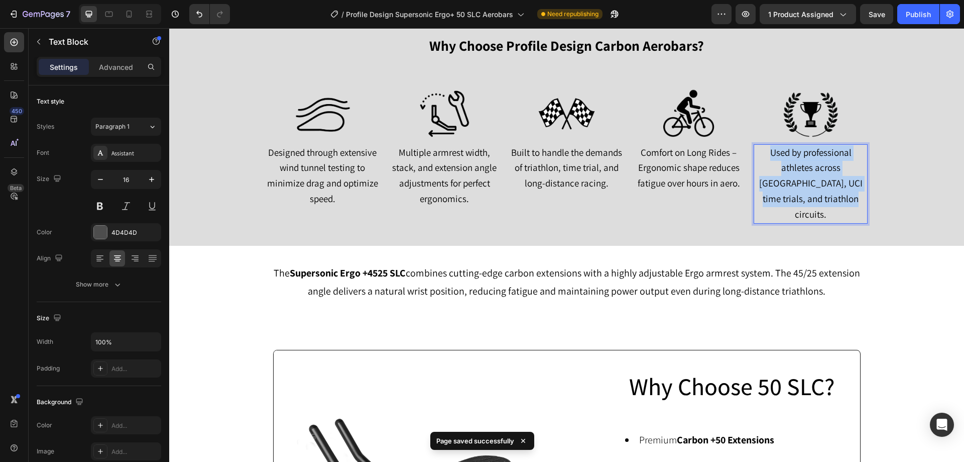
click at [795, 186] on span "Used by professional athletes across [GEOGRAPHIC_DATA], UCI time trials, and tr…" at bounding box center [810, 183] width 103 height 74
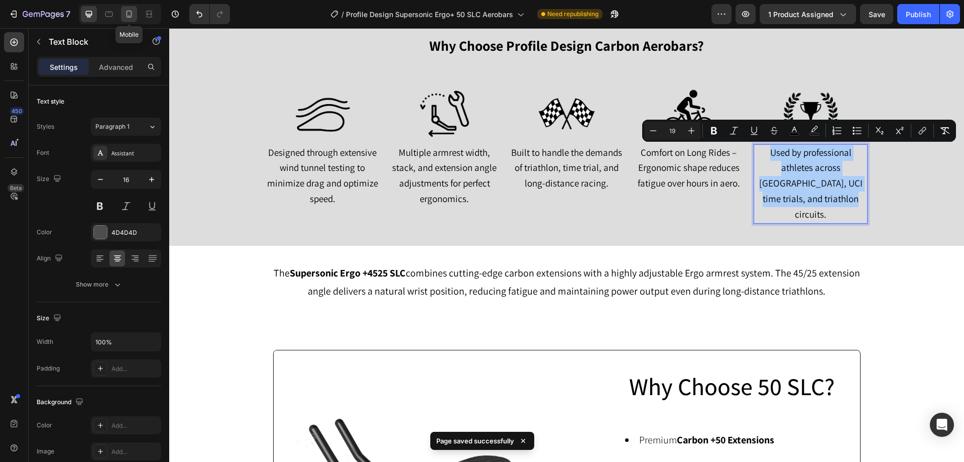
click at [130, 14] on icon at bounding box center [129, 14] width 10 height 10
type input "14"
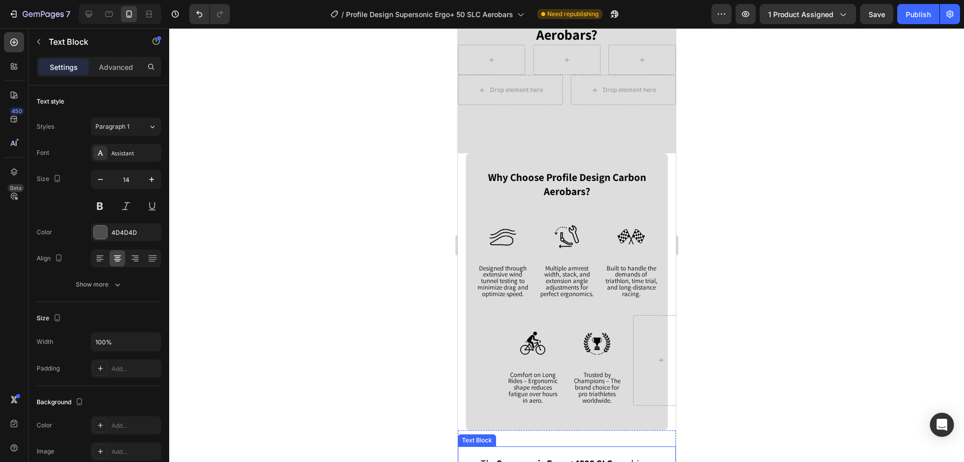
scroll to position [1342, 0]
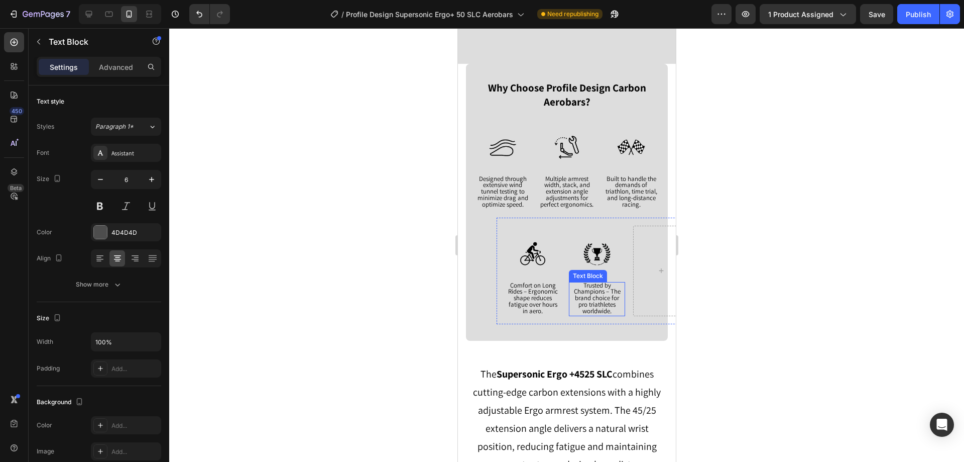
click at [594, 305] on span "Trusted by Champions – The brand choice for pro triathletes worldwide." at bounding box center [597, 298] width 47 height 34
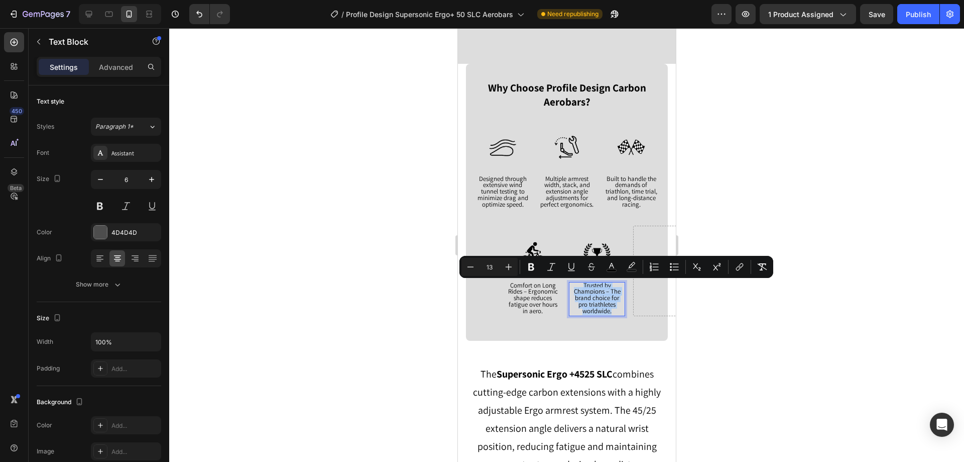
type input "19"
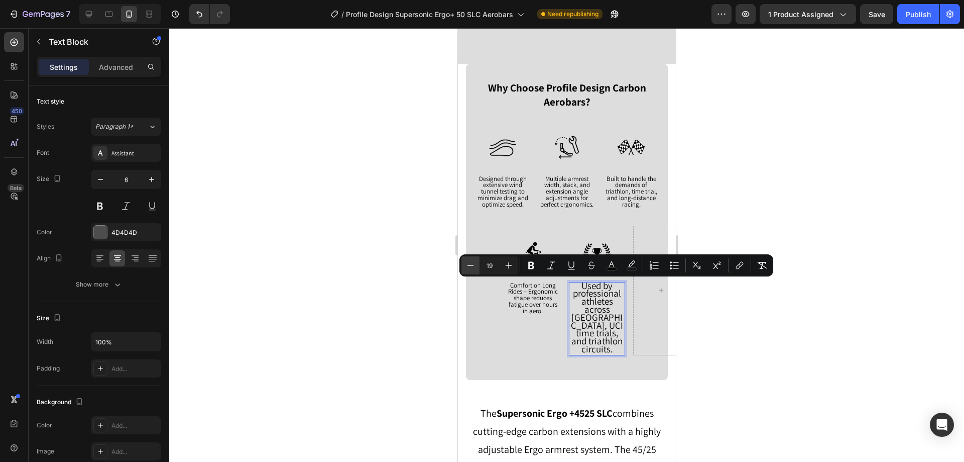
click at [469, 265] on icon "Editor contextual toolbar" at bounding box center [471, 265] width 7 height 1
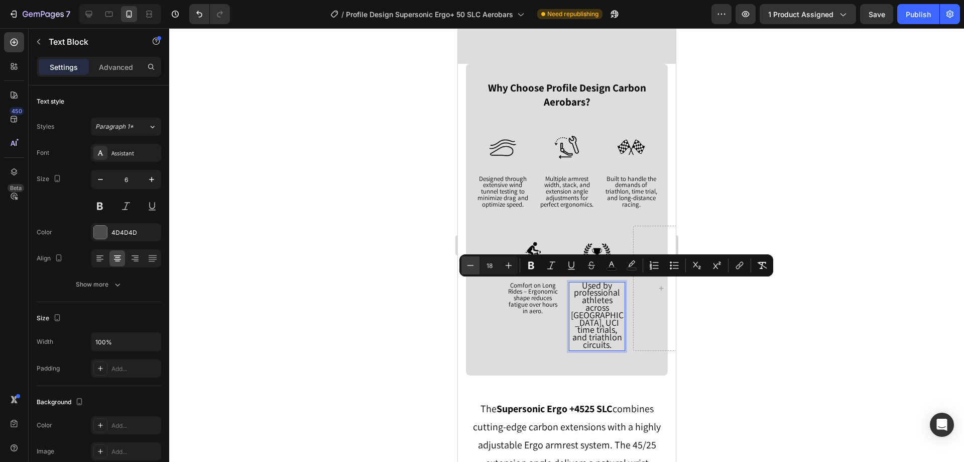
click at [469, 265] on icon "Editor contextual toolbar" at bounding box center [471, 265] width 7 height 1
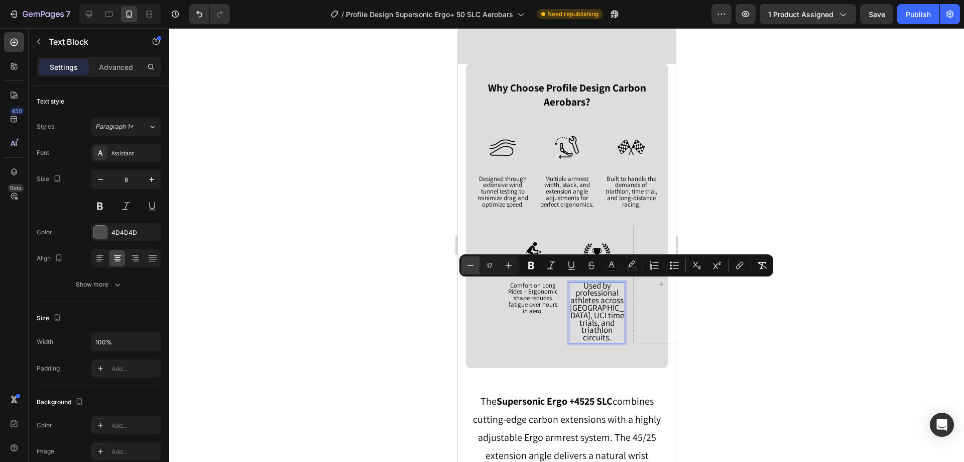
click at [469, 265] on icon "Editor contextual toolbar" at bounding box center [471, 265] width 7 height 1
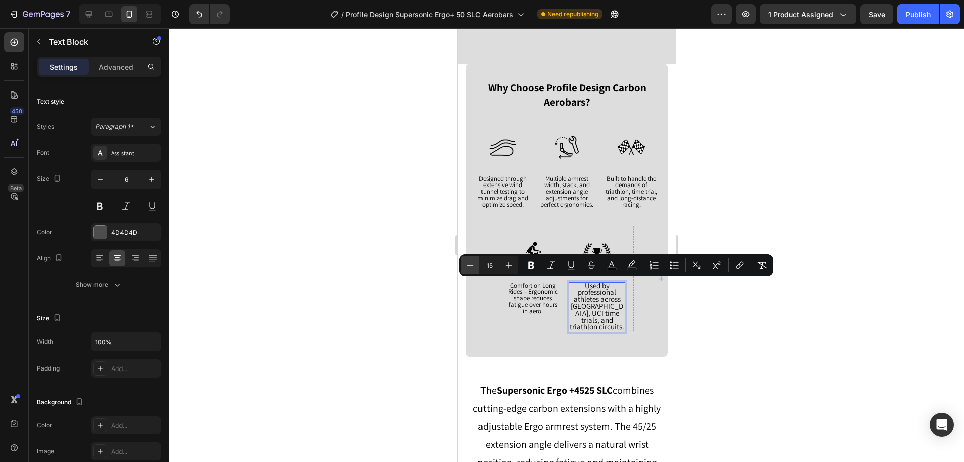
click at [469, 265] on icon "Editor contextual toolbar" at bounding box center [471, 265] width 7 height 1
click at [468, 265] on icon "Editor contextual toolbar" at bounding box center [471, 265] width 7 height 1
type input "13"
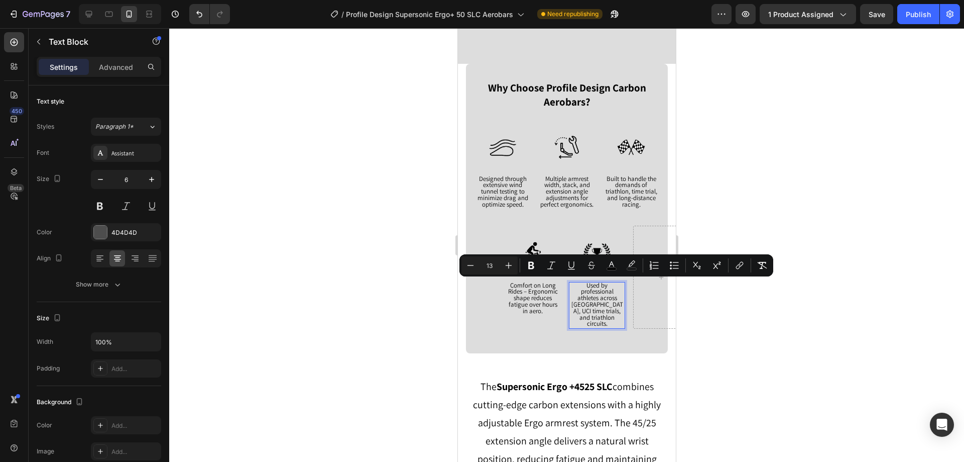
click at [321, 261] on div at bounding box center [566, 244] width 795 height 433
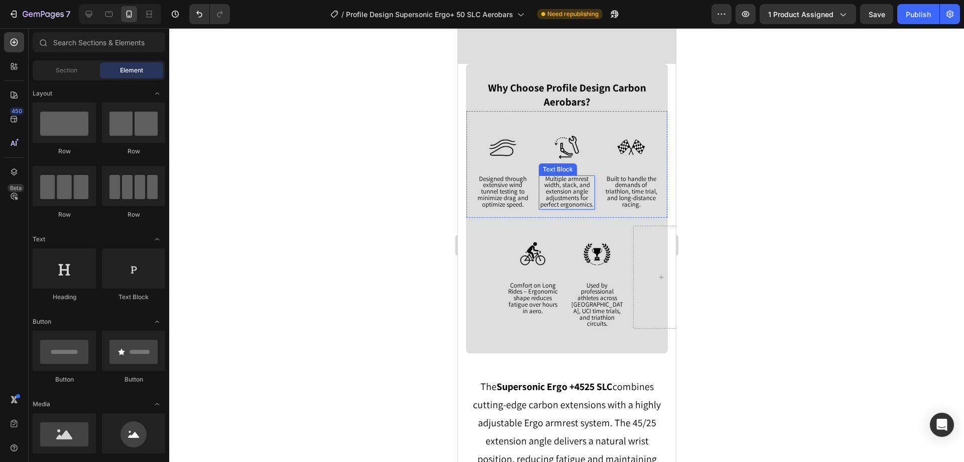
click at [562, 191] on span "Multiple armrest width, stack, and extension angle adjustments for perfect ergo…" at bounding box center [566, 191] width 53 height 34
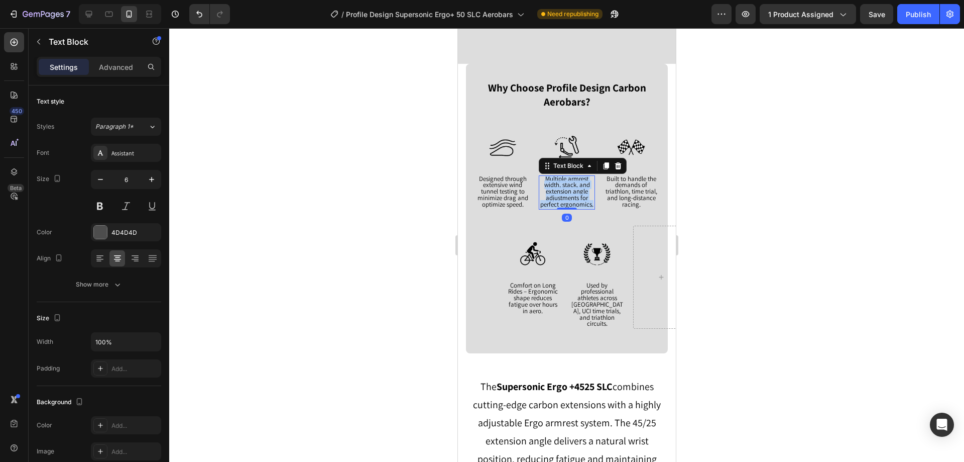
click at [562, 191] on span "Multiple armrest width, stack, and extension angle adjustments for perfect ergo…" at bounding box center [566, 191] width 53 height 34
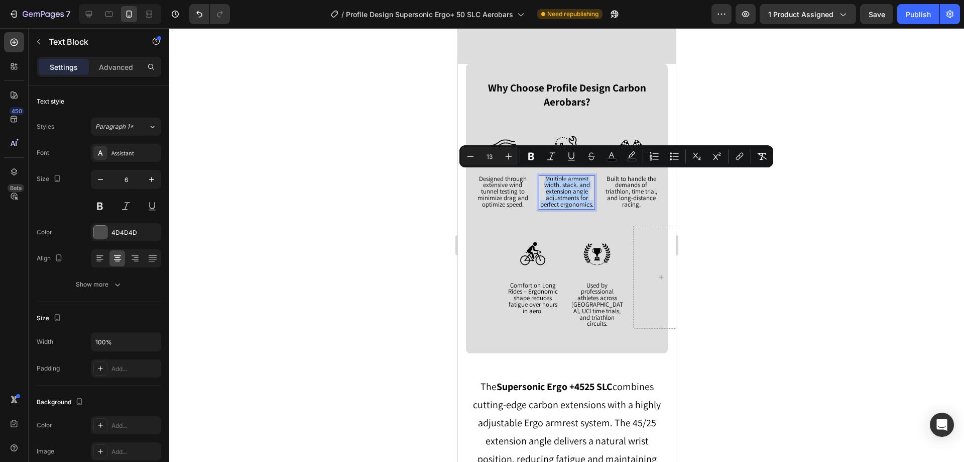
copy span "Multiple armrest width, stack, and extension angle adjustments for perfect ergo…"
click at [586, 300] on span "Used by professional athletes across [GEOGRAPHIC_DATA], UCI time trials, and tr…" at bounding box center [597, 304] width 52 height 47
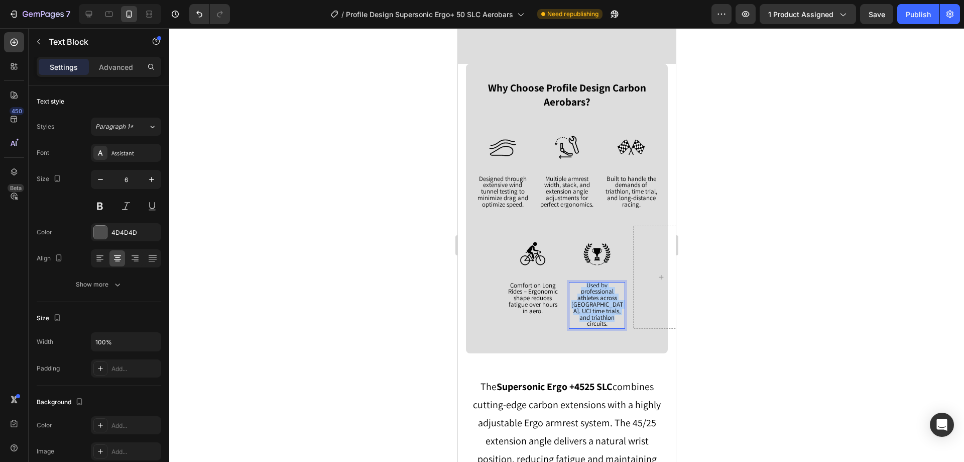
click at [586, 300] on span "Used by professional athletes across [GEOGRAPHIC_DATA], UCI time trials, and tr…" at bounding box center [597, 304] width 52 height 47
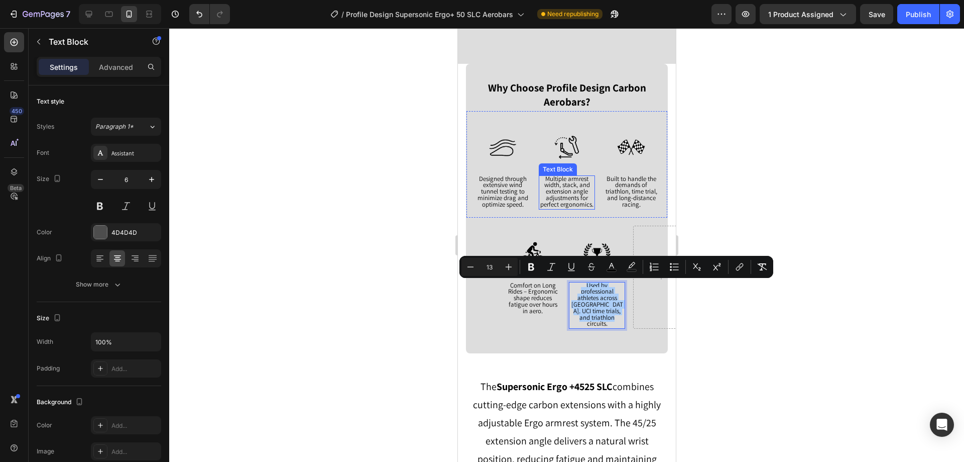
click at [560, 185] on span "Multiple armrest width, stack, and extension angle adjustments for perfect ergo…" at bounding box center [566, 191] width 53 height 34
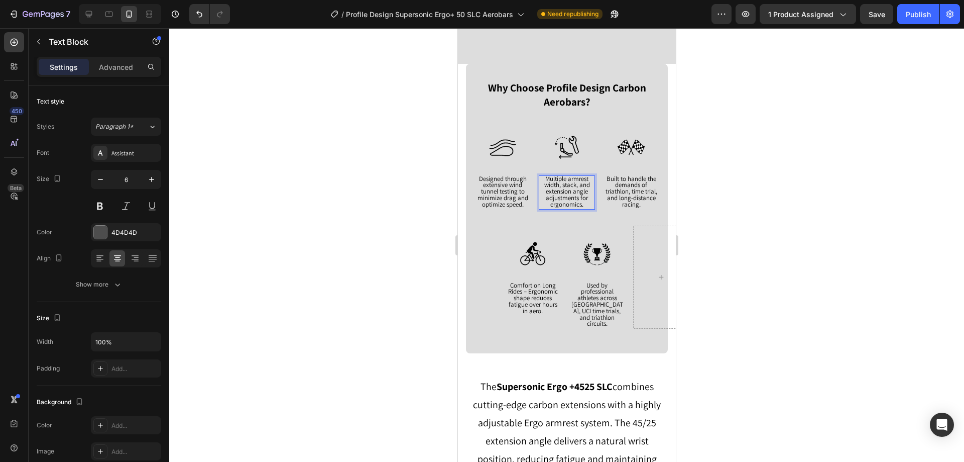
drag, startPoint x: 758, startPoint y: 185, endPoint x: 164, endPoint y: 56, distance: 608.6
click at [758, 185] on div at bounding box center [566, 244] width 795 height 433
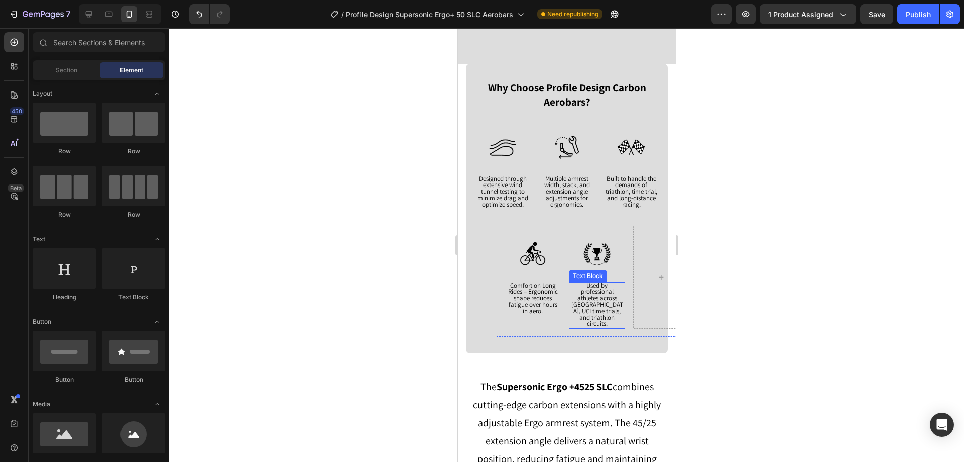
click at [589, 304] on span "Used by professional athletes across [GEOGRAPHIC_DATA], UCI time trials, and tr…" at bounding box center [597, 304] width 52 height 47
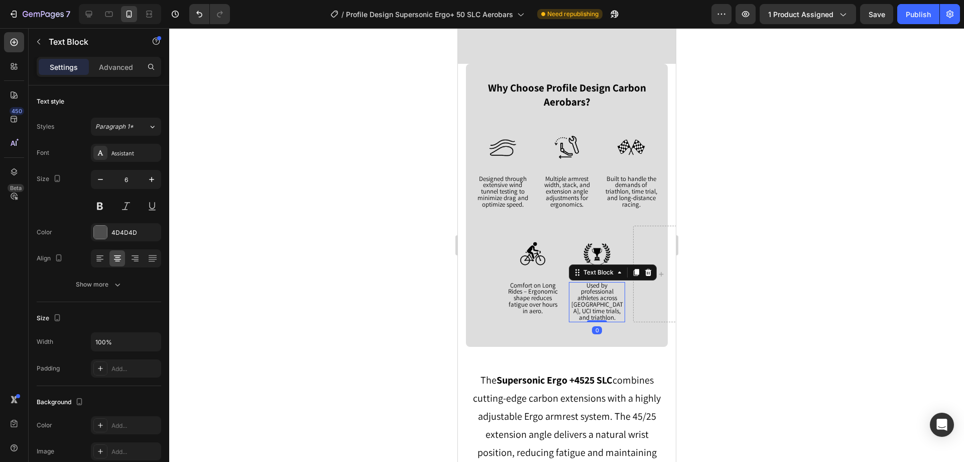
click at [760, 271] on div at bounding box center [566, 244] width 795 height 433
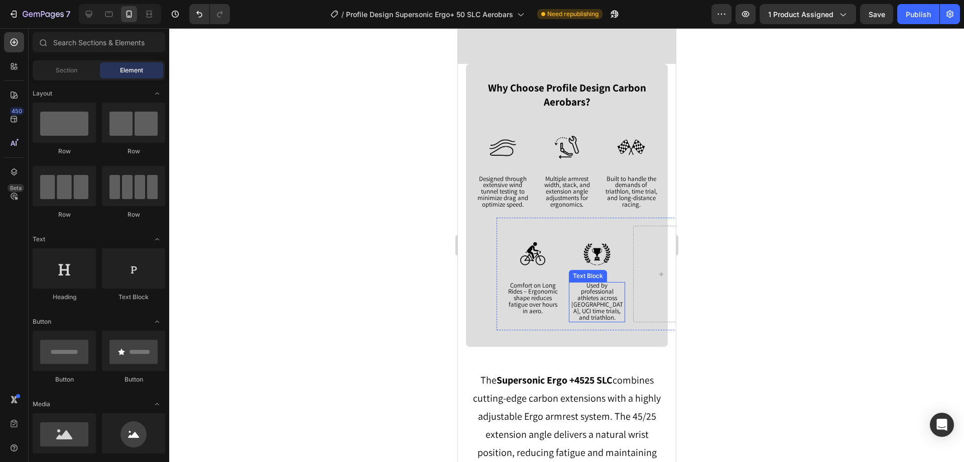
click at [579, 291] on span "Used by professional athletes across Ironman, UCI time trials, and triathlon." at bounding box center [597, 301] width 52 height 41
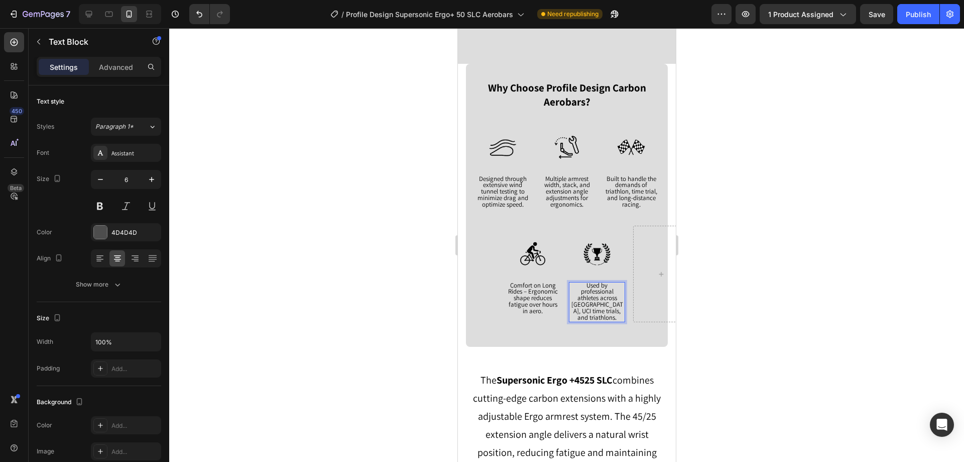
click at [597, 290] on span "Used by professional athletes across Ironman, UCI time trials, and triathlons." at bounding box center [597, 301] width 52 height 41
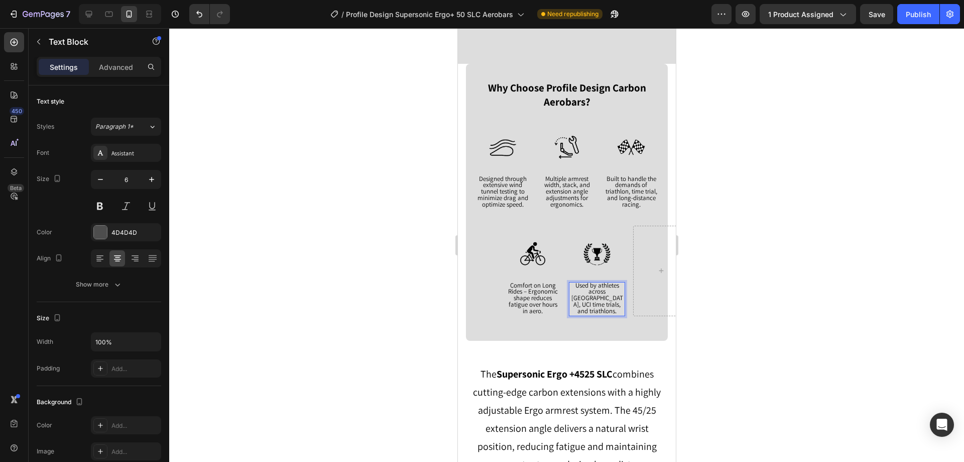
click at [739, 276] on div at bounding box center [566, 244] width 795 height 433
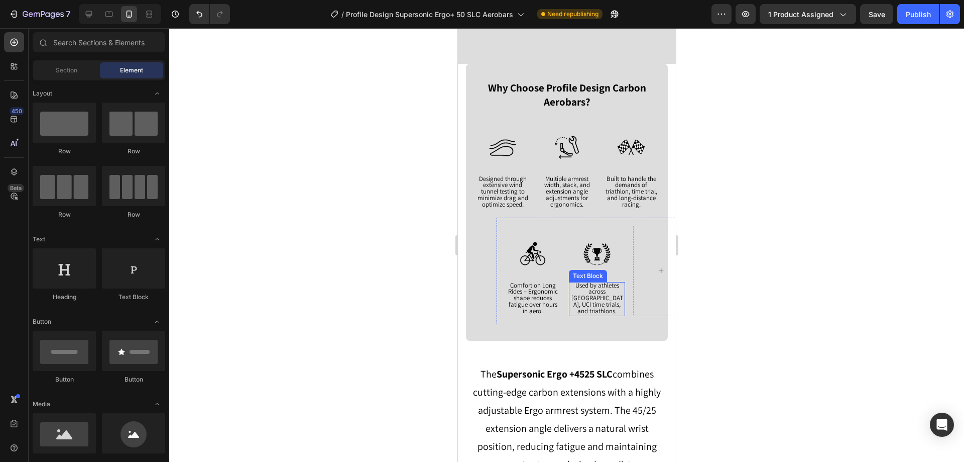
click at [584, 291] on span "Used by athletes across Ironman, UCI time trials, and triathlons." at bounding box center [597, 298] width 52 height 34
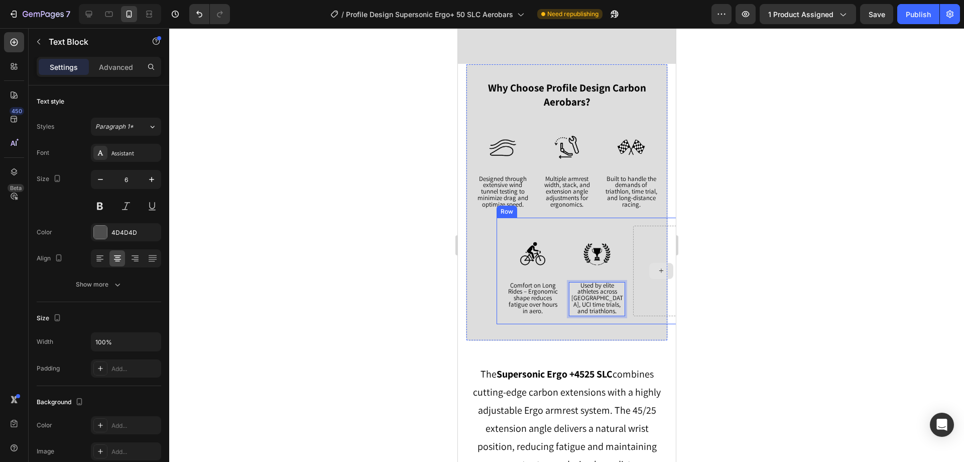
click at [834, 231] on div at bounding box center [566, 244] width 795 height 433
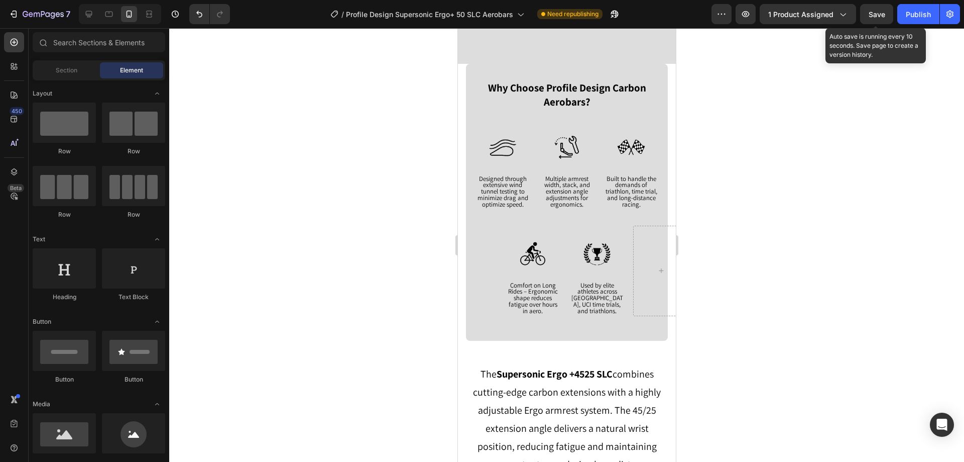
click at [880, 14] on span "Save" at bounding box center [877, 14] width 17 height 9
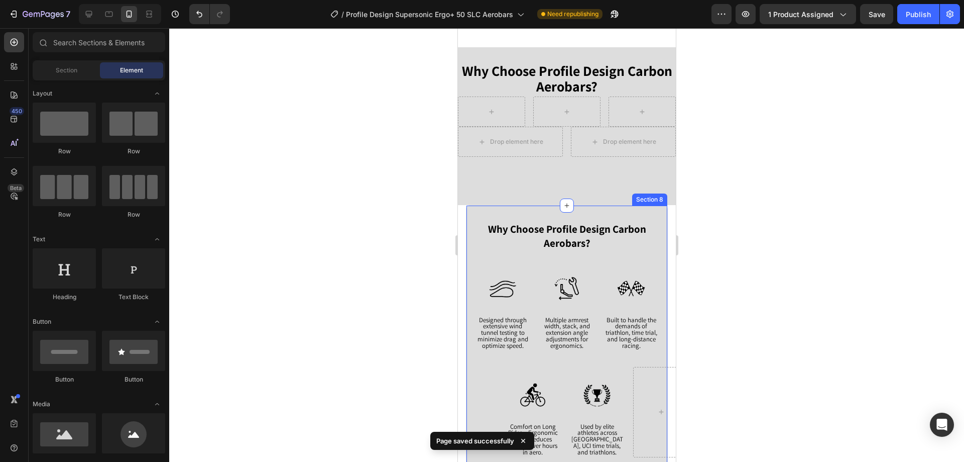
scroll to position [1192, 0]
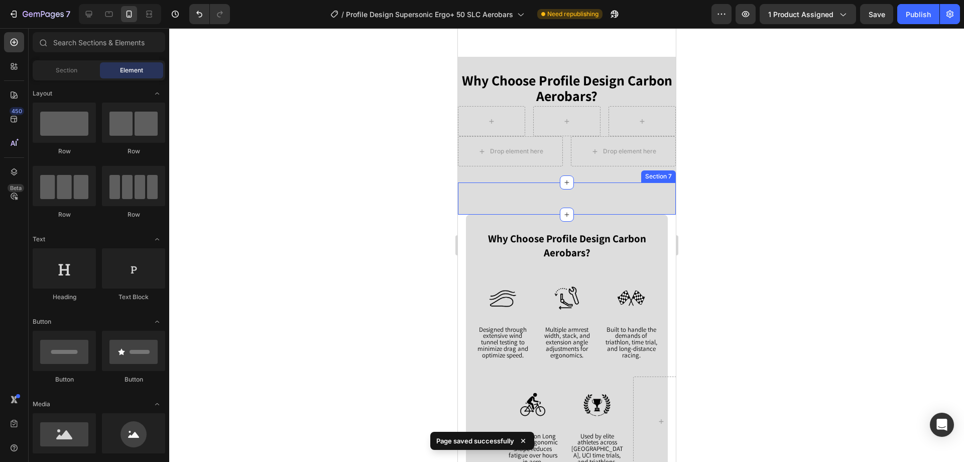
click at [661, 194] on div "Image Designed through extensive wind tunnel testing to minimize drag and optim…" at bounding box center [567, 198] width 218 height 32
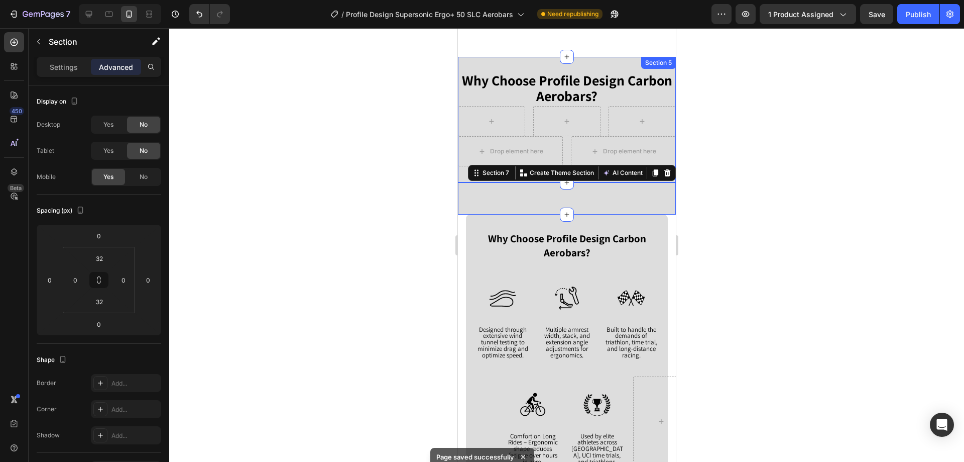
click at [622, 57] on div "Why Choose Profile Design Carbon Aerobars? Text Block Row Drop element here Dro…" at bounding box center [567, 120] width 218 height 126
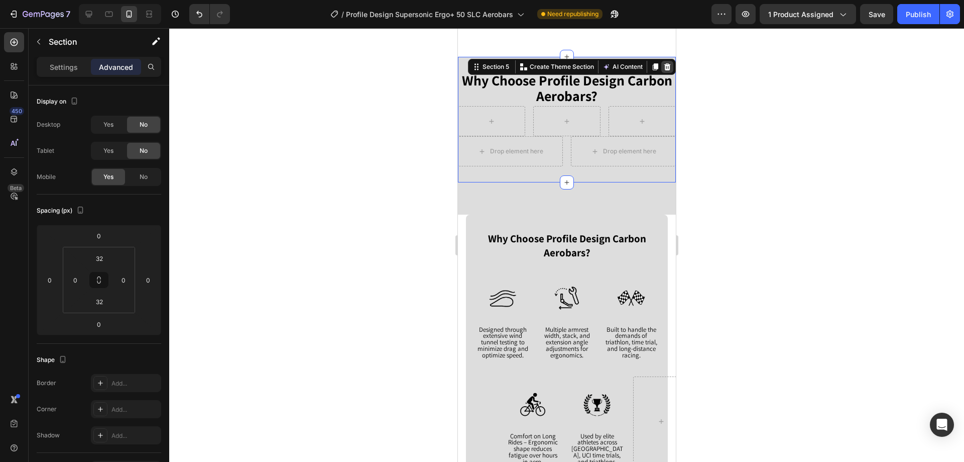
click at [663, 63] on icon at bounding box center [667, 67] width 8 height 8
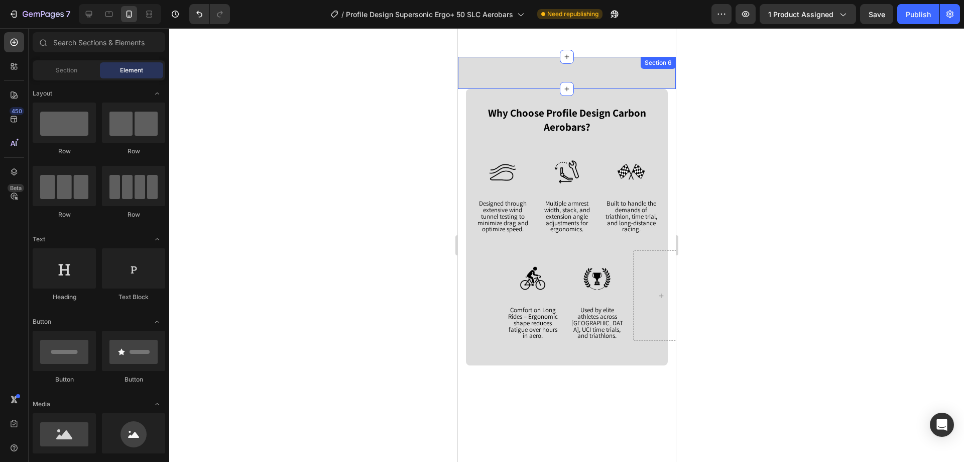
click at [528, 69] on div "Image Designed through extensive wind tunnel testing to minimize drag and optim…" at bounding box center [567, 73] width 218 height 32
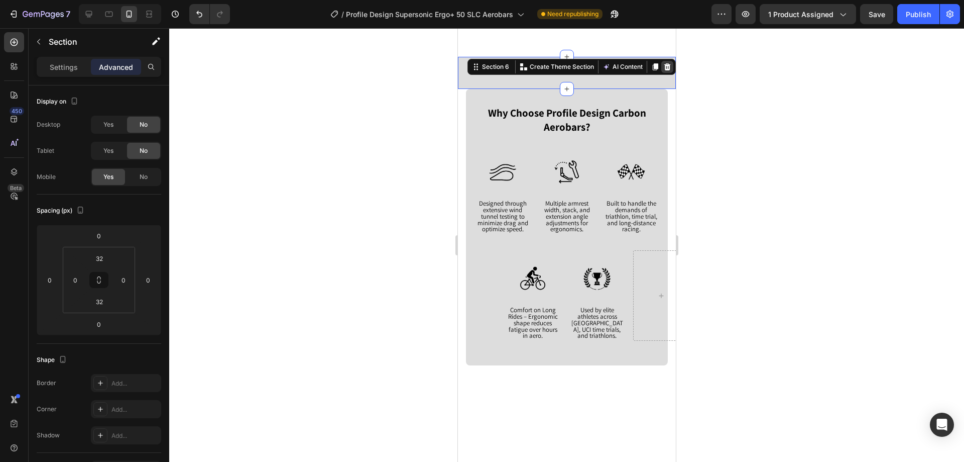
click at [663, 66] on icon at bounding box center [667, 67] width 8 height 8
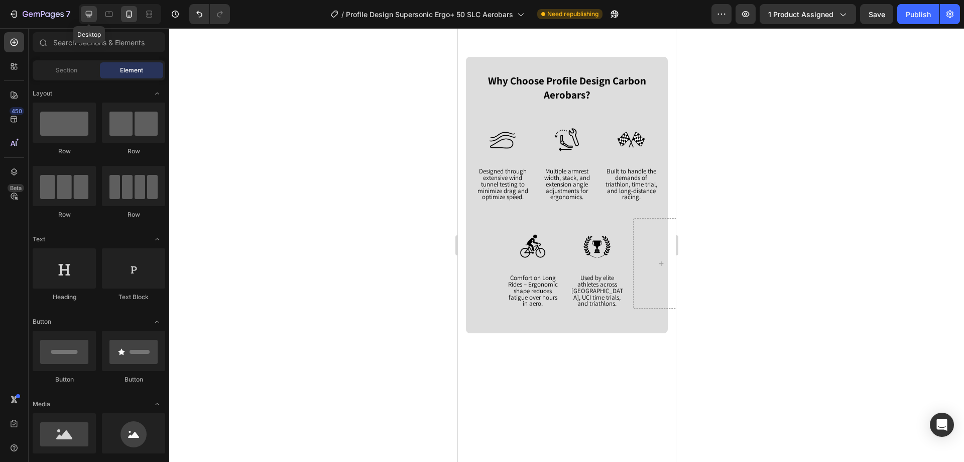
click at [89, 15] on icon at bounding box center [89, 14] width 7 height 7
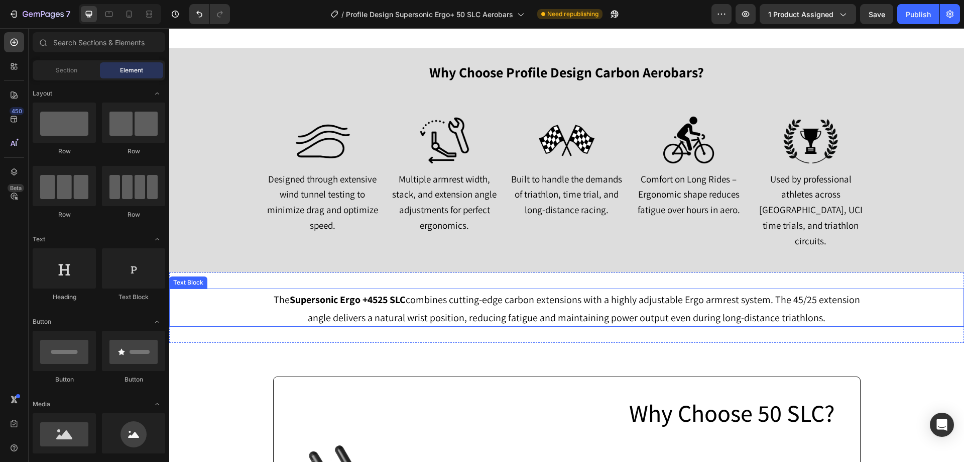
scroll to position [1041, 0]
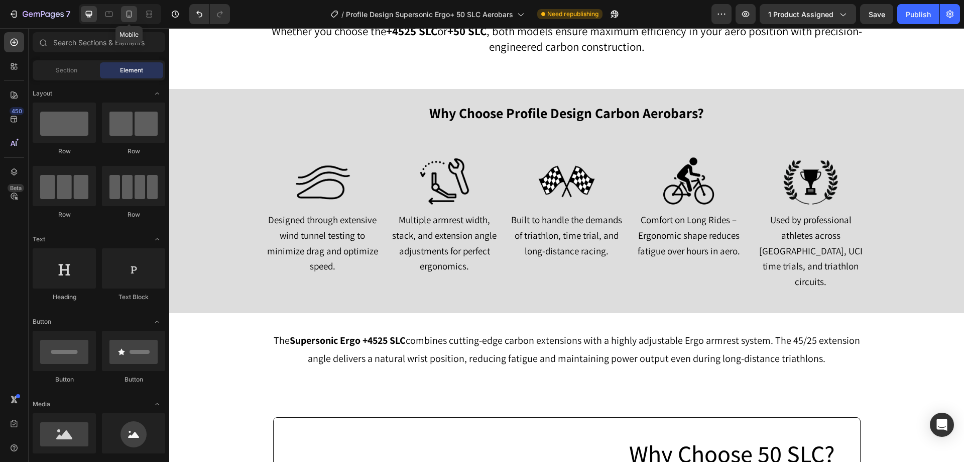
click at [127, 13] on icon at bounding box center [130, 14] width 6 height 7
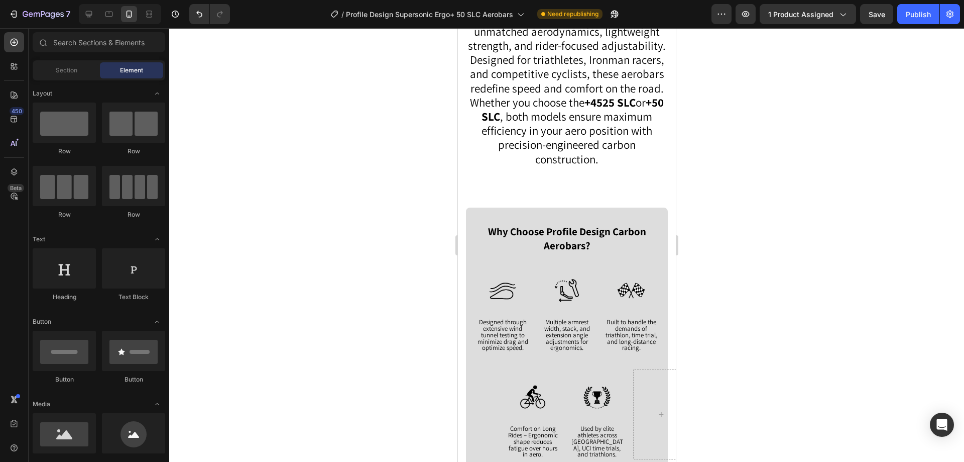
scroll to position [1056, 0]
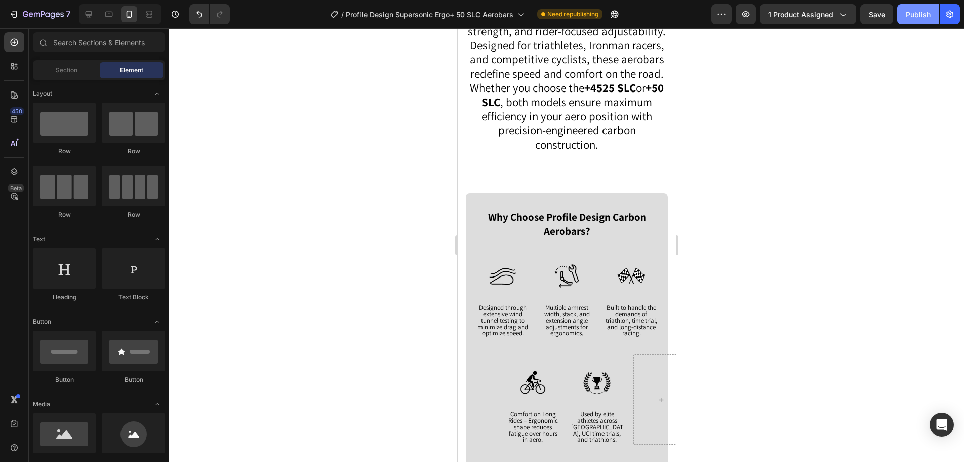
click at [911, 19] on div "Publish" at bounding box center [918, 14] width 25 height 11
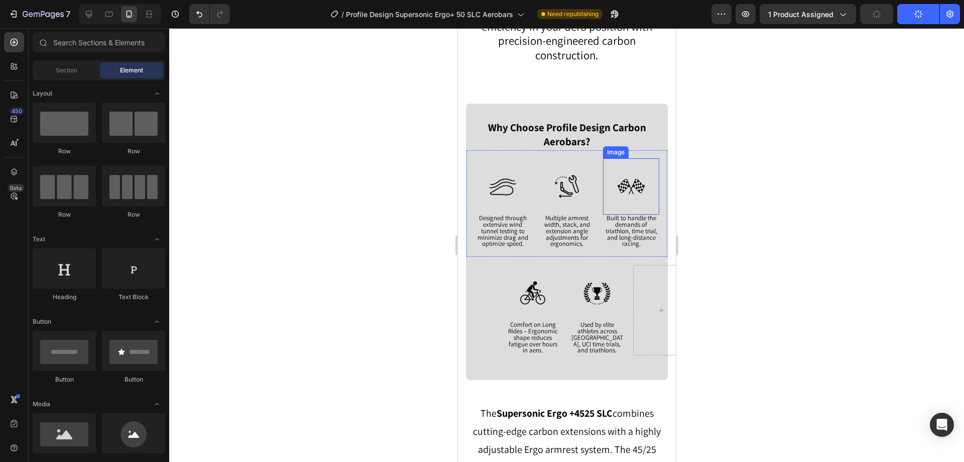
scroll to position [1206, 0]
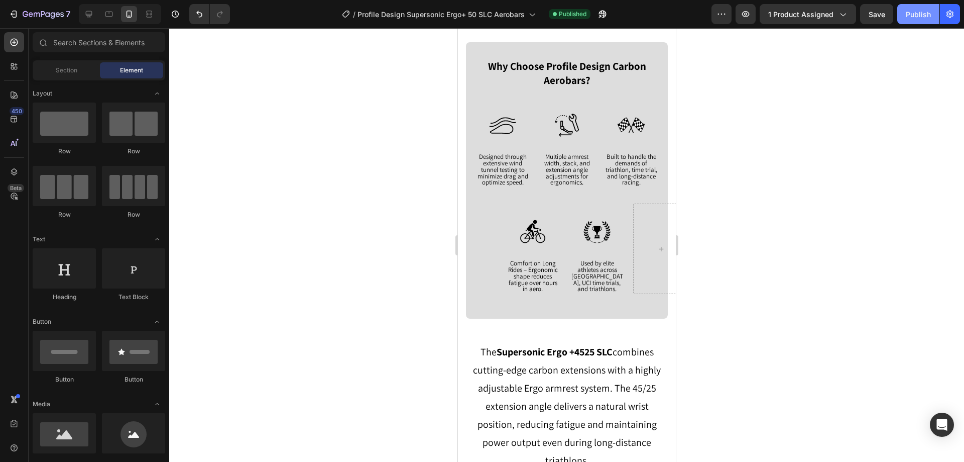
click at [911, 9] on div "Publish" at bounding box center [918, 14] width 25 height 11
click at [485, 170] on span "Designed through extensive wind tunnel testing to minimize drag and optimize sp…" at bounding box center [502, 169] width 51 height 34
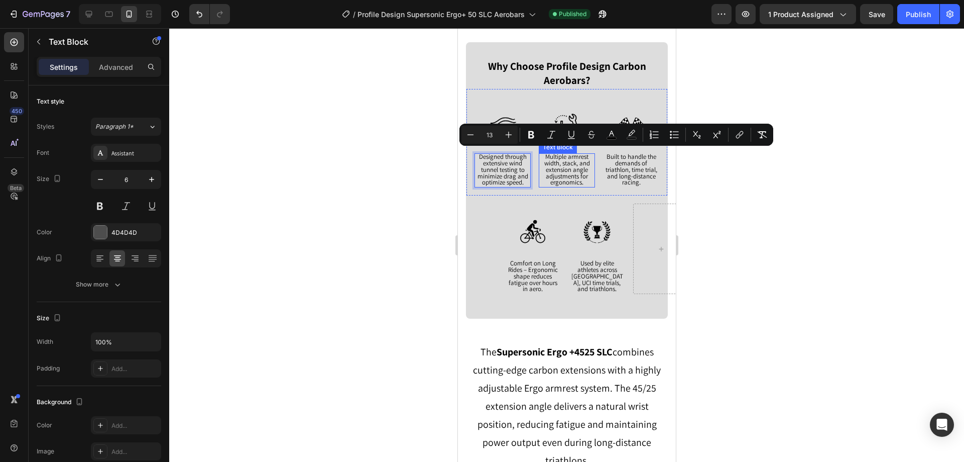
click at [564, 173] on span "Multiple armrest width, stack, and extension angle adjustments for ergonomics." at bounding box center [567, 169] width 46 height 34
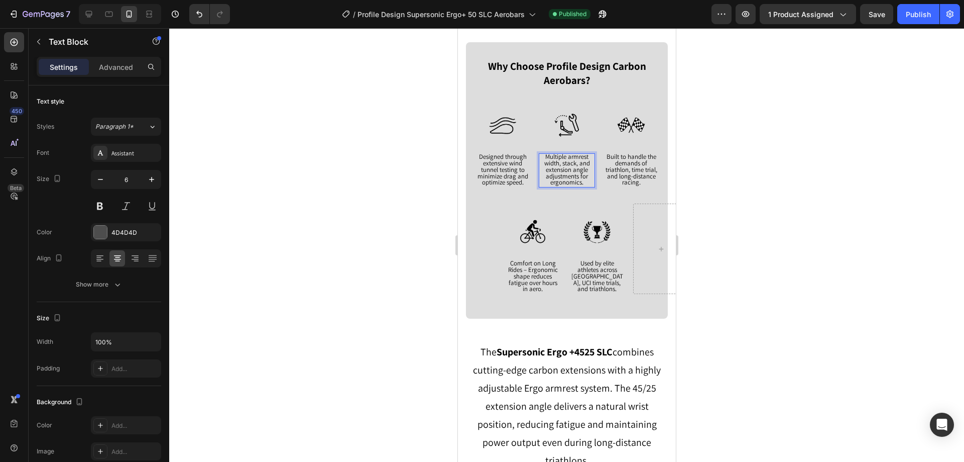
click at [564, 173] on span "Multiple armrest width, stack, and extension angle adjustments for ergonomics." at bounding box center [567, 169] width 46 height 34
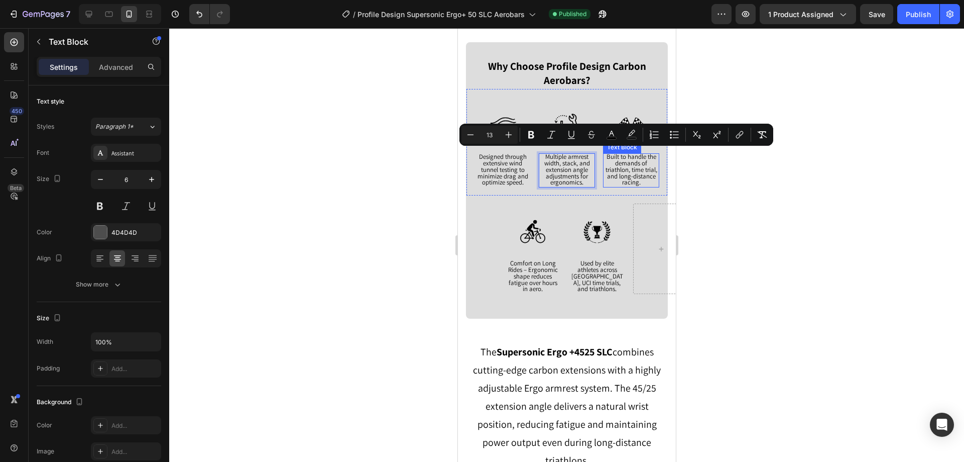
click at [618, 170] on span "Built to handle the demands of triathlon, time trial, and long-distance racing." at bounding box center [631, 169] width 52 height 34
click at [531, 266] on span "Comfort on Long Rides – Ergonomic shape reduces fatigue over hours in aero." at bounding box center [533, 276] width 50 height 34
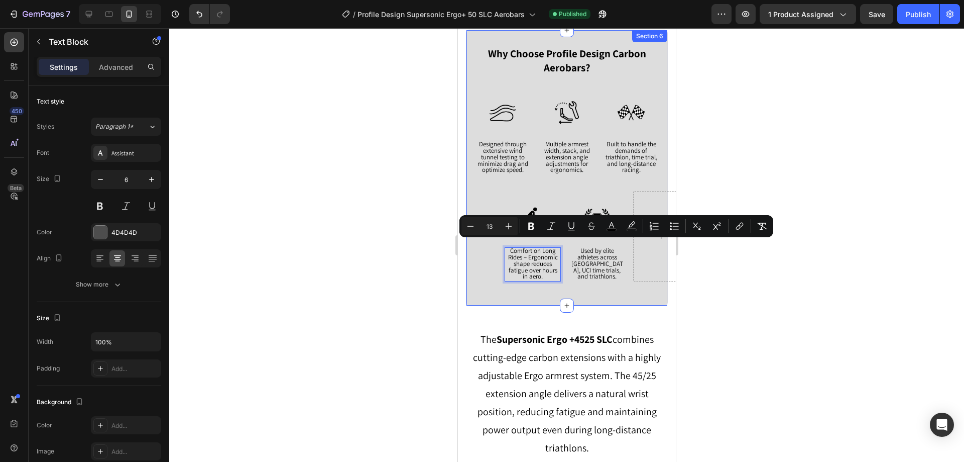
scroll to position [1257, 0]
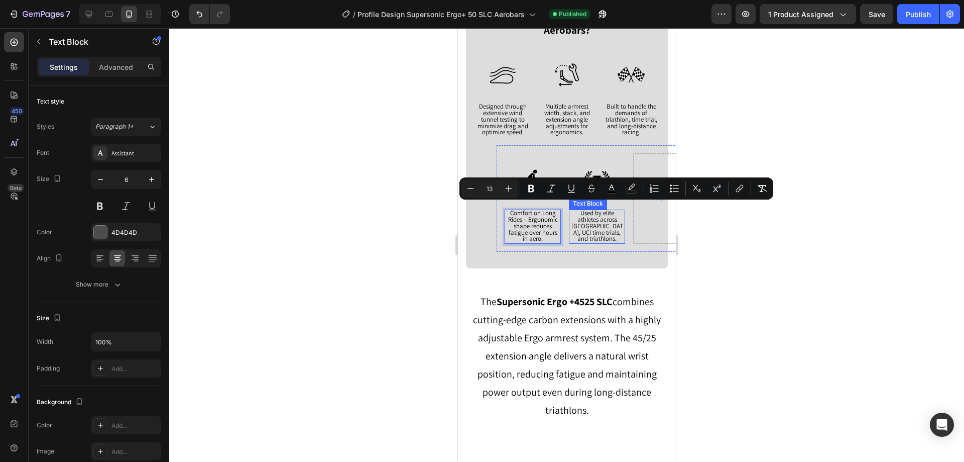
click at [585, 219] on span "Used by elite athletes across Ironman, UCI time trials, and triathlons." at bounding box center [597, 225] width 52 height 34
click at [504, 116] on span "Designed through extensive wind tunnel testing to minimize drag and optimize sp…" at bounding box center [502, 119] width 51 height 34
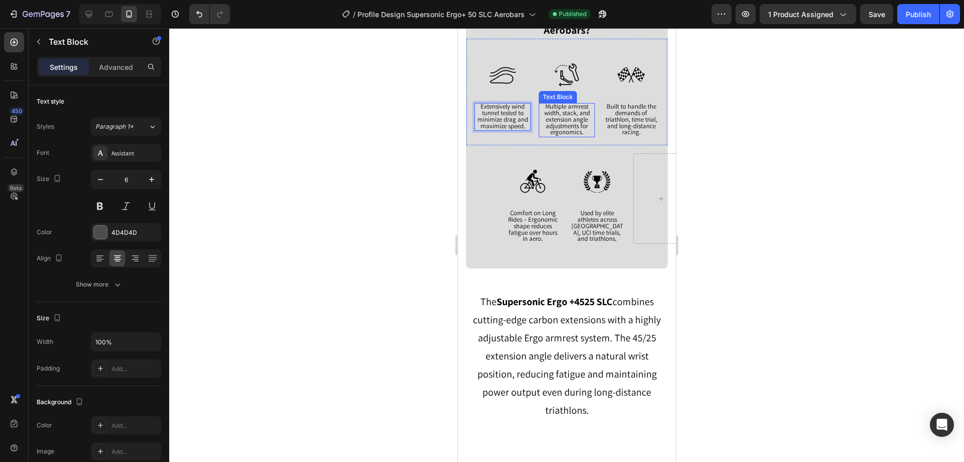
click at [558, 104] on span "Multiple armrest width, stack, and extension angle adjustments for ergonomics." at bounding box center [567, 119] width 46 height 34
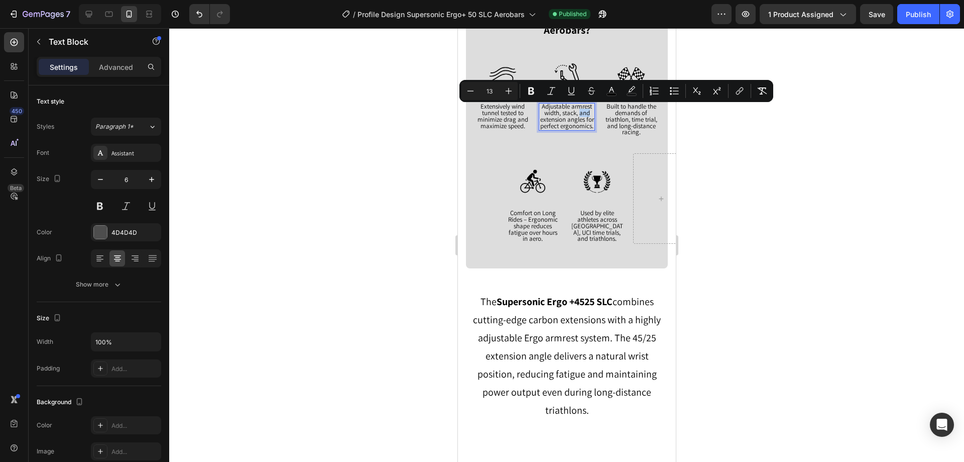
drag, startPoint x: 586, startPoint y: 111, endPoint x: 575, endPoint y: 111, distance: 10.5
click at [575, 111] on p "Adjustable armrest width, stack, and extension angles for perfect ergonomics." at bounding box center [566, 117] width 54 height 26
click at [620, 118] on span "Built to handle the demands of triathlon, time trial, and long-distance racing." at bounding box center [631, 119] width 52 height 34
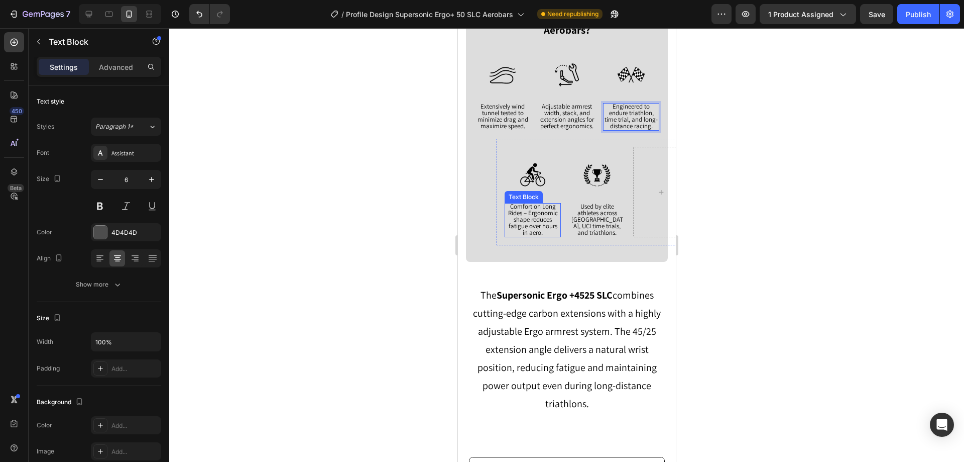
click at [537, 215] on span "Comfort on Long Rides – Ergonomic shape reduces fatigue over hours in aero." at bounding box center [533, 219] width 50 height 34
click at [594, 219] on span "Used by elite athletes across Ironman, UCI time trials, and triathlons." at bounding box center [597, 219] width 52 height 34
click at [835, 148] on div at bounding box center [566, 244] width 795 height 433
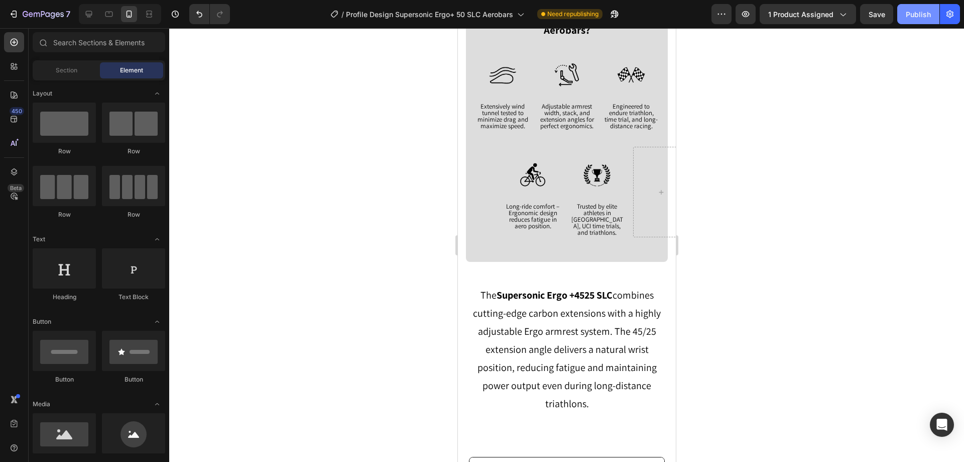
click at [906, 19] on div "Publish" at bounding box center [918, 14] width 25 height 11
click at [557, 111] on span "Adjustable armrest width, stack, and extension angles for perfect ergonomics." at bounding box center [567, 116] width 54 height 28
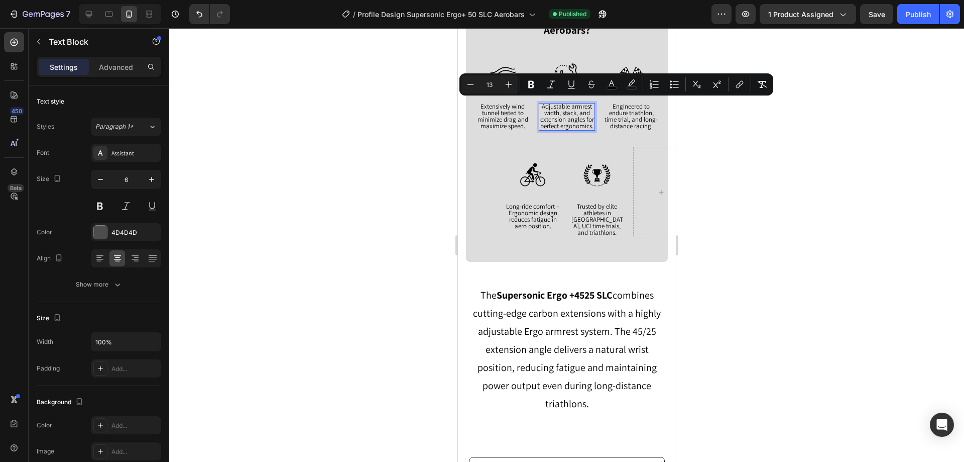
click at [567, 121] on span "Adjustable armrest width, stack, and extension angles for perfect ergonomics." at bounding box center [567, 116] width 54 height 28
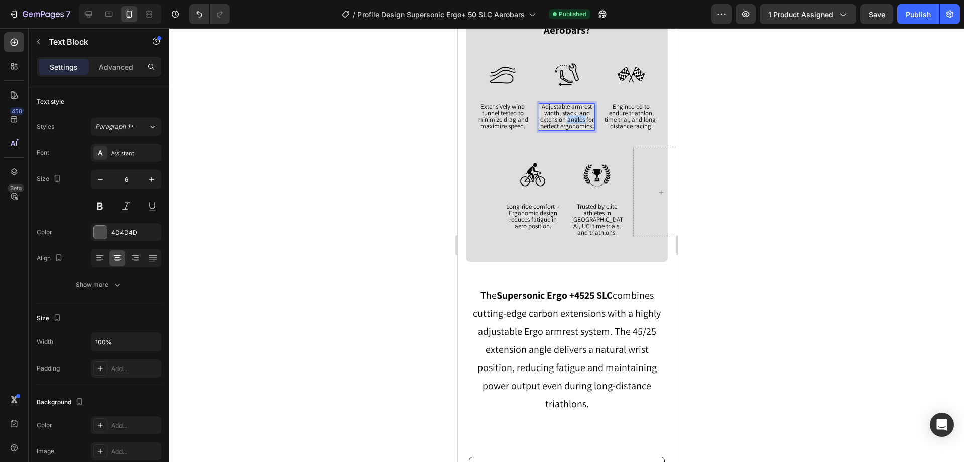
click at [567, 121] on span "Adjustable armrest width, stack, and extension angles for perfect ergonomics." at bounding box center [567, 116] width 54 height 28
click at [761, 125] on div at bounding box center [566, 244] width 795 height 433
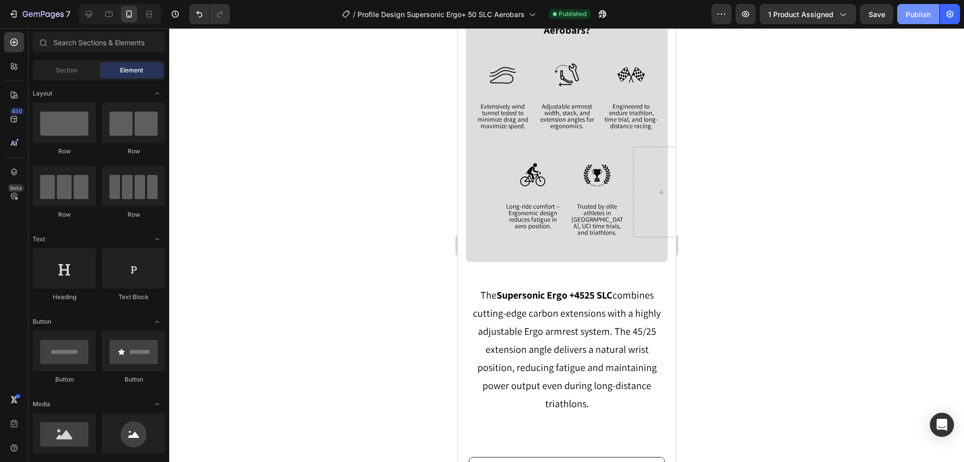
click at [903, 12] on button "Publish" at bounding box center [918, 14] width 42 height 20
click at [514, 216] on span "Long-ride comfort – Ergonomic design reduces fatigue in aero position." at bounding box center [532, 216] width 53 height 28
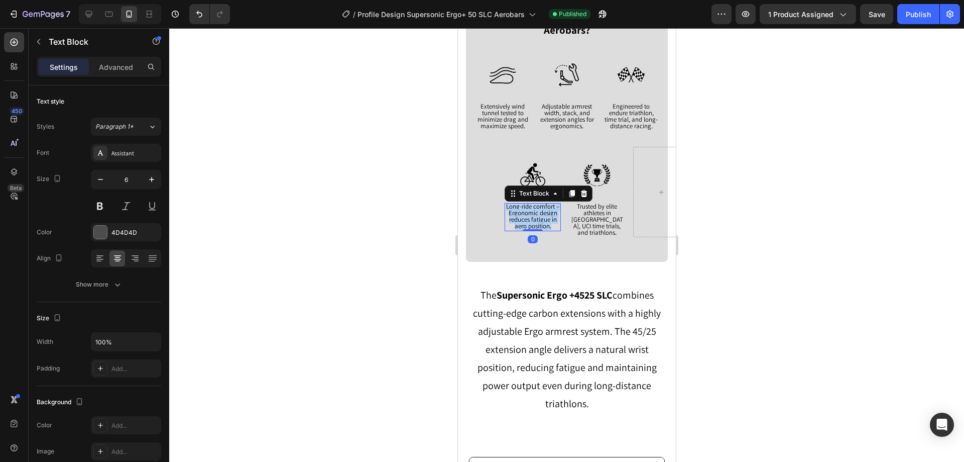
click at [514, 216] on span "Long-ride comfort – Ergonomic design reduces fatigue in aero position." at bounding box center [532, 216] width 53 height 28
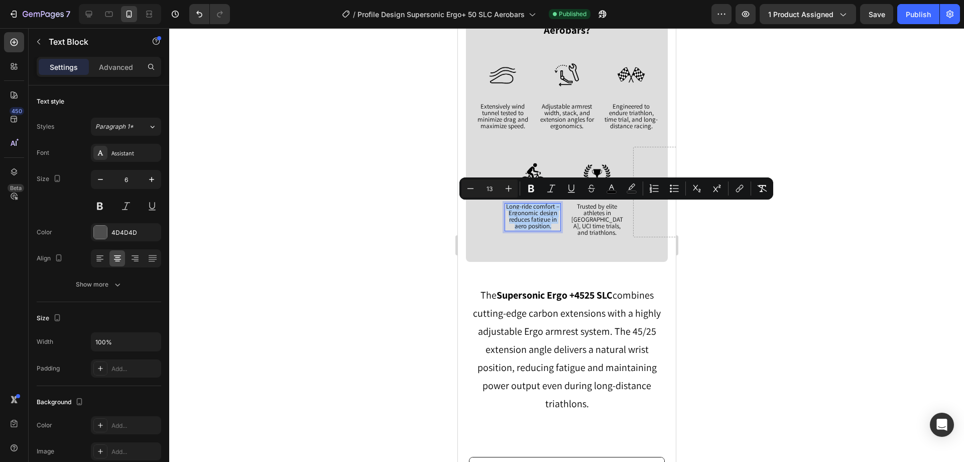
copy span "Long-ride comfort – Ergonomic design reduces fatigue in aero position."
click at [557, 109] on span "Adjustable armrest width, stack, and extension angles for ergonomics." at bounding box center [567, 116] width 54 height 28
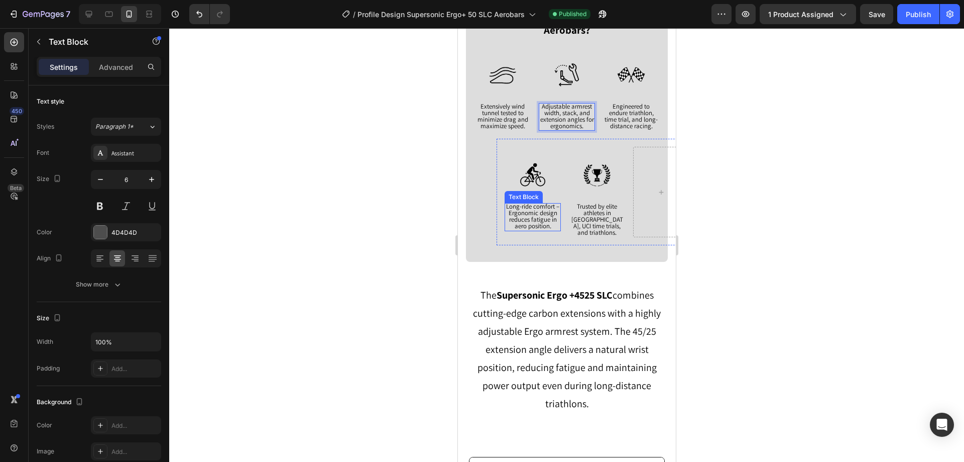
click at [526, 215] on span "Long-ride comfort – Ergonomic design reduces fatigue in aero position." at bounding box center [532, 216] width 53 height 28
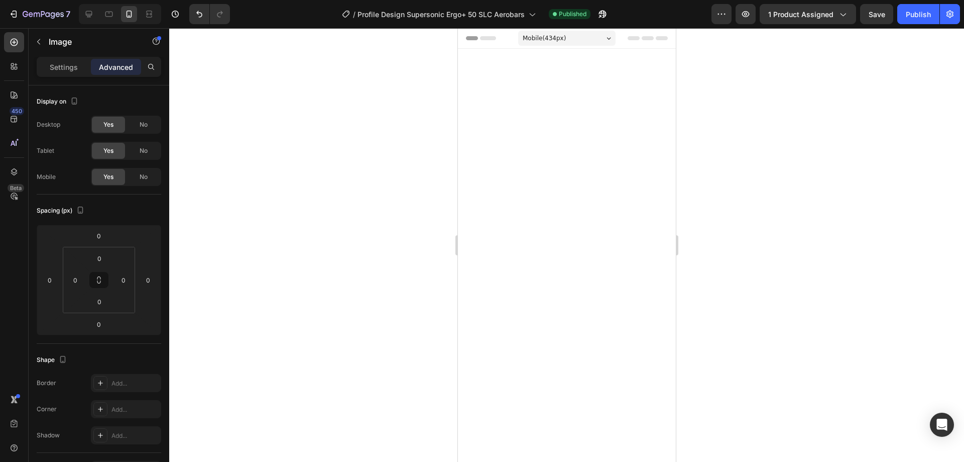
scroll to position [1257, 0]
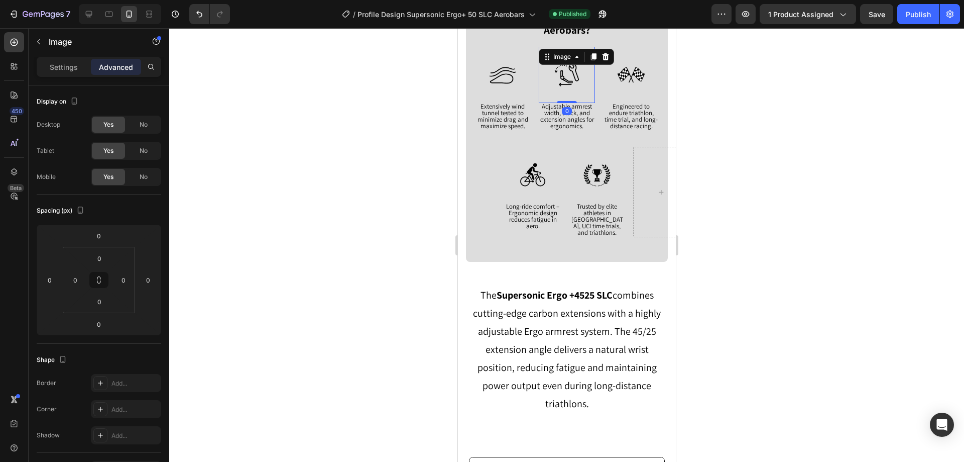
click at [567, 109] on div "0" at bounding box center [567, 111] width 10 height 8
click at [574, 111] on span "Adjustable armrest width, stack, and extension angles for ergonomics." at bounding box center [567, 116] width 54 height 28
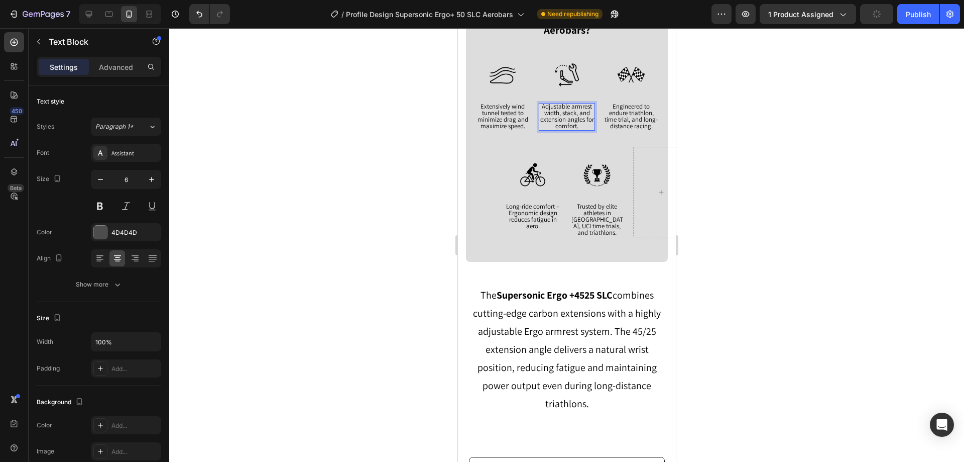
click at [772, 119] on div at bounding box center [566, 244] width 795 height 433
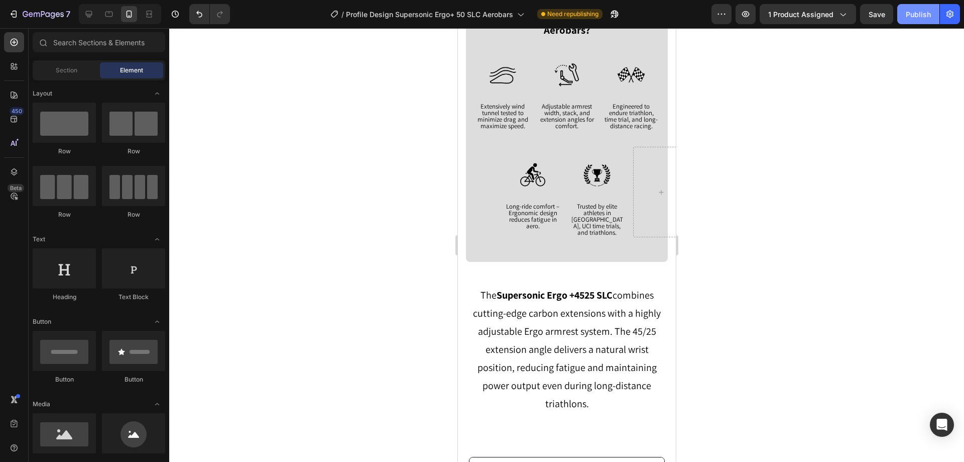
click at [912, 14] on div "Publish" at bounding box center [918, 14] width 25 height 11
click at [497, 114] on span "Extensively wind tunnel tested to minimize drag and maximize speed." at bounding box center [502, 116] width 51 height 28
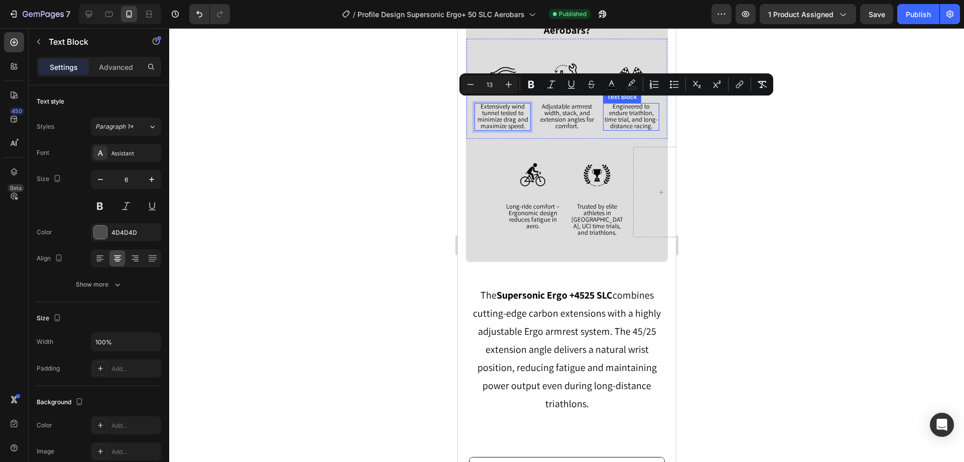
click at [621, 125] on span "Engineered to endure triathlon, time trial, and long-distance racing." at bounding box center [630, 116] width 53 height 28
click at [495, 120] on span "Extensively wind tunnel tested to minimize drag and maximize speed." at bounding box center [502, 116] width 51 height 28
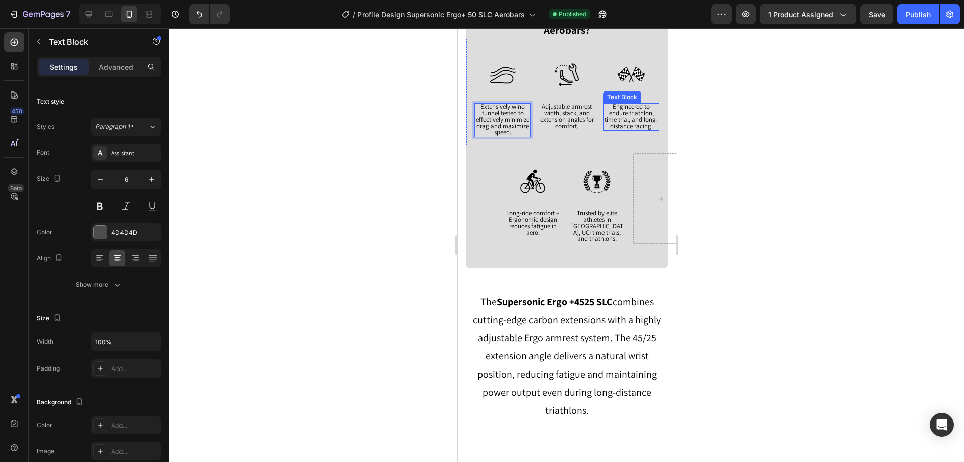
click at [636, 114] on span "Engineered to endure triathlon, time trial, and long-distance racing." at bounding box center [630, 116] width 53 height 28
click at [731, 121] on div at bounding box center [566, 244] width 795 height 433
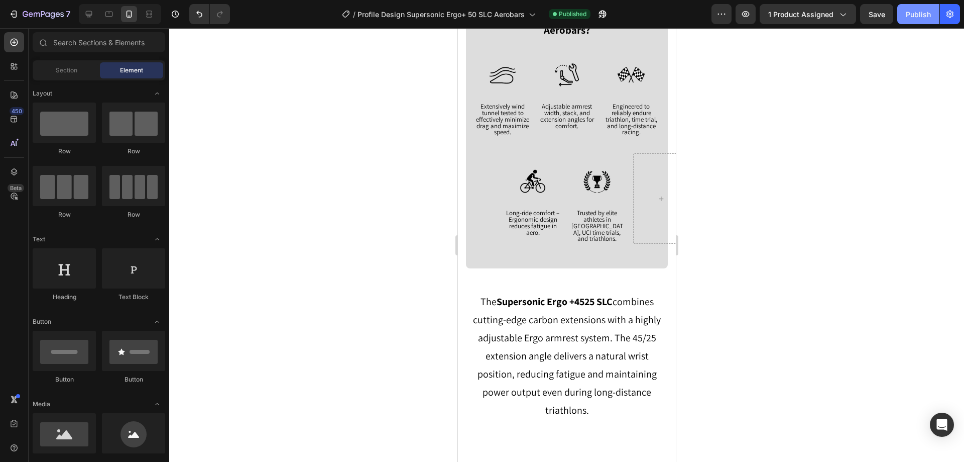
click at [907, 17] on div "Publish" at bounding box center [918, 14] width 25 height 11
click at [616, 122] on span "Engineered to reliably endure triathlon, time trial, and long-distance racing." at bounding box center [631, 119] width 52 height 34
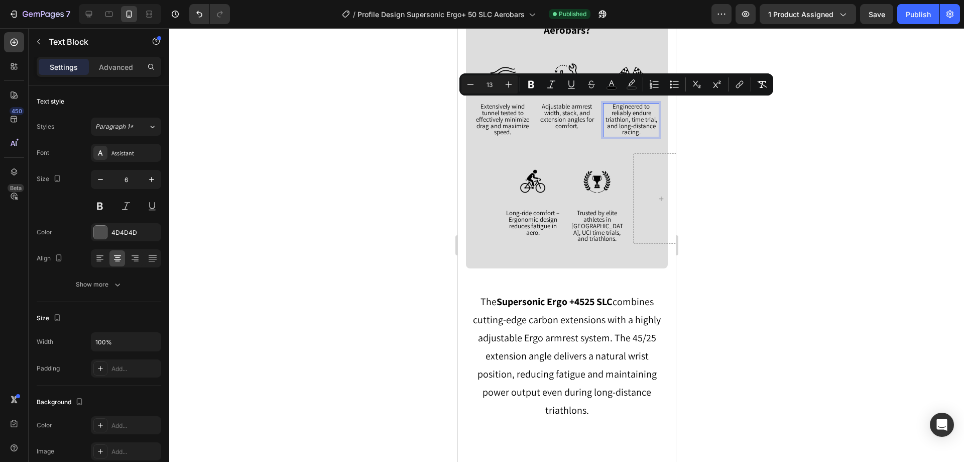
click at [619, 109] on span "Engineered to reliably endure triathlon, time trial, and long-distance racing." at bounding box center [631, 119] width 52 height 34
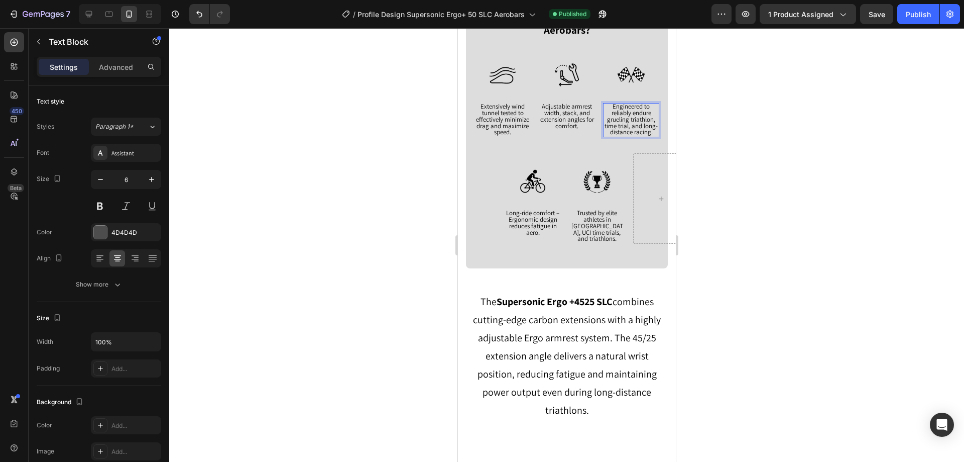
click at [719, 113] on div at bounding box center [566, 244] width 795 height 433
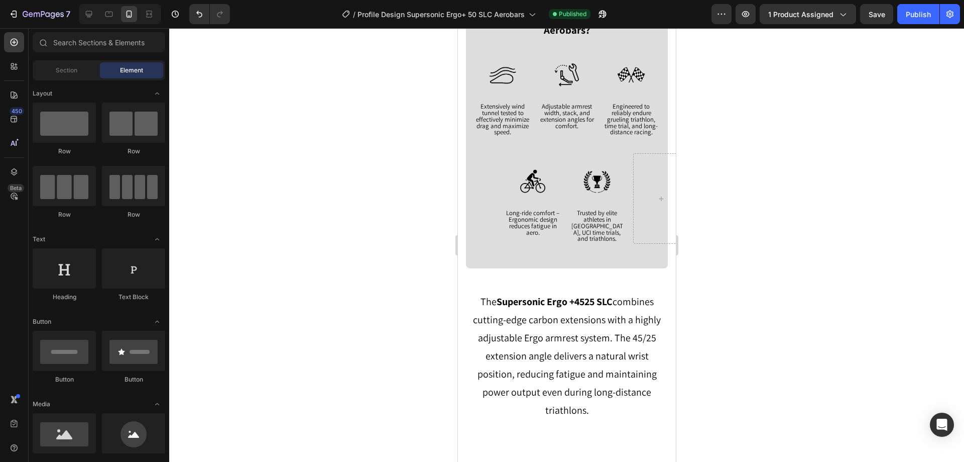
click at [908, 24] on div "7 Version history / Profile Design Supersonic Ergo+ 50 SLC Aerobars Published P…" at bounding box center [482, 14] width 964 height 29
click at [912, 17] on div "Publish" at bounding box center [918, 14] width 25 height 11
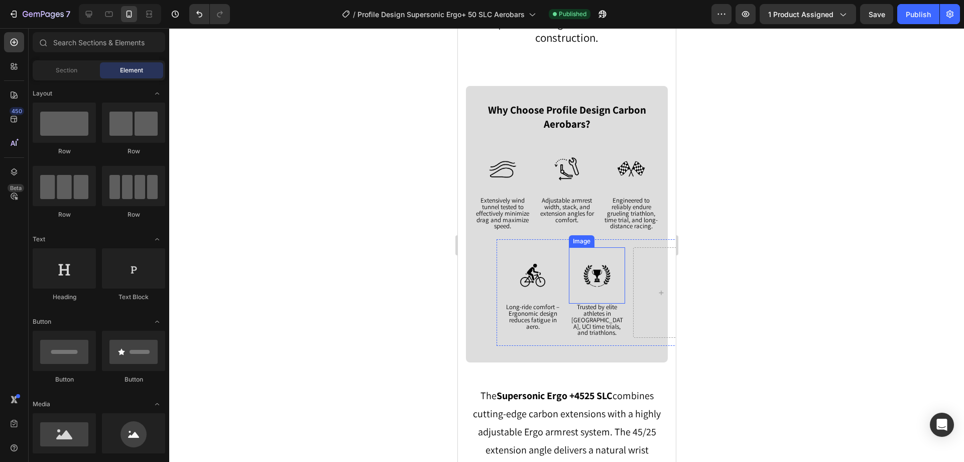
scroll to position [1056, 0]
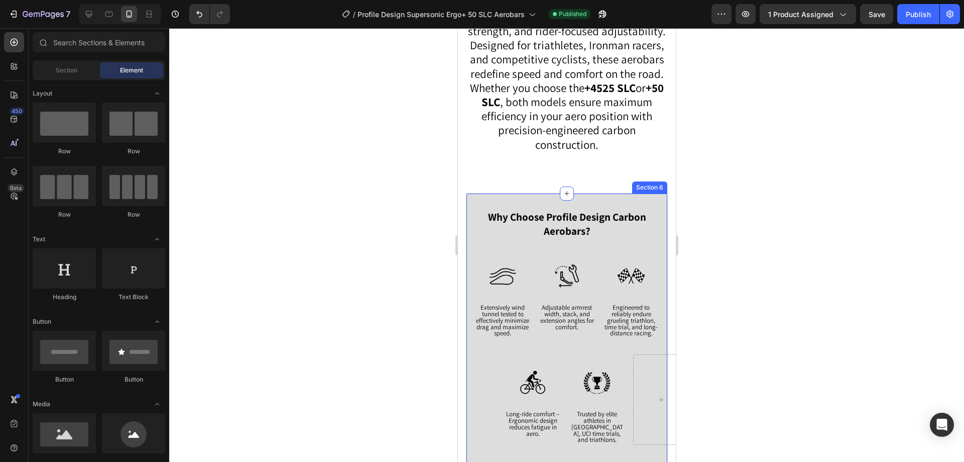
click at [520, 201] on div "Why Choose Profile Design Carbon Aerobars? Text Block Image Extensively wind tu…" at bounding box center [567, 331] width 202 height 276
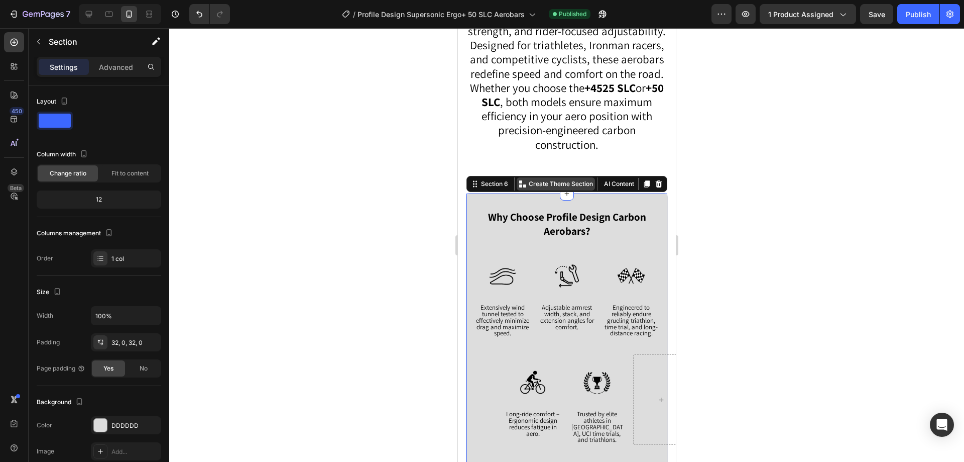
click at [520, 184] on div "Create Theme Section" at bounding box center [555, 183] width 78 height 13
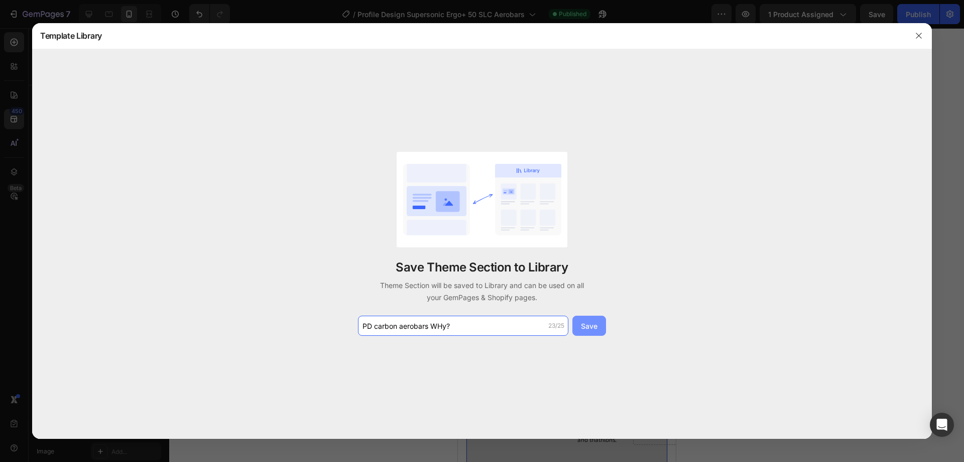
type input "PD carbon aerobars WHy?"
click at [596, 334] on button "Save" at bounding box center [590, 325] width 34 height 20
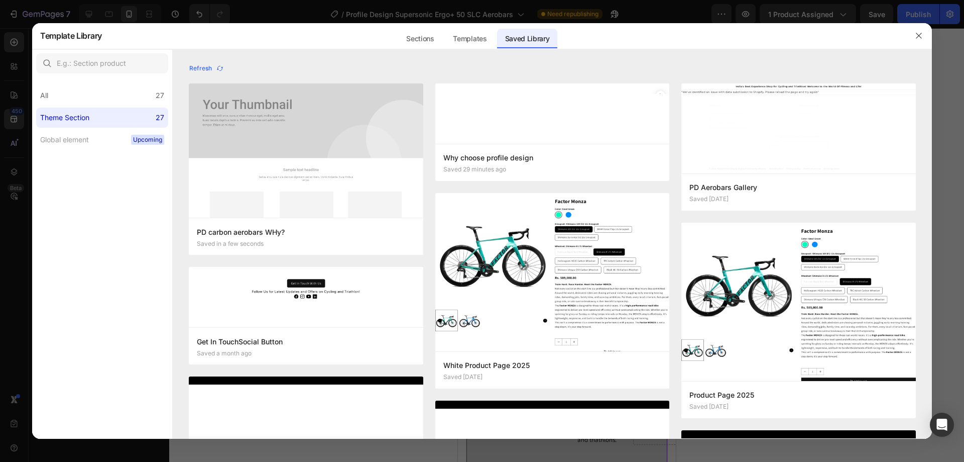
click at [36, 14] on div at bounding box center [482, 231] width 964 height 462
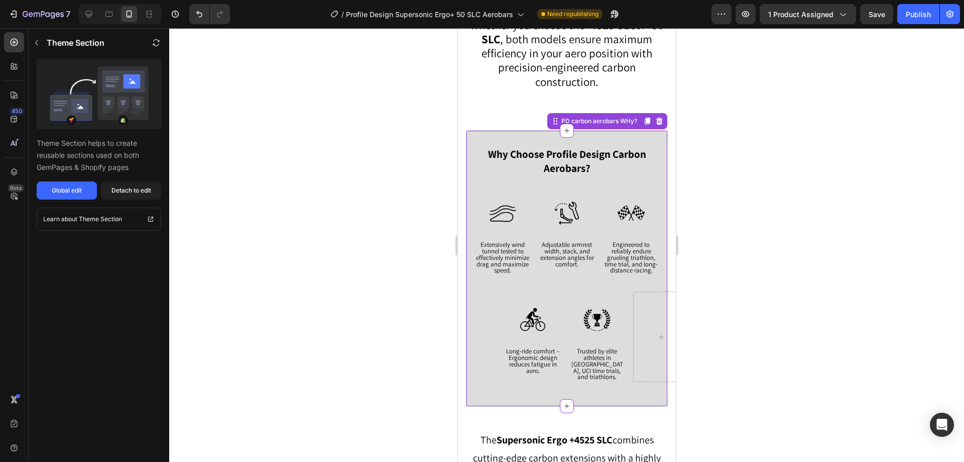
scroll to position [1156, 0]
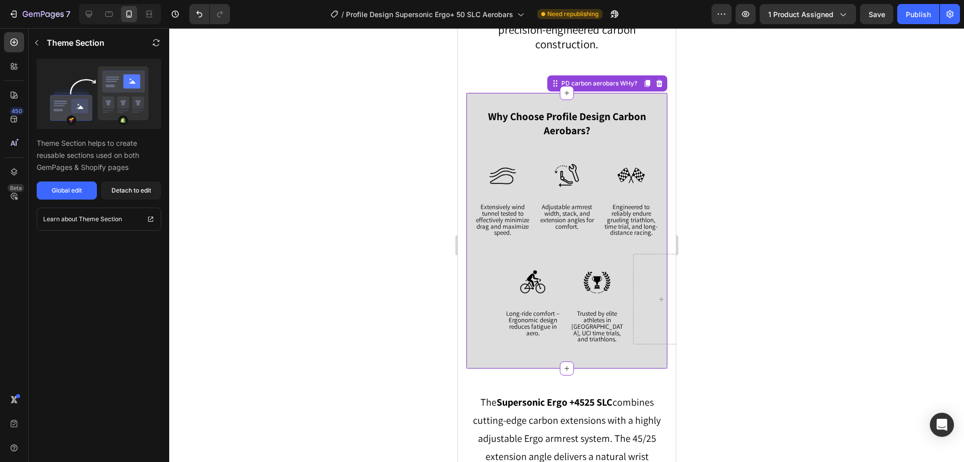
click at [547, 127] on strong "Why Choose Profile Design Carbon Aerobars?" at bounding box center [567, 123] width 158 height 28
click at [235, 159] on div at bounding box center [566, 244] width 795 height 433
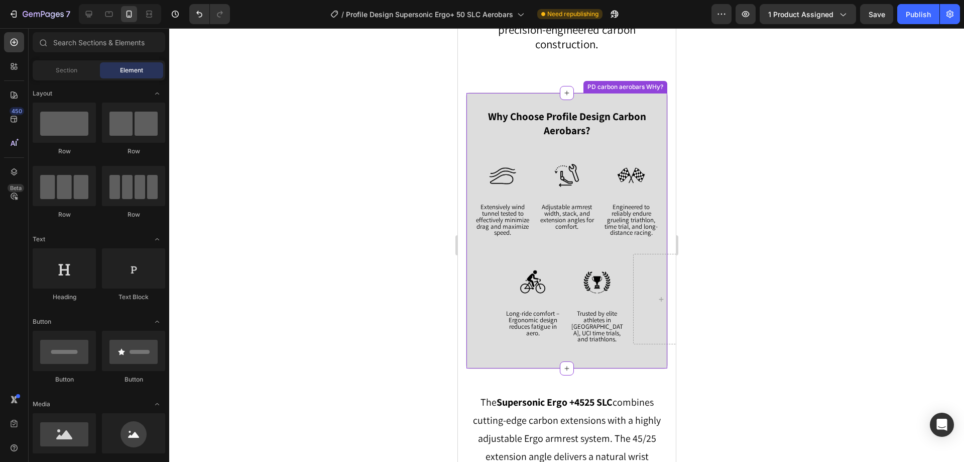
click at [565, 112] on strong "Why Choose Profile Design Carbon Aerobars?" at bounding box center [567, 123] width 158 height 28
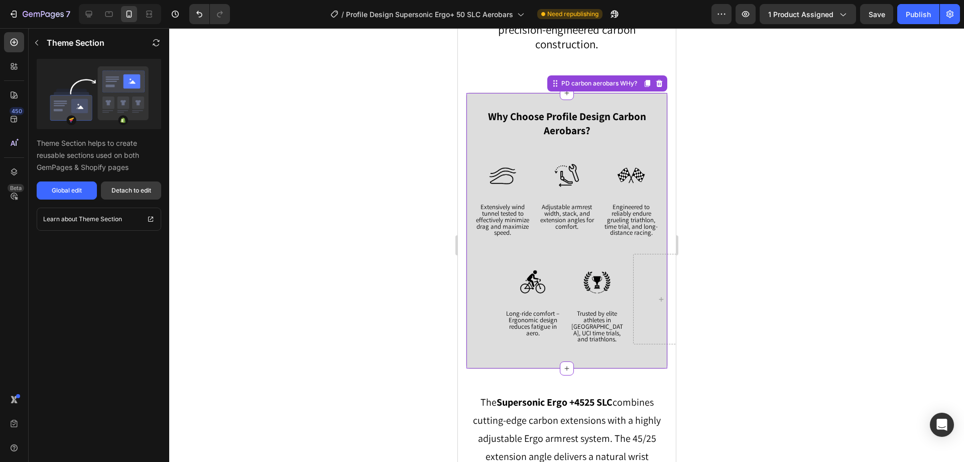
click at [134, 191] on div "Detach to edit" at bounding box center [131, 190] width 40 height 9
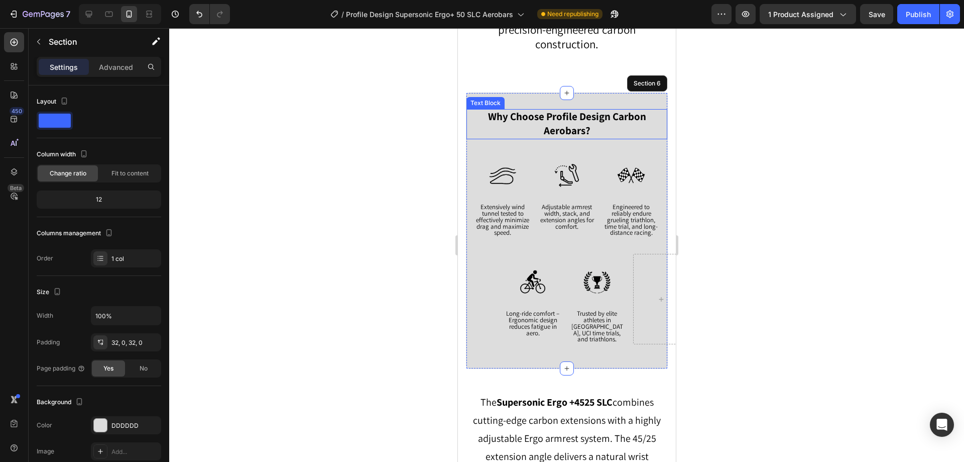
click at [545, 124] on strong "Why Choose Profile Design Carbon Aerobars?" at bounding box center [567, 123] width 158 height 28
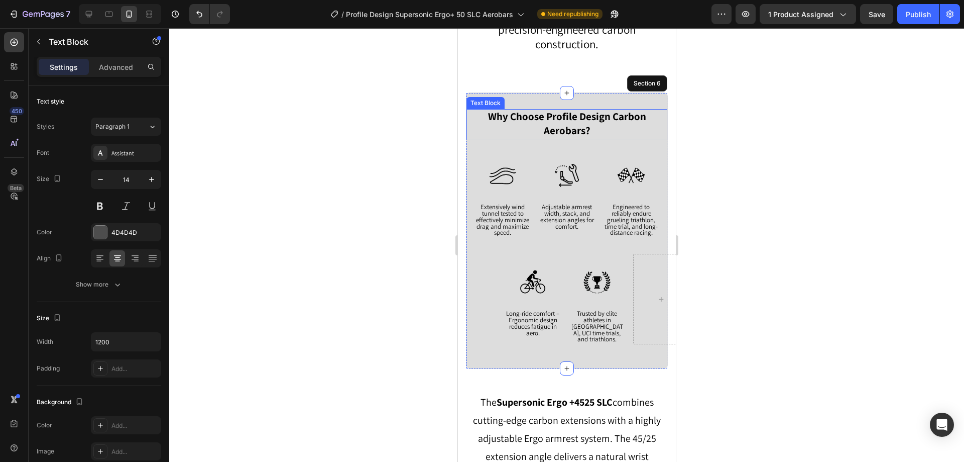
click at [545, 124] on strong "Why Choose Profile Design Carbon Aerobars?" at bounding box center [567, 123] width 158 height 28
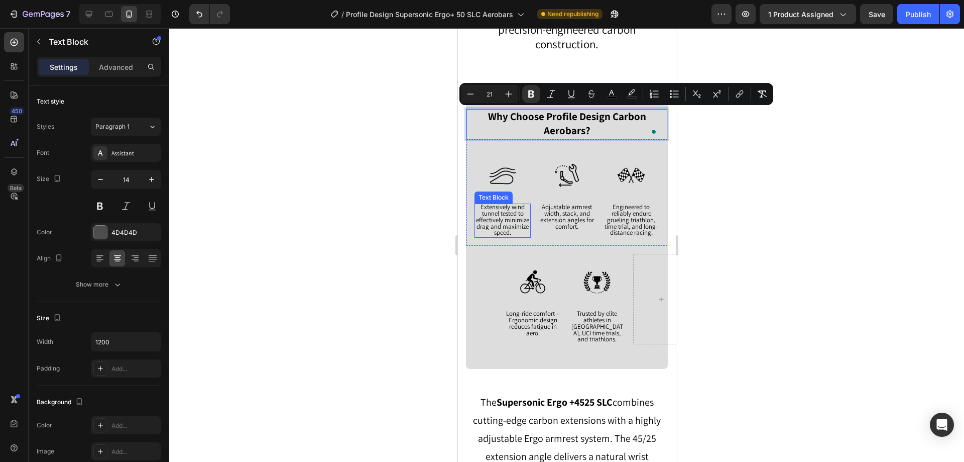
click at [521, 216] on p "Extensively wind tunnel tested to effectively minimize drag and maximize speed." at bounding box center [502, 220] width 54 height 32
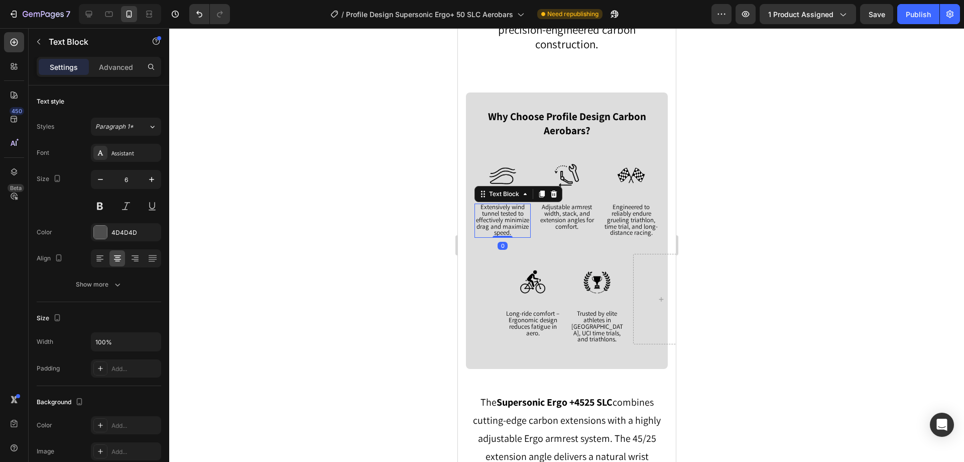
click at [521, 216] on p "Extensively wind tunnel tested to effectively minimize drag and maximize speed." at bounding box center [502, 220] width 54 height 32
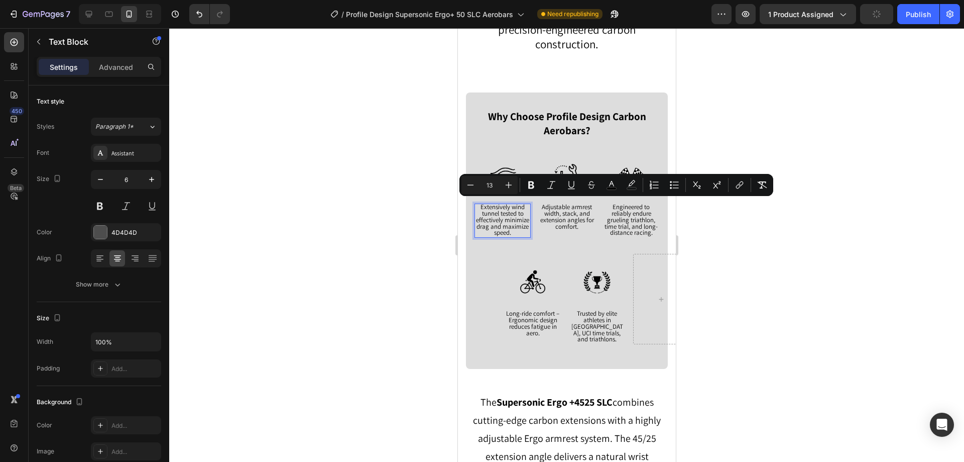
click at [558, 212] on span "Adjustable armrest width, stack, and extension angles for comfort." at bounding box center [567, 216] width 54 height 28
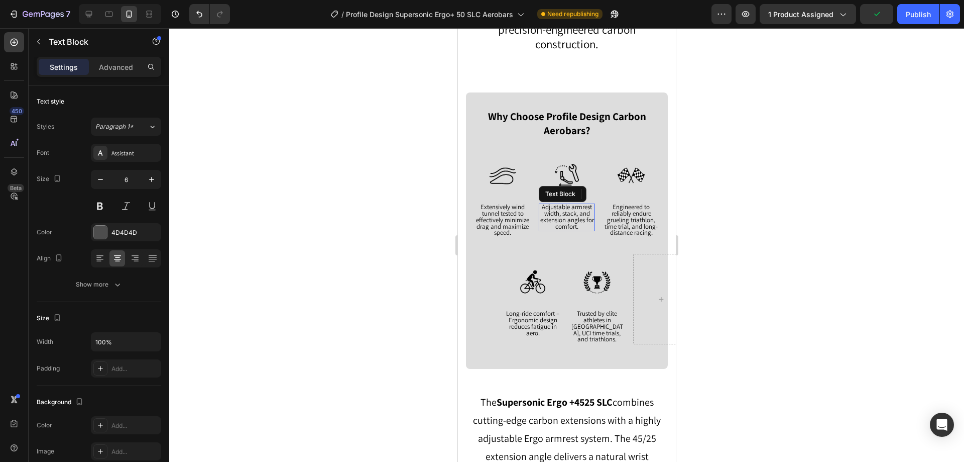
click at [558, 212] on span "Adjustable armrest width, stack, and extension angles for comfort." at bounding box center [567, 216] width 54 height 28
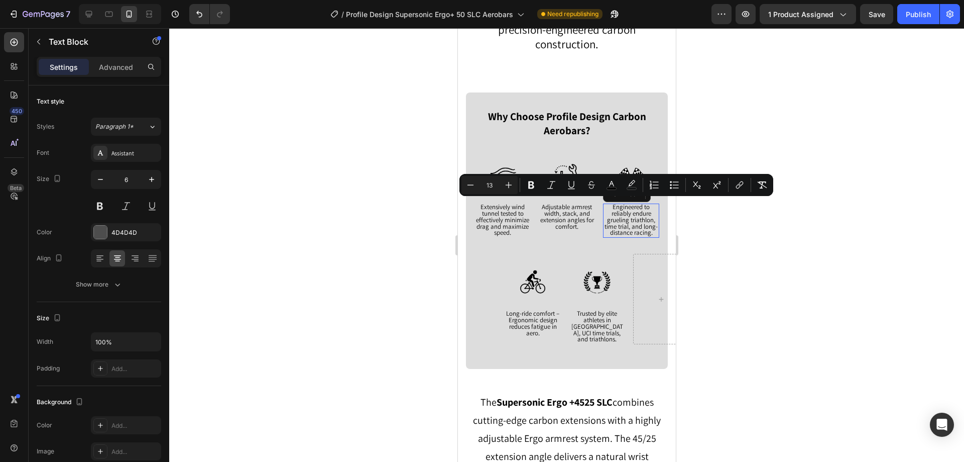
click at [627, 212] on span "Engineered to reliably endure grueling triathlon, time trial, and long-distance…" at bounding box center [630, 219] width 53 height 34
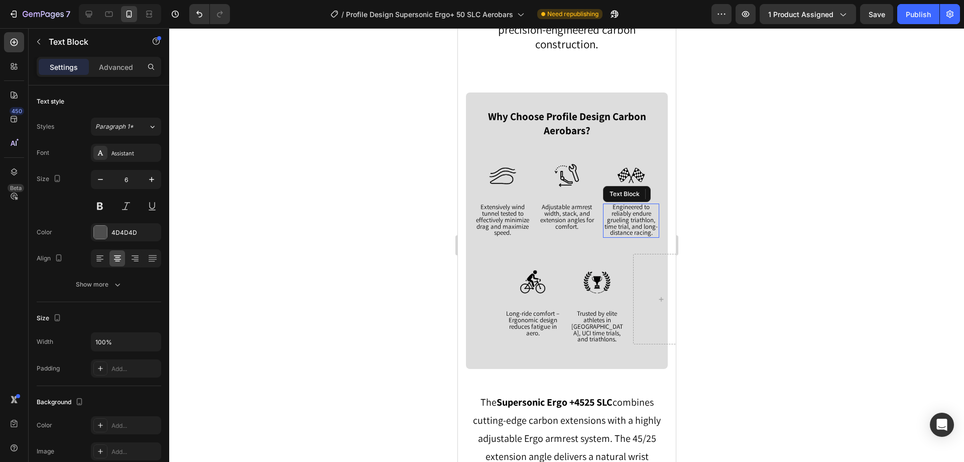
click at [627, 212] on span "Engineered to reliably endure grueling triathlon, time trial, and long-distance…" at bounding box center [630, 219] width 53 height 34
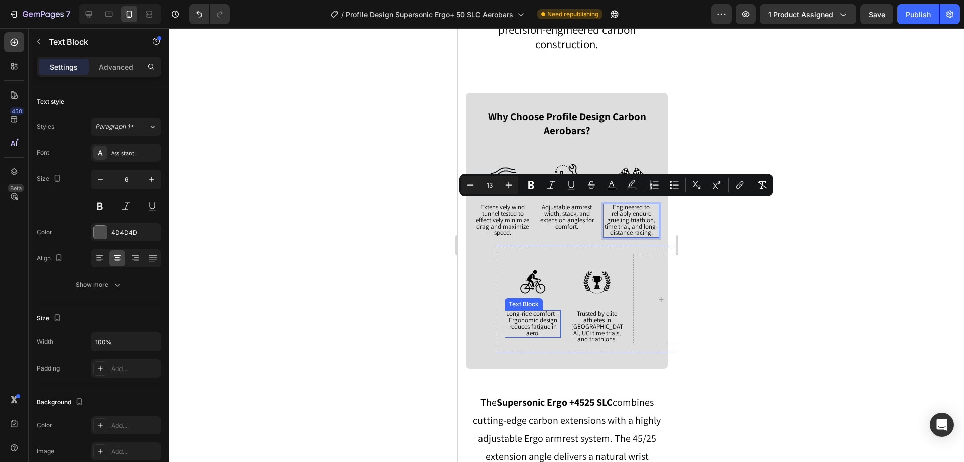
click at [528, 333] on span "Long-ride comfort – Ergonomic design reduces fatigue in aero." at bounding box center [532, 323] width 53 height 28
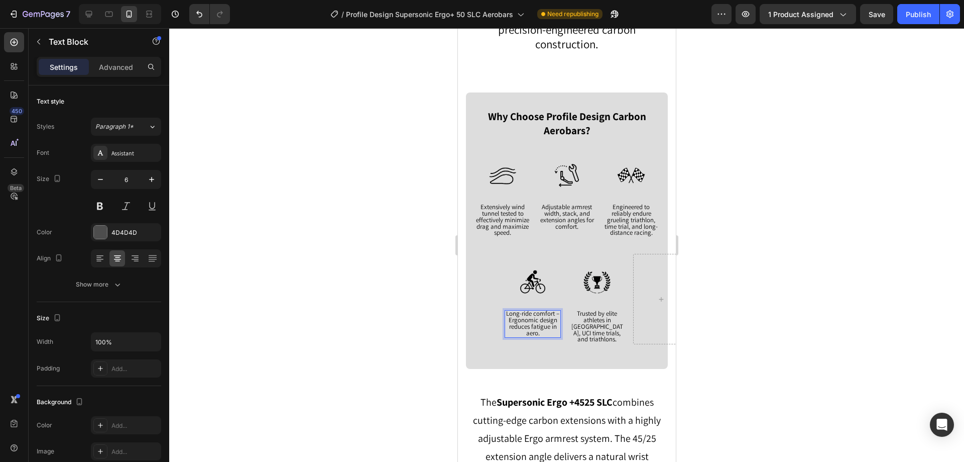
click at [528, 333] on span "Long-ride comfort – Ergonomic design reduces fatigue in aero." at bounding box center [532, 323] width 53 height 28
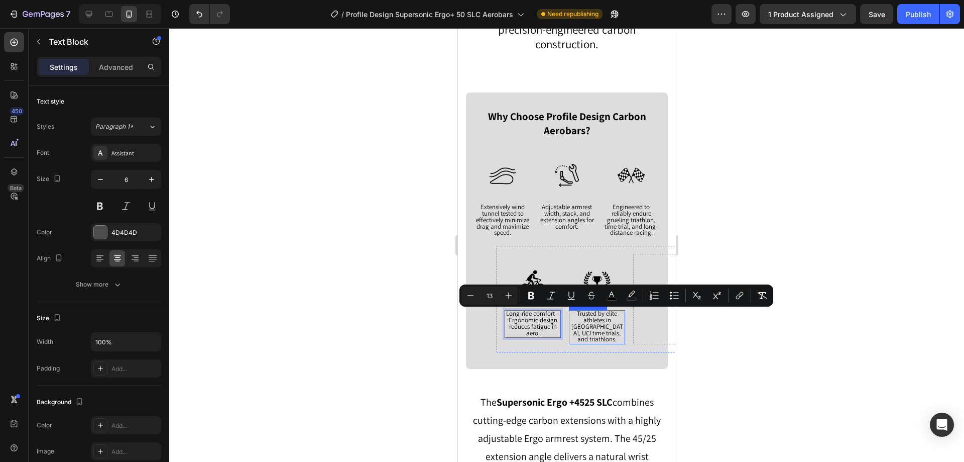
click at [587, 326] on span "Trusted by elite athletes in [GEOGRAPHIC_DATA], UCI time trials, and triathlons." at bounding box center [597, 326] width 52 height 34
click at [8, 18] on button "7" at bounding box center [39, 14] width 71 height 20
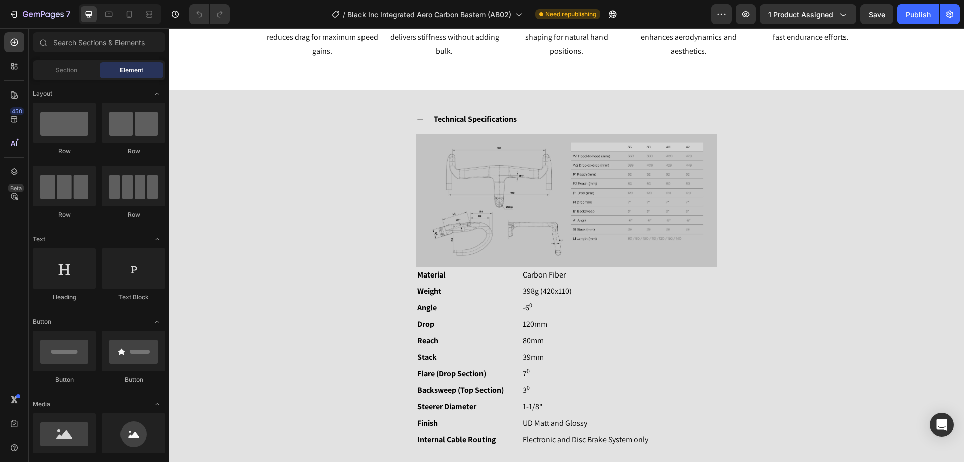
scroll to position [1256, 0]
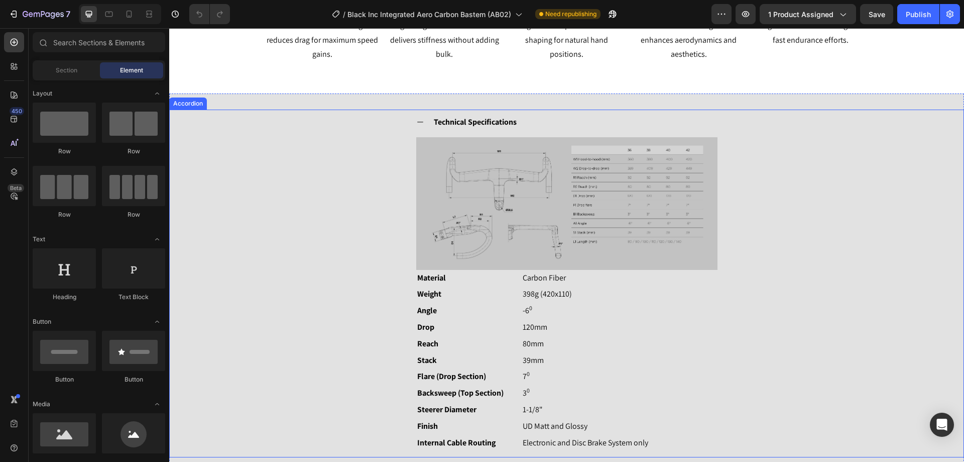
click at [626, 120] on div "Technical Specifications" at bounding box center [574, 123] width 285 height 18
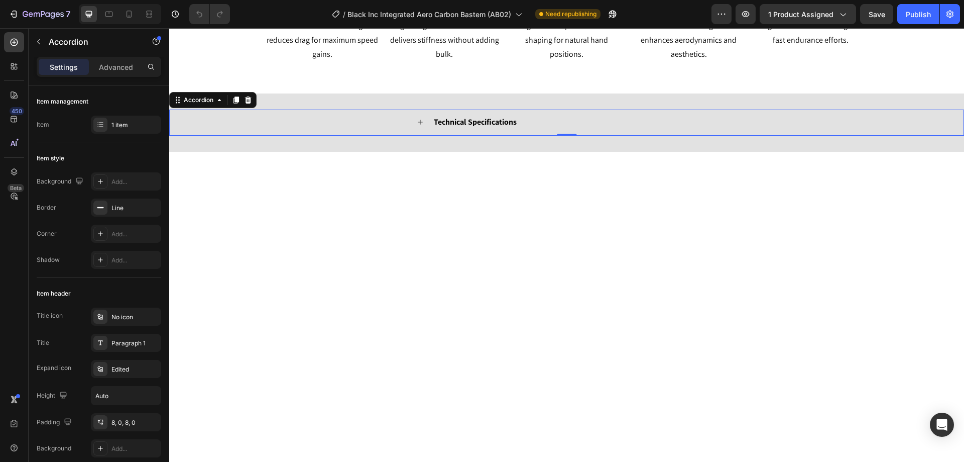
click at [604, 115] on div "Technical Specifications" at bounding box center [574, 123] width 285 height 18
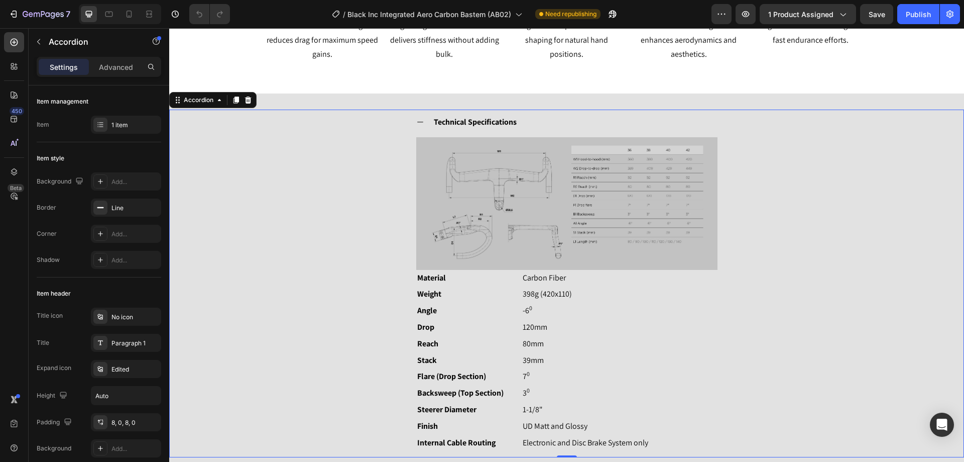
click at [604, 115] on div "Technical Specifications" at bounding box center [574, 123] width 285 height 18
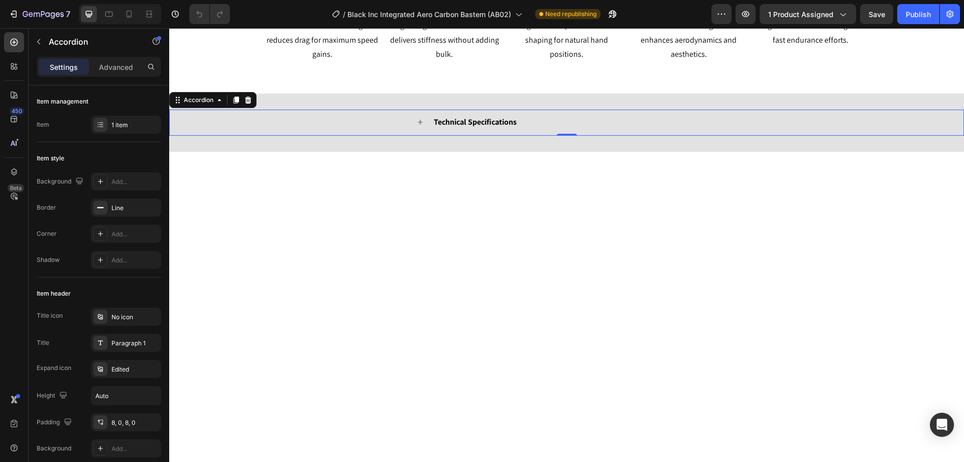
click at [648, 269] on div at bounding box center [567, 341] width 780 height 170
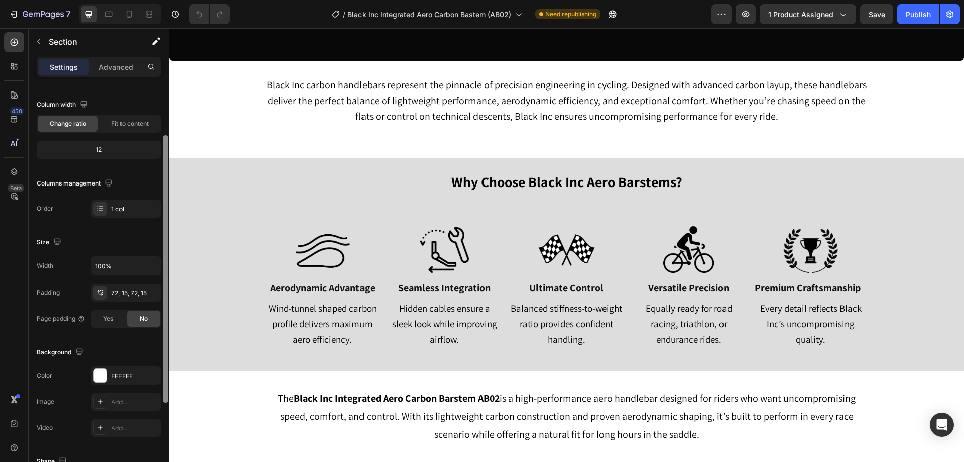
scroll to position [74, 0]
drag, startPoint x: 167, startPoint y: 113, endPoint x: 168, endPoint y: 162, distance: 49.2
click at [168, 162] on div at bounding box center [166, 270] width 6 height 267
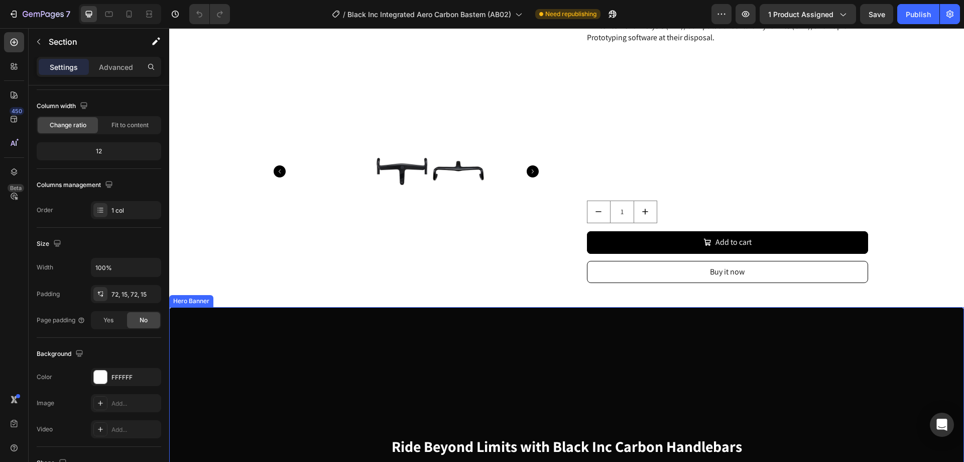
scroll to position [50, 0]
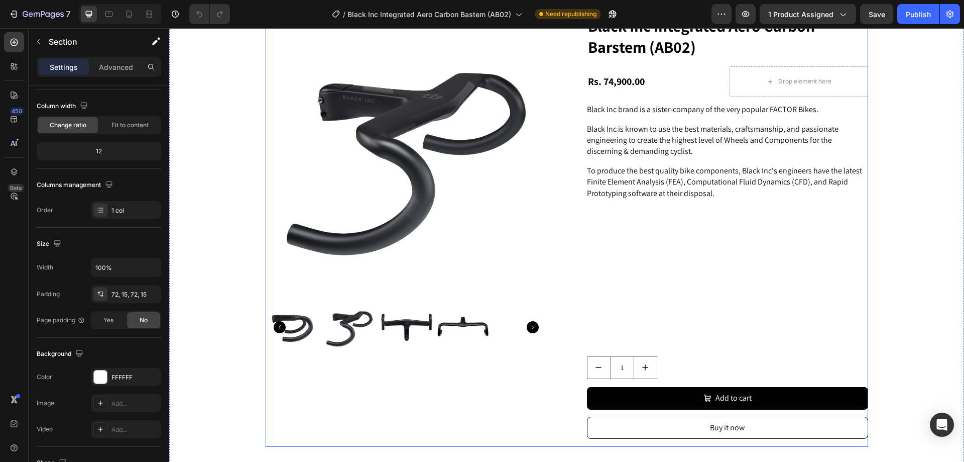
click at [577, 226] on div "Product Images Black Inc Integrated Aero Carbon Barstem (AB02) Product Title Rs…" at bounding box center [567, 231] width 603 height 432
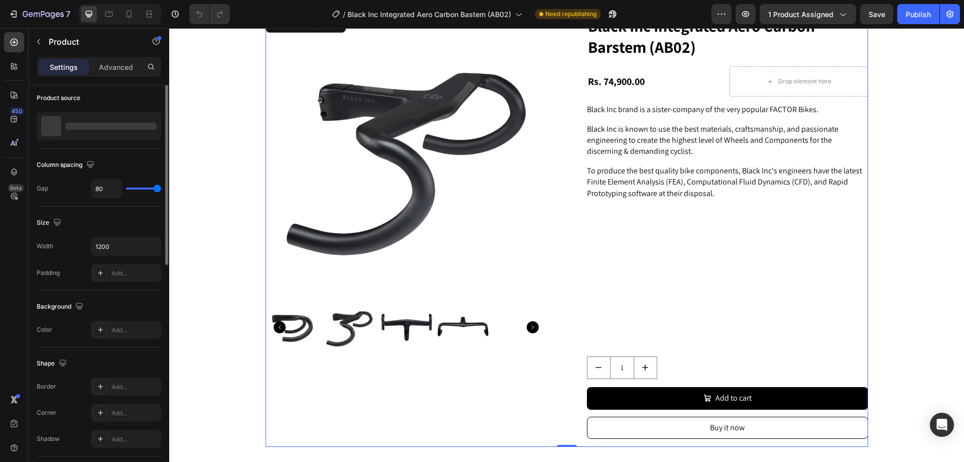
scroll to position [0, 0]
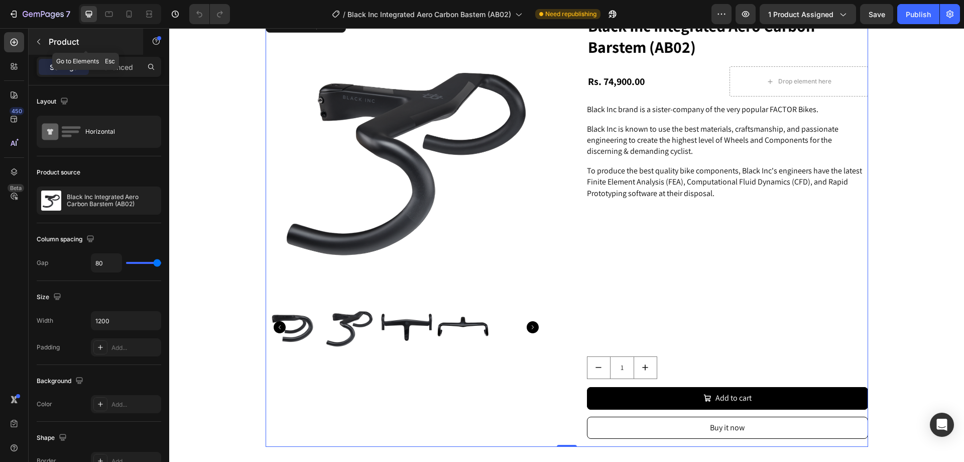
click at [42, 42] on icon "button" at bounding box center [39, 42] width 8 height 8
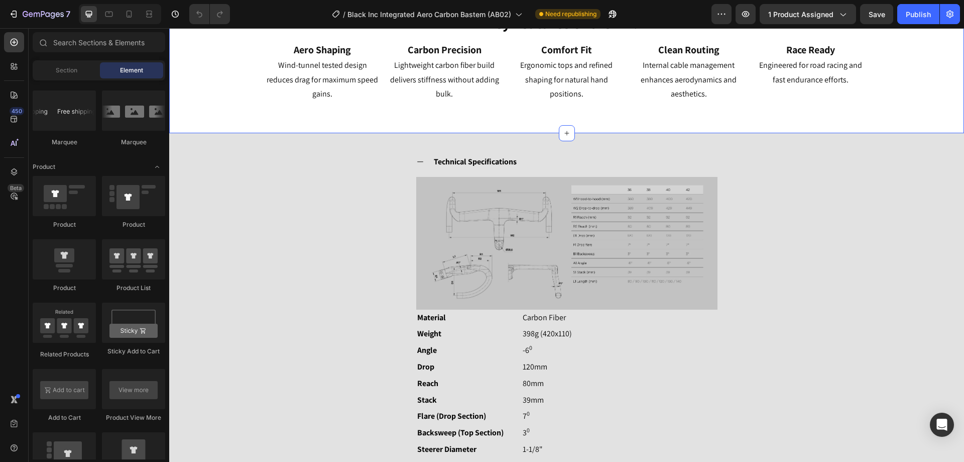
scroll to position [1306, 0]
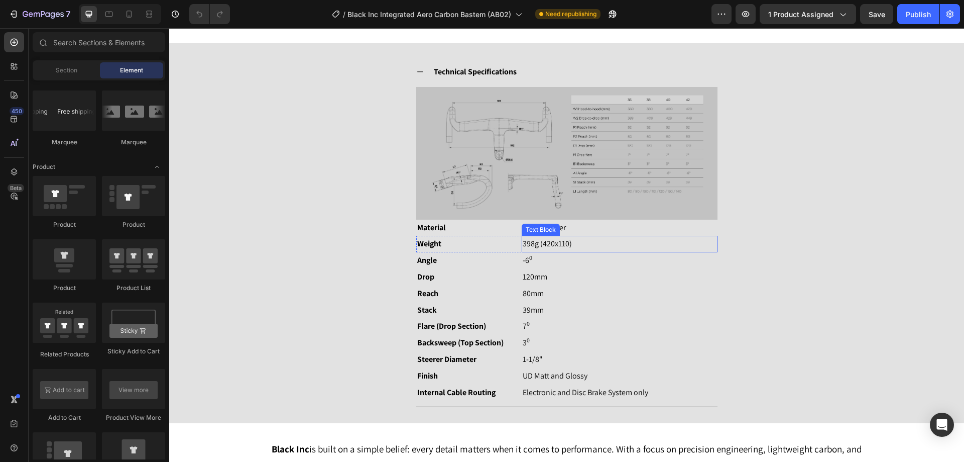
click at [568, 246] on p "398g (420x110)" at bounding box center [619, 244] width 193 height 15
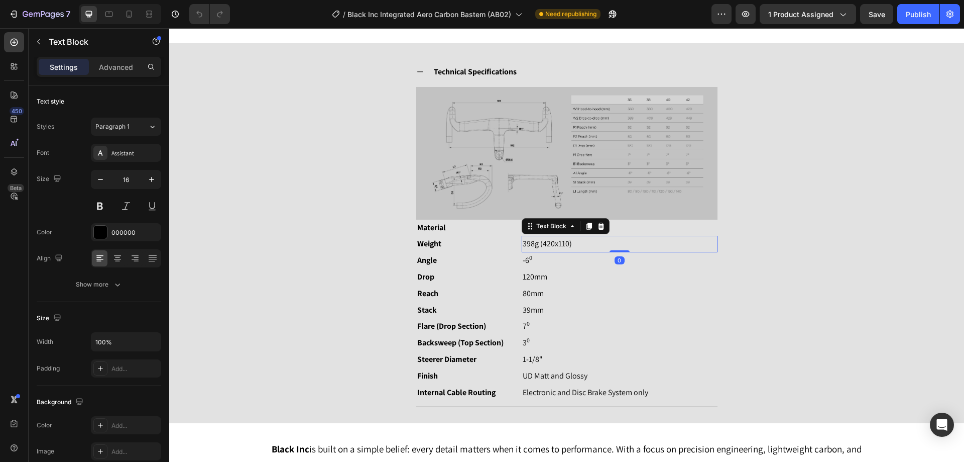
click at [567, 245] on p "398g (420x110)" at bounding box center [619, 244] width 193 height 15
click at [906, 15] on button "Publish" at bounding box center [918, 14] width 42 height 20
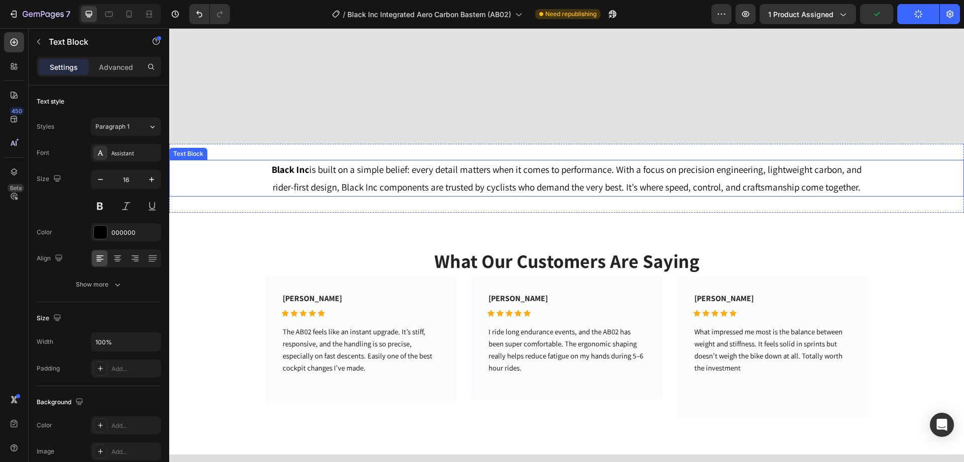
scroll to position [1708, 0]
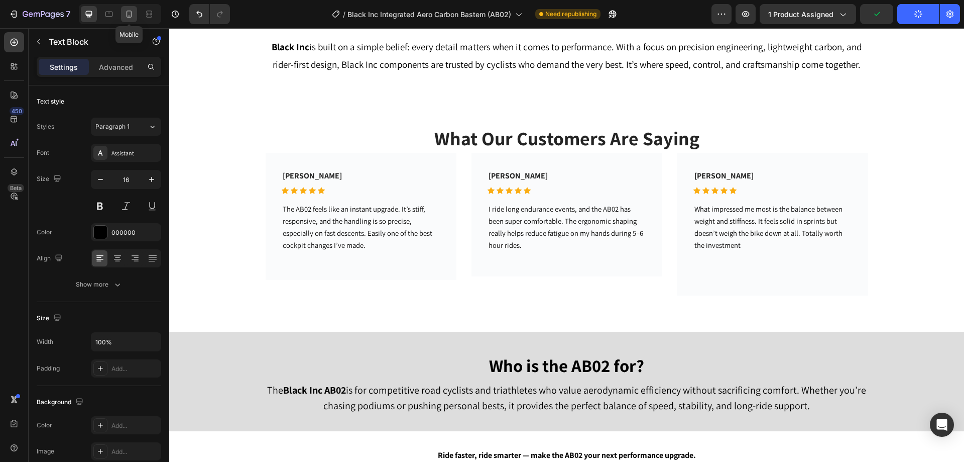
click at [124, 17] on icon at bounding box center [129, 14] width 10 height 10
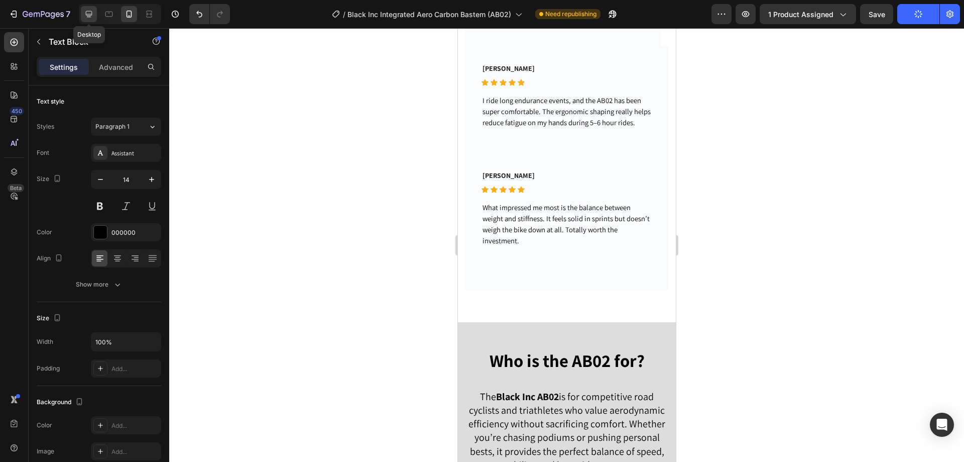
click at [89, 14] on icon at bounding box center [89, 14] width 10 height 10
type input "16"
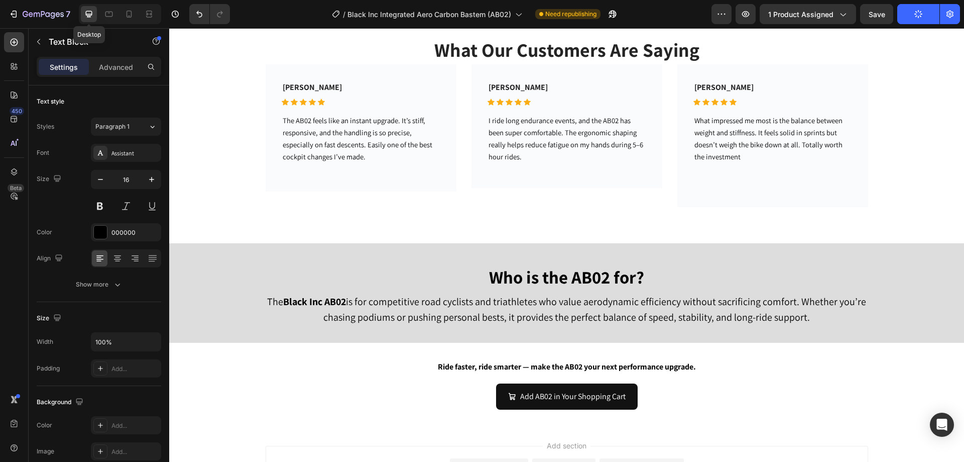
scroll to position [1748, 0]
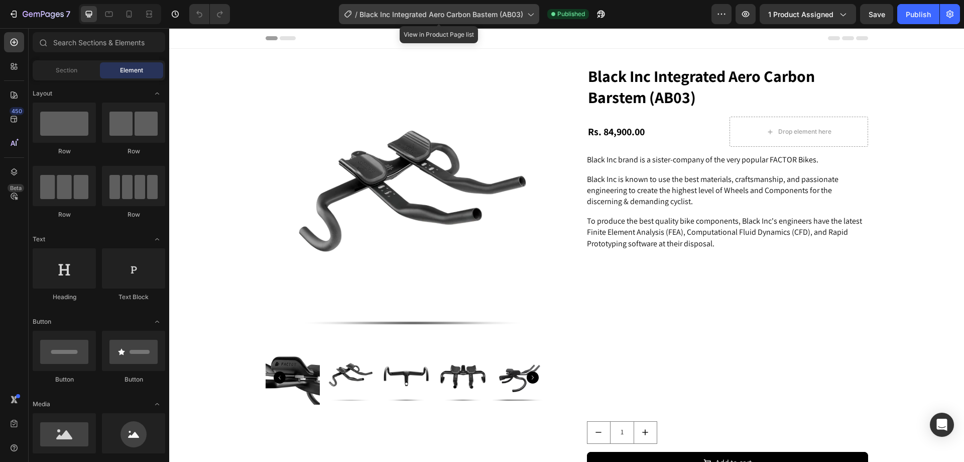
click at [463, 12] on span "Black Inc Integrated Aero Carbon Bastem (AB03)" at bounding box center [442, 14] width 164 height 11
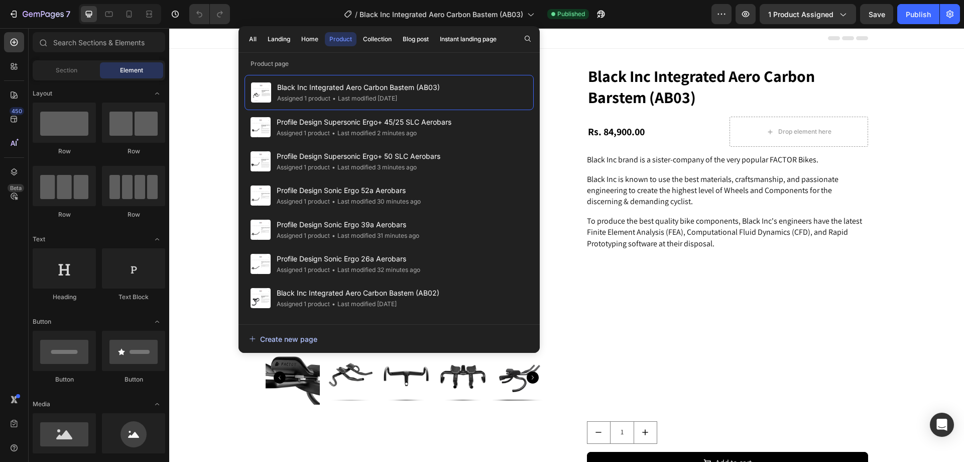
click at [293, 340] on div "Create new page" at bounding box center [283, 338] width 68 height 11
click at [13, 13] on icon "button" at bounding box center [14, 14] width 10 height 10
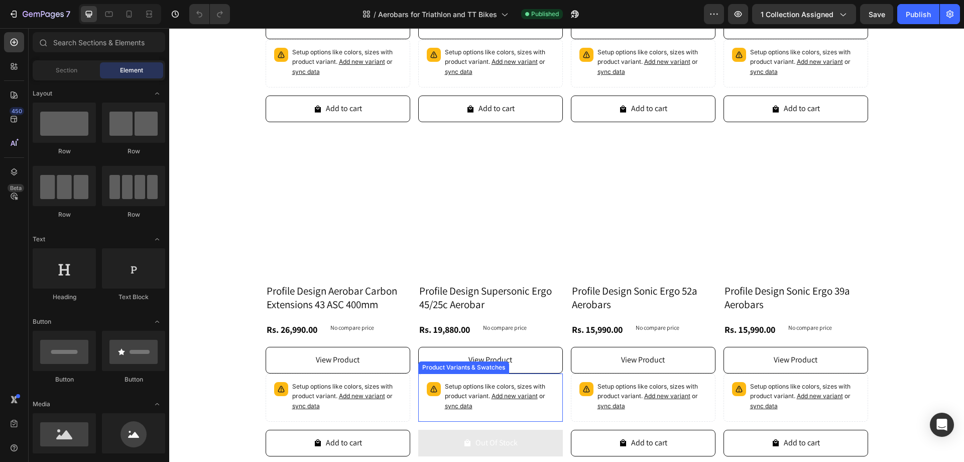
scroll to position [585, 0]
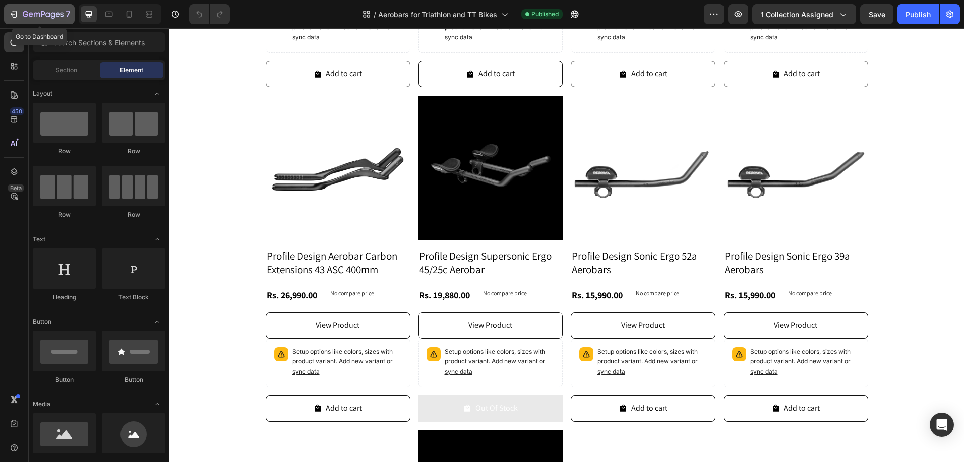
click at [17, 12] on icon "button" at bounding box center [15, 14] width 5 height 7
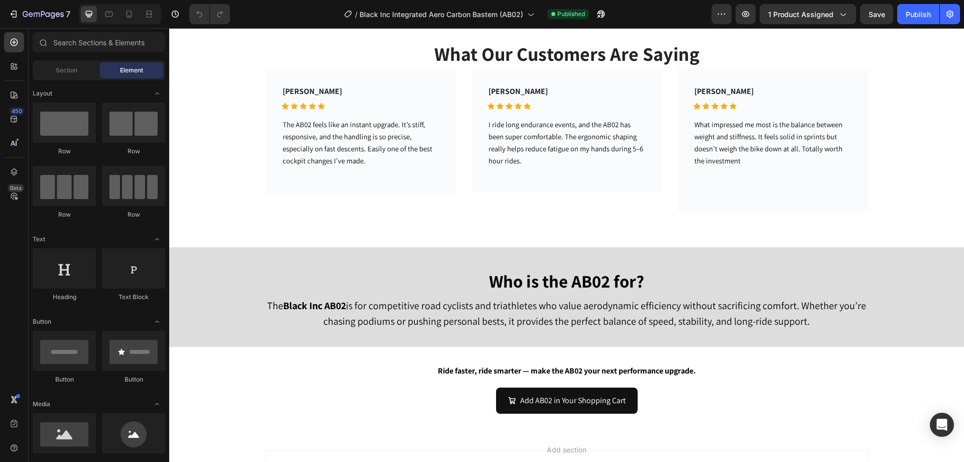
scroll to position [1808, 0]
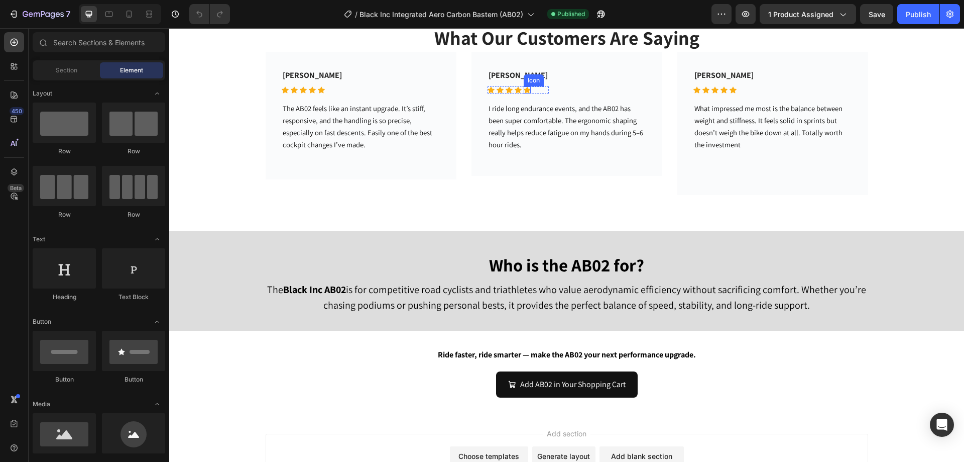
click at [524, 89] on icon at bounding box center [527, 90] width 7 height 7
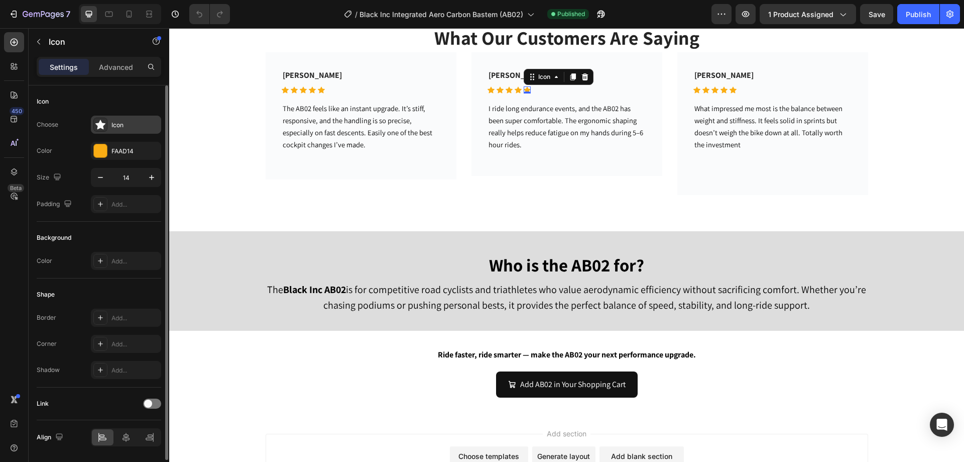
click at [95, 127] on icon at bounding box center [100, 125] width 10 height 10
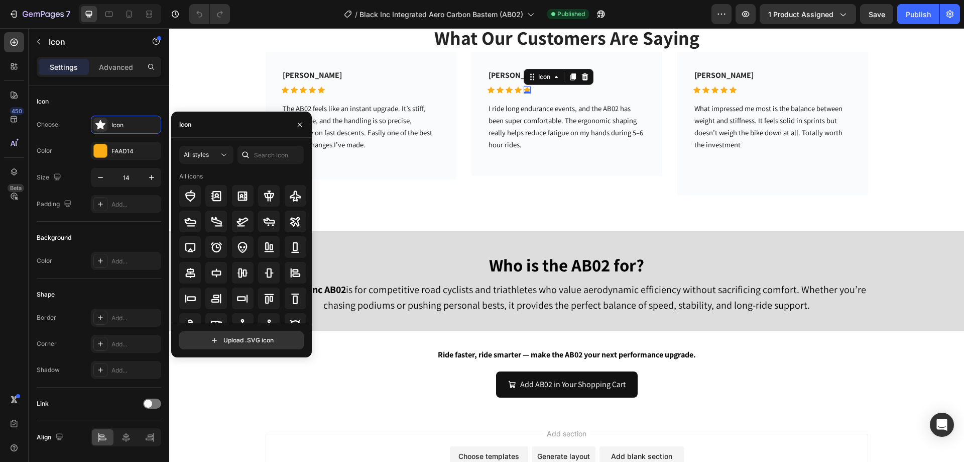
click at [253, 149] on div at bounding box center [246, 155] width 16 height 18
click at [256, 154] on input "text" at bounding box center [271, 155] width 66 height 18
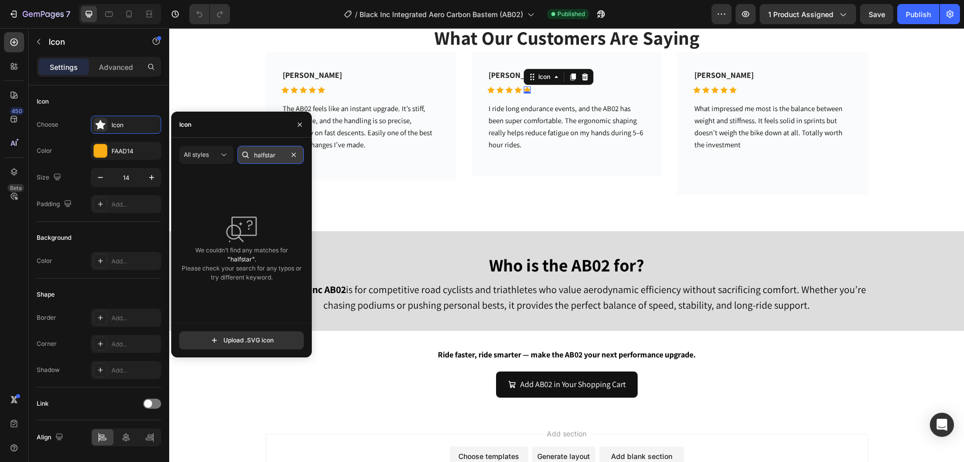
click at [264, 156] on input "halfstar" at bounding box center [271, 155] width 66 height 18
click at [280, 154] on input "half star" at bounding box center [271, 155] width 66 height 18
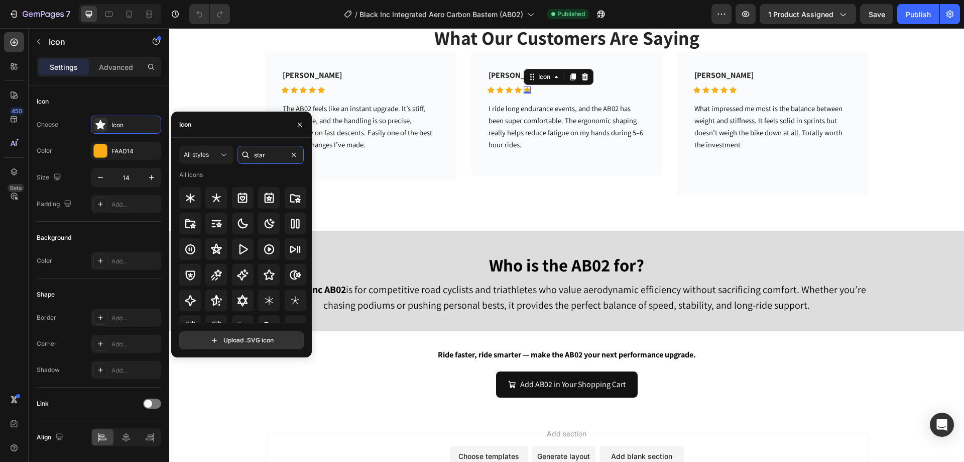
scroll to position [0, 0]
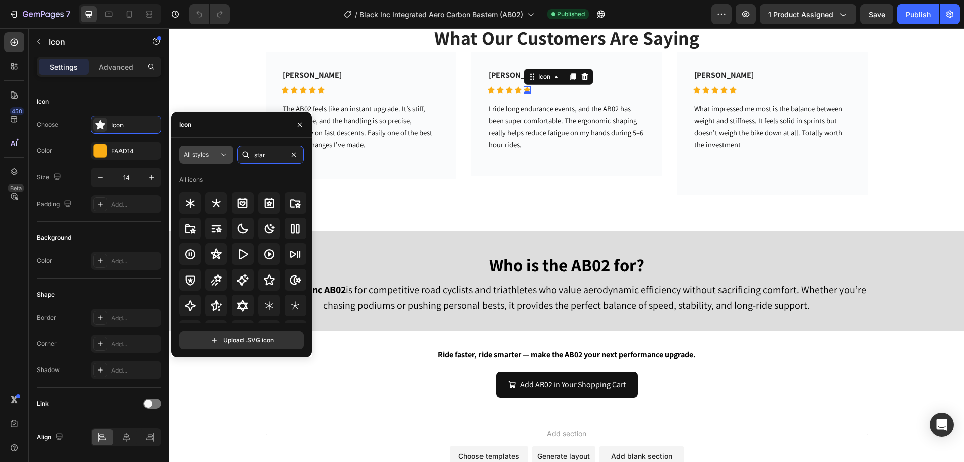
type input "star"
click at [216, 158] on div "All styles" at bounding box center [201, 154] width 35 height 9
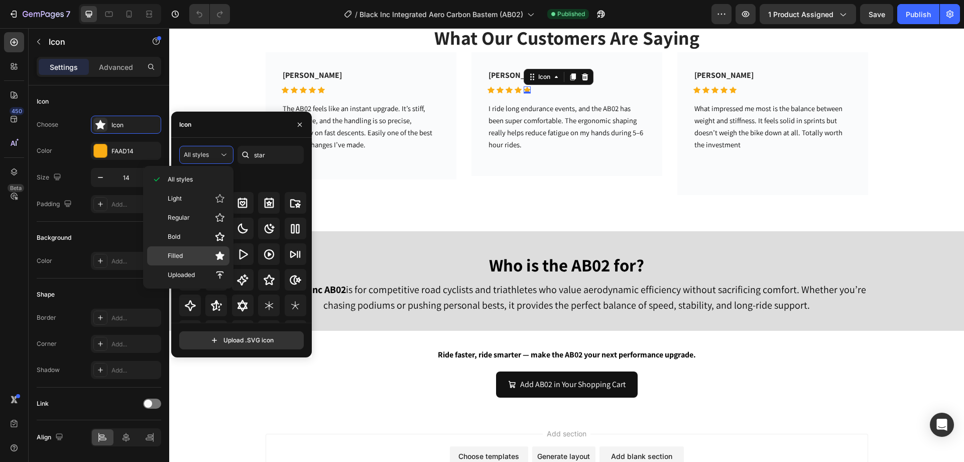
click at [215, 248] on div "Filled" at bounding box center [188, 255] width 82 height 19
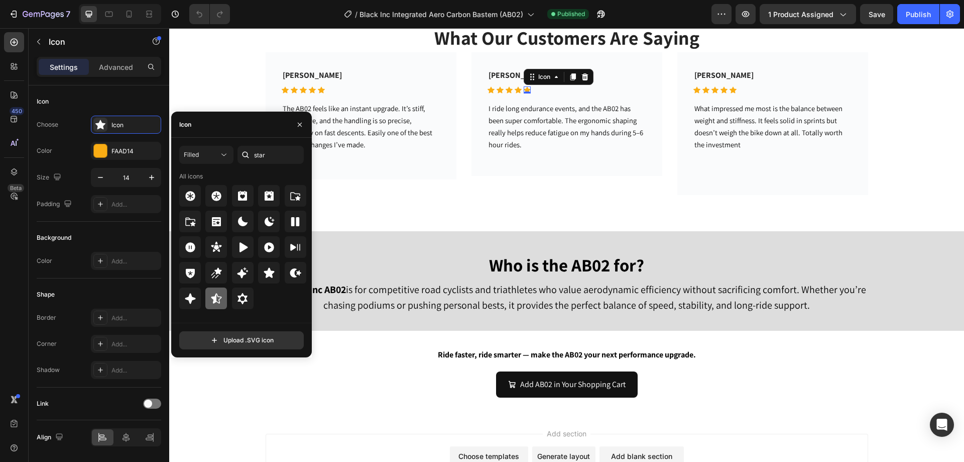
click at [220, 302] on icon at bounding box center [216, 298] width 12 height 12
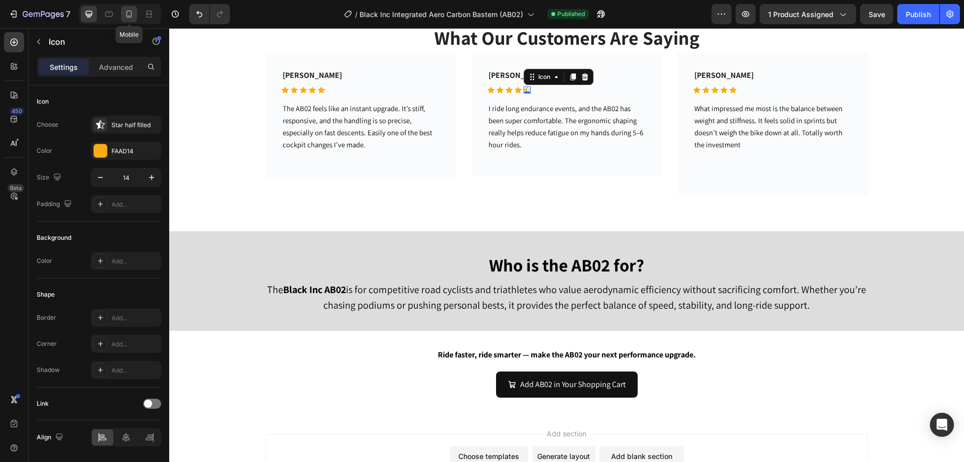
click at [130, 13] on icon at bounding box center [129, 14] width 10 height 10
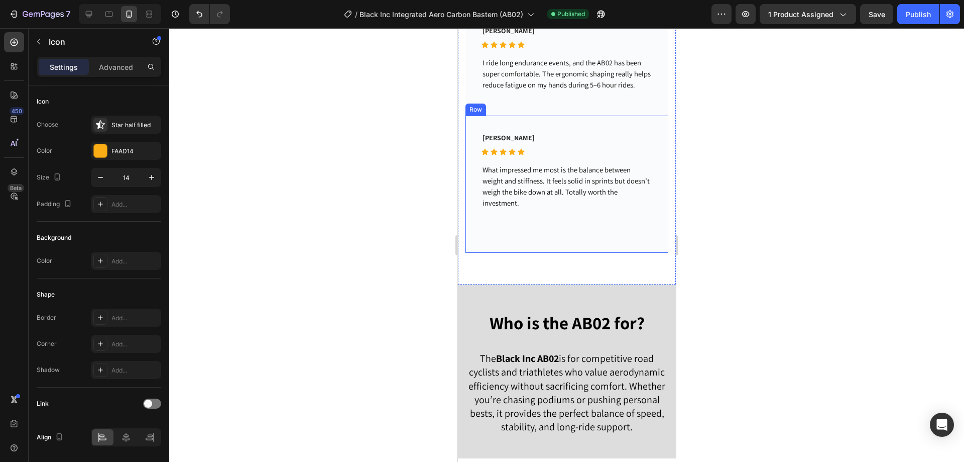
scroll to position [1672, 0]
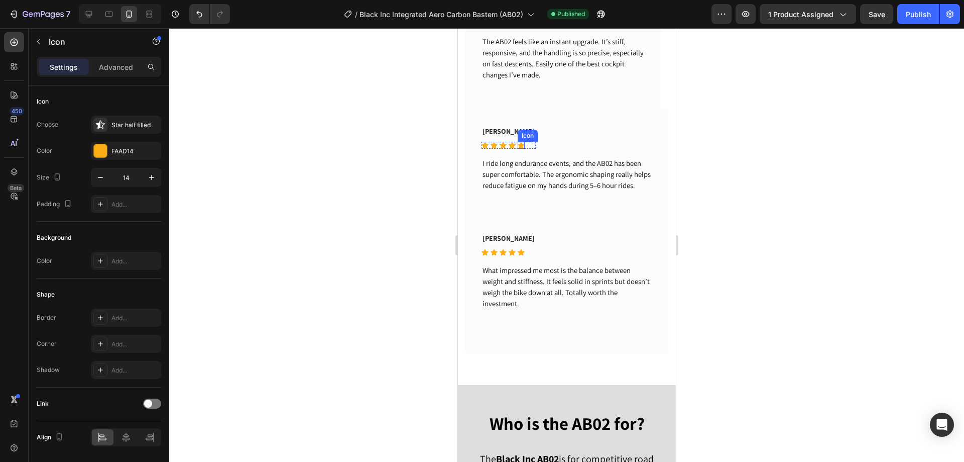
click at [519, 143] on icon at bounding box center [520, 145] width 7 height 7
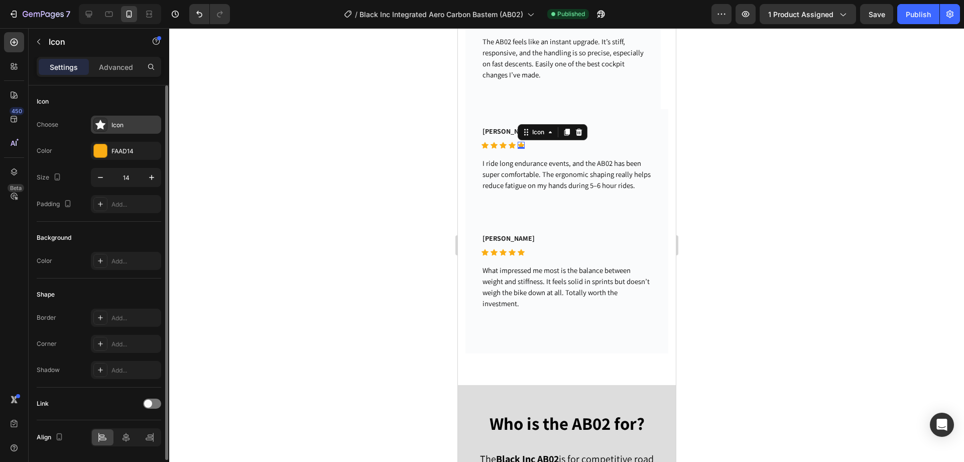
click at [119, 129] on div "Icon" at bounding box center [134, 125] width 47 height 9
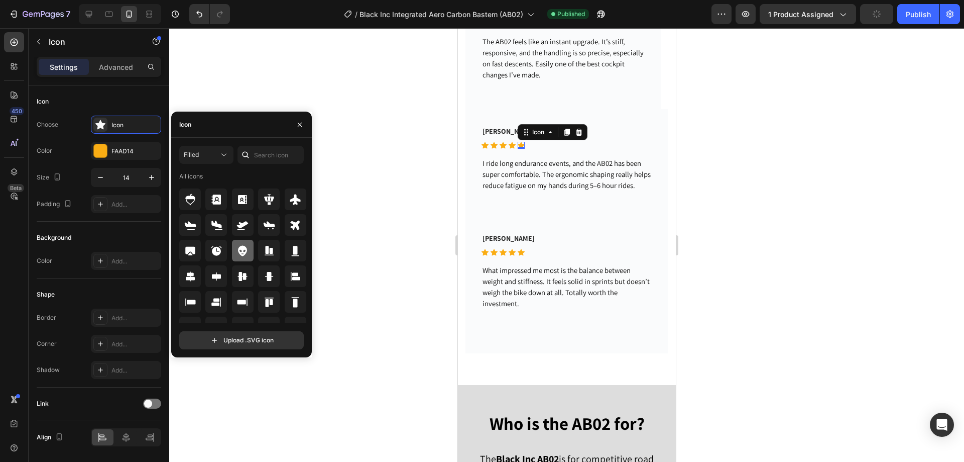
scroll to position [0, 0]
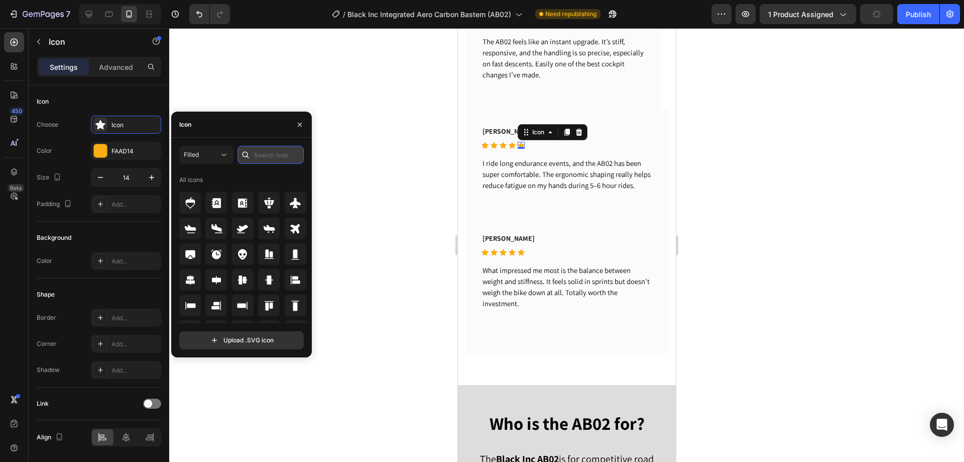
click at [271, 156] on input "text" at bounding box center [271, 155] width 66 height 18
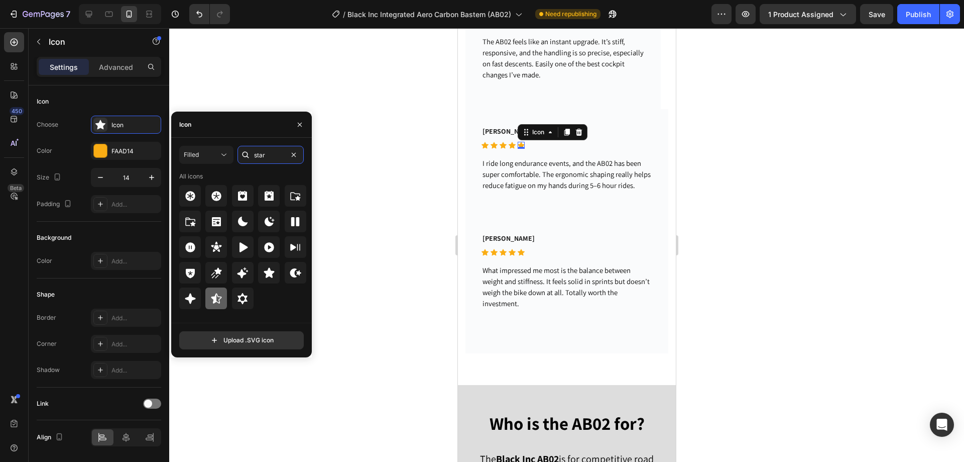
type input "star"
click at [214, 297] on icon at bounding box center [216, 298] width 11 height 10
click at [759, 137] on div at bounding box center [566, 244] width 795 height 433
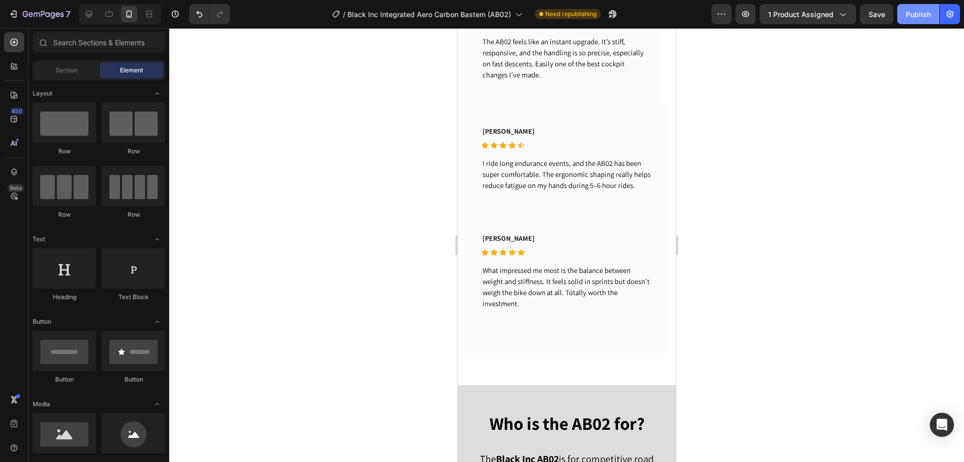
click at [913, 11] on div "Publish" at bounding box center [918, 14] width 25 height 11
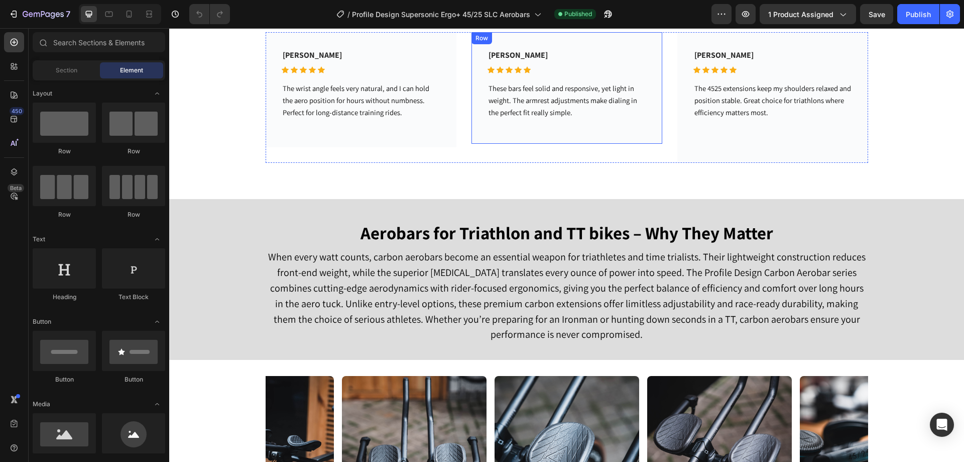
scroll to position [1858, 0]
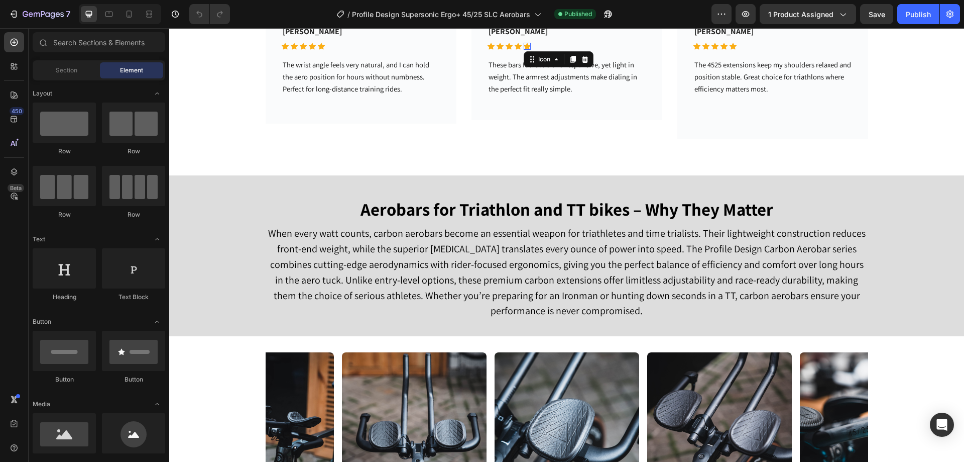
click at [524, 47] on div "Icon 0" at bounding box center [527, 46] width 7 height 7
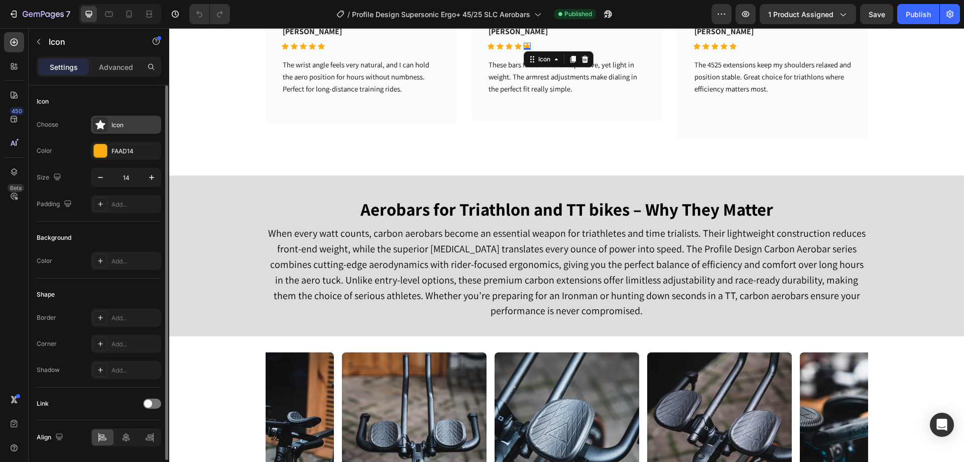
click at [126, 123] on div "Icon" at bounding box center [134, 125] width 47 height 9
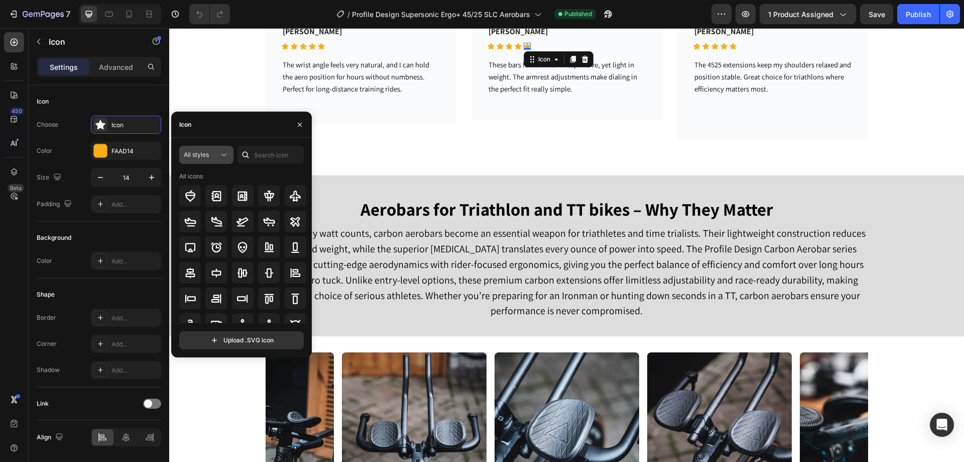
drag, startPoint x: 214, startPoint y: 155, endPoint x: 216, endPoint y: 162, distance: 6.8
click at [214, 156] on div "All styles" at bounding box center [201, 154] width 35 height 9
drag, startPoint x: 201, startPoint y: 253, endPoint x: 274, endPoint y: 164, distance: 115.2
click at [202, 253] on p "Filled" at bounding box center [196, 256] width 57 height 10
click at [272, 154] on input "text" at bounding box center [271, 155] width 66 height 18
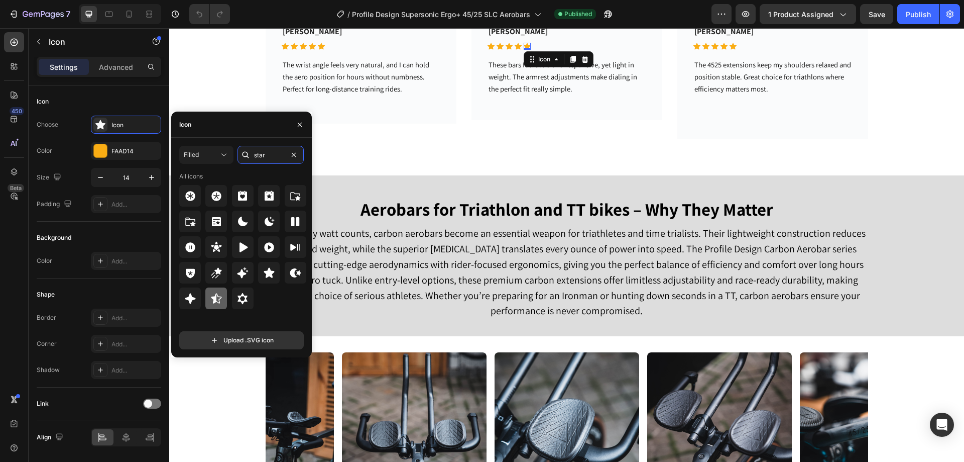
type input "star"
click at [216, 294] on icon at bounding box center [216, 298] width 11 height 10
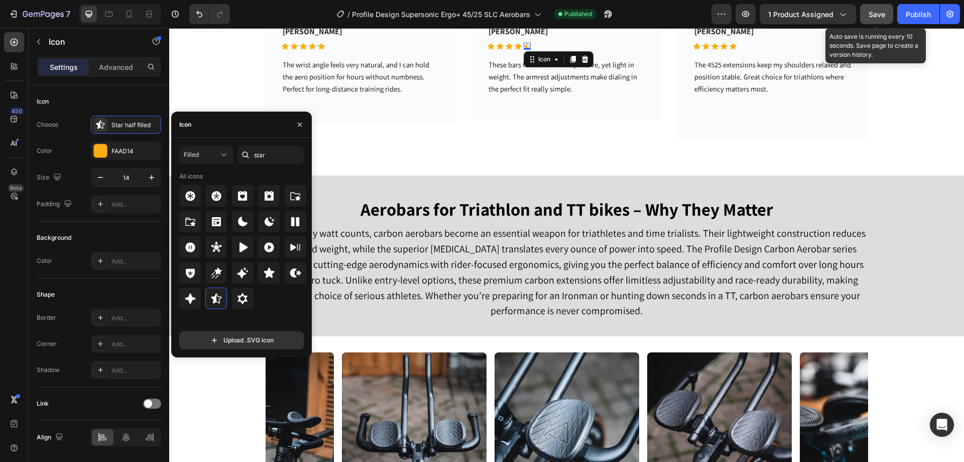
click at [881, 10] on span "Save" at bounding box center [877, 14] width 17 height 9
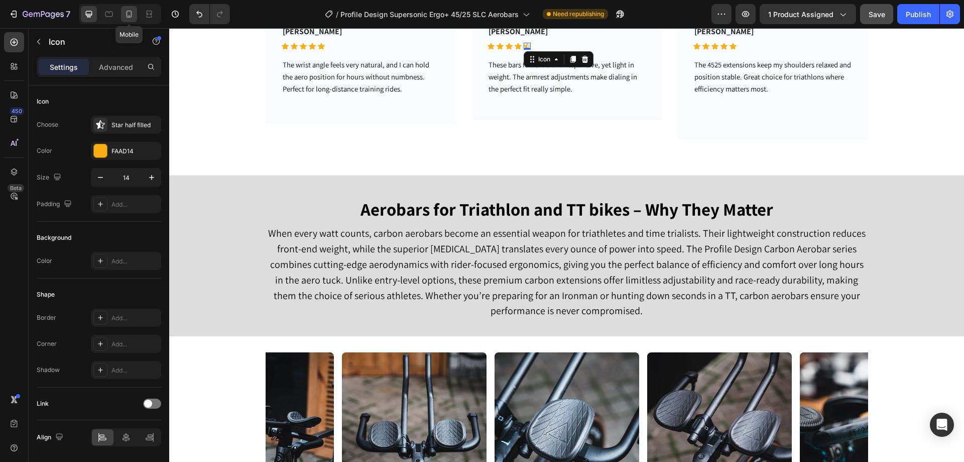
click at [129, 14] on icon at bounding box center [129, 14] width 10 height 10
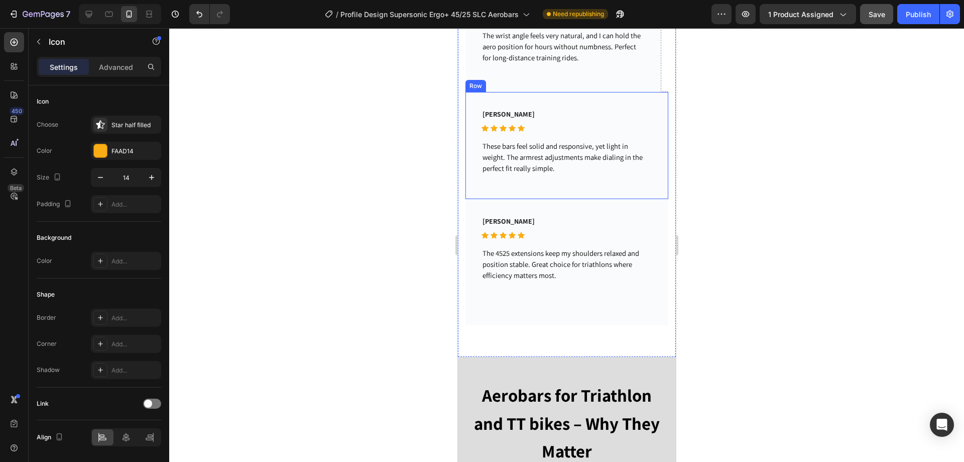
scroll to position [1823, 0]
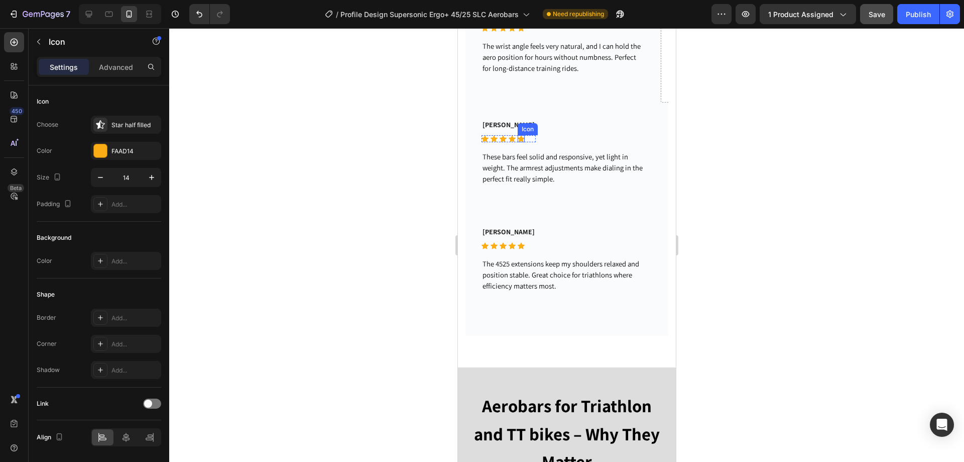
click at [522, 135] on div "Icon" at bounding box center [520, 138] width 7 height 7
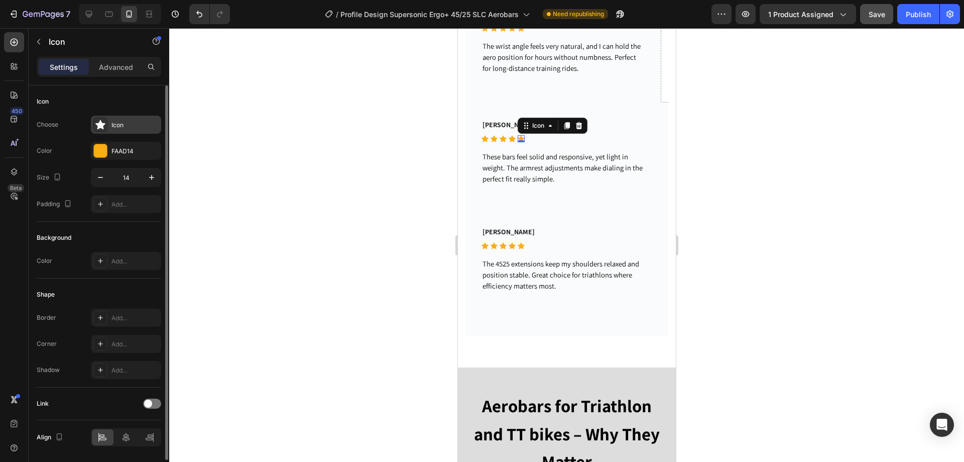
click at [121, 119] on div "Icon" at bounding box center [126, 125] width 70 height 18
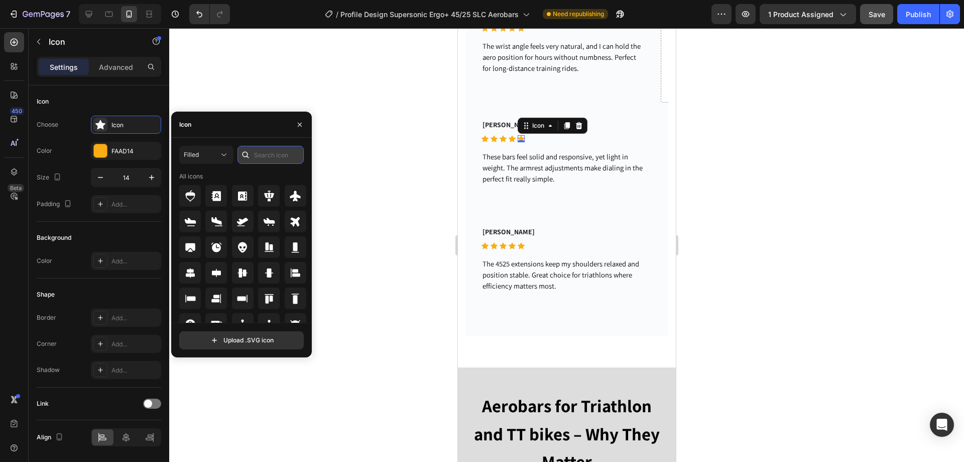
click at [266, 155] on input "text" at bounding box center [271, 155] width 66 height 18
type input "star"
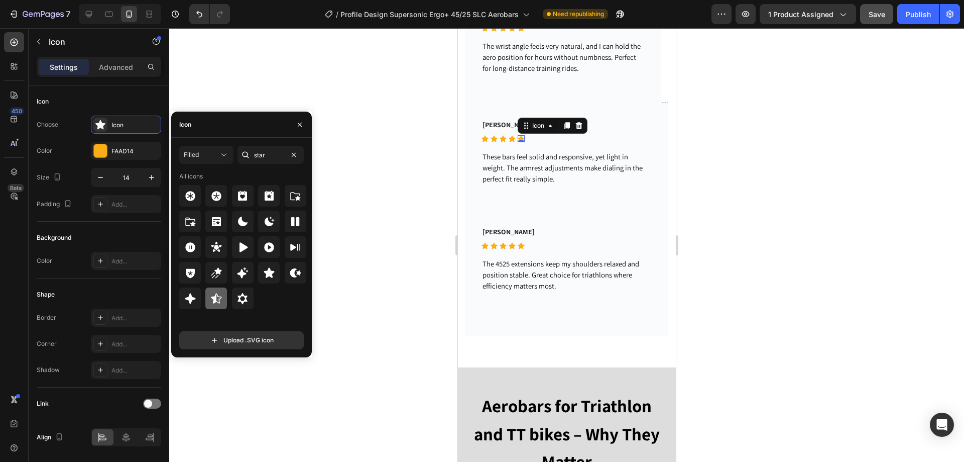
click at [219, 296] on icon at bounding box center [216, 298] width 12 height 12
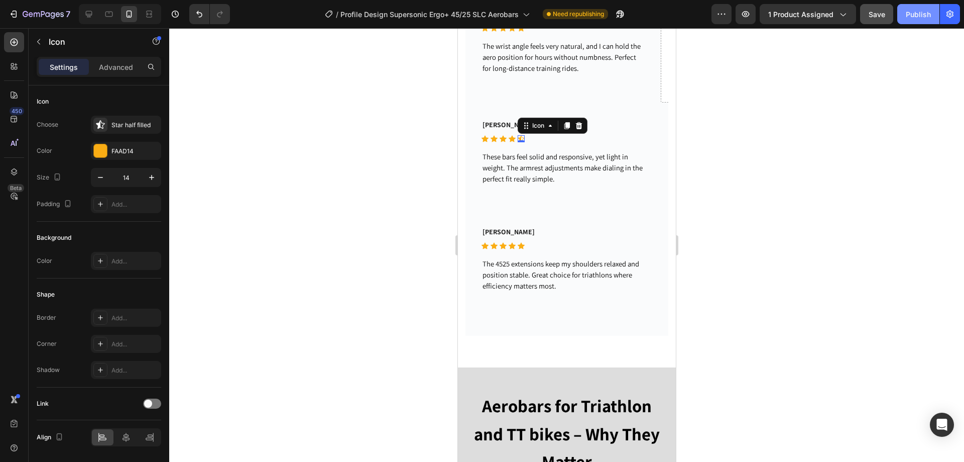
click at [901, 11] on button "Publish" at bounding box center [918, 14] width 42 height 20
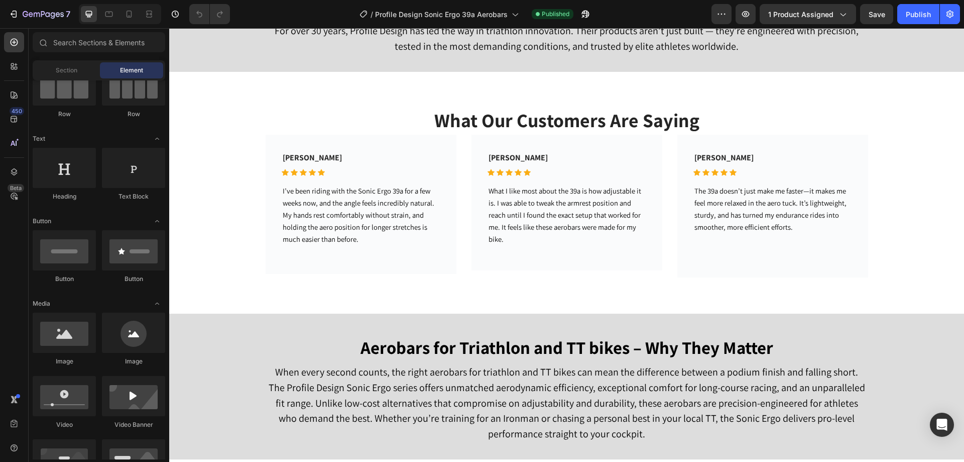
scroll to position [1607, 0]
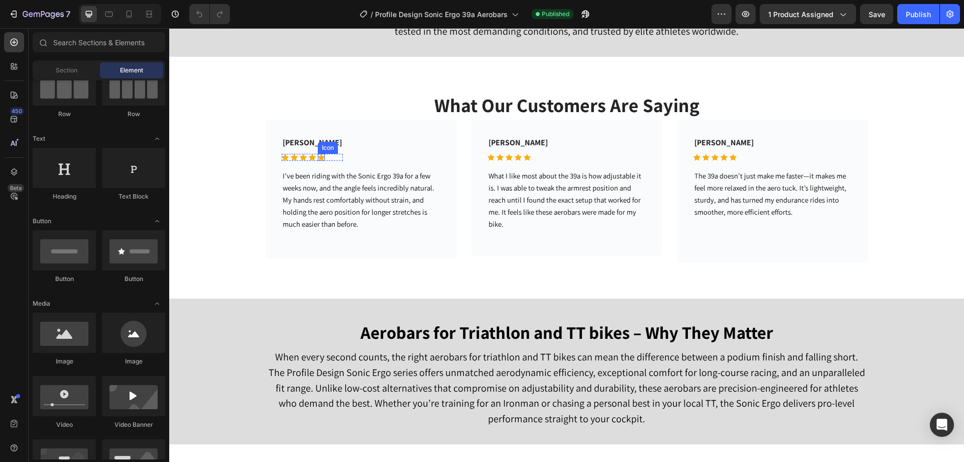
click at [318, 161] on icon at bounding box center [321, 157] width 7 height 7
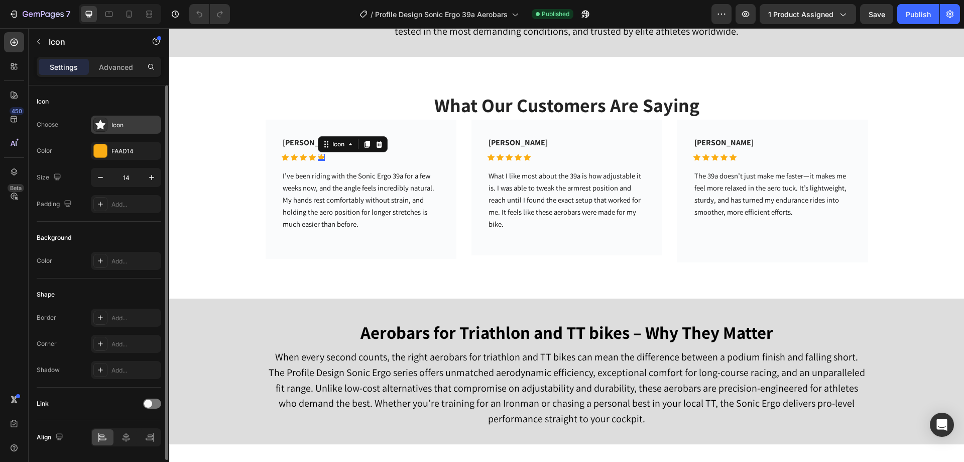
click at [117, 128] on div "Icon" at bounding box center [134, 125] width 47 height 9
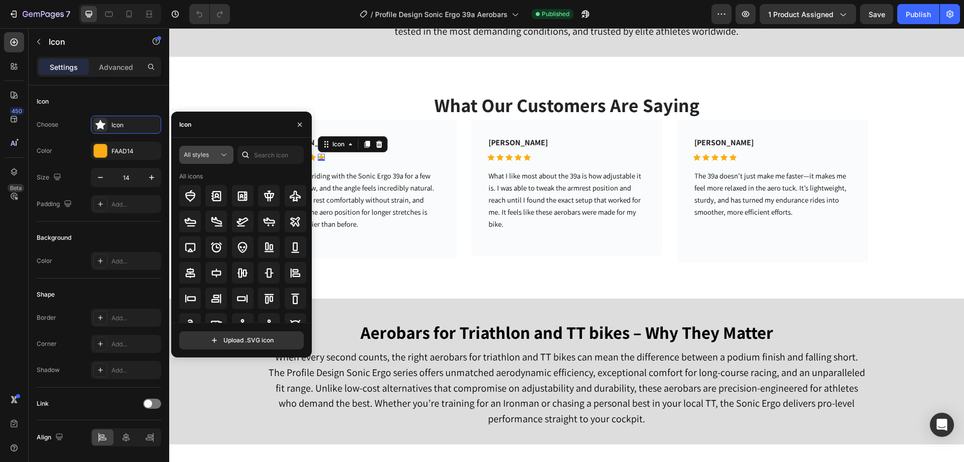
click at [220, 154] on icon at bounding box center [224, 155] width 10 height 10
click at [209, 258] on p "Filled" at bounding box center [196, 256] width 57 height 10
click at [279, 161] on input "text" at bounding box center [271, 155] width 66 height 18
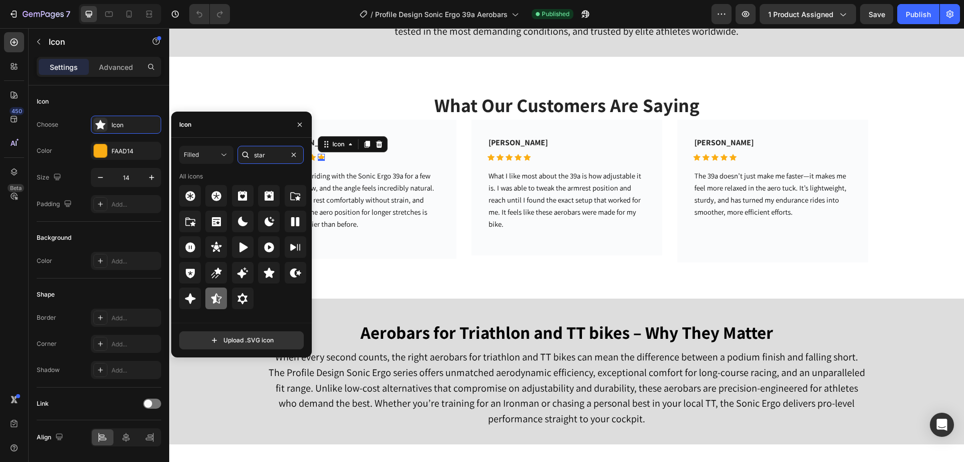
type input "star"
drag, startPoint x: 223, startPoint y: 300, endPoint x: 337, endPoint y: 193, distance: 156.0
click at [223, 300] on div at bounding box center [216, 298] width 22 height 22
click at [524, 161] on icon at bounding box center [527, 157] width 7 height 7
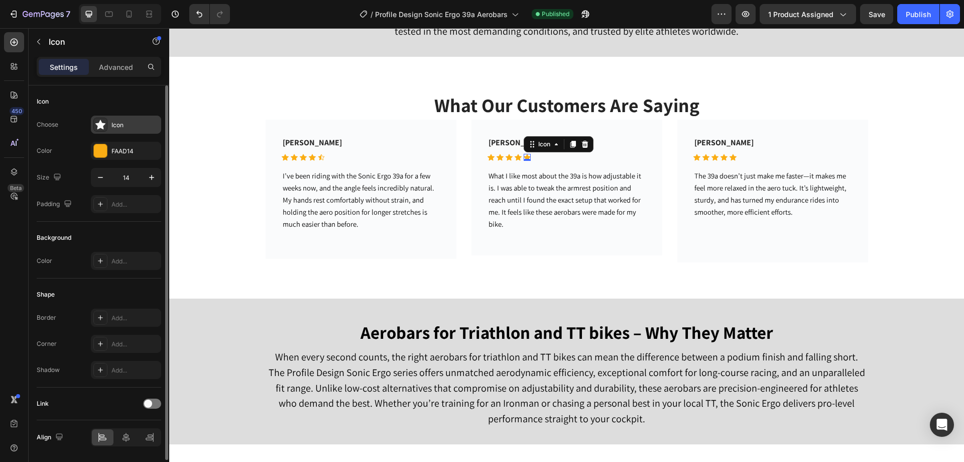
click at [138, 131] on div "Icon" at bounding box center [126, 125] width 70 height 18
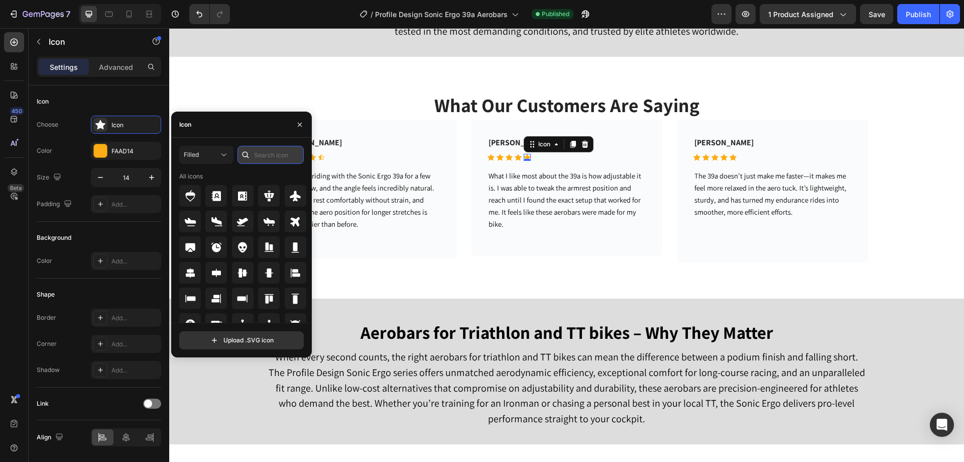
click at [272, 152] on input "text" at bounding box center [271, 155] width 66 height 18
type input "star"
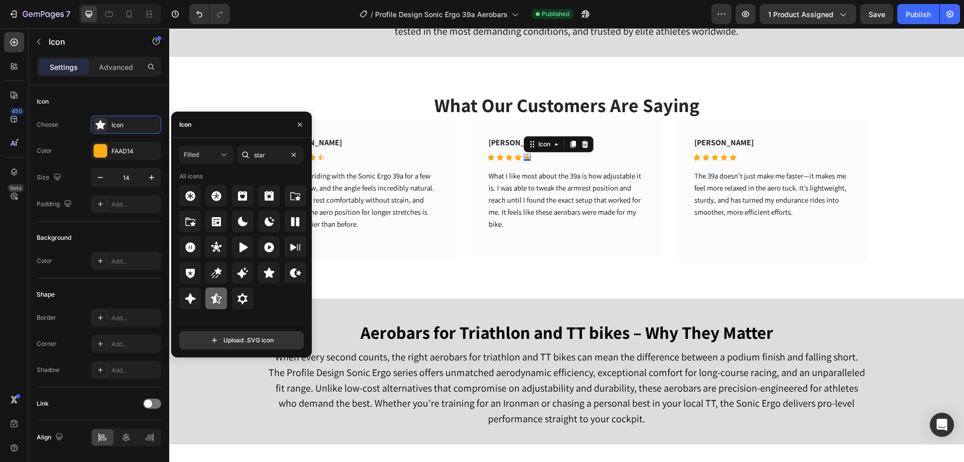
click at [220, 294] on icon at bounding box center [216, 298] width 12 height 12
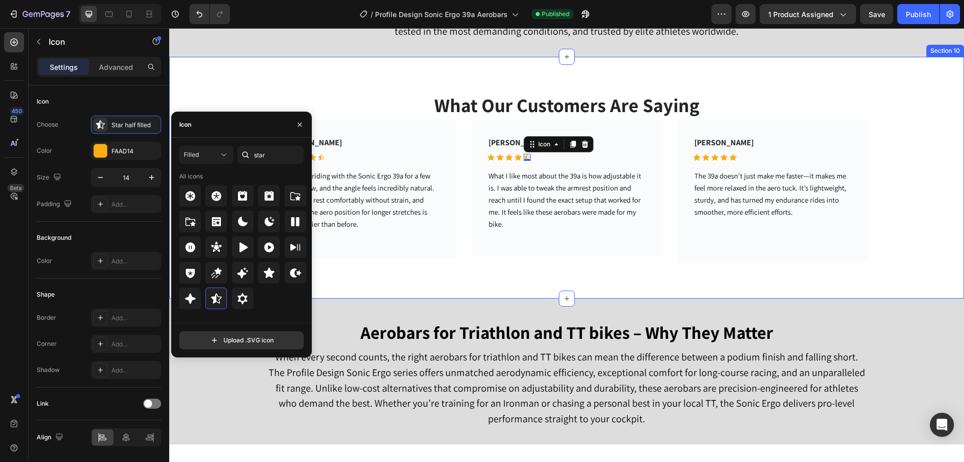
click at [563, 299] on div "What Our Customers Are Saying Heading Tanmay Joshi Text block Icon Icon Icon Ic…" at bounding box center [566, 178] width 795 height 242
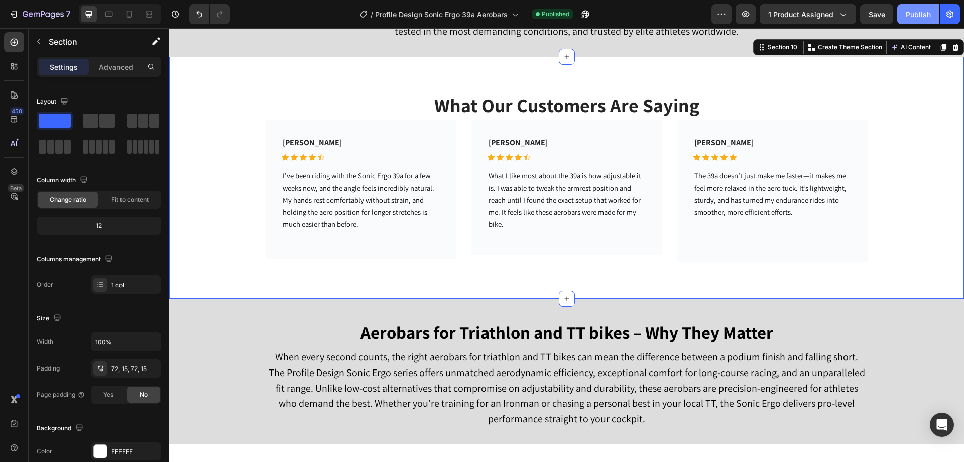
click at [917, 9] on div "Publish" at bounding box center [918, 14] width 25 height 11
click at [130, 16] on icon at bounding box center [130, 14] width 6 height 7
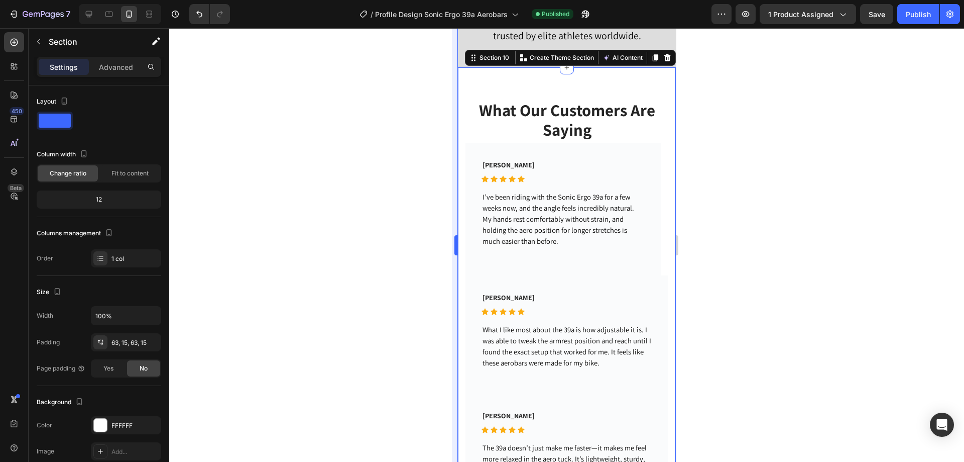
scroll to position [1707, 0]
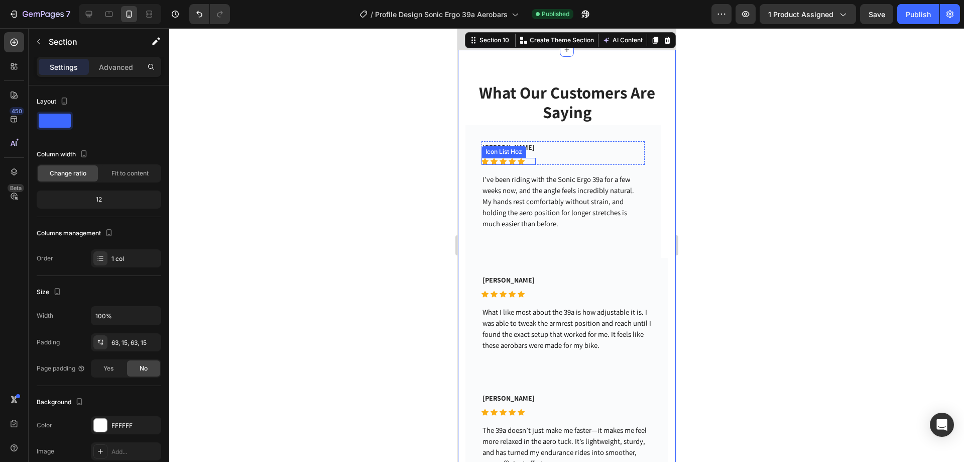
click at [521, 164] on icon at bounding box center [520, 161] width 7 height 7
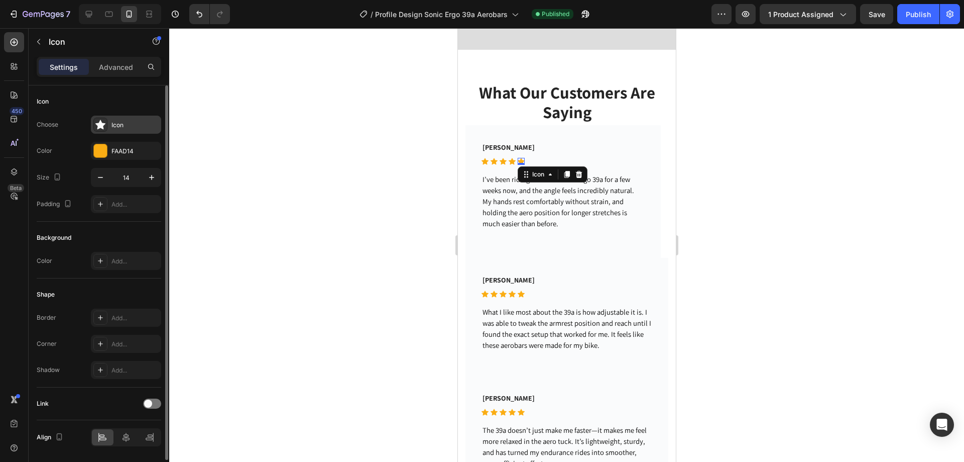
click at [119, 132] on div "Icon" at bounding box center [126, 125] width 70 height 18
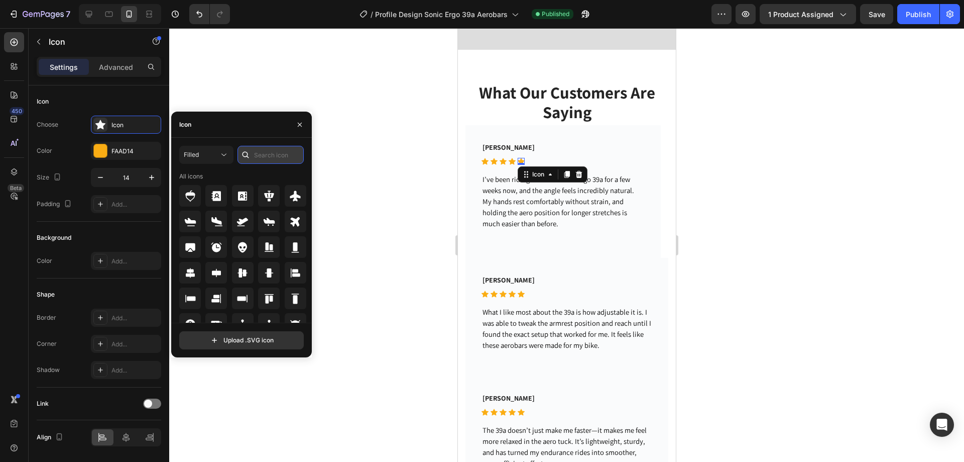
click at [272, 159] on input "text" at bounding box center [271, 155] width 66 height 18
type input "star"
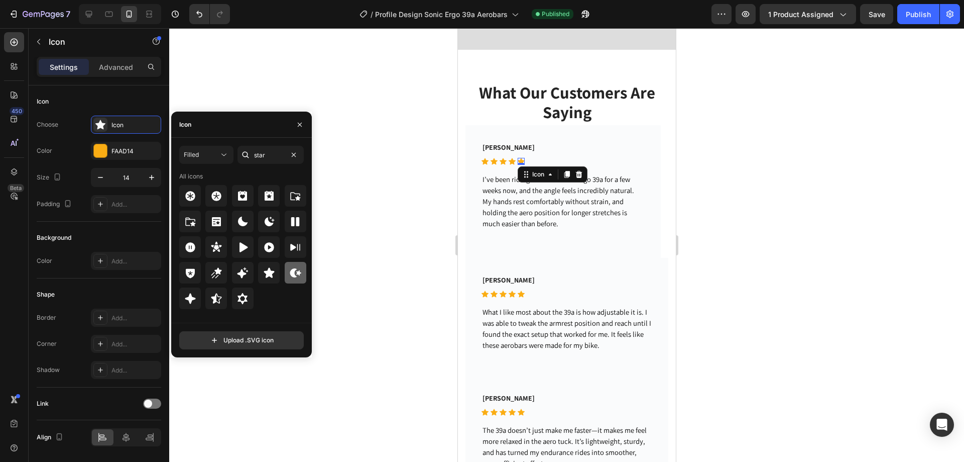
drag, startPoint x: 217, startPoint y: 295, endPoint x: 301, endPoint y: 280, distance: 85.3
click at [218, 296] on icon at bounding box center [216, 298] width 12 height 12
click at [523, 297] on div "Icon" at bounding box center [520, 293] width 7 height 7
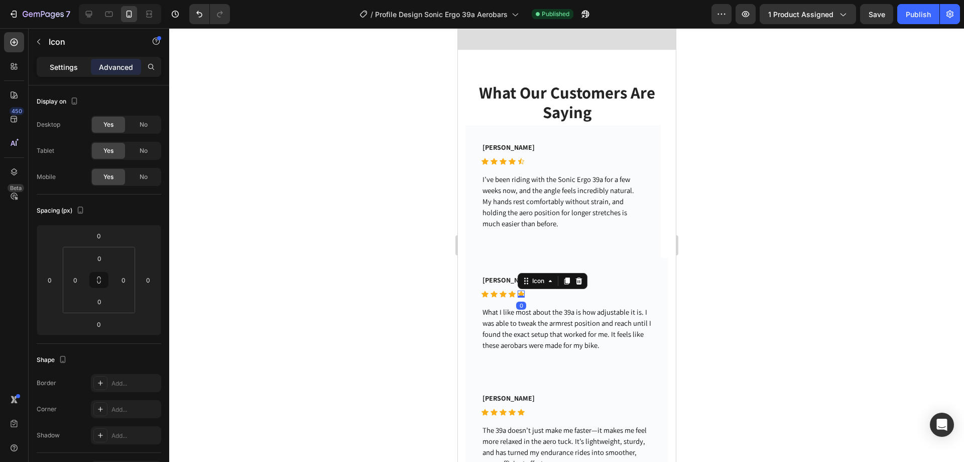
click at [77, 67] on p "Settings" at bounding box center [64, 67] width 28 height 11
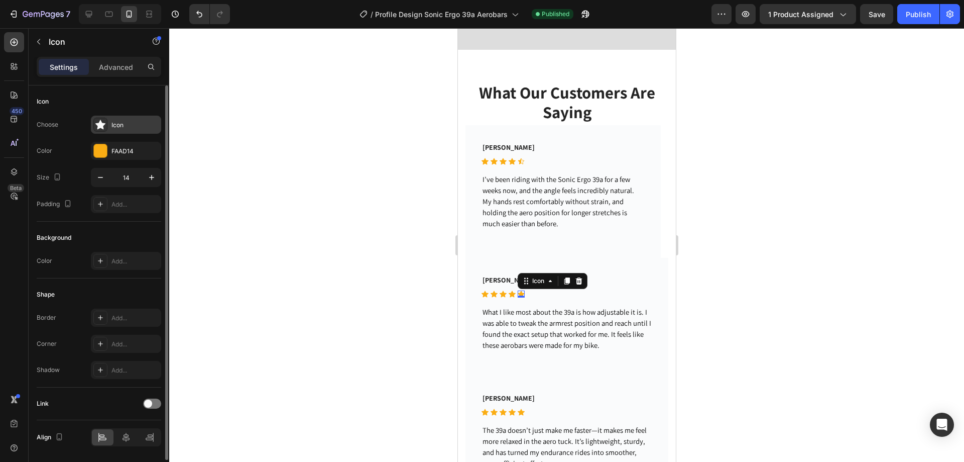
click at [137, 123] on div "Icon" at bounding box center [134, 125] width 47 height 9
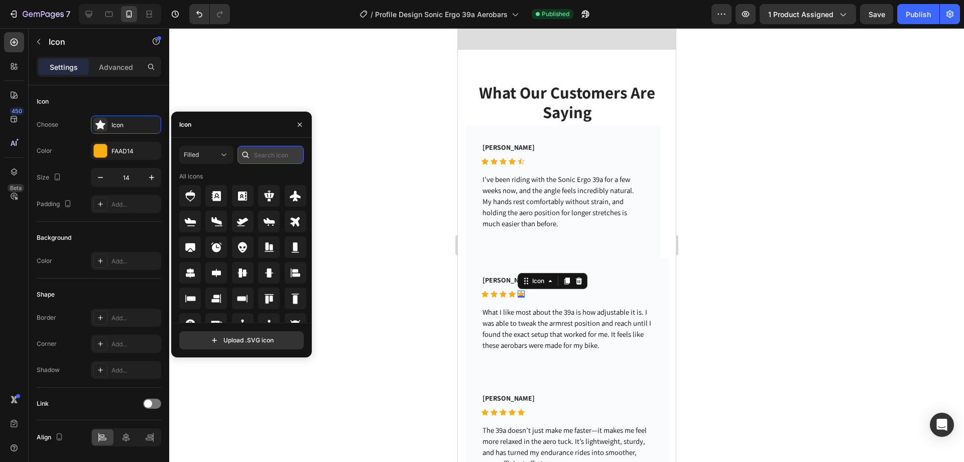
click at [272, 153] on input "text" at bounding box center [271, 155] width 66 height 18
type input "star"
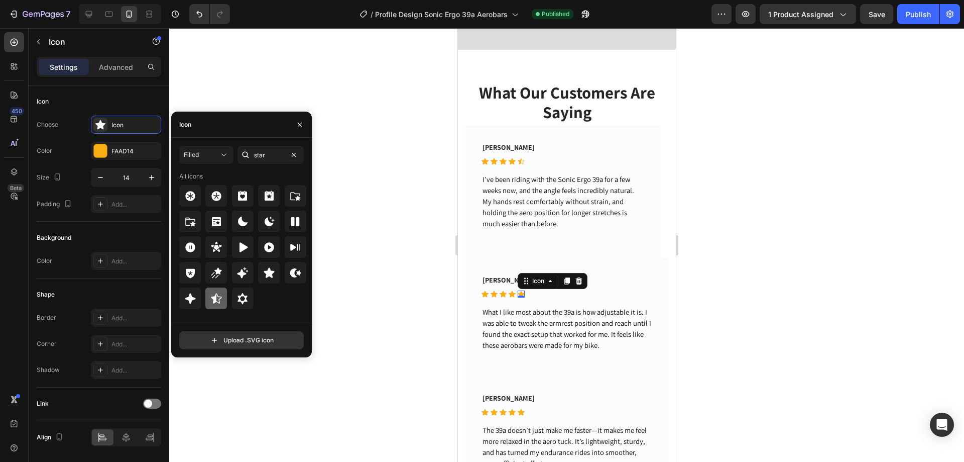
click at [219, 296] on icon at bounding box center [216, 298] width 12 height 12
click at [904, 18] on button "Publish" at bounding box center [918, 14] width 42 height 20
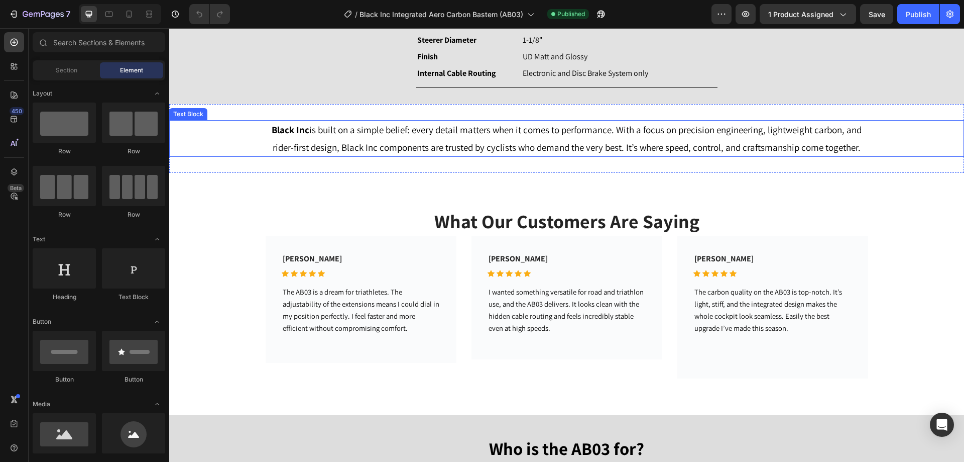
scroll to position [1808, 0]
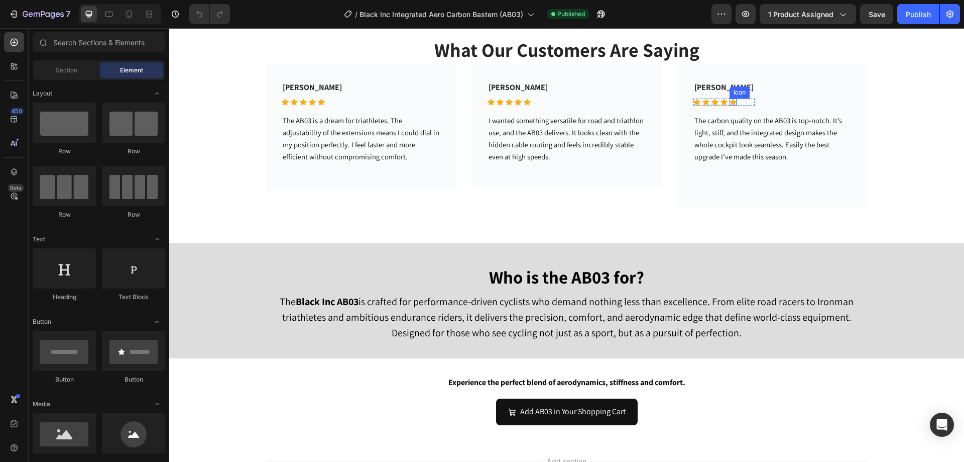
click at [730, 103] on icon at bounding box center [733, 102] width 7 height 7
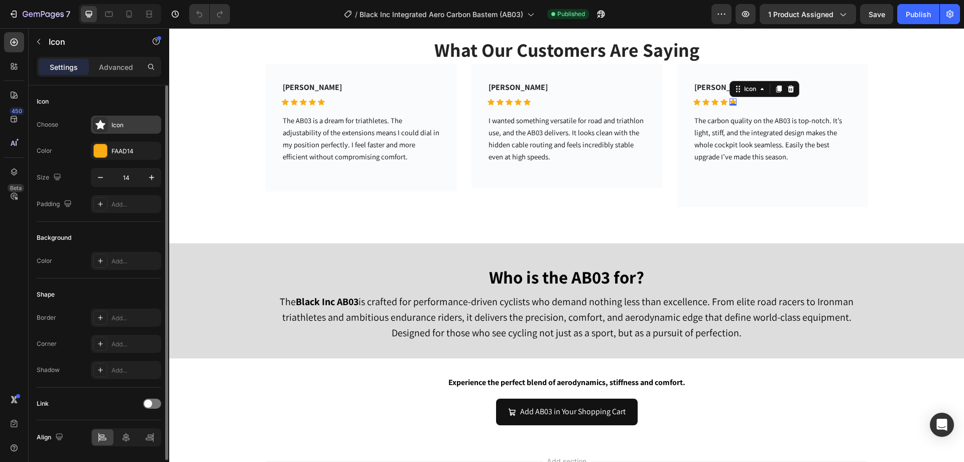
click at [128, 123] on div "Icon" at bounding box center [134, 125] width 47 height 9
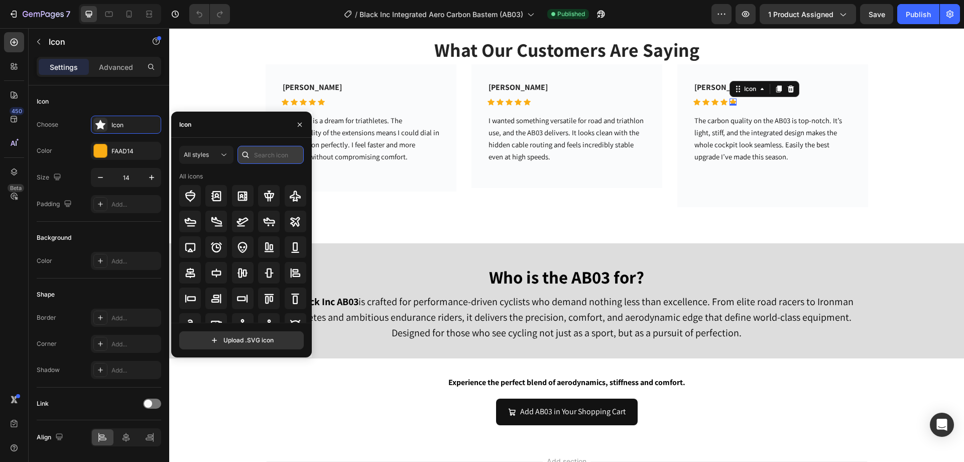
click at [265, 152] on input "text" at bounding box center [271, 155] width 66 height 18
type input "star"
click at [229, 156] on icon at bounding box center [224, 155] width 10 height 10
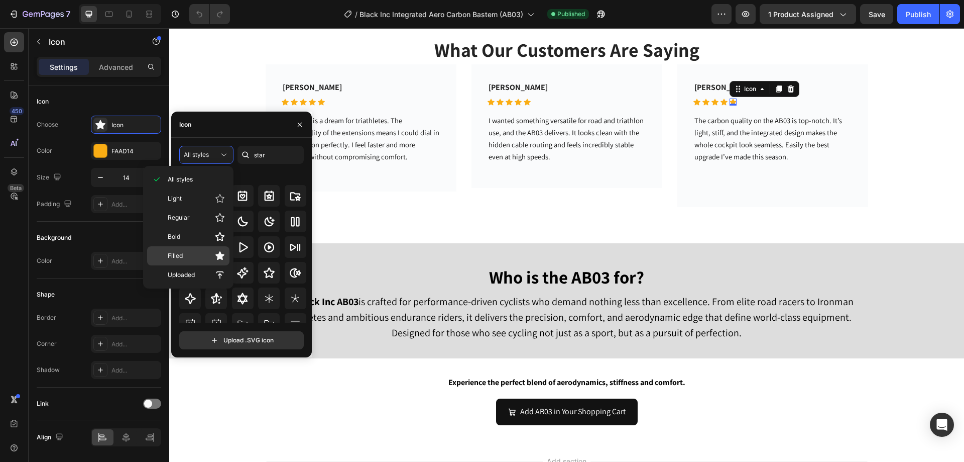
click at [191, 260] on p "Filled" at bounding box center [196, 256] width 57 height 10
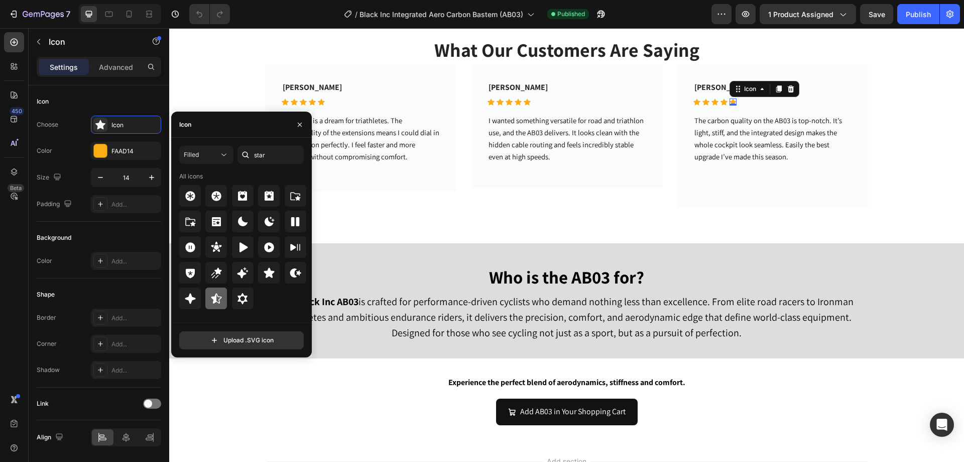
click at [211, 298] on icon at bounding box center [216, 298] width 12 height 12
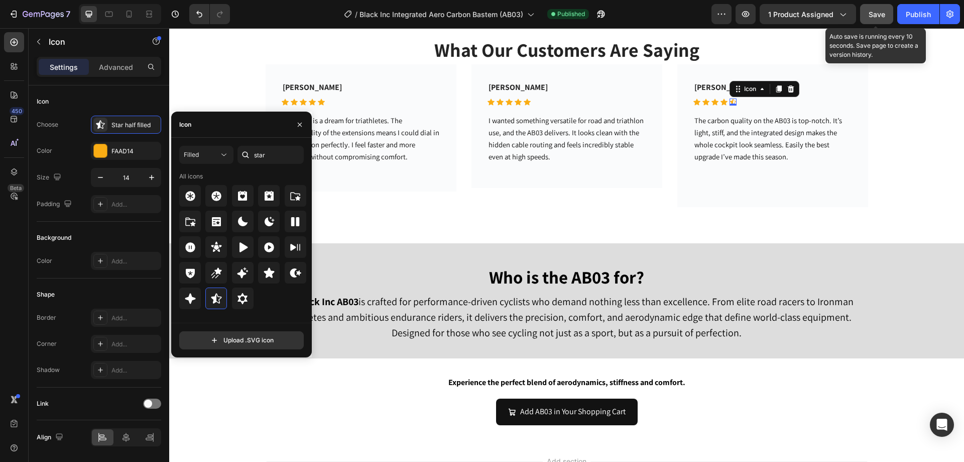
click at [875, 19] on div "Save" at bounding box center [877, 14] width 17 height 11
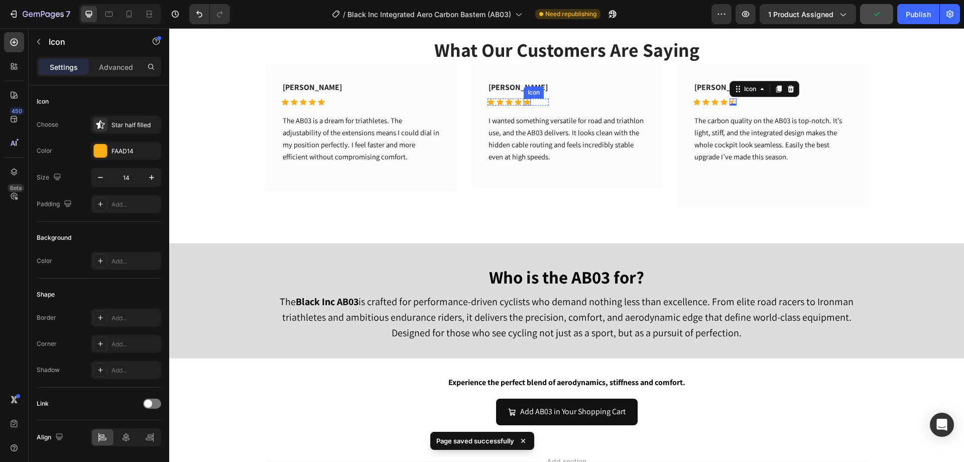
click at [524, 102] on icon at bounding box center [527, 102] width 7 height 7
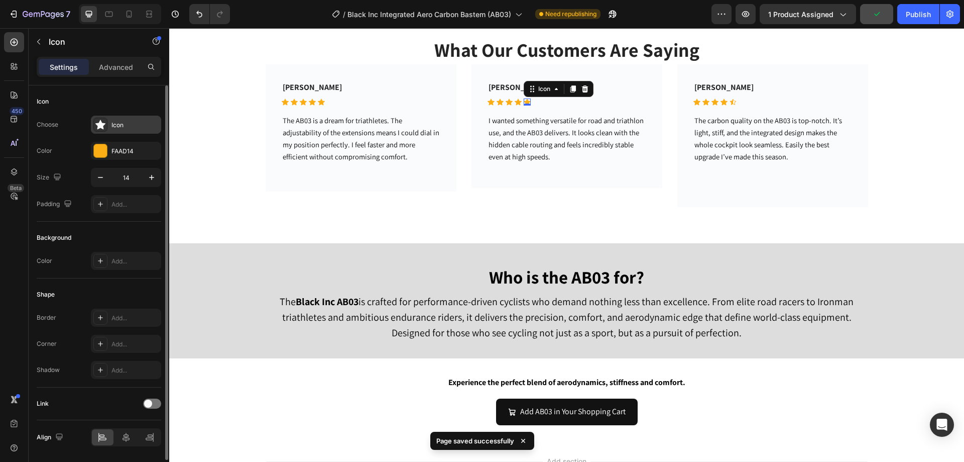
click at [134, 125] on div "Icon" at bounding box center [134, 125] width 47 height 9
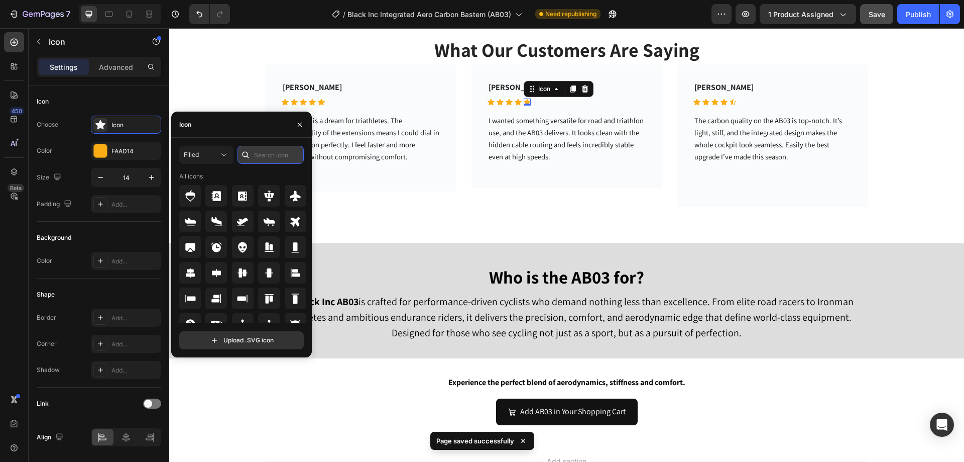
click at [268, 149] on input "text" at bounding box center [271, 155] width 66 height 18
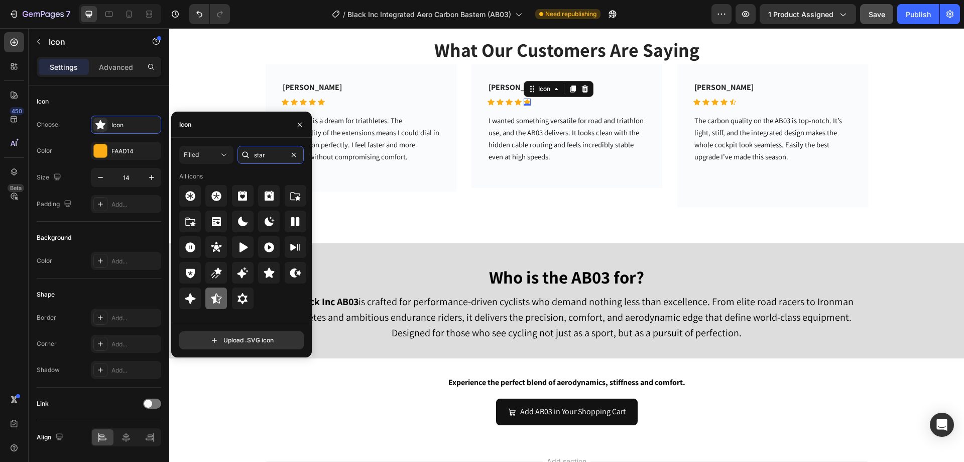
type input "star"
click at [210, 297] on icon at bounding box center [216, 298] width 12 height 12
click at [900, 14] on button "Publish" at bounding box center [918, 14] width 42 height 20
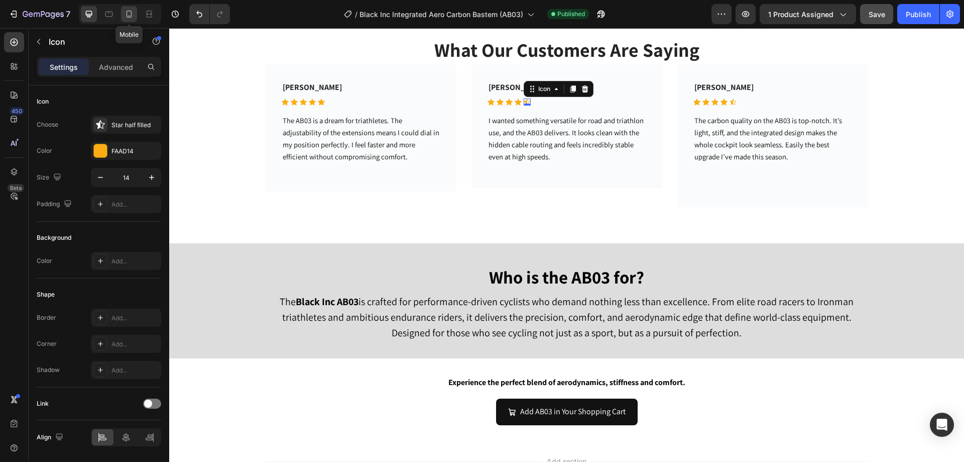
click at [132, 17] on icon at bounding box center [129, 14] width 10 height 10
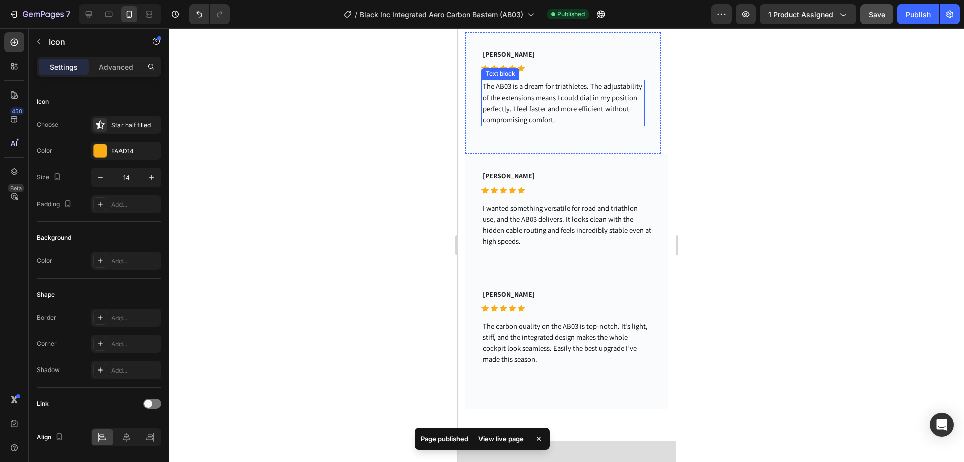
scroll to position [1715, 0]
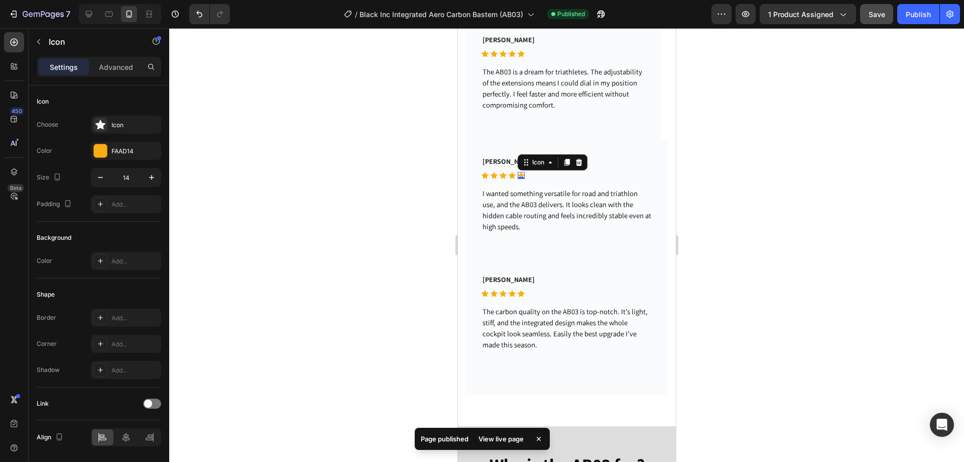
click at [519, 174] on icon at bounding box center [520, 175] width 7 height 7
click at [138, 147] on div "FAAD14" at bounding box center [125, 151] width 29 height 9
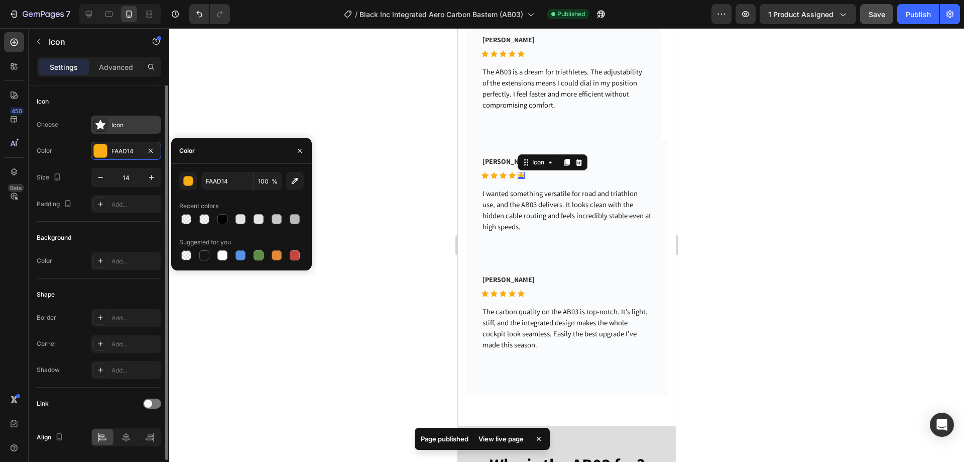
click at [130, 127] on div "Icon" at bounding box center [134, 125] width 47 height 9
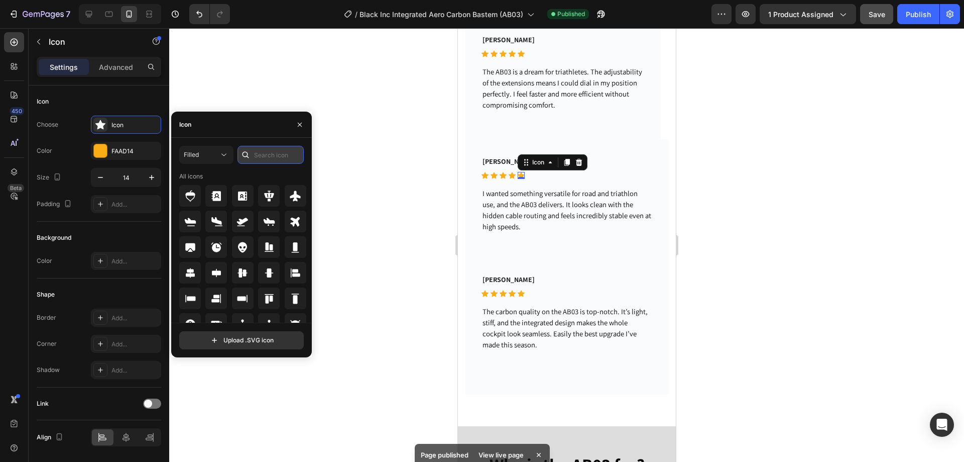
click at [272, 154] on input "text" at bounding box center [271, 155] width 66 height 18
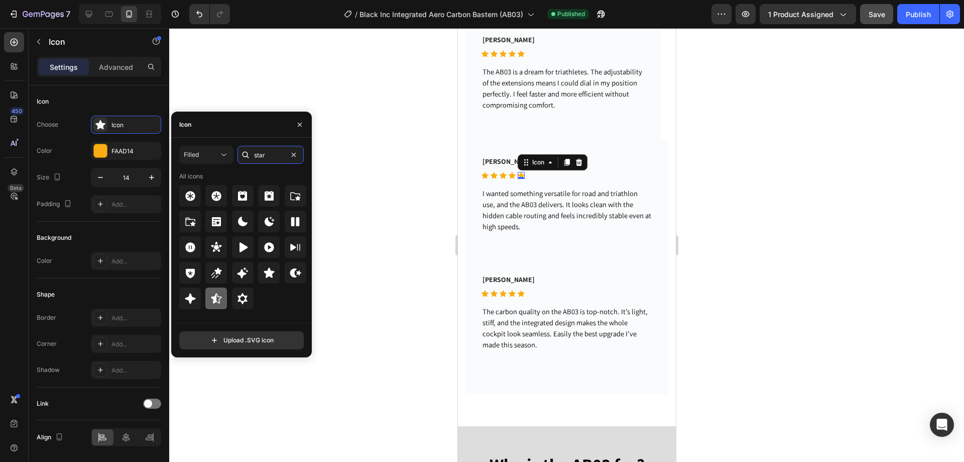
type input "star"
click at [220, 299] on icon at bounding box center [216, 298] width 12 height 12
click at [516, 297] on div "Text block" at bounding box center [500, 298] width 34 height 9
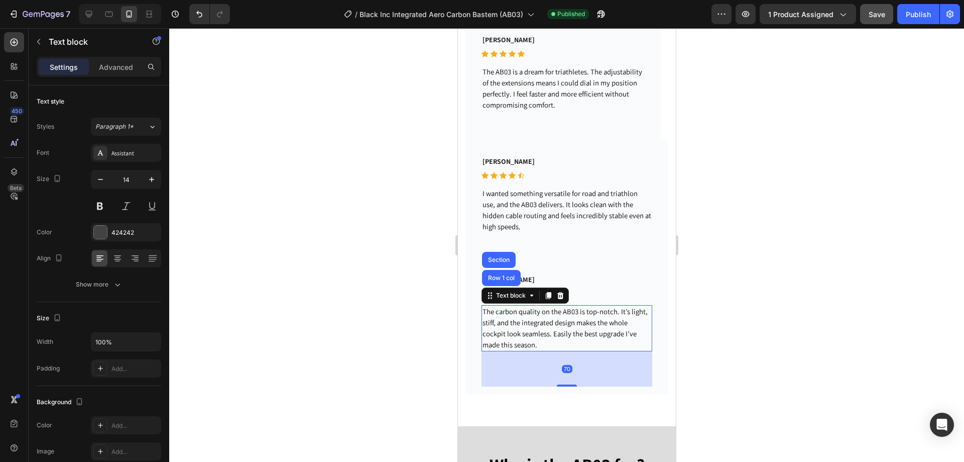
click at [600, 267] on div "Aniket Deshpande Text block Icon Icon Icon Icon Icon Icon List Hoz Row The carb…" at bounding box center [566, 325] width 203 height 137
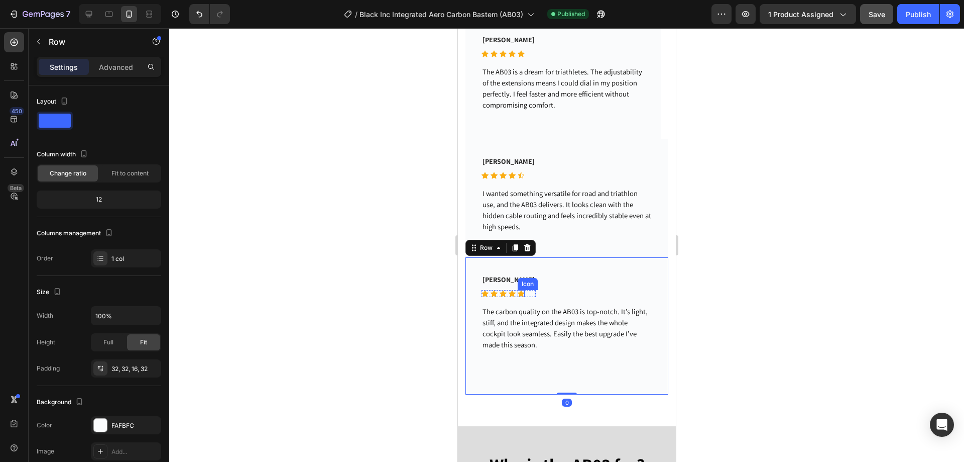
click at [523, 291] on icon at bounding box center [520, 293] width 7 height 7
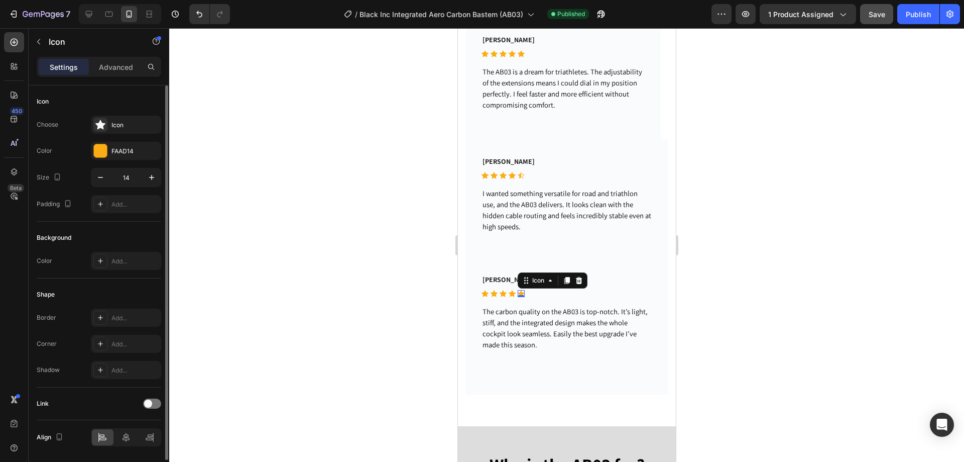
click at [128, 137] on div "Choose Icon Color FAAD14 Size 14 Padding Add..." at bounding box center [99, 164] width 125 height 97
click at [128, 130] on div "Icon" at bounding box center [126, 125] width 70 height 18
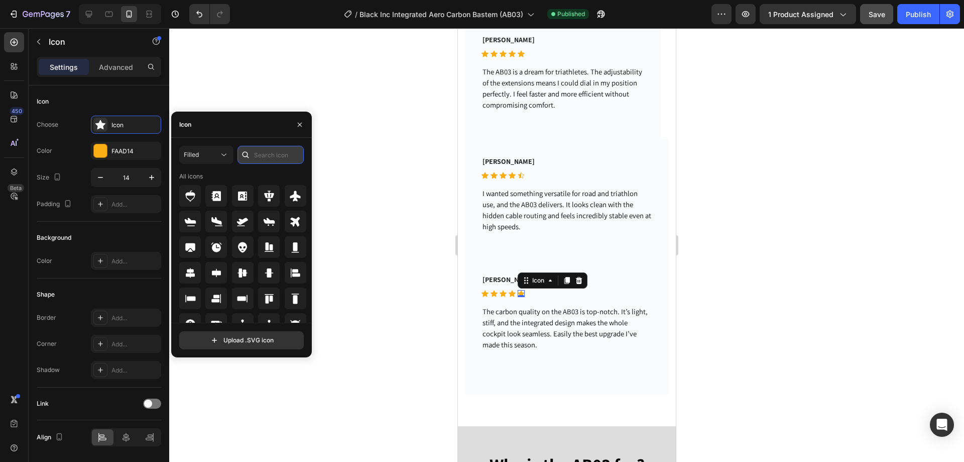
click at [255, 152] on input "text" at bounding box center [271, 155] width 66 height 18
type input "star"
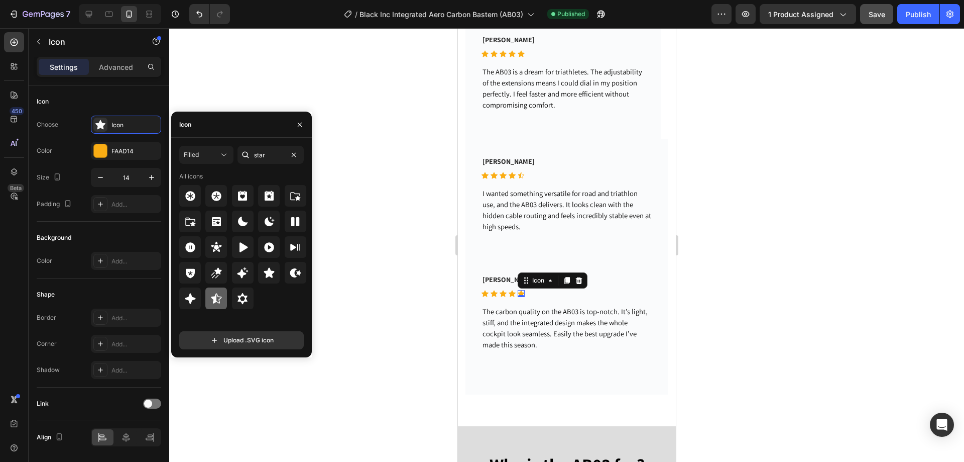
click at [224, 304] on div at bounding box center [216, 298] width 22 height 22
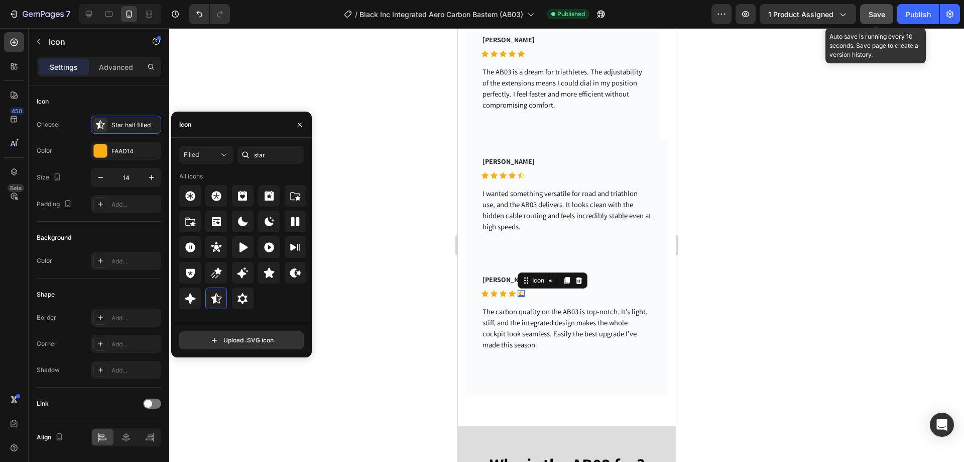
click at [871, 15] on span "Save" at bounding box center [877, 14] width 17 height 9
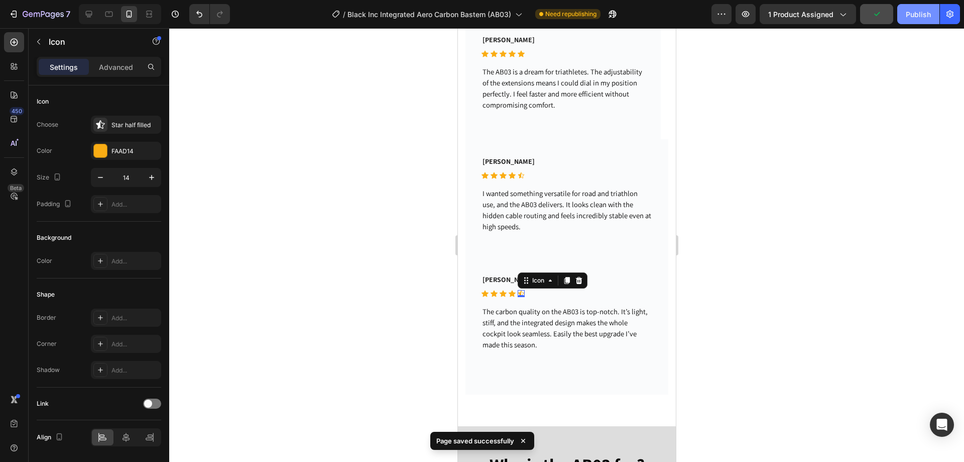
click at [907, 16] on div "Publish" at bounding box center [918, 14] width 25 height 11
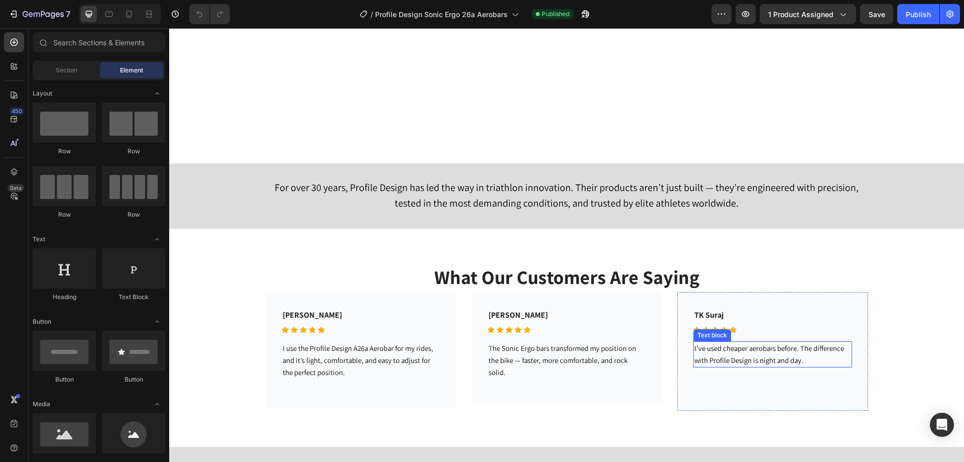
scroll to position [1607, 0]
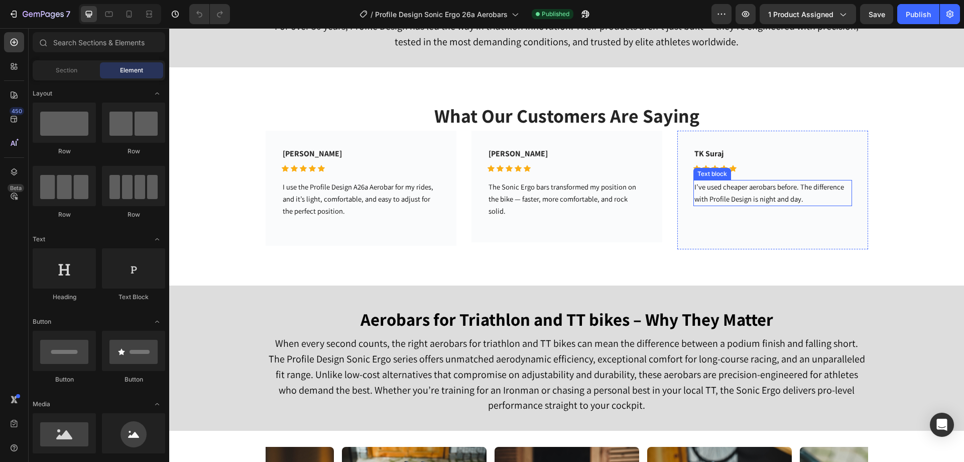
click at [728, 181] on p "I’ve used cheaper aerobars before. The difference with Profile Design is night …" at bounding box center [773, 193] width 157 height 24
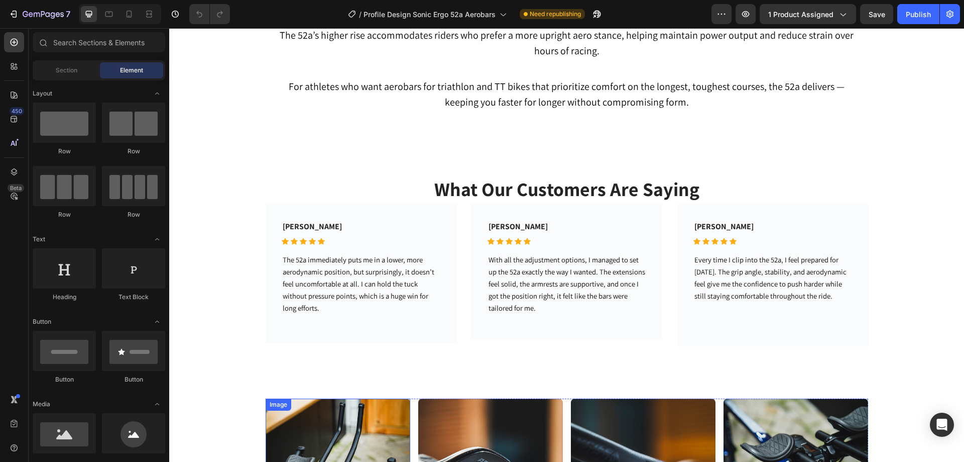
scroll to position [1557, 0]
click at [323, 245] on div "Icon Icon Icon Icon Icon" at bounding box center [312, 241] width 61 height 7
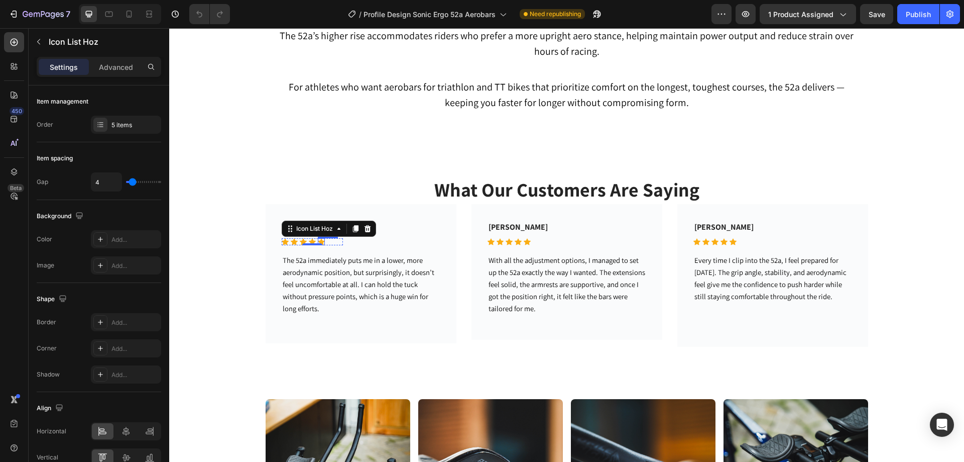
click at [319, 245] on icon at bounding box center [321, 242] width 7 height 7
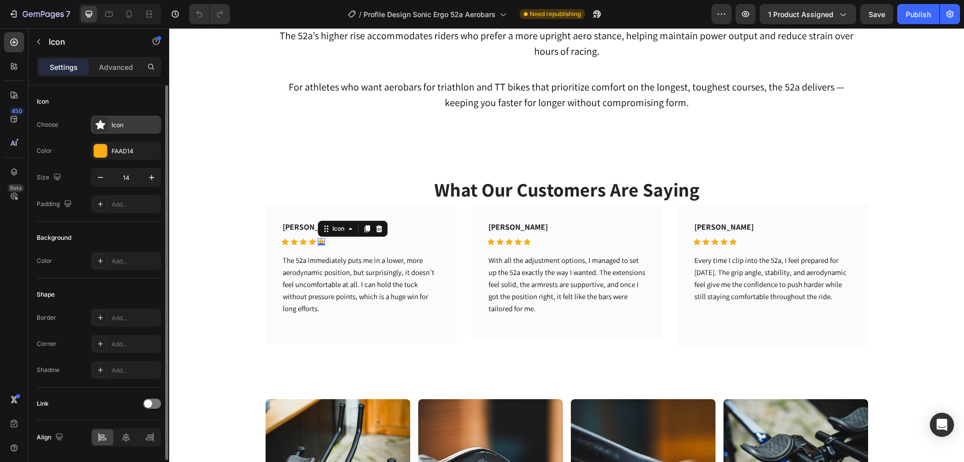
click at [104, 130] on div at bounding box center [100, 125] width 14 height 14
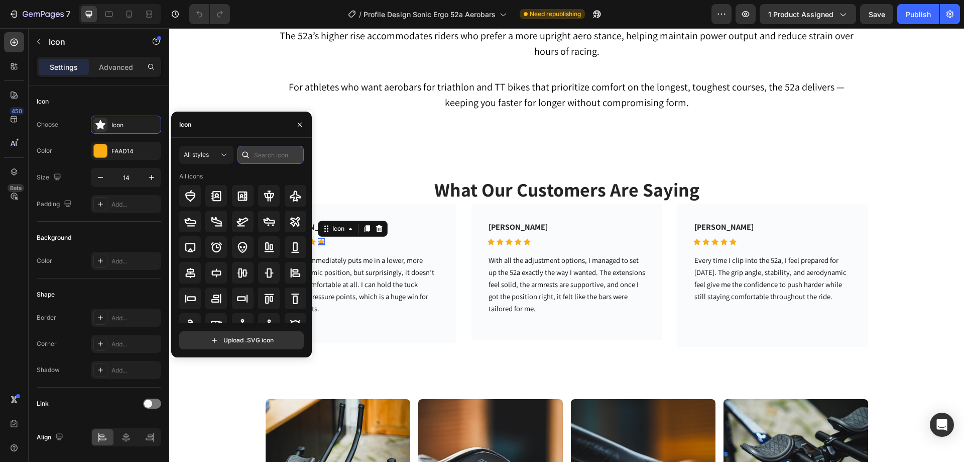
click at [256, 154] on input "text" at bounding box center [271, 155] width 66 height 18
type input "star"
click at [221, 158] on icon at bounding box center [224, 155] width 10 height 10
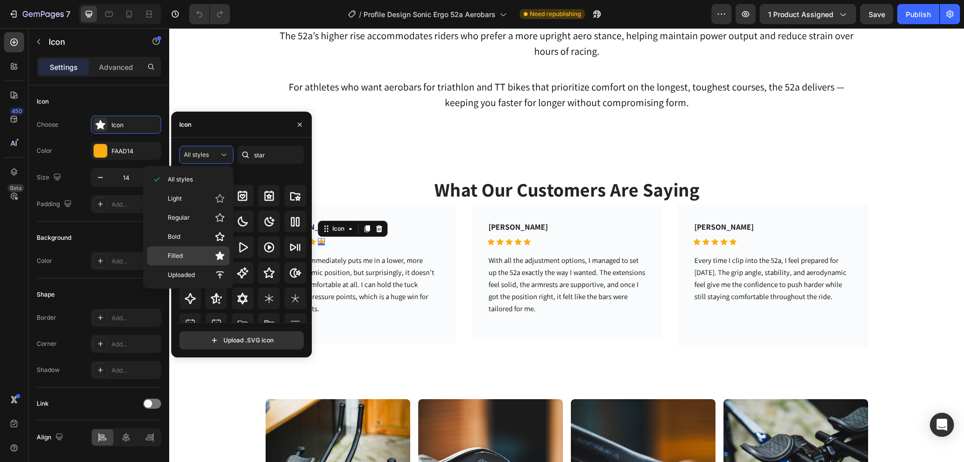
click at [211, 255] on p "Filled" at bounding box center [196, 256] width 57 height 10
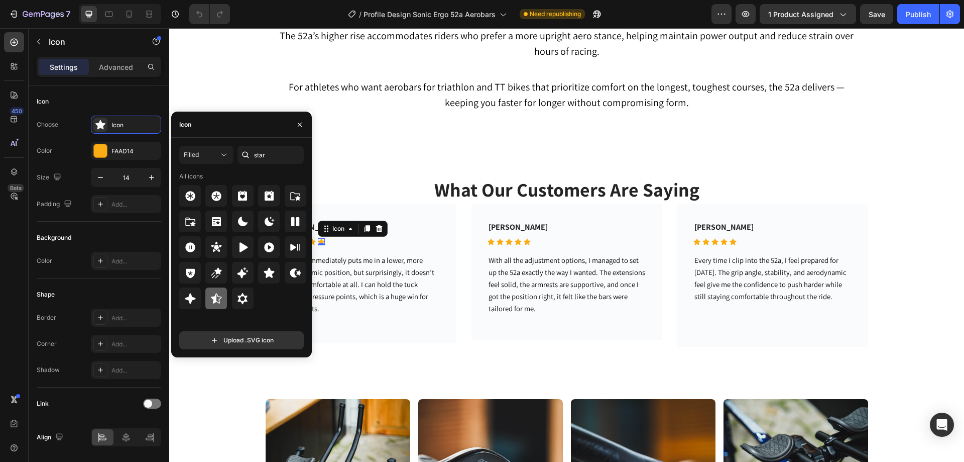
click at [206, 292] on div at bounding box center [216, 298] width 22 height 22
click at [731, 245] on icon at bounding box center [733, 242] width 7 height 7
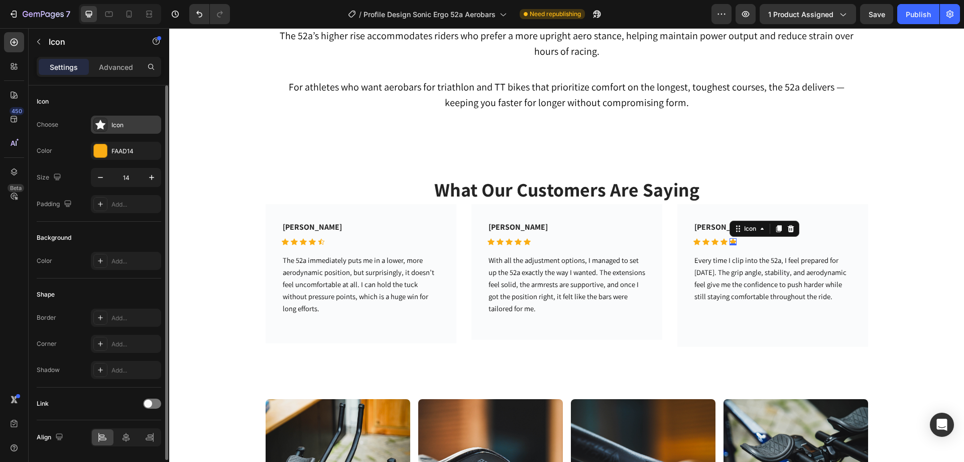
click at [133, 128] on div "Icon" at bounding box center [134, 125] width 47 height 9
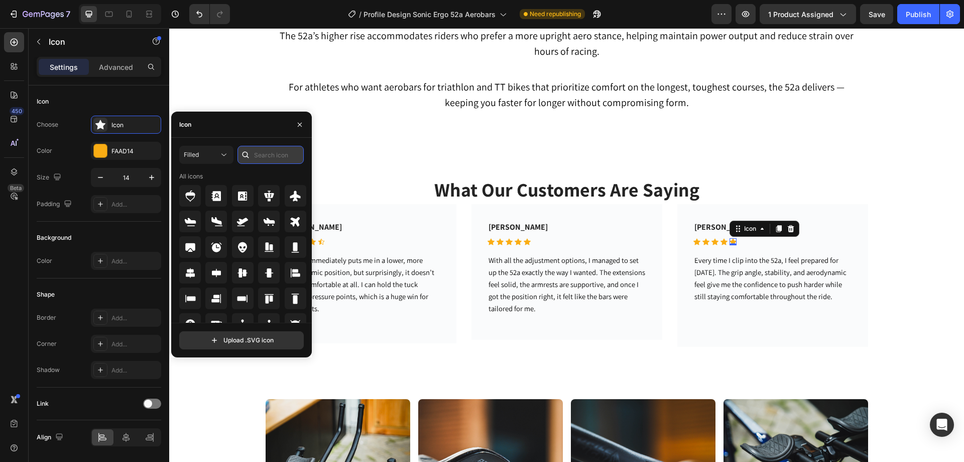
click at [261, 153] on input "text" at bounding box center [271, 155] width 66 height 18
type input "star"
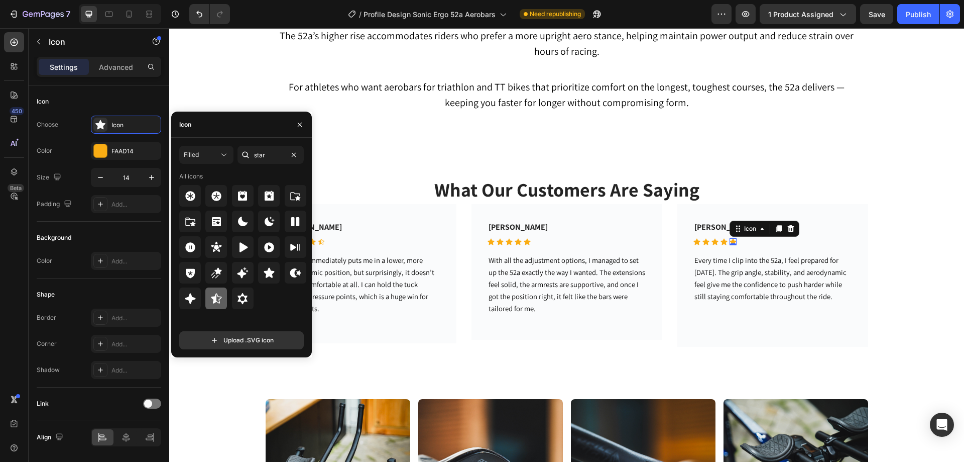
click at [216, 302] on icon at bounding box center [216, 298] width 12 height 12
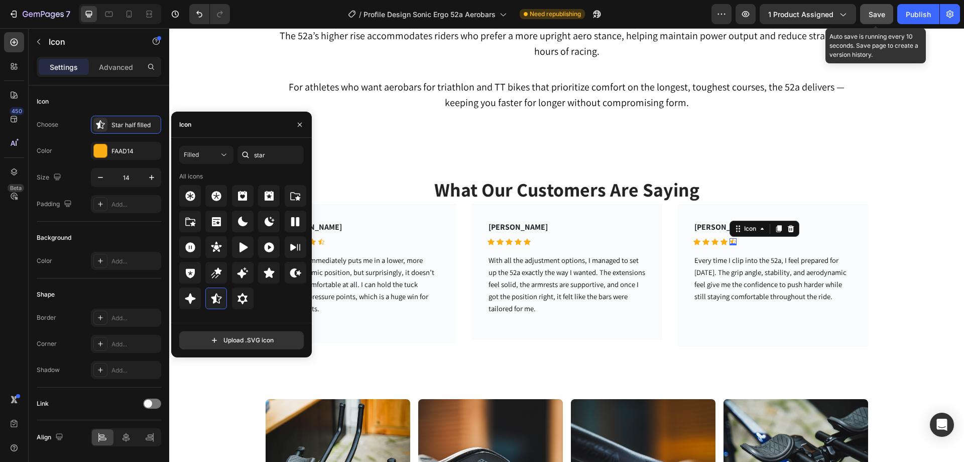
click at [875, 6] on button "Save" at bounding box center [876, 14] width 33 height 20
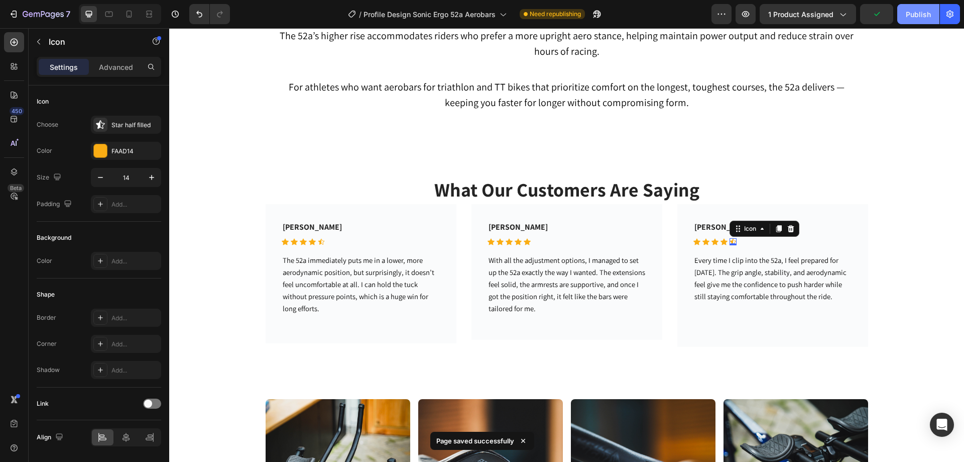
click at [917, 13] on div "Publish" at bounding box center [918, 14] width 25 height 11
click at [128, 23] on div at bounding box center [120, 14] width 82 height 20
click at [133, 17] on icon at bounding box center [129, 14] width 10 height 10
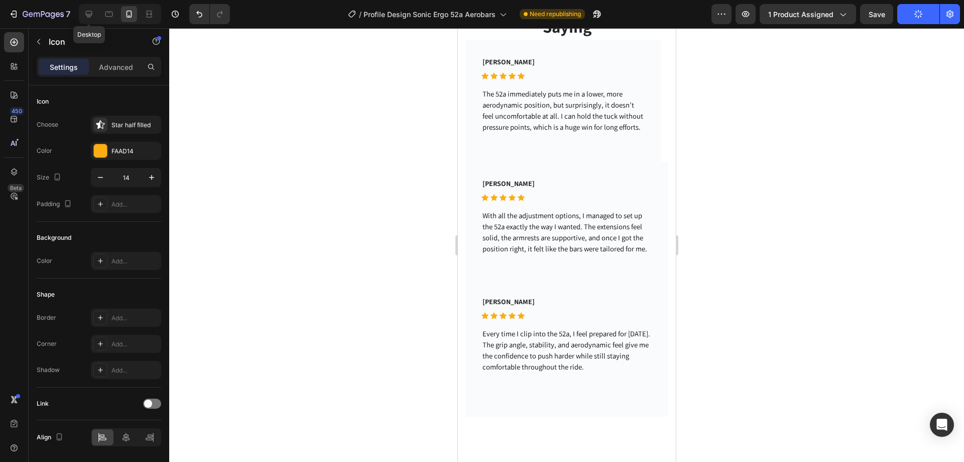
scroll to position [1510, 0]
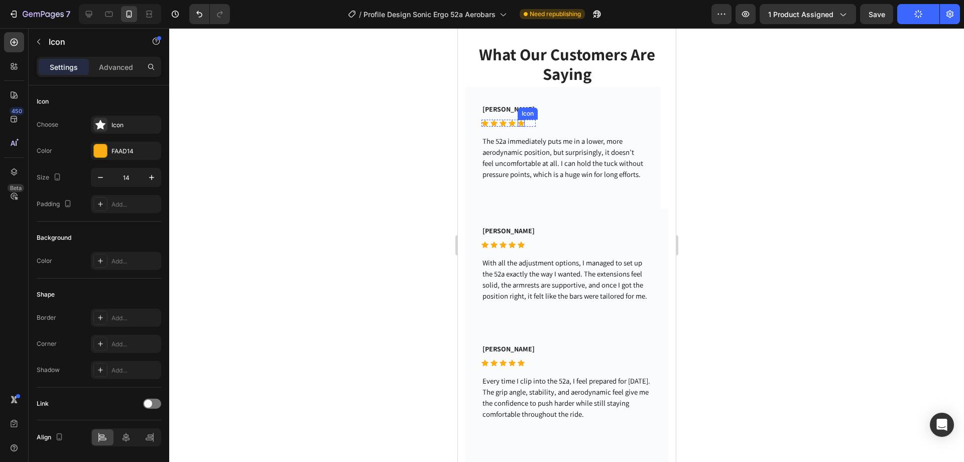
click at [522, 127] on div "Icon" at bounding box center [520, 123] width 7 height 7
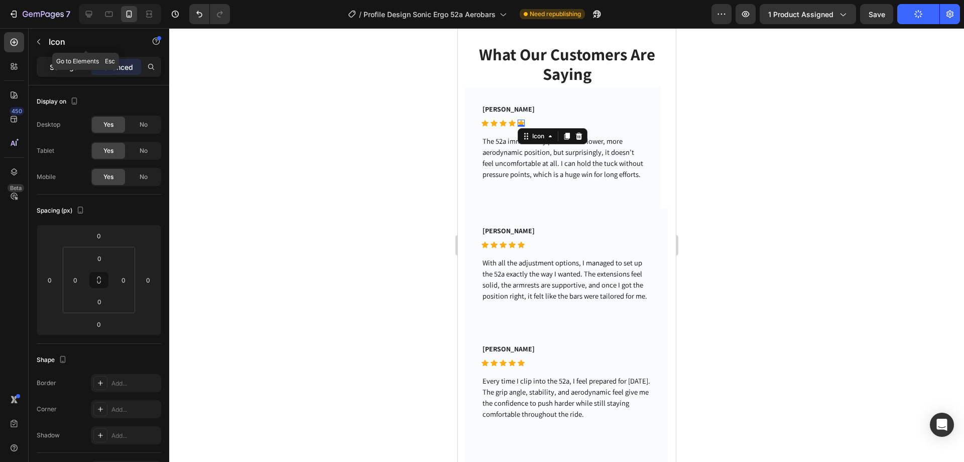
click at [58, 69] on p "Settings" at bounding box center [64, 67] width 28 height 11
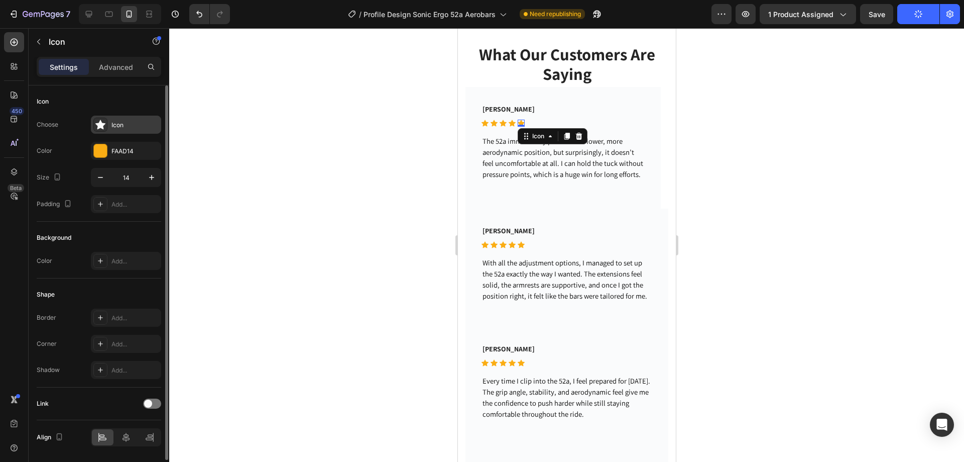
click at [131, 126] on div "Icon" at bounding box center [134, 125] width 47 height 9
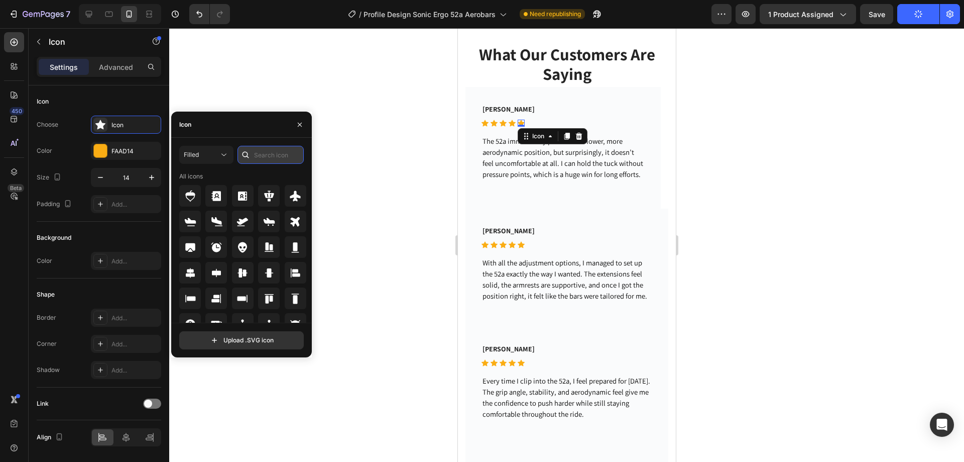
click at [255, 154] on input "text" at bounding box center [271, 155] width 66 height 18
type input "star"
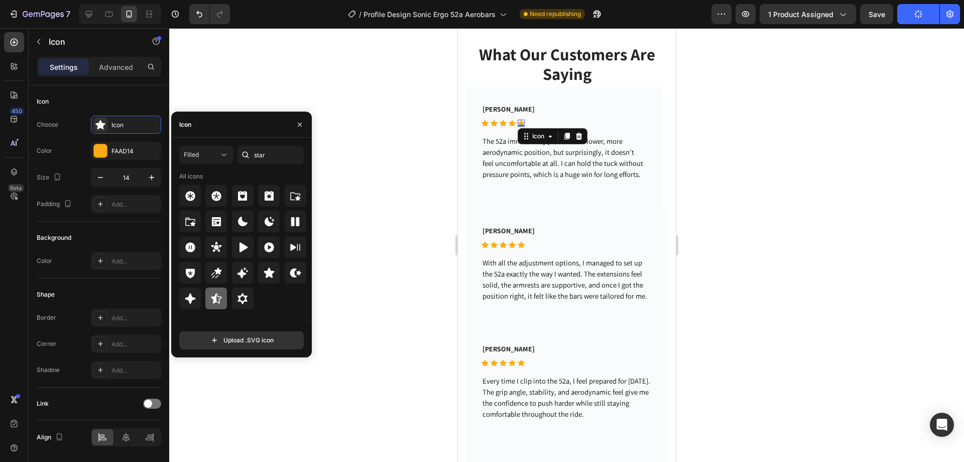
click at [217, 298] on icon at bounding box center [216, 298] width 12 height 12
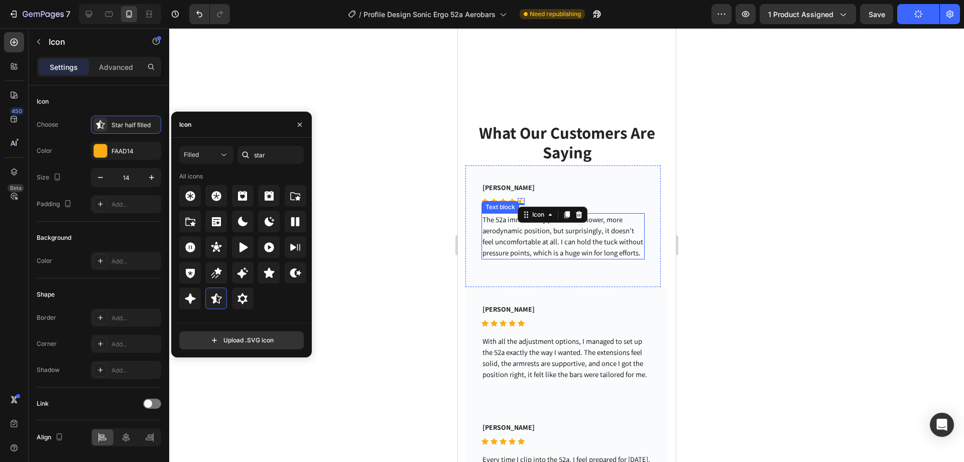
scroll to position [1711, 0]
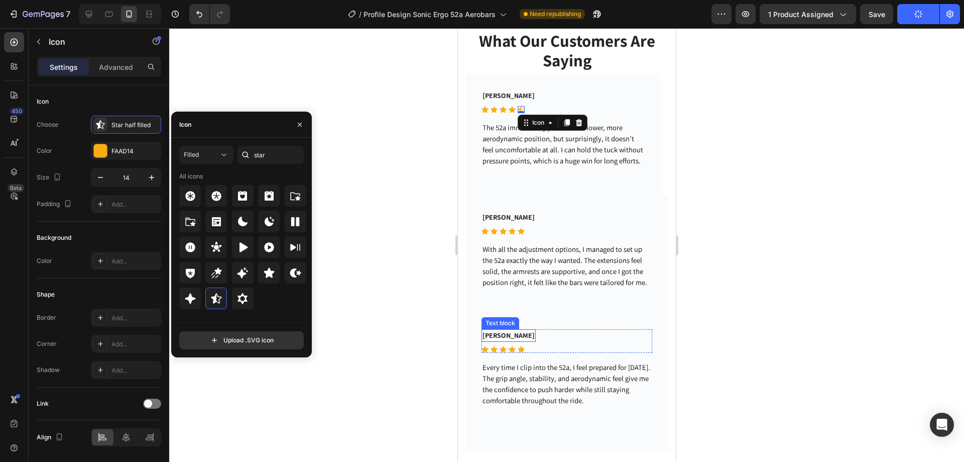
click at [531, 341] on p "Bella Fernandes" at bounding box center [508, 335] width 52 height 11
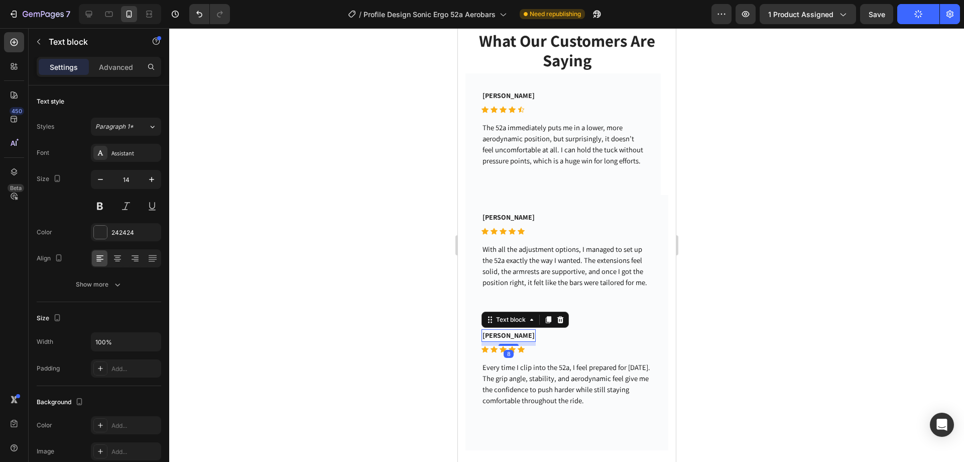
click at [520, 341] on p "Bella Fernandes" at bounding box center [508, 335] width 52 height 11
click at [532, 342] on div "Bella Fernandes" at bounding box center [508, 335] width 54 height 13
click at [518, 353] on div "Icon 0" at bounding box center [520, 349] width 7 height 7
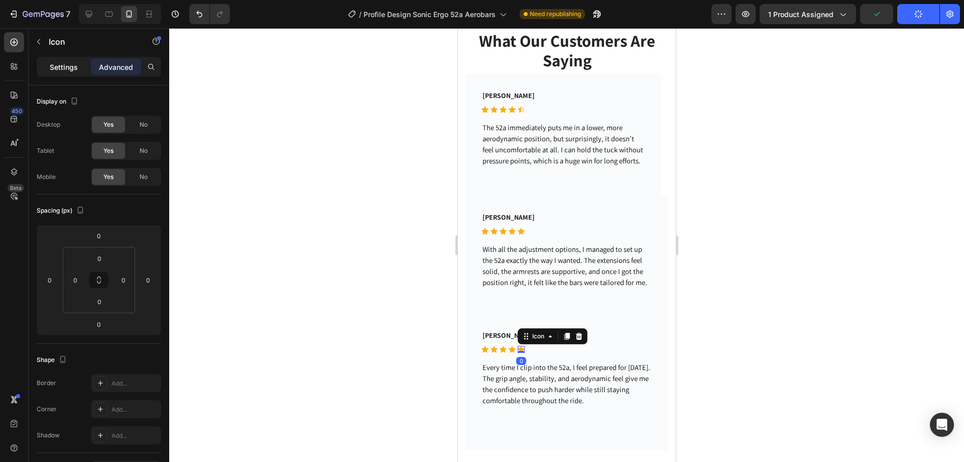
drag, startPoint x: 59, startPoint y: 65, endPoint x: 90, endPoint y: 85, distance: 37.5
click at [58, 65] on p "Settings" at bounding box center [64, 67] width 28 height 11
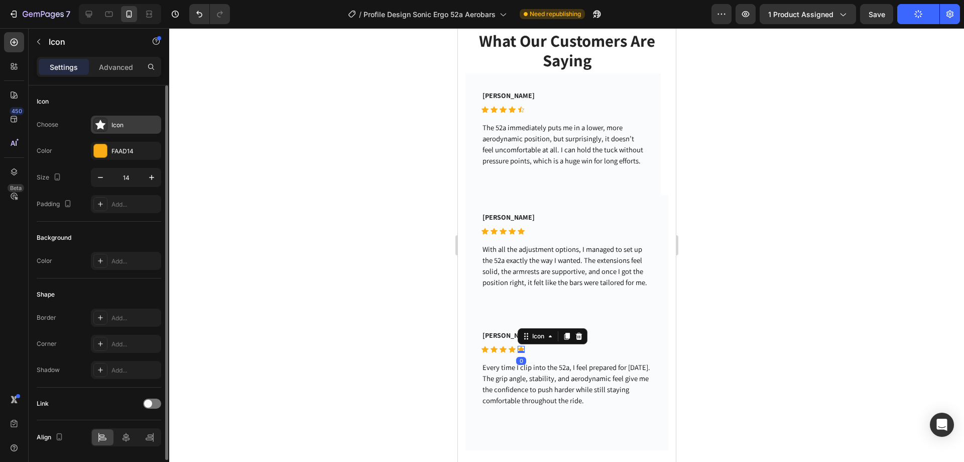
click at [125, 125] on div "Icon" at bounding box center [134, 125] width 47 height 9
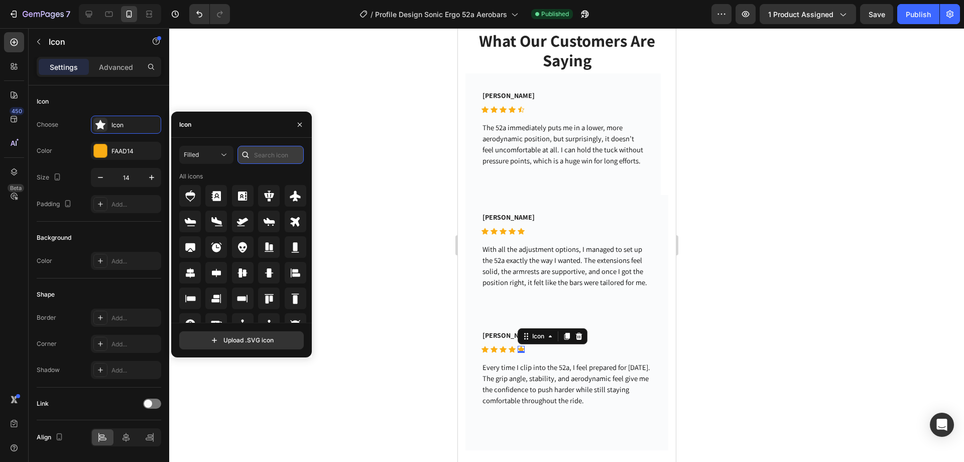
click at [257, 155] on input "text" at bounding box center [271, 155] width 66 height 18
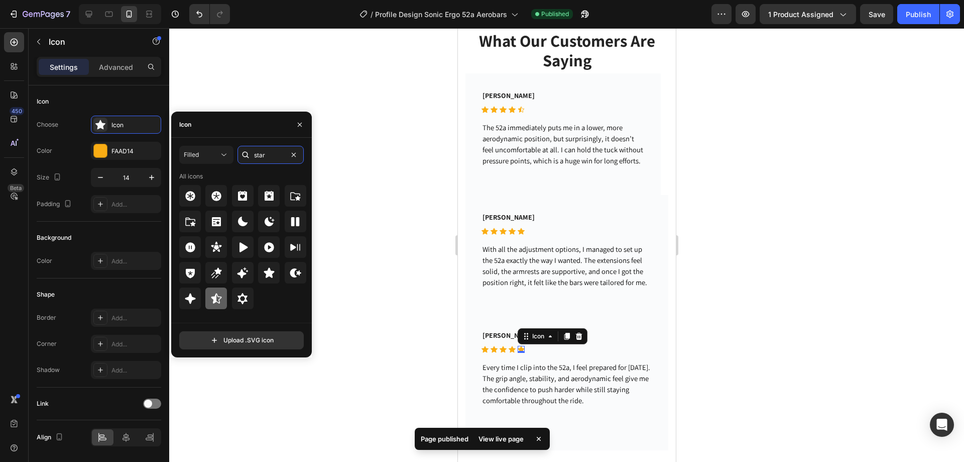
type input "star"
click at [217, 293] on icon at bounding box center [216, 298] width 12 height 12
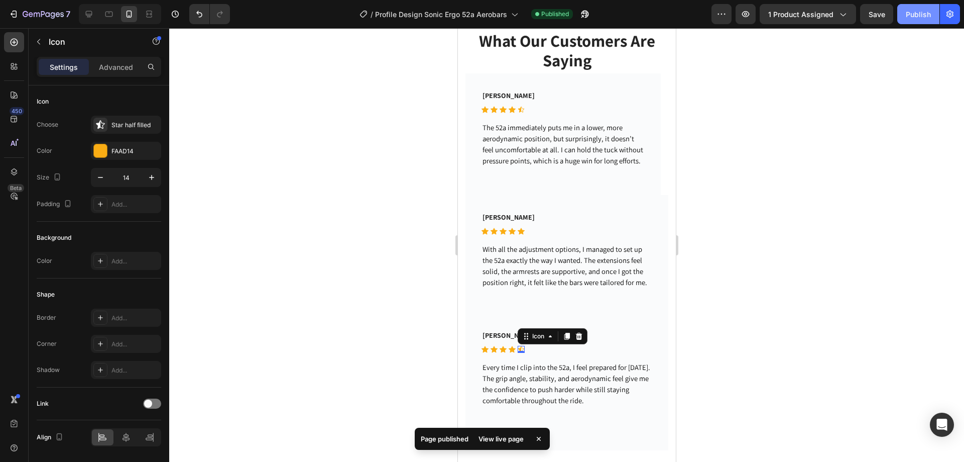
click at [905, 14] on button "Publish" at bounding box center [918, 14] width 42 height 20
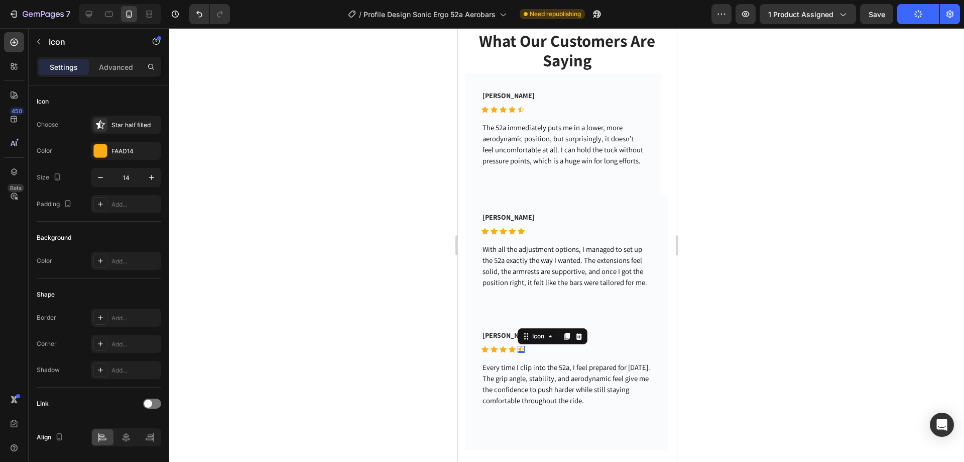
click at [371, 170] on div at bounding box center [566, 244] width 795 height 433
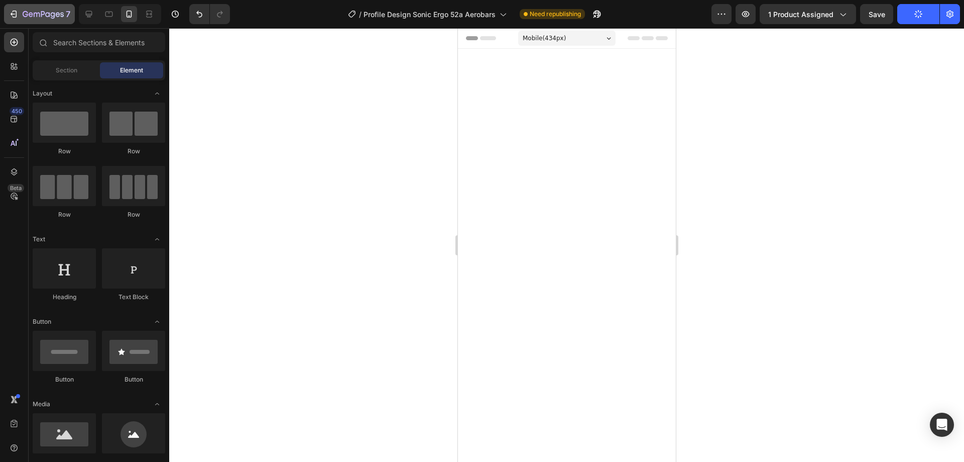
scroll to position [1007, 0]
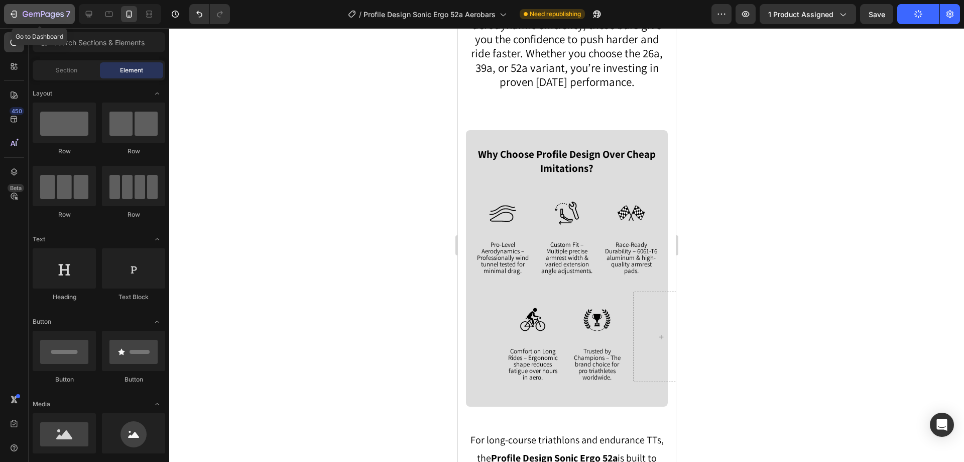
click at [15, 13] on icon "button" at bounding box center [14, 14] width 10 height 10
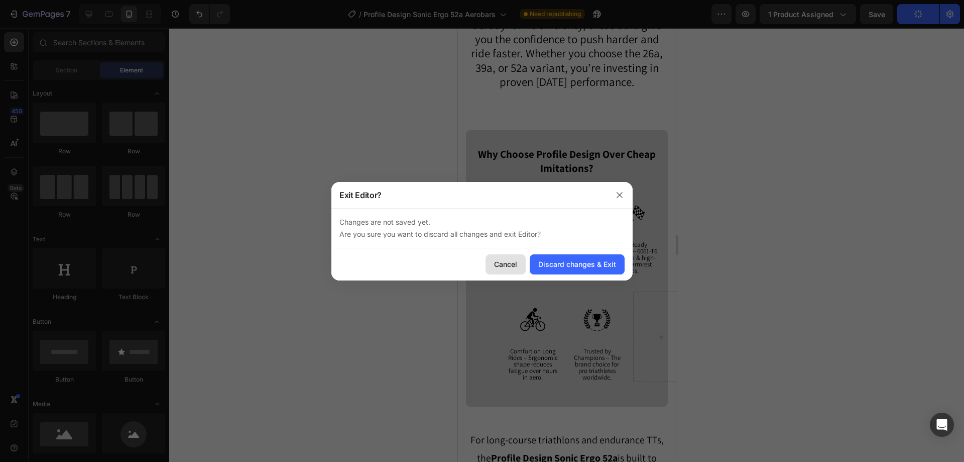
click at [509, 261] on div "Cancel" at bounding box center [505, 264] width 23 height 11
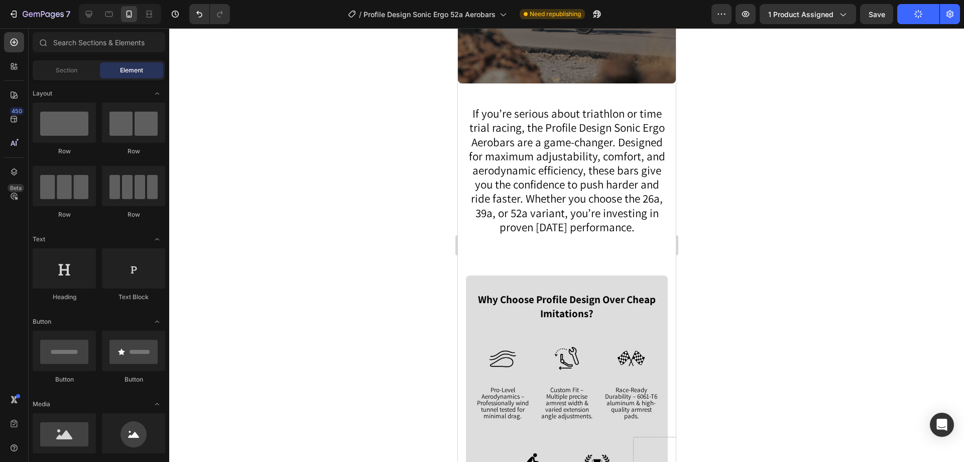
scroll to position [706, 0]
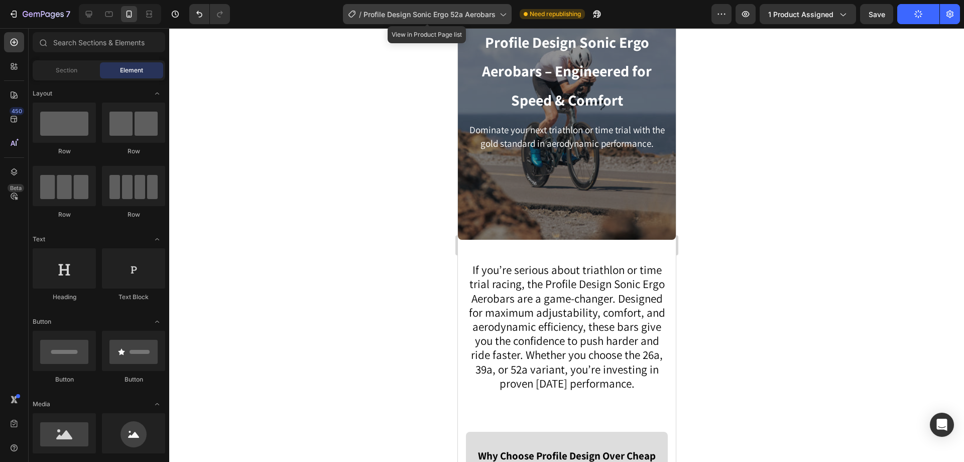
click at [469, 14] on span "Profile Design Sonic Ergo 52a Aerobars" at bounding box center [430, 14] width 132 height 11
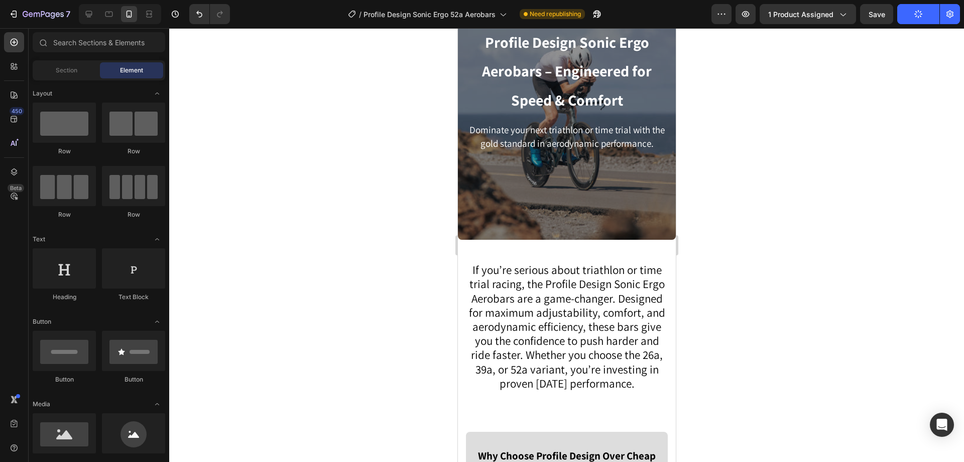
click at [778, 85] on div at bounding box center [566, 244] width 795 height 433
